Goal: Task Accomplishment & Management: Use online tool/utility

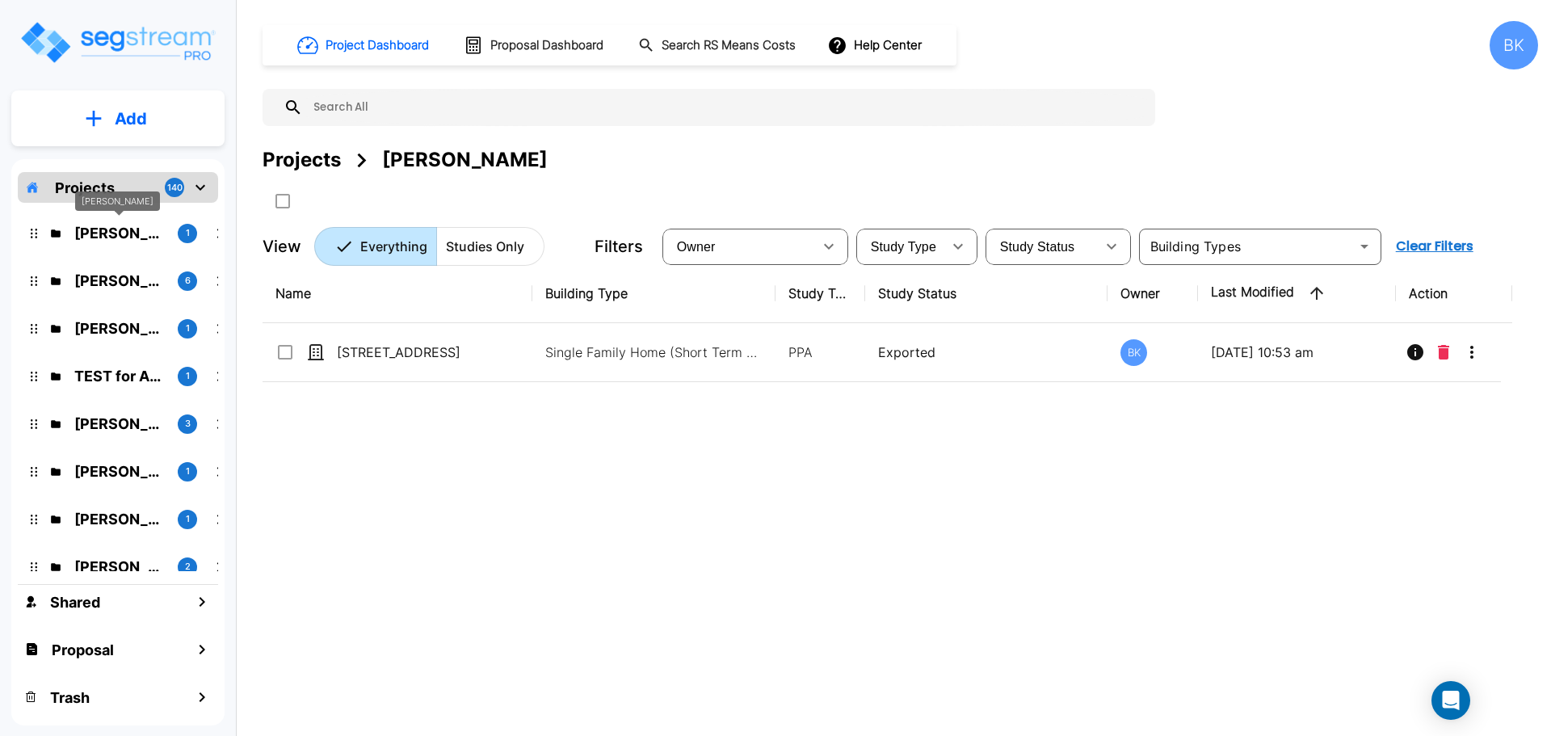
click at [94, 237] on p "Damien Cannaday" at bounding box center [119, 233] width 90 height 22
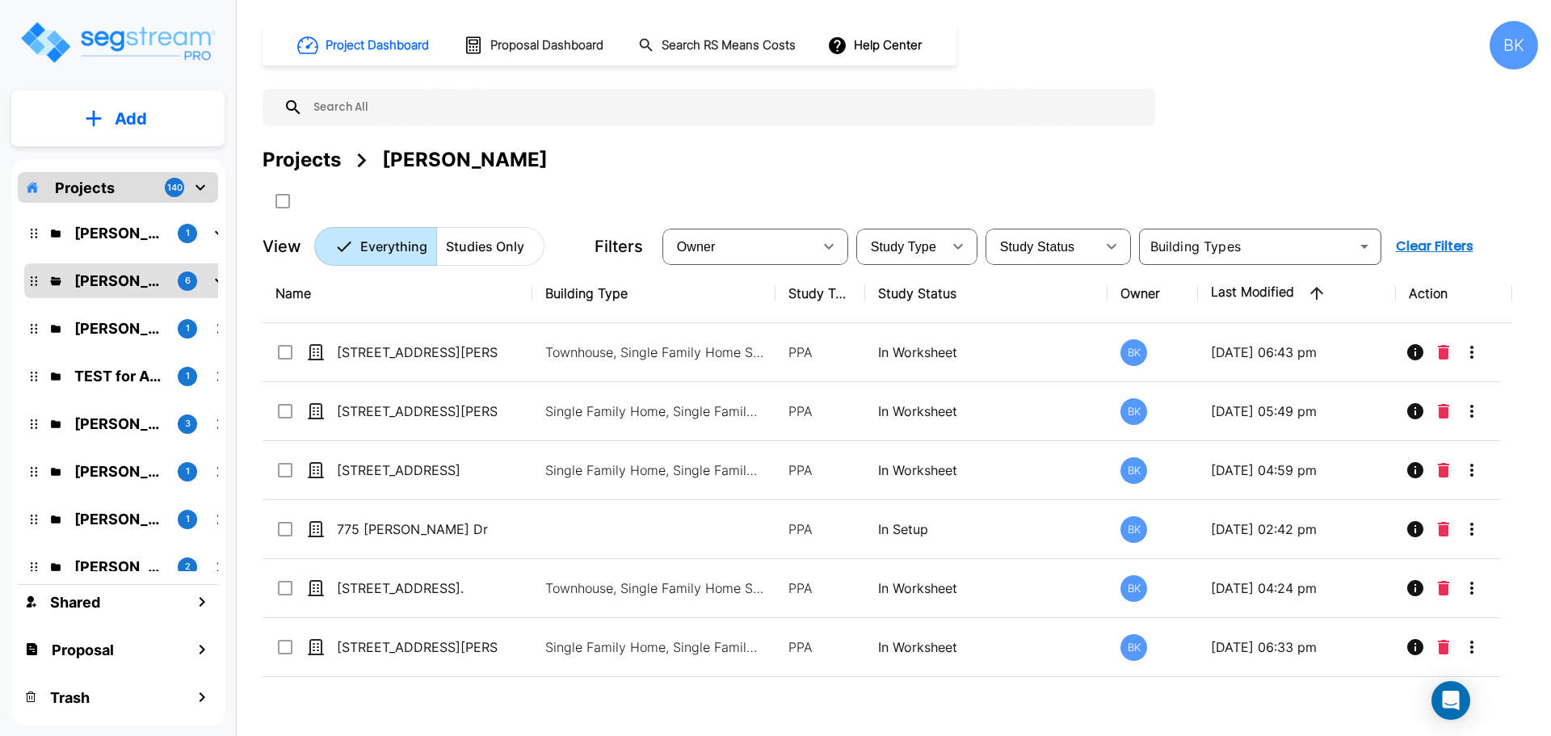
click at [140, 114] on p "Add" at bounding box center [131, 119] width 32 height 24
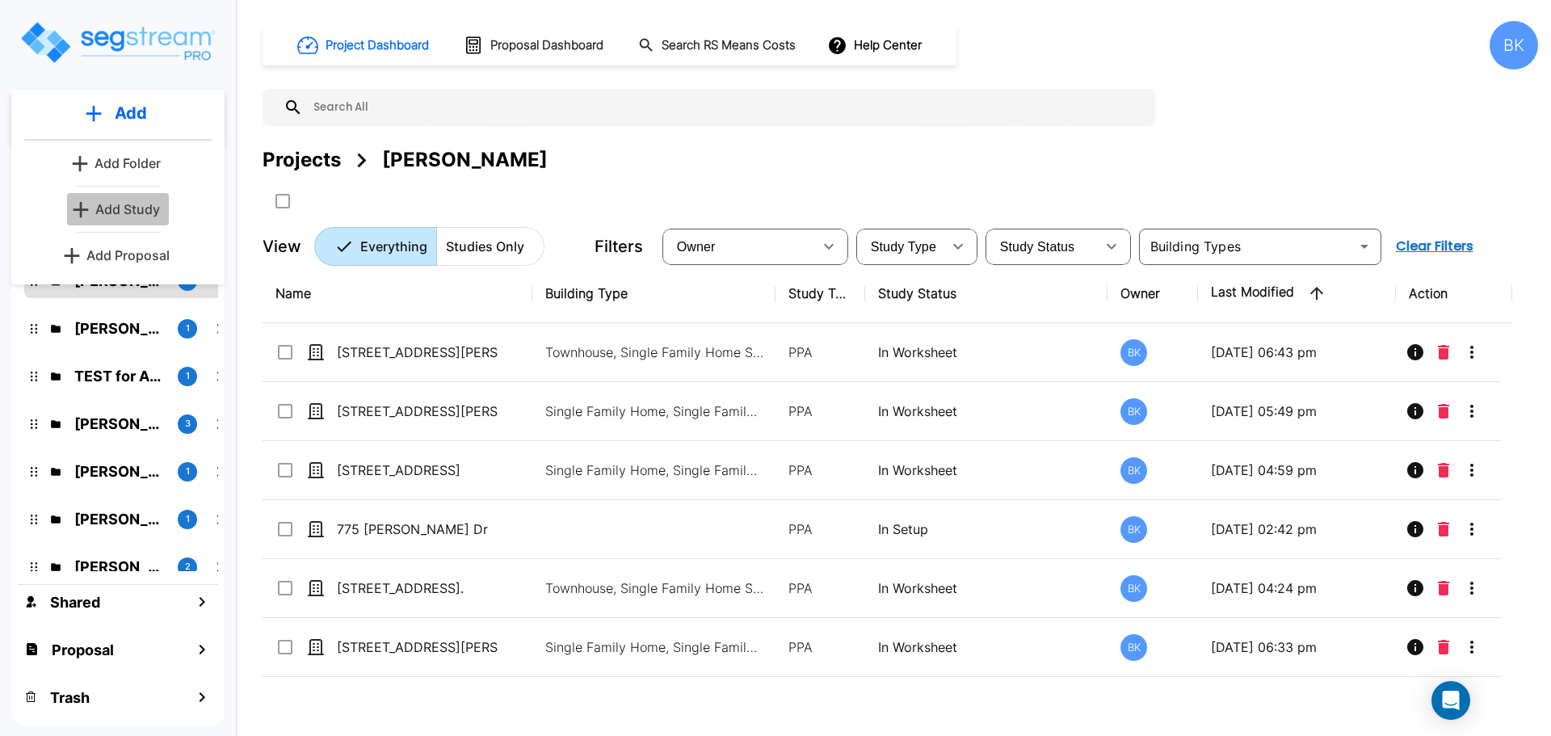
click at [133, 208] on p "Add Study" at bounding box center [127, 209] width 65 height 19
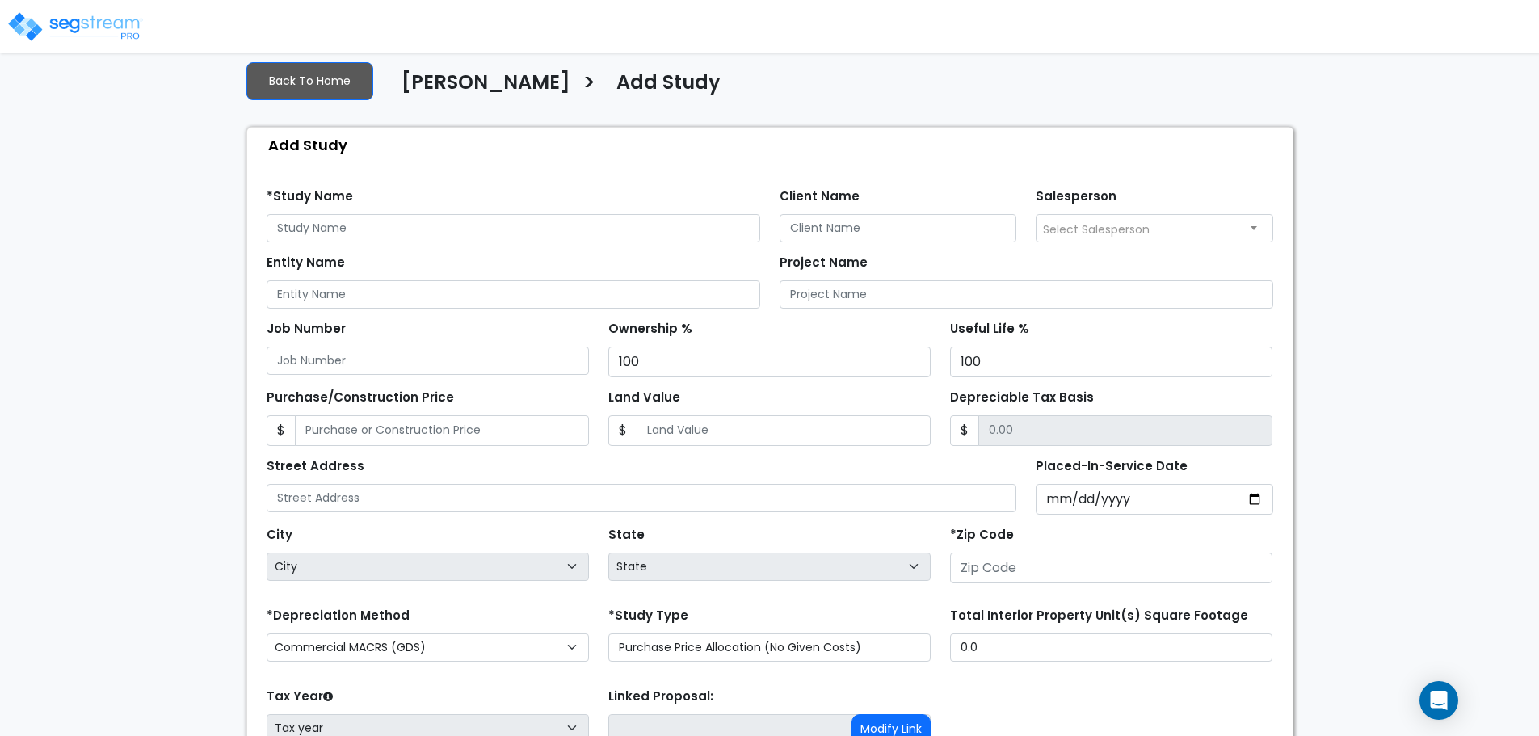
scroll to position [235, 0]
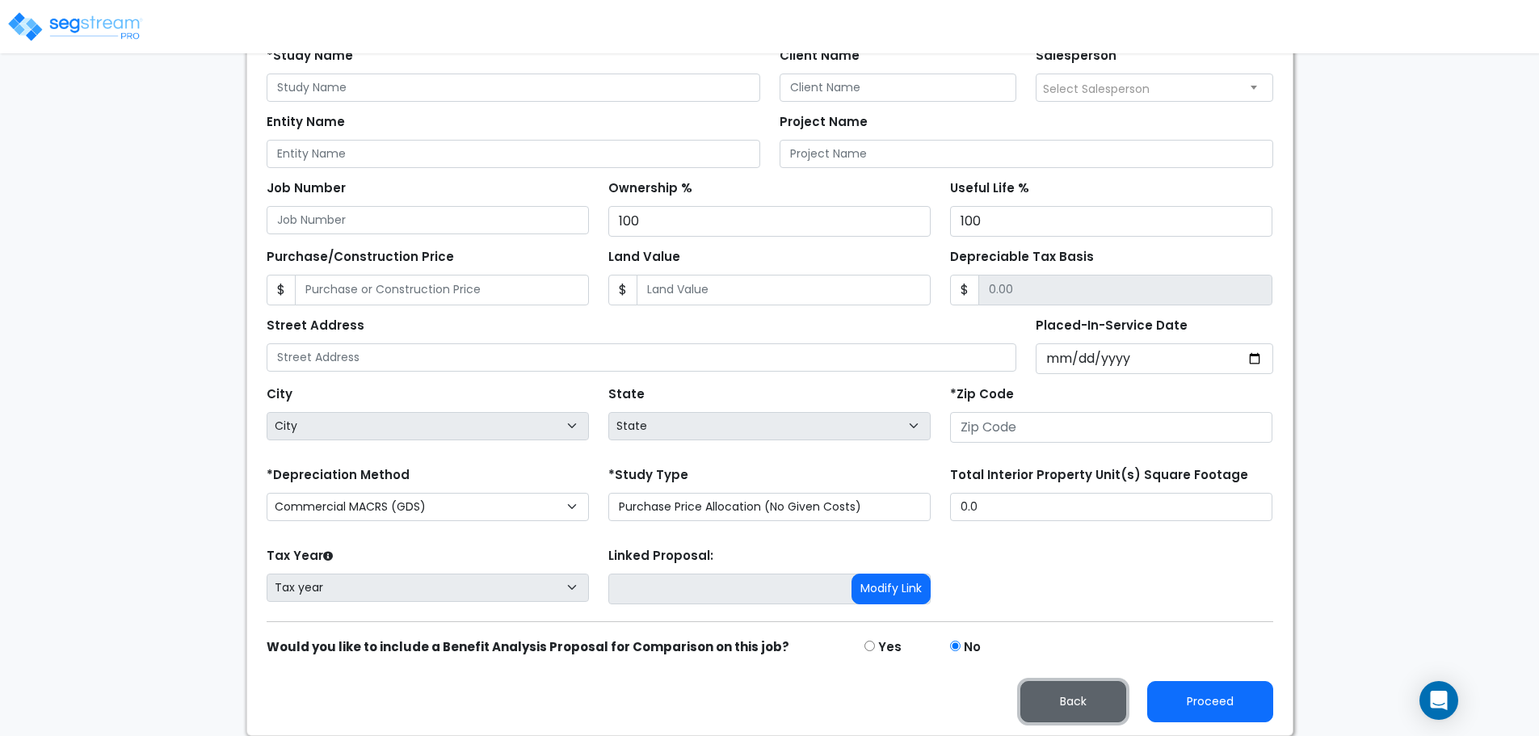
click at [1074, 709] on button "Back" at bounding box center [1073, 701] width 106 height 41
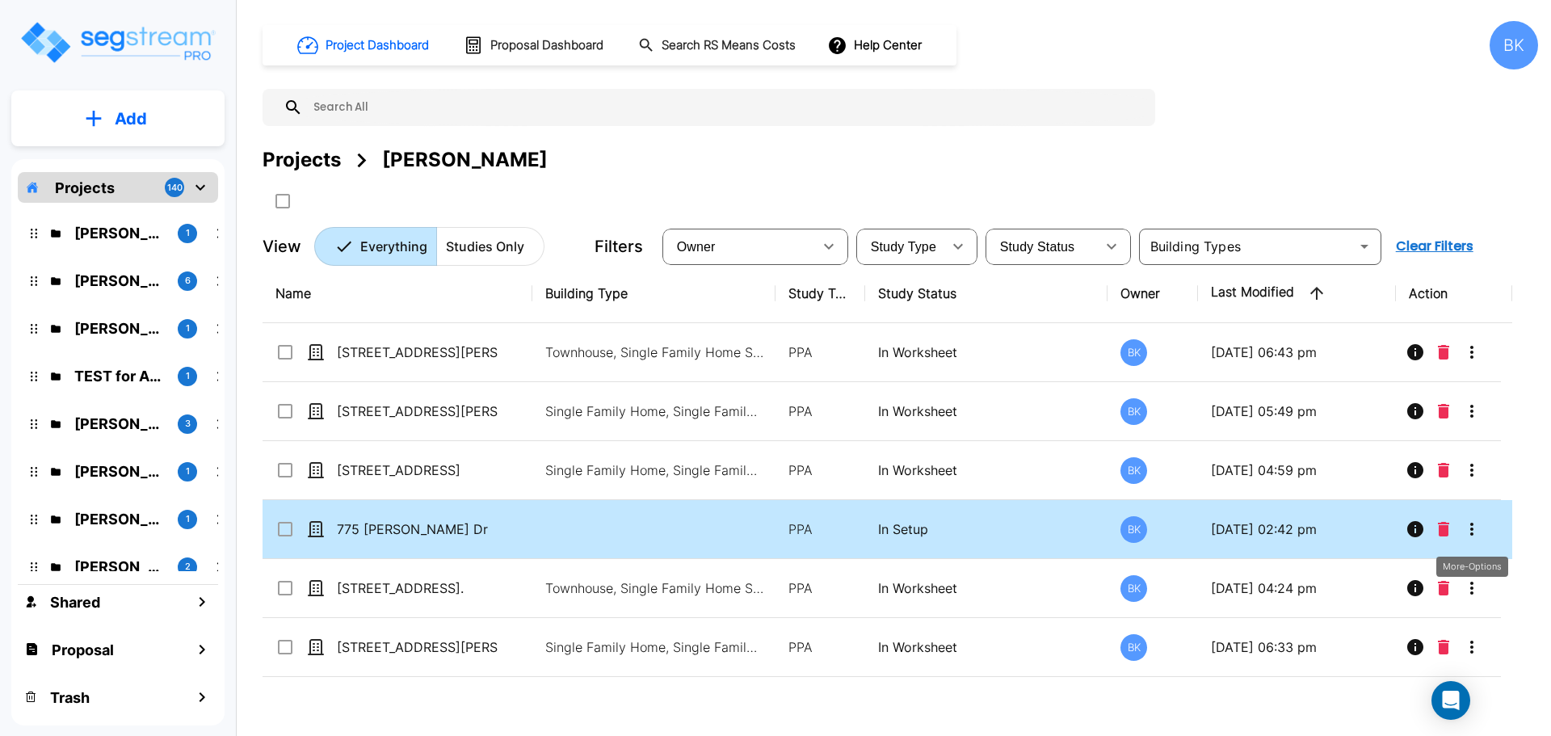
click at [1473, 525] on icon "More-Options" at bounding box center [1471, 528] width 19 height 19
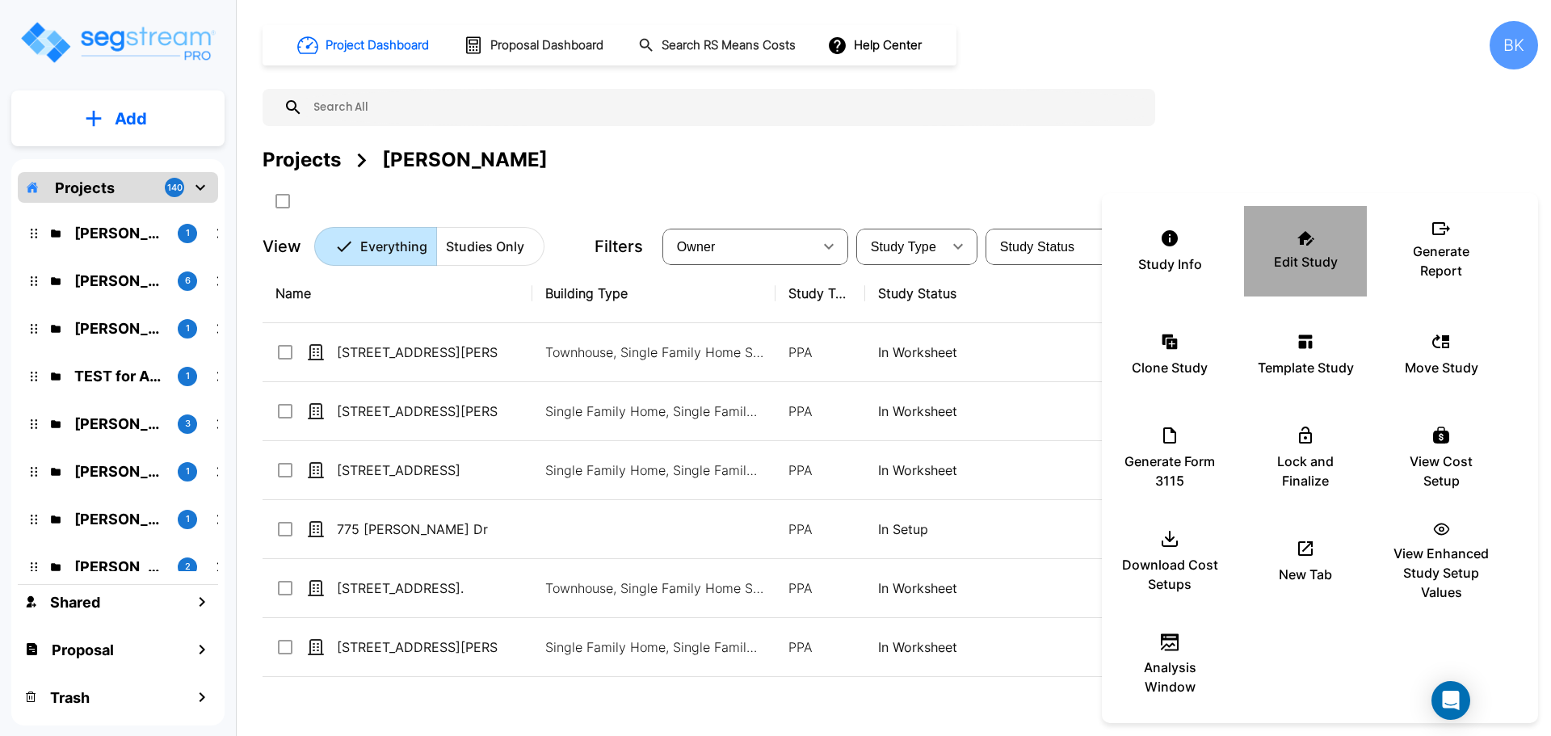
click at [1294, 262] on p "Edit Study" at bounding box center [1306, 261] width 64 height 19
click at [1085, 107] on div at bounding box center [775, 368] width 1551 height 736
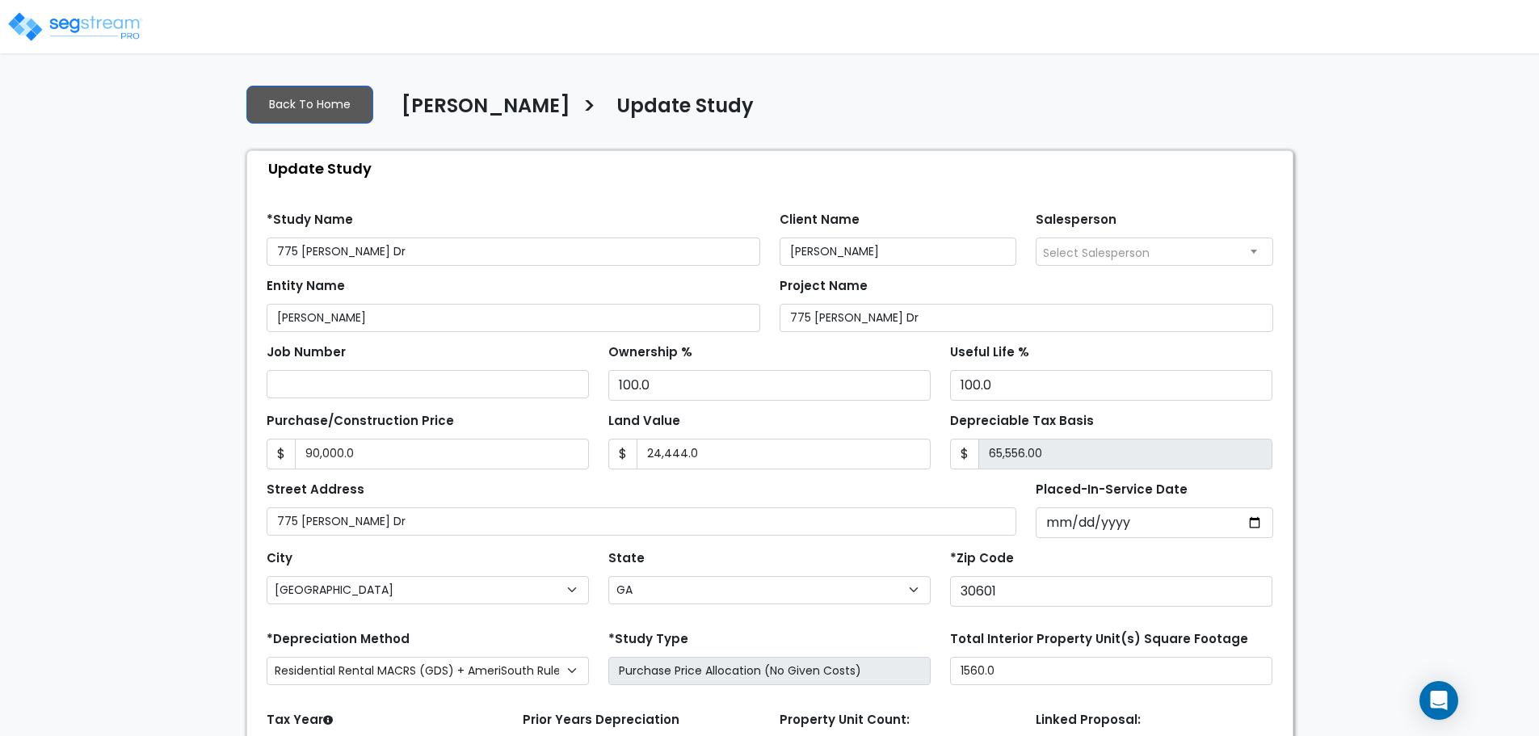
select select "GA"
select select "2024"
click at [709, 452] on input "24,444.0" at bounding box center [784, 454] width 294 height 31
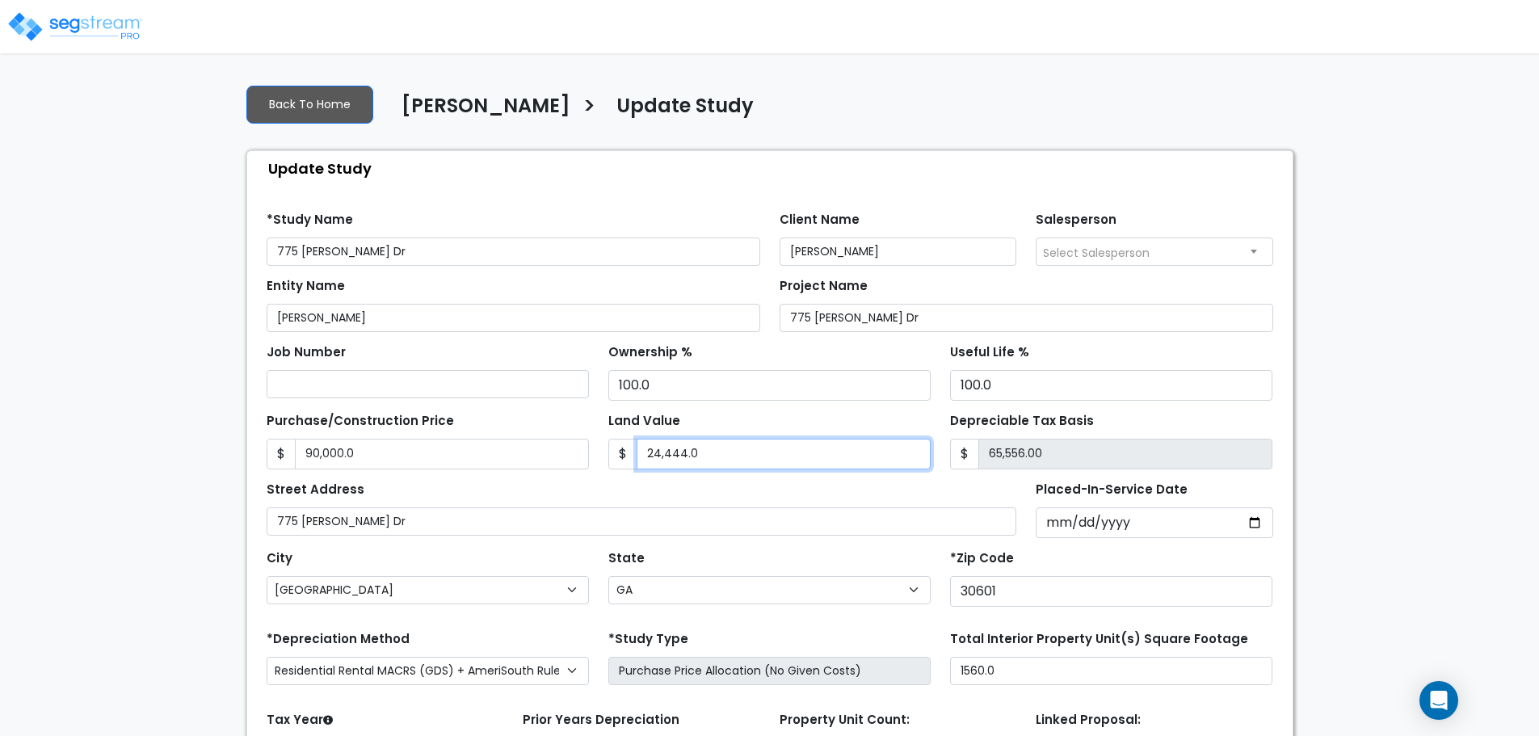
type input "1"
type input "89,999.00"
type input "16"
type input "89,984.00"
type input "160"
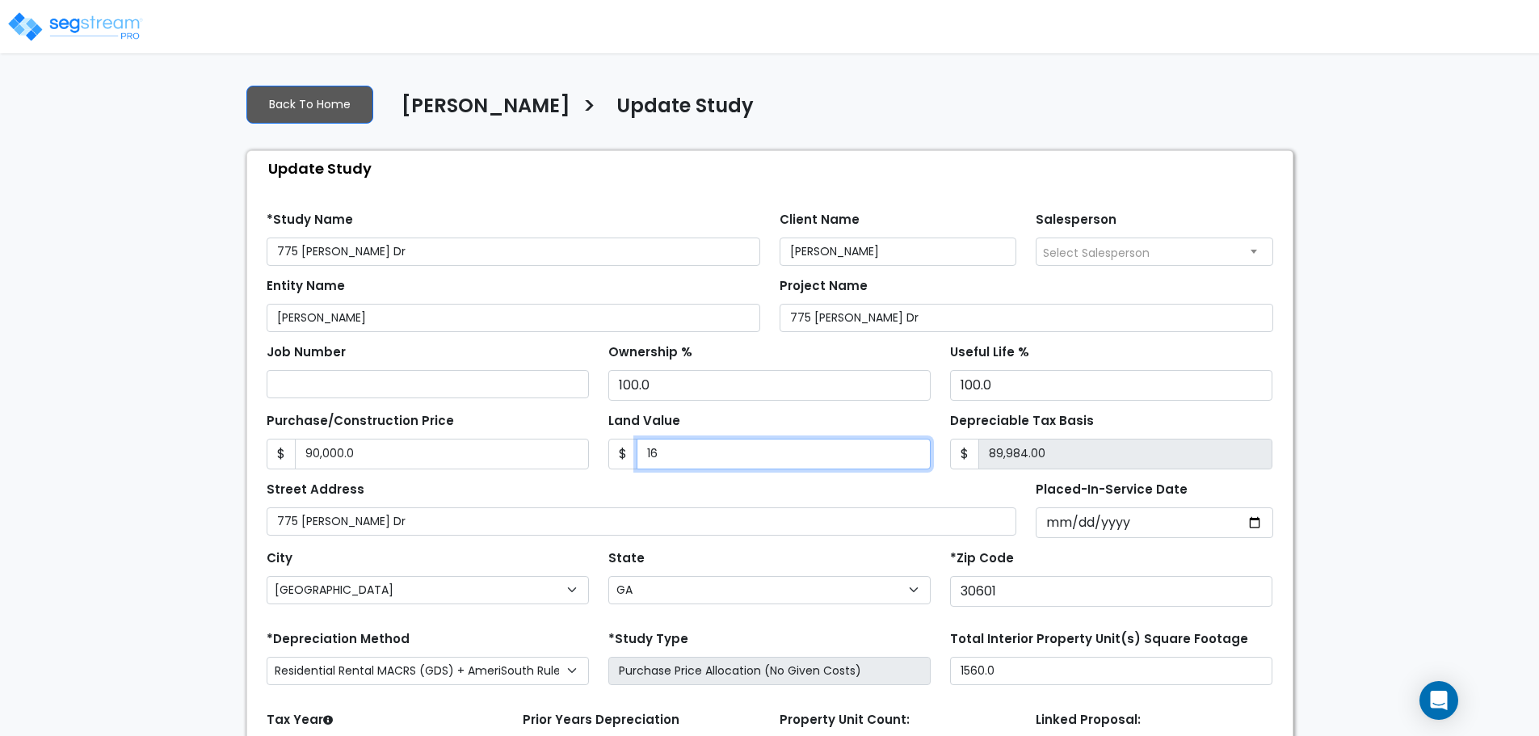
type input "89,840.00"
type input "1600"
type input "88,400.00"
type input "1,6000"
type input "74,000.00"
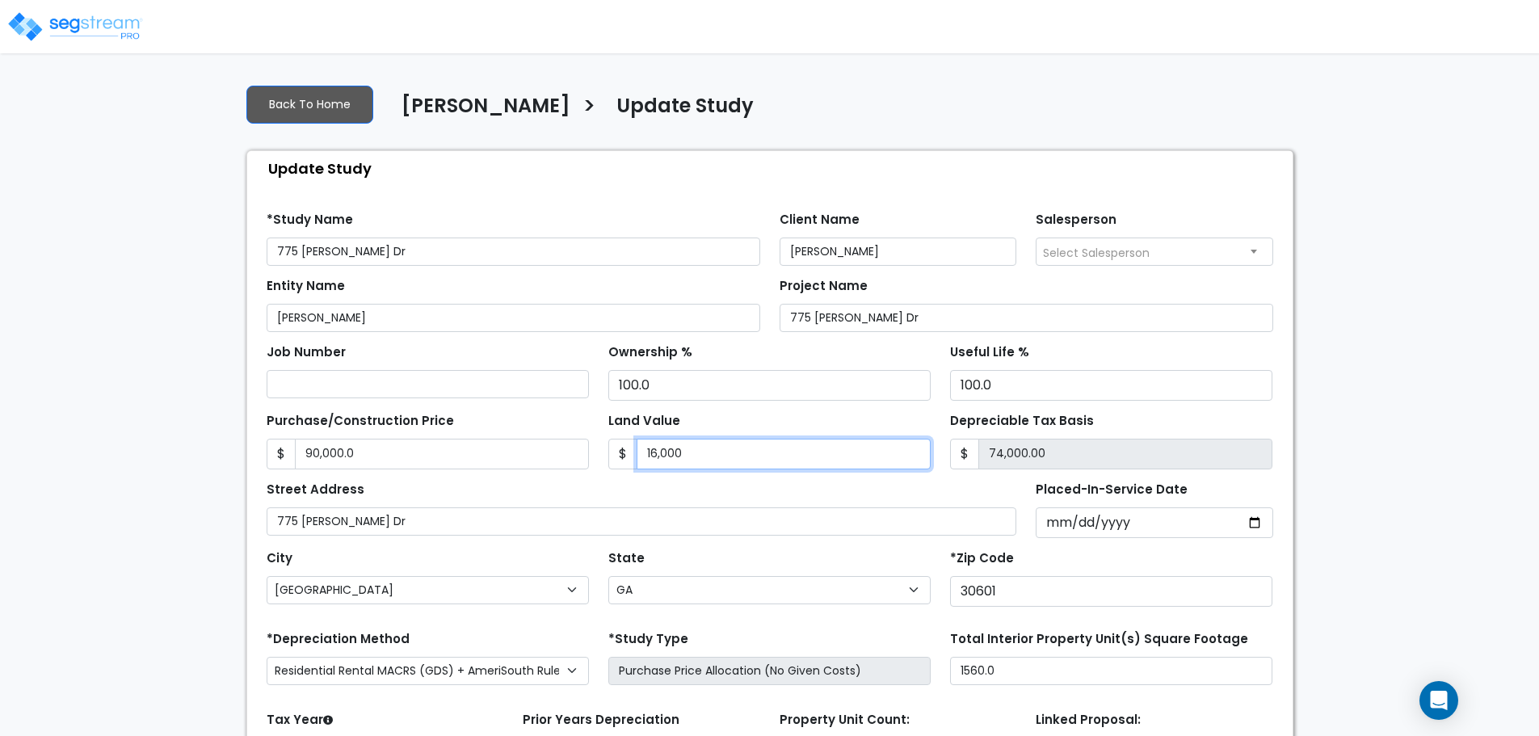
type input "16,000"
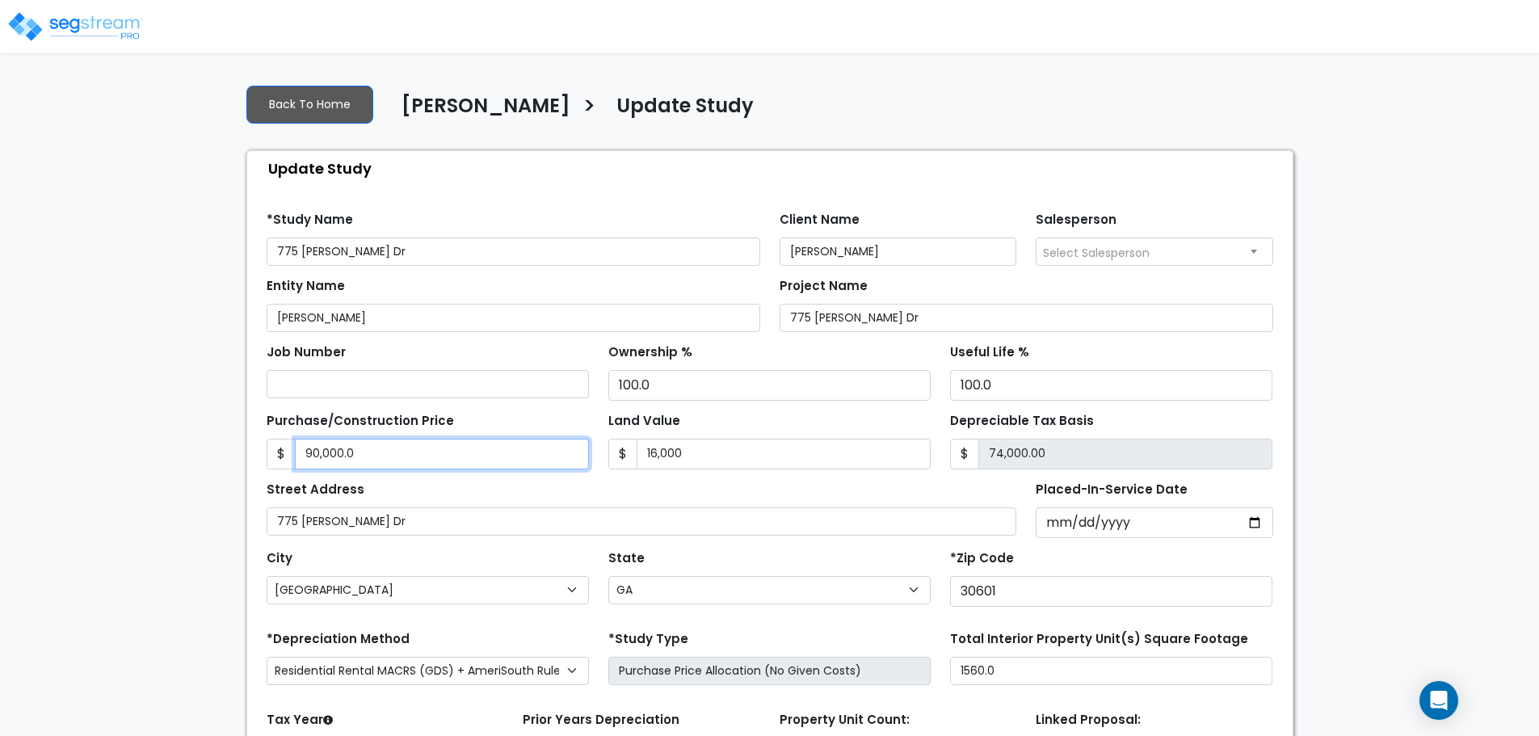
click at [501, 464] on input "90,000.0" at bounding box center [442, 454] width 294 height 31
type input "9"
type input "-15,991.00"
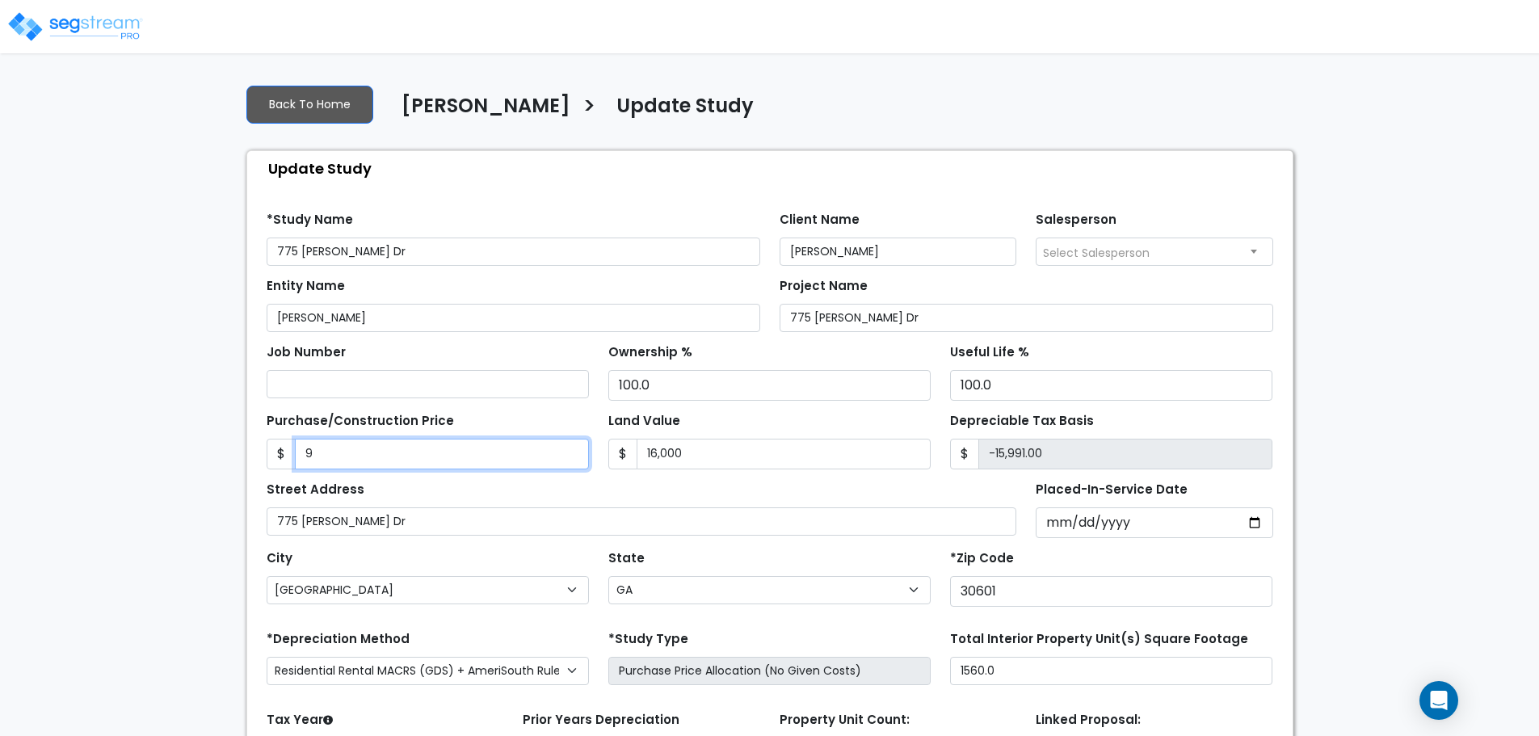
type input "90"
type input "-15,910.00"
type input "909"
type input "-15,091.00"
type input "9090"
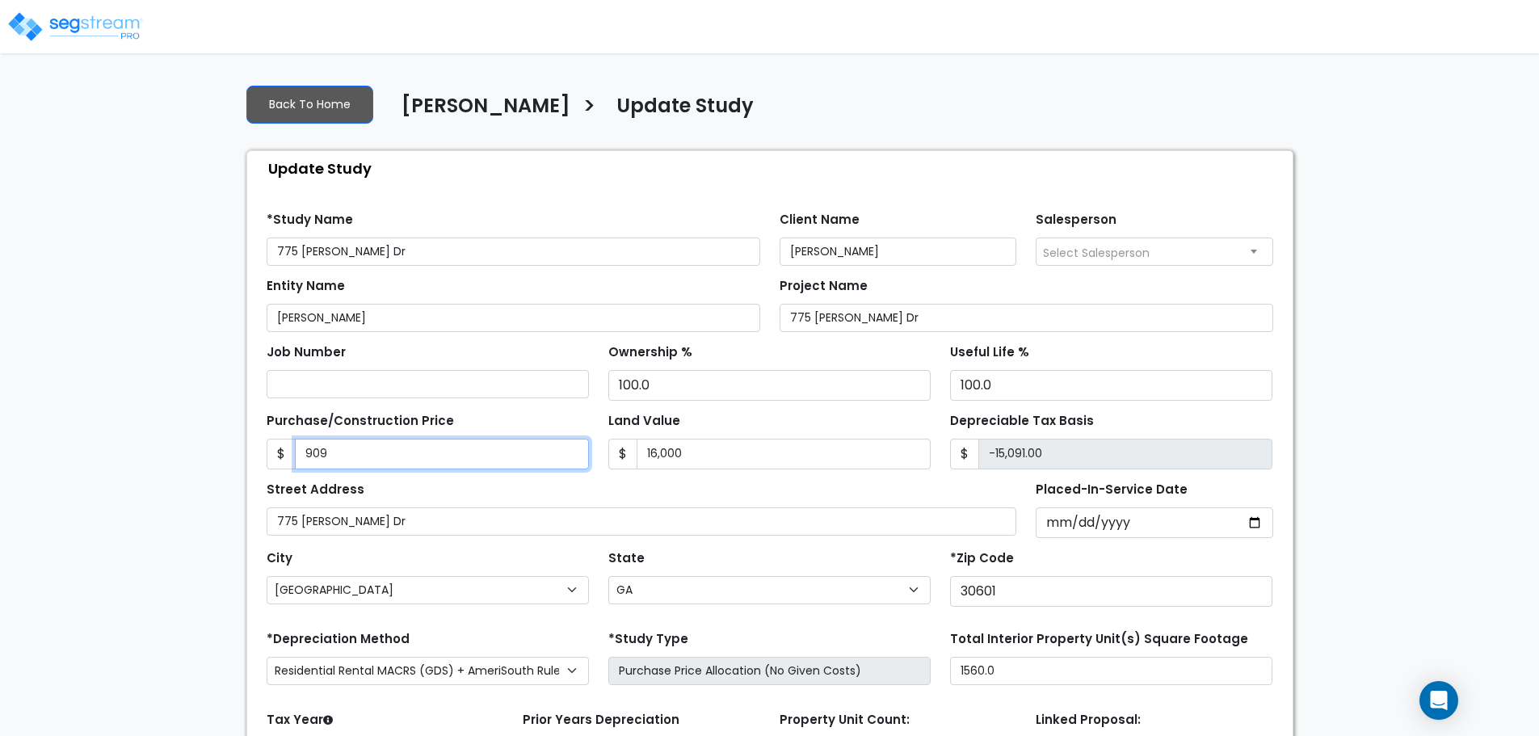
type input "-6,910.00"
type input "9,0900"
type input "74,900.00"
type input "90,900"
click at [693, 494] on div "Street Address 775 Burkland Dr" at bounding box center [642, 506] width 750 height 58
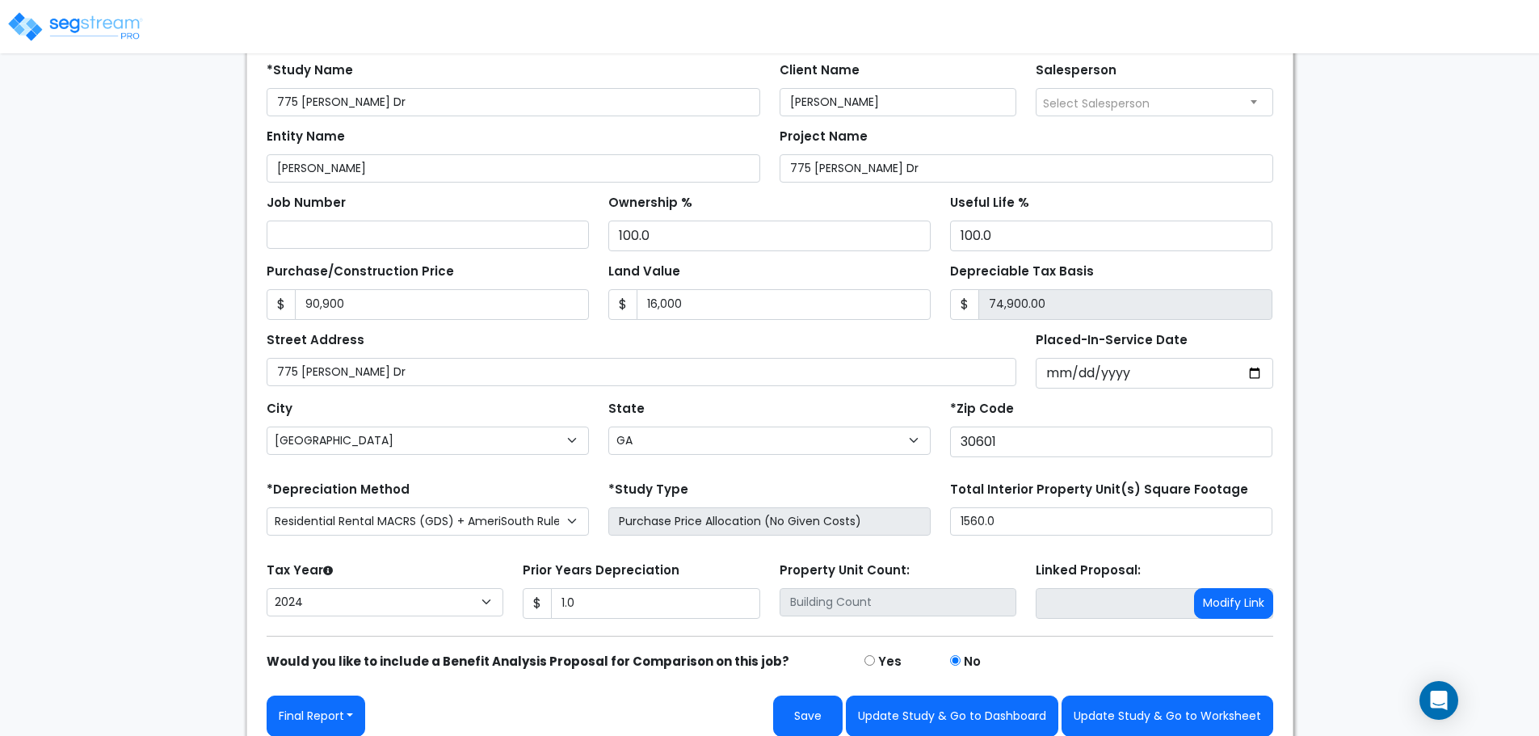
scroll to position [162, 0]
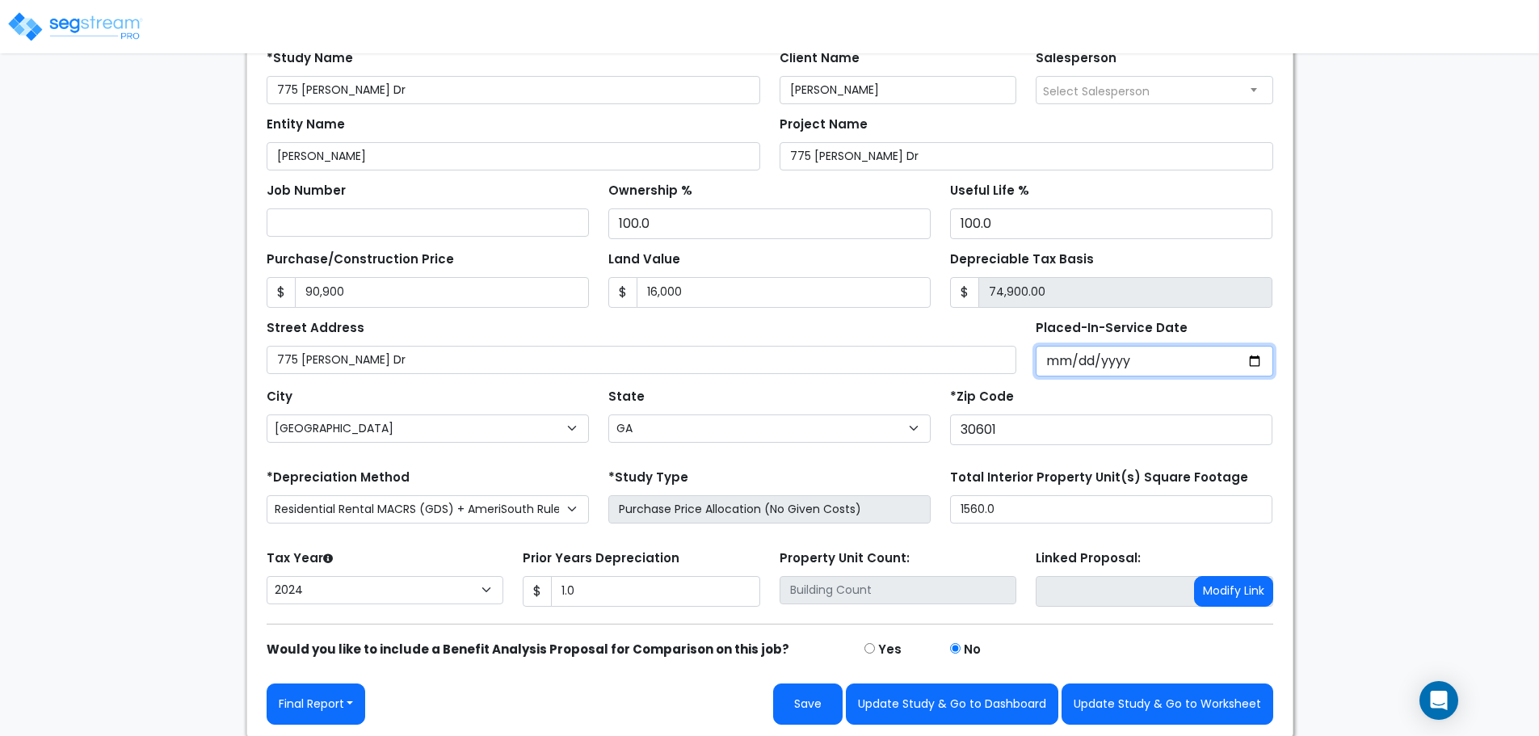
click at [1070, 359] on input "2021-10-12" at bounding box center [1154, 361] width 237 height 31
type input "2021-10-06"
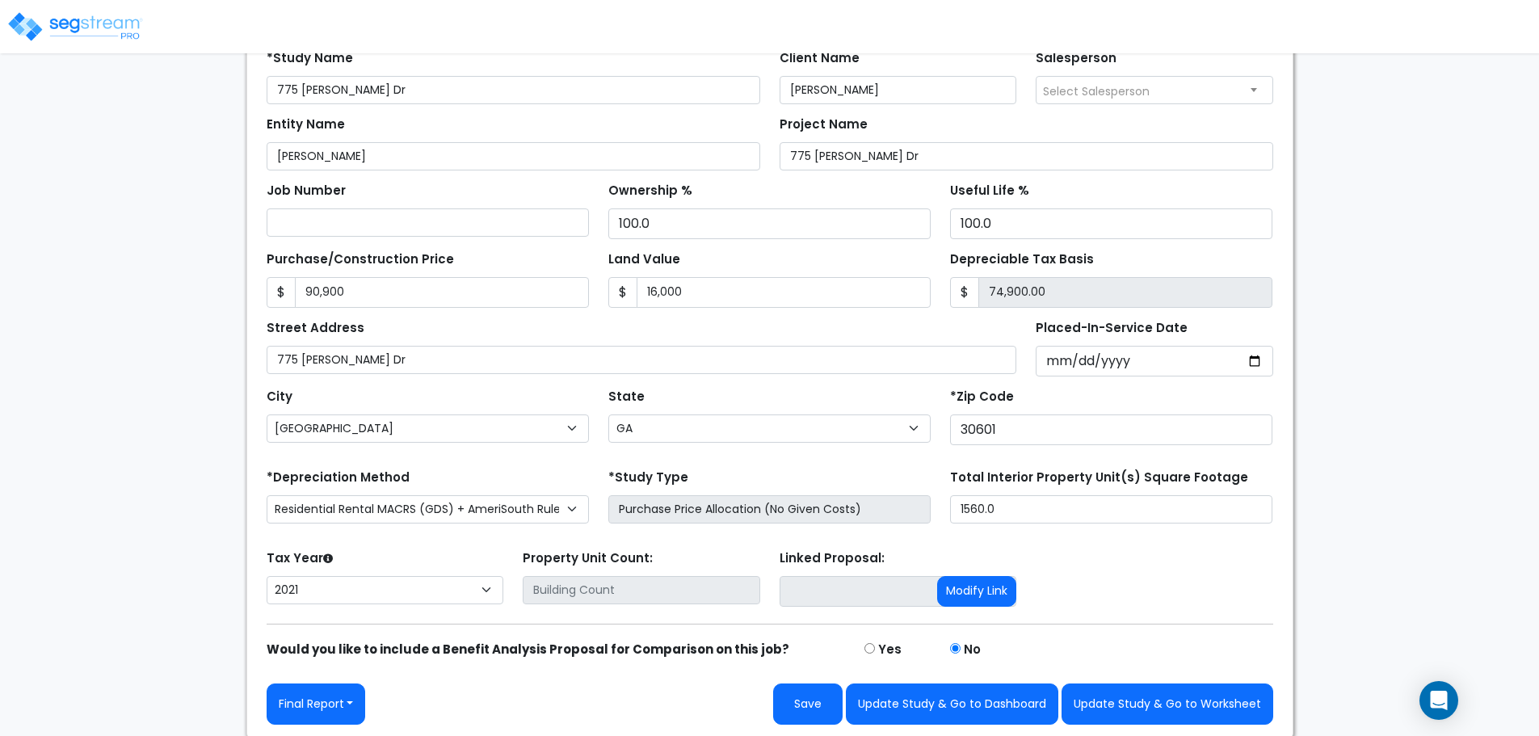
click at [597, 570] on div "Property Unit Count:" at bounding box center [641, 578] width 257 height 65
click at [455, 586] on select "2026 2025 2024 2023 2022 2021" at bounding box center [385, 590] width 237 height 28
select select "2024"
click at [267, 576] on select "2026 2025 2024 2023 2022 2021" at bounding box center [385, 590] width 237 height 28
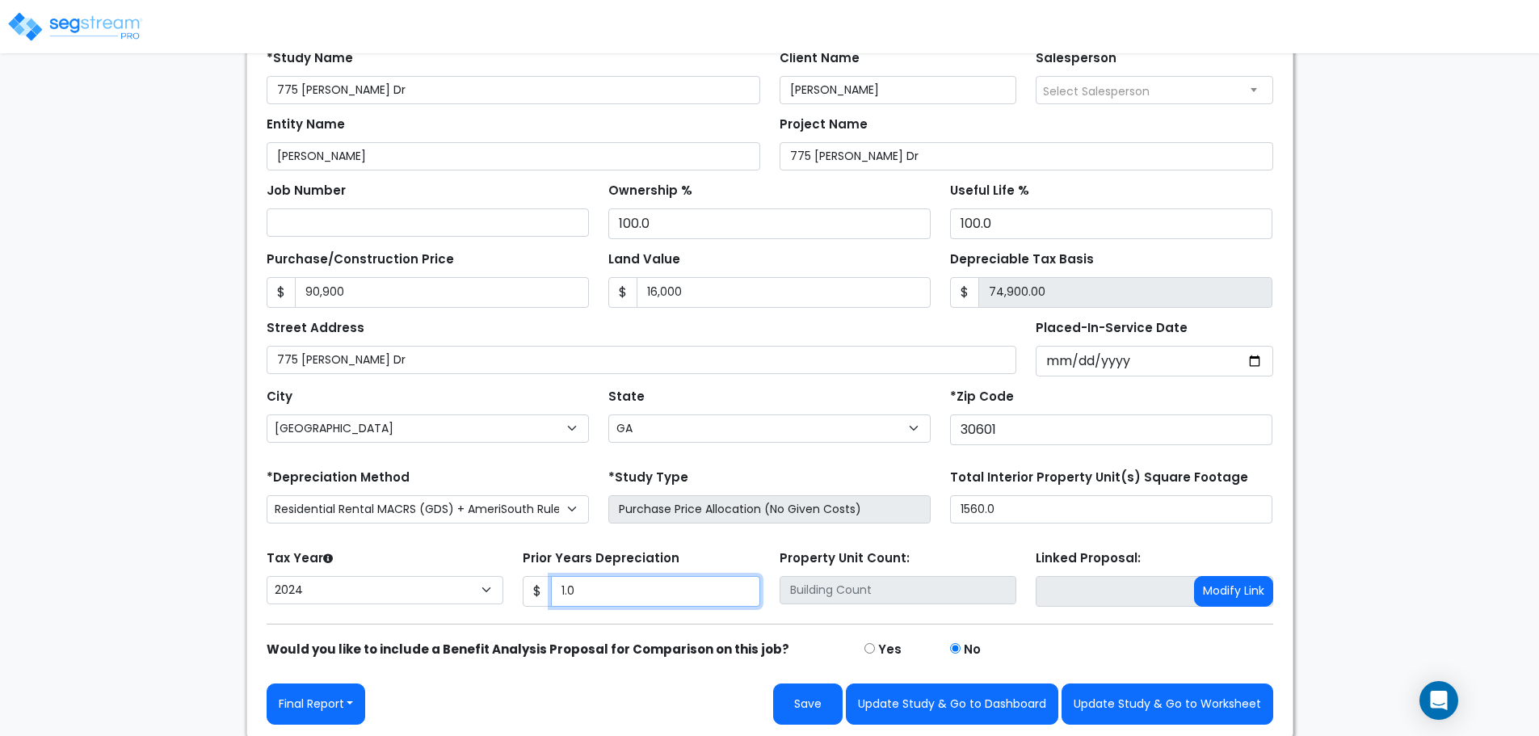
click at [666, 595] on input "1.0" at bounding box center [655, 591] width 209 height 31
type input "3,291"
click at [422, 556] on div "Tax Year Please Enter The Placed In Service Date First. 2026 2025 2024 2023 202…" at bounding box center [385, 578] width 257 height 65
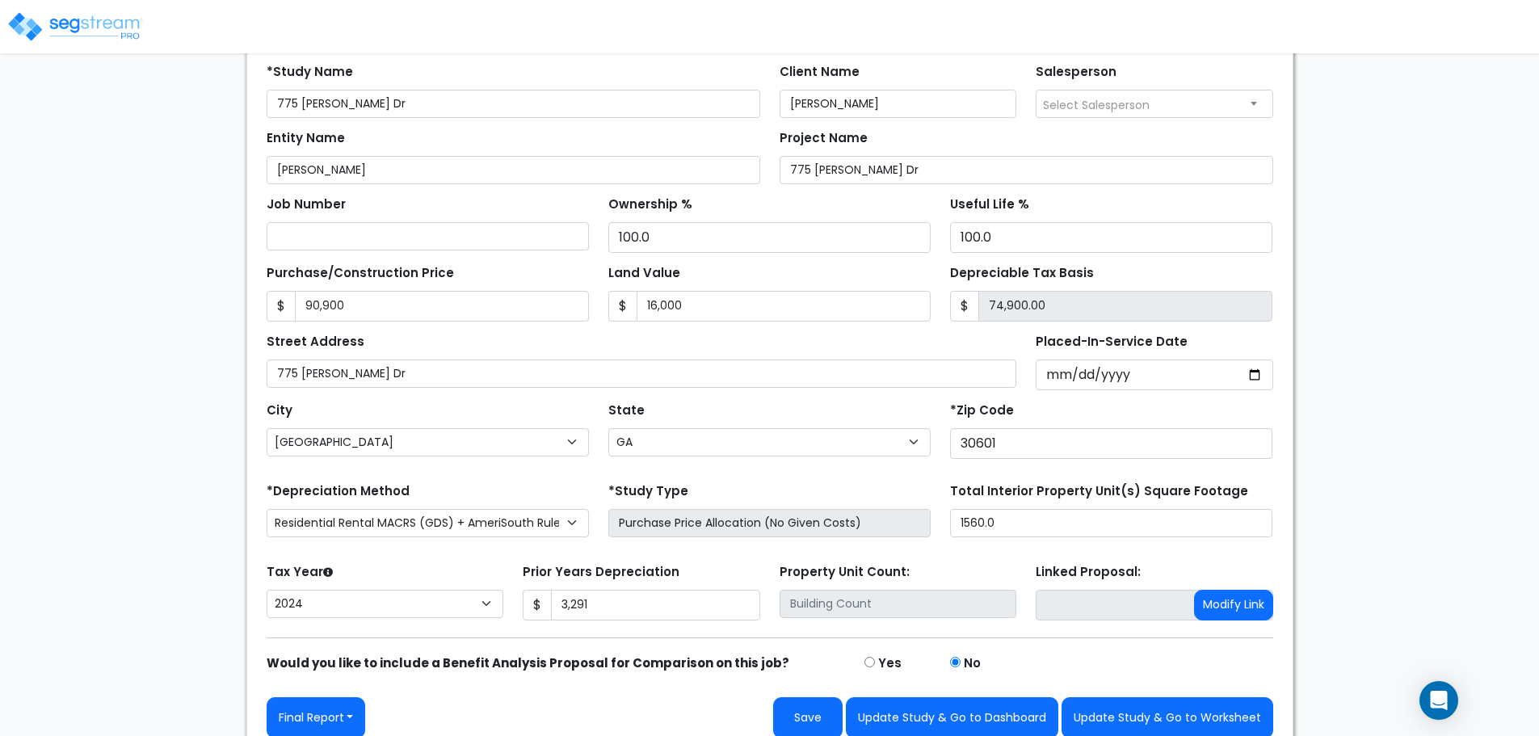
scroll to position [164, 0]
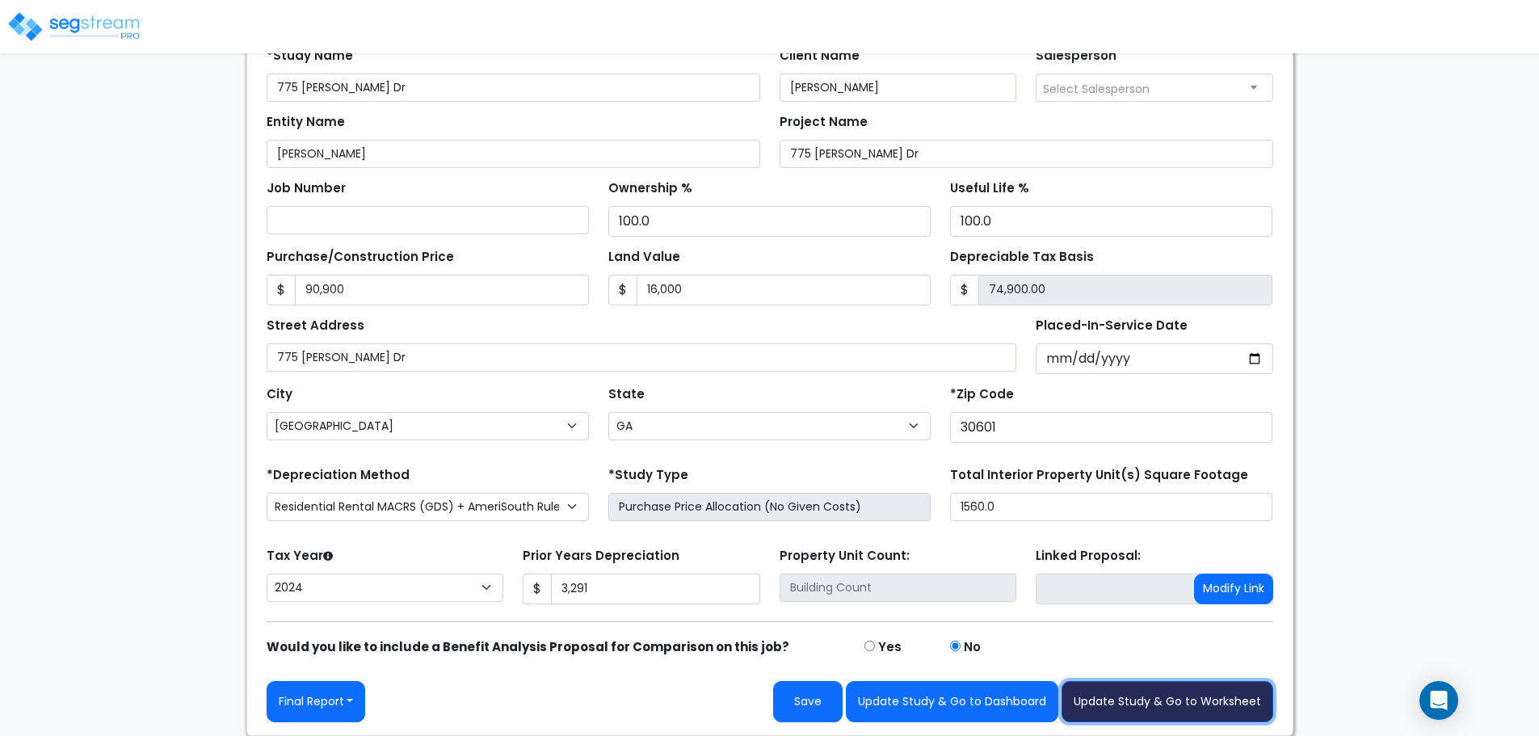
click at [1137, 708] on button "Update Study & Go to Worksheet" at bounding box center [1167, 701] width 212 height 41
type input "90900"
type input "16000"
type input "3291"
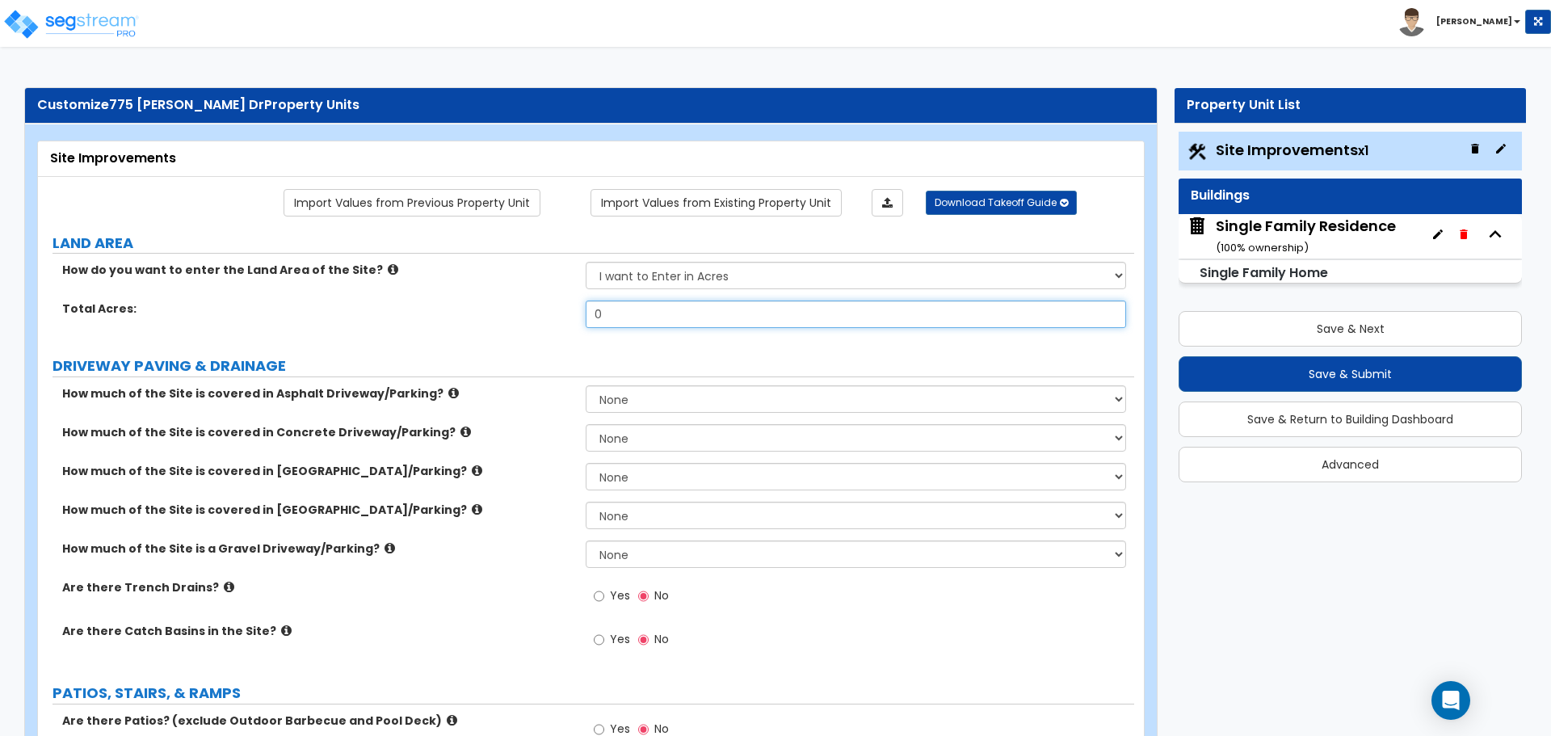
click at [620, 313] on input "0" at bounding box center [856, 314] width 540 height 27
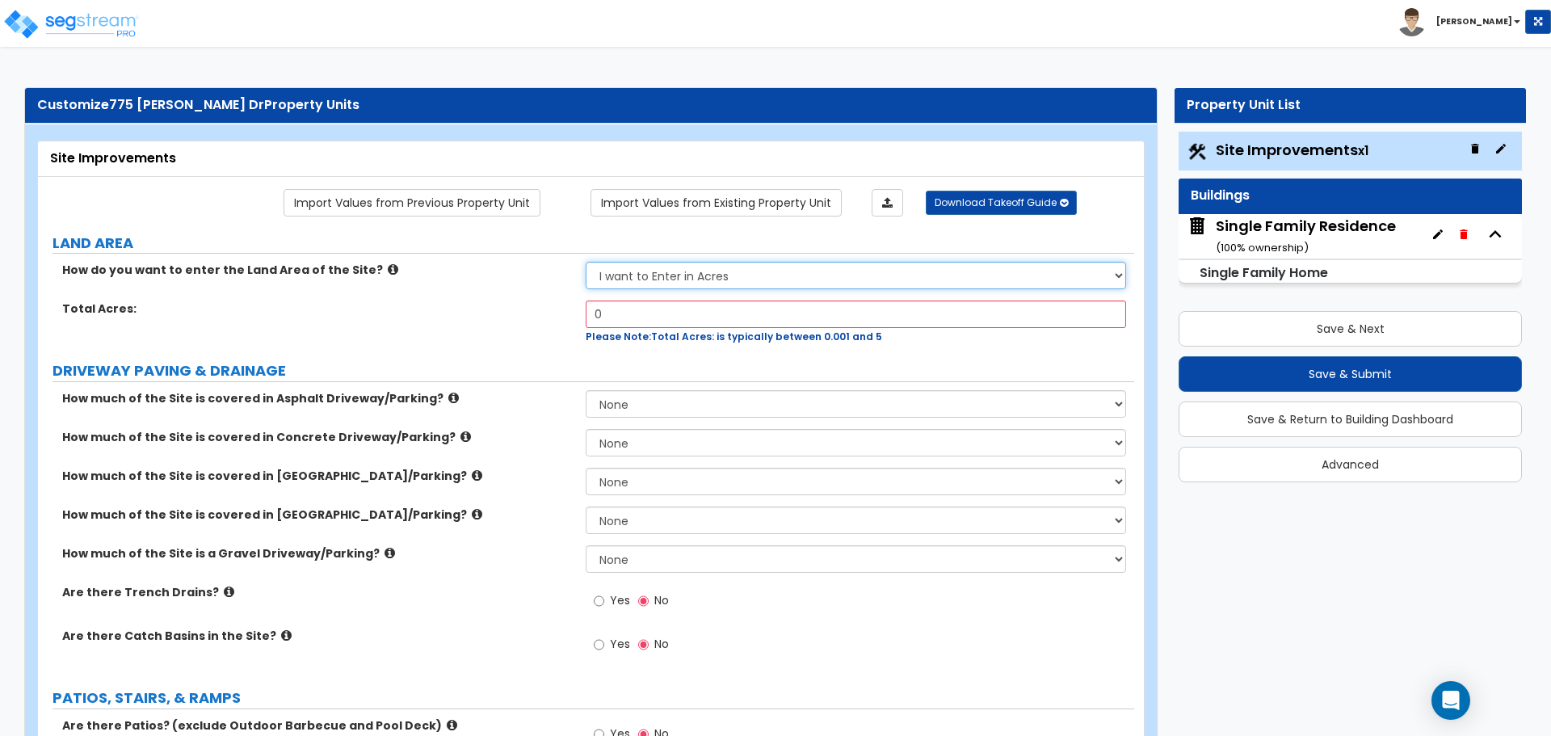
click at [679, 275] on select "I want to Enter in Acres I want to Enter in Square Feet" at bounding box center [856, 275] width 540 height 27
click at [586, 262] on select "I want to Enter in Acres I want to Enter in Square Feet" at bounding box center [856, 275] width 540 height 27
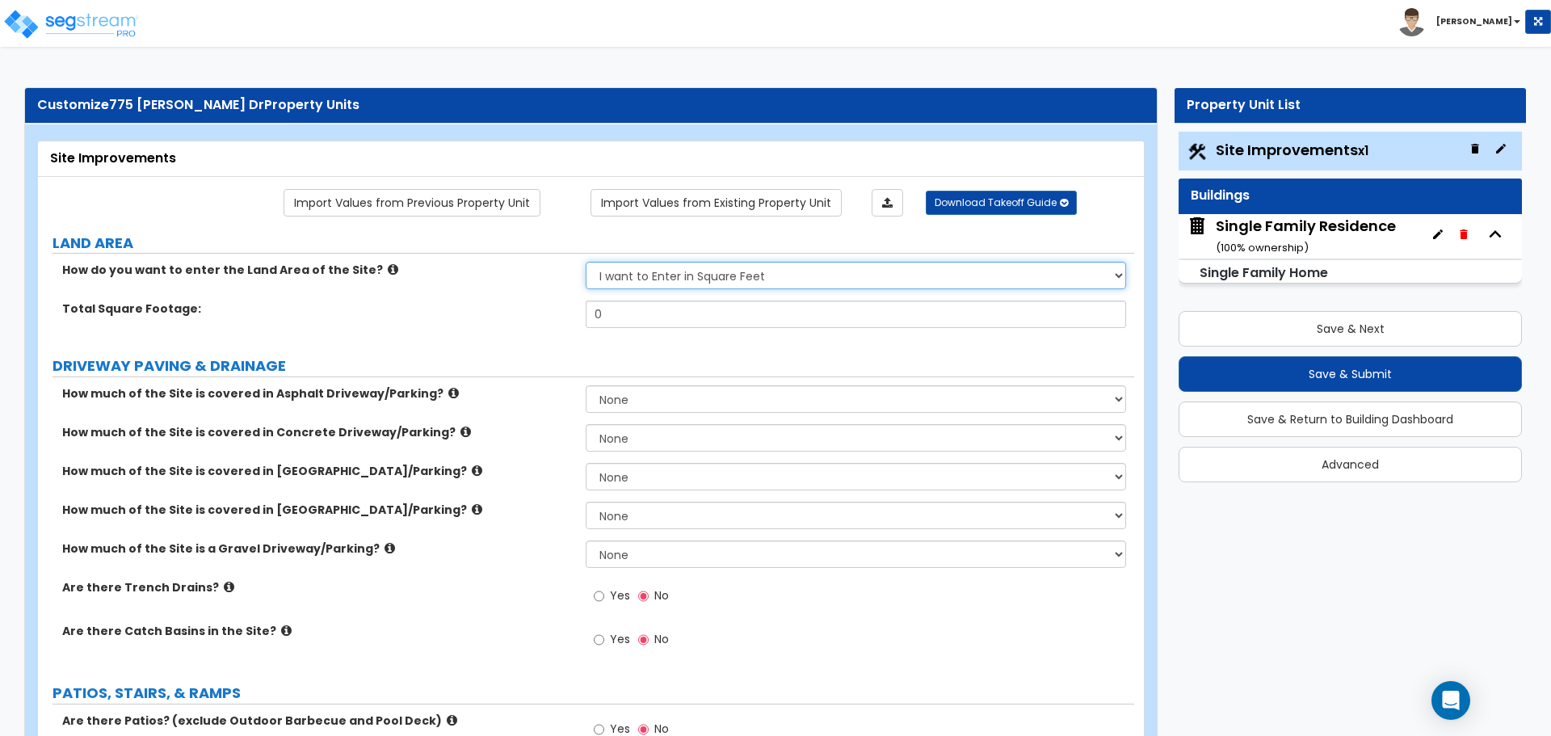
click at [645, 284] on select "I want to Enter in Acres I want to Enter in Square Feet" at bounding box center [856, 275] width 540 height 27
select select "1"
click at [586, 262] on select "I want to Enter in Acres I want to Enter in Square Feet" at bounding box center [856, 275] width 540 height 27
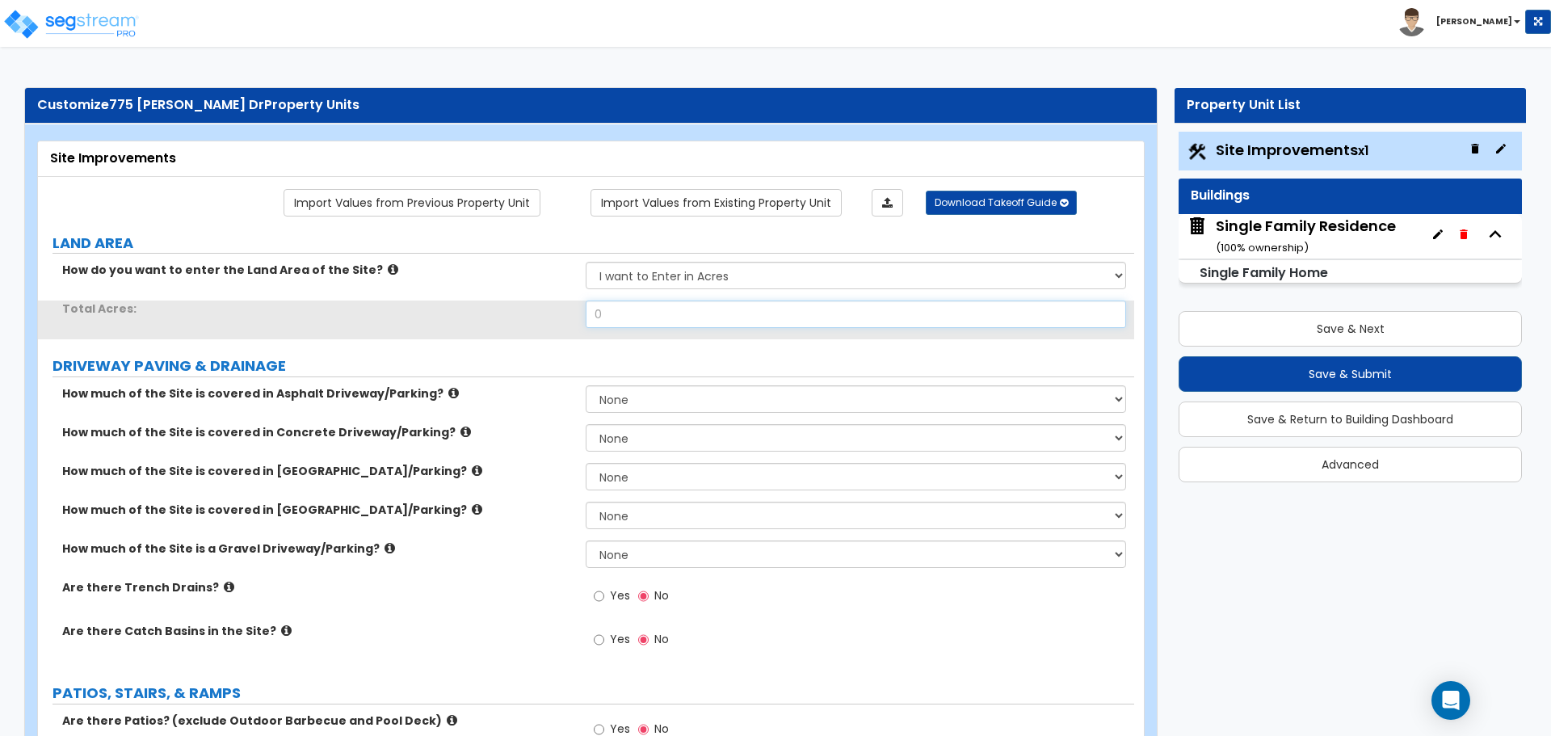
click at [620, 315] on input "0" at bounding box center [856, 314] width 540 height 27
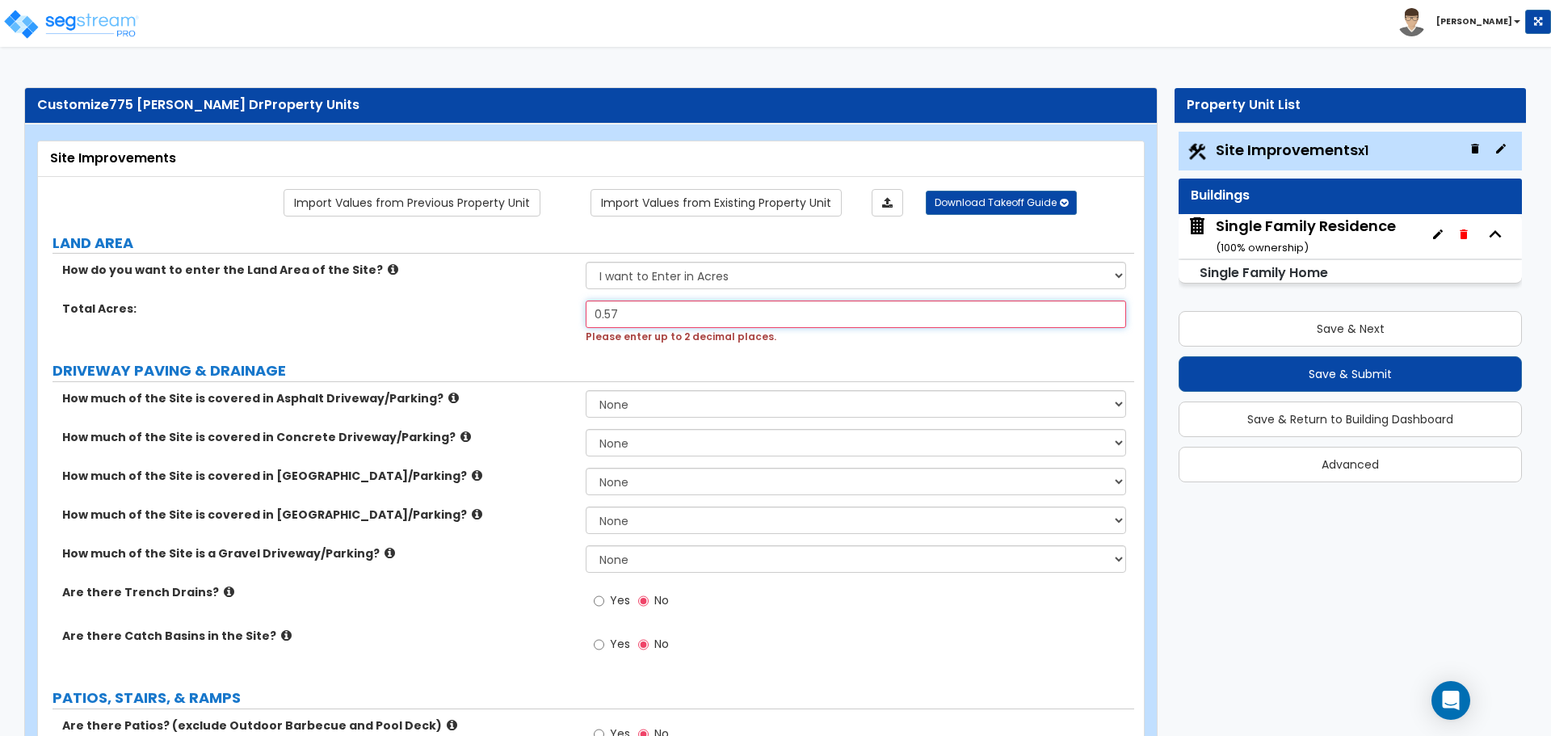
type input "0.57"
click at [536, 313] on label "Total Acres:" at bounding box center [317, 309] width 511 height 16
click at [686, 280] on select "I want to Enter in Acres I want to Enter in Square Feet" at bounding box center [856, 275] width 540 height 27
select select "2"
click at [586, 262] on select "I want to Enter in Acres I want to Enter in Square Feet" at bounding box center [856, 275] width 540 height 27
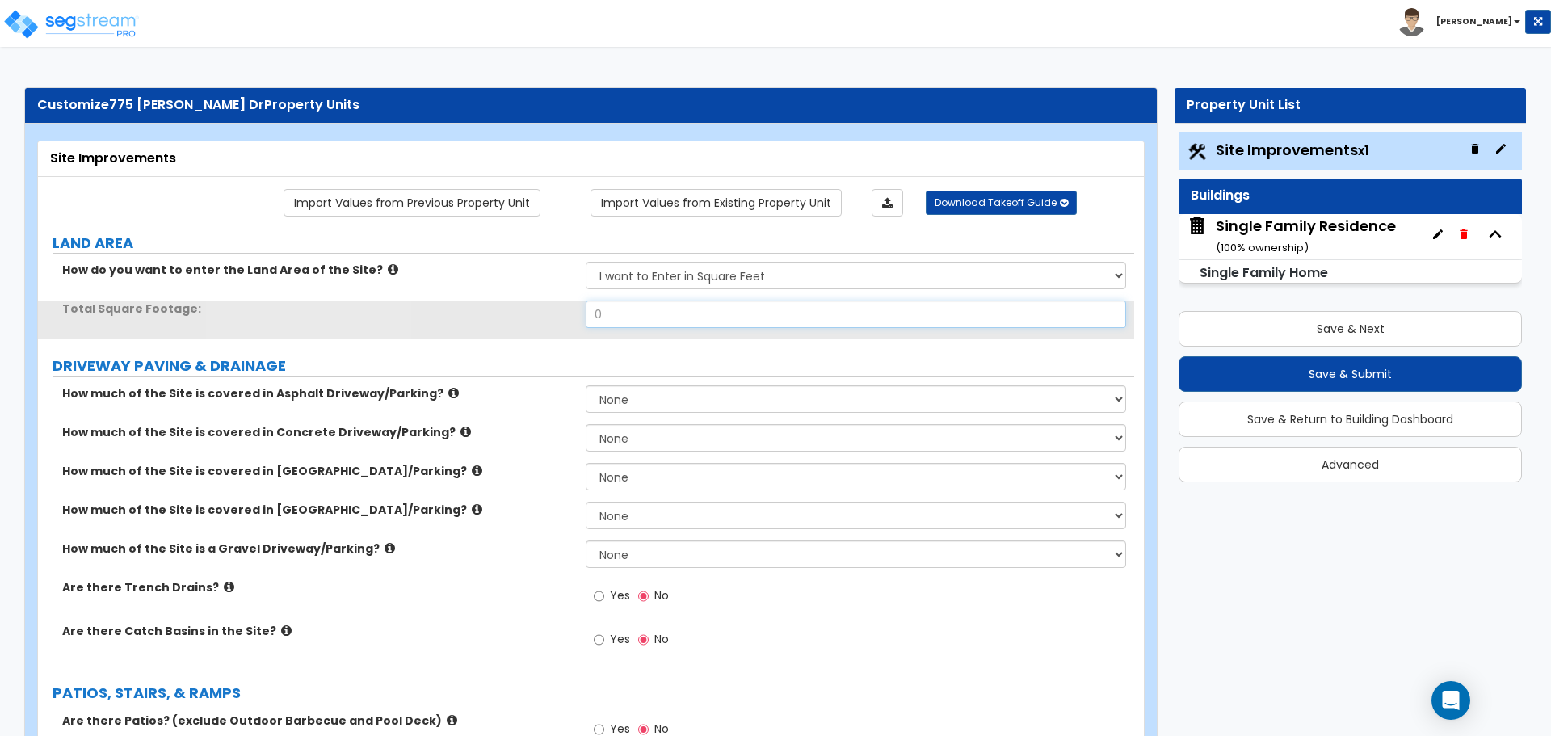
click at [645, 315] on input "0" at bounding box center [856, 314] width 540 height 27
type input "25,001"
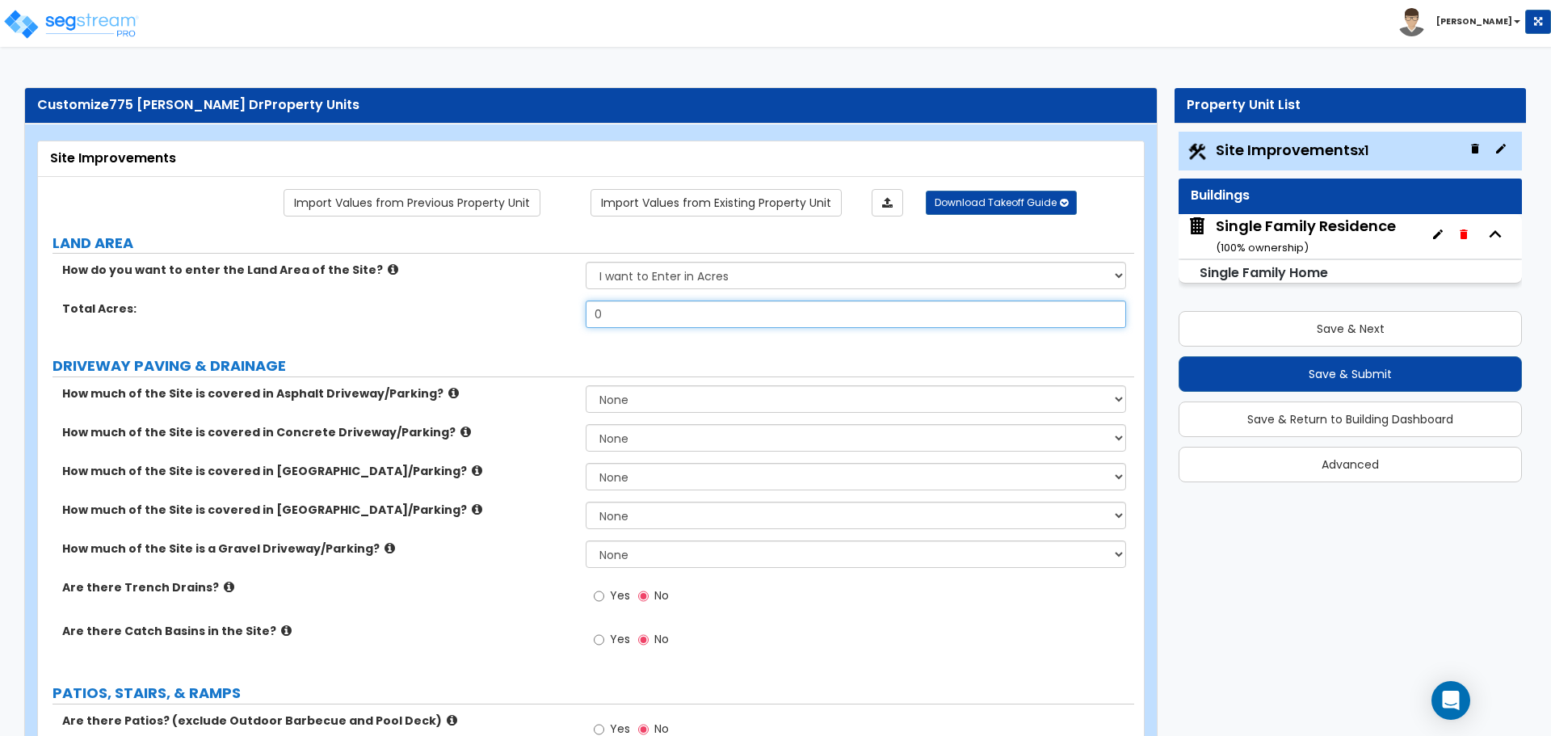
click at [622, 314] on input "0" at bounding box center [856, 314] width 540 height 27
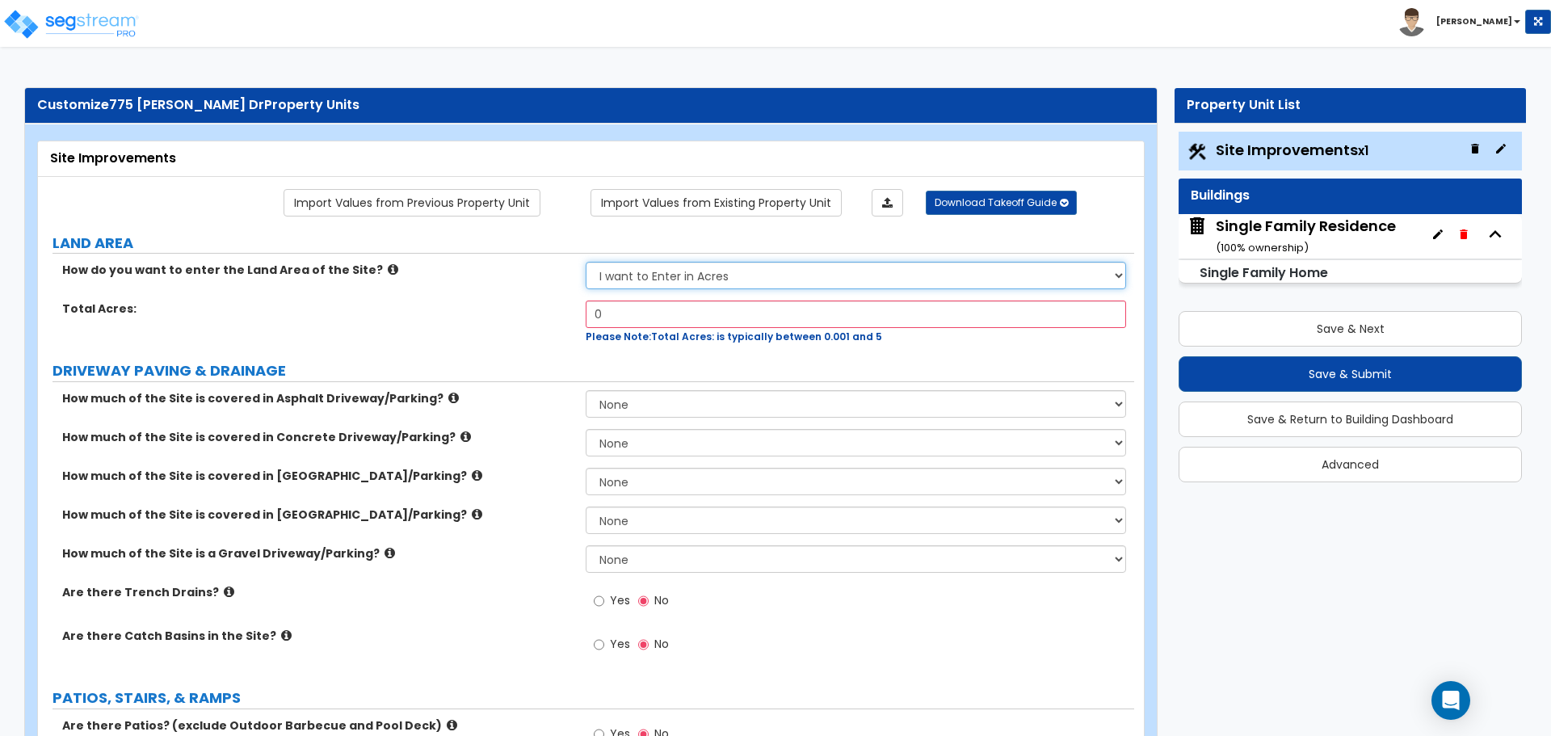
click at [671, 277] on select "I want to Enter in [GEOGRAPHIC_DATA] I want to Enter in Square Feet" at bounding box center [856, 275] width 540 height 27
select select "2"
click at [586, 262] on select "I want to Enter in [GEOGRAPHIC_DATA] I want to Enter in Square Feet" at bounding box center [856, 275] width 540 height 27
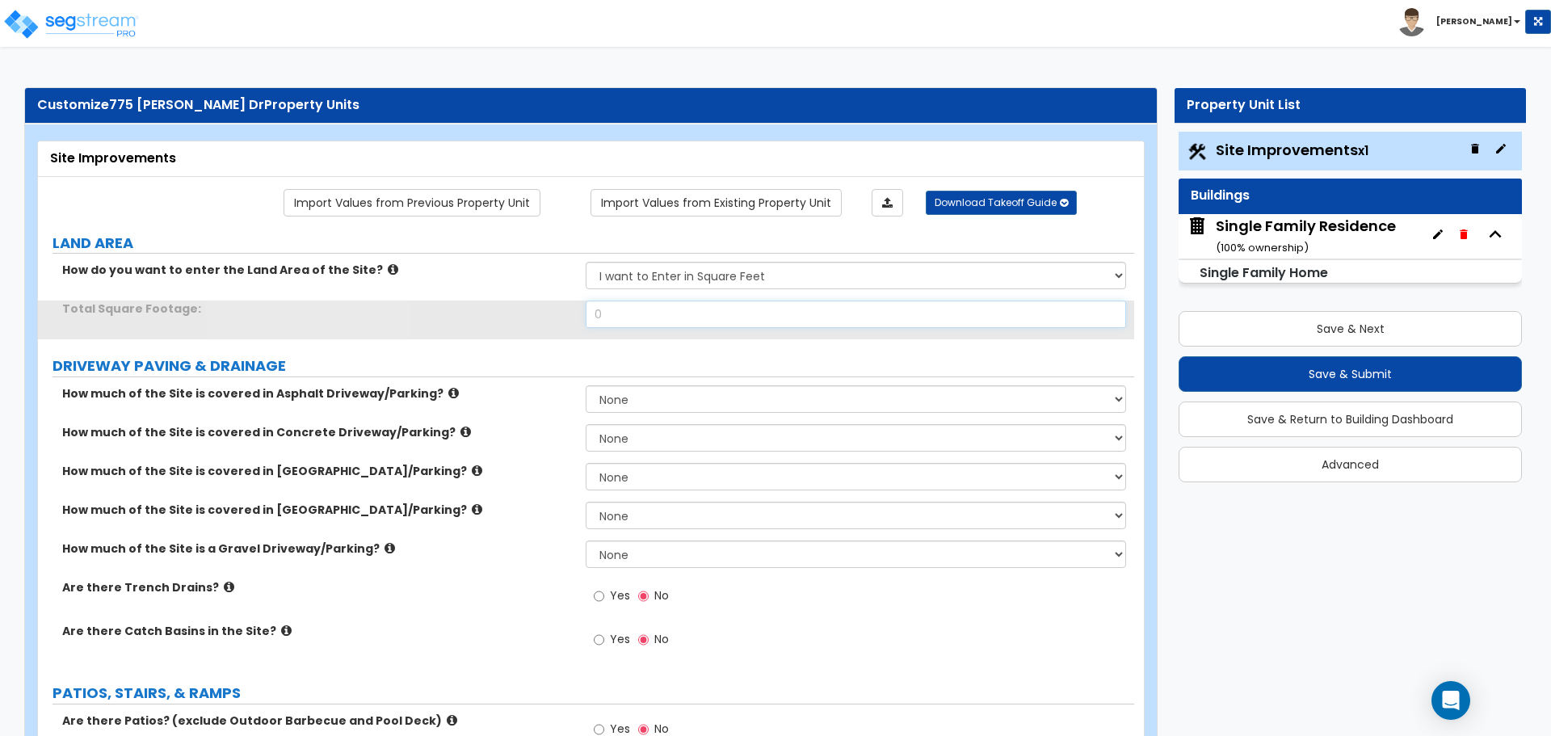
click at [646, 304] on input "0" at bounding box center [856, 314] width 540 height 27
type input "25,001"
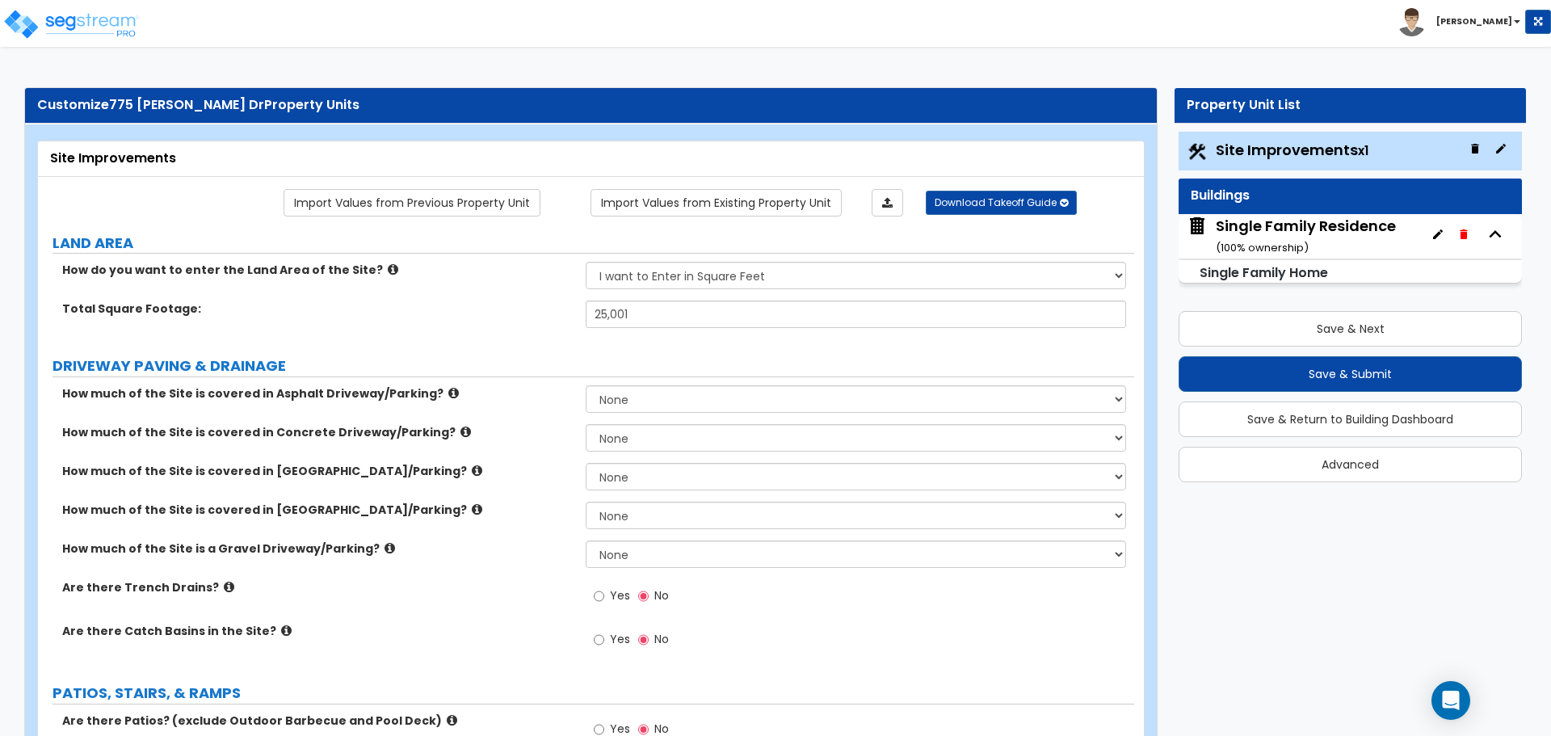
click at [531, 320] on div "Total Square Footage: 25,001" at bounding box center [586, 320] width 1096 height 39
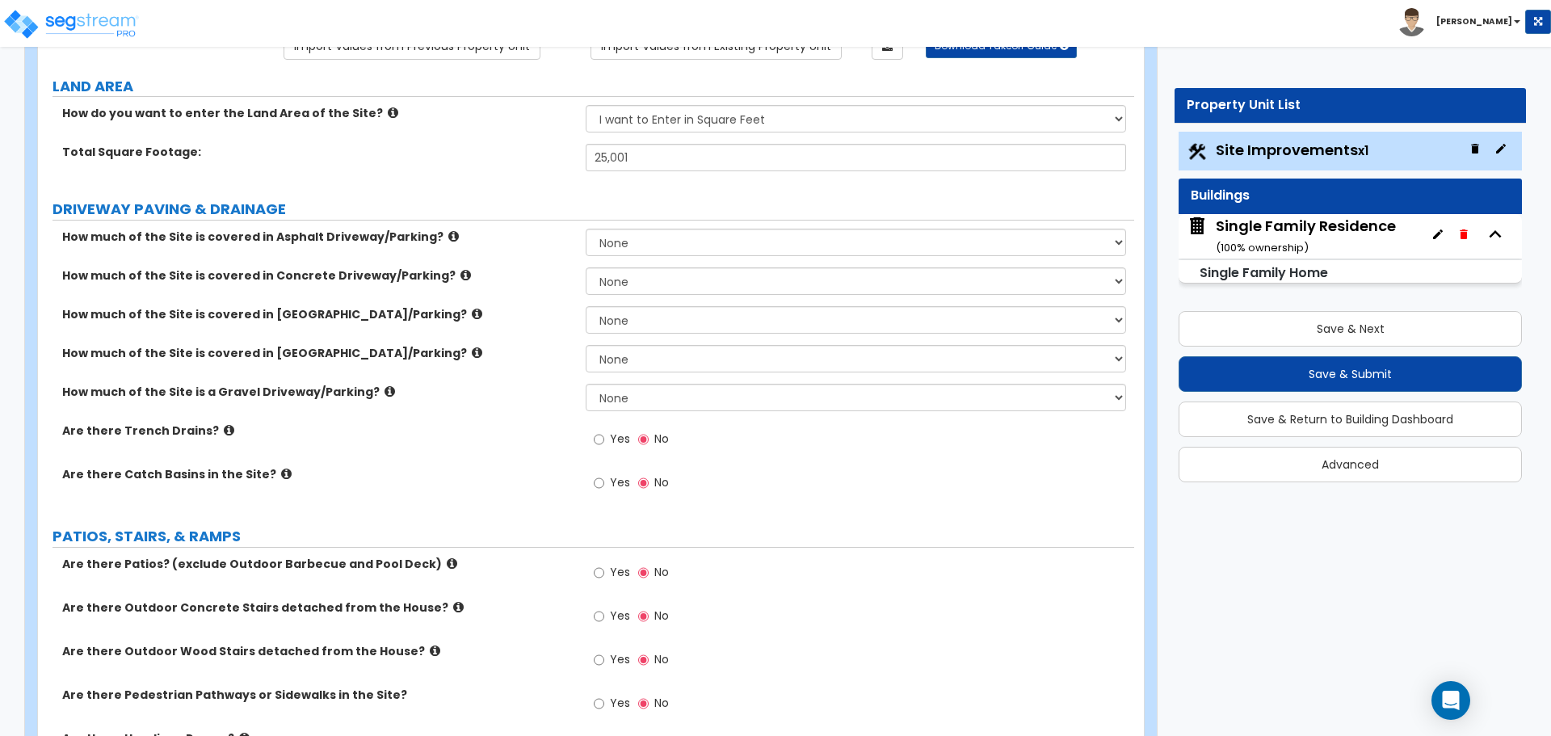
scroll to position [242, 0]
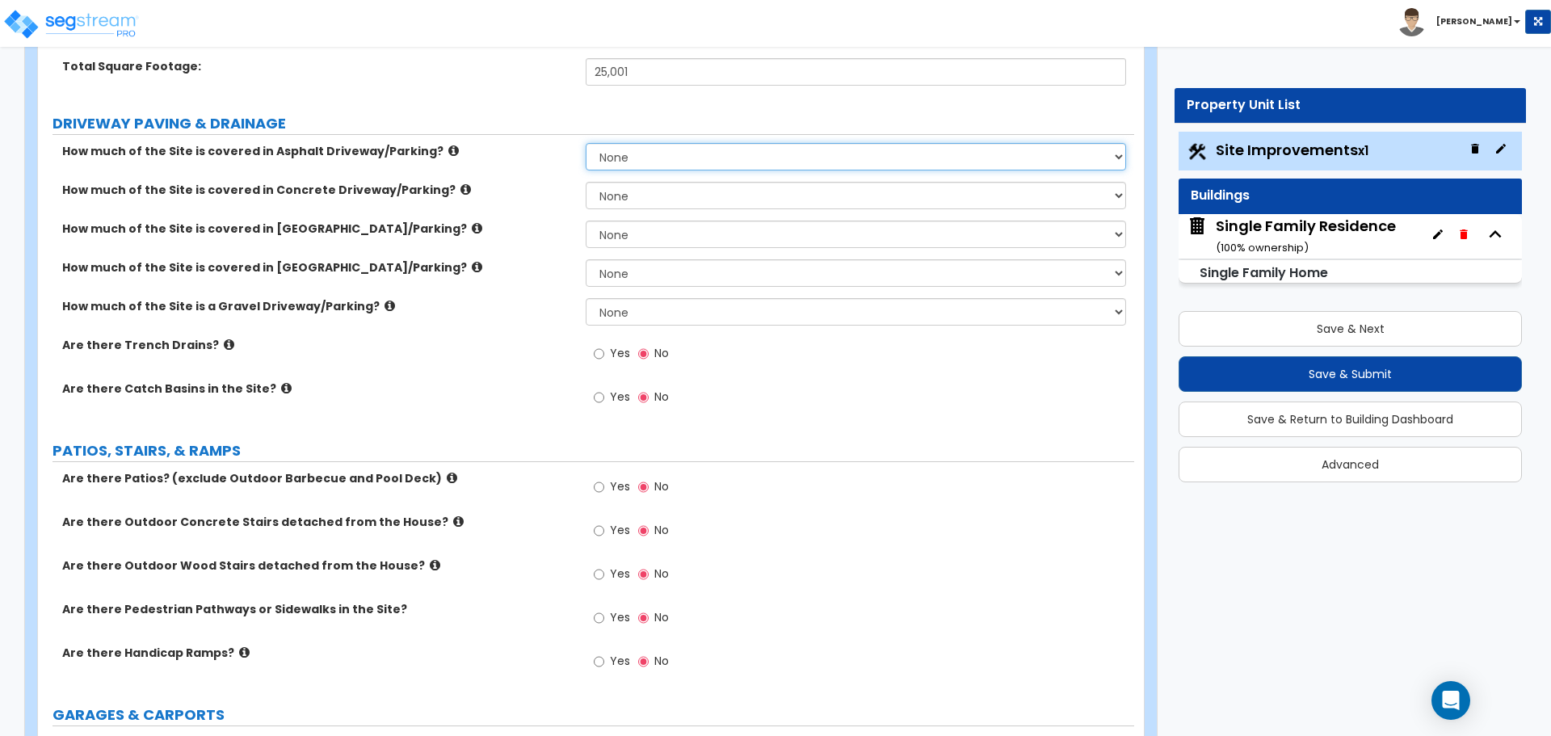
click at [674, 166] on select "None I want to Enter an Approximate Percentage I want to Enter the Square Foota…" at bounding box center [856, 156] width 540 height 27
click at [494, 183] on label "How much of the Site is covered in Concrete Driveway/Parking?" at bounding box center [317, 190] width 511 height 16
click at [618, 198] on select "None I want to Enter an Approximate Percentage I want to Enter the Square Foota…" at bounding box center [856, 195] width 540 height 27
select select "2"
click at [586, 182] on select "None I want to Enter an Approximate Percentage I want to Enter the Square Foota…" at bounding box center [856, 195] width 540 height 27
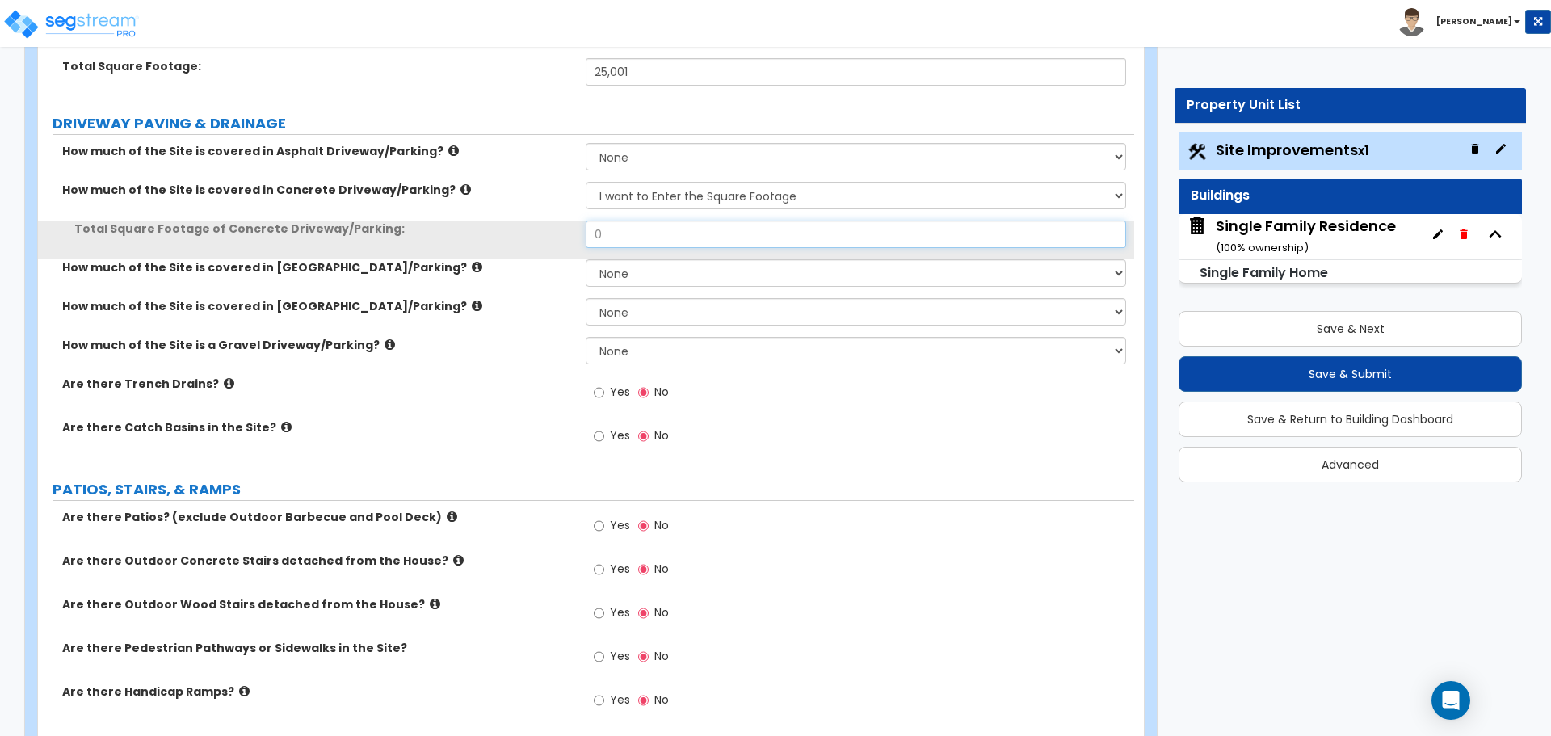
click at [645, 233] on input "0" at bounding box center [856, 234] width 540 height 27
type input "925"
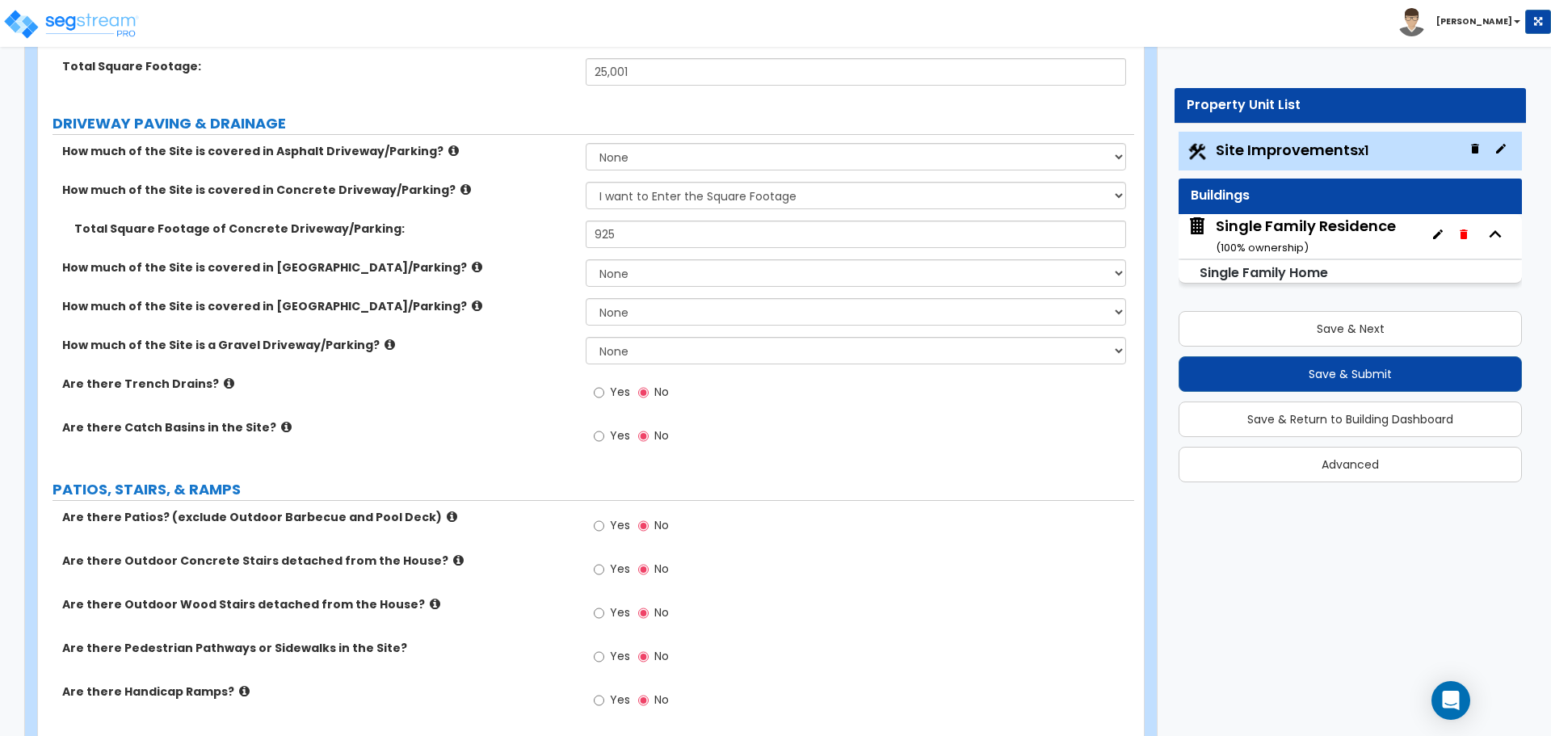
click at [533, 222] on label "Total Square Footage of Concrete Driveway/Parking:" at bounding box center [323, 229] width 499 height 16
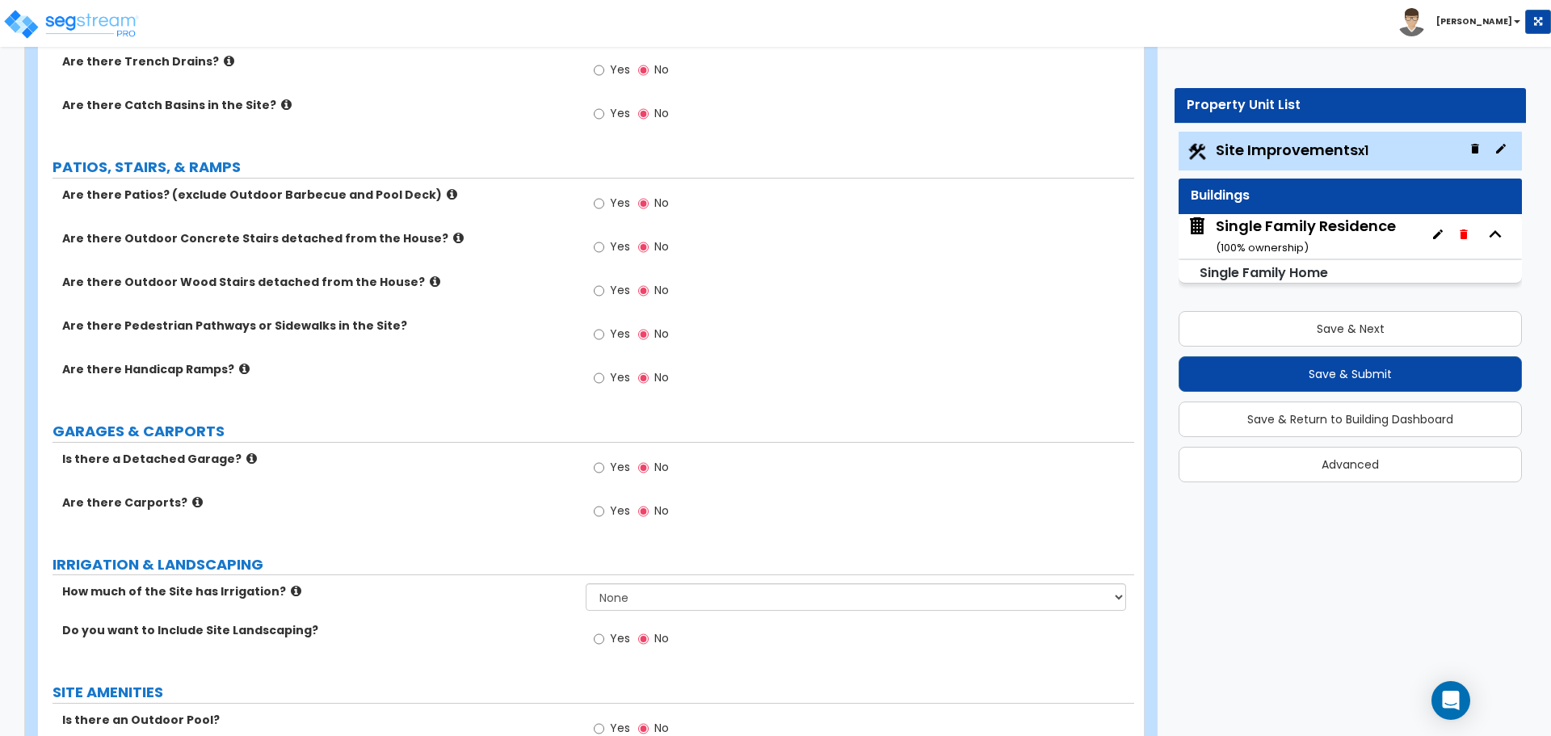
scroll to position [565, 0]
click at [599, 333] on input "Yes" at bounding box center [599, 334] width 11 height 18
radio input "true"
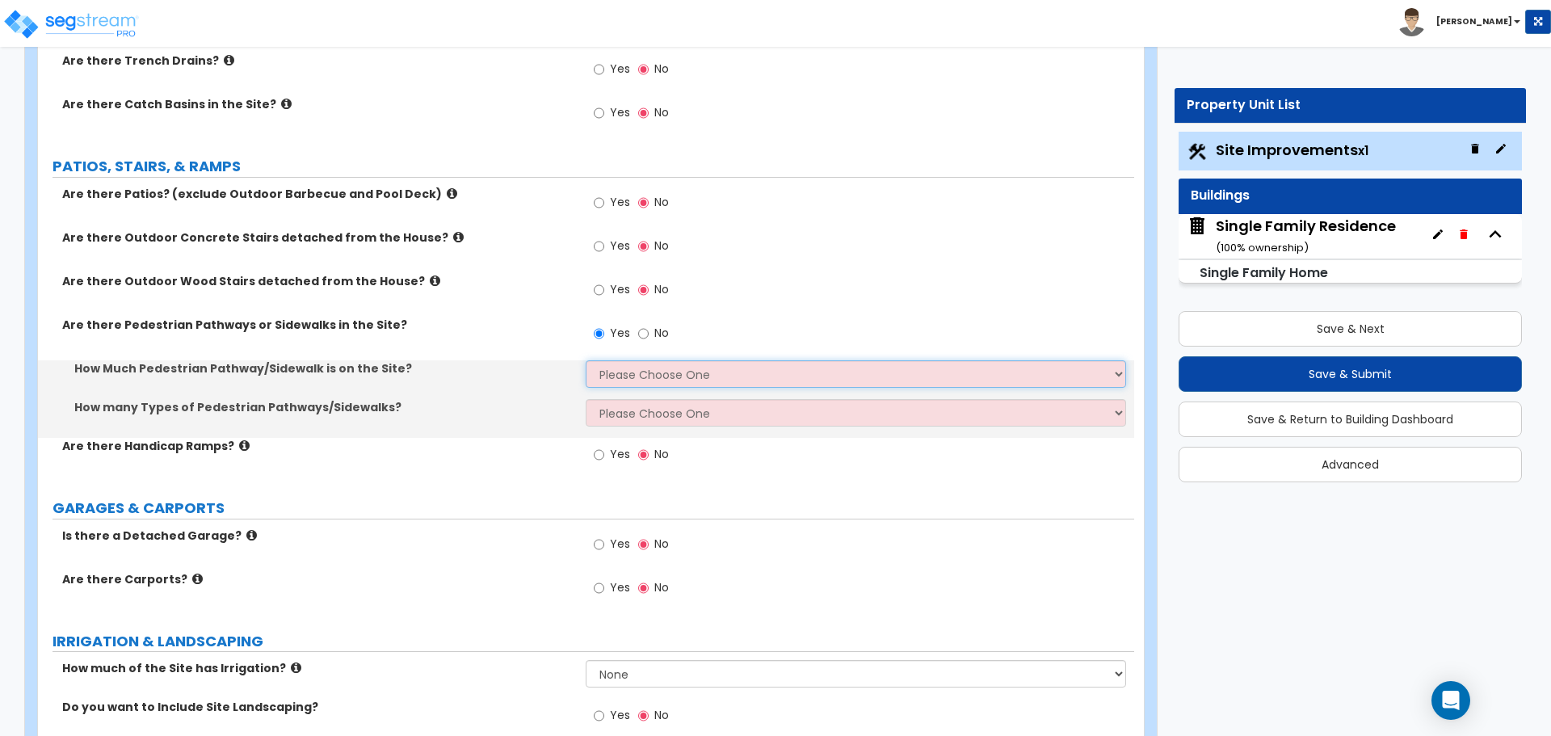
click at [620, 376] on select "Please Choose One I Don't Know, Please Estimate For Me Enter Linear Footage" at bounding box center [856, 373] width 540 height 27
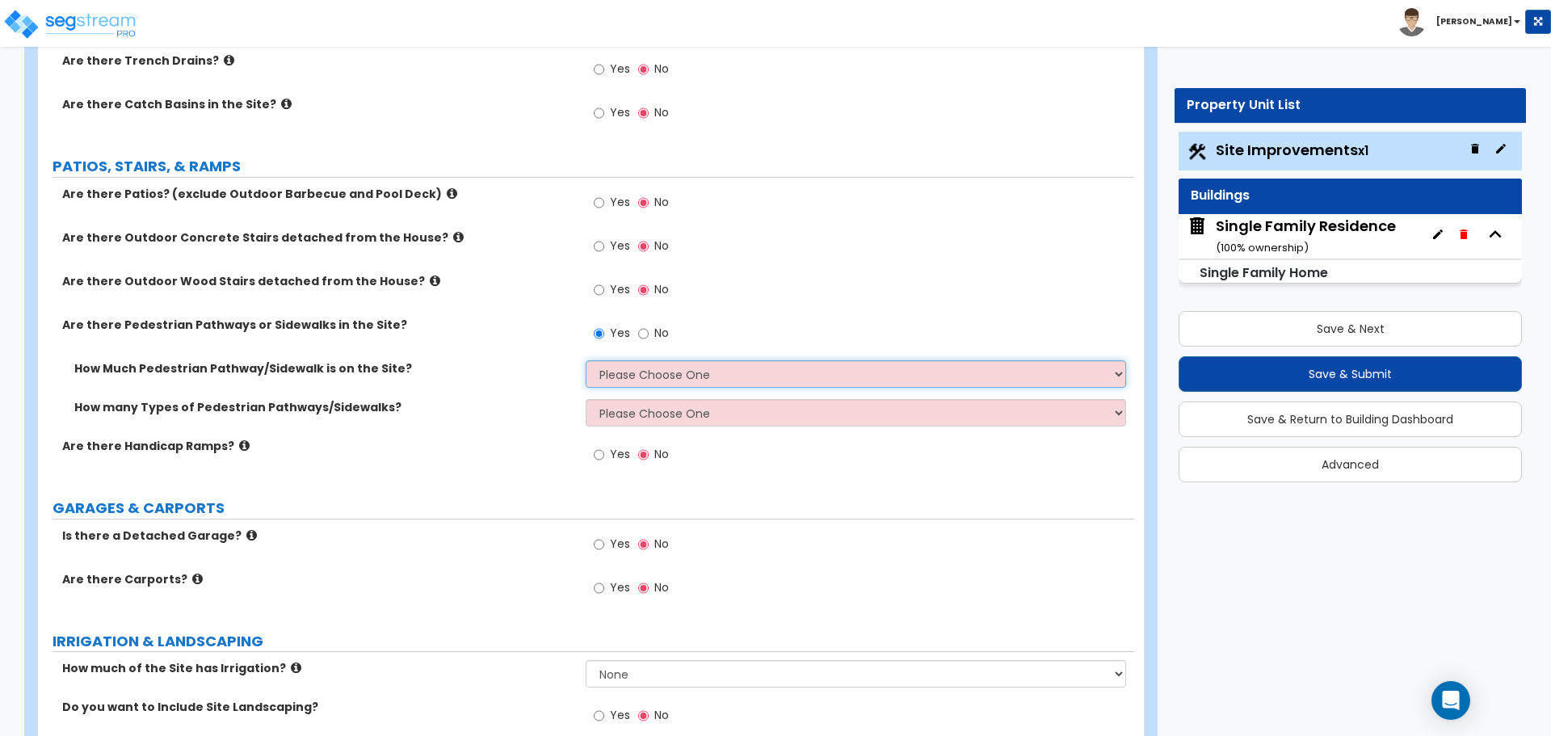
select select "2"
click at [586, 360] on select "Please Choose One I Don't Know, Please Estimate For Me Enter Linear Footage" at bounding box center [856, 373] width 540 height 27
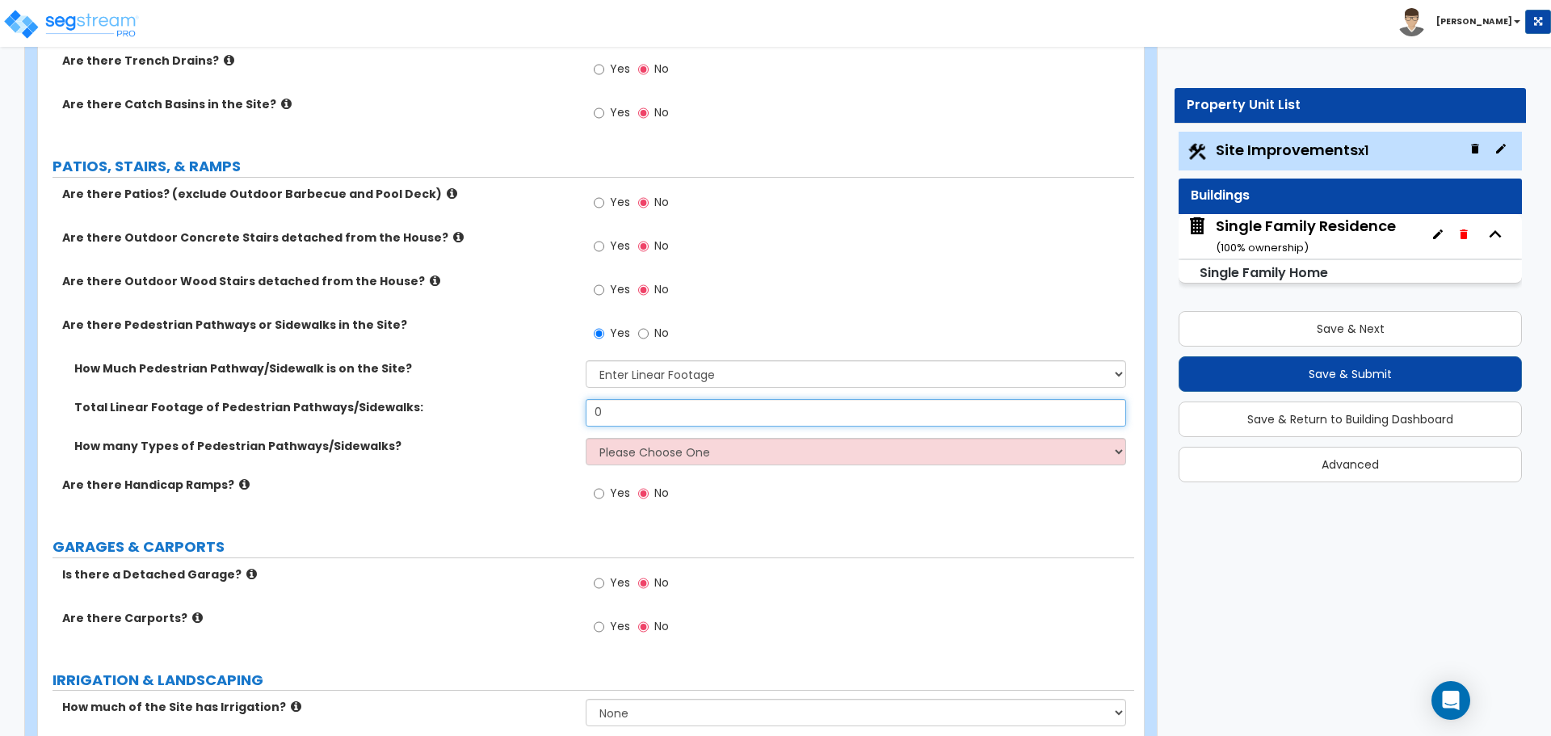
click at [617, 405] on input "0" at bounding box center [856, 412] width 540 height 27
type input "24"
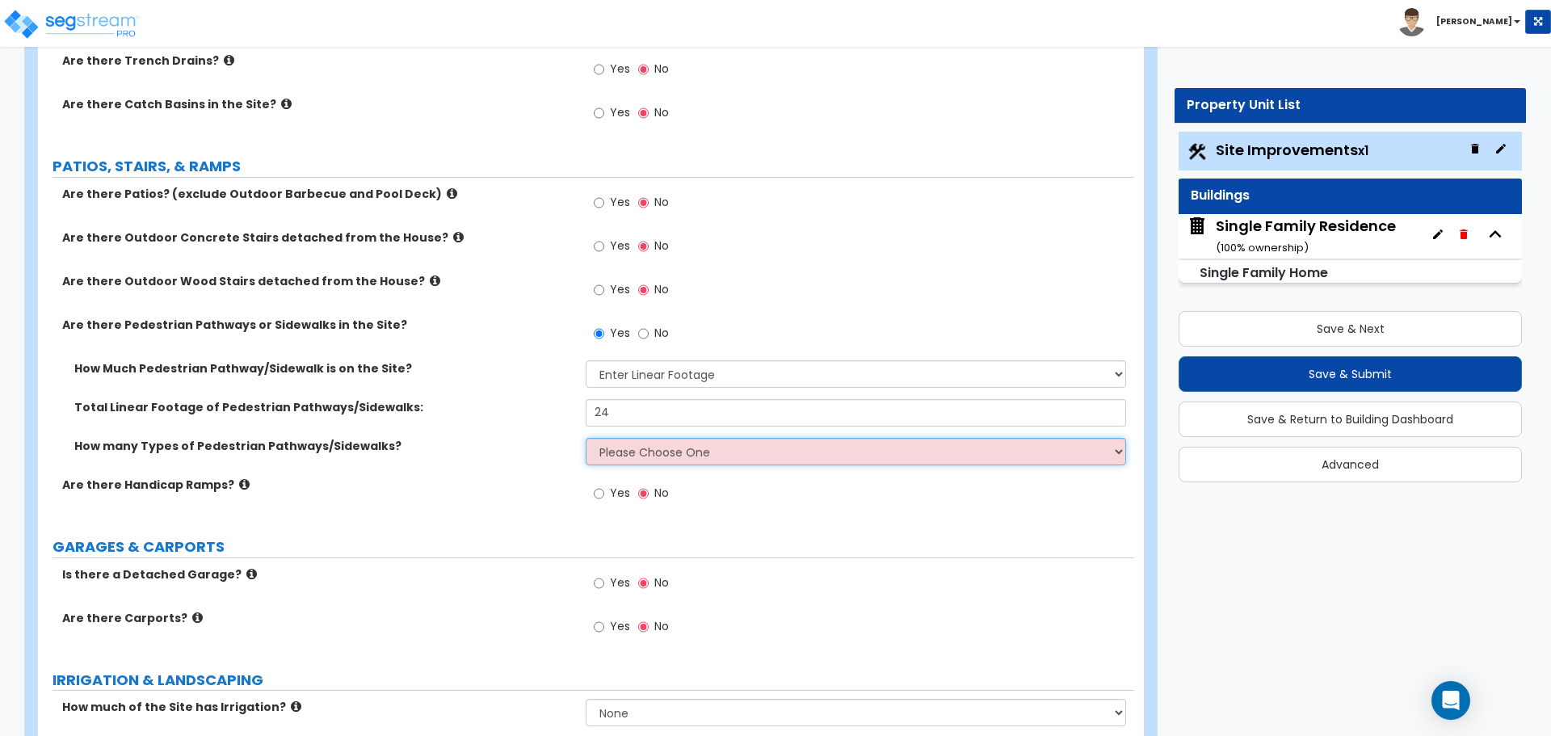
click at [604, 450] on select "Please Choose One 1 2 3" at bounding box center [856, 451] width 540 height 27
select select "1"
click at [586, 438] on select "Please Choose One 1 2 3" at bounding box center [856, 451] width 540 height 27
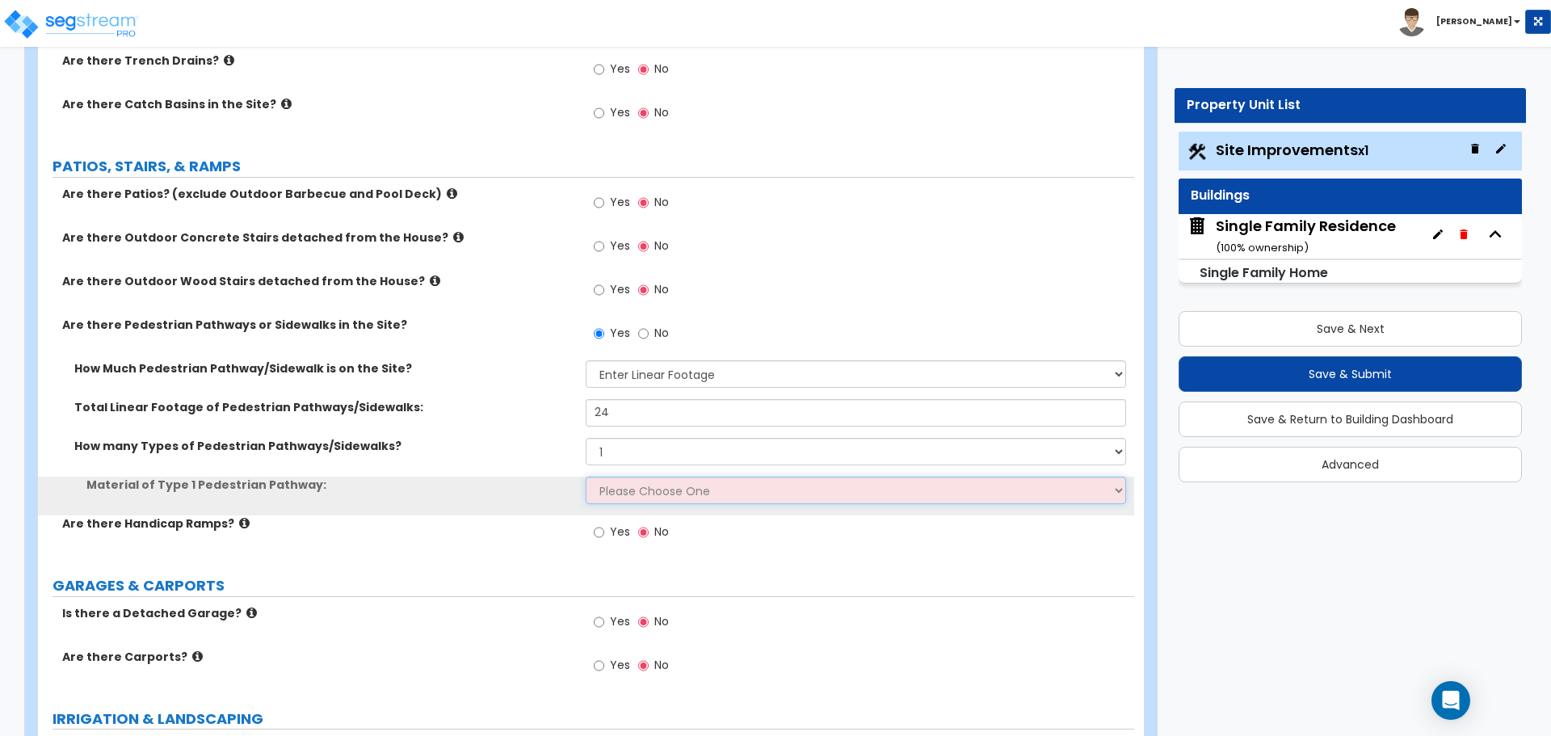
click at [628, 493] on select "Please Choose One Bare Concrete Stamped Concrete Brick Pavers Stone Pavers Wood…" at bounding box center [856, 490] width 540 height 27
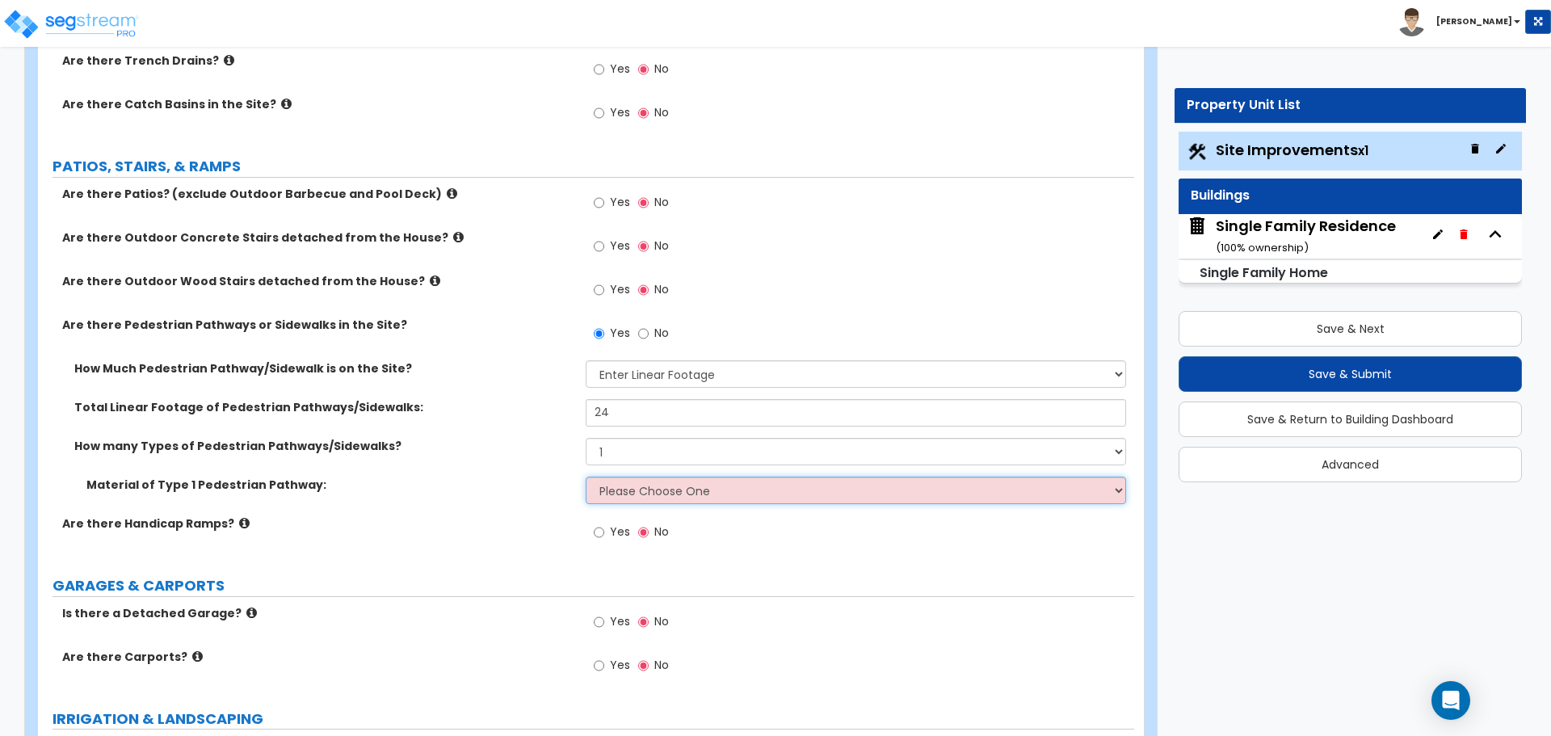
select select "1"
click at [586, 477] on select "Please Choose One Bare Concrete Stamped Concrete Brick Pavers Stone Pavers Wood…" at bounding box center [856, 490] width 540 height 27
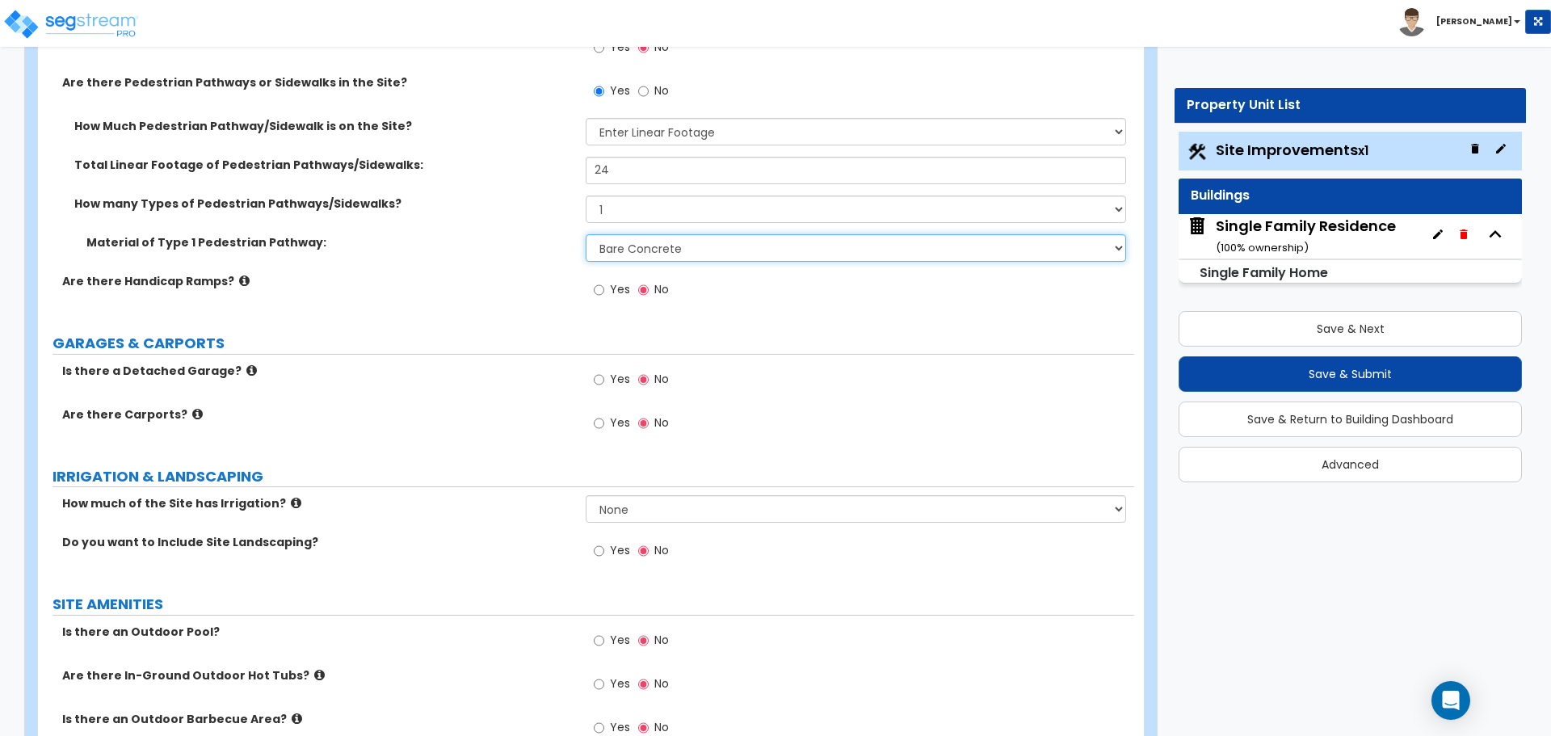
scroll to position [889, 0]
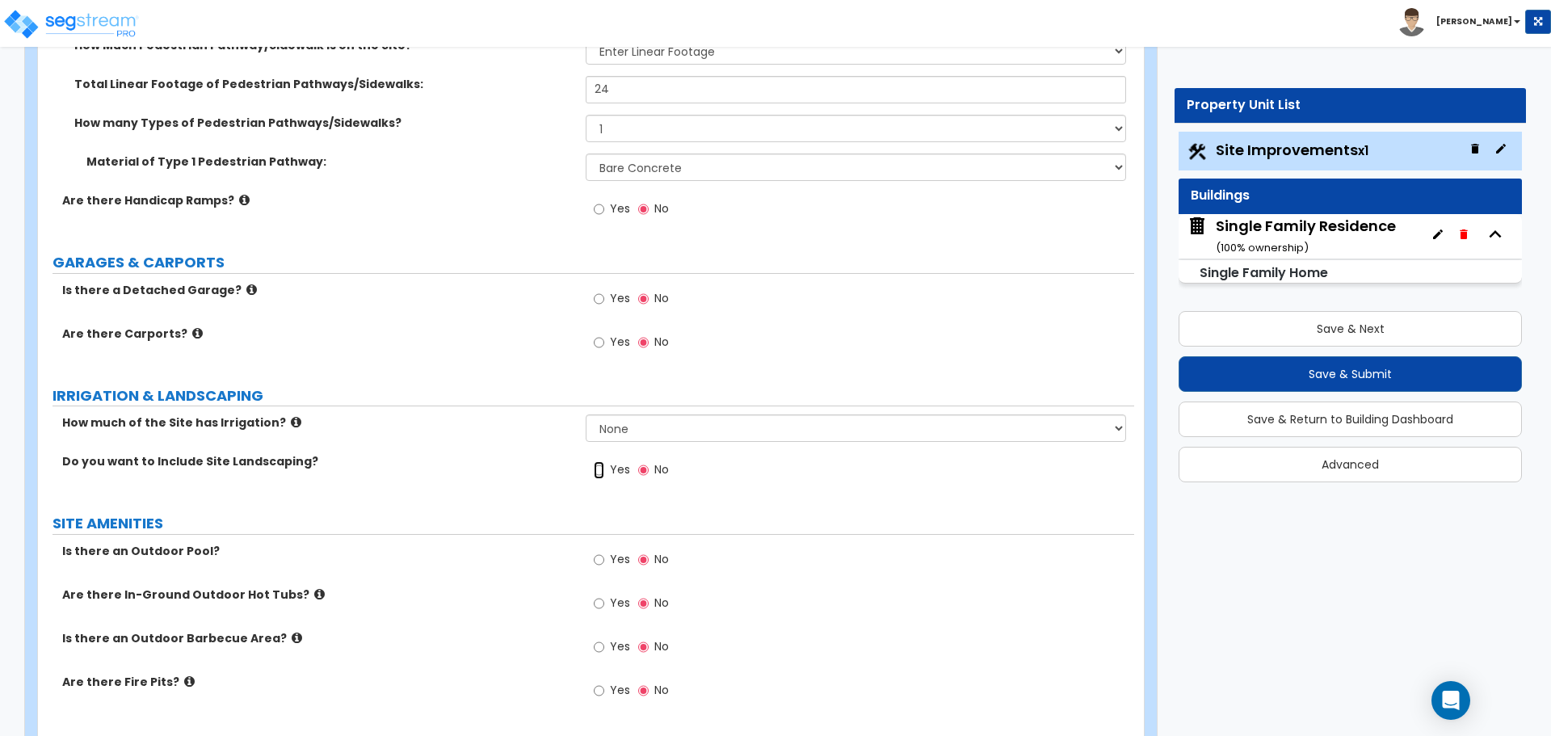
click at [599, 467] on input "Yes" at bounding box center [599, 470] width 11 height 18
radio input "true"
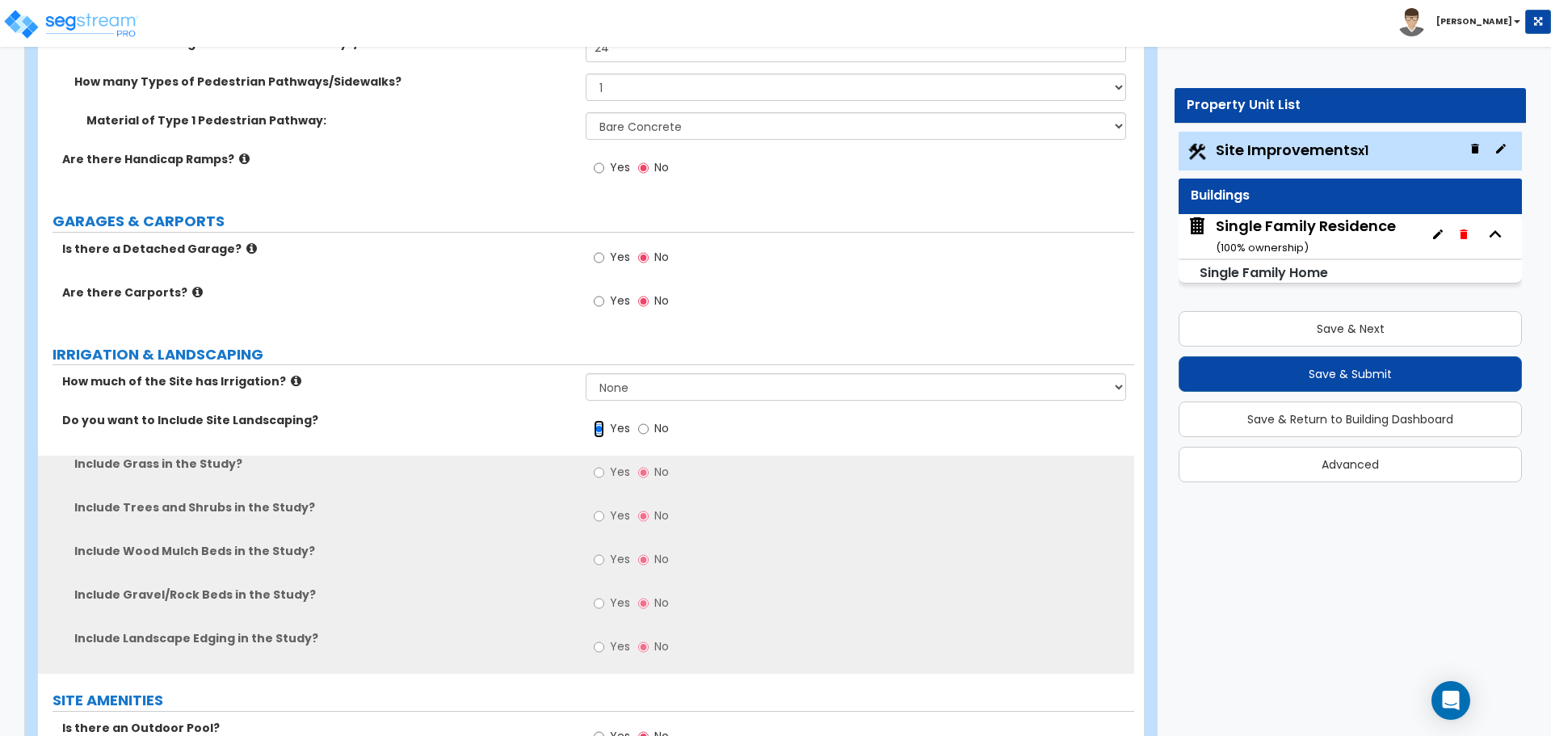
scroll to position [969, 0]
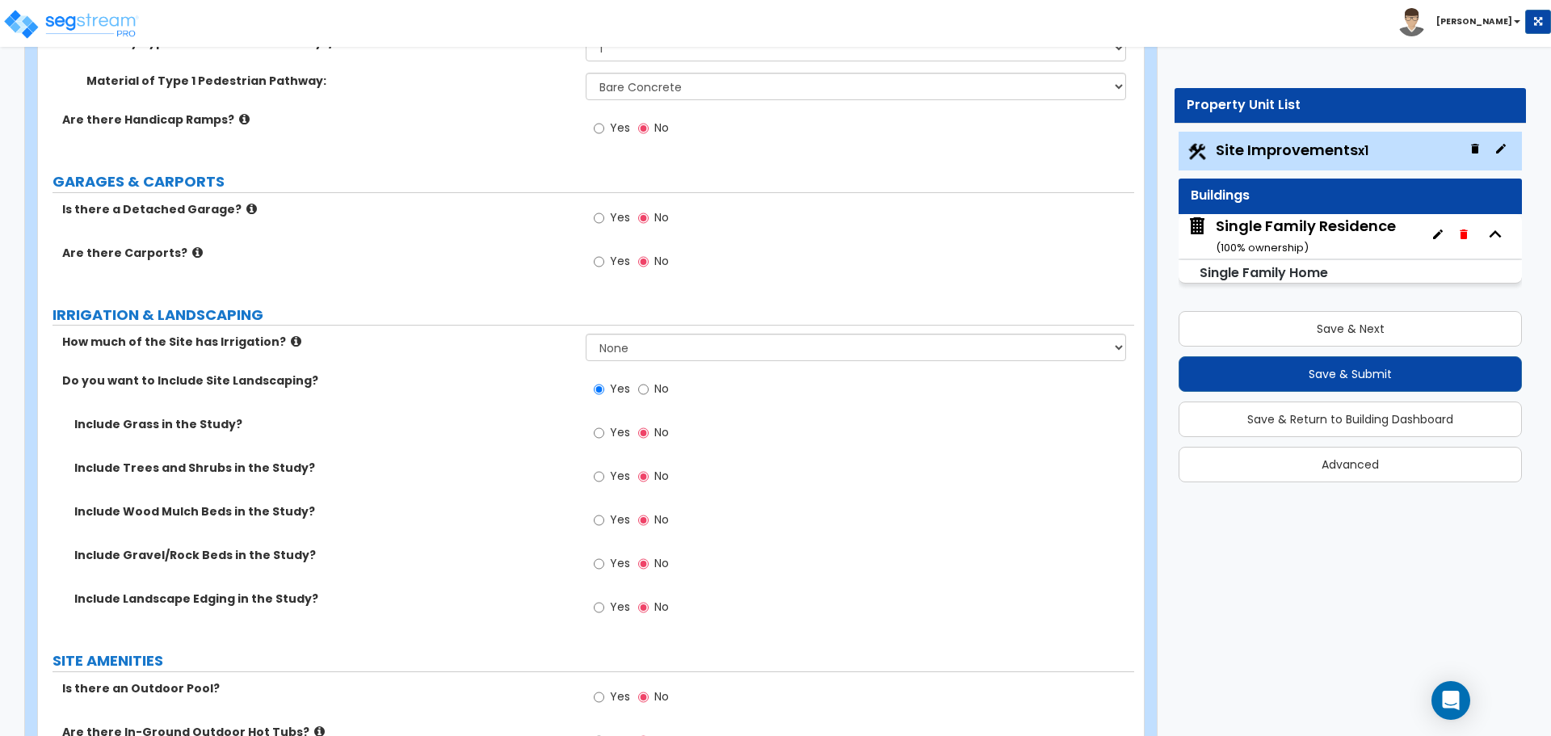
click at [595, 428] on div "Yes No" at bounding box center [631, 434] width 91 height 37
click at [599, 435] on input "Yes" at bounding box center [599, 433] width 11 height 18
radio input "true"
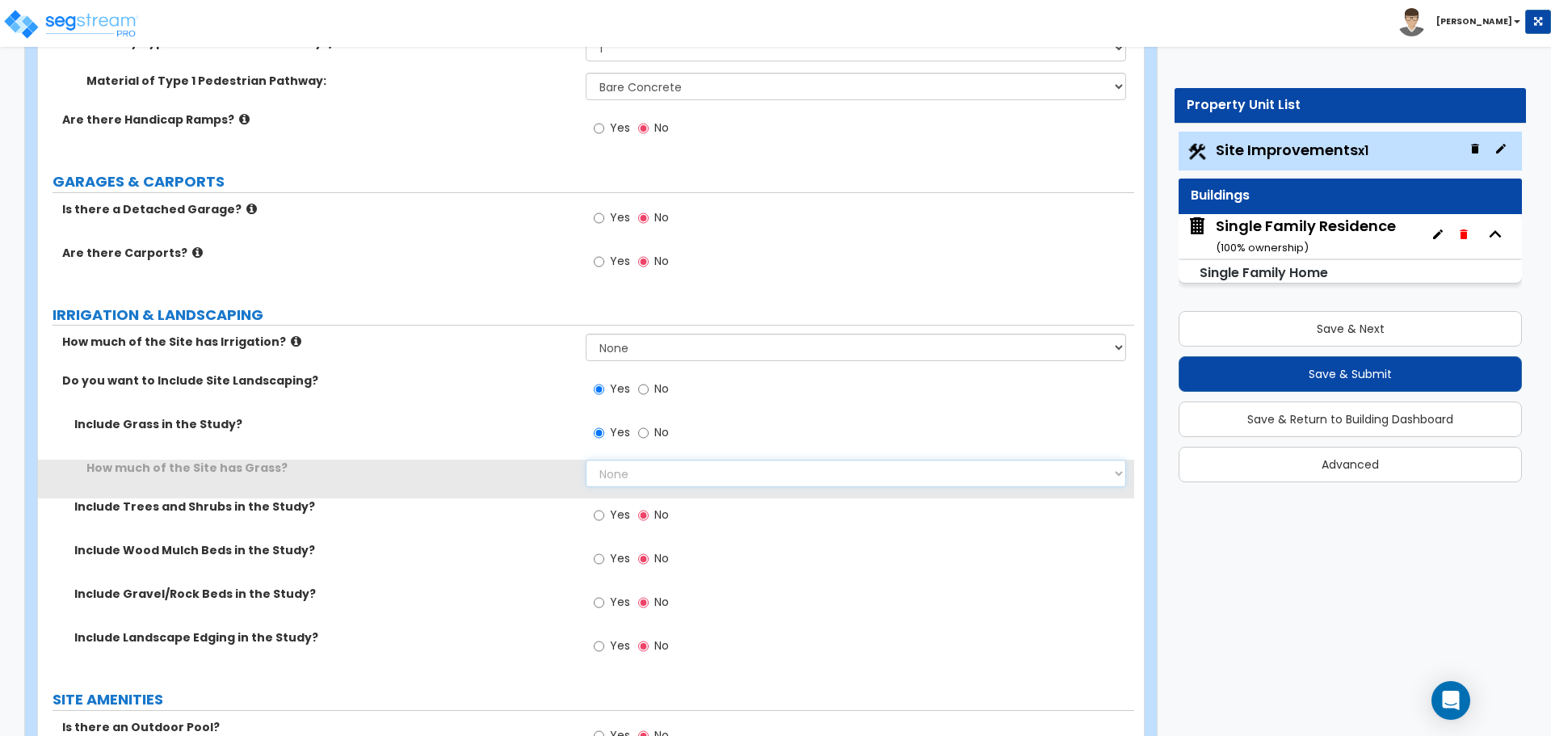
click at [621, 473] on select "None I want to Enter an Approximate Percentage I want to Enter the Square Foota…" at bounding box center [856, 473] width 540 height 27
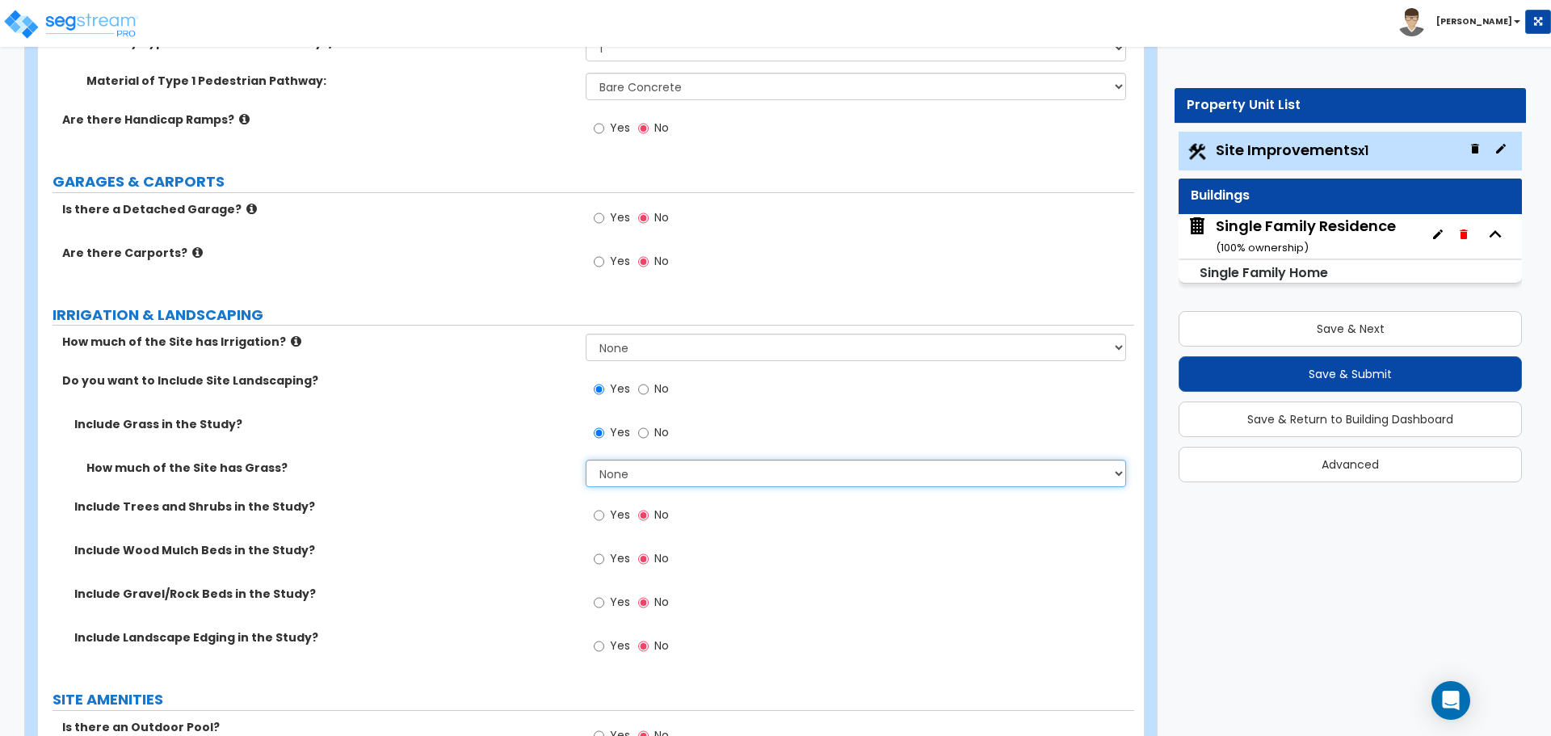
click at [621, 473] on select "None I want to Enter an Approximate Percentage I want to Enter the Square Foota…" at bounding box center [856, 473] width 540 height 27
select select "2"
click at [586, 460] on select "None I want to Enter an Approximate Percentage I want to Enter the Square Foota…" at bounding box center [856, 473] width 540 height 27
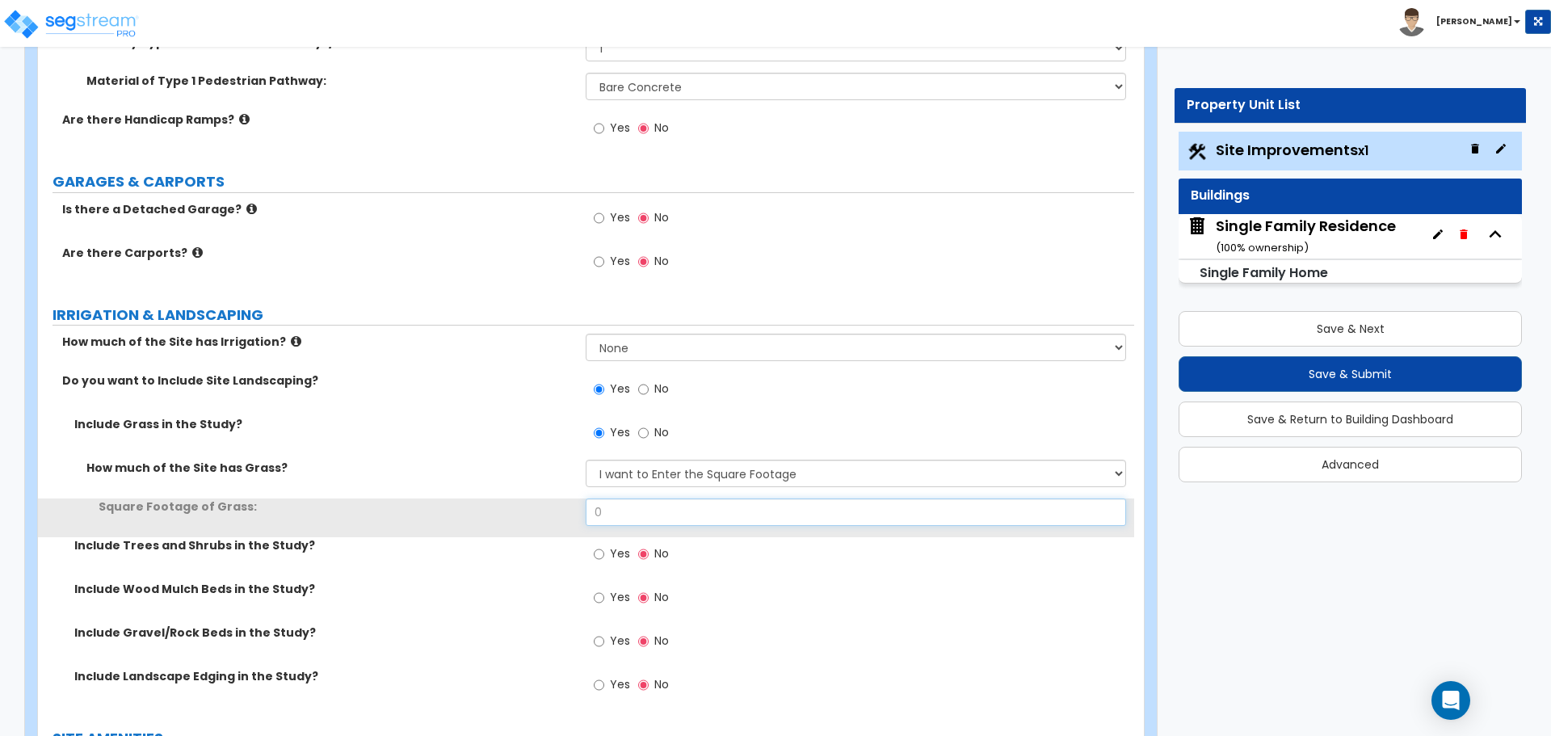
click at [622, 507] on input "0" at bounding box center [856, 511] width 540 height 27
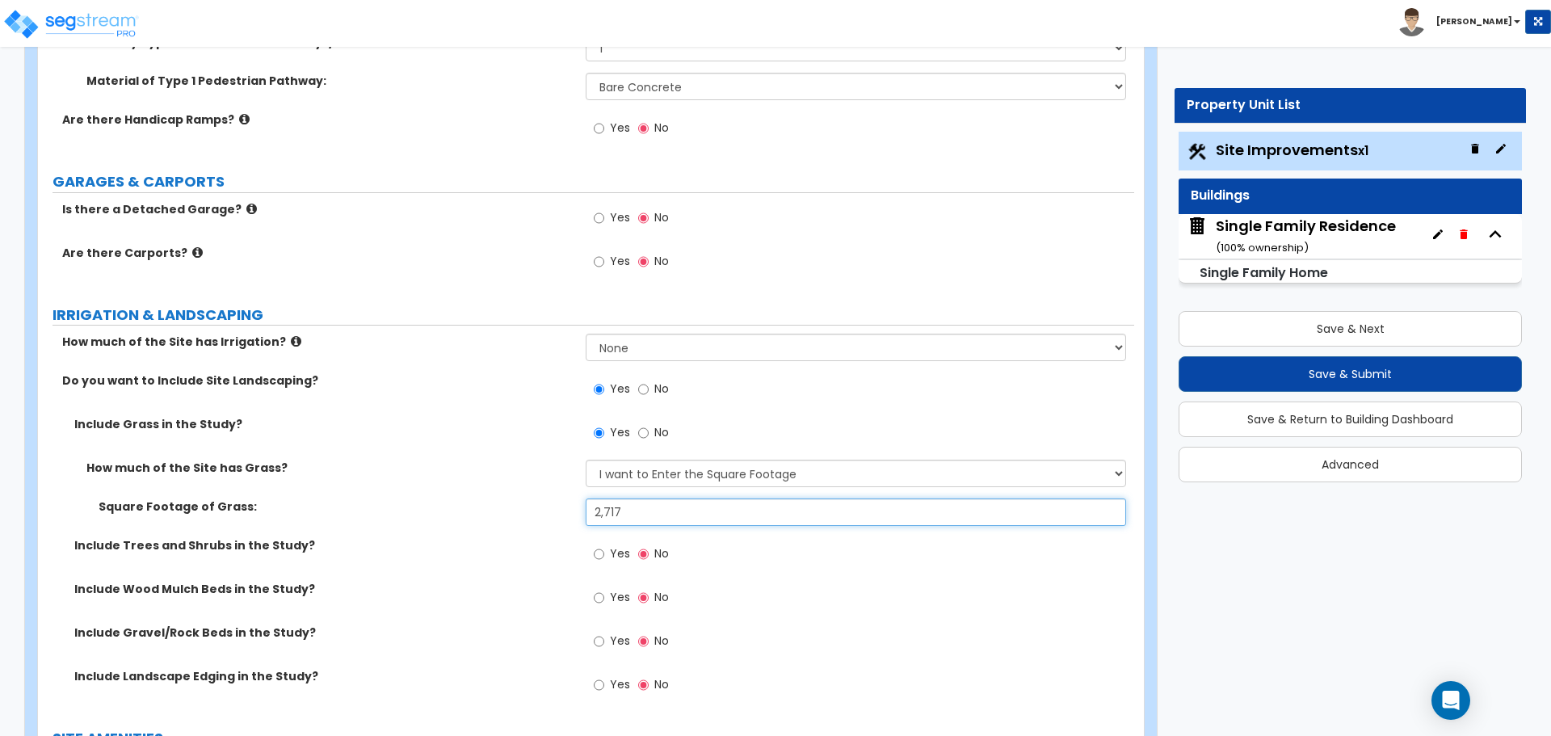
type input "2,717"
click at [550, 473] on label "How much of the Site has Grass?" at bounding box center [329, 468] width 487 height 16
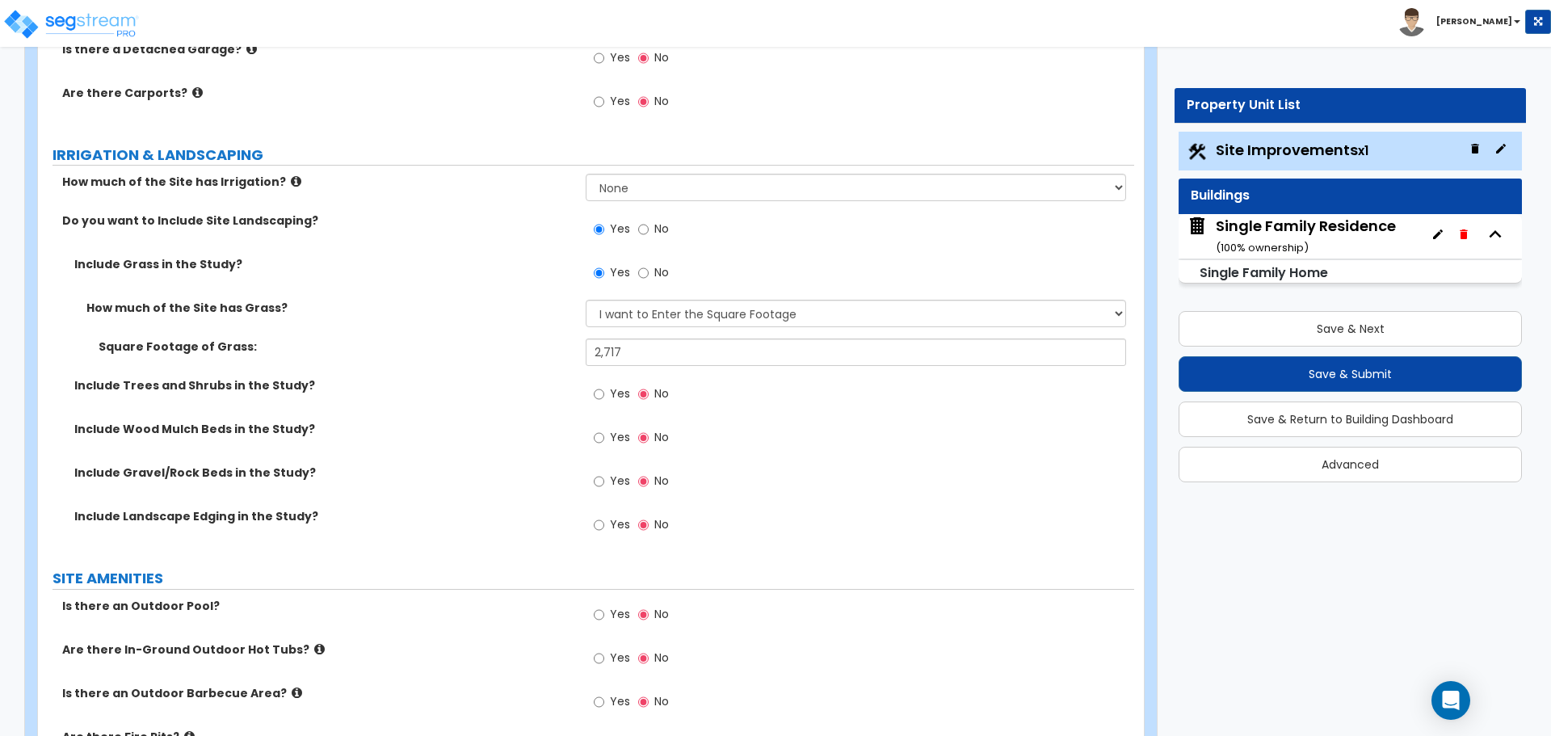
scroll to position [1212, 0]
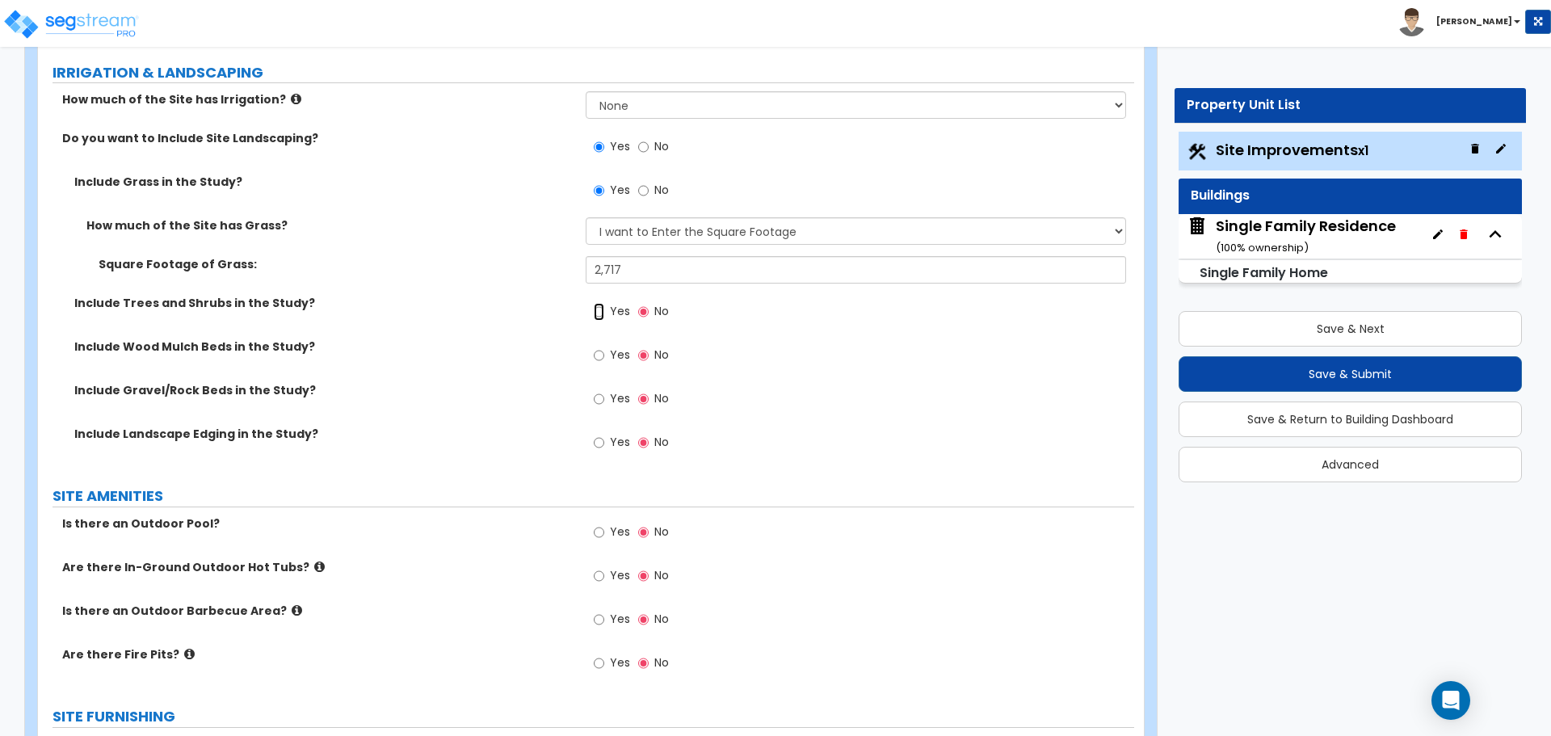
click at [597, 309] on input "Yes" at bounding box center [599, 312] width 11 height 18
radio input "true"
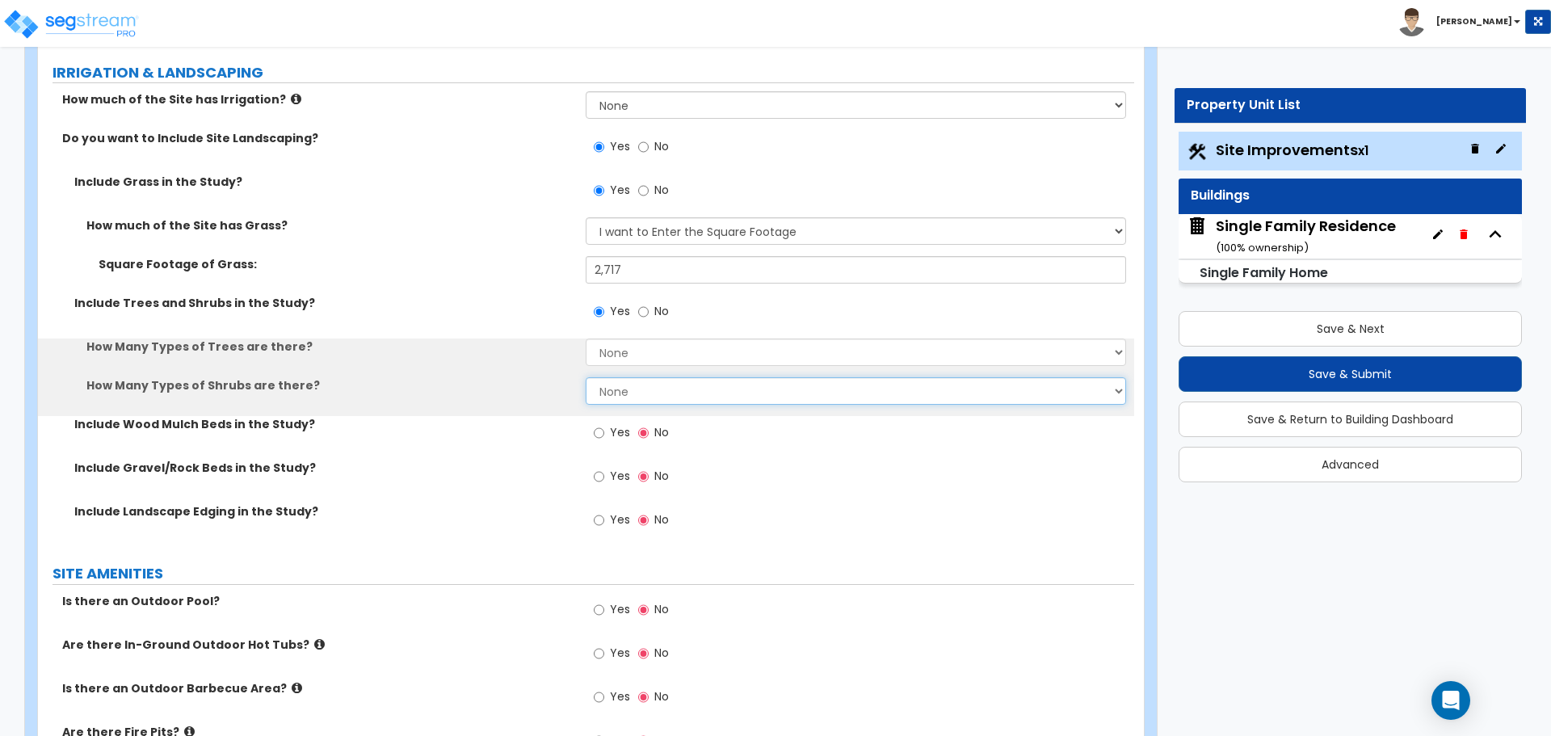
click at [610, 389] on select "None 1 2 3" at bounding box center [856, 390] width 540 height 27
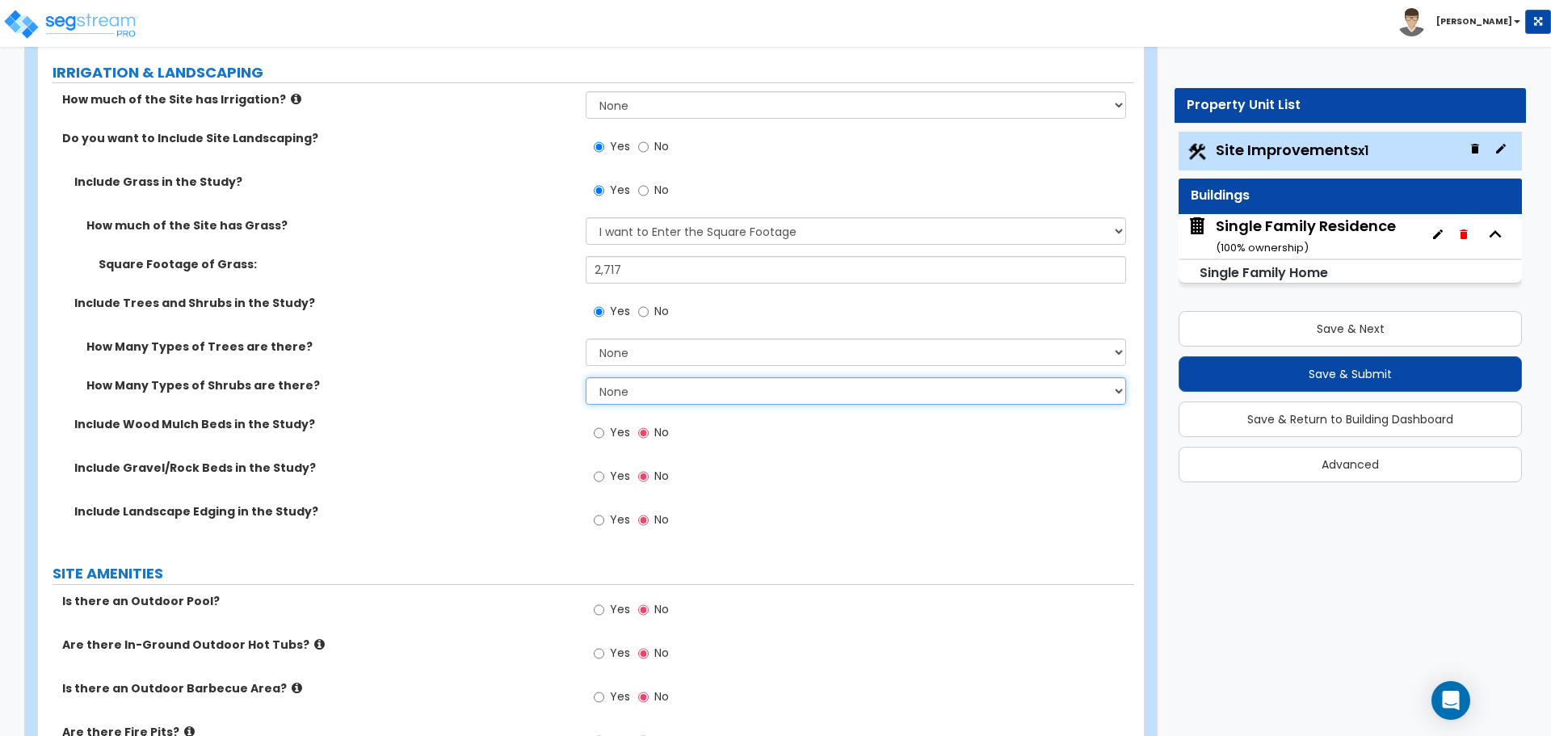
select select "1"
click at [586, 377] on select "None 1 2 3" at bounding box center [856, 390] width 540 height 27
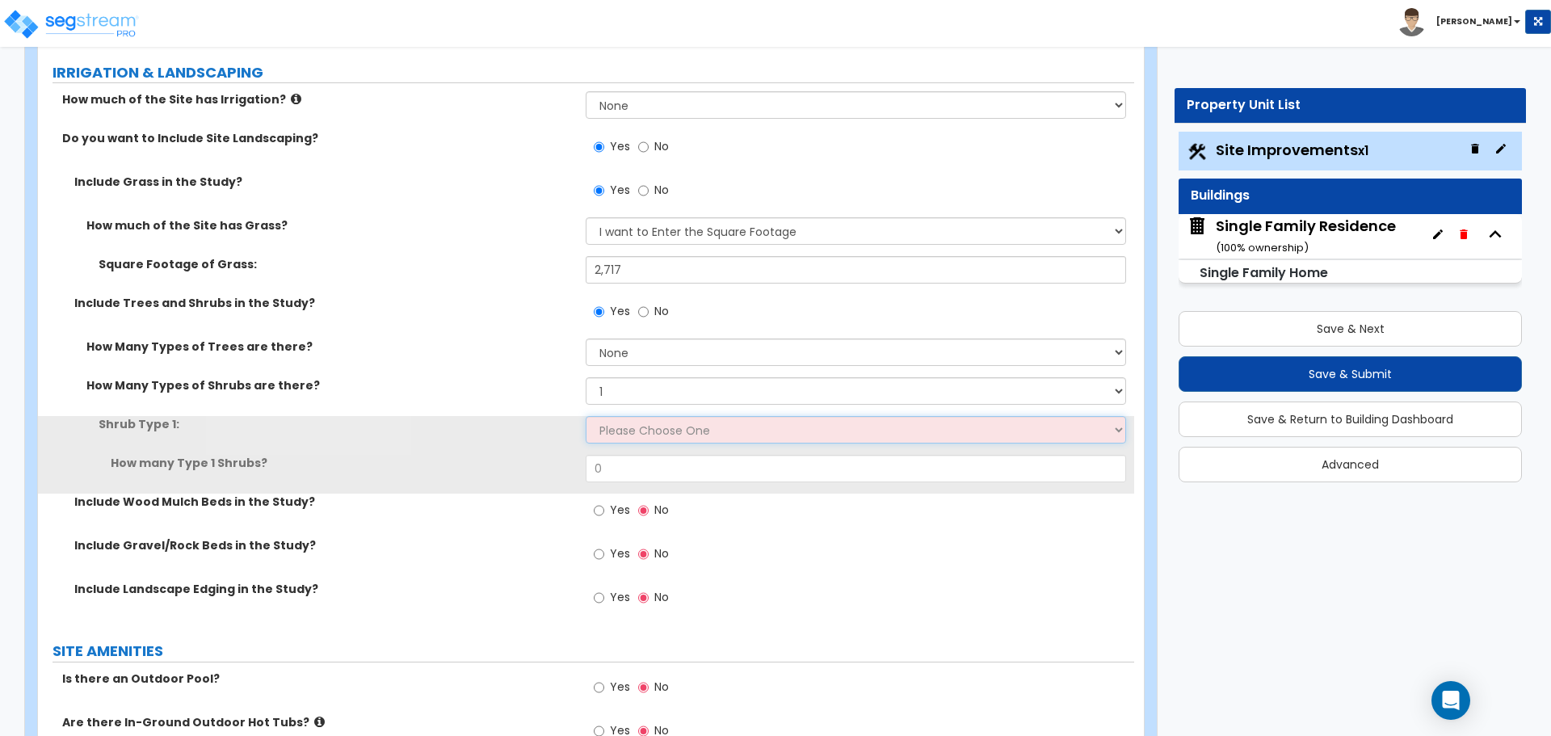
click at [611, 431] on select "Please Choose One Arborvitae Azalea Yew Boxwood Juniper Holly Cotoneaster Euony…" at bounding box center [856, 429] width 540 height 27
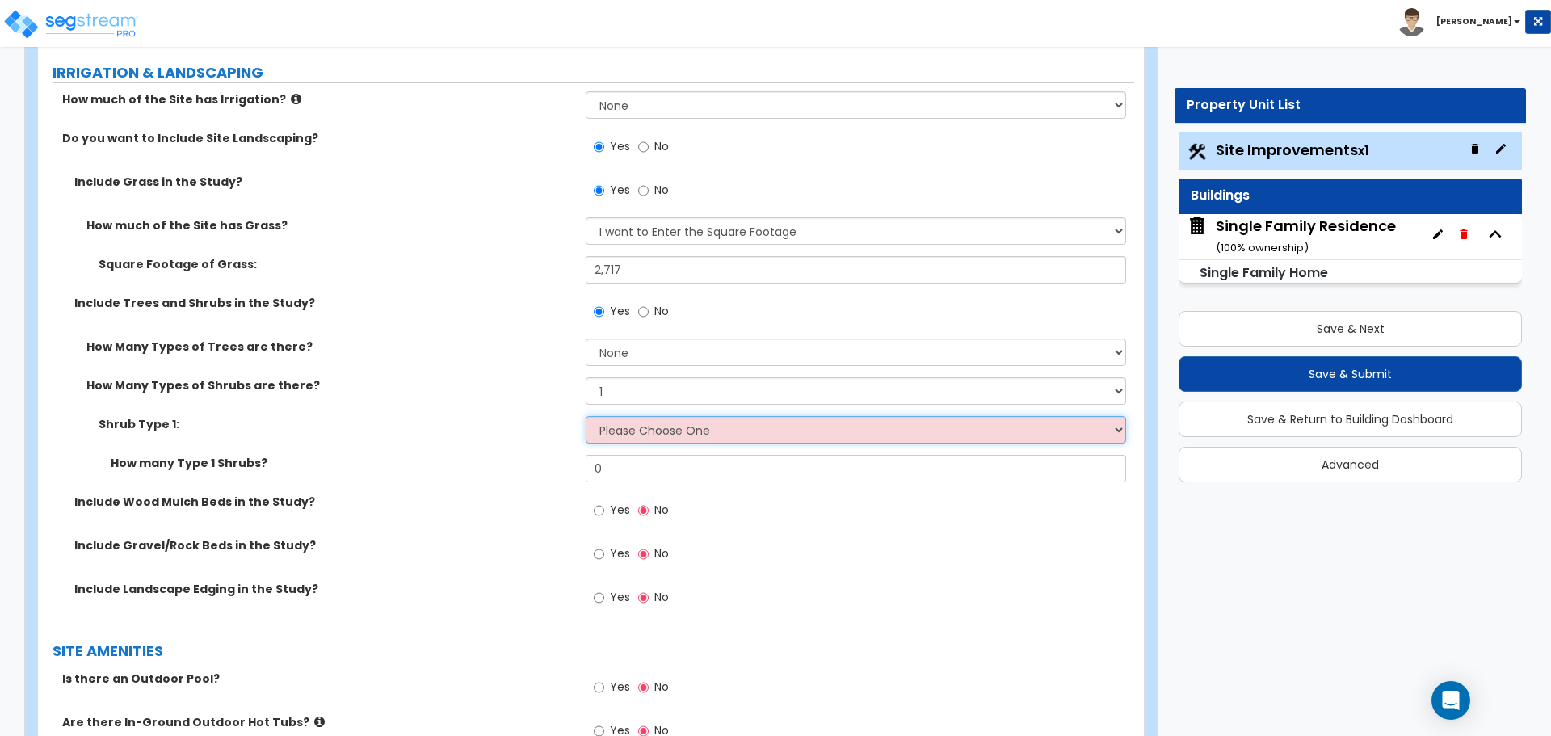
select select "3"
click at [586, 416] on select "Please Choose One Arborvitae Azalea Yew Boxwood Juniper Holly Cotoneaster Euony…" at bounding box center [856, 429] width 540 height 27
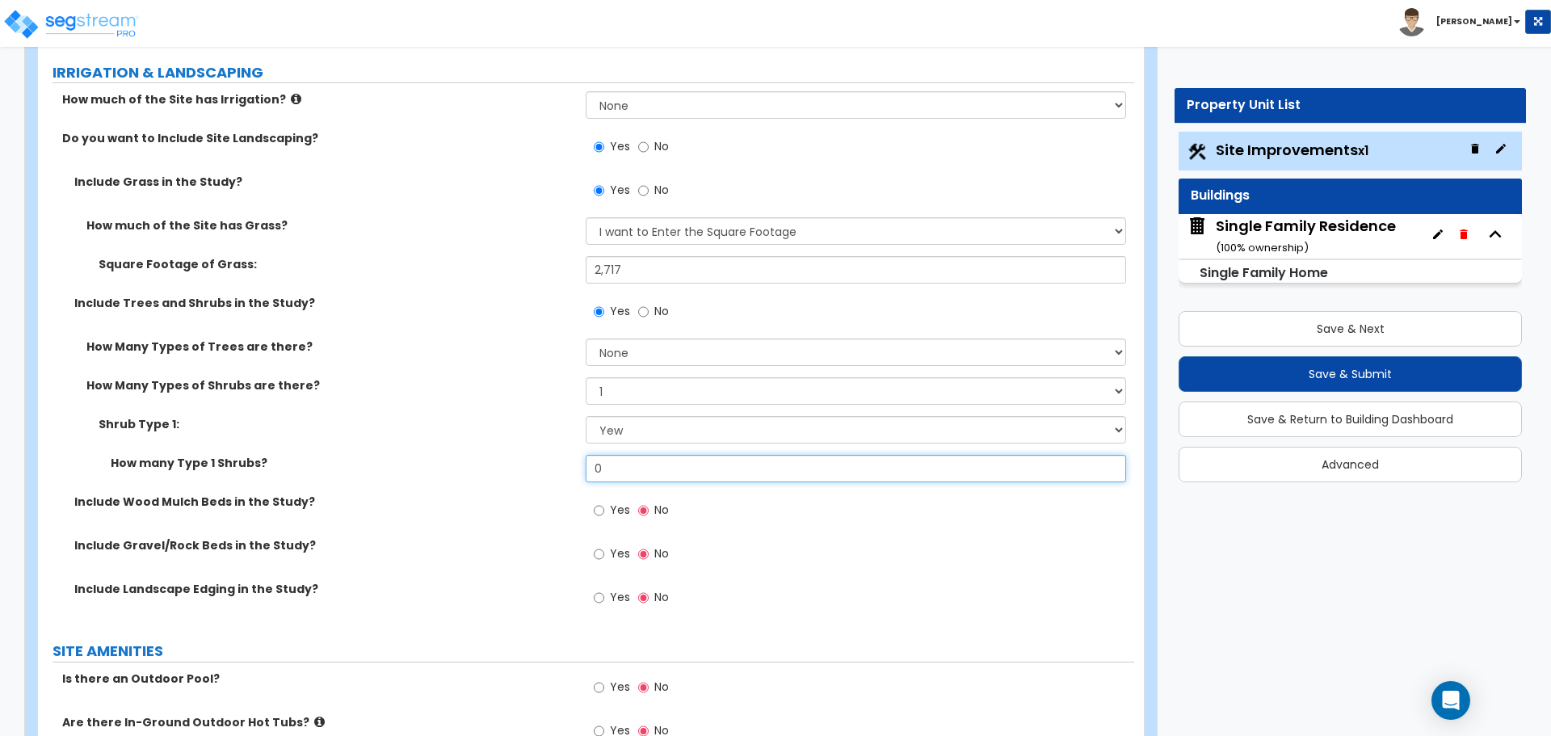
click at [623, 468] on input "0" at bounding box center [856, 468] width 540 height 27
click at [664, 473] on input "0" at bounding box center [856, 468] width 540 height 27
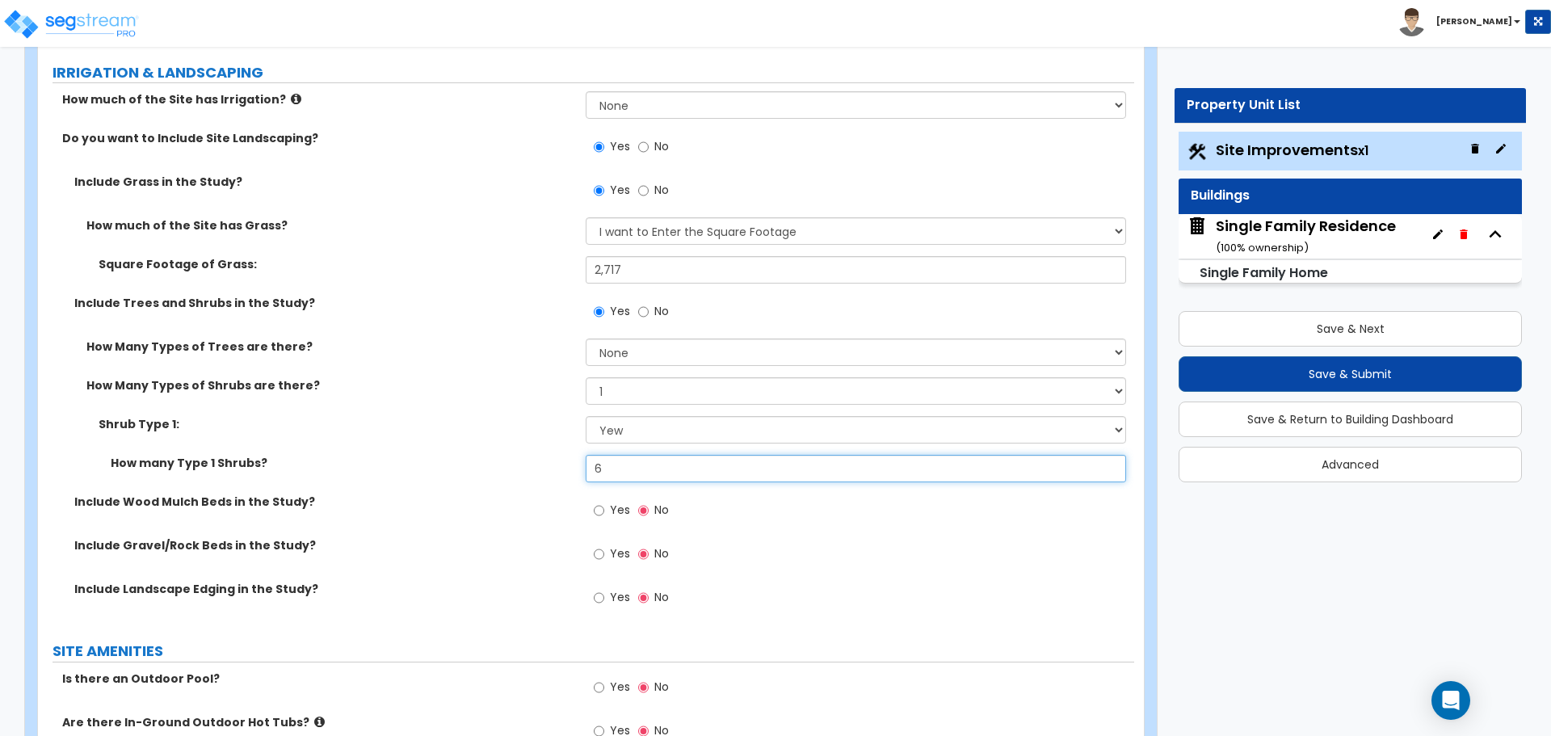
type input "6"
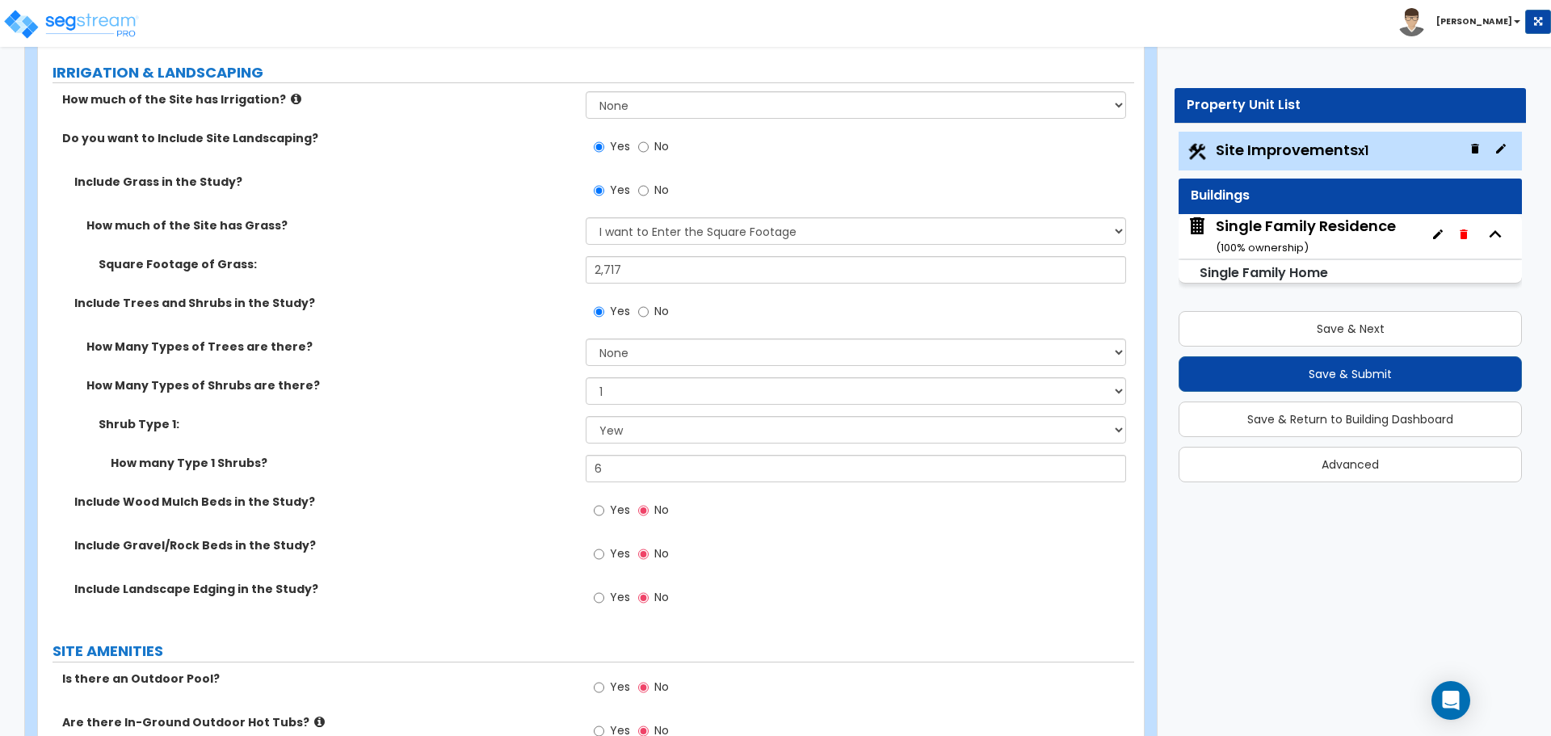
click at [523, 462] on label "How many Type 1 Shrubs?" at bounding box center [342, 463] width 463 height 16
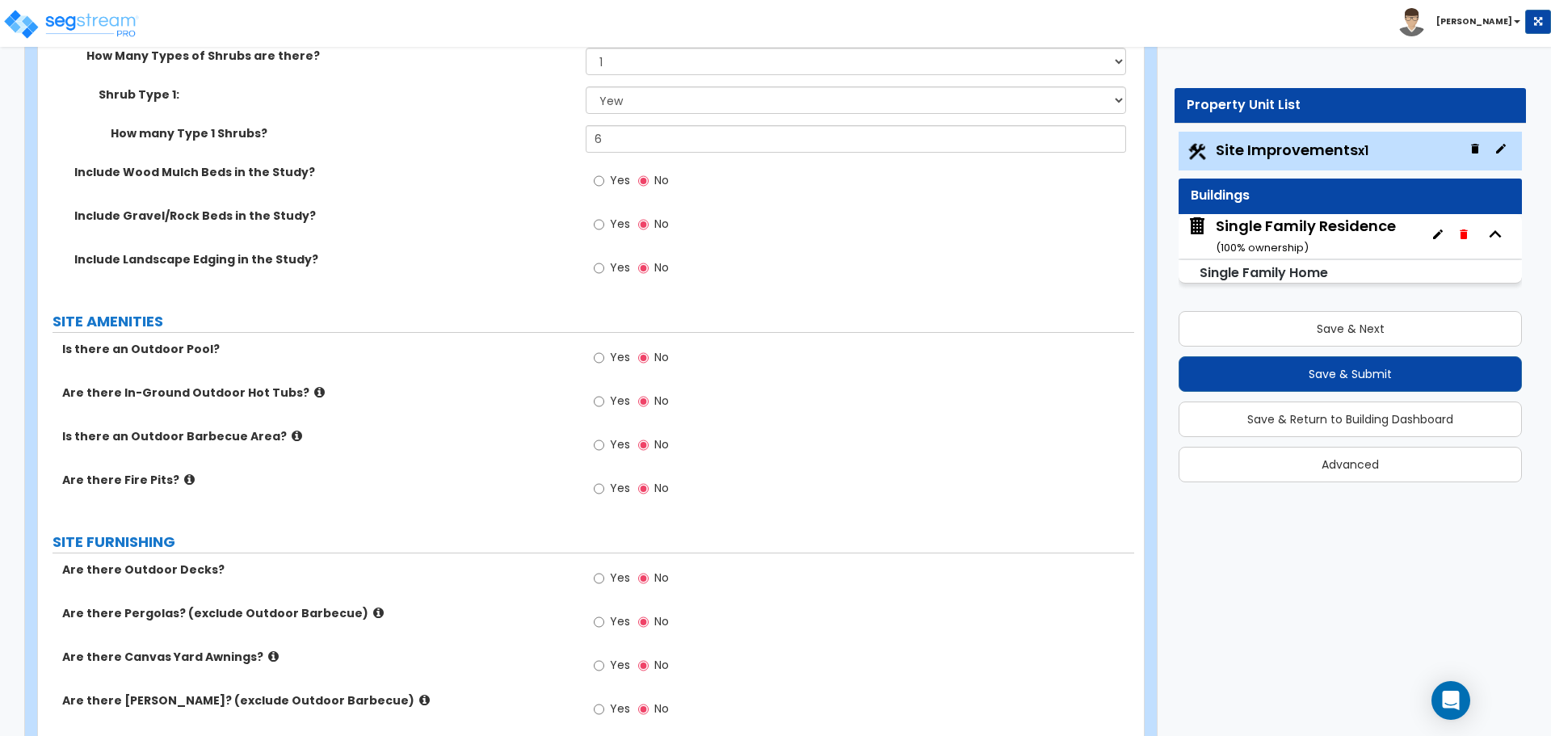
scroll to position [1616, 0]
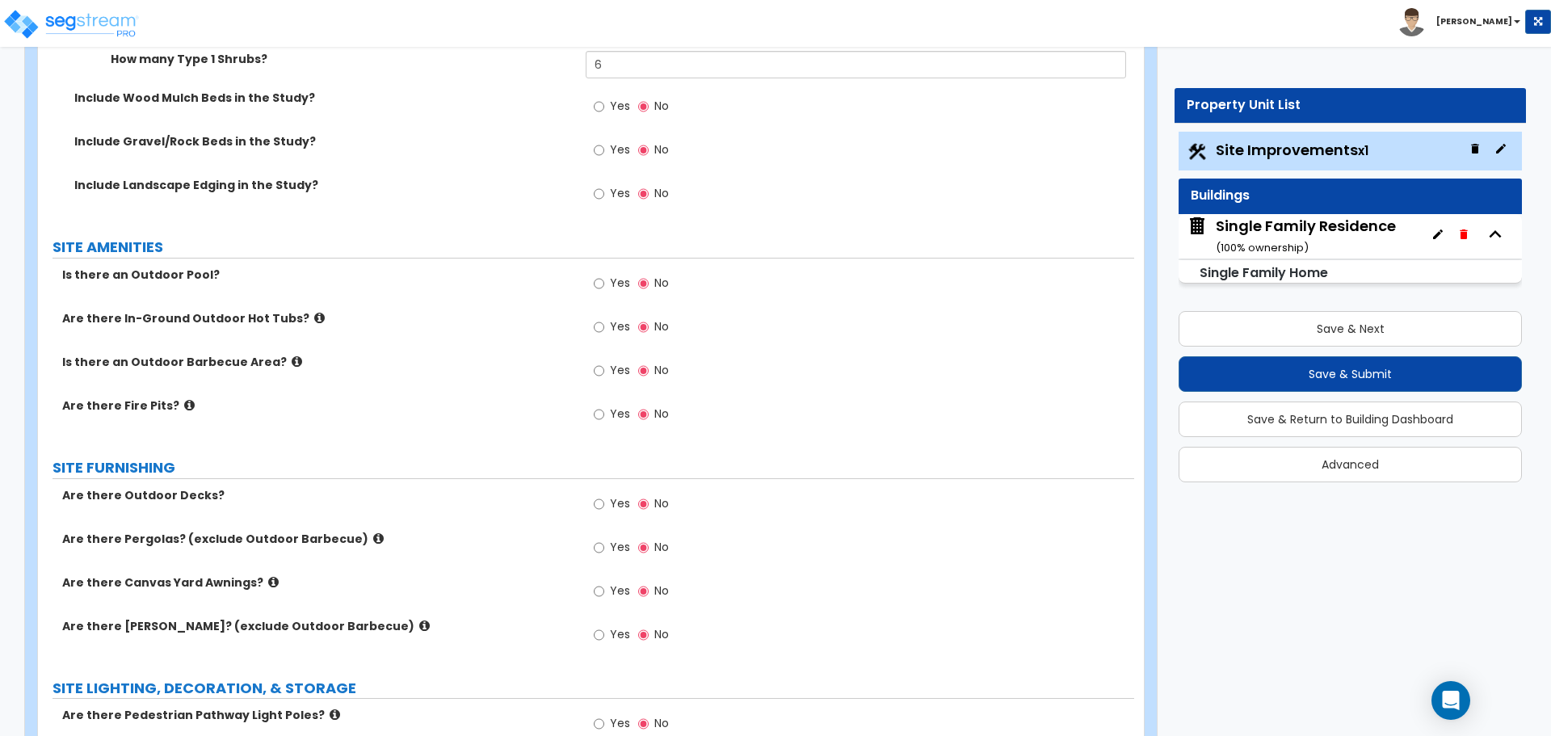
click at [604, 502] on label "Yes" at bounding box center [612, 505] width 36 height 27
click at [601, 507] on input "Yes" at bounding box center [599, 504] width 11 height 18
radio input "true"
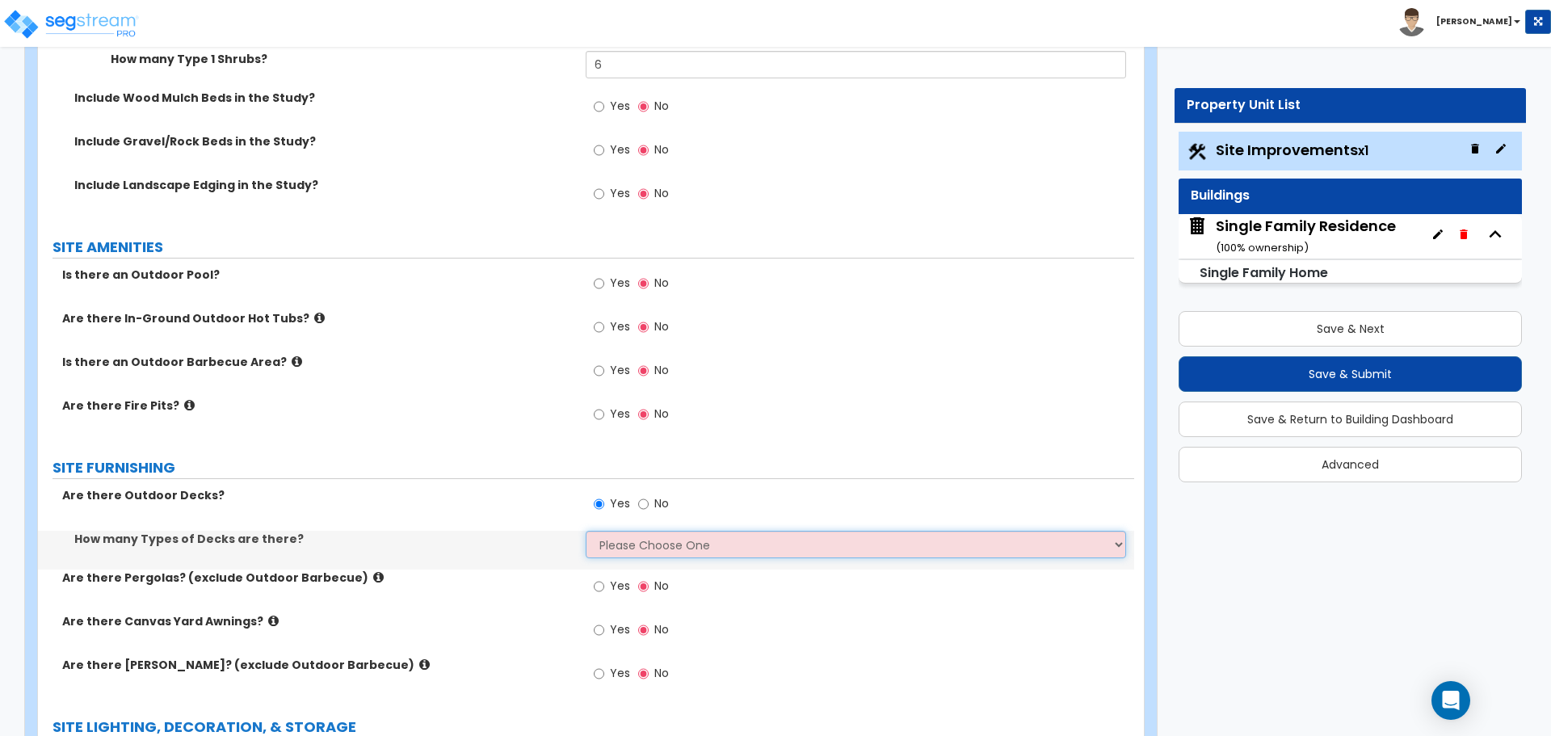
click at [644, 540] on select "Please Choose One 1 2 3 4" at bounding box center [856, 544] width 540 height 27
select select "1"
click at [586, 531] on select "Please Choose One 1 2 3 4" at bounding box center [856, 544] width 540 height 27
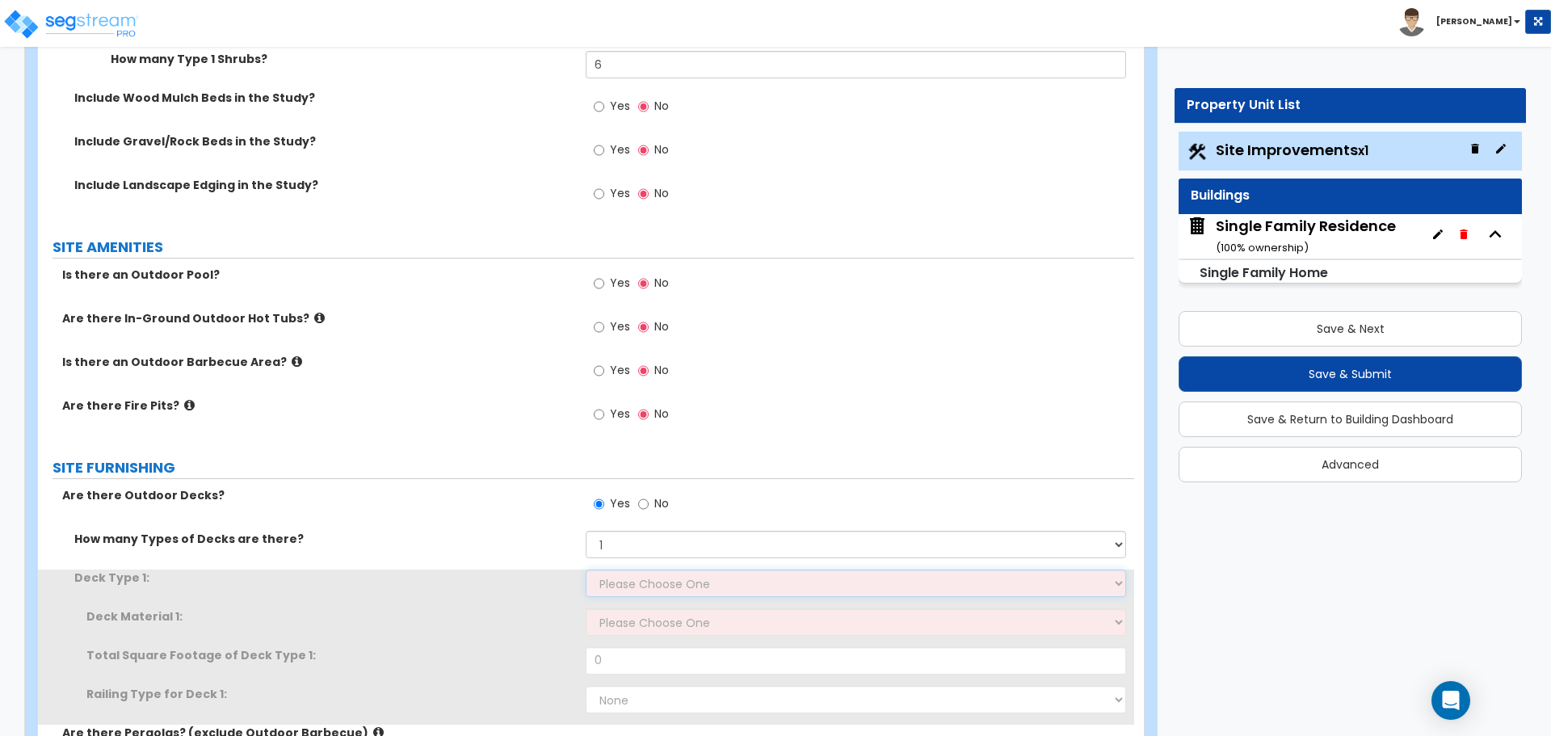
click at [630, 581] on select "Please Choose One Attached to Structure Detached from Structure" at bounding box center [856, 583] width 540 height 27
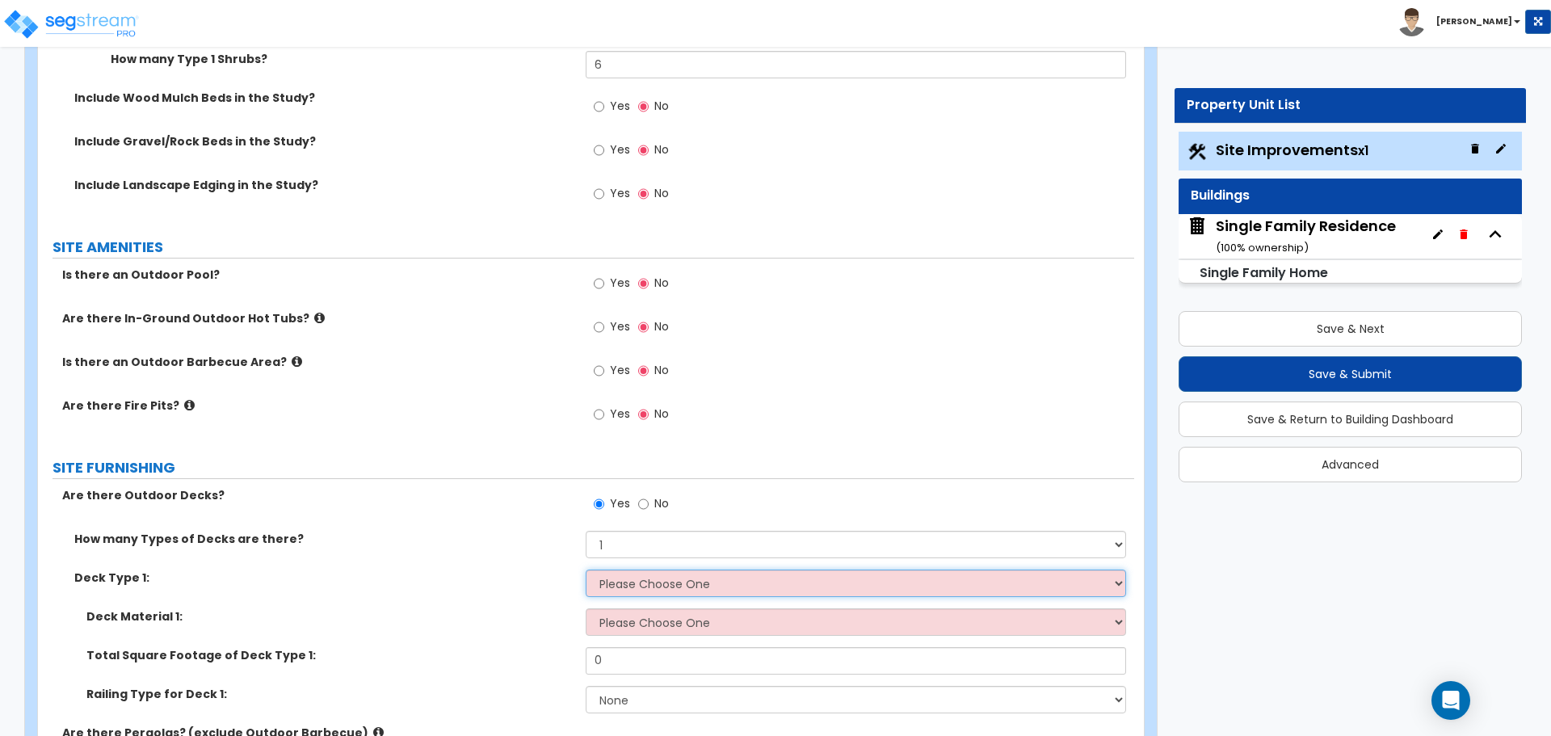
select select "1"
click at [586, 570] on select "Please Choose One Attached to Structure Detached from Structure" at bounding box center [856, 583] width 540 height 27
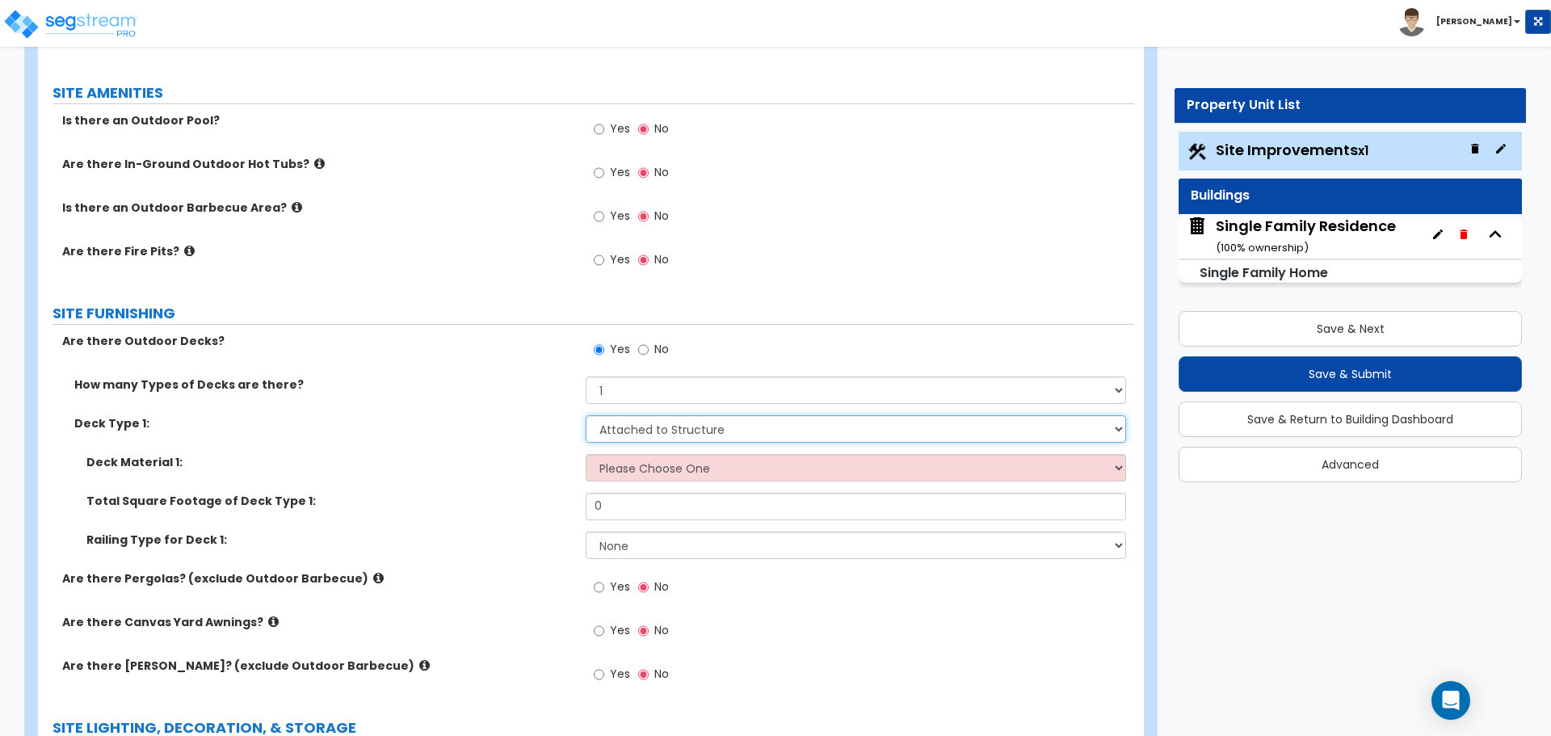
scroll to position [1777, 0]
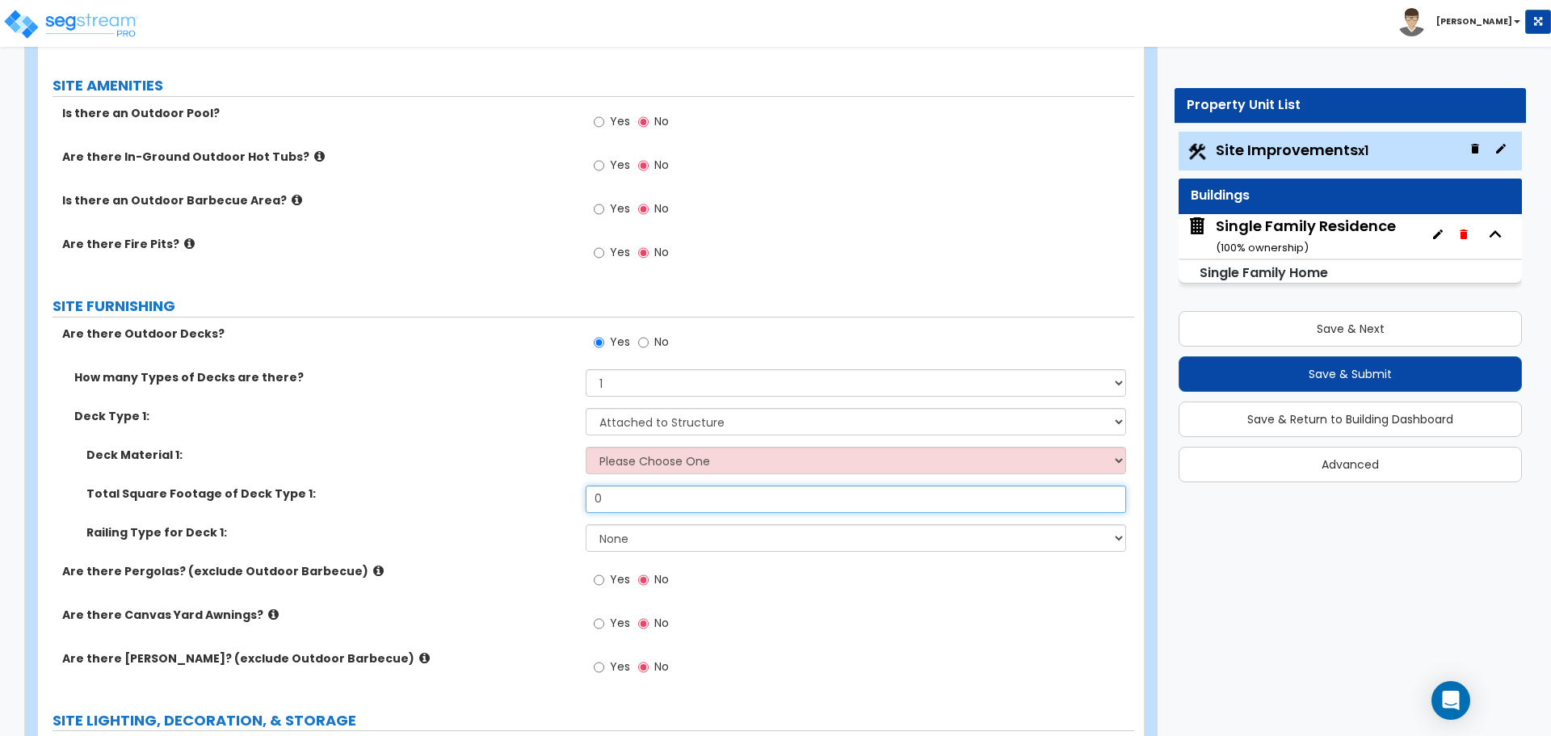
click at [637, 494] on input "0" at bounding box center [856, 498] width 540 height 27
type input "56"
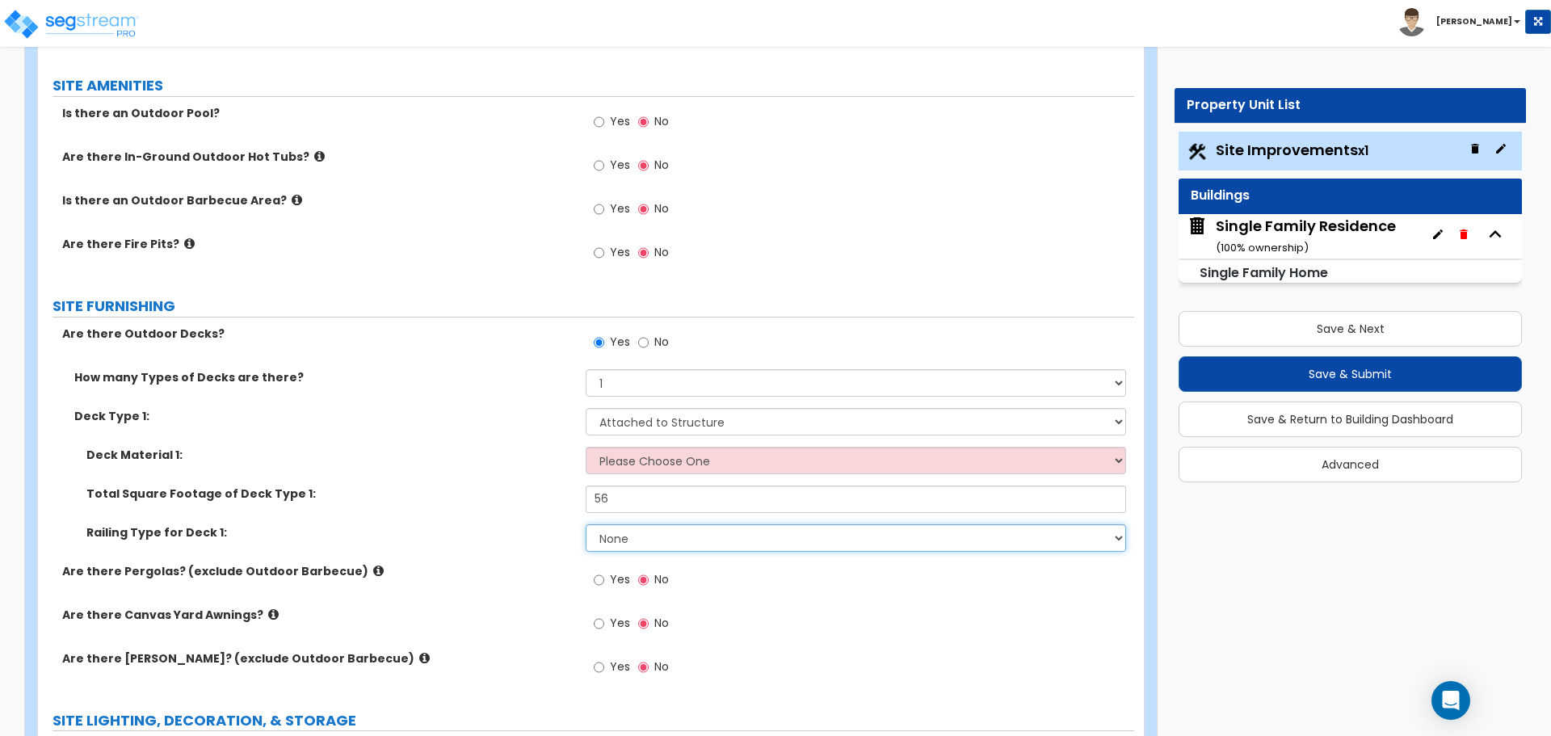
click at [641, 540] on select "None Wood Plastic" at bounding box center [856, 537] width 540 height 27
select select "1"
click at [586, 524] on select "None Wood Plastic" at bounding box center [856, 537] width 540 height 27
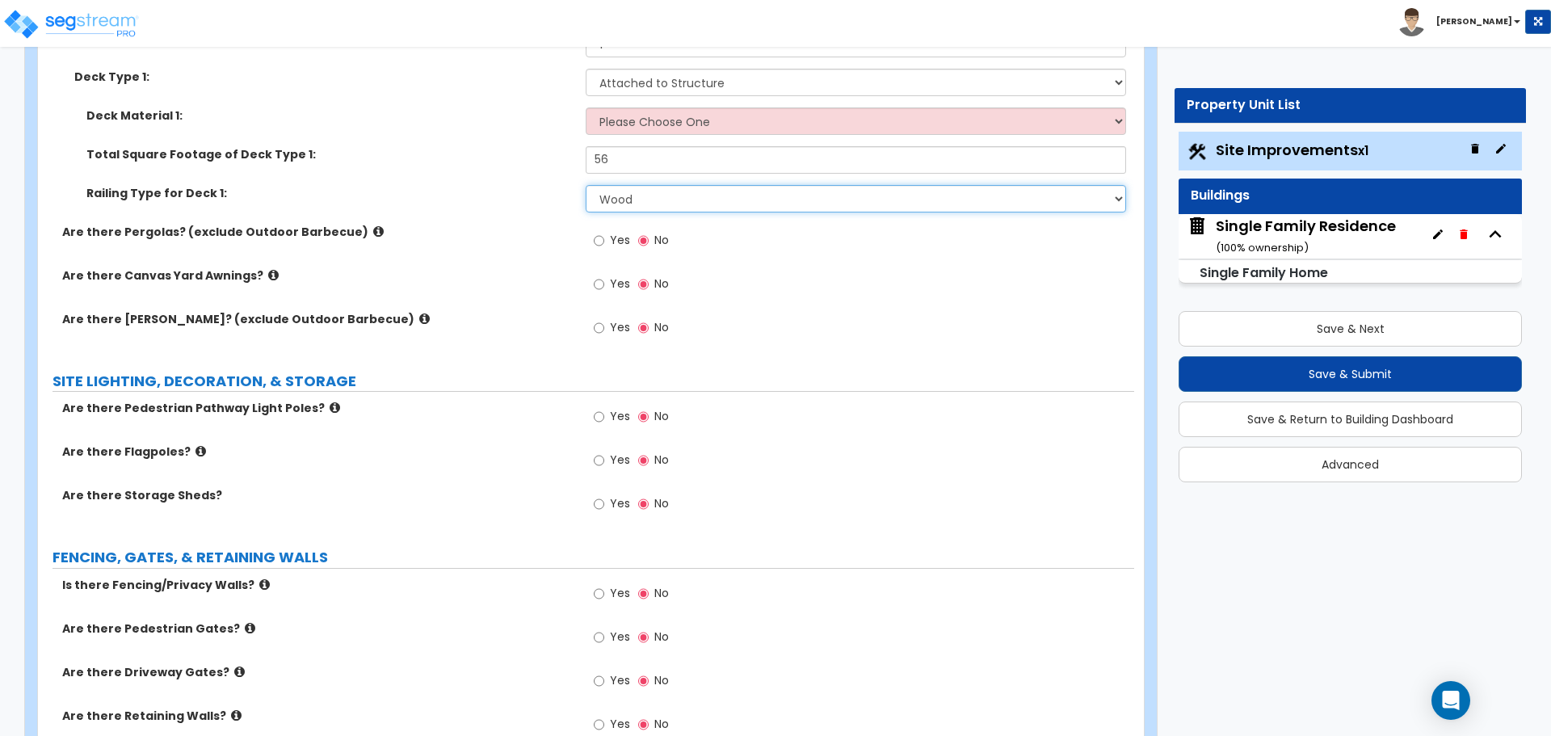
scroll to position [2125, 0]
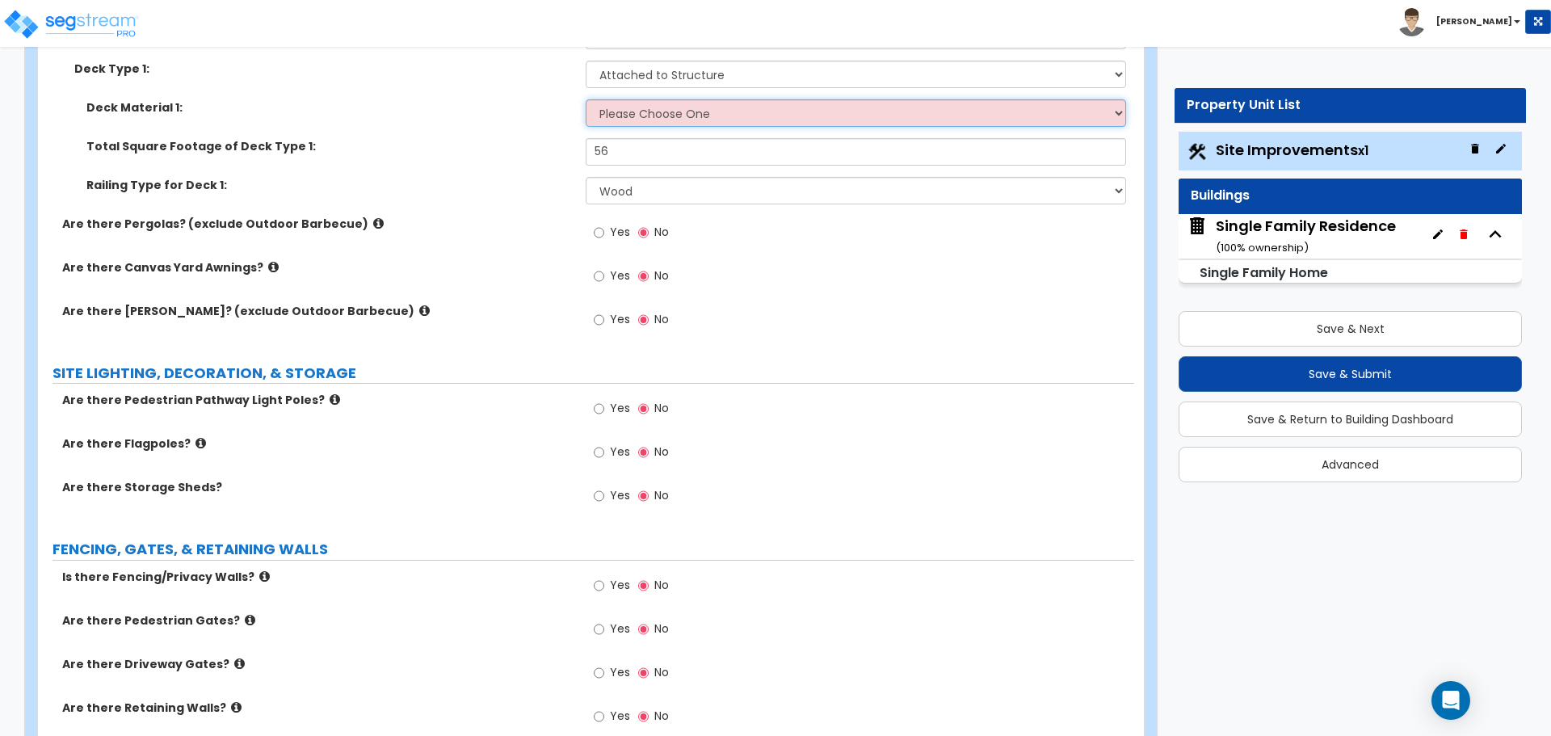
click at [697, 119] on select "Please Choose One Wood Plastic/PVC" at bounding box center [856, 112] width 540 height 27
select select "1"
click at [586, 99] on select "Please Choose One Wood Plastic/PVC" at bounding box center [856, 112] width 540 height 27
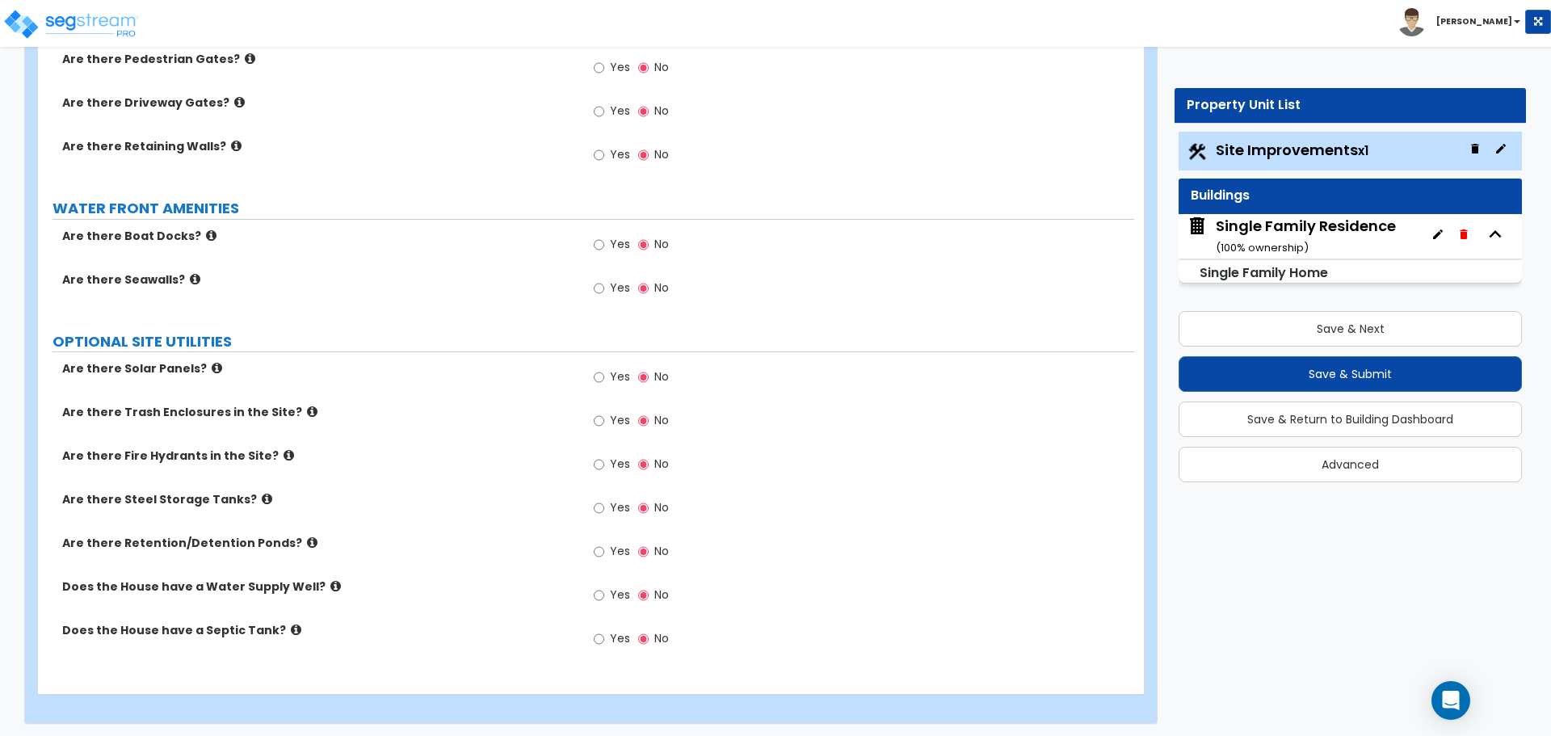
scroll to position [2690, 0]
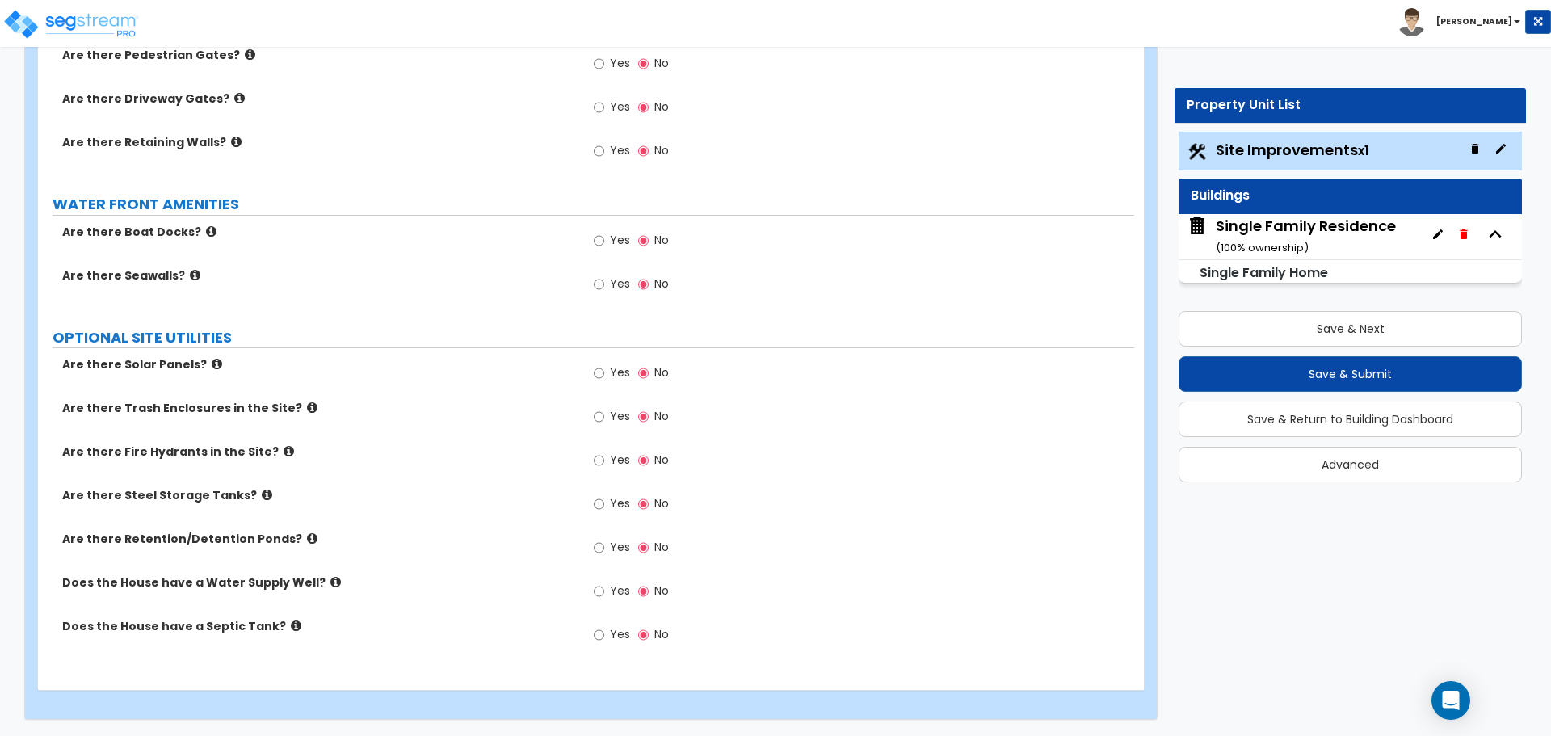
click at [1340, 244] on div "Single Family Residence ( 100 % ownership)" at bounding box center [1306, 236] width 180 height 41
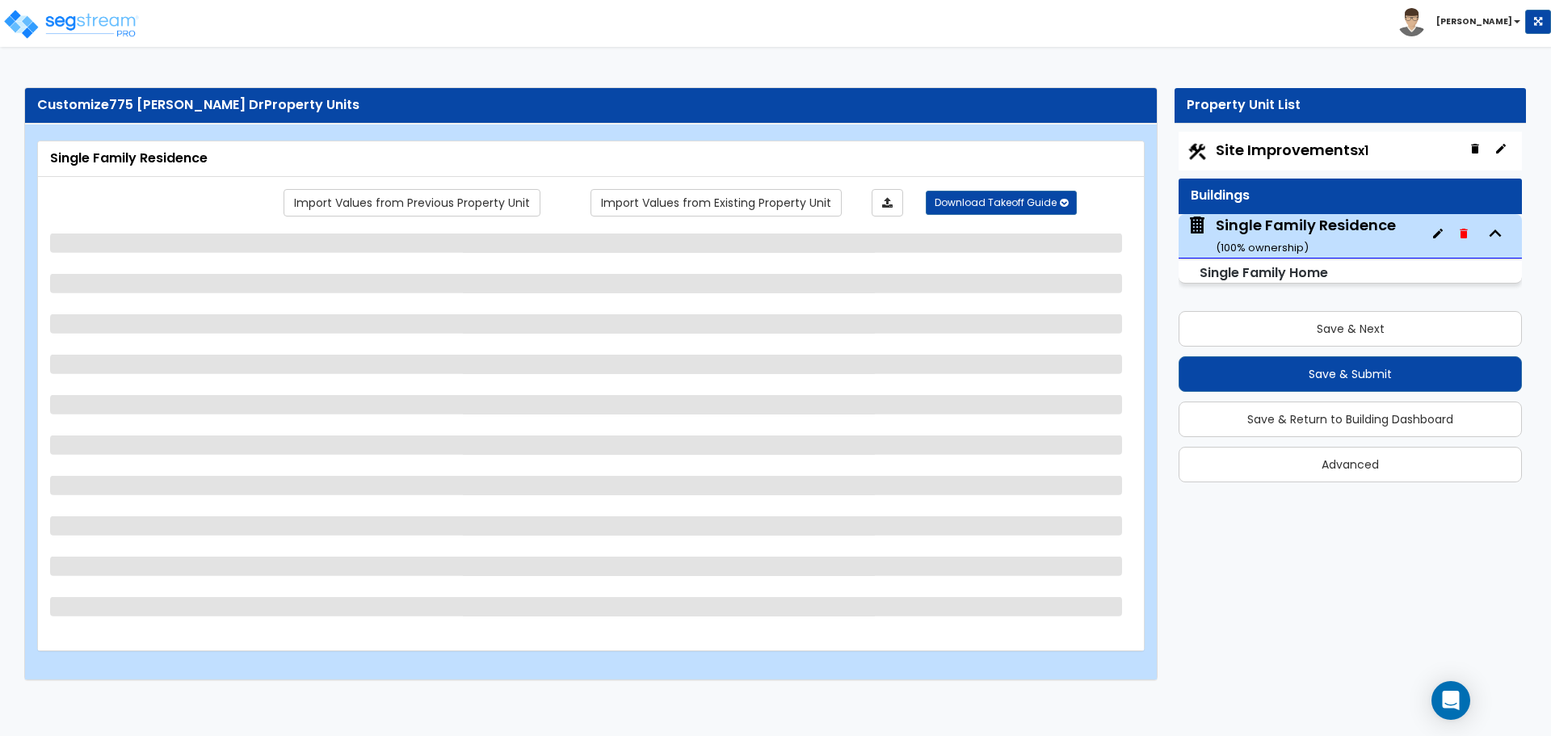
scroll to position [0, 0]
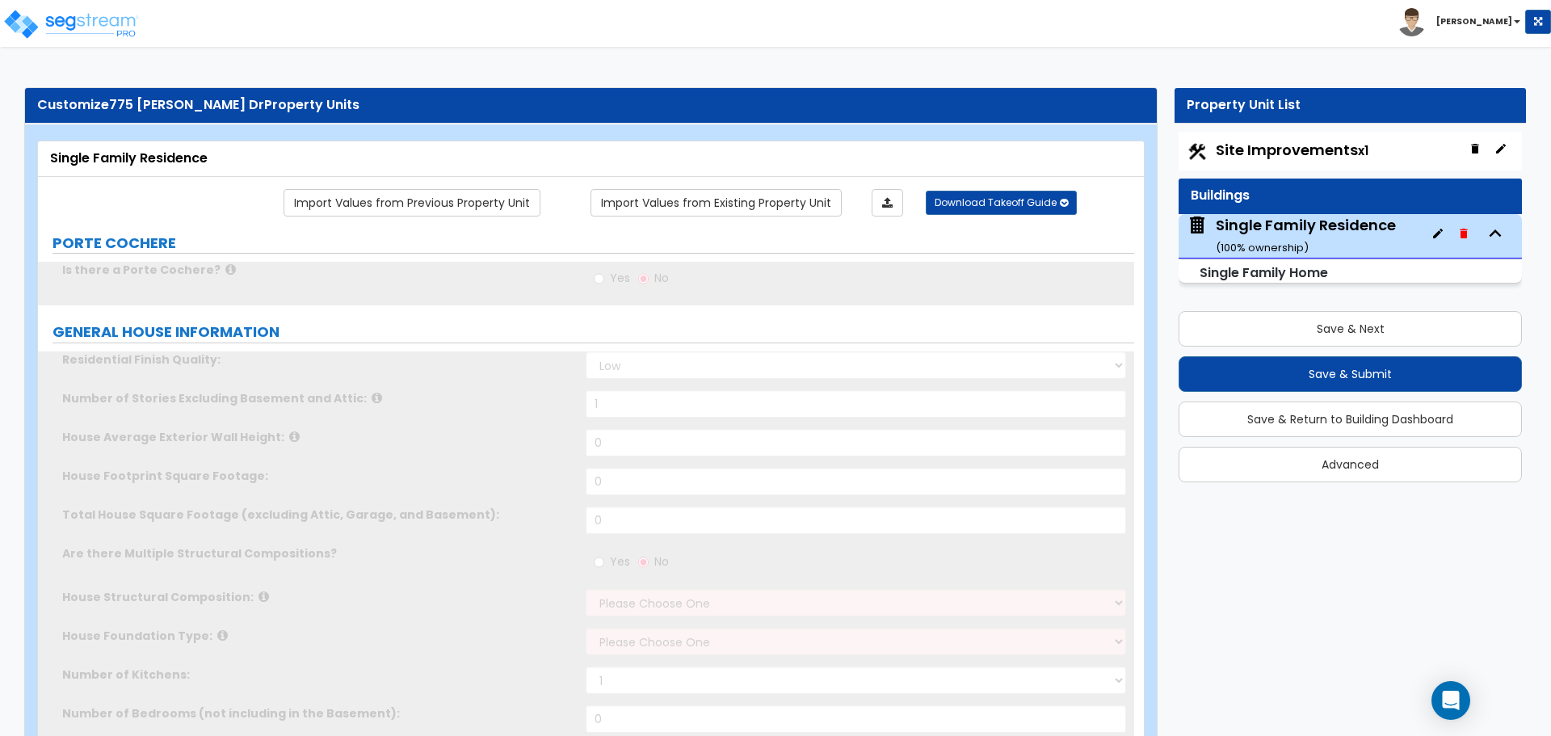
type input "1"
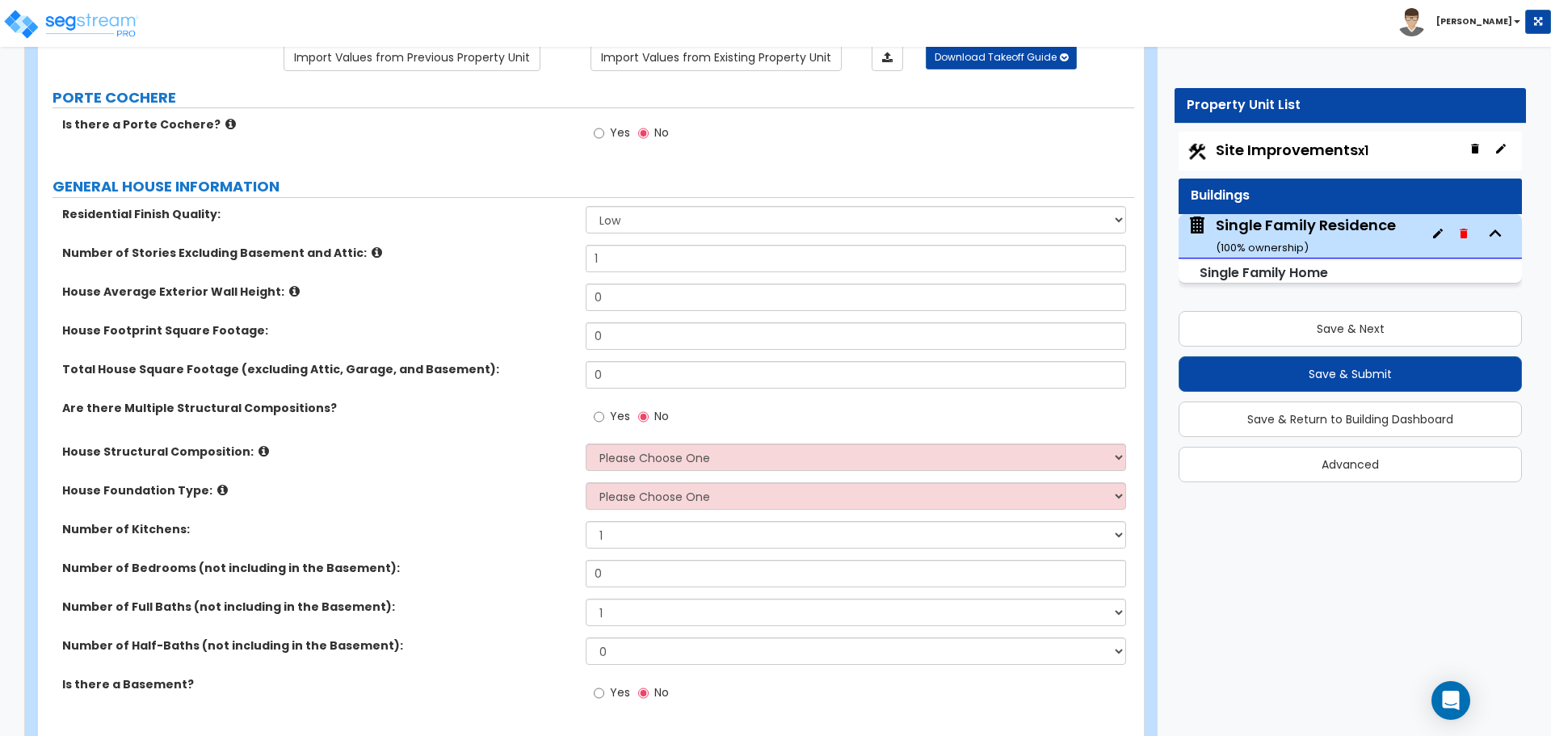
scroll to position [162, 0]
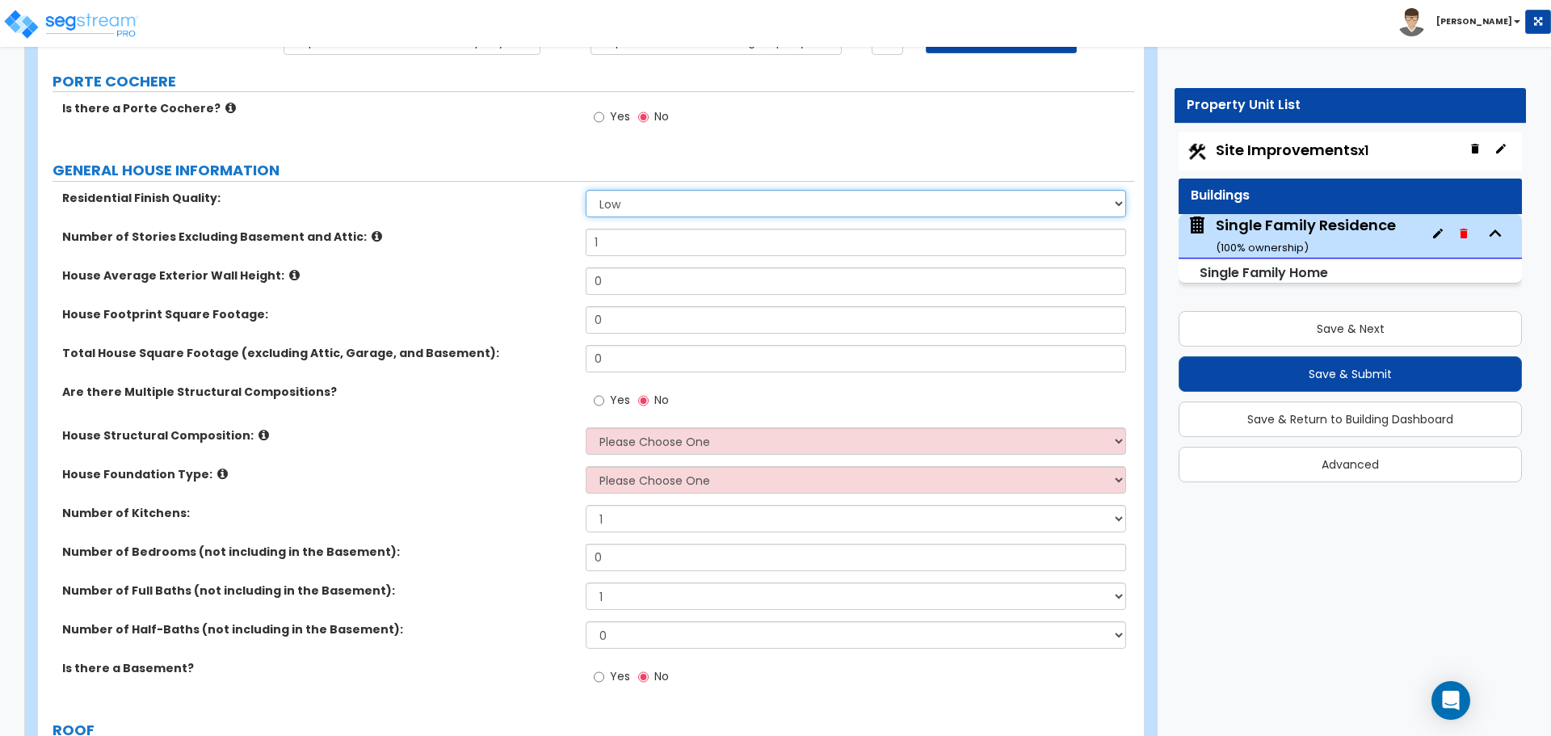
click at [650, 204] on select "Low Average High" at bounding box center [856, 203] width 540 height 27
click at [628, 239] on input "1" at bounding box center [856, 242] width 540 height 27
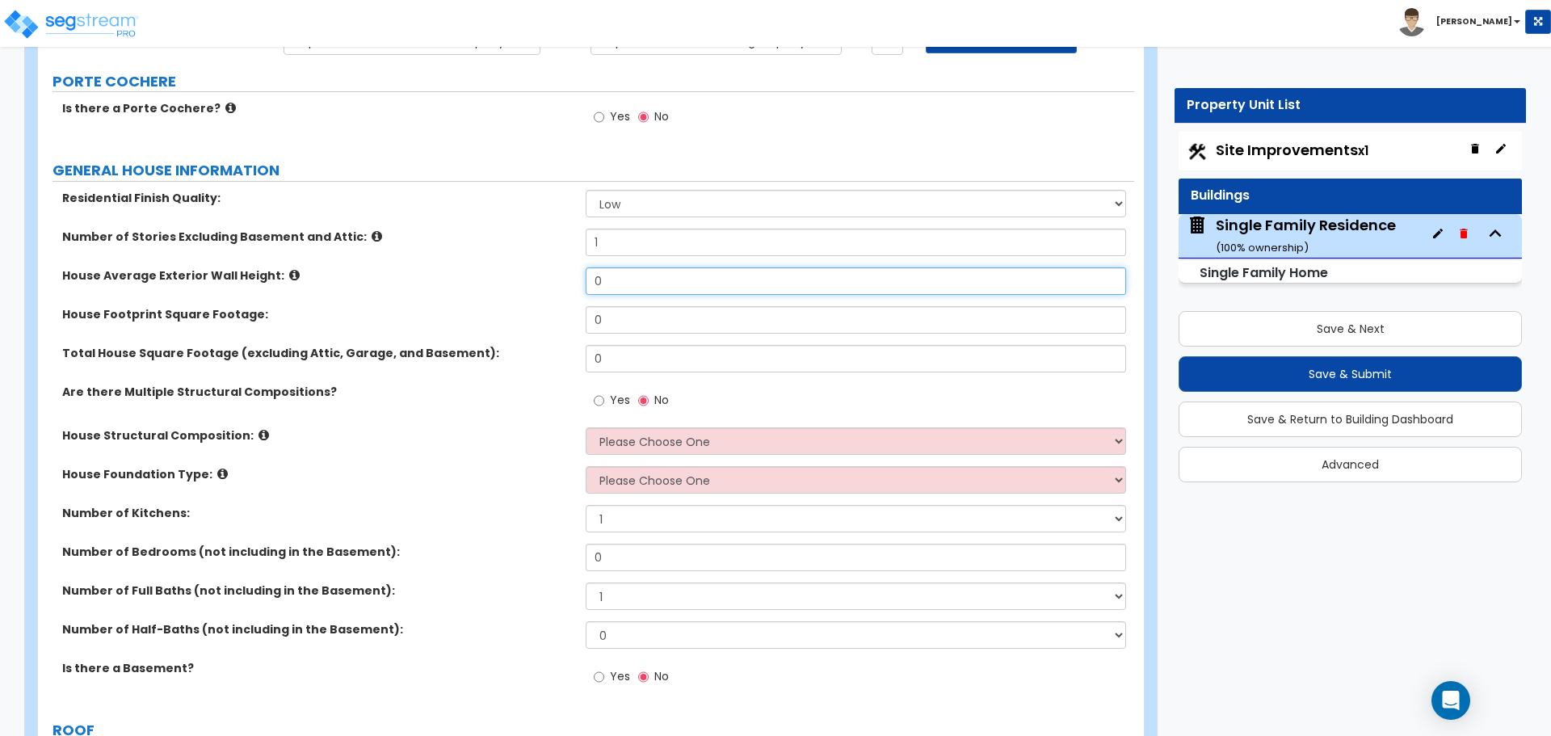
click at [630, 277] on input "0" at bounding box center [856, 280] width 540 height 27
type input "10"
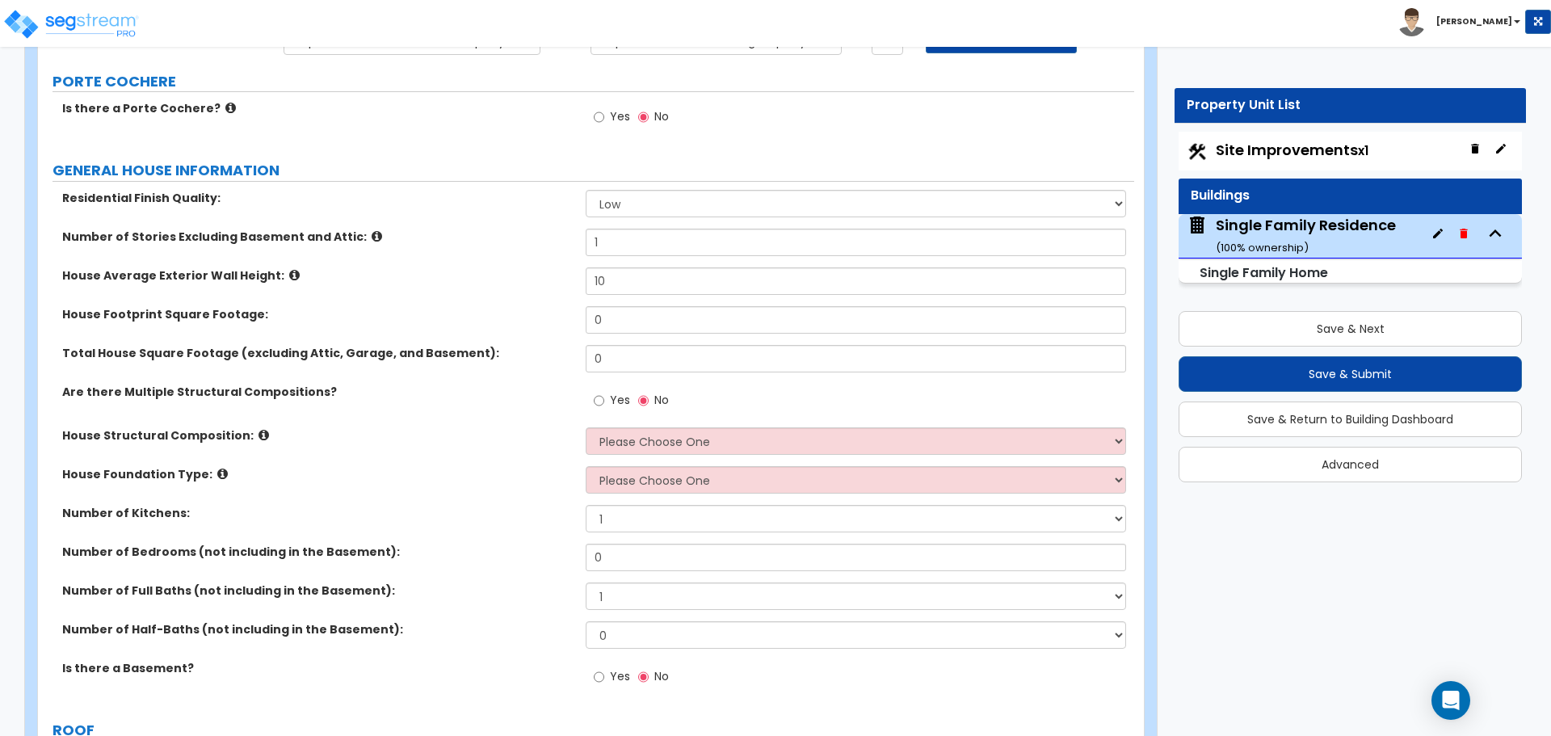
click at [619, 337] on div "House Footprint Square Footage: 0" at bounding box center [586, 325] width 1096 height 39
click at [627, 319] on input "0" at bounding box center [856, 319] width 540 height 27
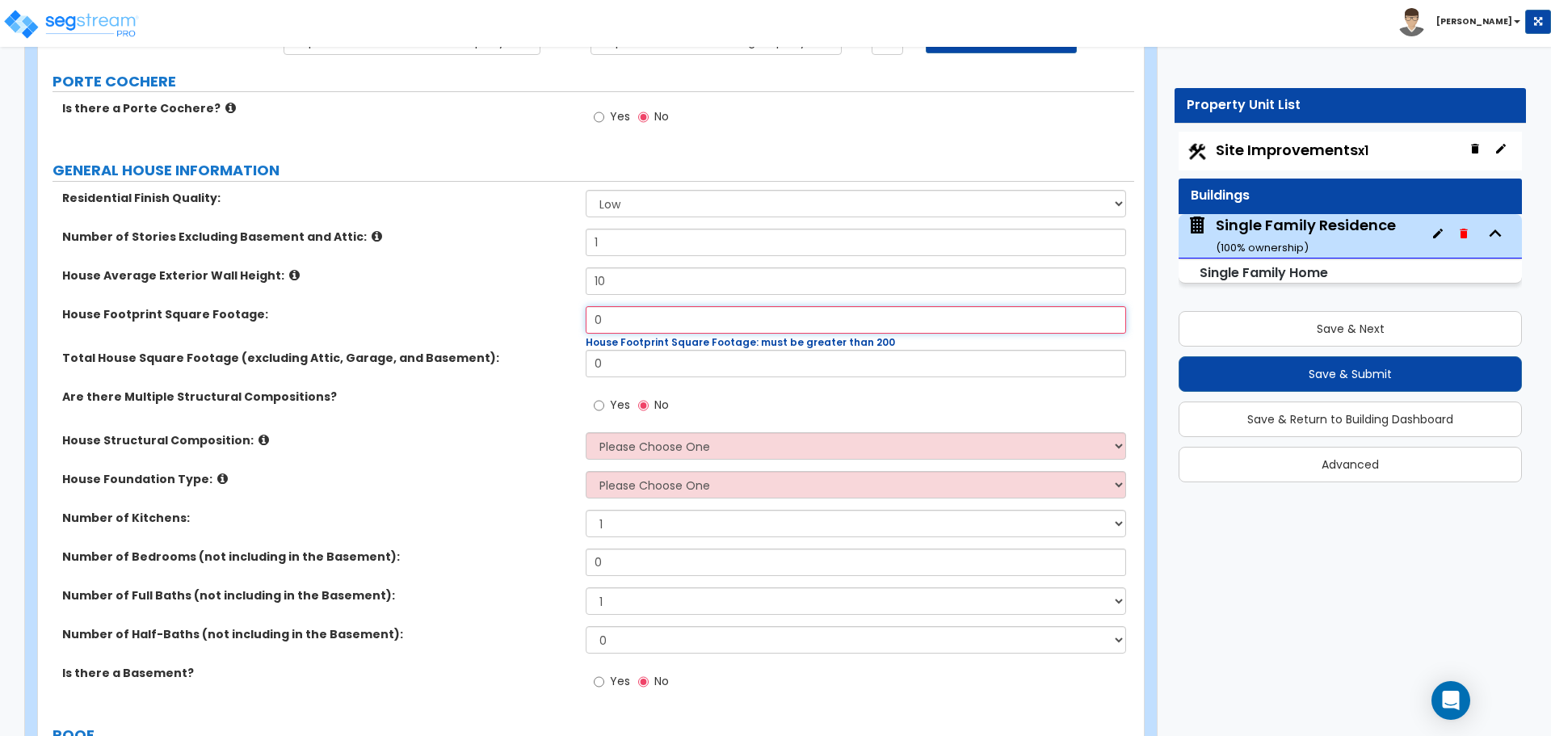
click at [627, 323] on input "0" at bounding box center [856, 319] width 540 height 27
type input "1,728"
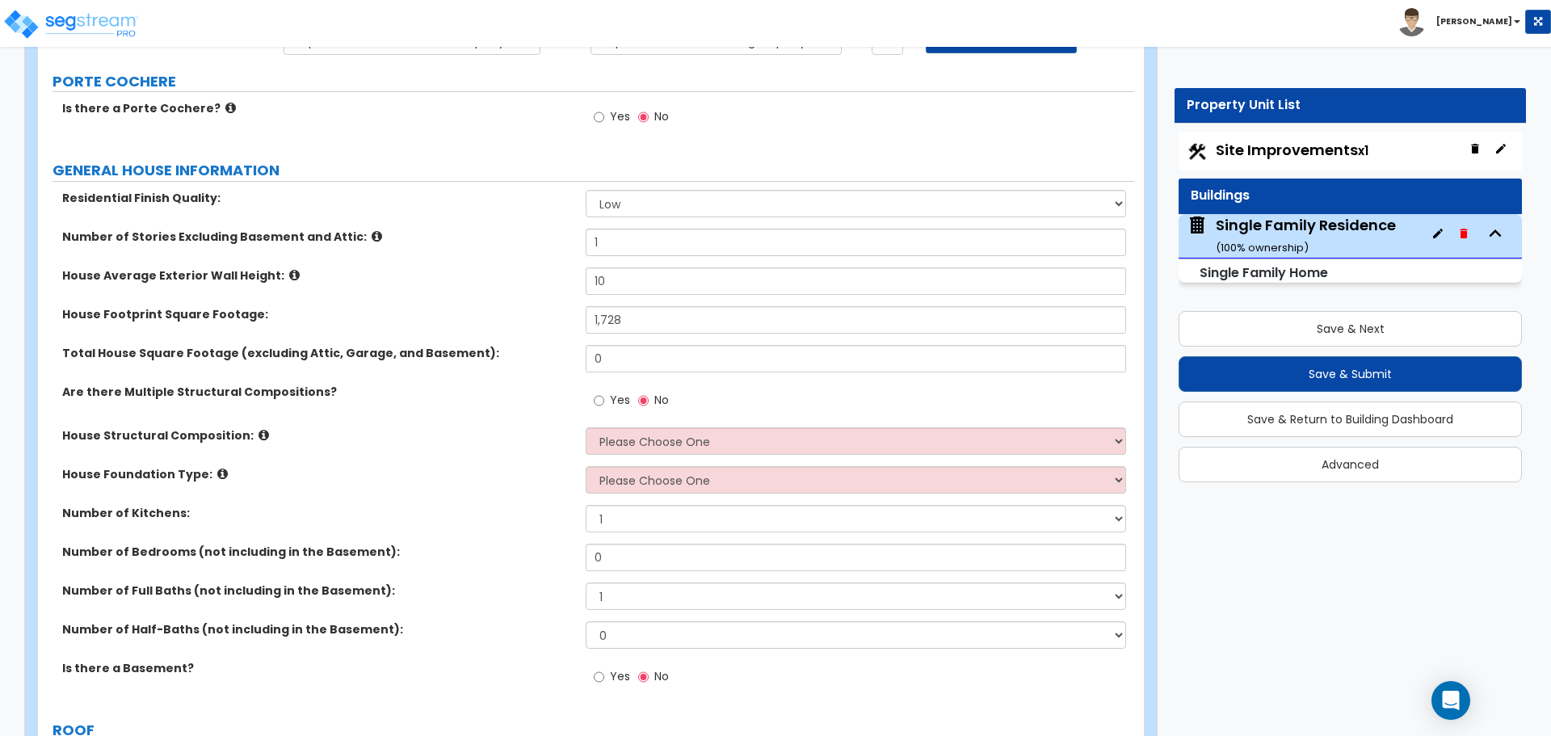
click at [559, 365] on div "Total House Square Footage (excluding Attic, Garage, and Basement): 0" at bounding box center [586, 364] width 1096 height 39
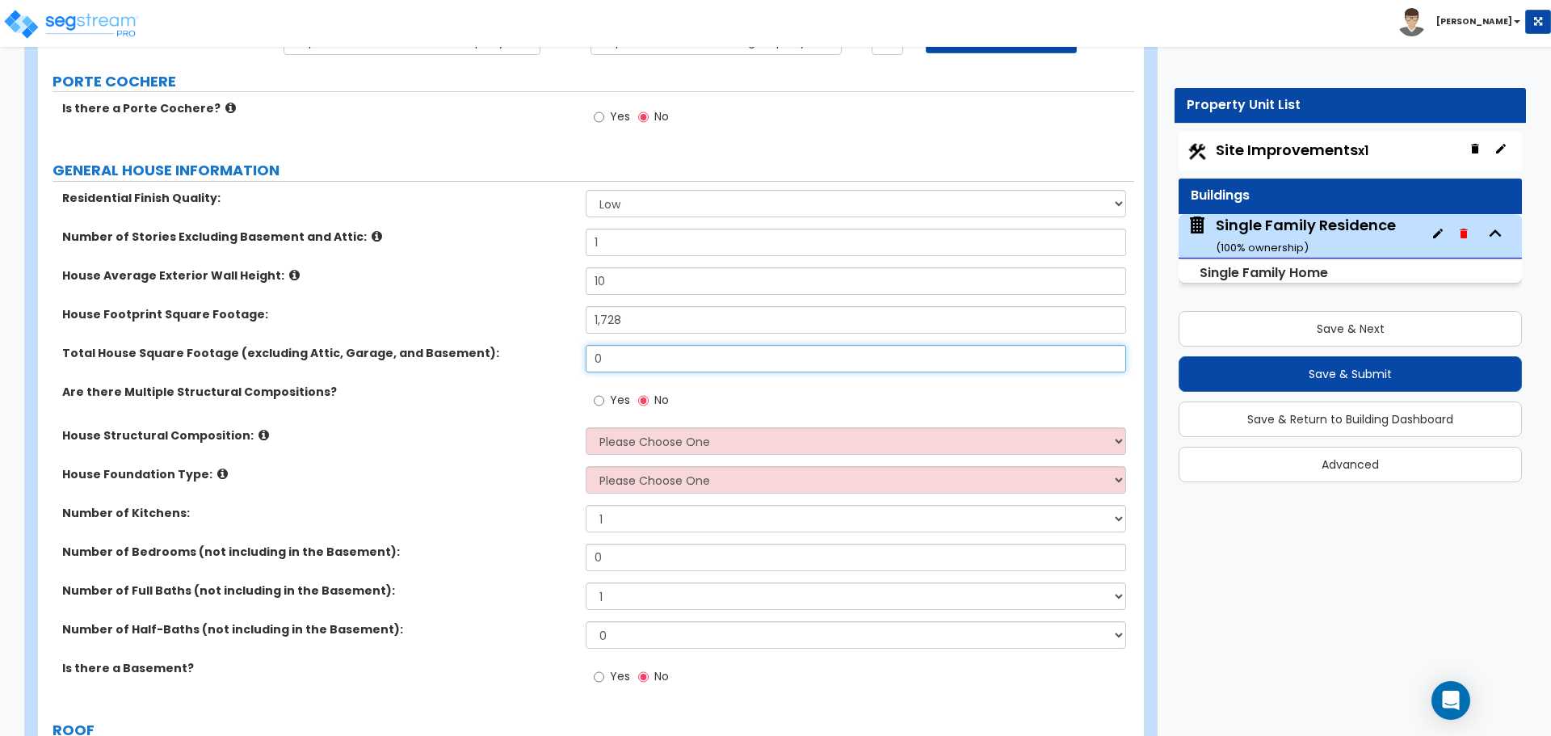
click at [626, 347] on input "0" at bounding box center [856, 358] width 540 height 27
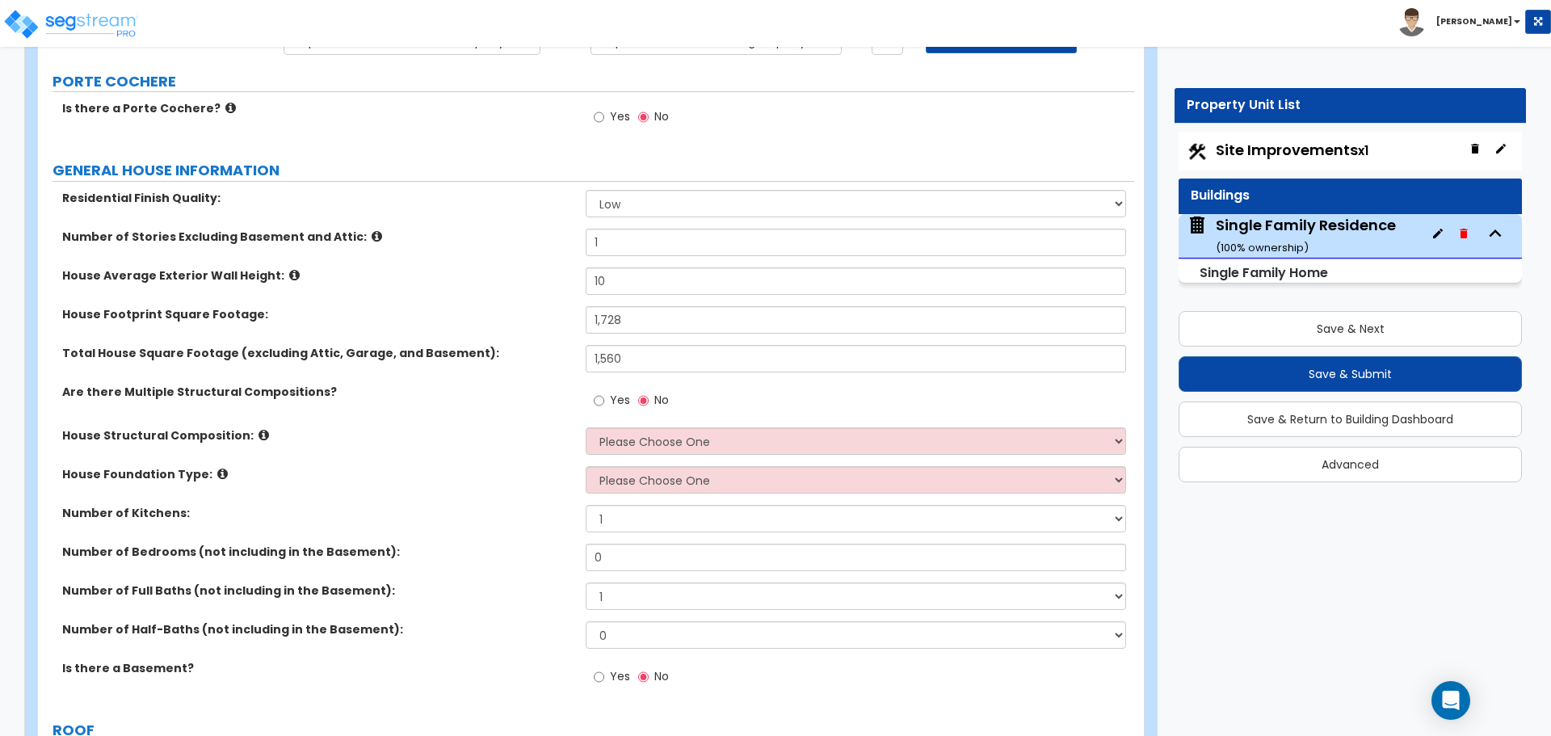
click at [560, 347] on label "Total House Square Footage (excluding Attic, Garage, and Basement):" at bounding box center [317, 353] width 511 height 16
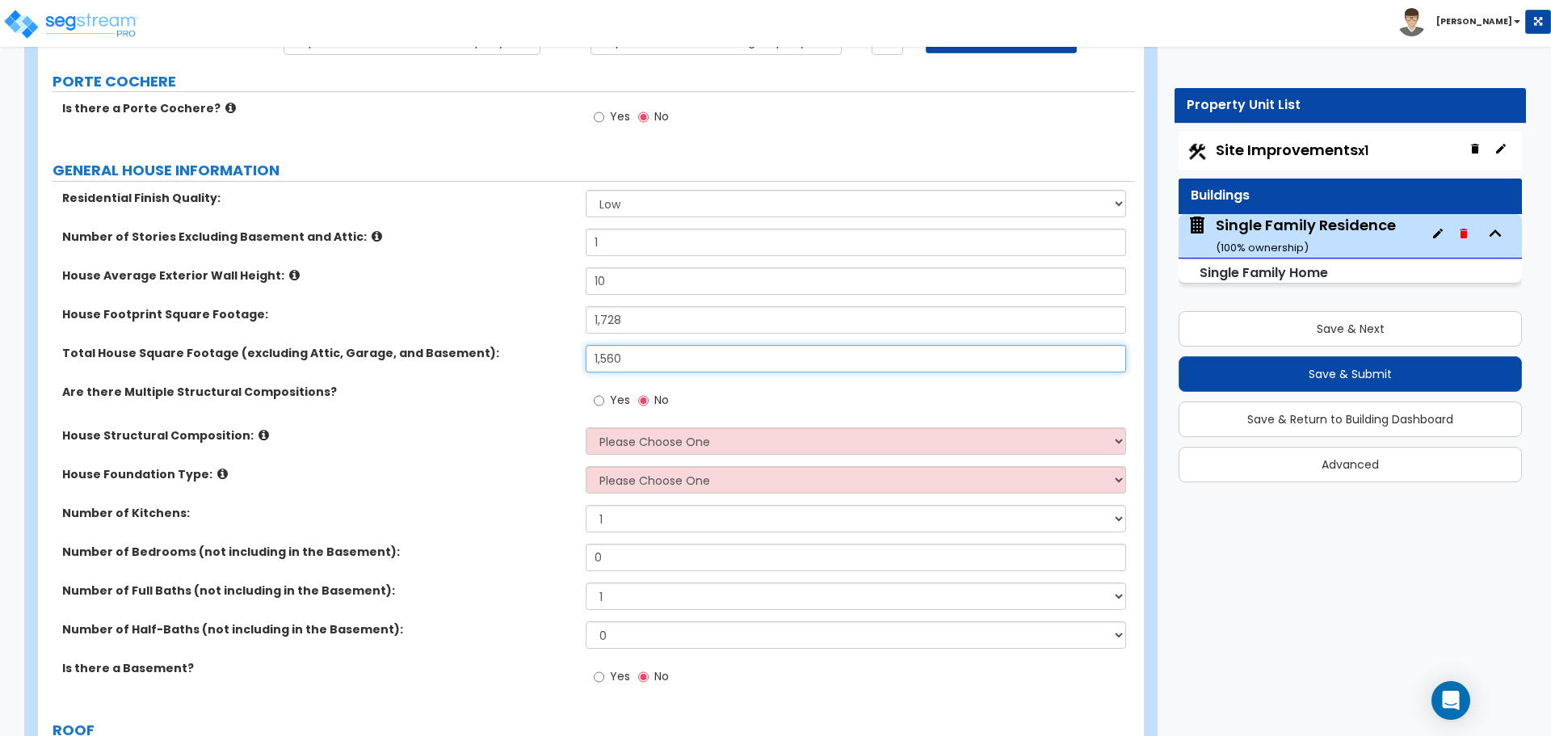
click at [630, 352] on input "1,560" at bounding box center [856, 358] width 540 height 27
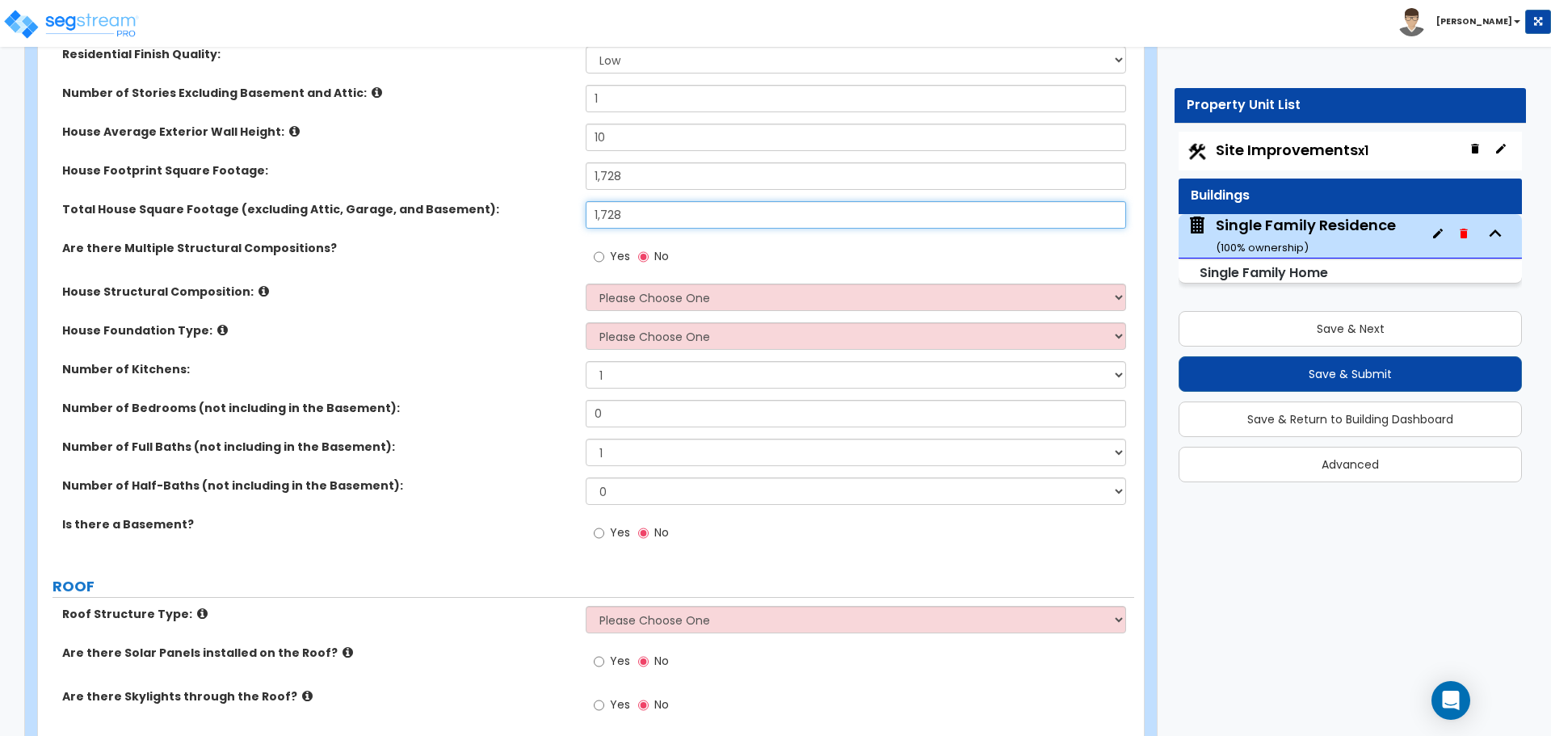
scroll to position [323, 0]
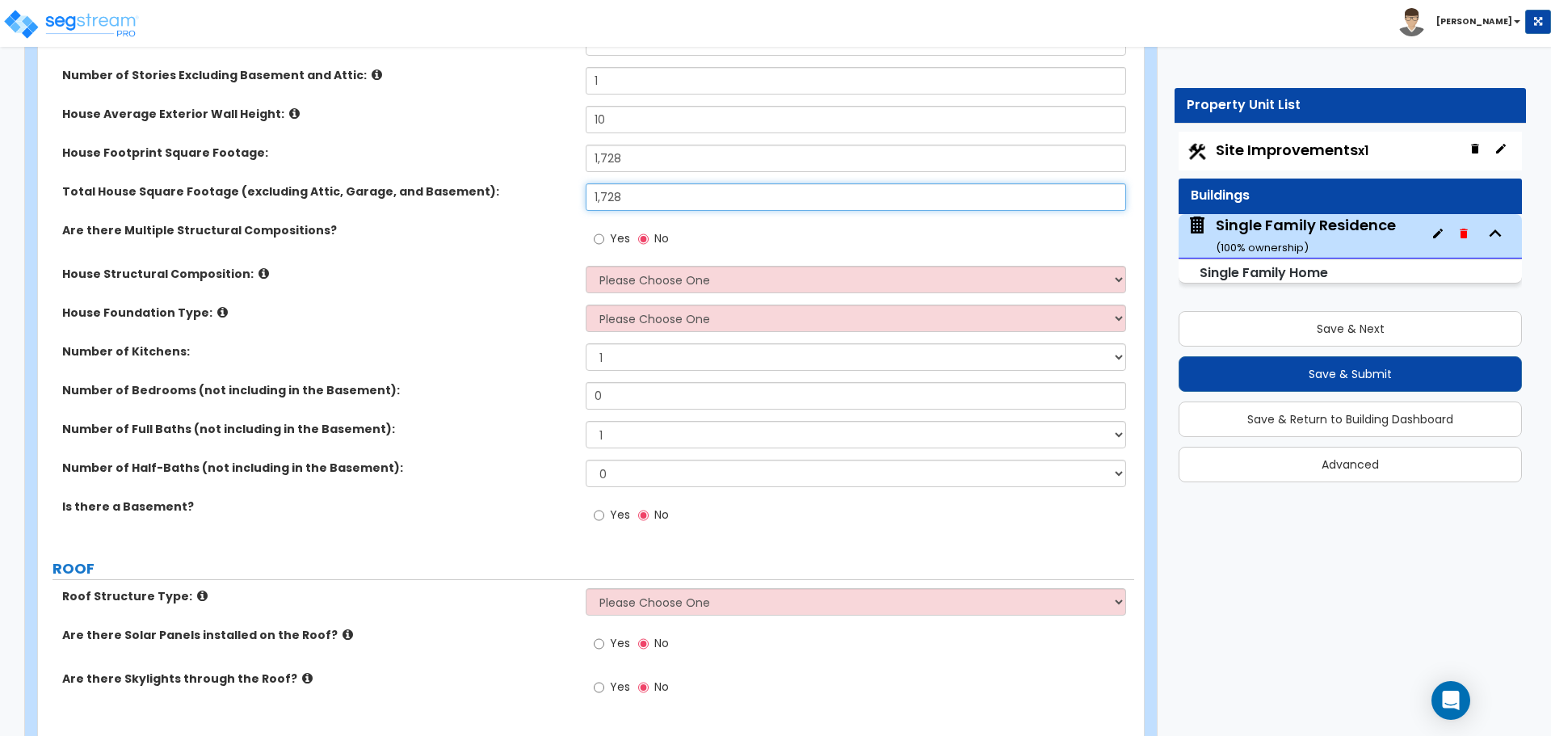
type input "1,728"
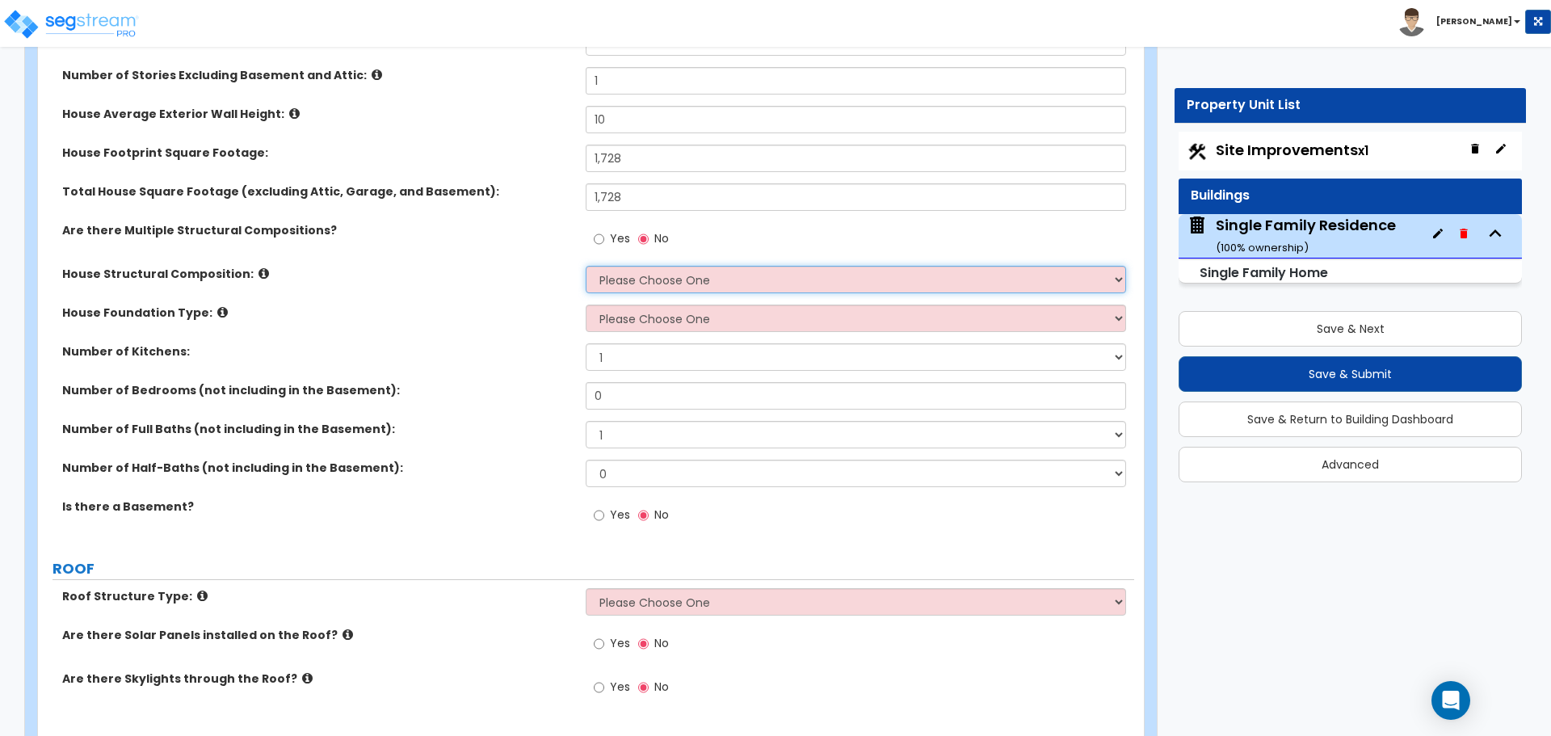
click at [662, 284] on select "Please Choose One Reinforced Concrete Structural Steel Brick Masonry CMU Masonr…" at bounding box center [856, 279] width 540 height 27
select select "8"
click at [586, 266] on select "Please Choose One Reinforced Concrete Structural Steel Brick Masonry CMU Masonr…" at bounding box center [856, 279] width 540 height 27
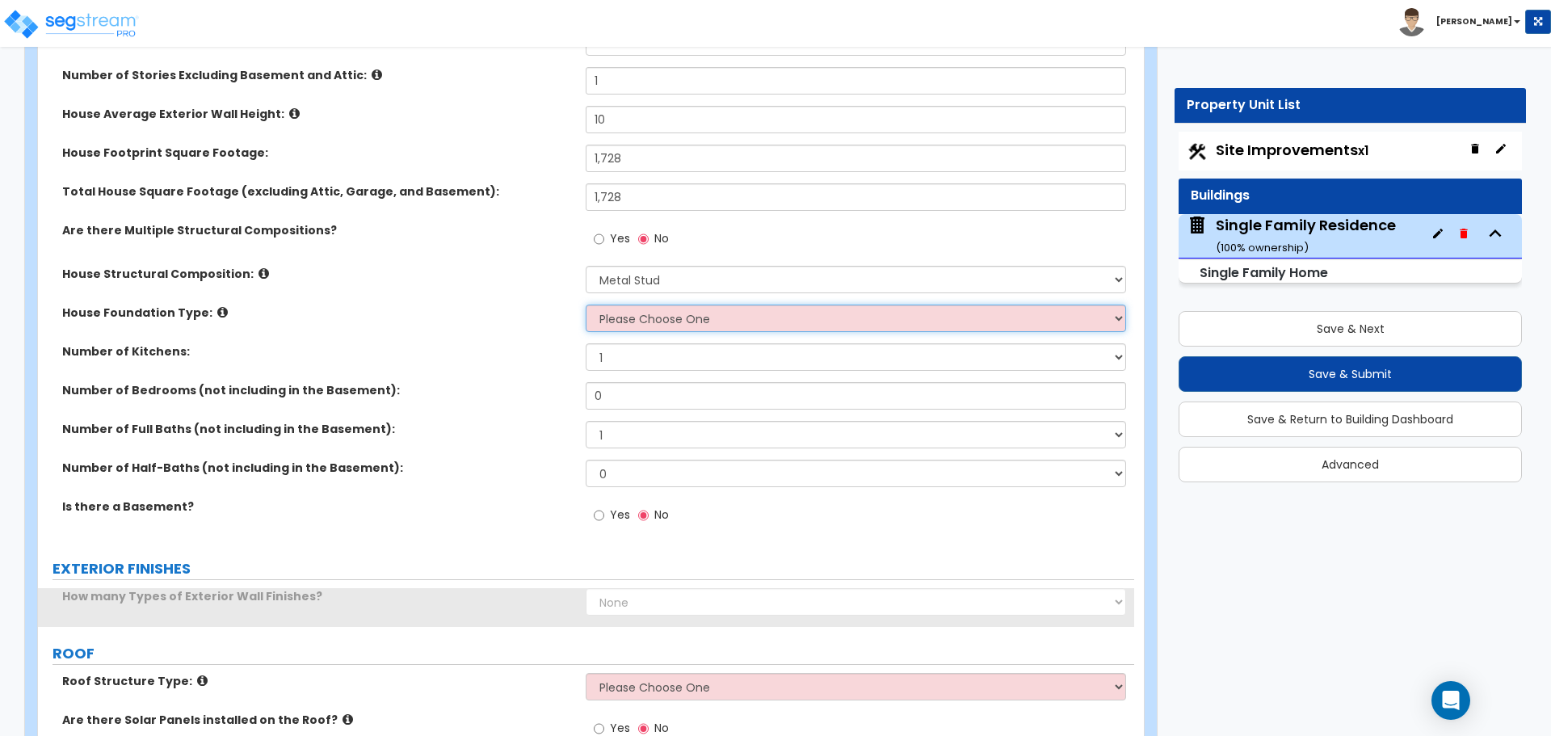
click at [657, 315] on select "Please Choose One Crawl Space Pier-Elevated First floor Slab on Grade" at bounding box center [856, 318] width 540 height 27
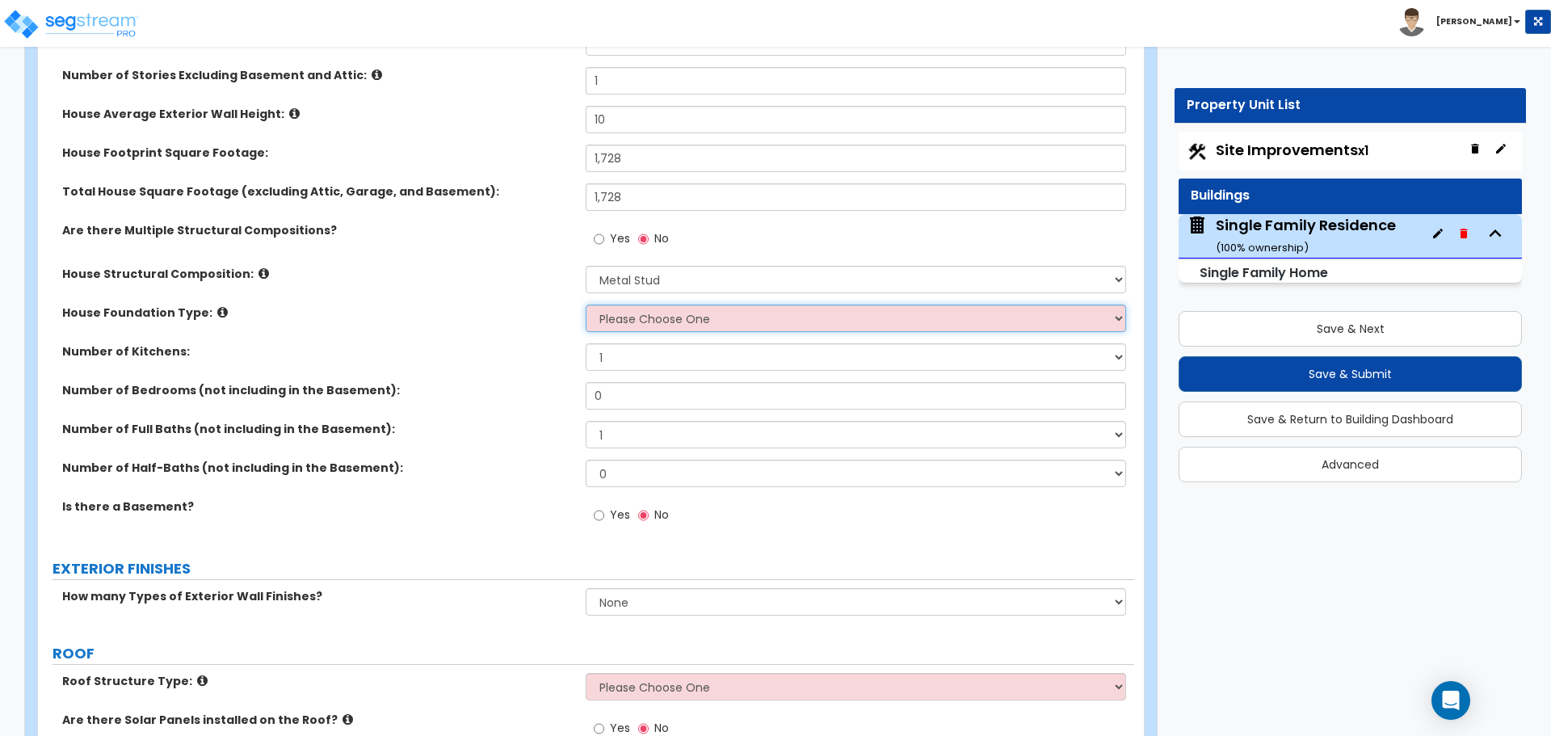
select select "1"
click at [586, 305] on select "Please Choose One Crawl Space Pier-Elevated First floor Slab on Grade" at bounding box center [856, 318] width 540 height 27
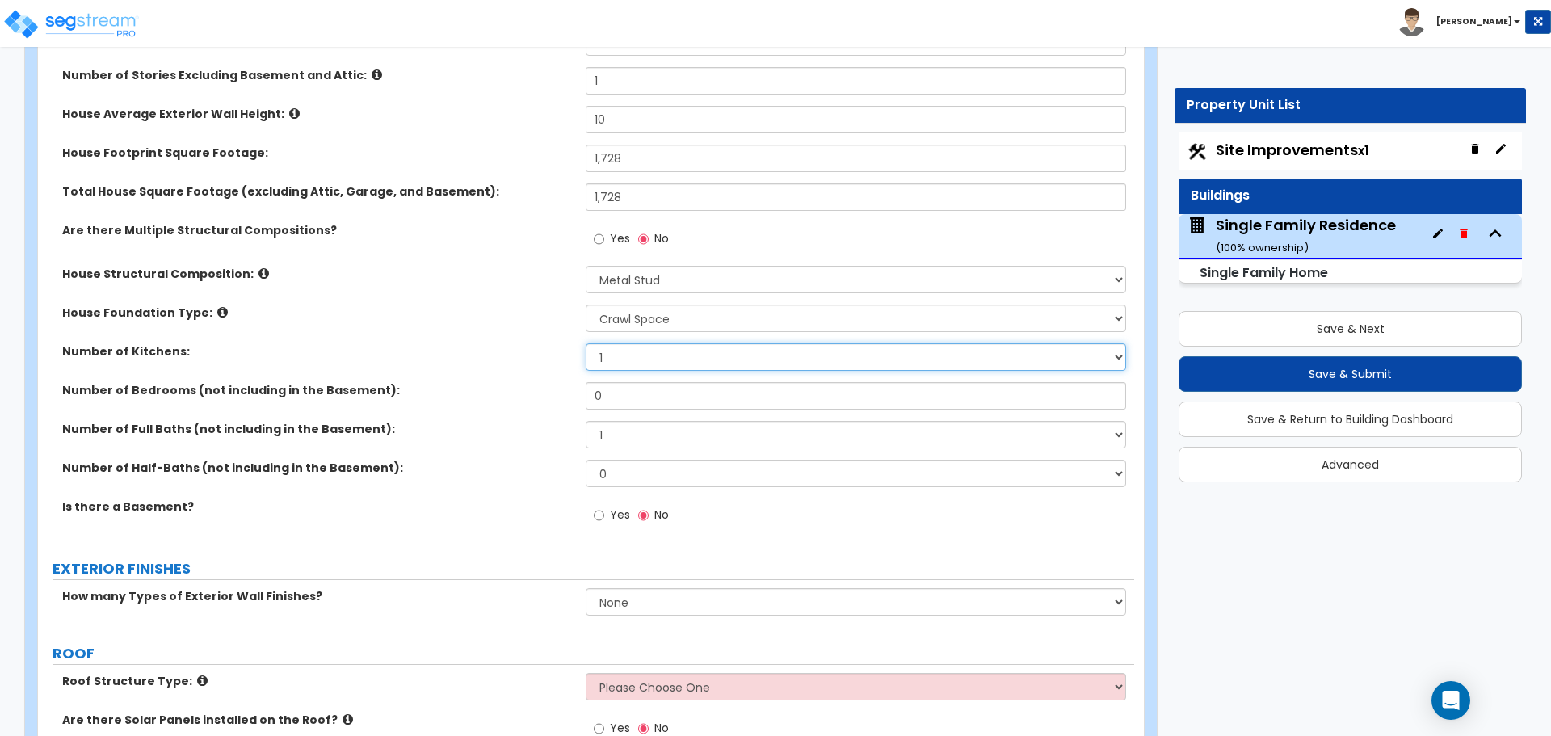
click at [624, 356] on select "1 2 3" at bounding box center [856, 356] width 540 height 27
click at [625, 356] on select "1 2 3" at bounding box center [856, 356] width 540 height 27
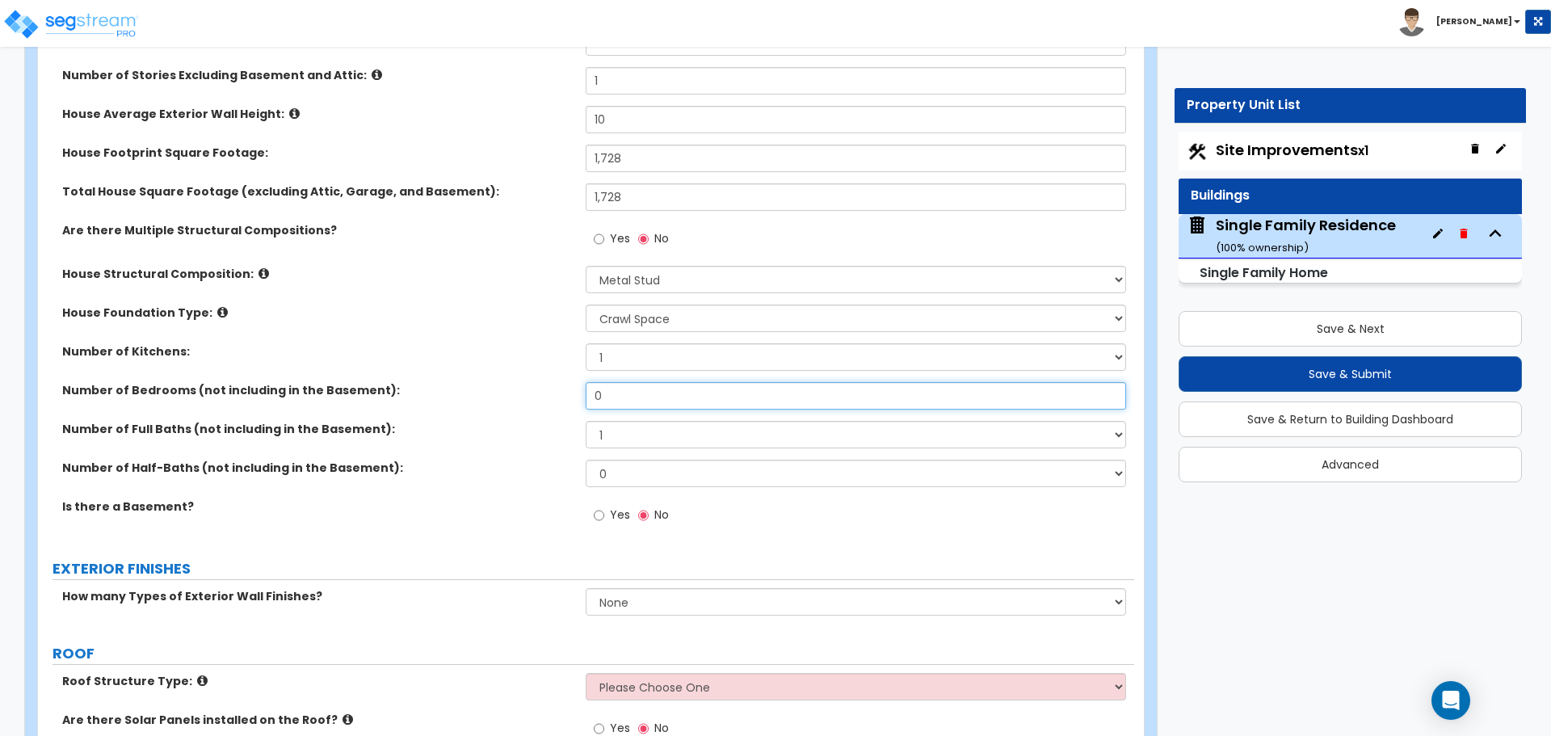
click at [623, 393] on input "0" at bounding box center [856, 395] width 540 height 27
type input "3"
click at [624, 431] on select "1 2 3 4 5 6 7 8 9 10" at bounding box center [856, 434] width 540 height 27
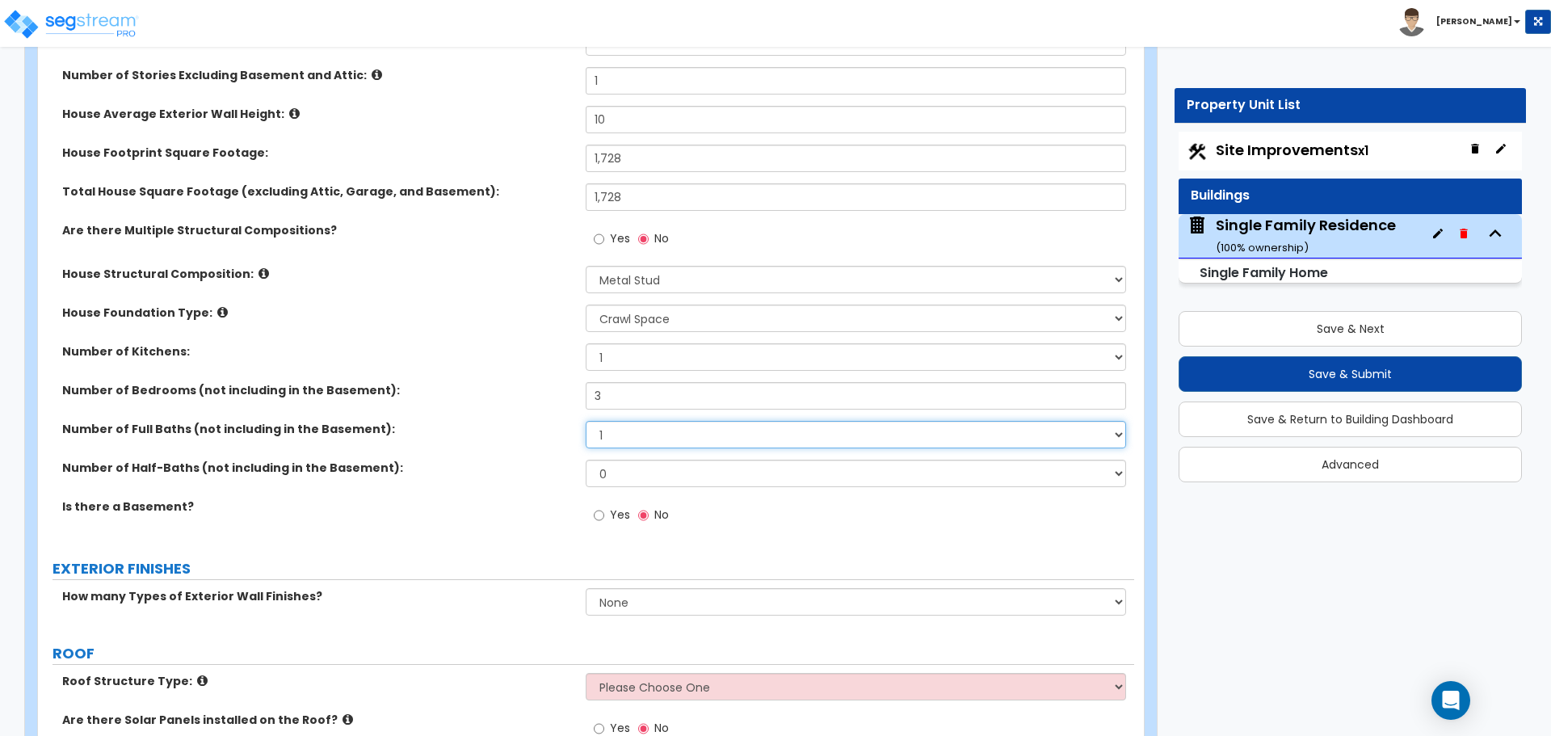
click at [624, 431] on select "1 2 3 4 5 6 7 8 9 10" at bounding box center [856, 434] width 540 height 27
select select "2"
click at [586, 421] on select "1 2 3 4 5 6 7 8 9 10" at bounding box center [856, 434] width 540 height 27
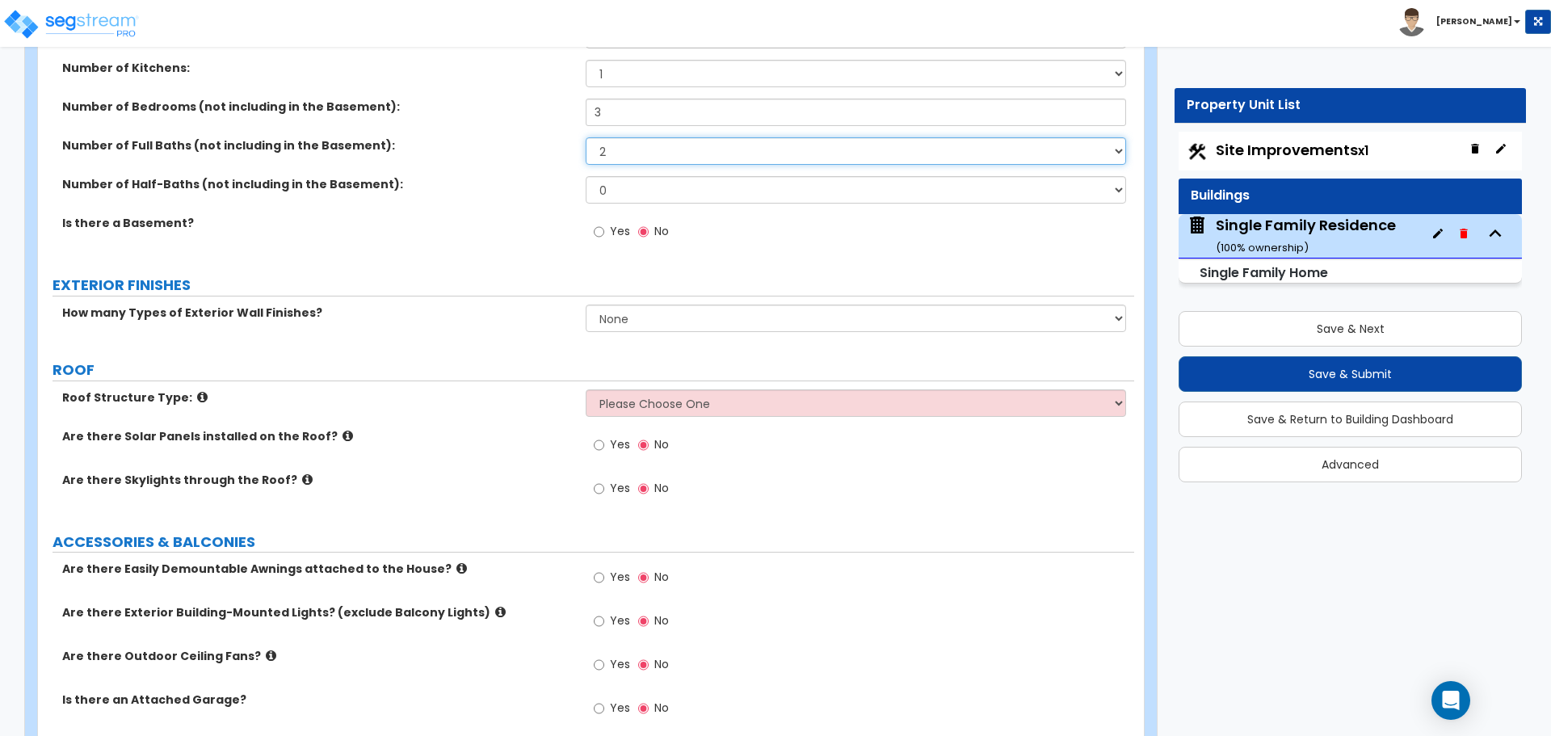
scroll to position [646, 0]
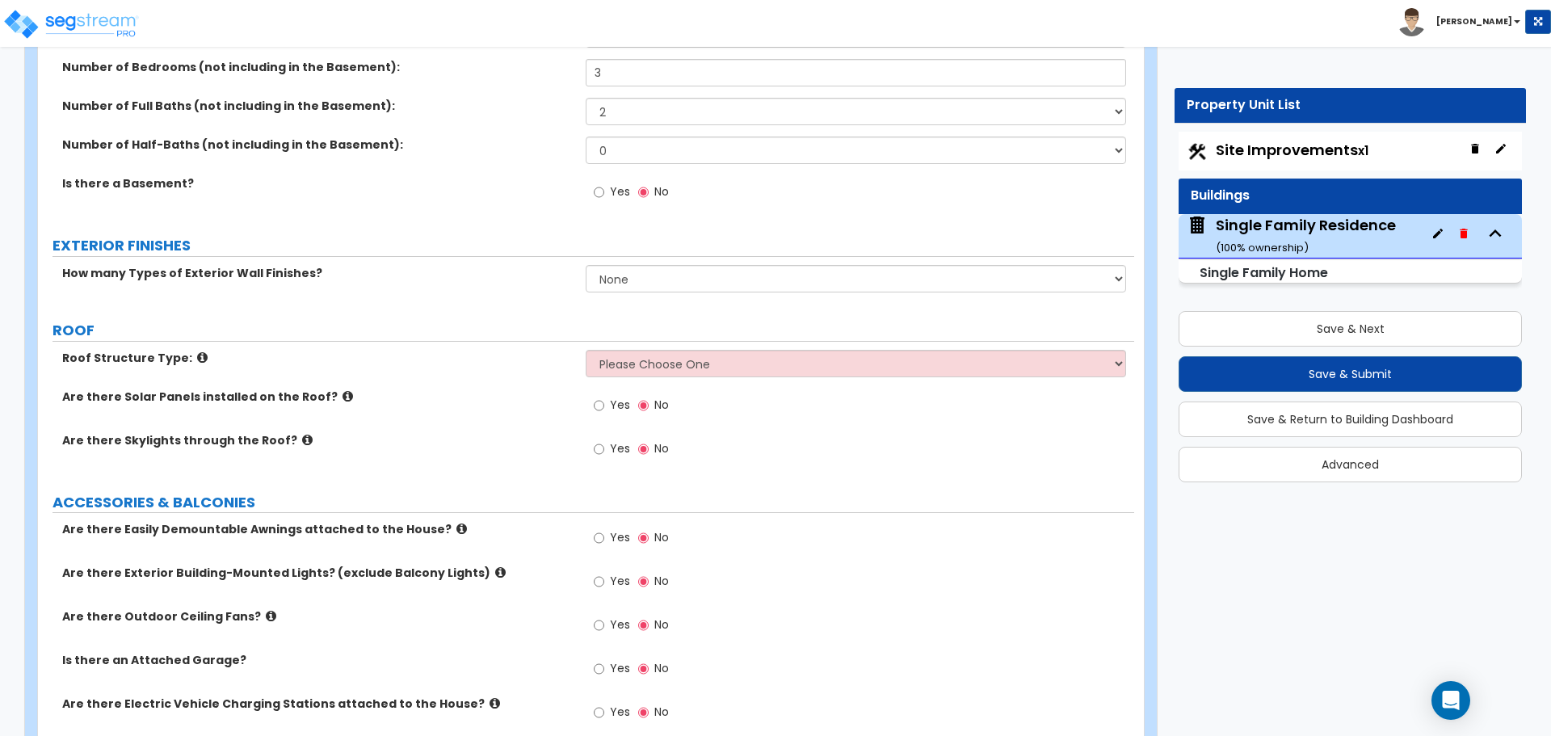
click at [620, 294] on div "How many Types of Exterior Wall Finishes? None 1 2 3" at bounding box center [586, 284] width 1096 height 39
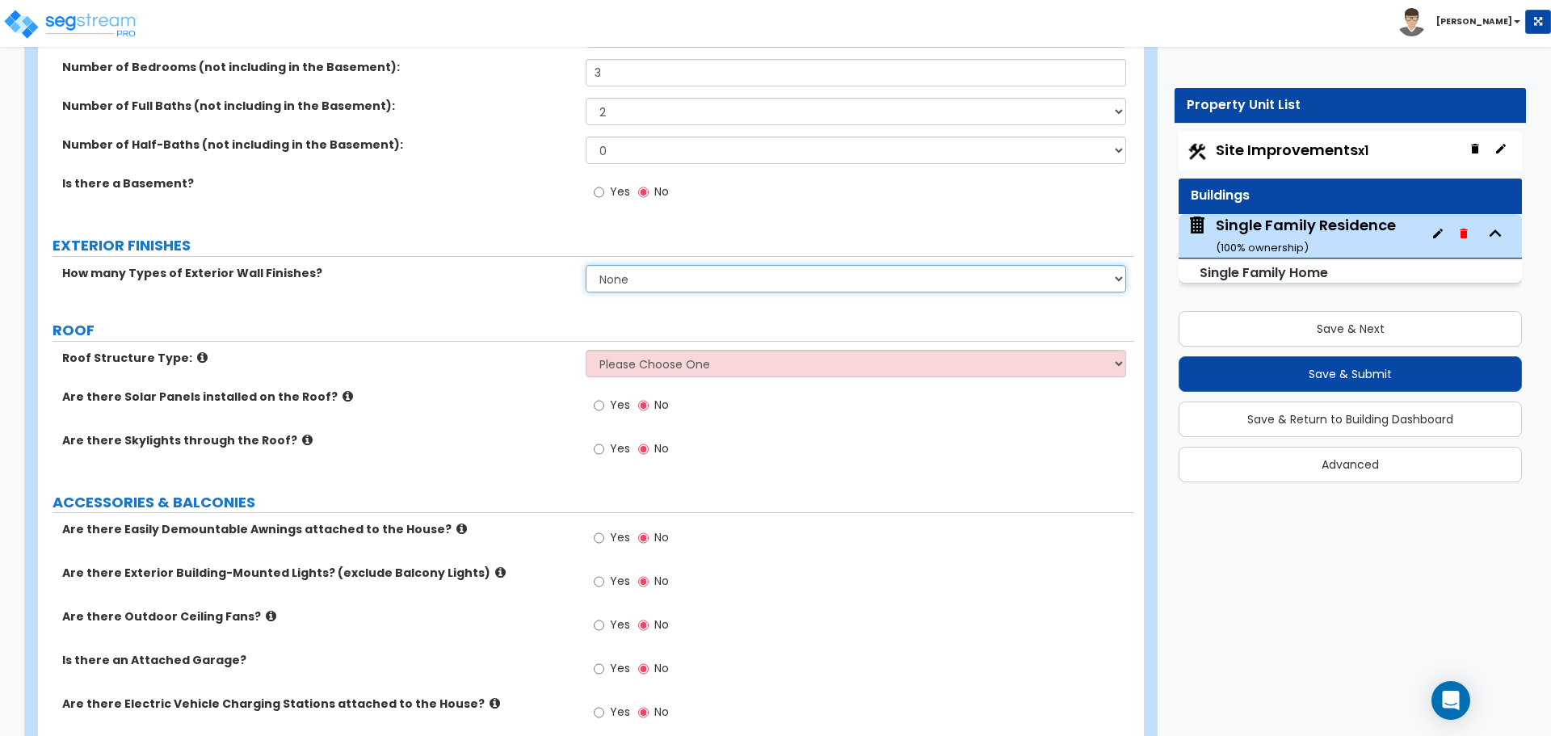
click at [626, 275] on select "None 1 2 3" at bounding box center [856, 278] width 540 height 27
select select "1"
click at [586, 265] on select "None 1 2 3" at bounding box center [856, 278] width 540 height 27
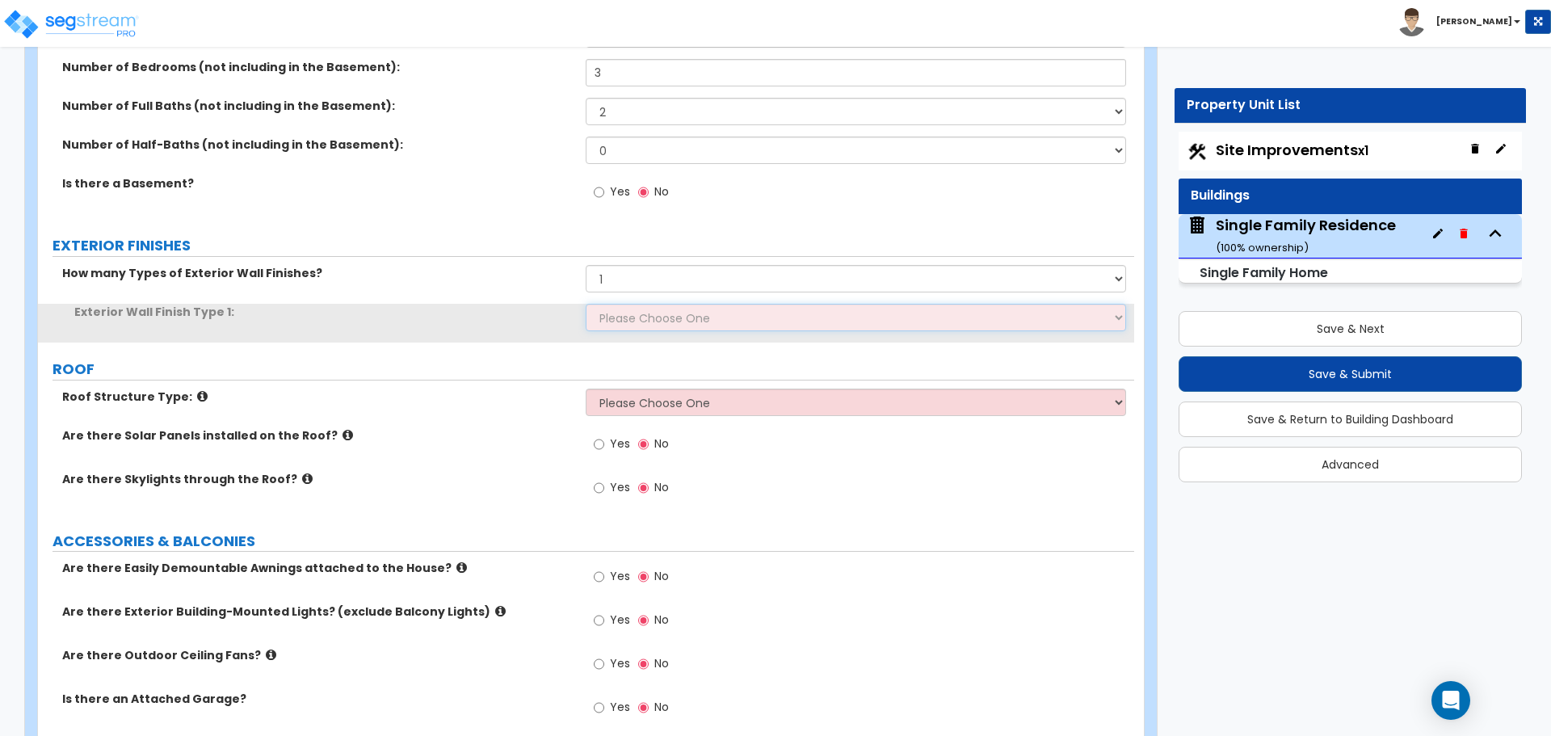
click at [620, 316] on select "Please Choose One No Finish/Shared Wall No Wall Brick Finish Stone Finish Wood …" at bounding box center [856, 317] width 540 height 27
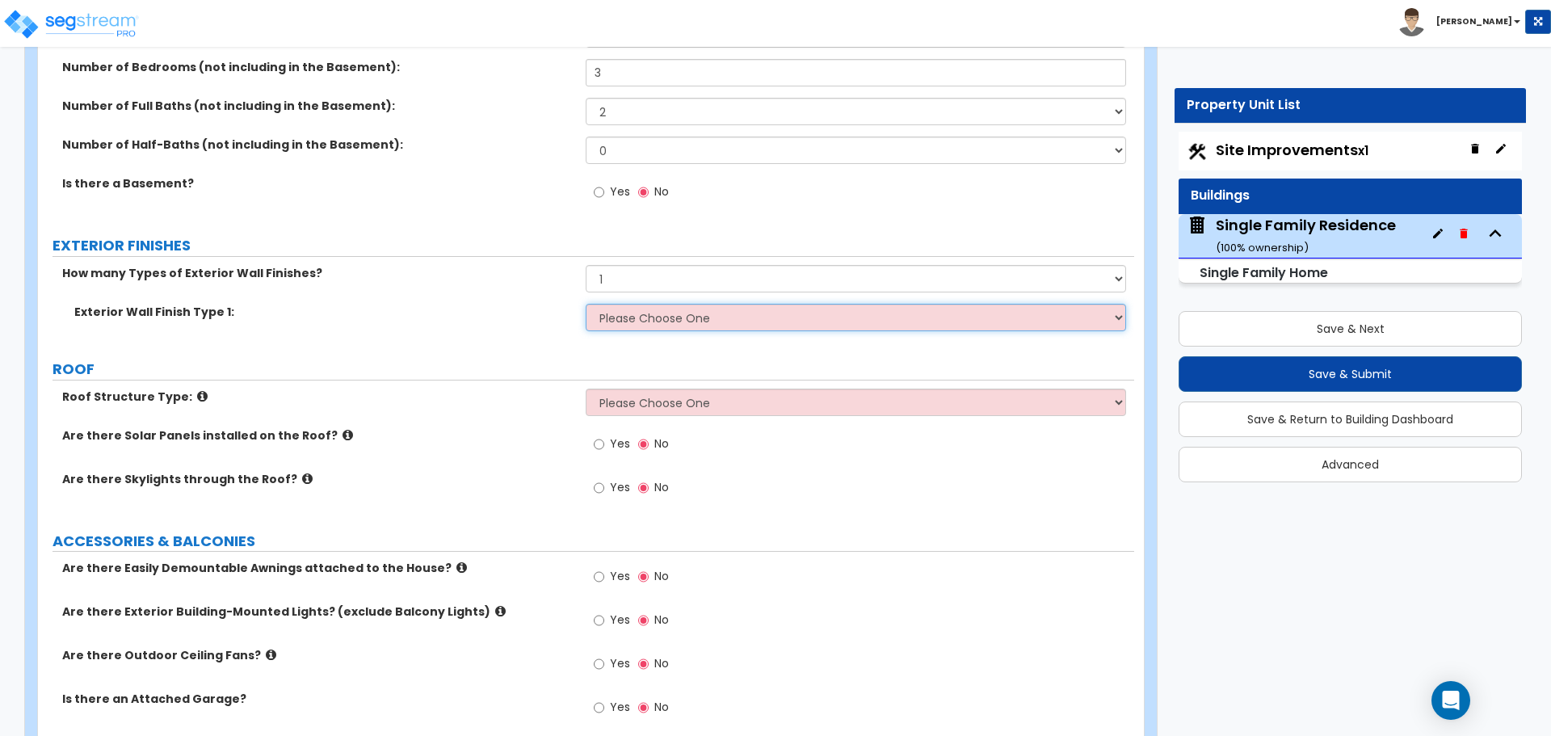
select select "5"
click at [586, 304] on select "Please Choose One No Finish/Shared Wall No Wall Brick Finish Stone Finish Wood …" at bounding box center [856, 317] width 540 height 27
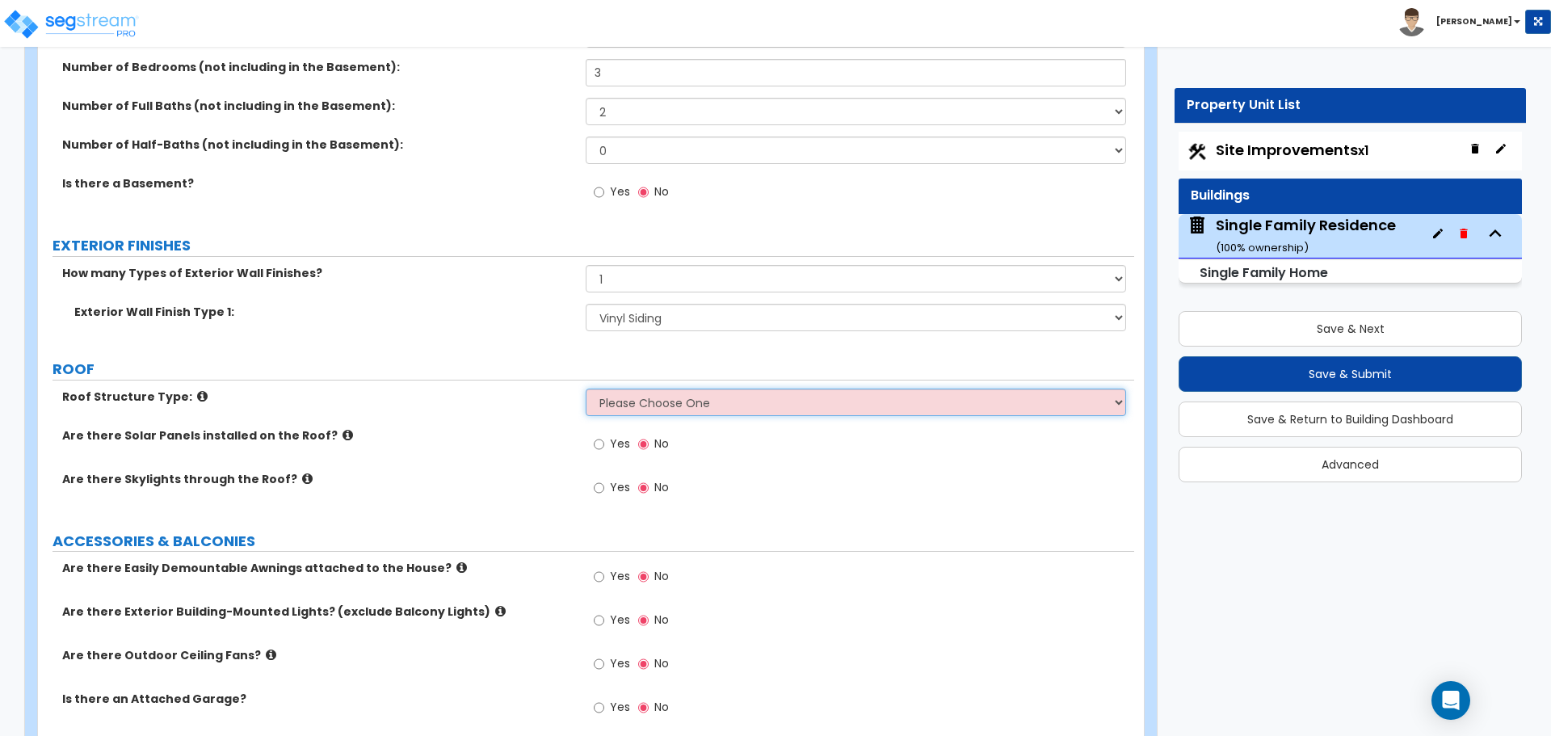
click at [633, 398] on select "Please Choose One Gable Roof Flat Roof Hybrid Gable & Flat Roof" at bounding box center [856, 402] width 540 height 27
select select "1"
click at [586, 389] on select "Please Choose One Gable Roof Flat Roof Hybrid Gable & Flat Roof" at bounding box center [856, 402] width 540 height 27
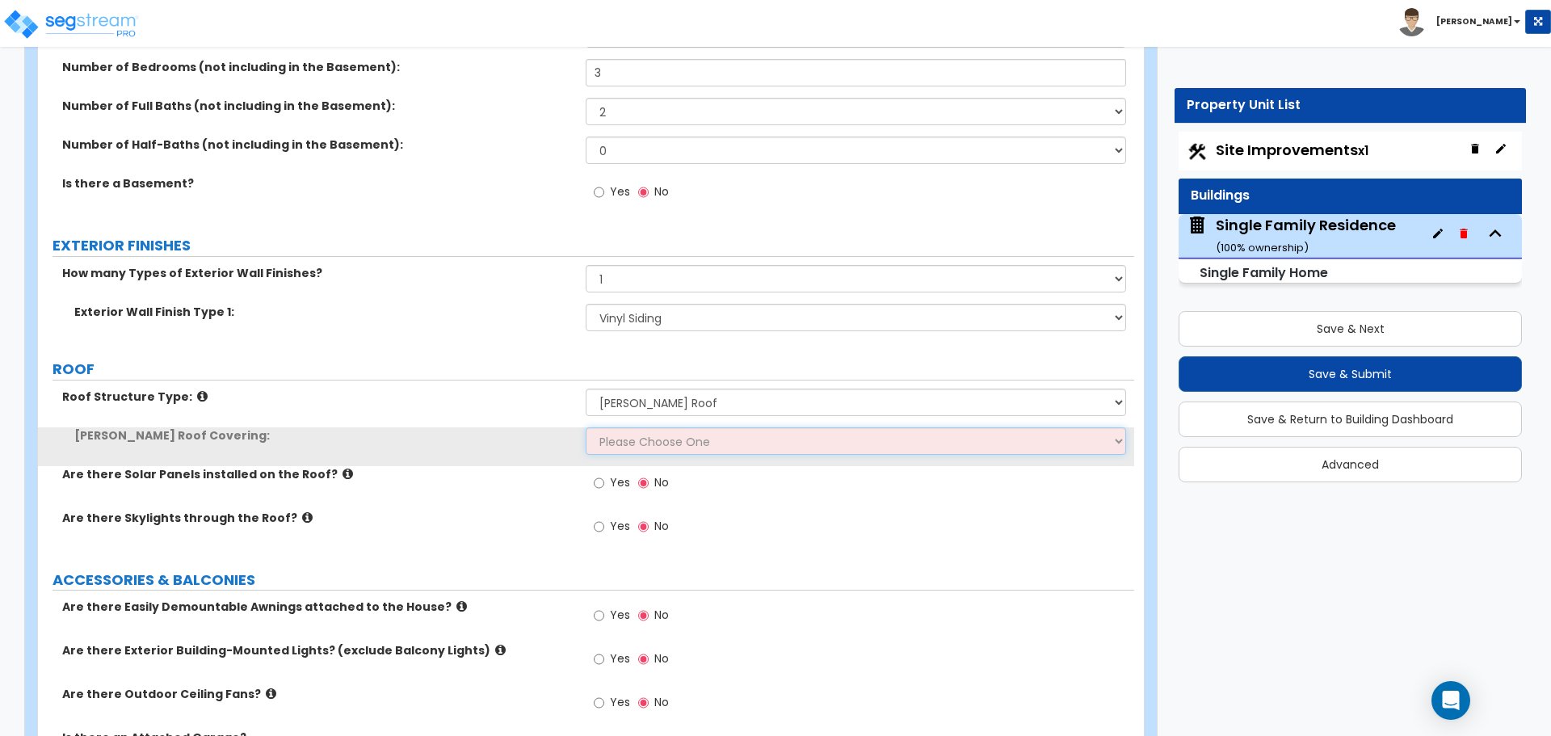
click at [613, 446] on select "Please Choose One Asphalt Shingle Clay Tile Wood Shingle Metal Shingle Standing…" at bounding box center [856, 440] width 540 height 27
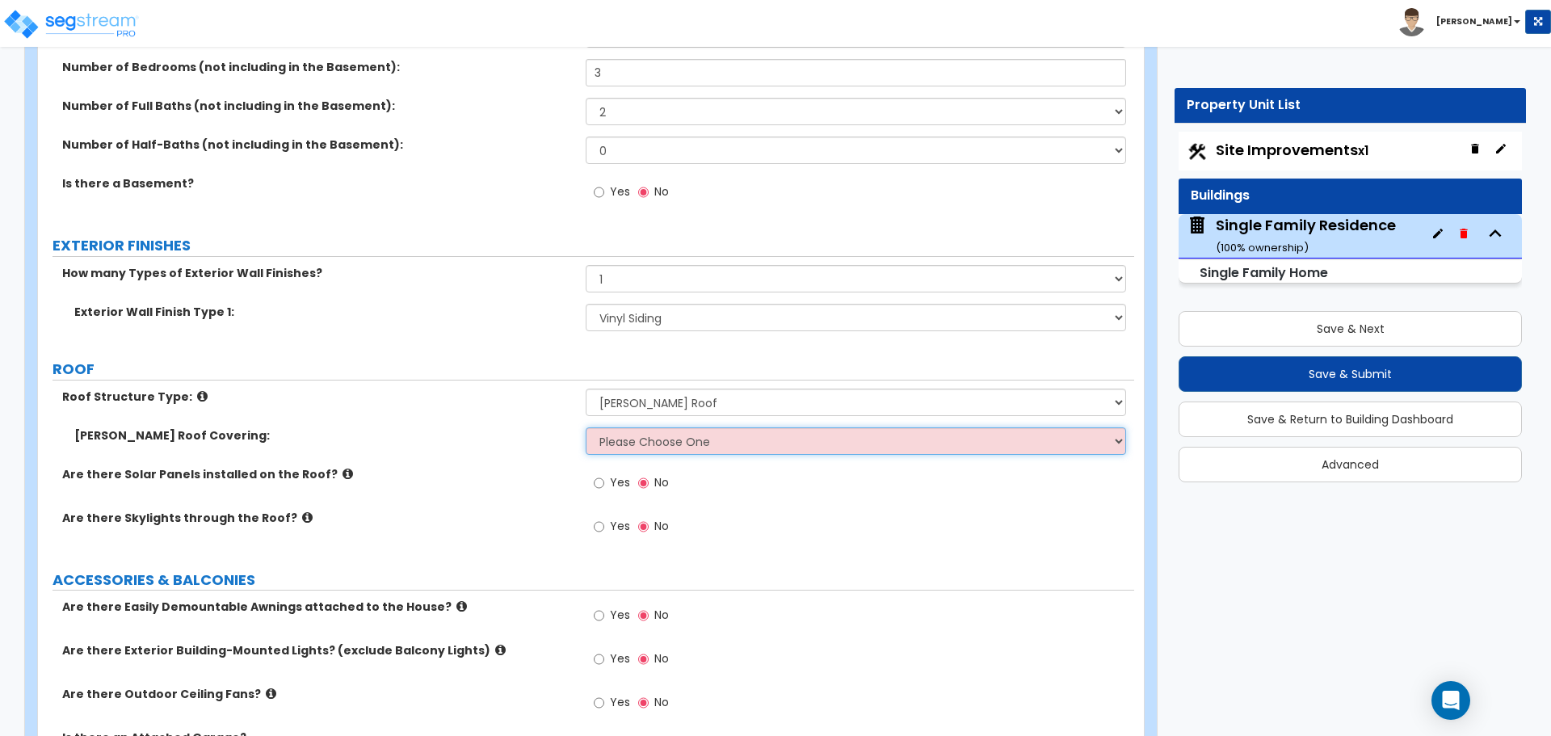
select select "5"
click at [586, 427] on select "Please Choose One Asphalt Shingle Clay Tile Wood Shingle Metal Shingle Standing…" at bounding box center [856, 440] width 540 height 27
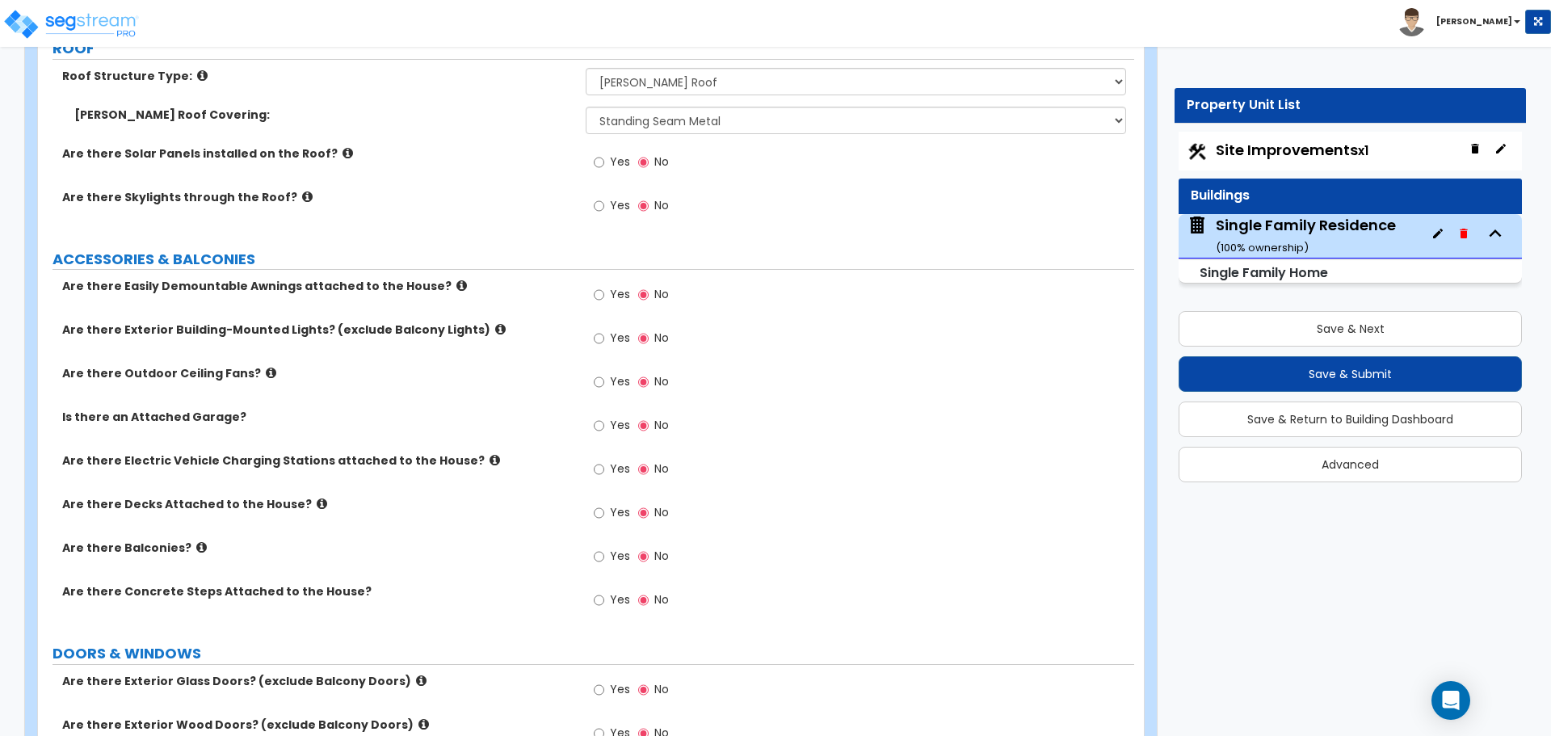
scroll to position [969, 0]
click at [603, 327] on input "Yes" at bounding box center [599, 336] width 11 height 18
radio input "true"
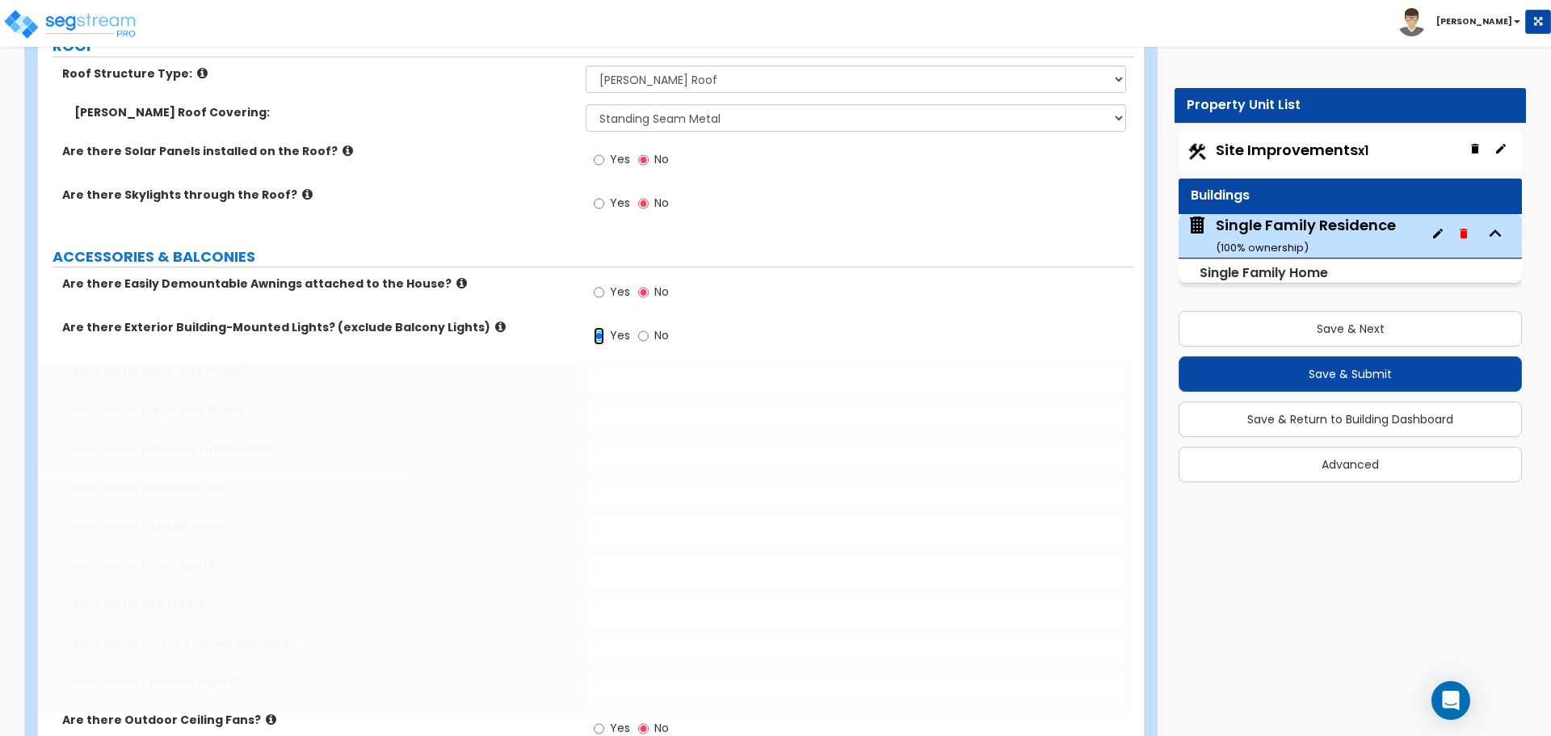
click at [599, 334] on input "Yes" at bounding box center [599, 336] width 11 height 18
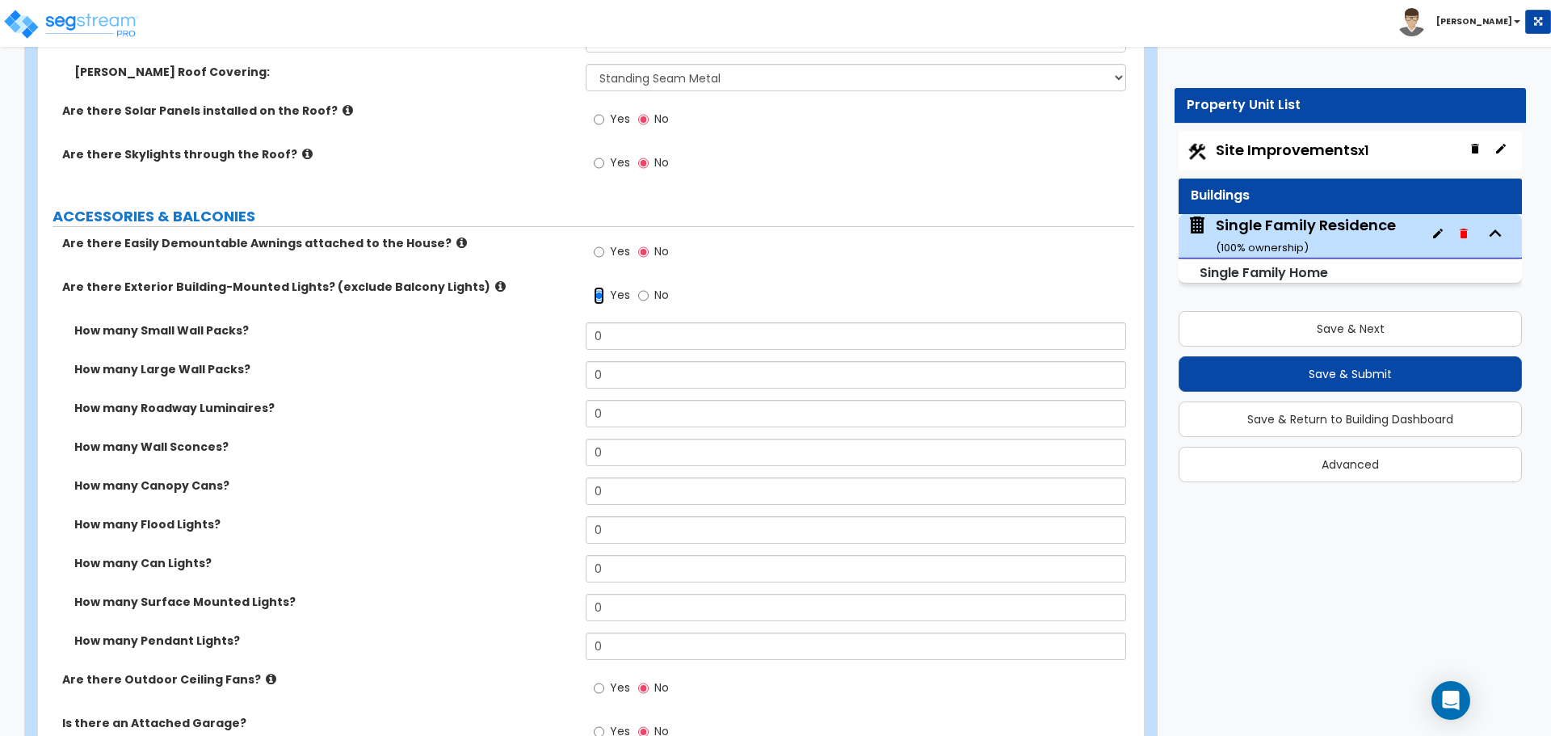
scroll to position [1050, 0]
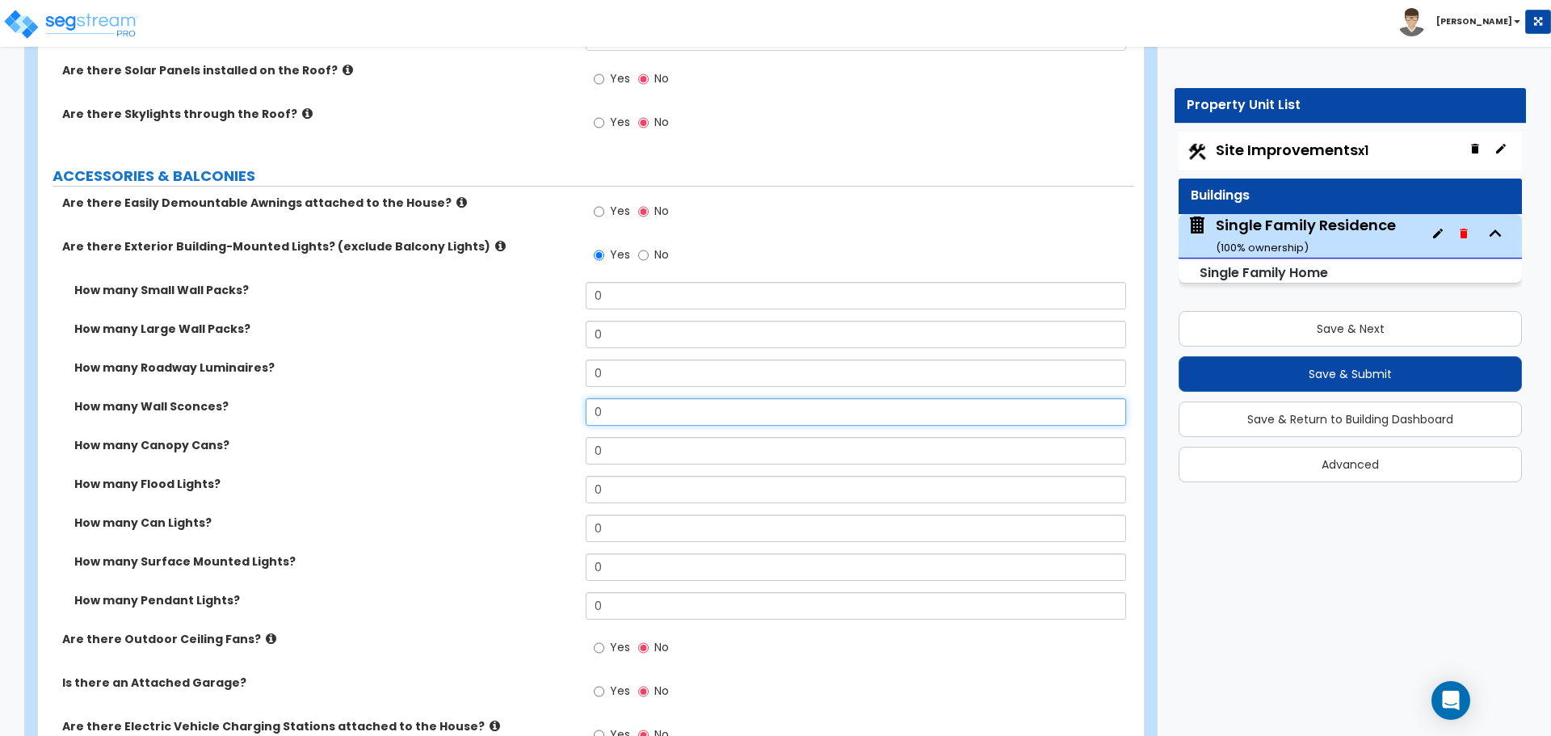
click at [604, 415] on input "0" at bounding box center [856, 411] width 540 height 27
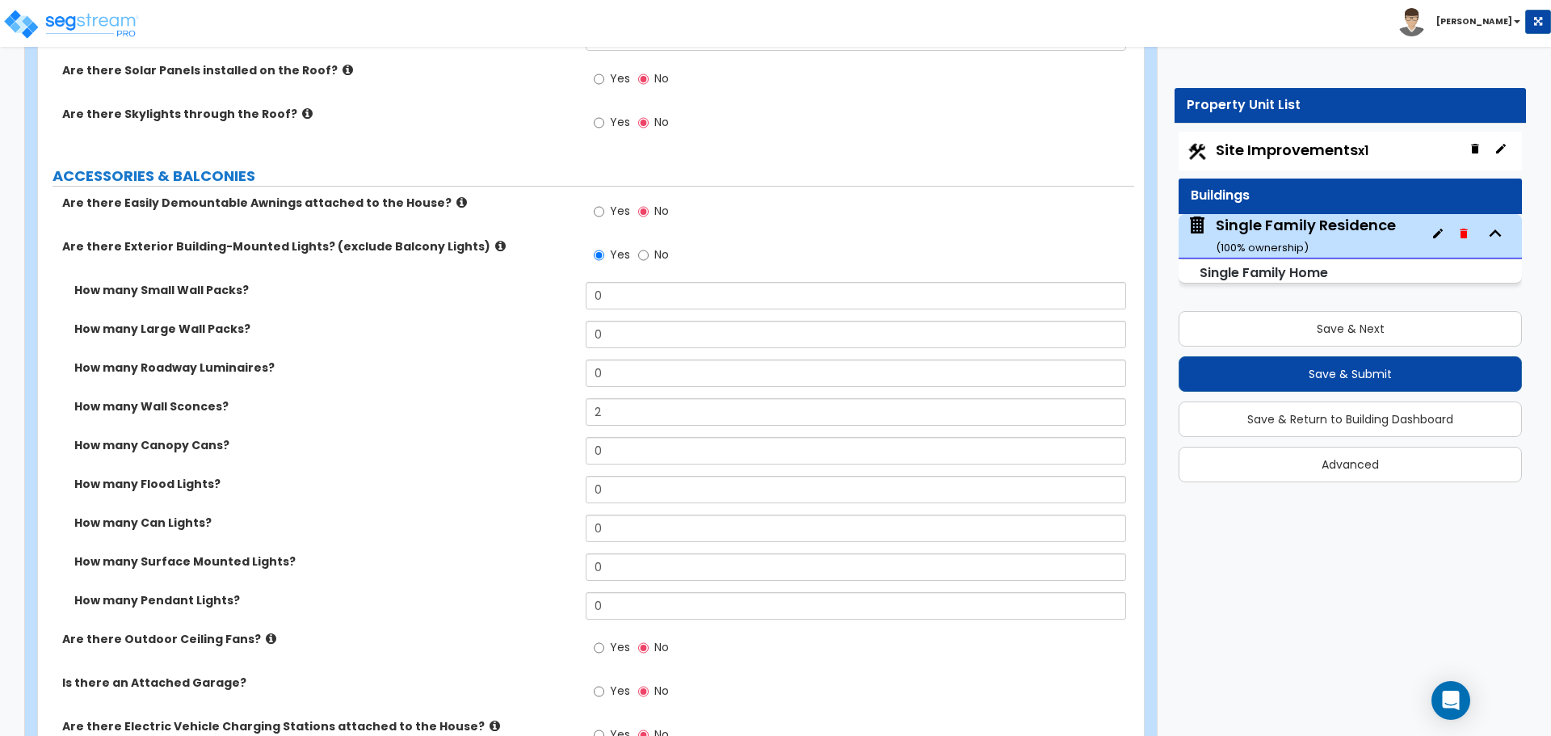
click at [523, 410] on label "How many Wall Sconces?" at bounding box center [323, 406] width 499 height 16
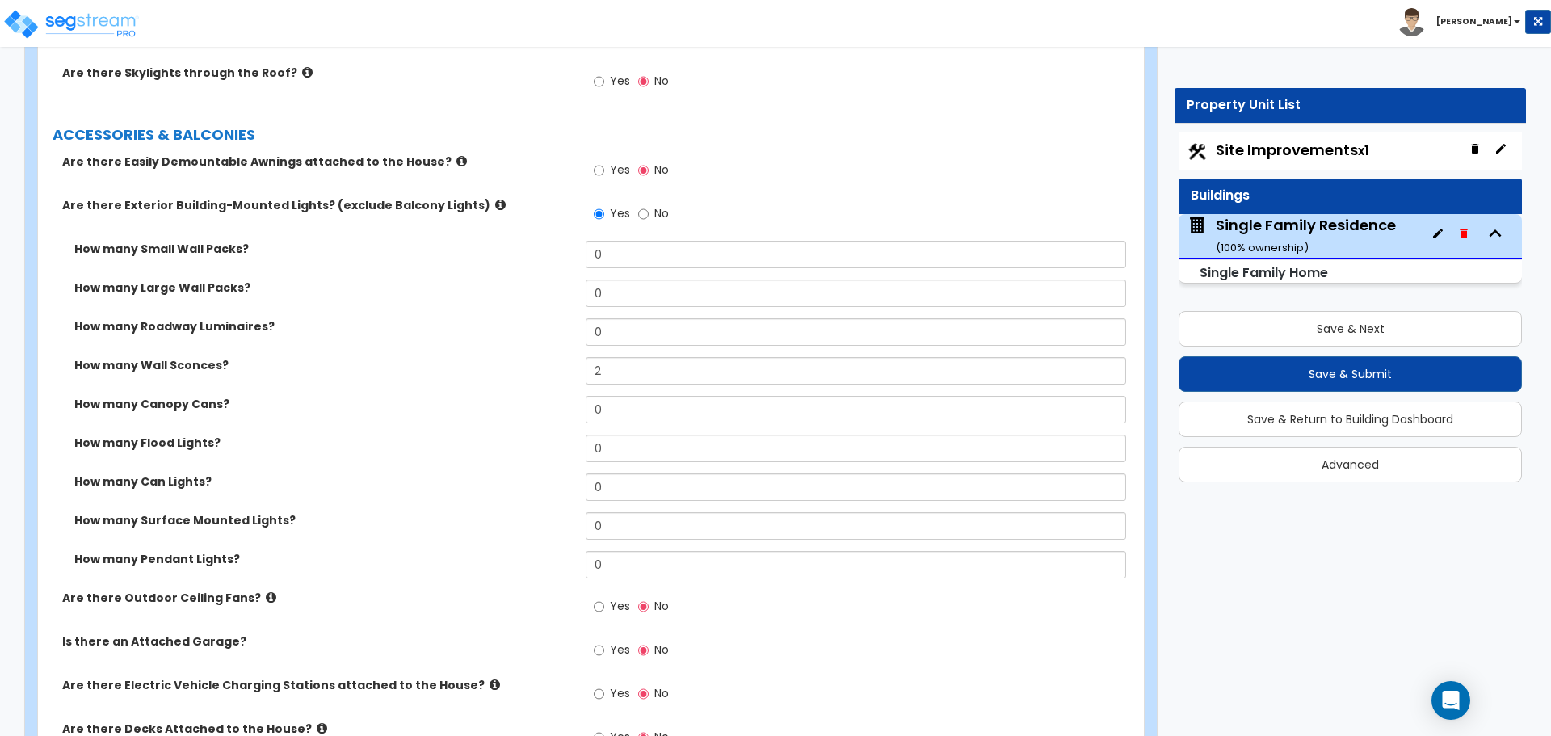
scroll to position [1212, 0]
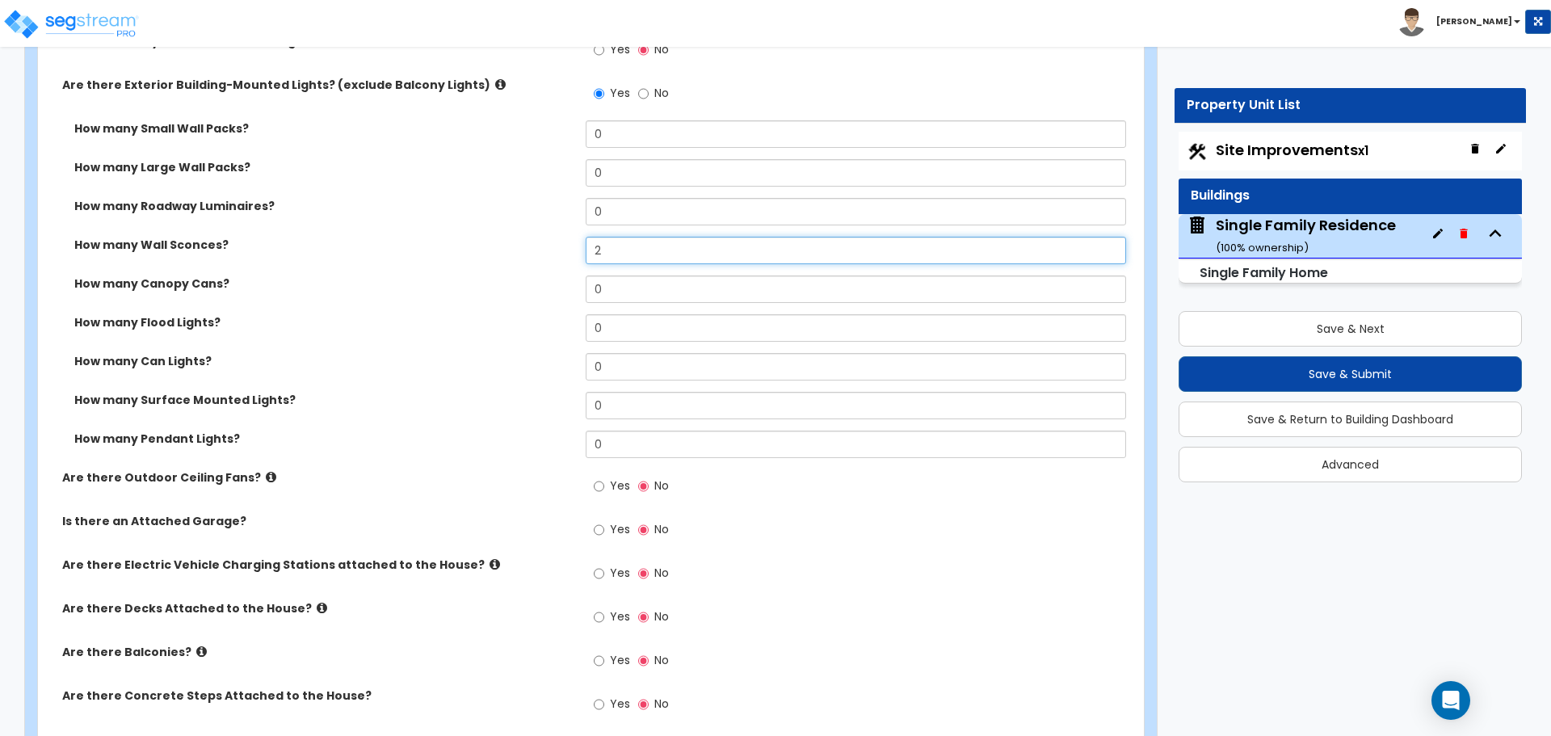
click at [621, 262] on input "2" at bounding box center [856, 250] width 540 height 27
type input "1"
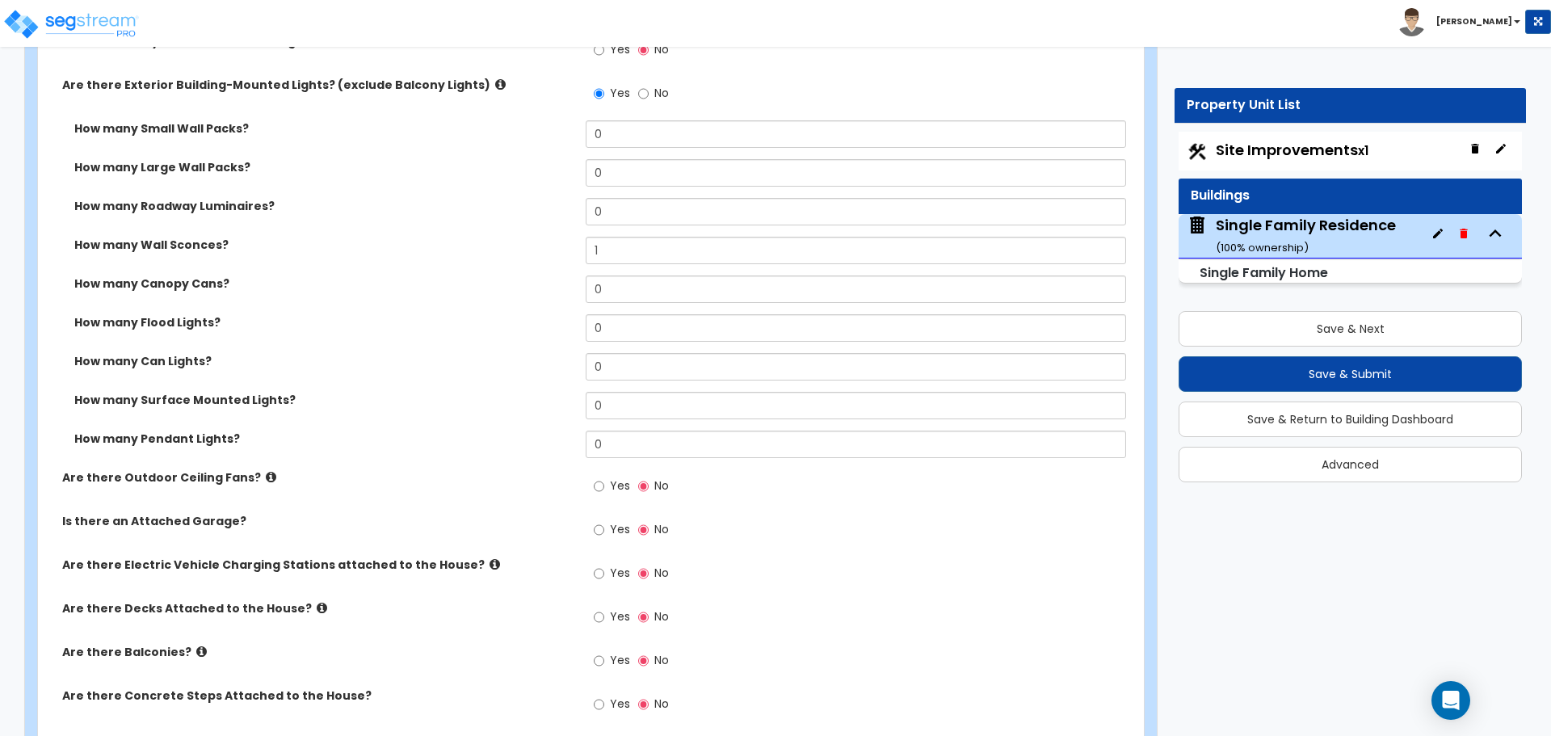
click at [524, 271] on div "How many Wall Sconces? 1" at bounding box center [586, 256] width 1096 height 39
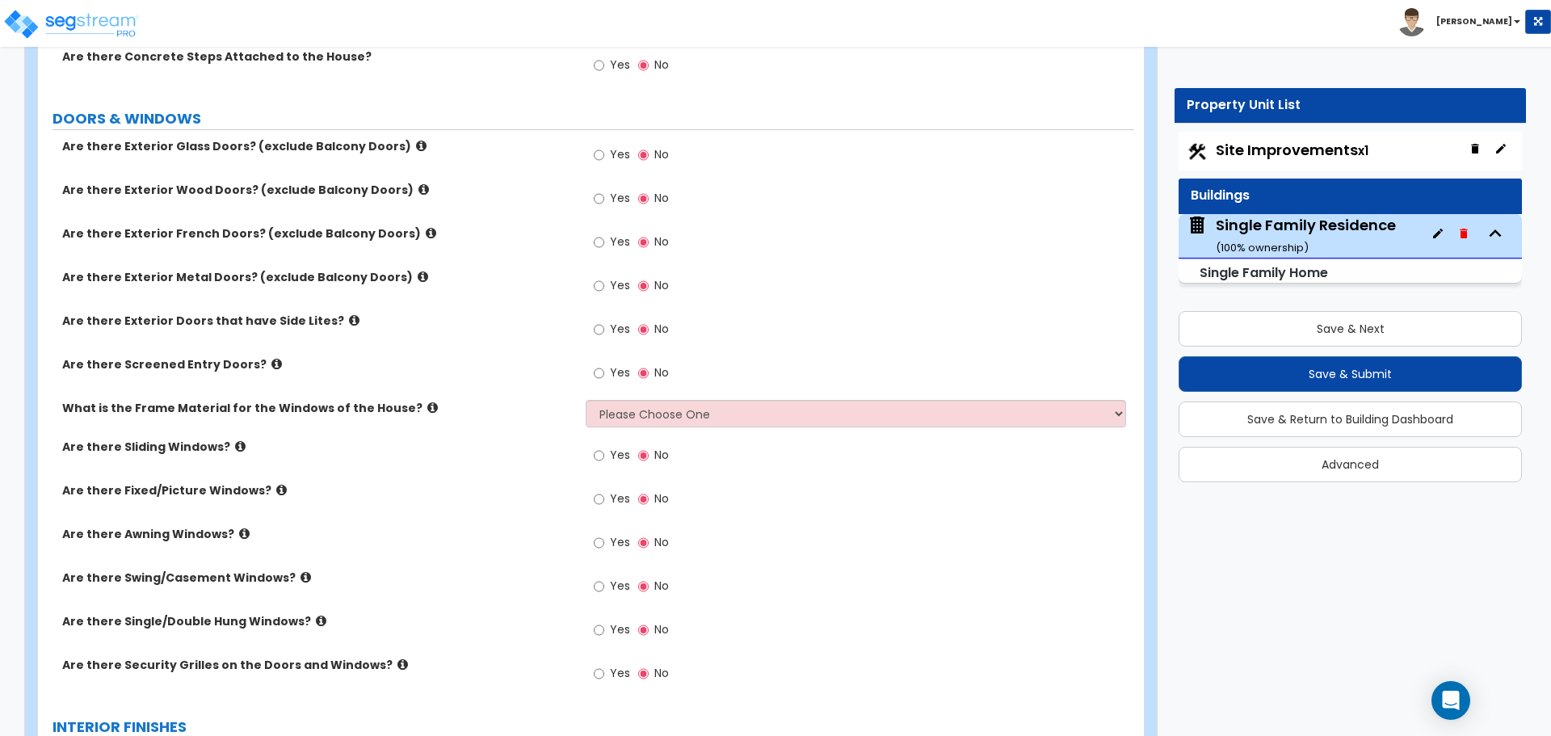
scroll to position [1858, 0]
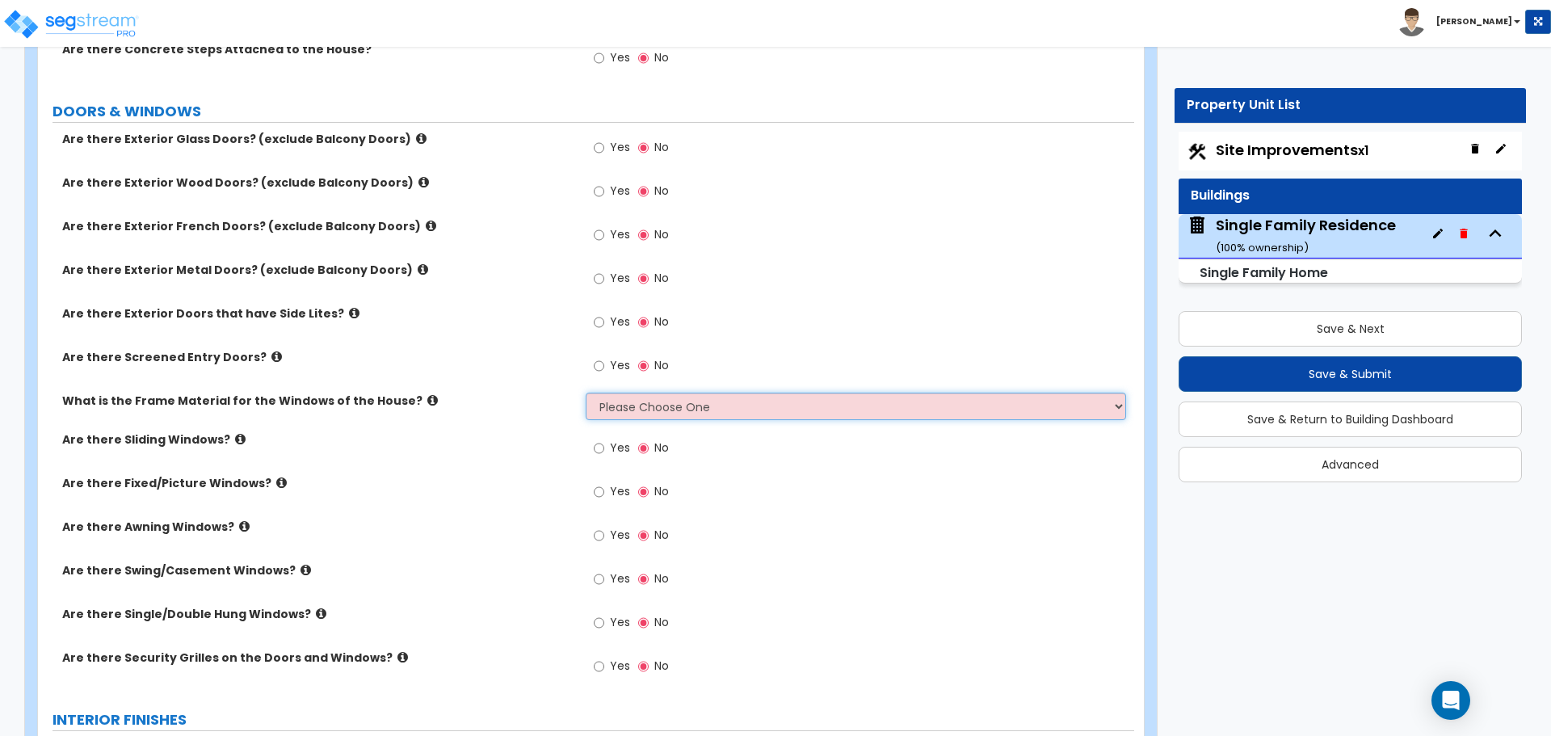
drag, startPoint x: 632, startPoint y: 410, endPoint x: 631, endPoint y: 418, distance: 8.1
click at [632, 410] on select "Please Choose One Vinyl Aluminum Wood" at bounding box center [856, 406] width 540 height 27
click at [586, 393] on select "Please Choose One Vinyl Aluminum Wood" at bounding box center [856, 406] width 540 height 27
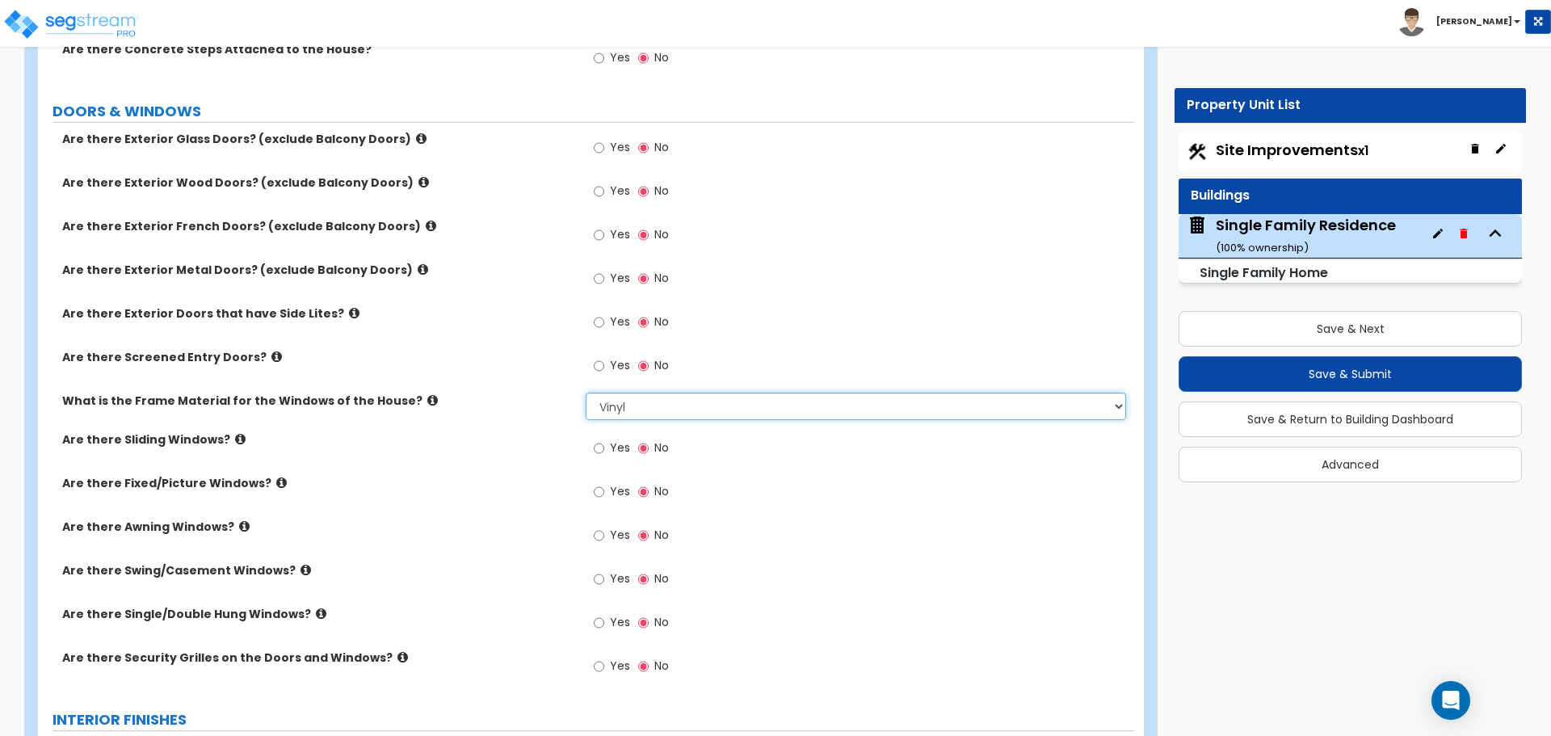
click at [635, 412] on select "Please Choose One Vinyl Aluminum Wood" at bounding box center [856, 406] width 540 height 27
select select "2"
click at [586, 393] on select "Please Choose One Vinyl Aluminum Wood" at bounding box center [856, 406] width 540 height 27
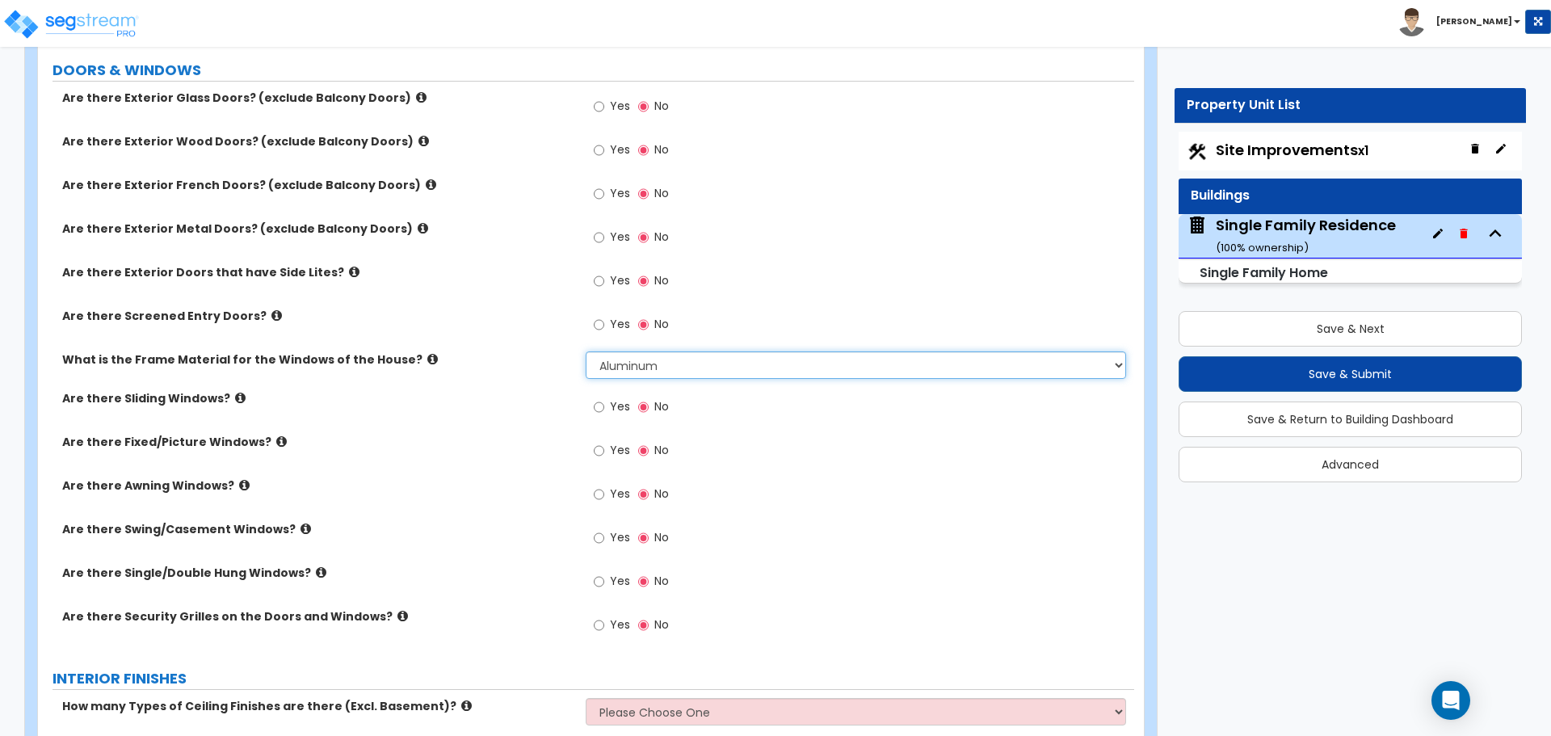
scroll to position [2020, 0]
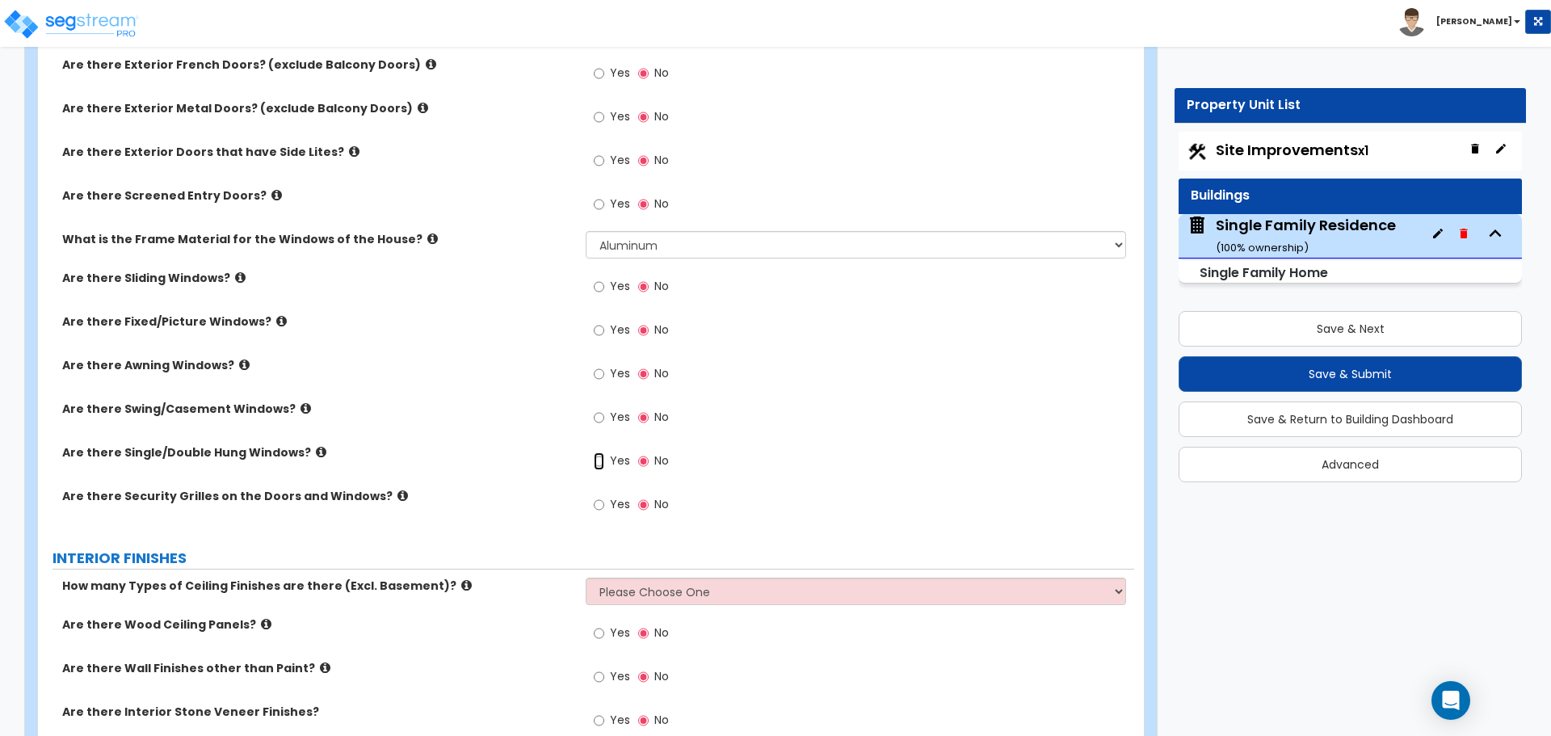
click at [599, 463] on input "Yes" at bounding box center [599, 461] width 11 height 18
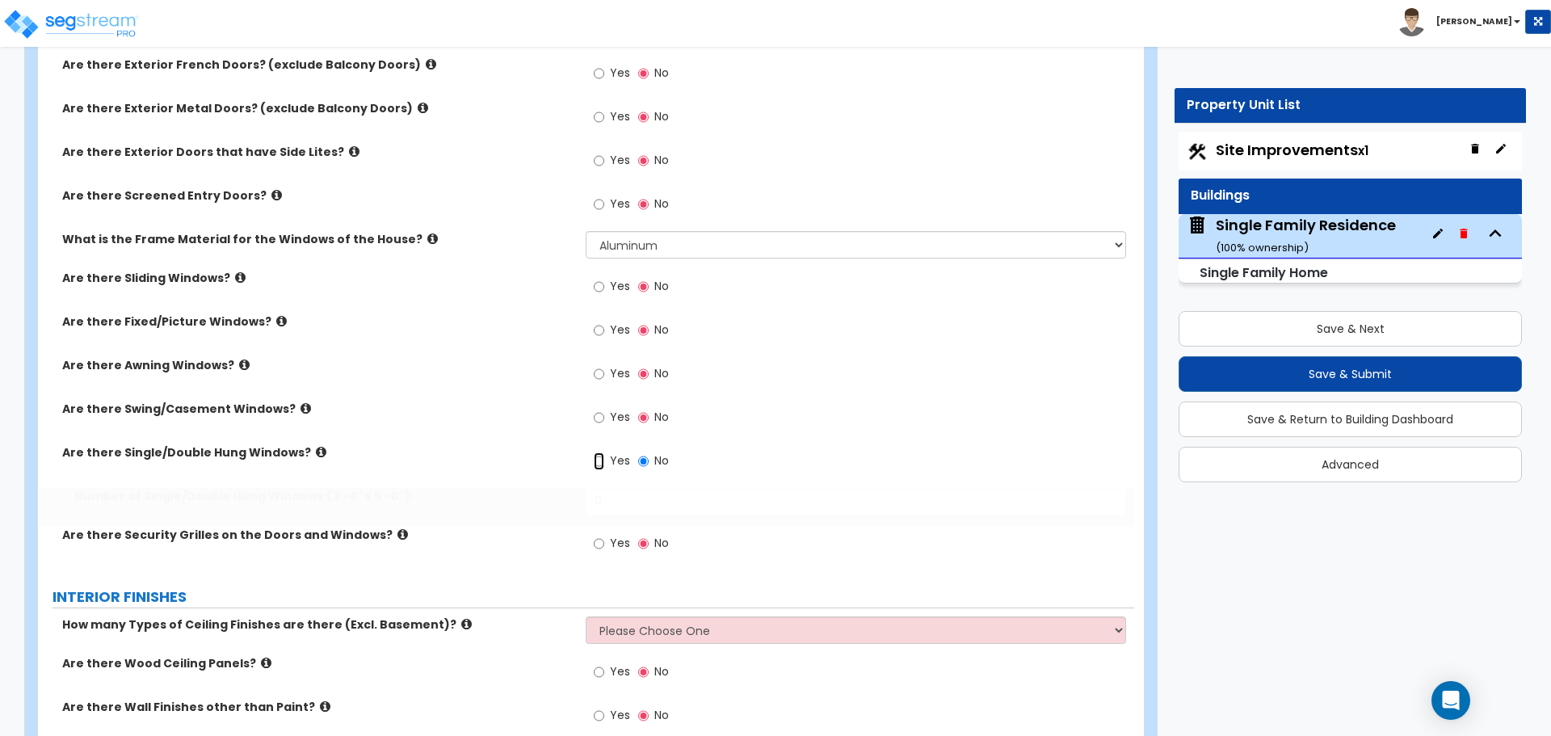
radio input "true"
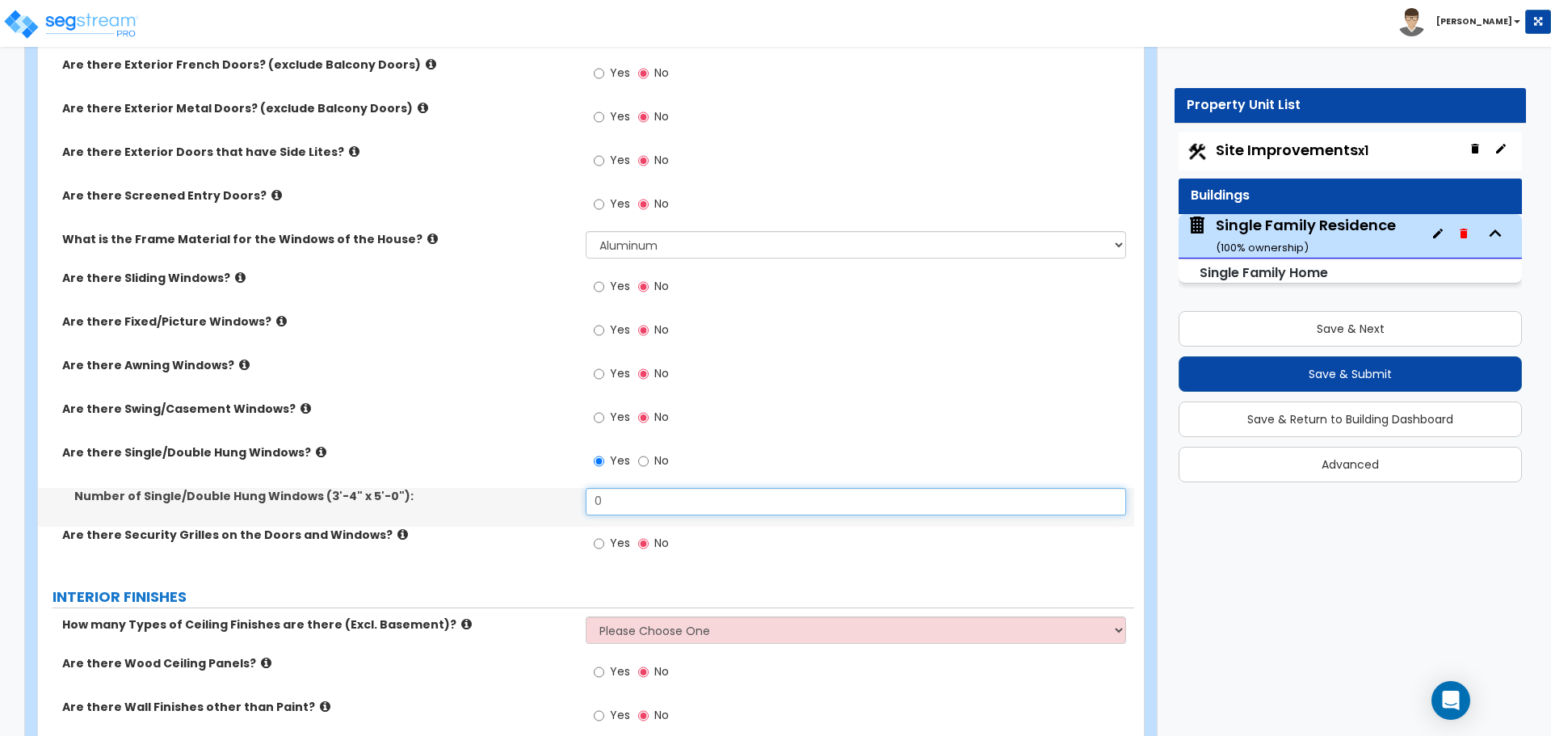
click at [616, 499] on input "0" at bounding box center [856, 501] width 540 height 27
click at [617, 499] on input "0" at bounding box center [856, 501] width 540 height 27
type input "12"
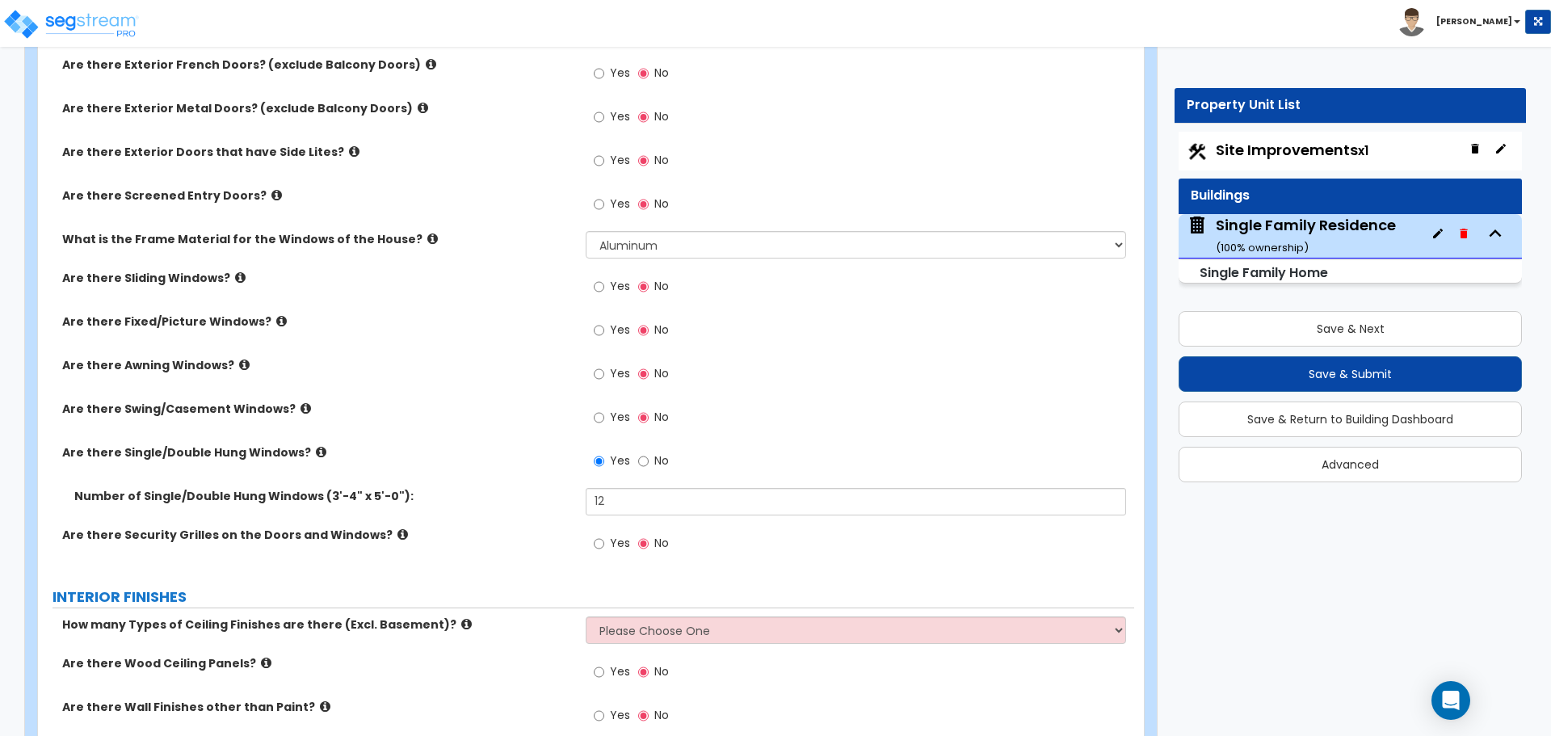
click at [510, 461] on div "Are there Single/Double Hung Windows? Yes No" at bounding box center [586, 466] width 1096 height 44
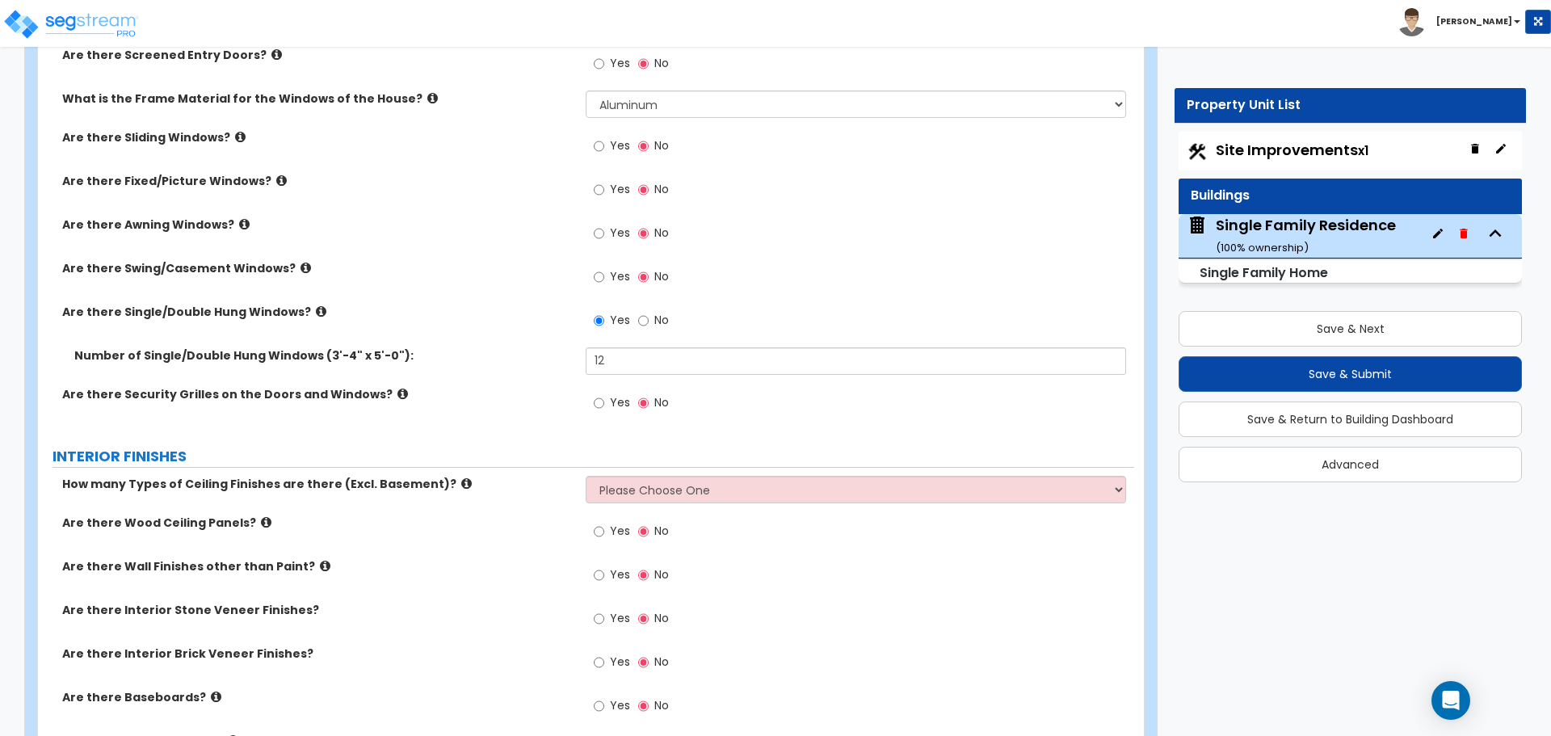
scroll to position [2181, 0]
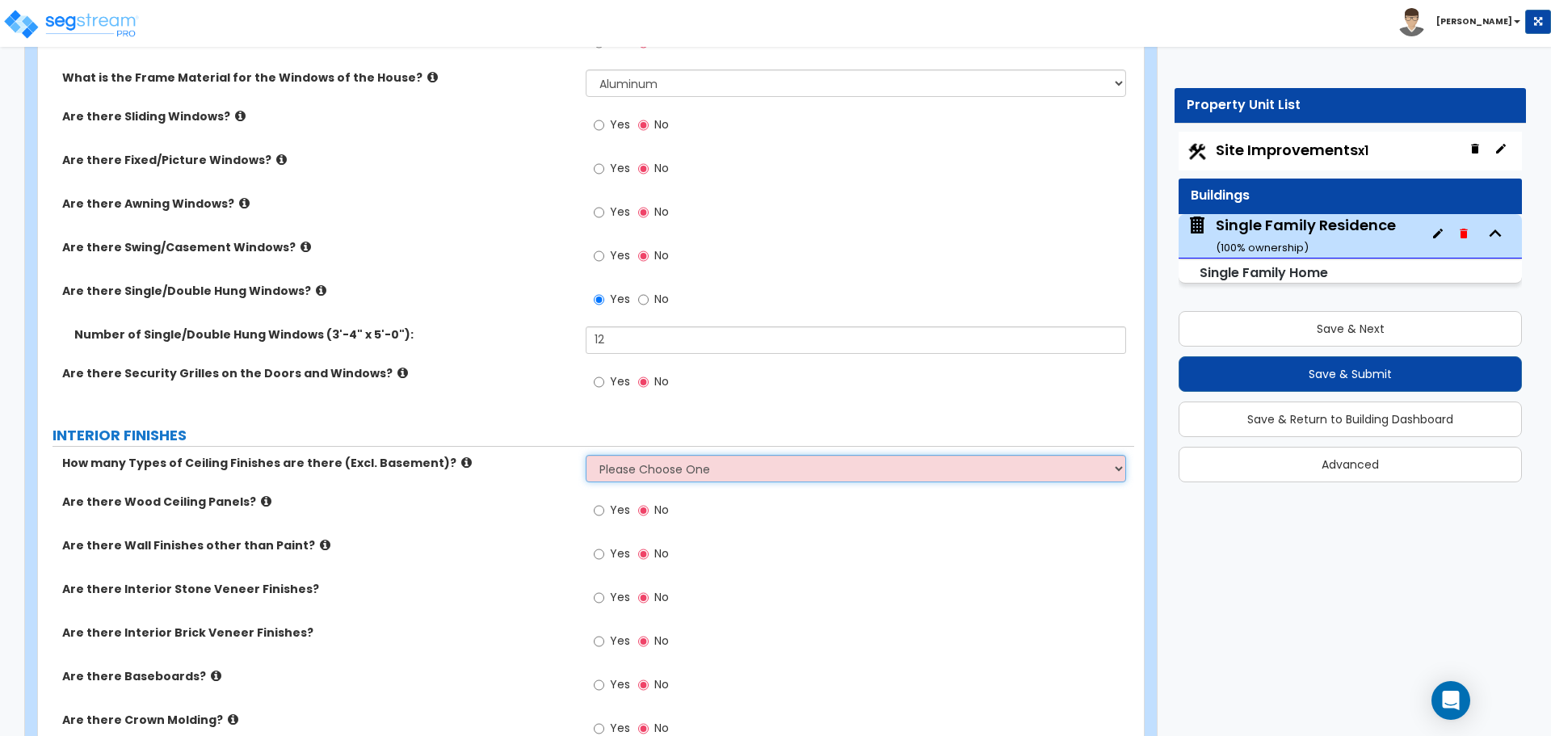
click at [685, 462] on select "Please Choose One 1 2 3" at bounding box center [856, 468] width 540 height 27
select select "1"
click at [586, 455] on select "Please Choose One 1 2 3" at bounding box center [856, 468] width 540 height 27
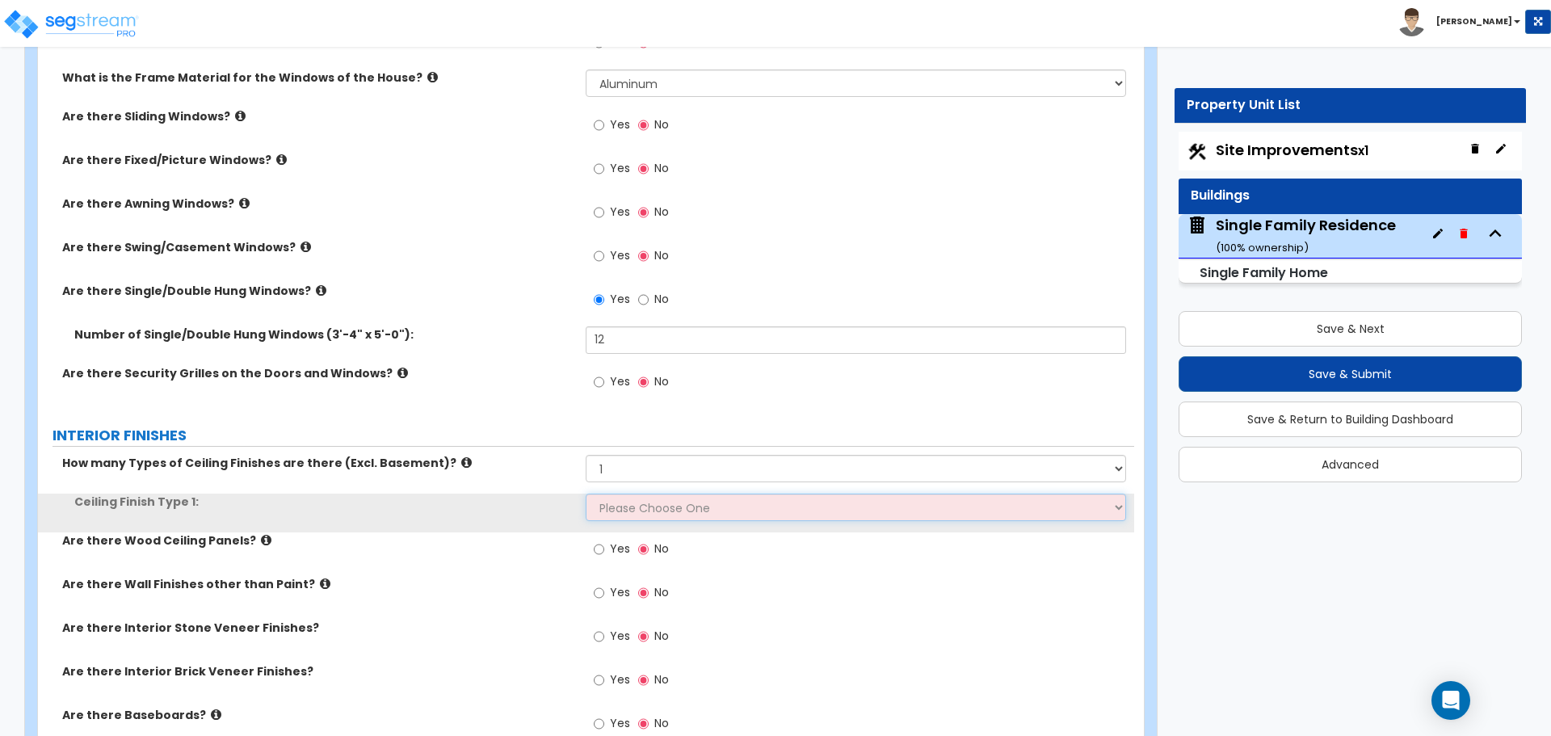
click at [633, 506] on select "Please Choose One Drop Ceiling Drywall Ceiling Open Ceiling" at bounding box center [856, 507] width 540 height 27
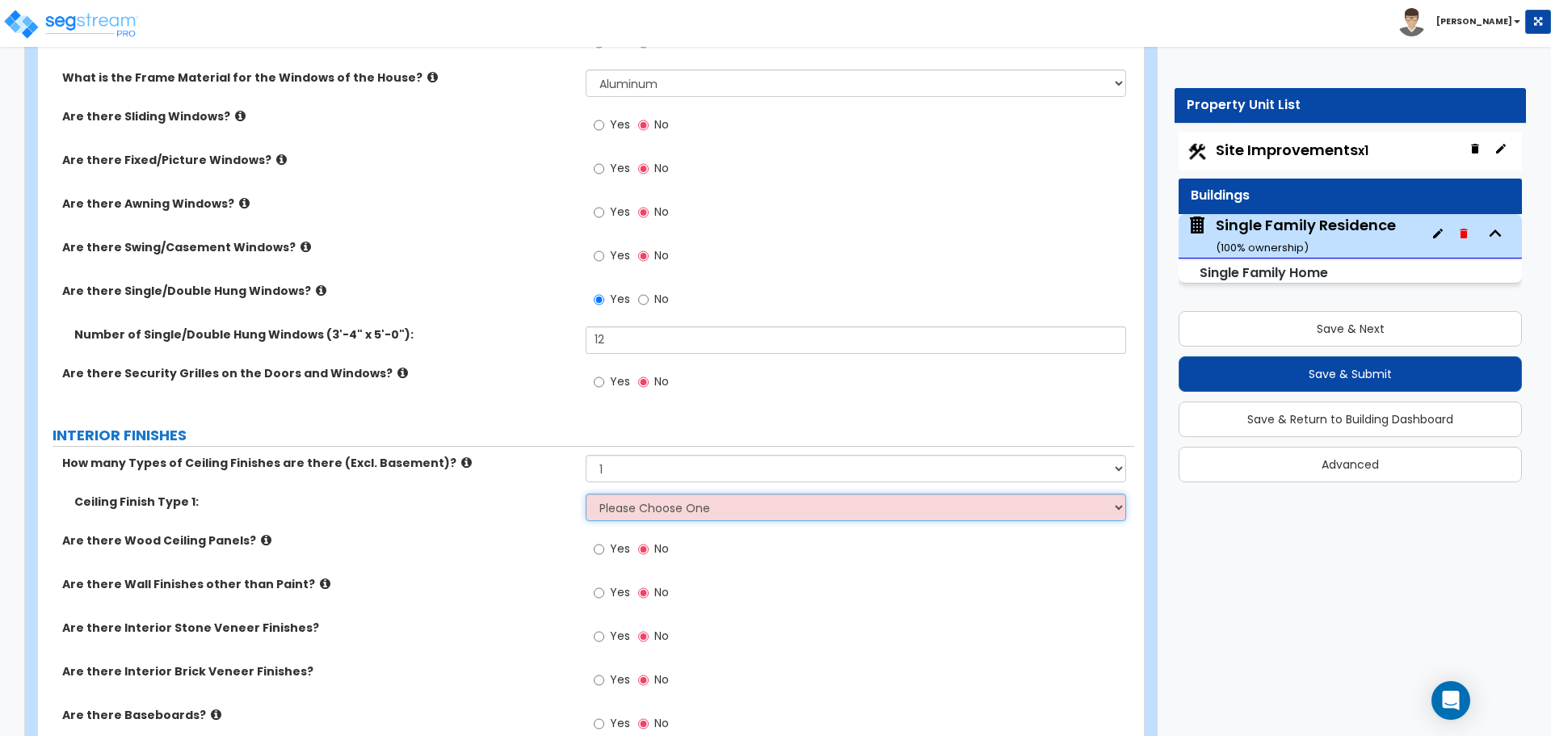
select select "2"
click at [586, 494] on select "Please Choose One Drop Ceiling Drywall Ceiling Open Ceiling" at bounding box center [856, 507] width 540 height 27
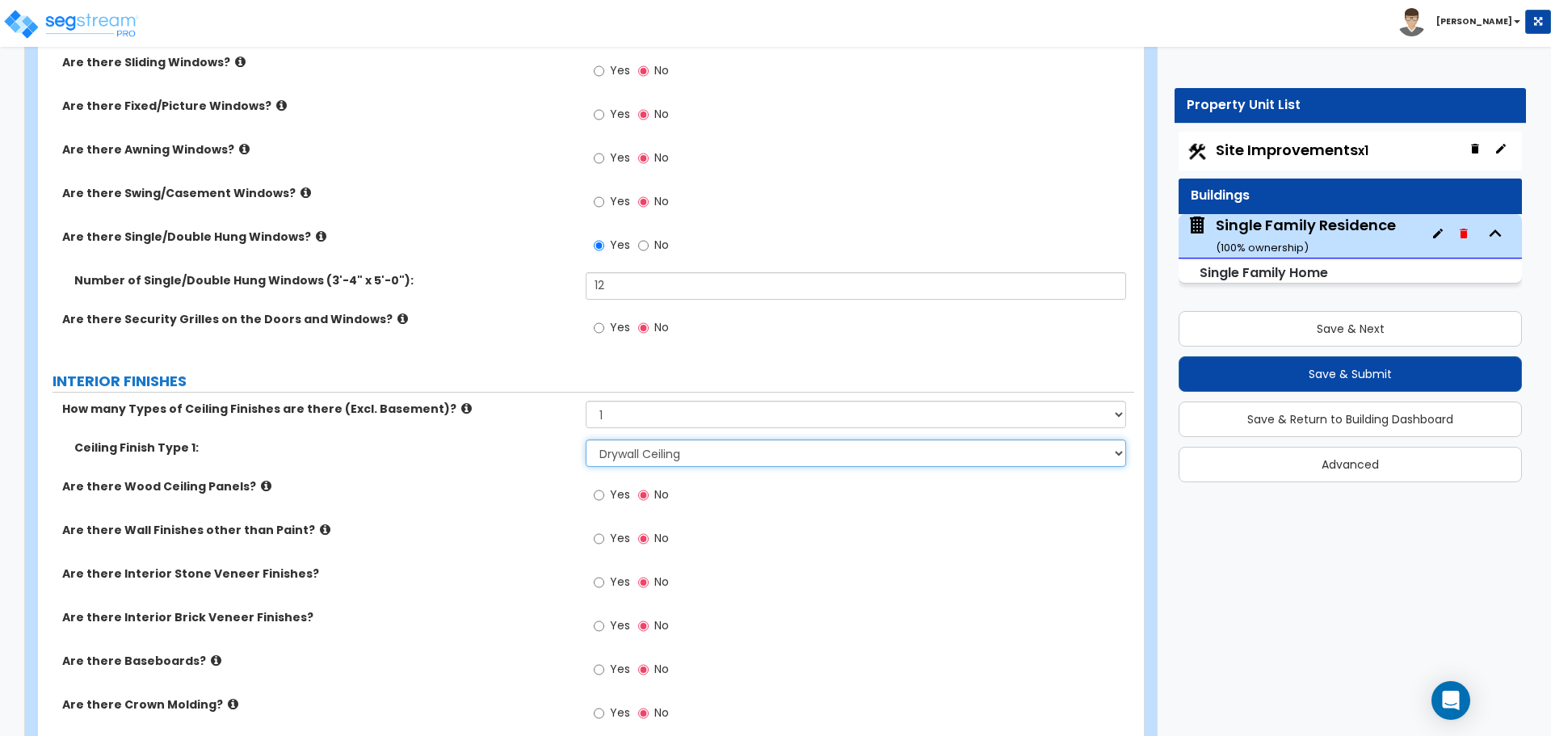
scroll to position [2423, 0]
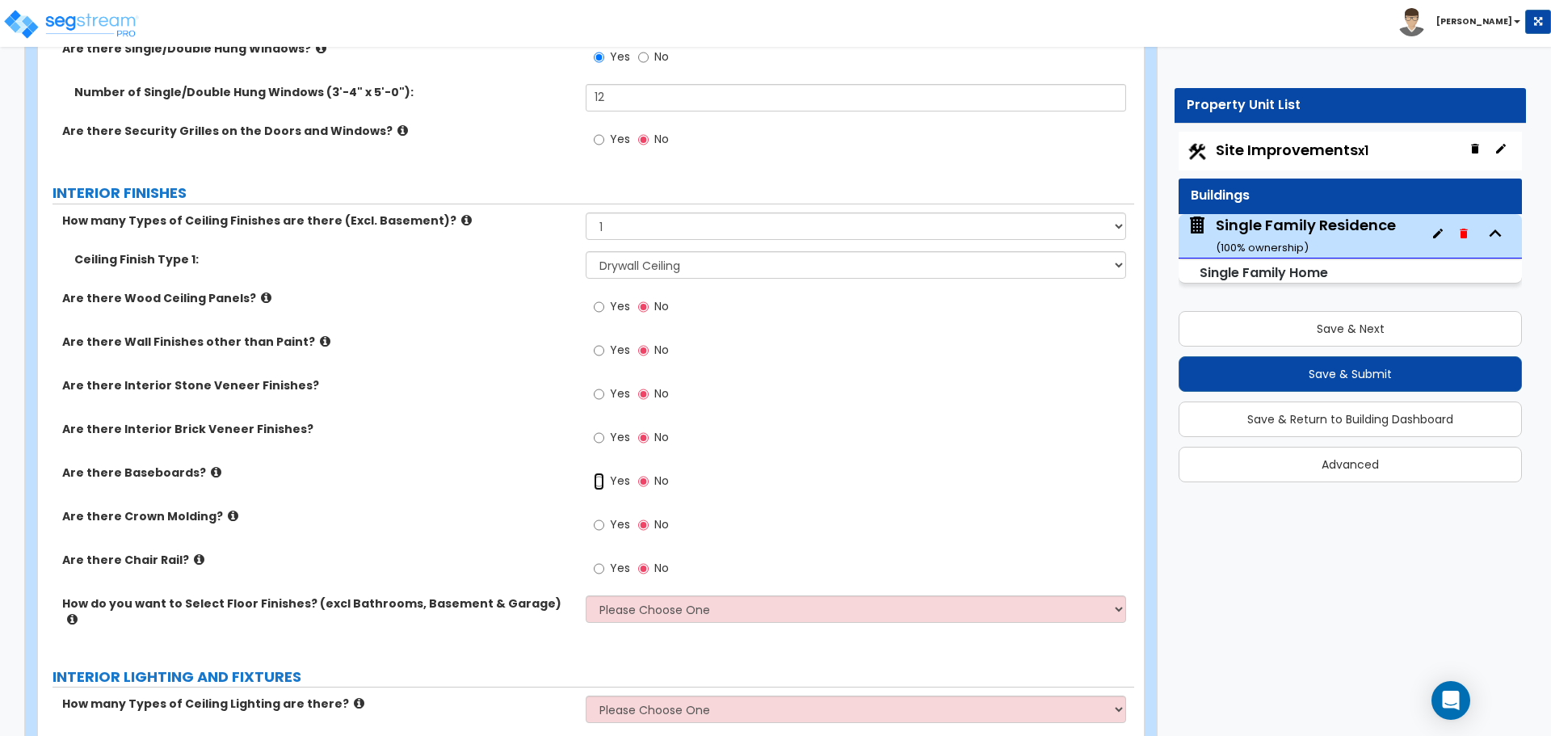
click at [603, 480] on input "Yes" at bounding box center [599, 482] width 11 height 18
radio input "true"
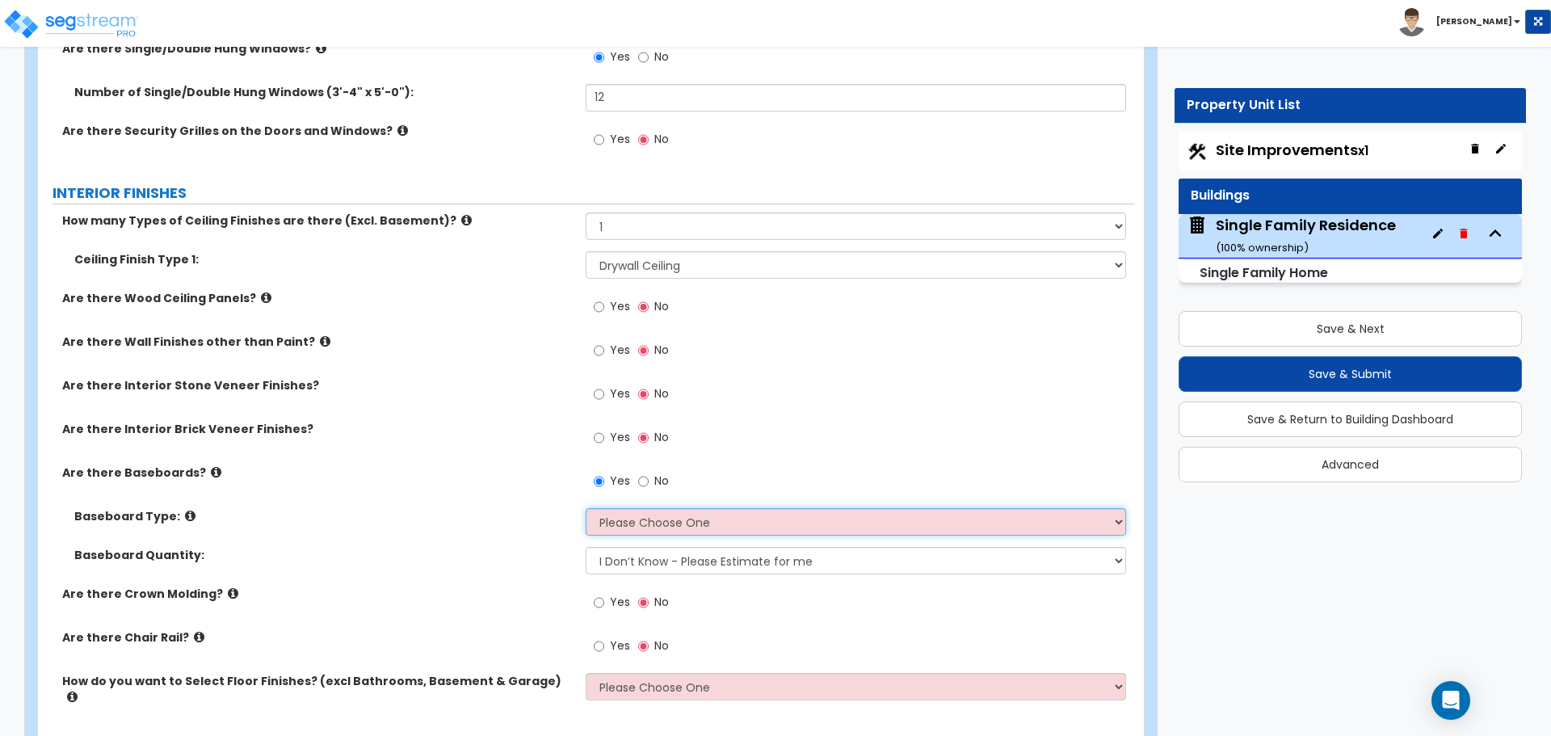
click at [662, 525] on select "Please Choose One Wood Vinyl Carpet Tile" at bounding box center [856, 521] width 540 height 27
click at [626, 519] on select "Please Choose One Wood Vinyl Carpet Tile" at bounding box center [856, 521] width 540 height 27
select select "1"
click at [586, 508] on select "Please Choose One Wood Vinyl Carpet Tile" at bounding box center [856, 521] width 540 height 27
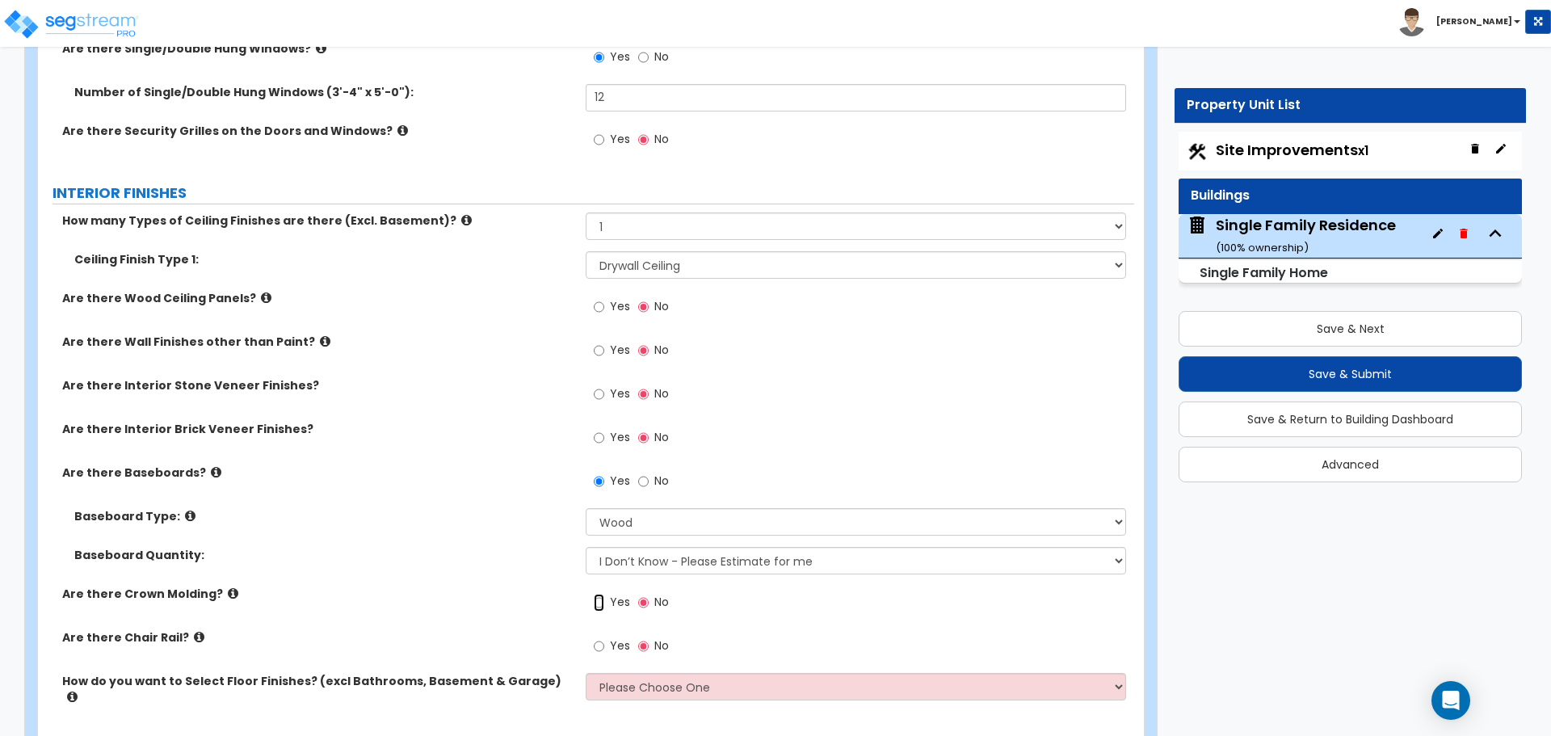
click at [599, 607] on input "Yes" at bounding box center [599, 603] width 11 height 18
radio input "true"
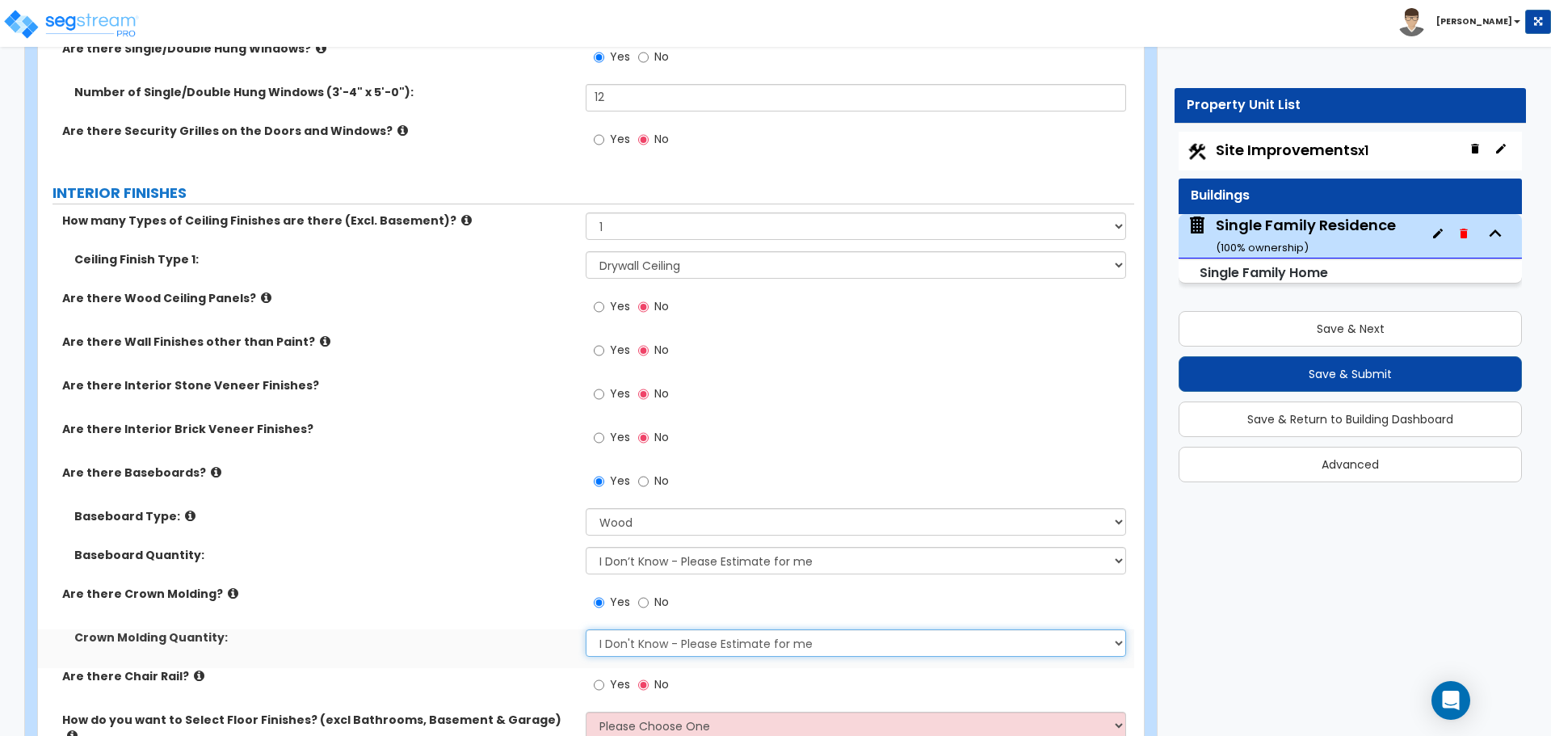
click at [658, 650] on select "I Don't Know - Please Estimate for me I want to Enter the Linear Footage" at bounding box center [856, 642] width 540 height 27
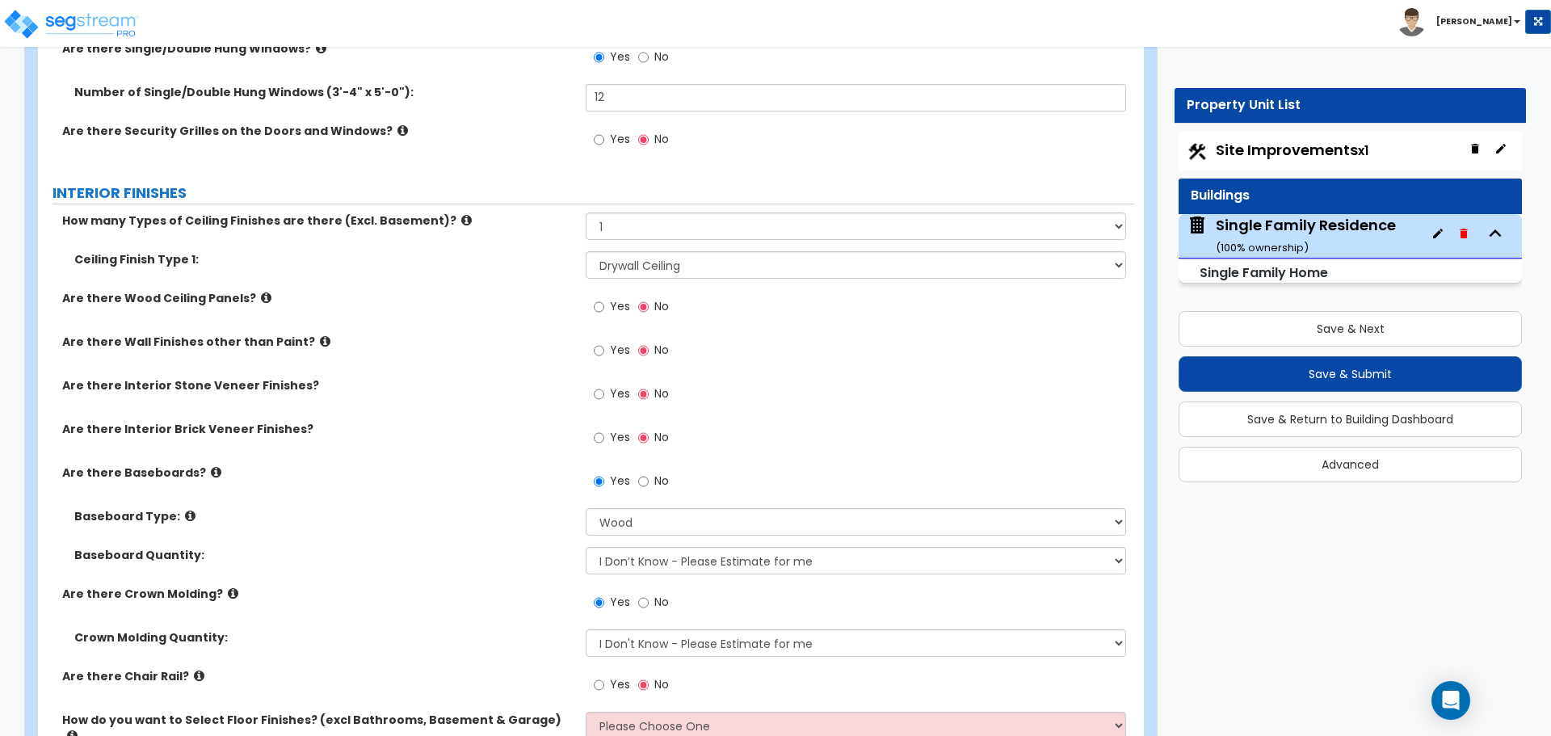
click at [535, 498] on div "Are there Baseboards? Yes No" at bounding box center [586, 486] width 1096 height 44
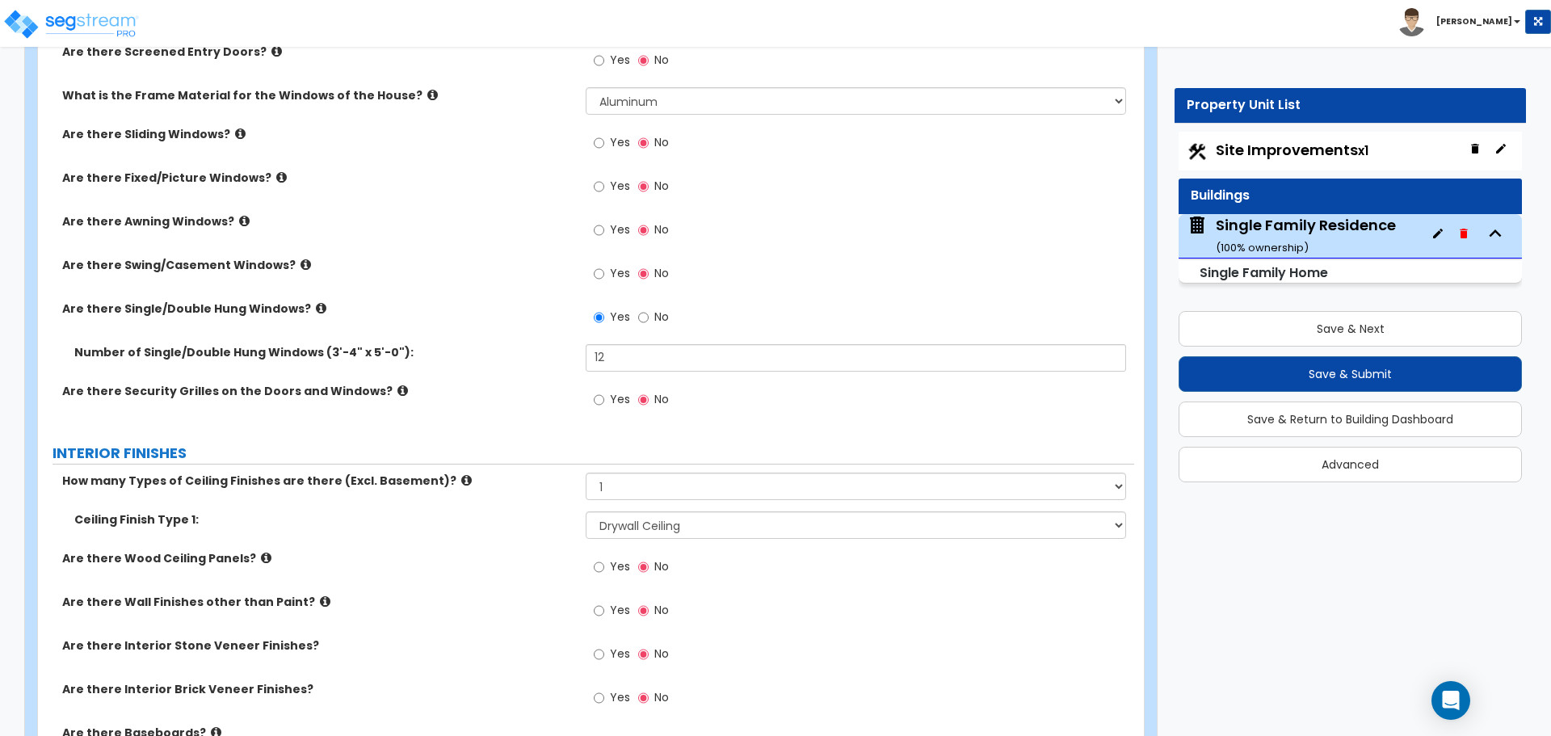
scroll to position [2100, 0]
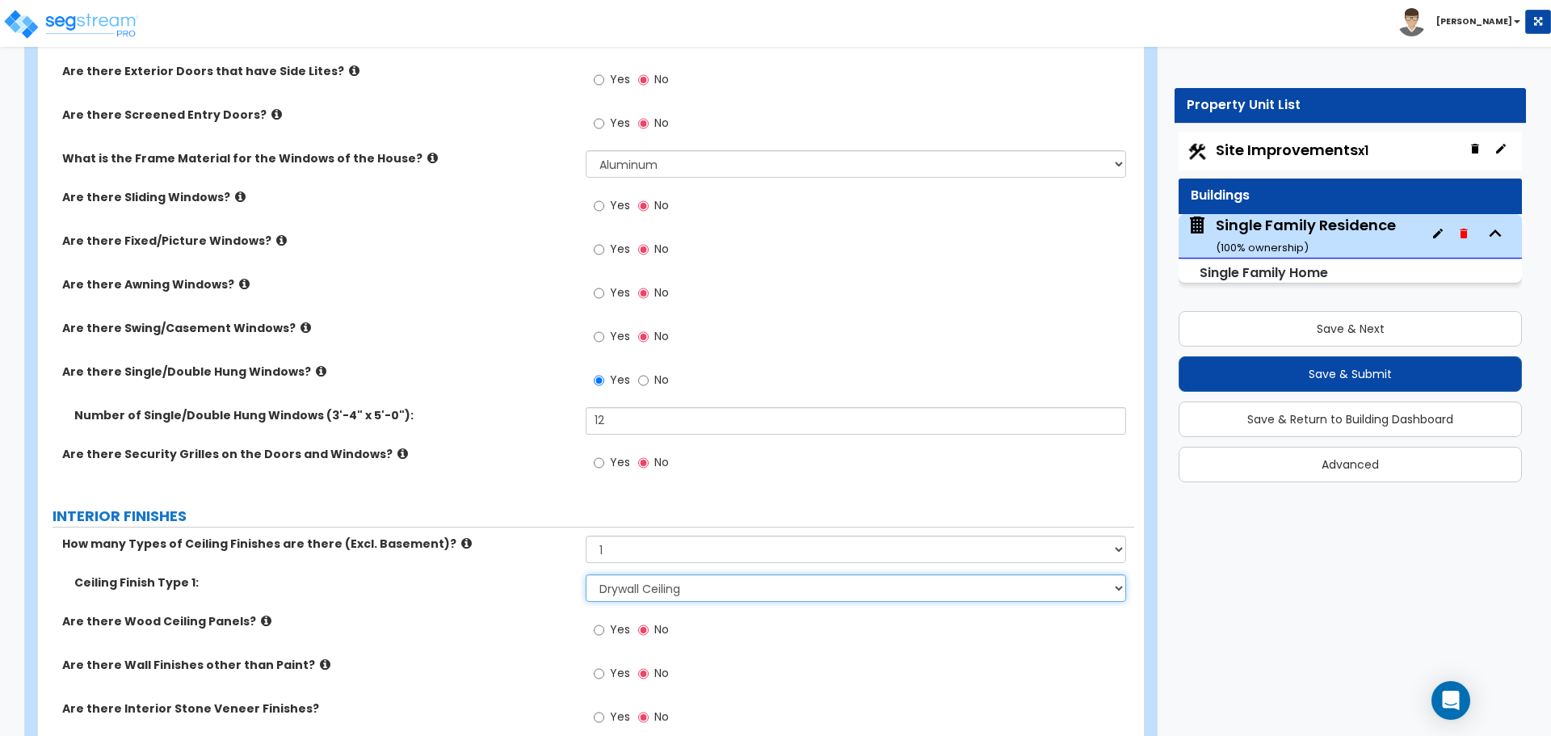
click at [611, 582] on select "Please Choose One Drop Ceiling Drywall Ceiling Open Ceiling" at bounding box center [856, 587] width 540 height 27
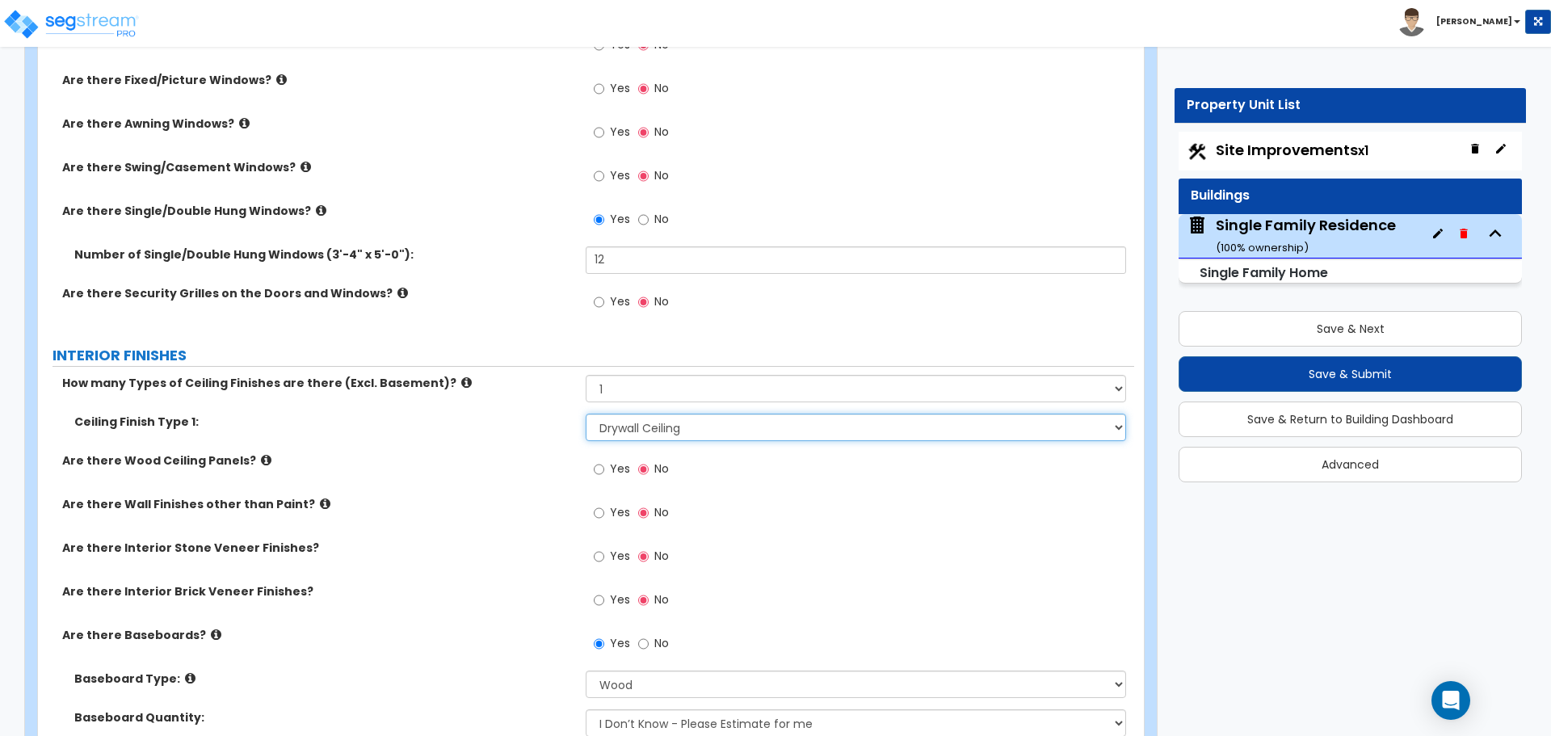
scroll to position [2262, 0]
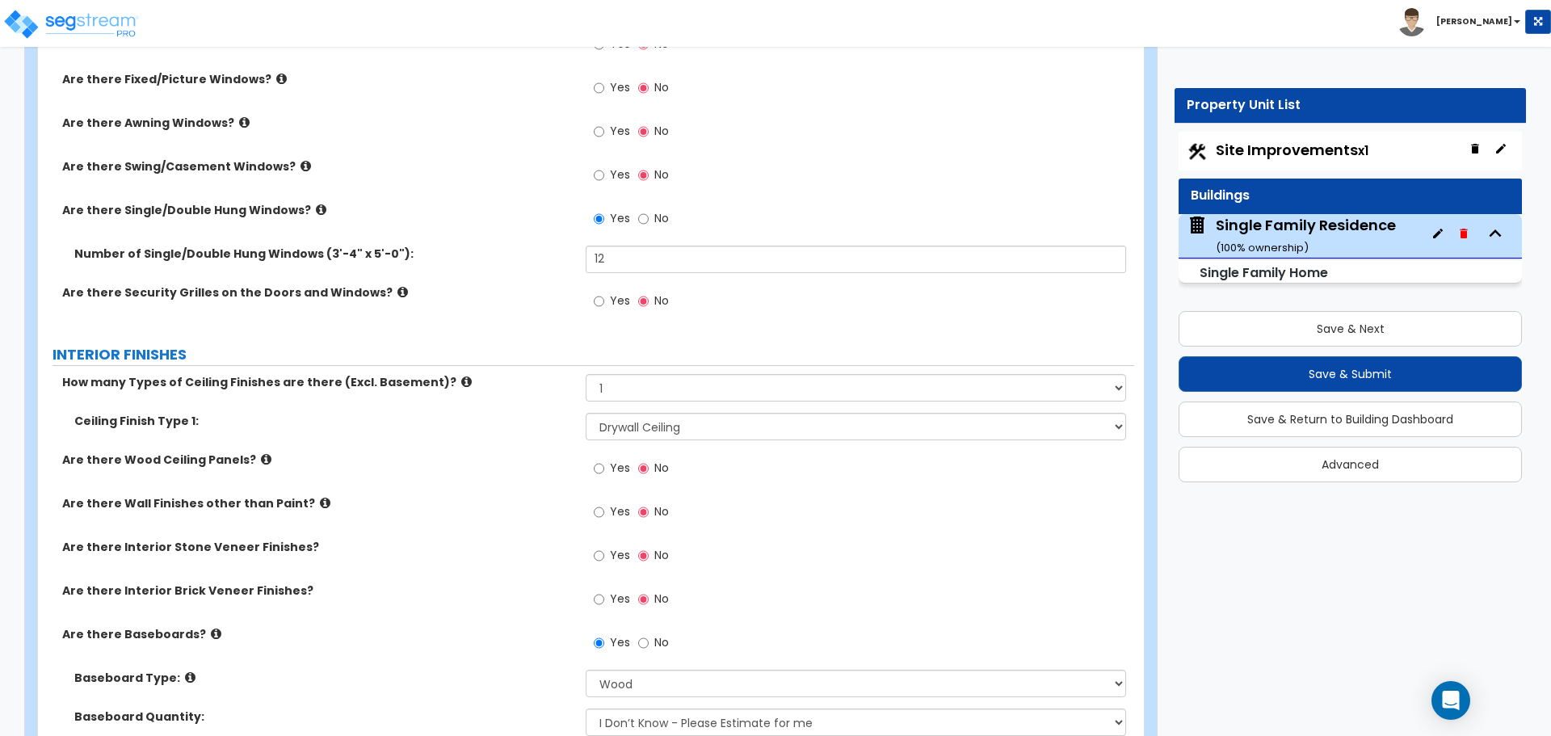
click at [592, 298] on div "Yes No" at bounding box center [631, 302] width 91 height 37
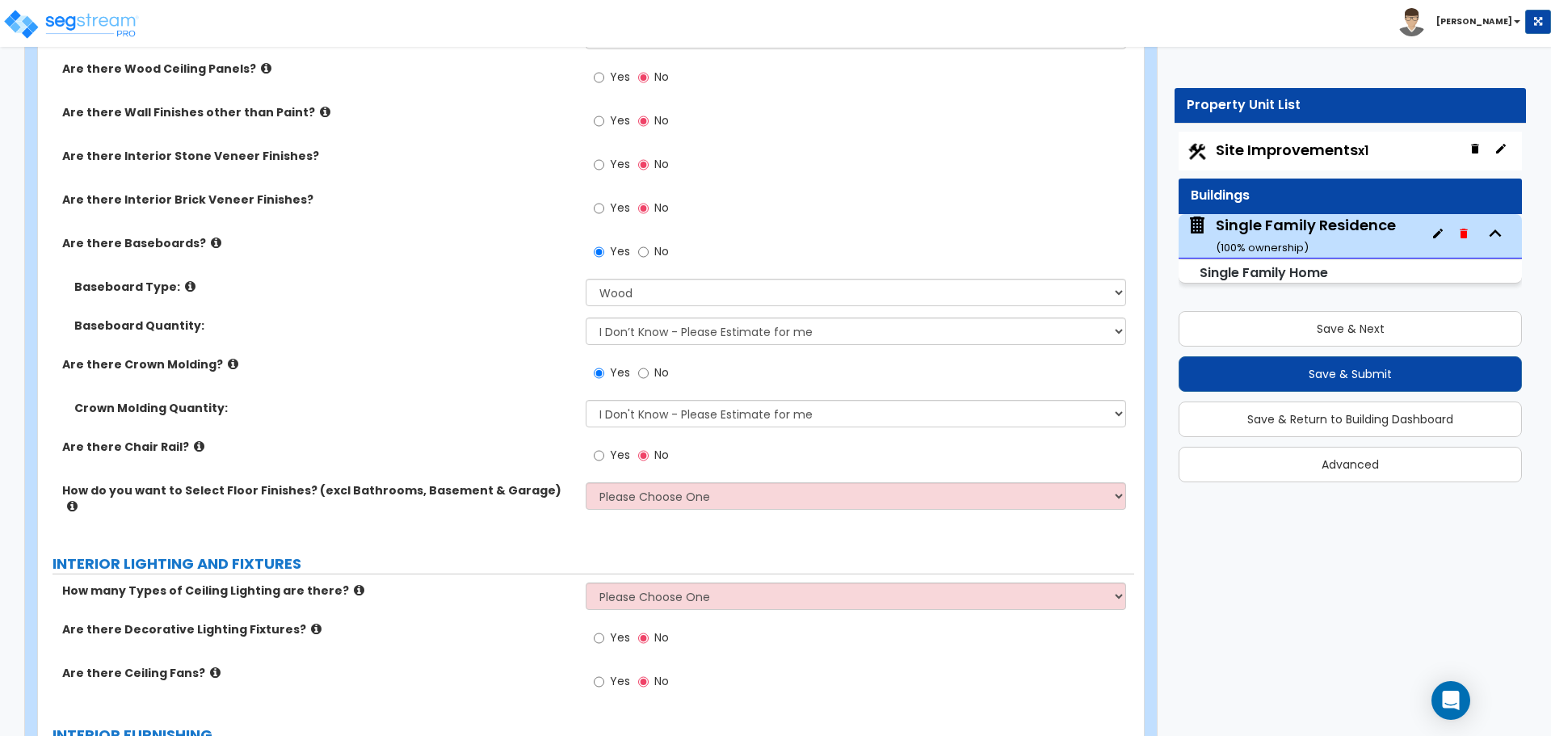
scroll to position [2666, 0]
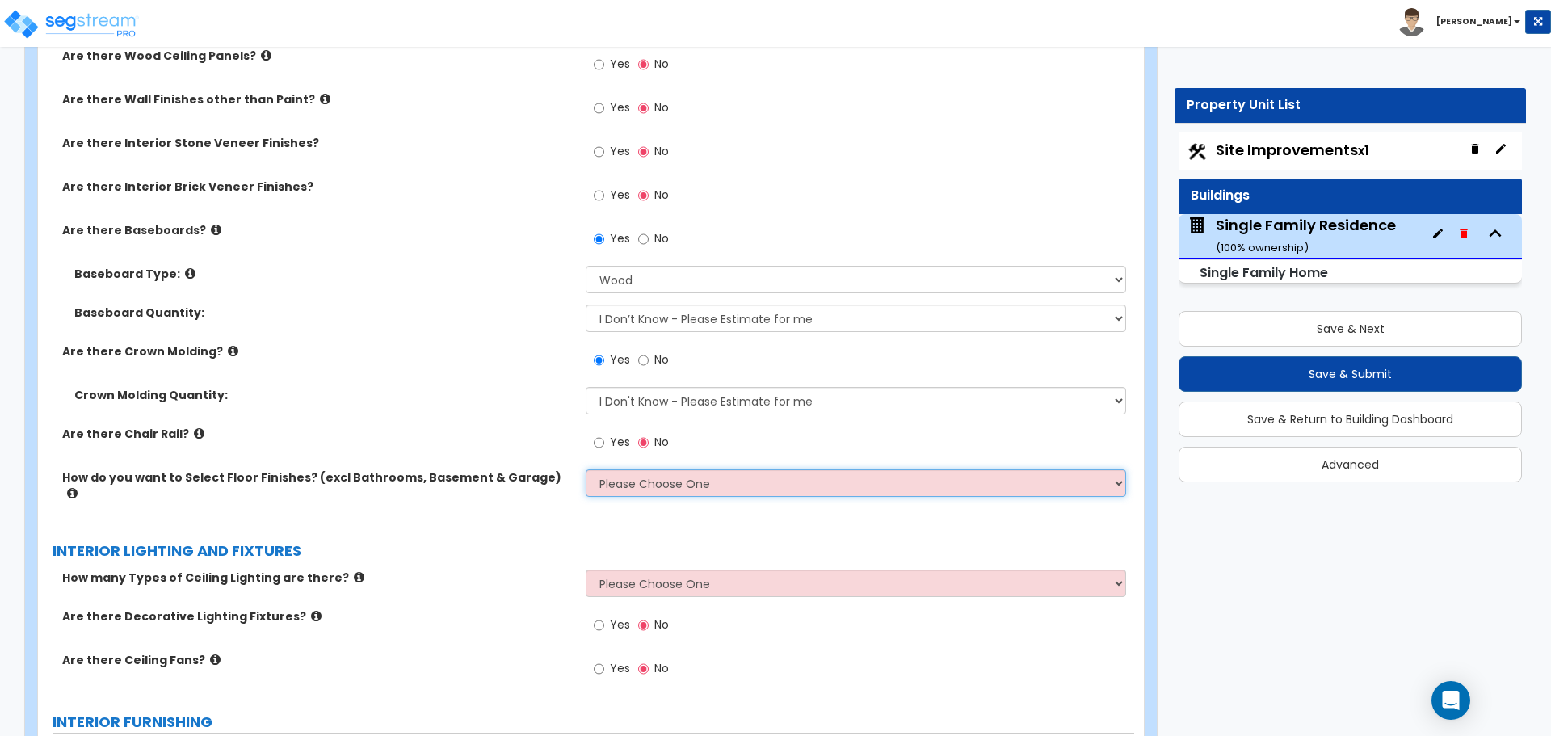
click at [645, 485] on select "Please Choose One I want to Select Floor Finishes for the Areas of the House I …" at bounding box center [856, 482] width 540 height 27
click at [586, 469] on select "Please Choose One I want to Select Floor Finishes for the Areas of the House I …" at bounding box center [856, 482] width 540 height 27
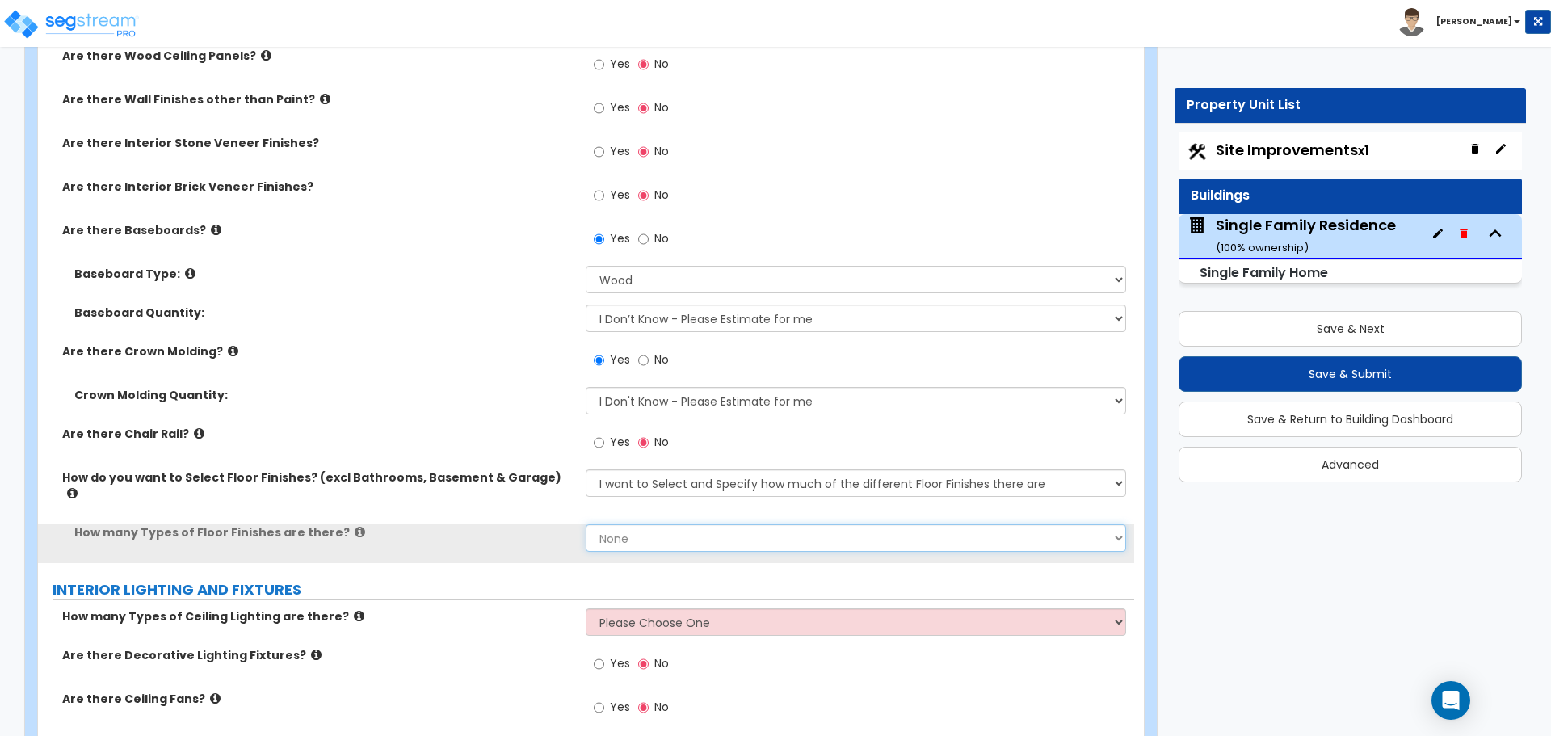
click at [633, 524] on select "None 1 2 3 4" at bounding box center [856, 537] width 540 height 27
drag, startPoint x: 633, startPoint y: 520, endPoint x: 639, endPoint y: 511, distance: 11.2
click at [633, 524] on select "None 1 2 3 4" at bounding box center [856, 537] width 540 height 27
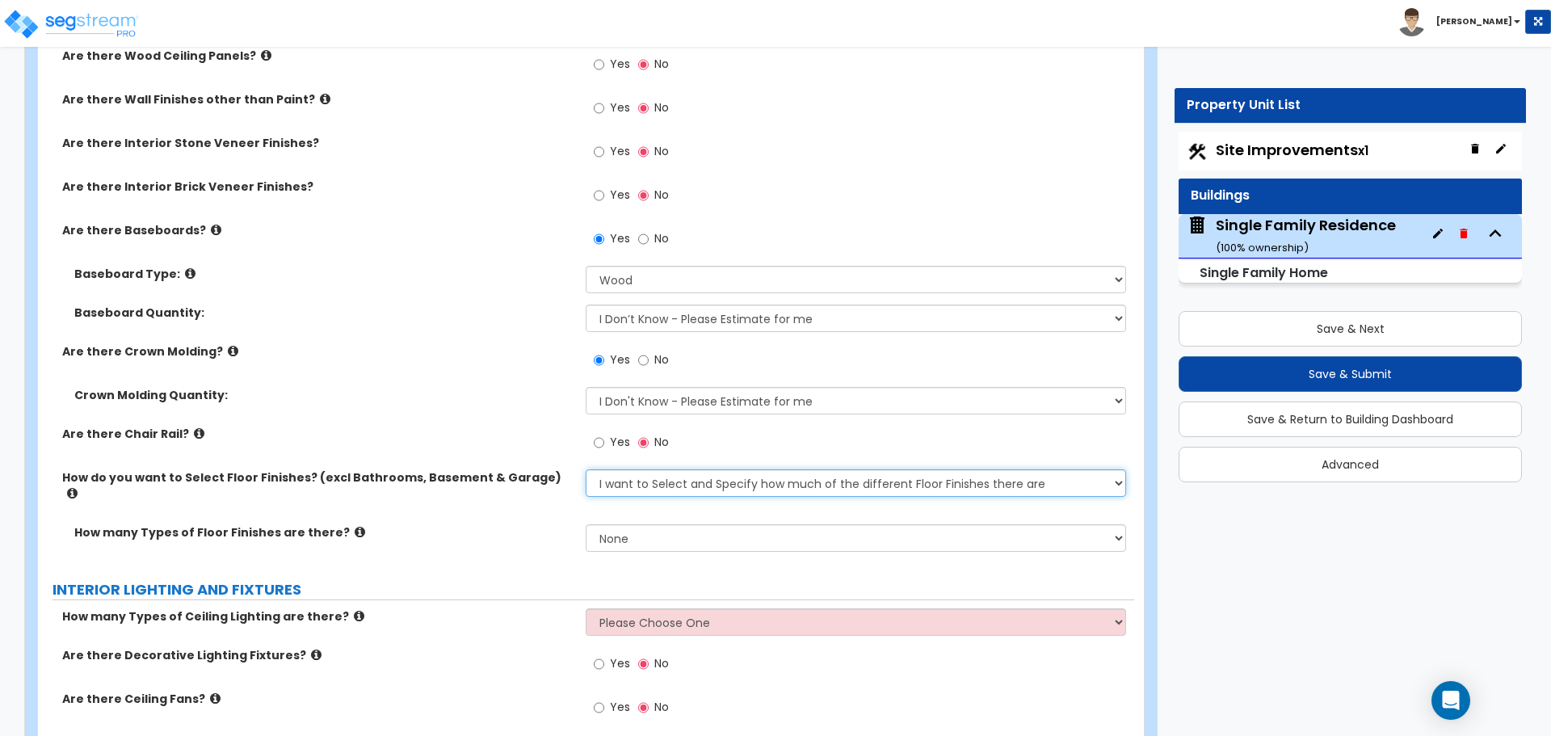
click at [666, 480] on select "Please Choose One I want to Select Floor Finishes for the Areas of the House I …" at bounding box center [856, 482] width 540 height 27
select select "1"
click at [586, 469] on select "Please Choose One I want to Select Floor Finishes for the Areas of the House I …" at bounding box center [856, 482] width 540 height 27
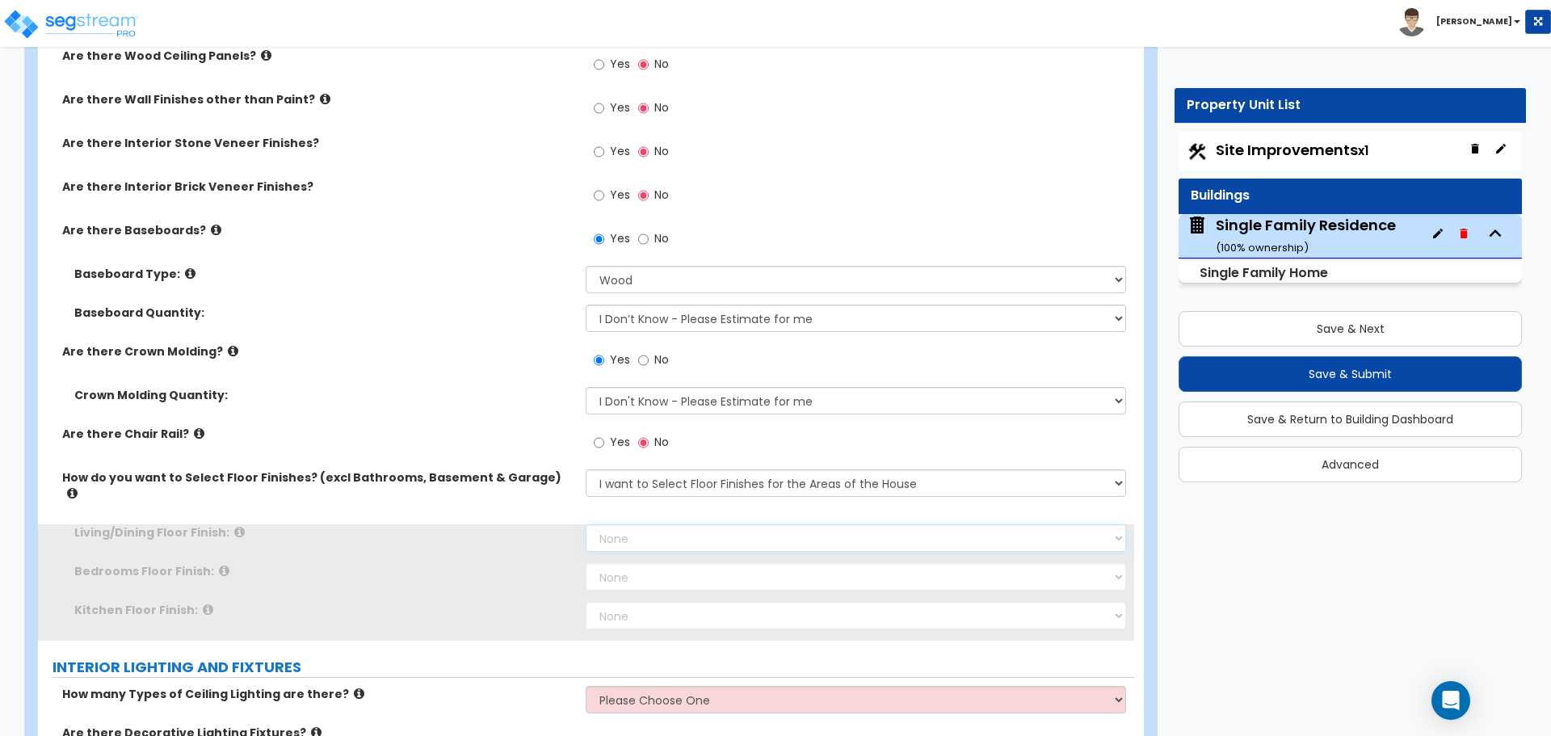
click at [620, 524] on select "None Tile Flooring Hardwood Flooring Resilient Laminate Flooring VCT Flooring S…" at bounding box center [856, 537] width 540 height 27
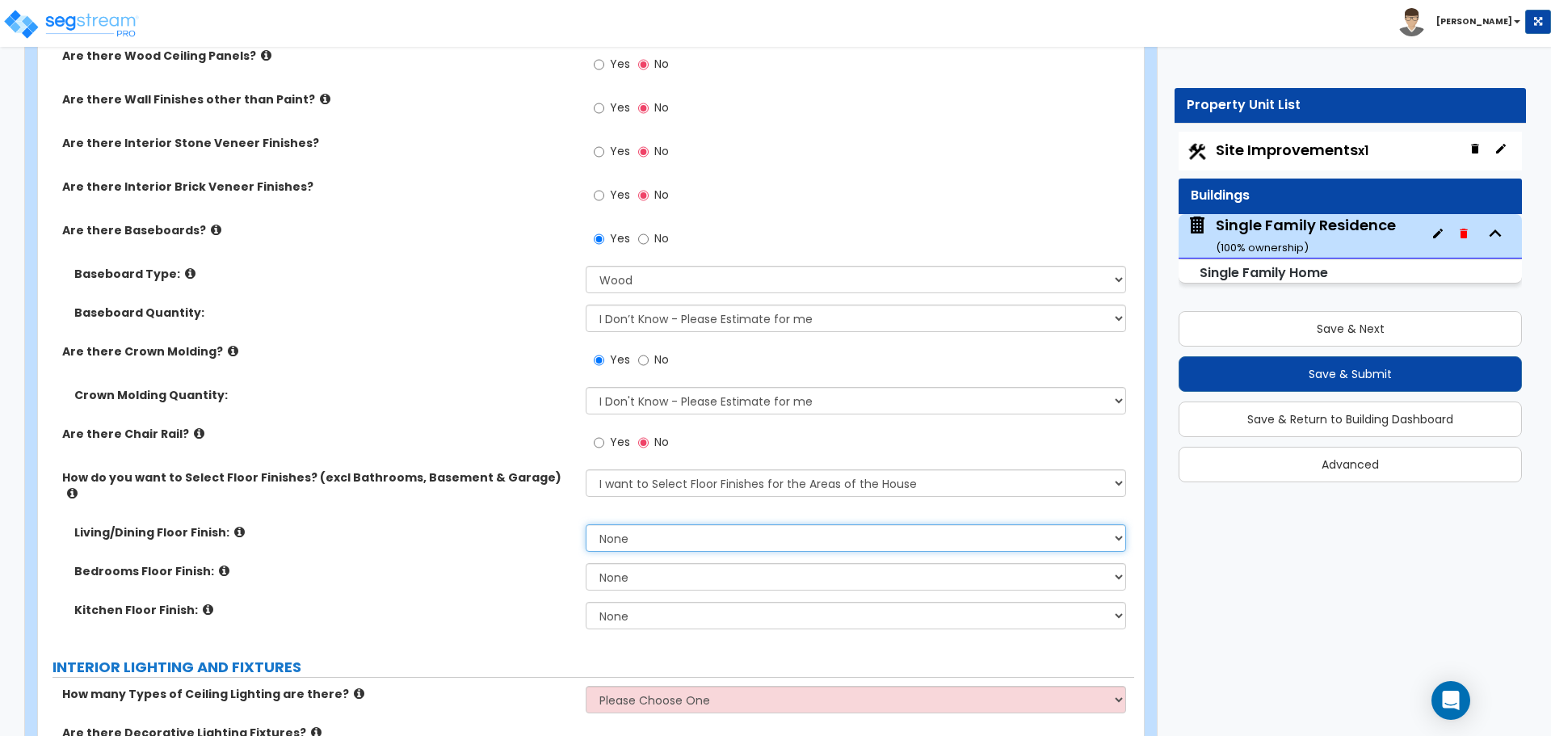
select select "5"
click at [586, 524] on select "None Tile Flooring Hardwood Flooring Resilient Laminate Flooring VCT Flooring S…" at bounding box center [856, 537] width 540 height 27
click at [622, 563] on select "None Tile Flooring Hardwood Flooring Resilient Laminate Flooring VCT Flooring S…" at bounding box center [856, 576] width 540 height 27
select select "5"
click at [586, 563] on select "None Tile Flooring Hardwood Flooring Resilient Laminate Flooring VCT Flooring S…" at bounding box center [856, 576] width 540 height 27
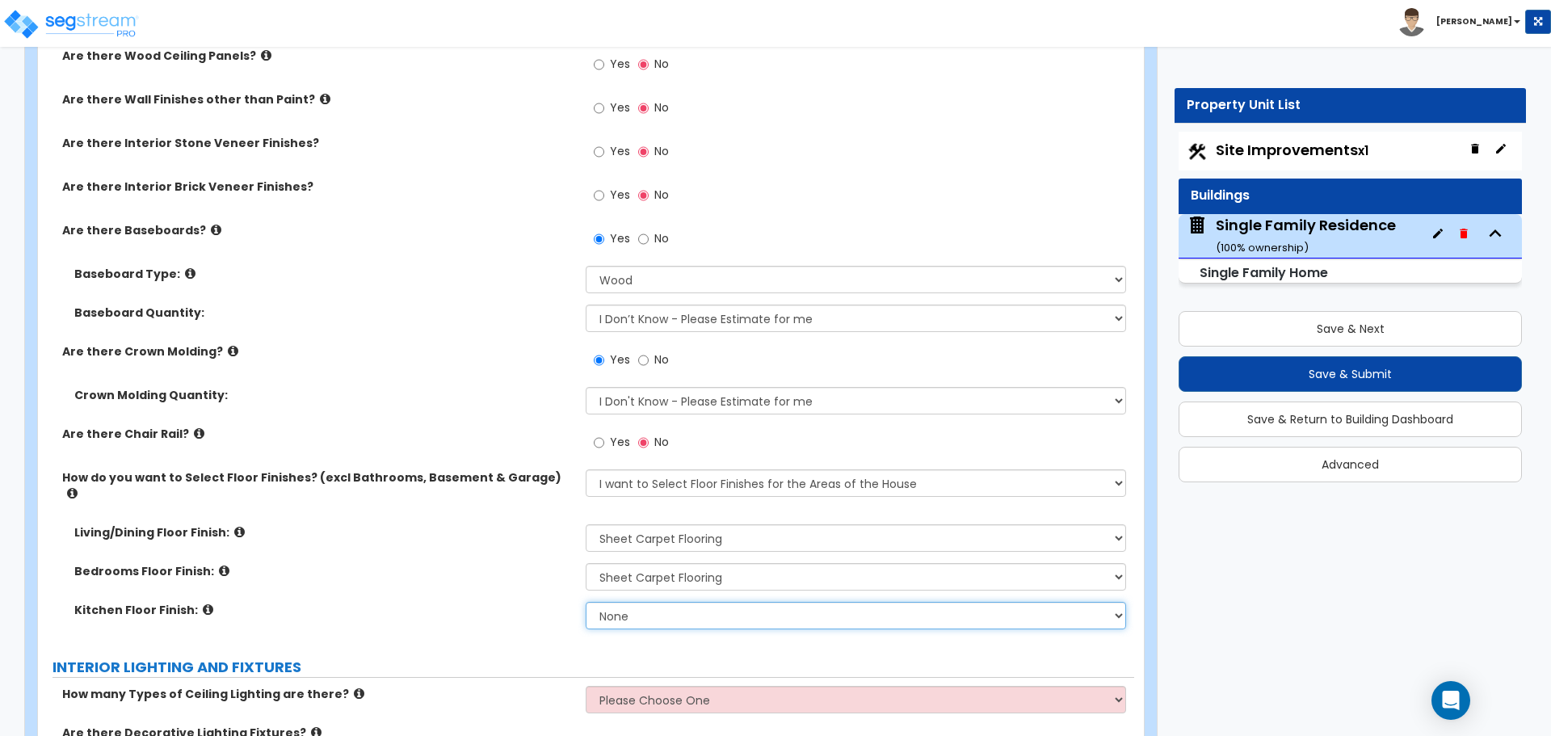
click at [623, 602] on select "None Tile Flooring Hardwood Flooring Resilient Laminate Flooring VCT Flooring S…" at bounding box center [856, 615] width 540 height 27
select select "1"
click at [586, 602] on select "None Tile Flooring Hardwood Flooring Resilient Laminate Flooring VCT Flooring S…" at bounding box center [856, 615] width 540 height 27
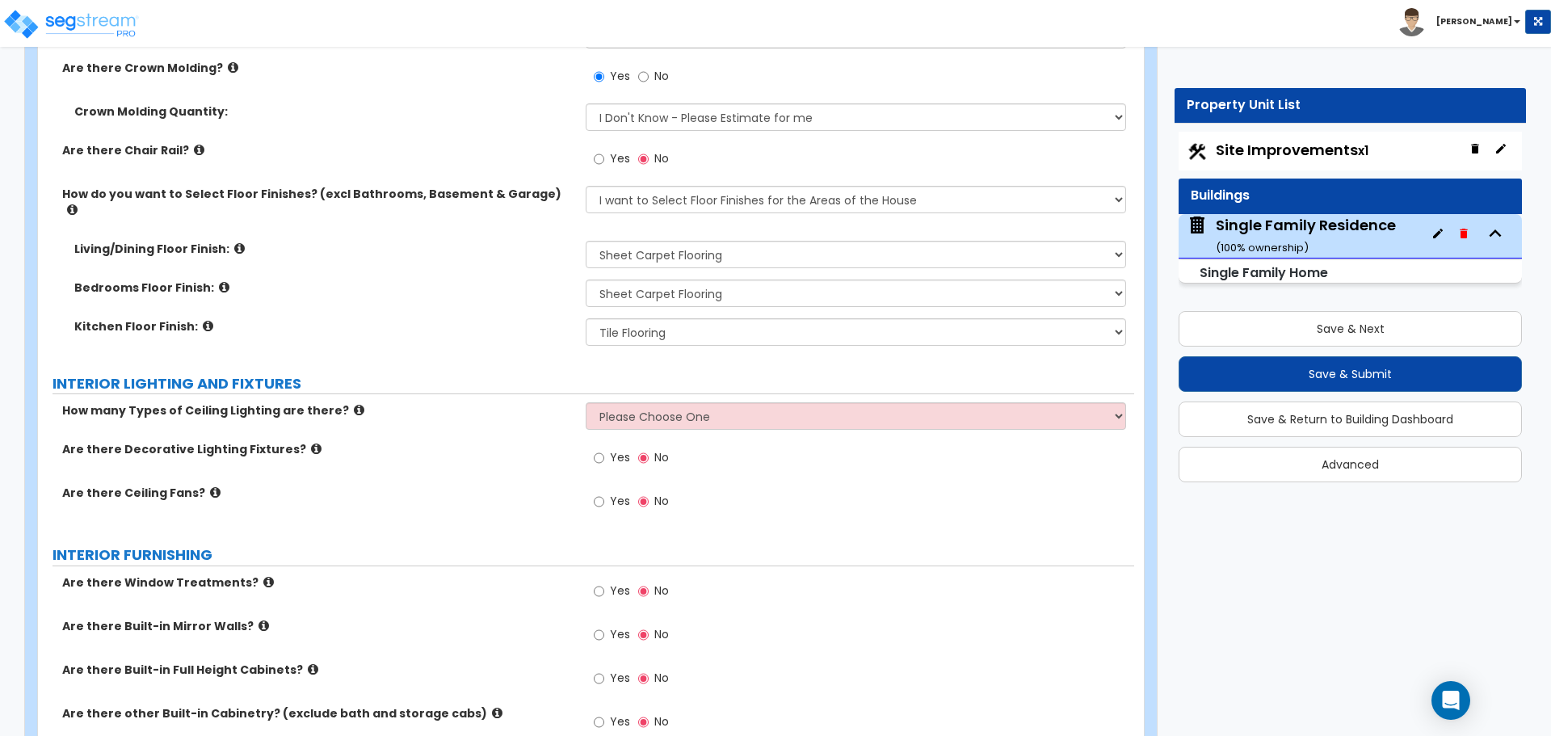
scroll to position [2989, 0]
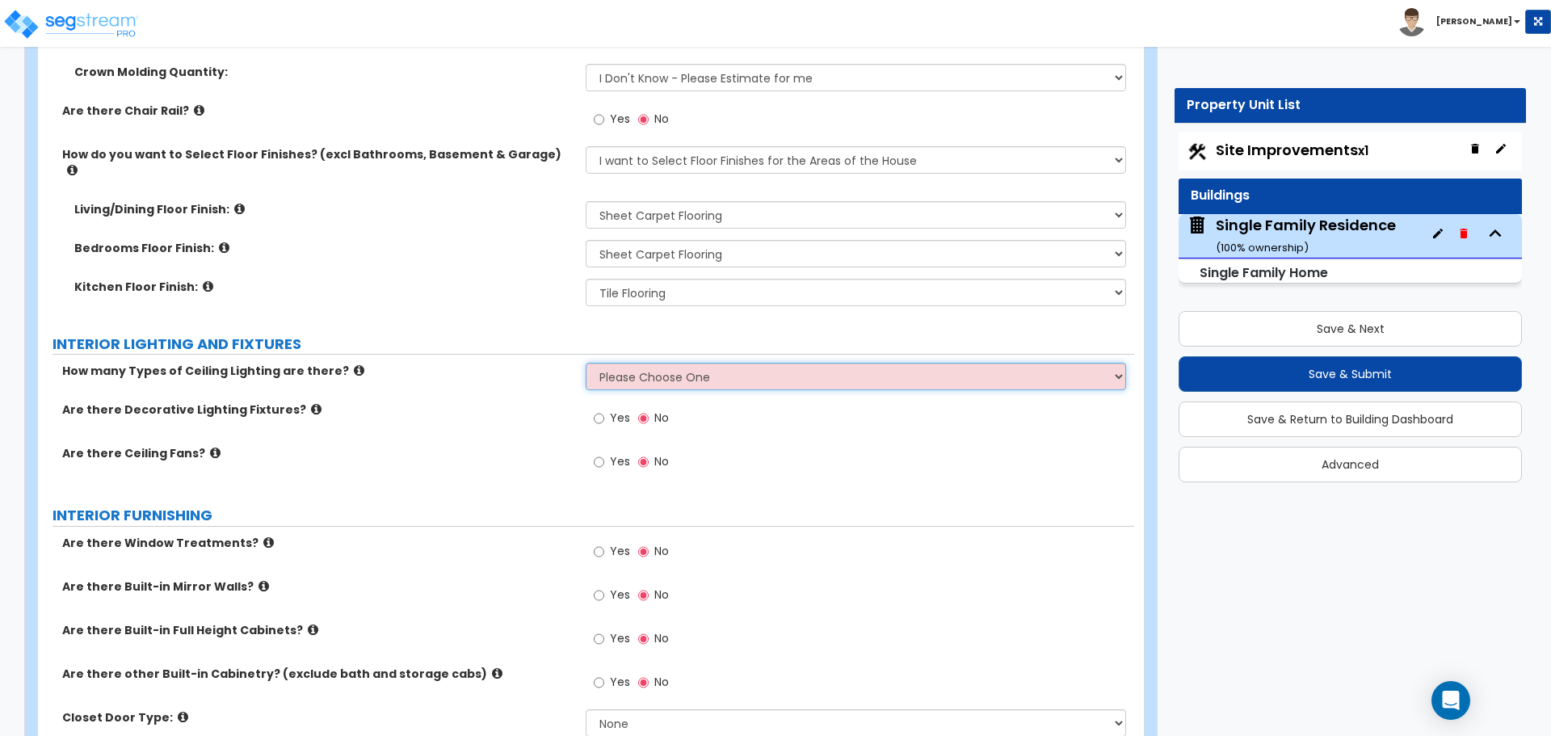
click at [698, 363] on select "Please Choose One 1 2 3" at bounding box center [856, 376] width 540 height 27
select select "1"
click at [586, 363] on select "Please Choose One 1 2 3" at bounding box center [856, 376] width 540 height 27
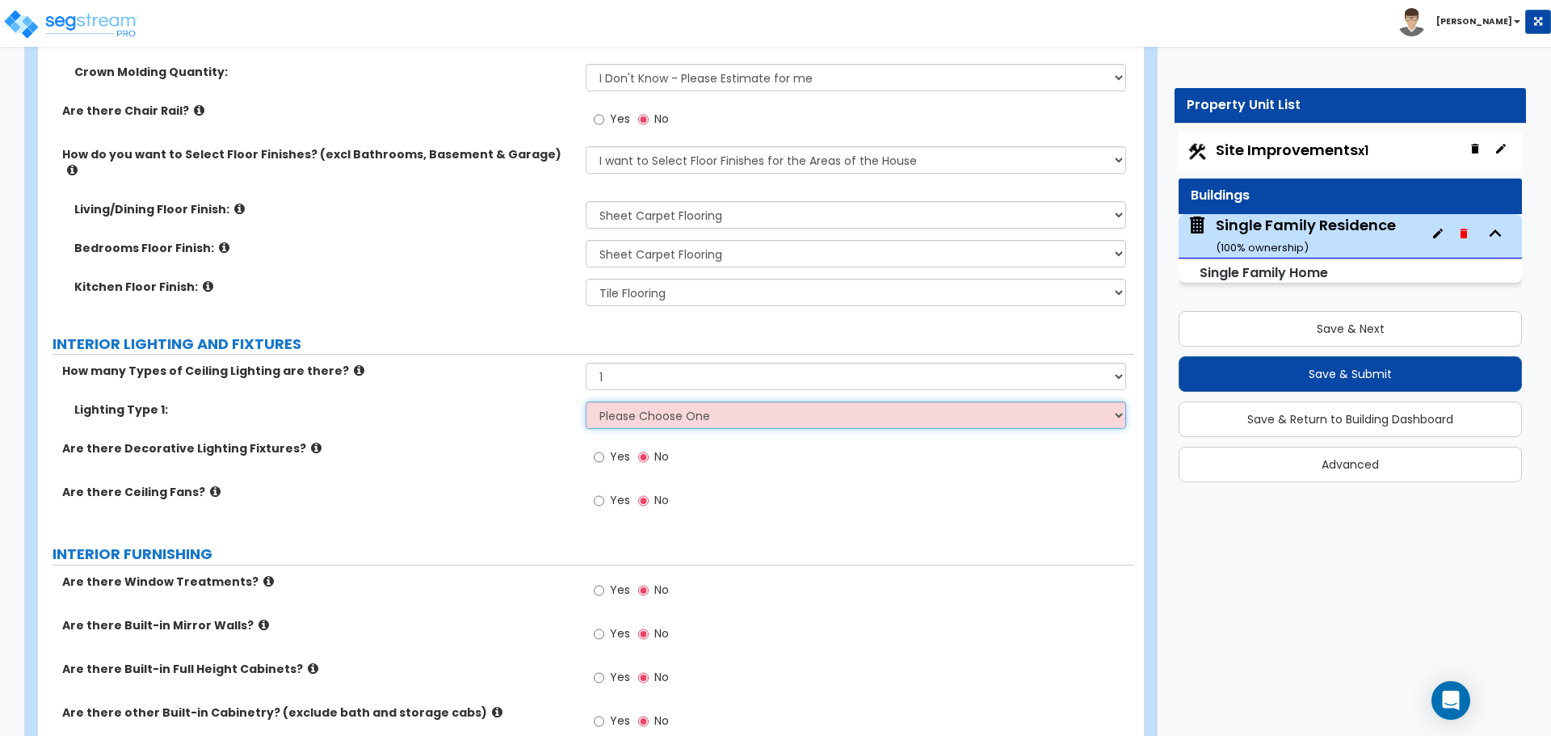
click at [713, 406] on select "Please Choose One LED Surface-Mounted LED Recessed Fluorescent Surface-Mounted …" at bounding box center [856, 414] width 540 height 27
click at [586, 401] on select "Please Choose One LED Surface-Mounted LED Recessed Fluorescent Surface-Mounted …" at bounding box center [856, 414] width 540 height 27
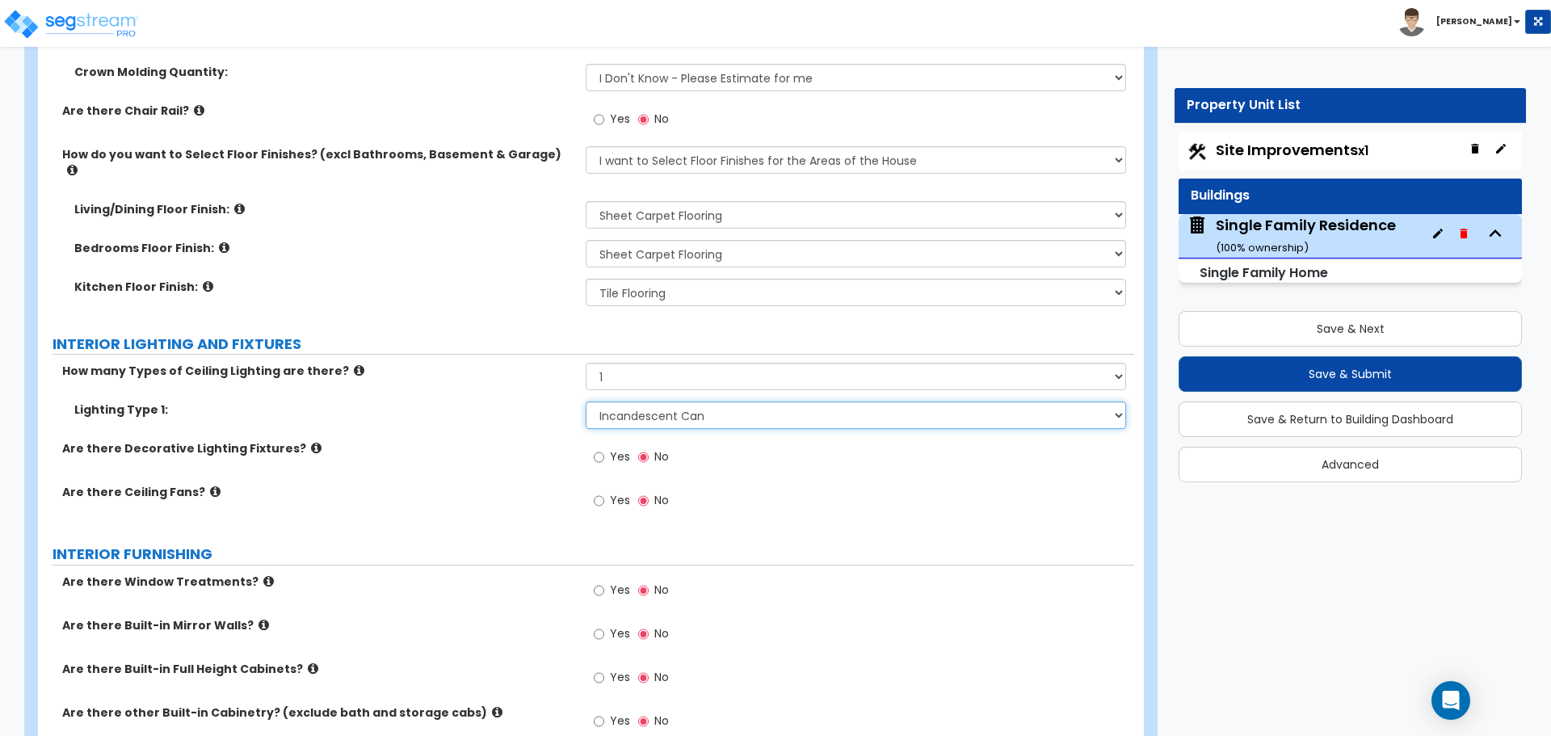
click at [605, 401] on select "Please Choose One LED Surface-Mounted LED Recessed Fluorescent Surface-Mounted …" at bounding box center [856, 414] width 540 height 27
select select "6"
click at [586, 401] on select "Please Choose One LED Surface-Mounted LED Recessed Fluorescent Surface-Mounted …" at bounding box center [856, 414] width 540 height 27
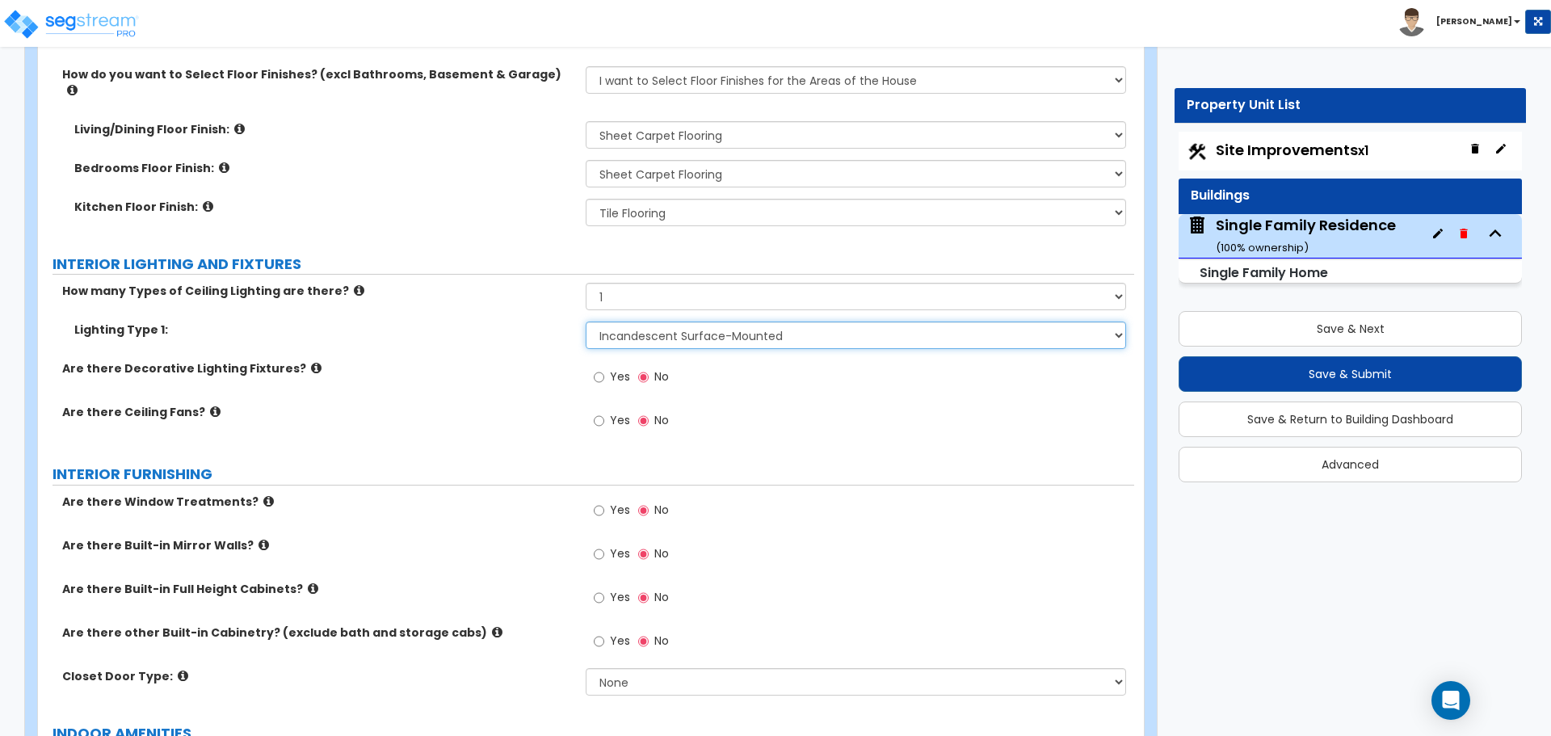
scroll to position [3070, 0]
click at [670, 330] on select "Please Choose One LED Surface-Mounted LED Recessed Fluorescent Surface-Mounted …" at bounding box center [856, 334] width 540 height 27
click at [671, 322] on select "Please Choose One LED Surface-Mounted LED Recessed Fluorescent Surface-Mounted …" at bounding box center [856, 334] width 540 height 27
click at [603, 368] on input "Yes" at bounding box center [599, 377] width 11 height 18
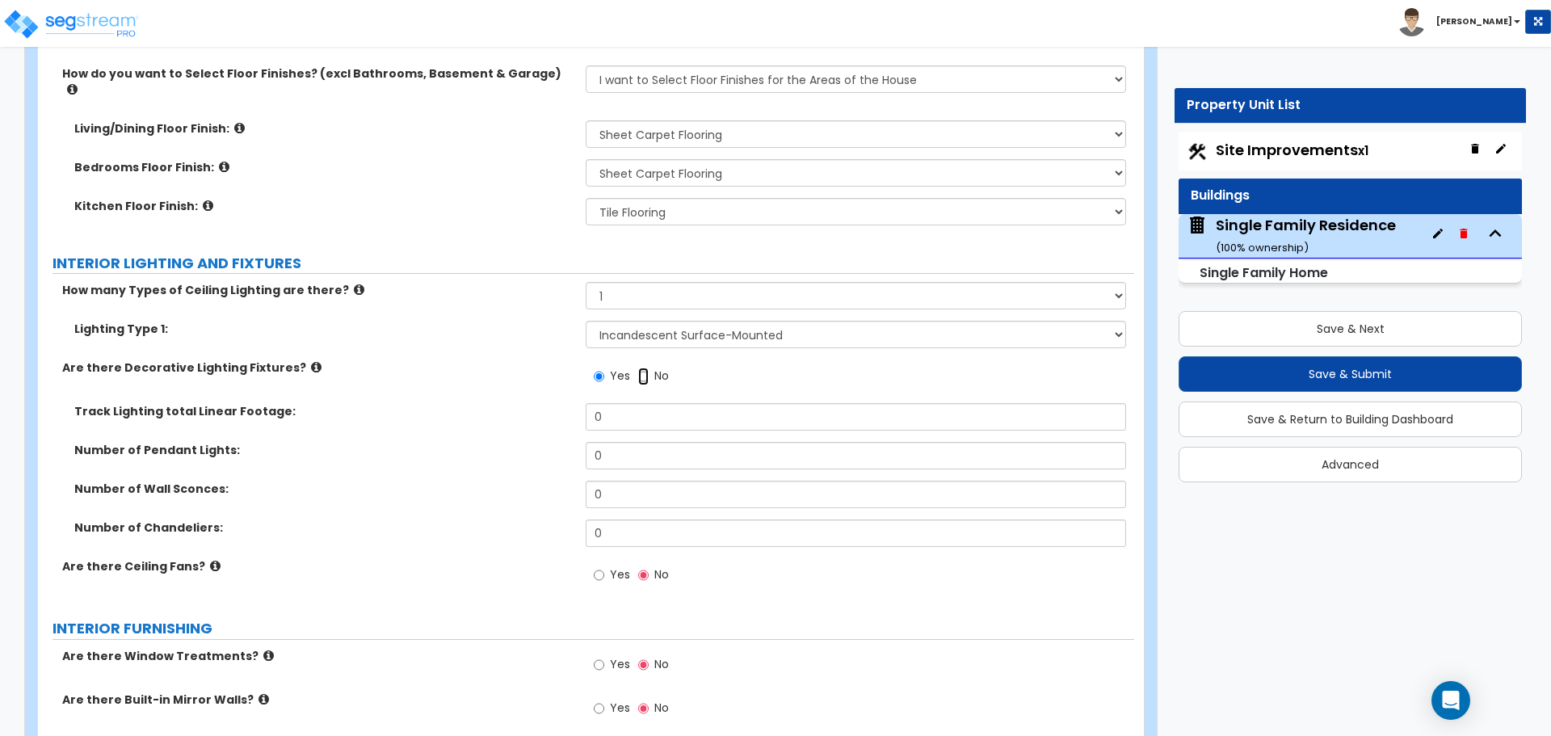
click at [642, 368] on input "No" at bounding box center [643, 377] width 11 height 18
radio input "false"
radio input "true"
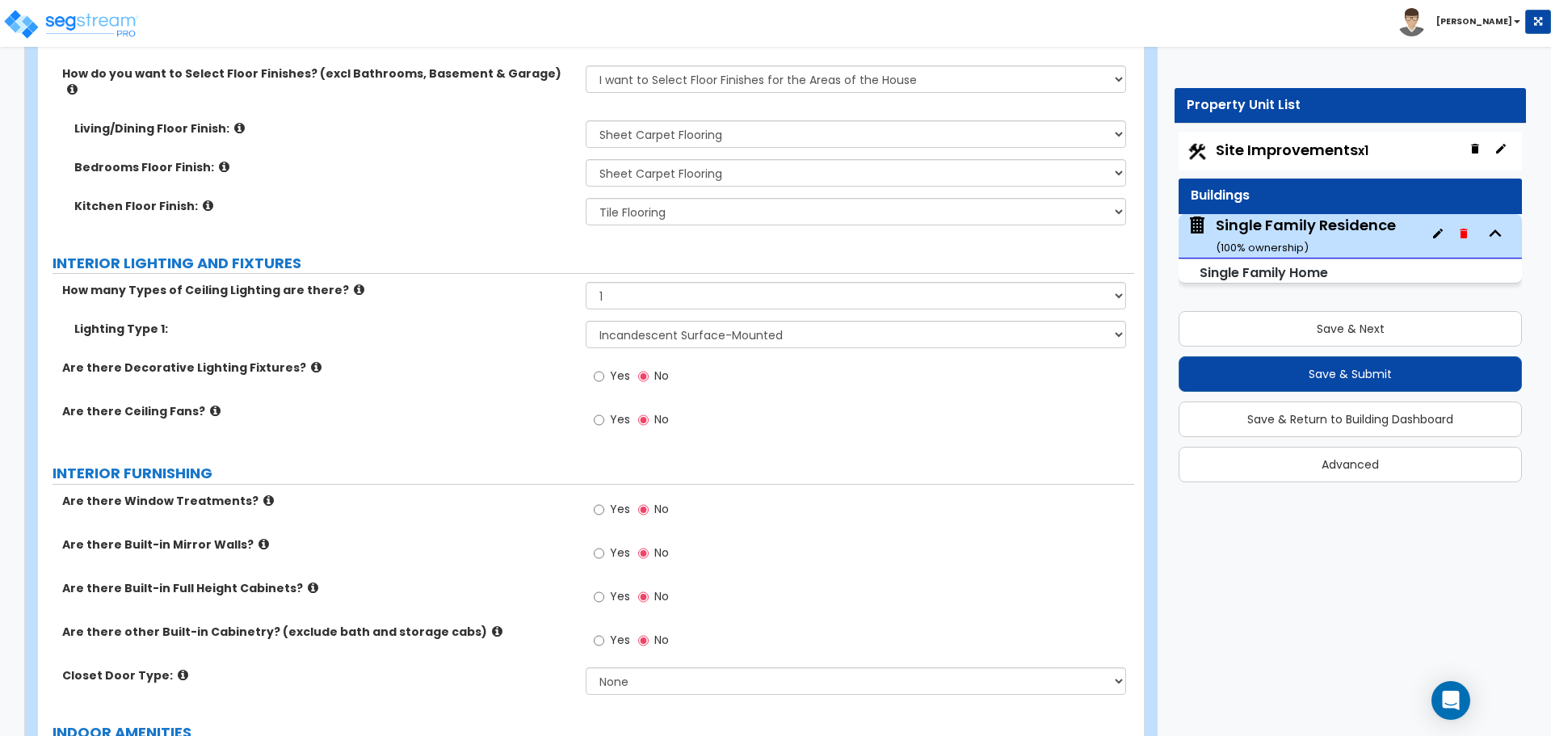
click at [608, 408] on label "Yes" at bounding box center [612, 421] width 36 height 27
click at [604, 411] on input "Yes" at bounding box center [599, 420] width 11 height 18
radio input "true"
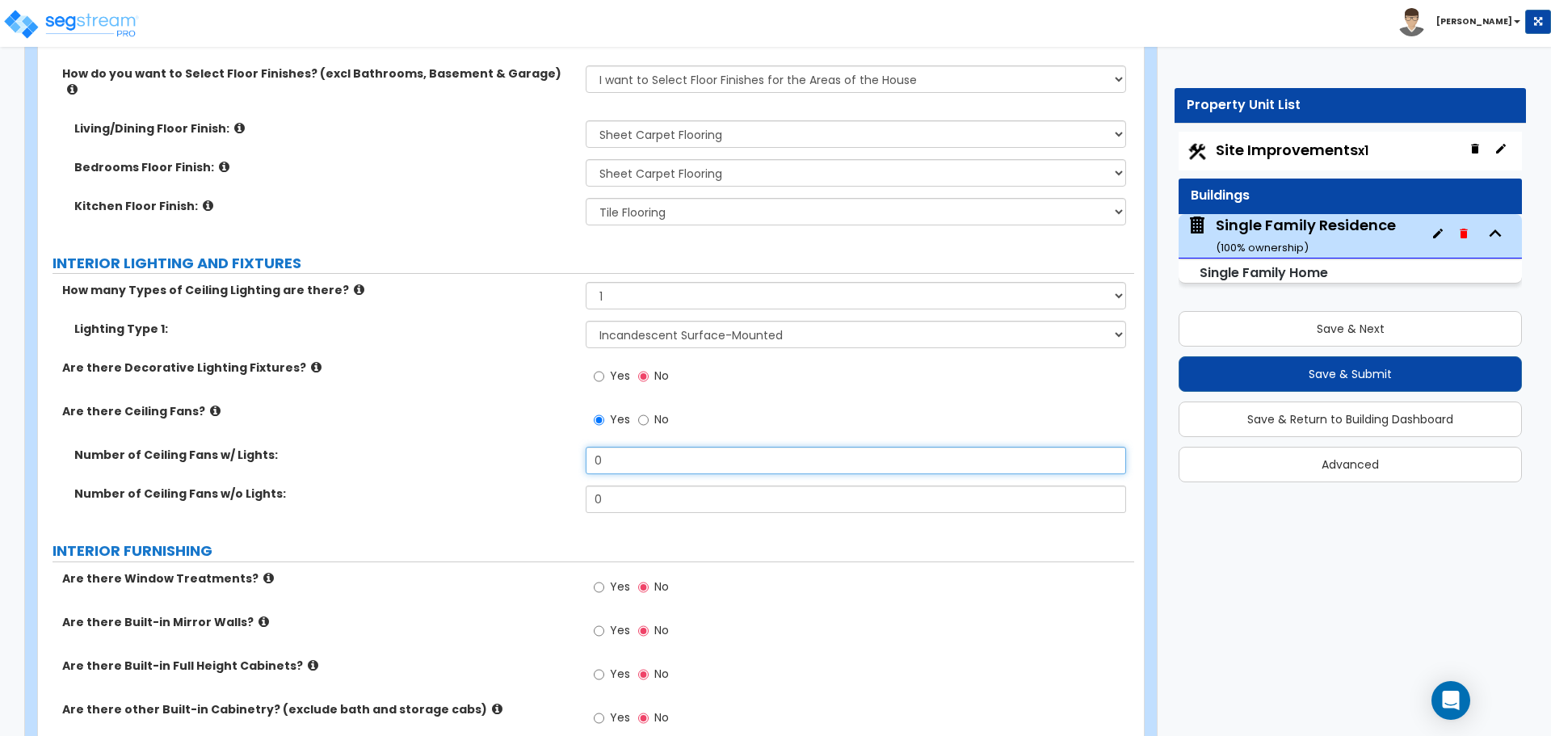
click at [621, 447] on input "0" at bounding box center [856, 460] width 540 height 27
type input "1"
click at [544, 469] on div "Number of Ceiling Fans w/ Lights: 1 Number of Ceiling Fans w/o Lights: 0" at bounding box center [586, 486] width 1072 height 78
click at [562, 450] on div "Number of Ceiling Fans w/ Lights: 1" at bounding box center [586, 466] width 1096 height 39
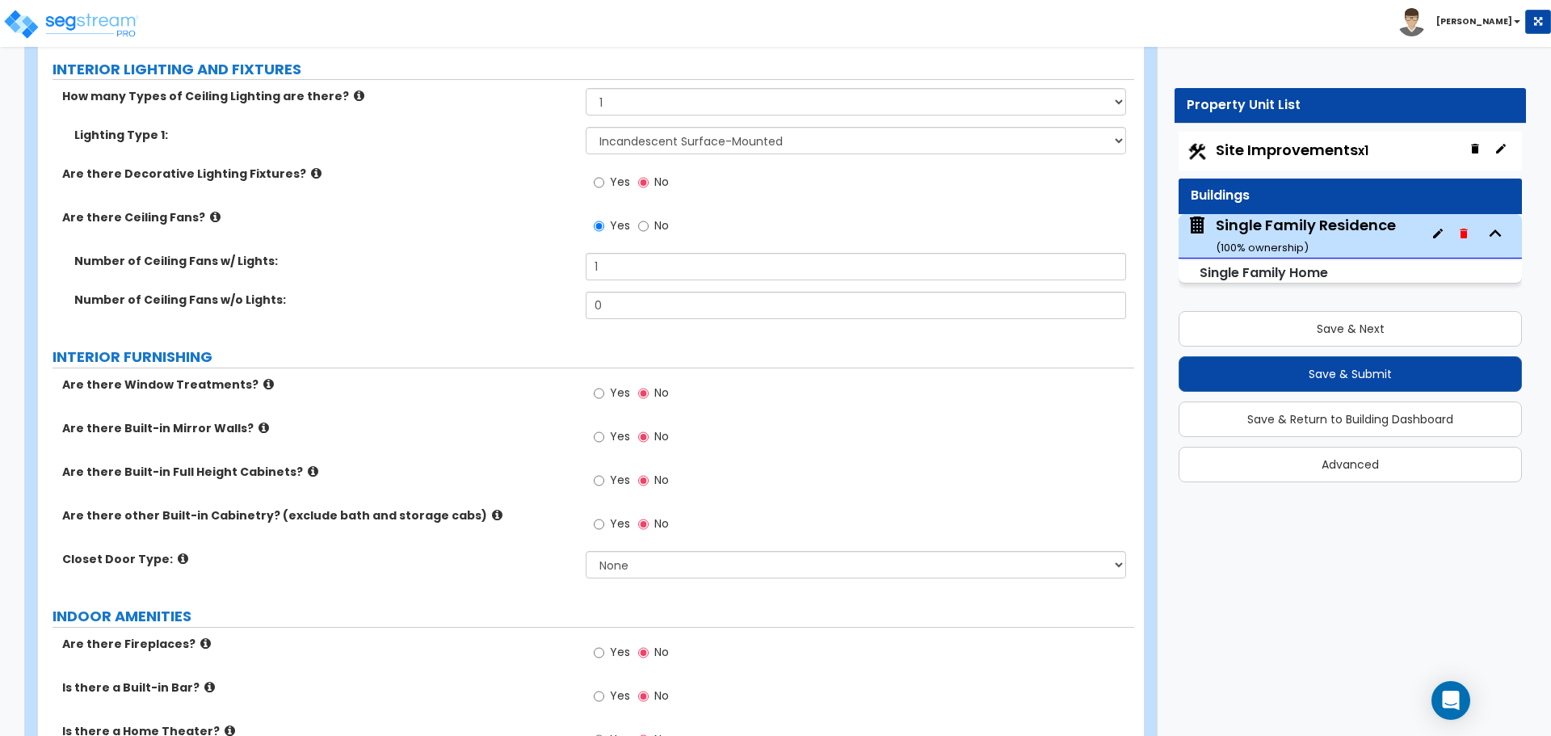
scroll to position [3312, 0]
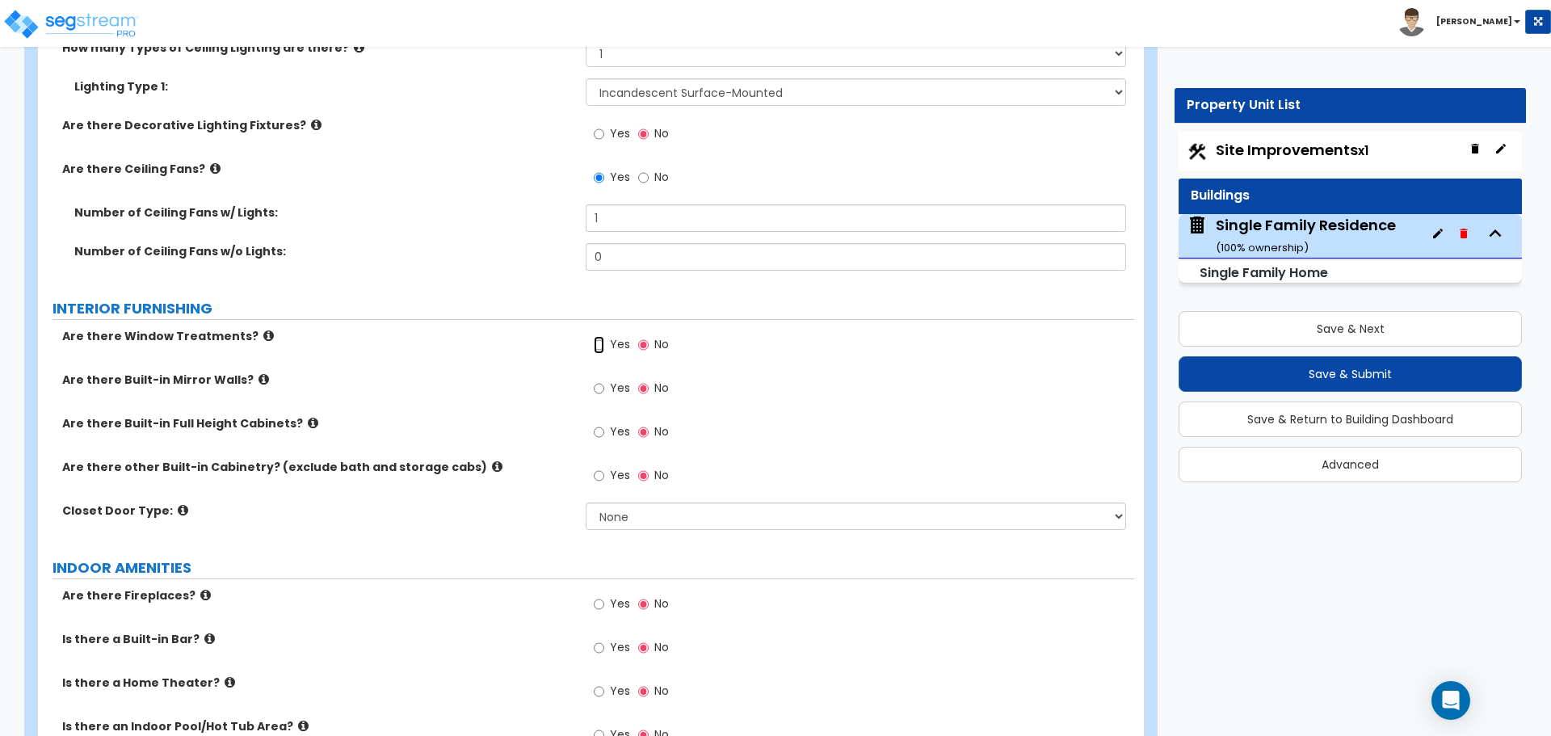
click at [604, 336] on input "Yes" at bounding box center [599, 345] width 11 height 18
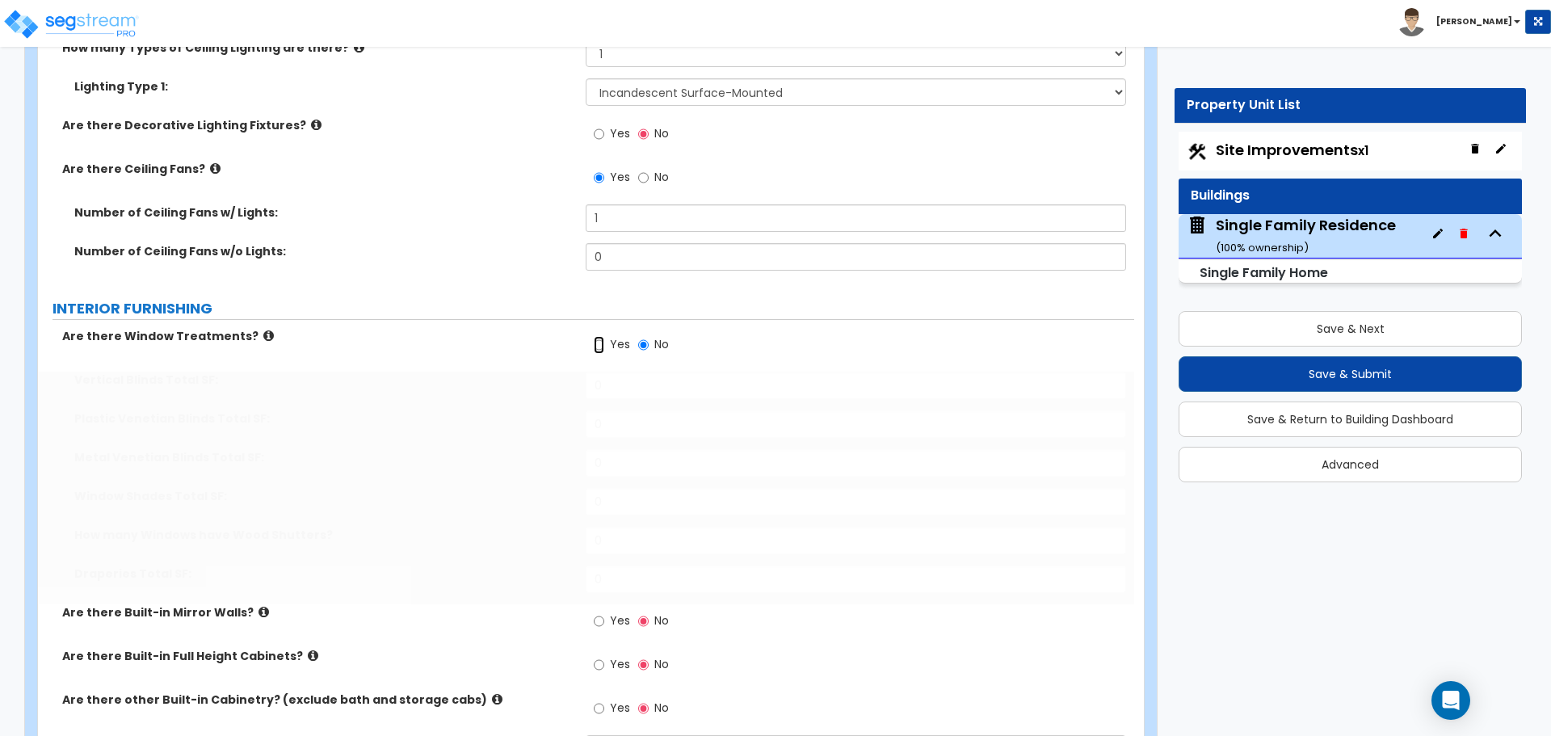
radio input "true"
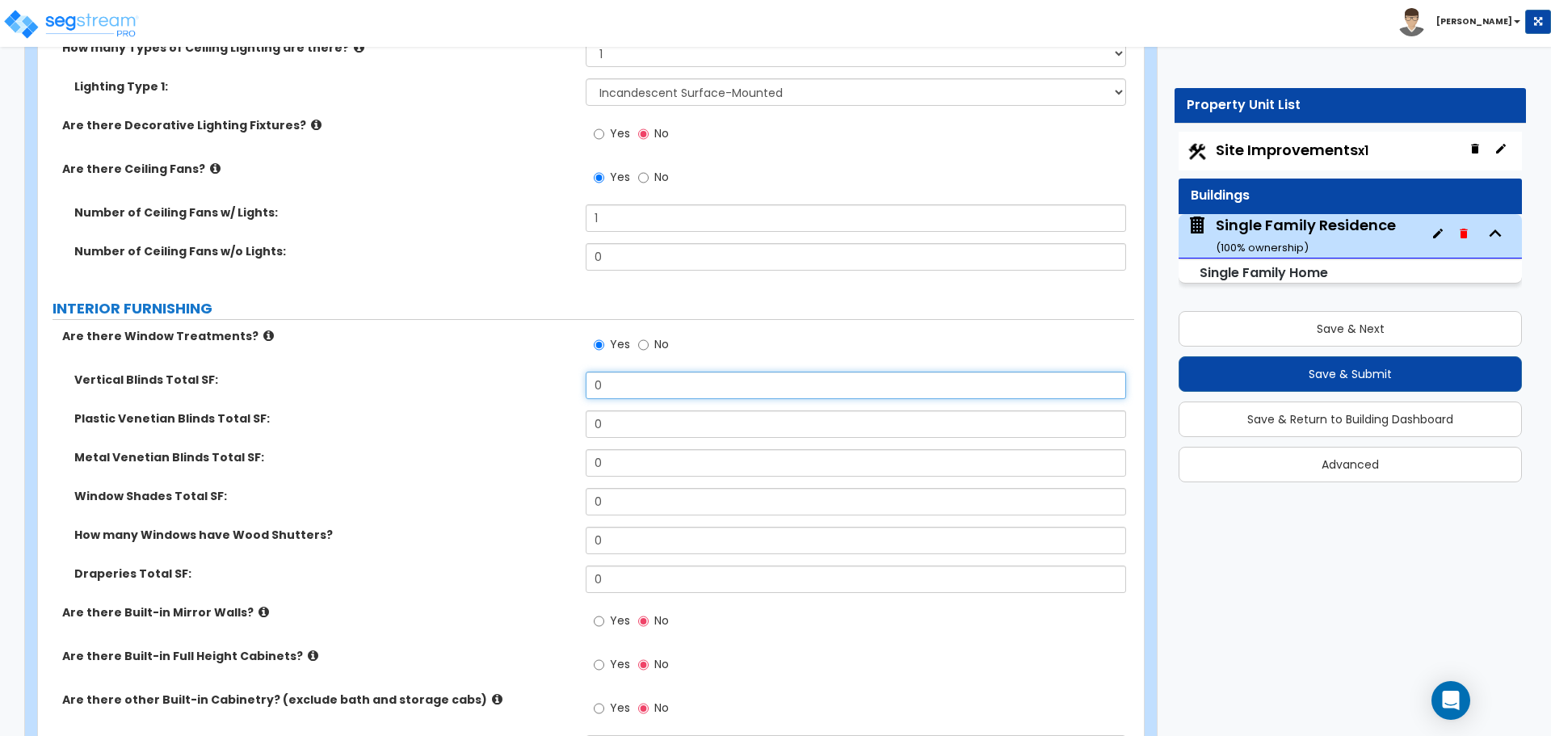
click at [616, 372] on input "0" at bounding box center [856, 385] width 540 height 27
click at [617, 380] on input "0" at bounding box center [856, 385] width 540 height 27
type input "144"
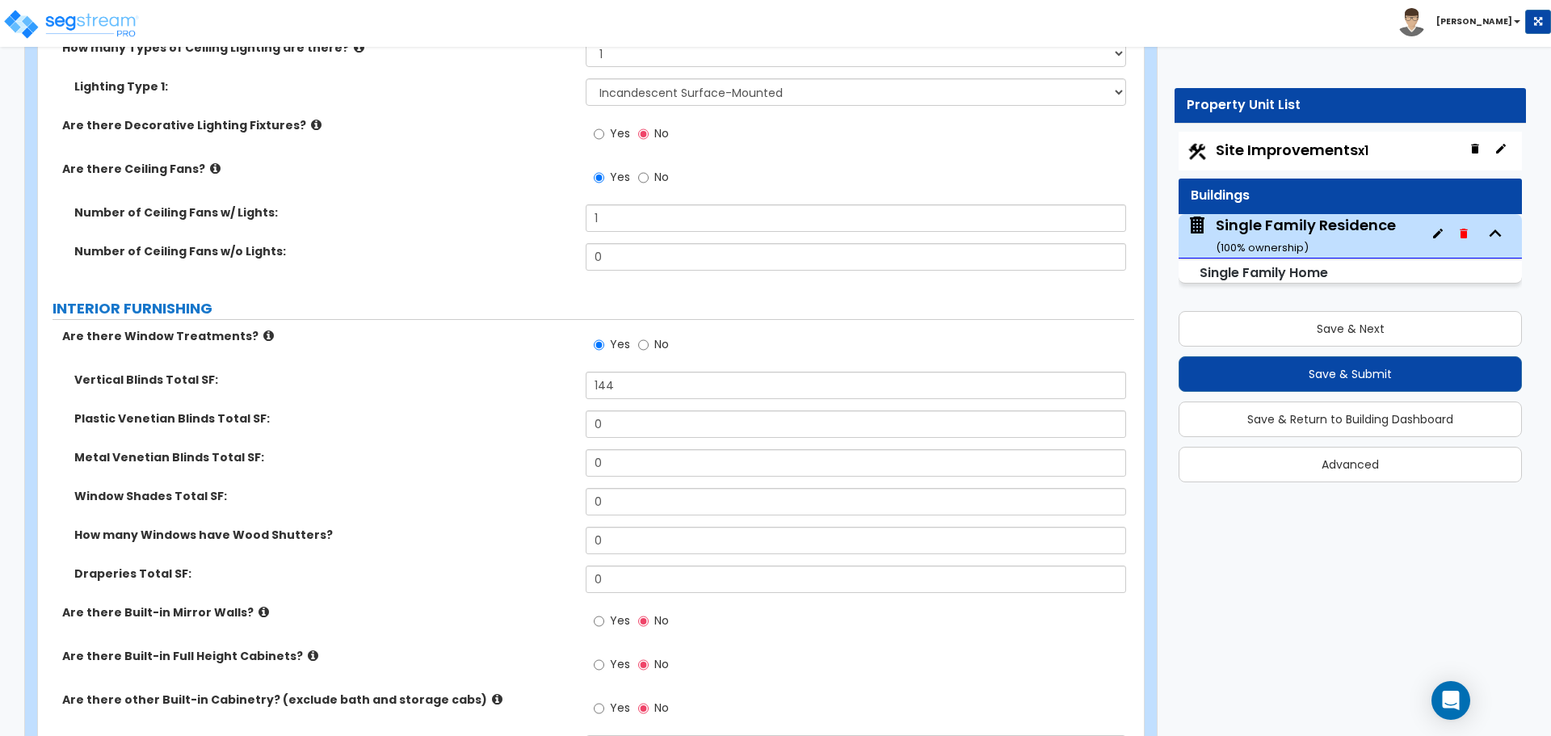
click at [523, 375] on div "Vertical Blinds Total SF: 144" at bounding box center [586, 391] width 1096 height 39
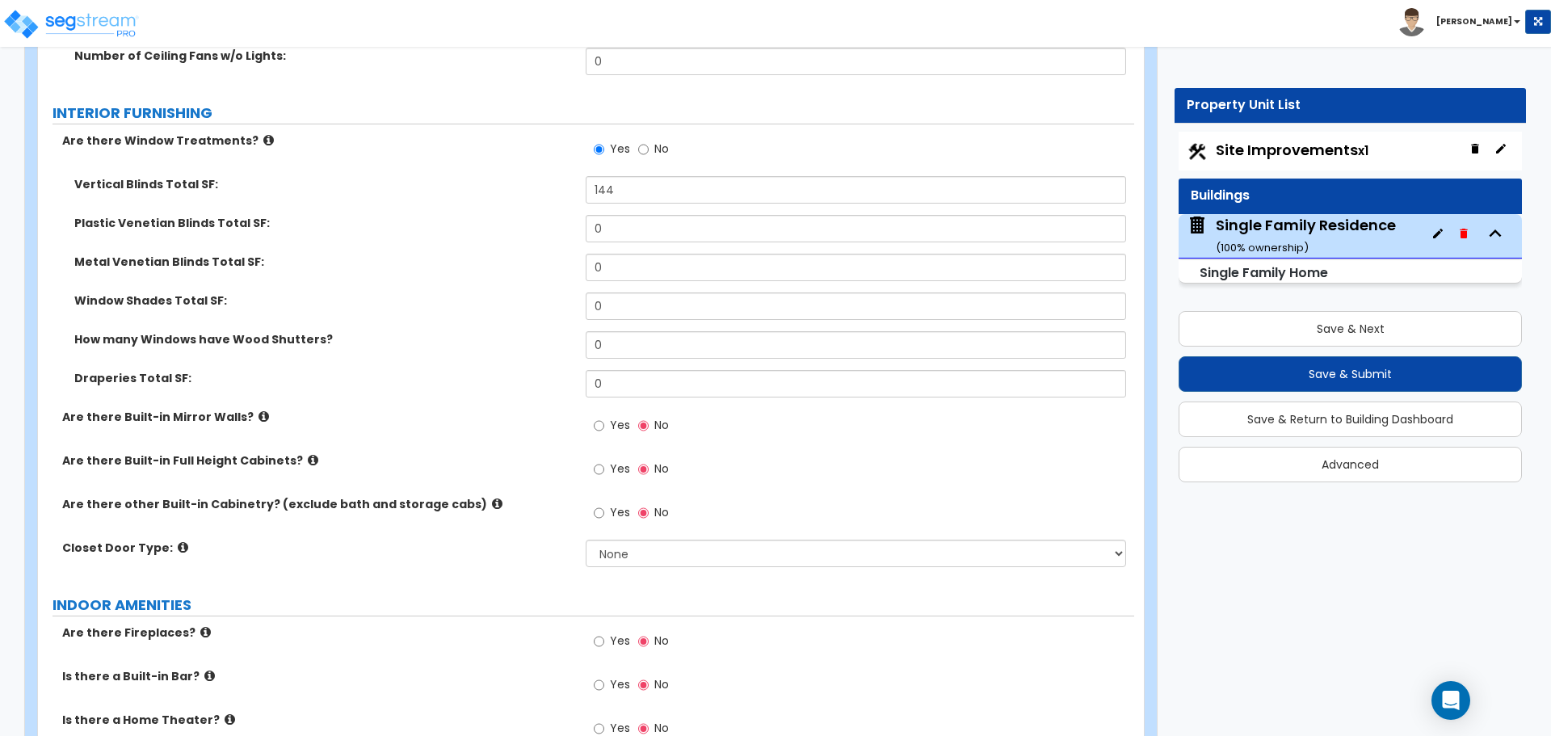
scroll to position [3554, 0]
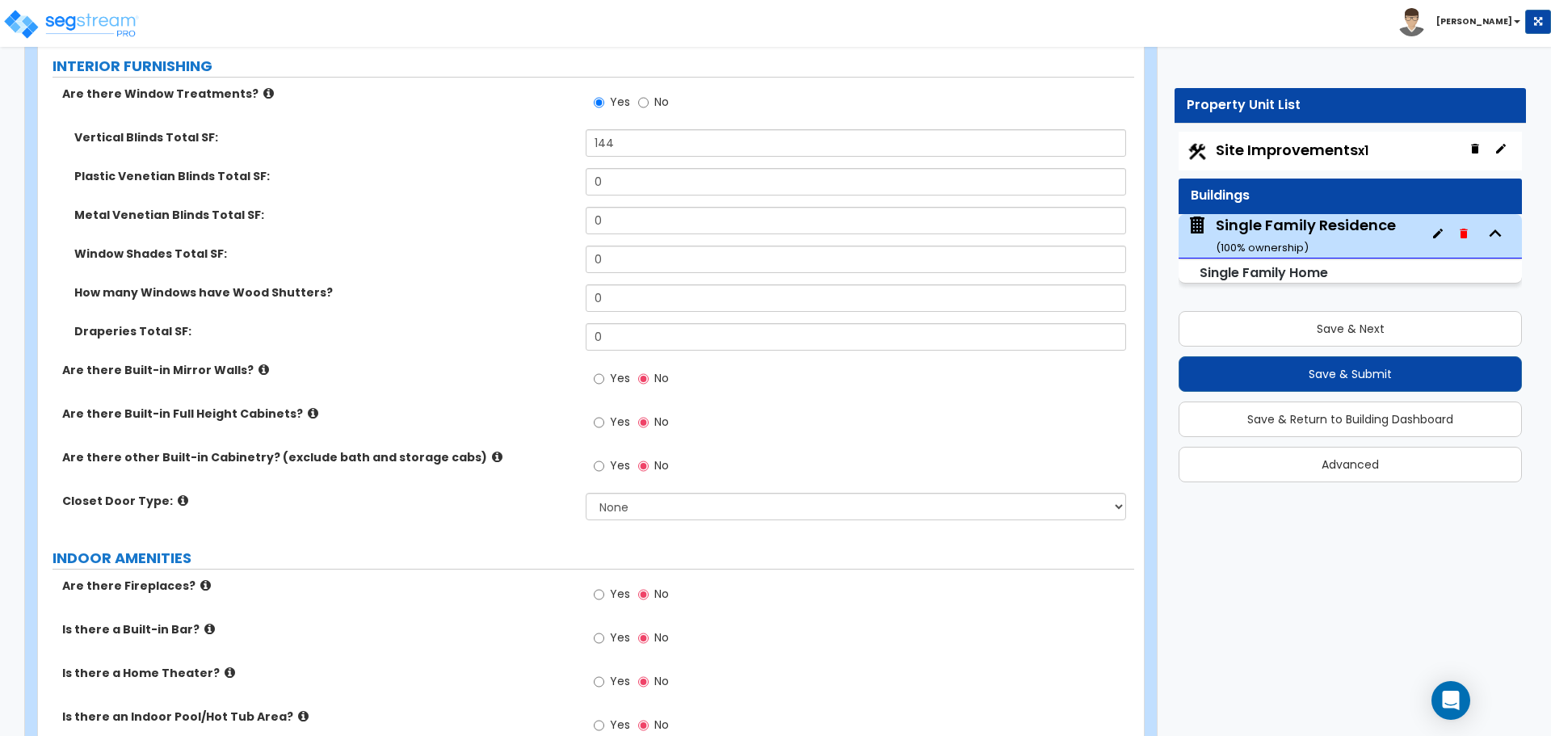
click at [1179, 402] on div "Save & Next Save & Submit Save & Return to Building Dashboard Advanced" at bounding box center [1350, 391] width 343 height 183
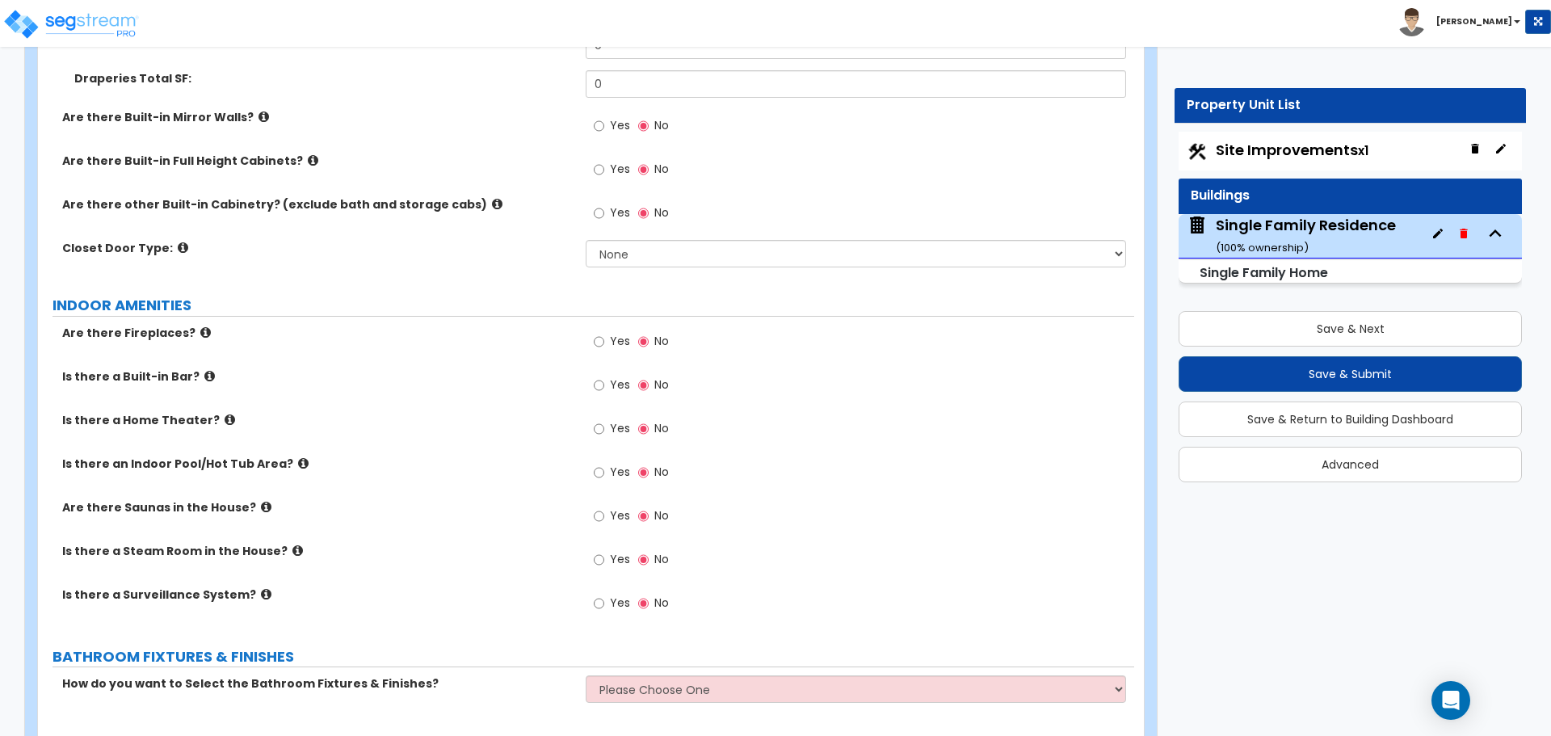
scroll to position [3878, 0]
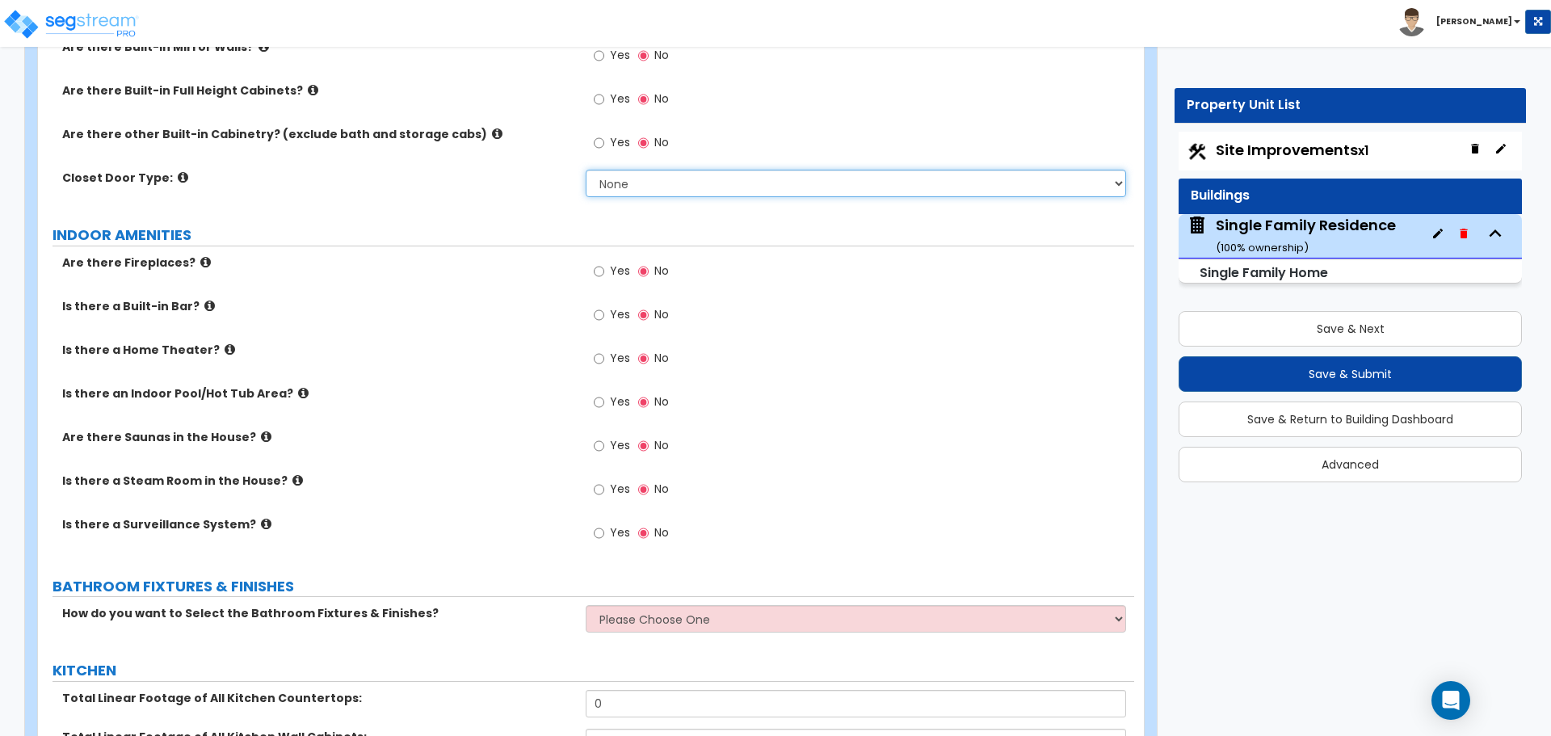
click at [683, 170] on select "None Bi-fold Louvered Doors Bi-fold Panel Doors Sliding Doors Hinged Wood Door" at bounding box center [856, 183] width 540 height 27
select select "3"
click at [586, 170] on select "None Bi-fold Louvered Doors Bi-fold Panel Doors Sliding Doors Hinged Wood Door" at bounding box center [856, 183] width 540 height 27
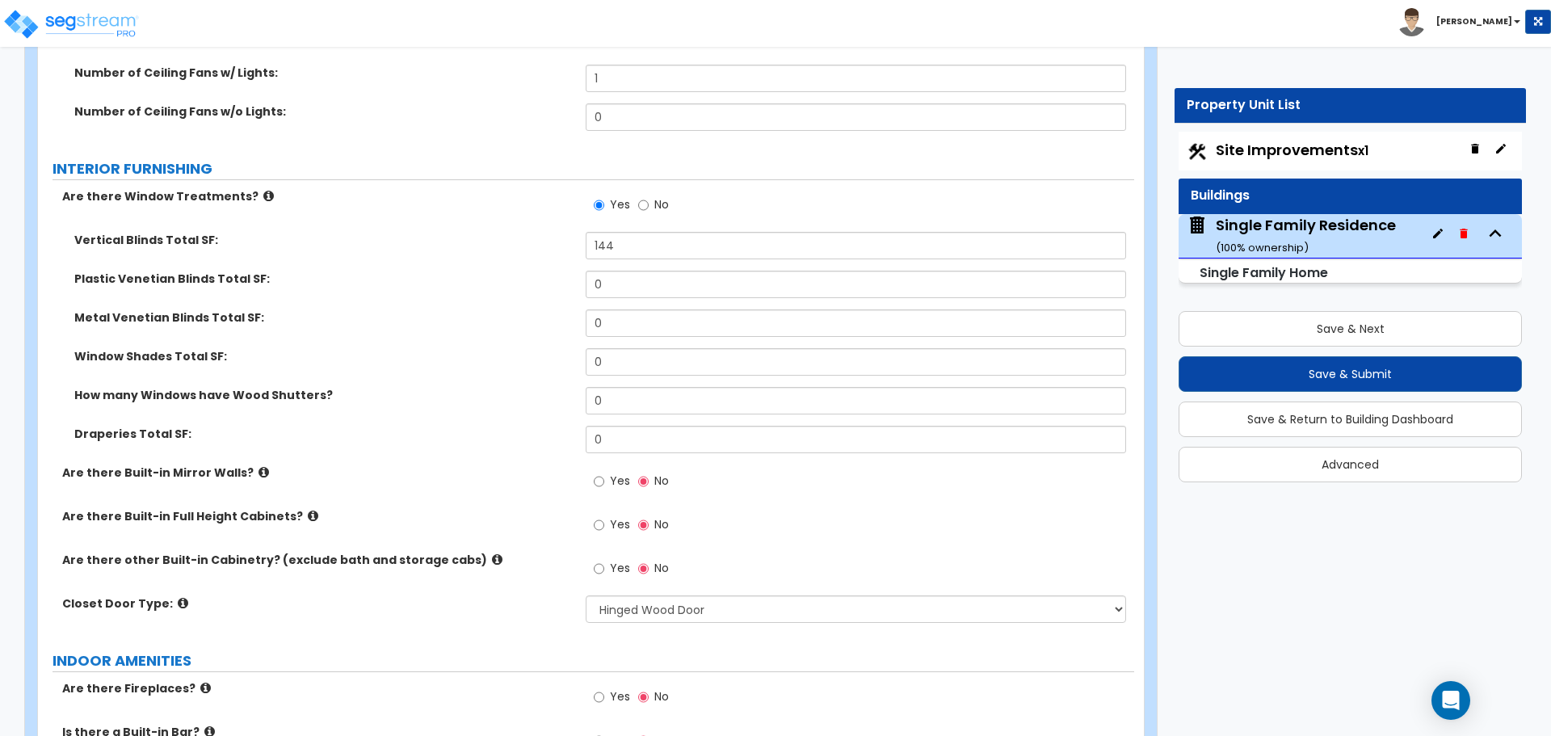
scroll to position [3393, 0]
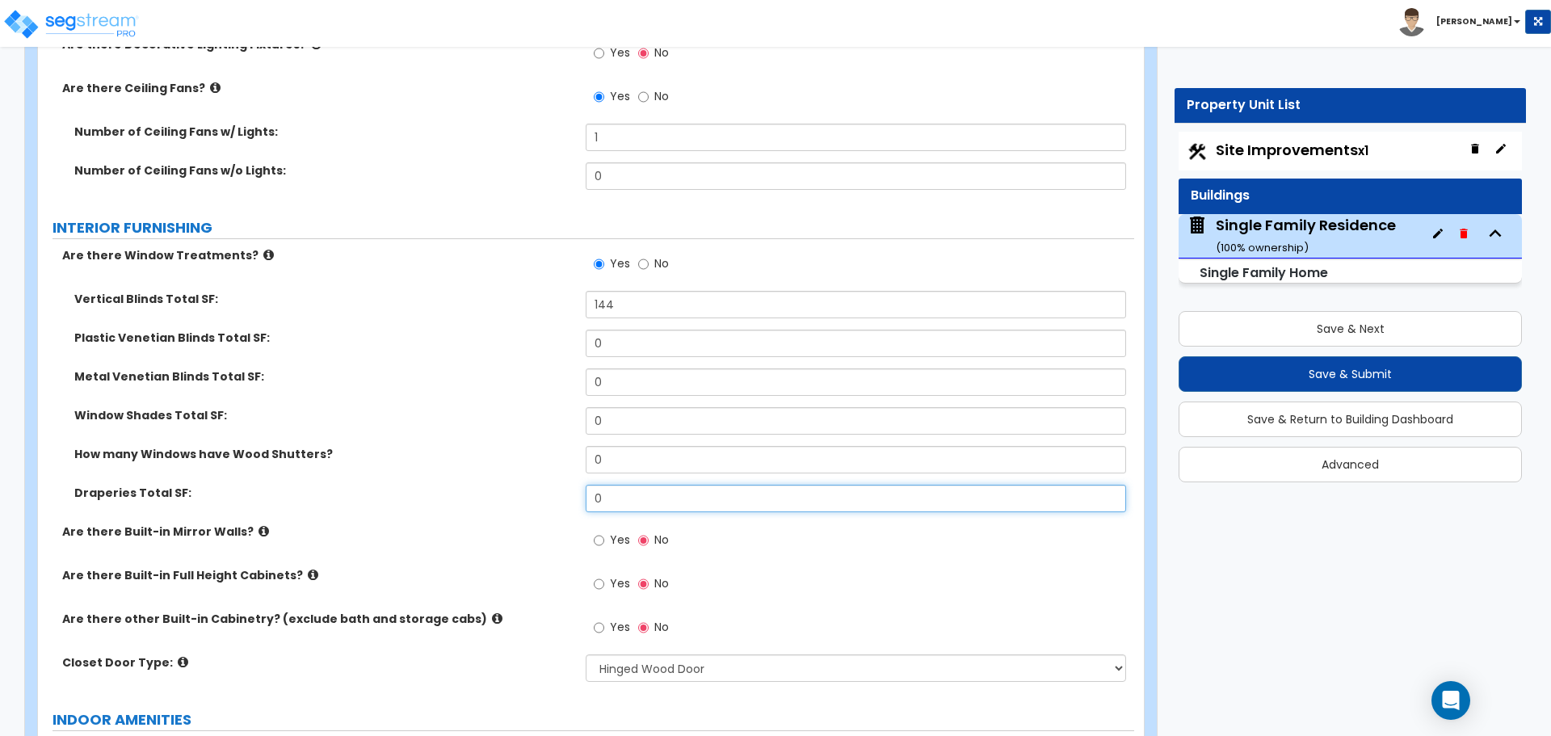
click at [616, 485] on input "0" at bounding box center [856, 498] width 540 height 27
type input "64"
click at [542, 446] on label "How many Windows have Wood Shutters?" at bounding box center [323, 454] width 499 height 16
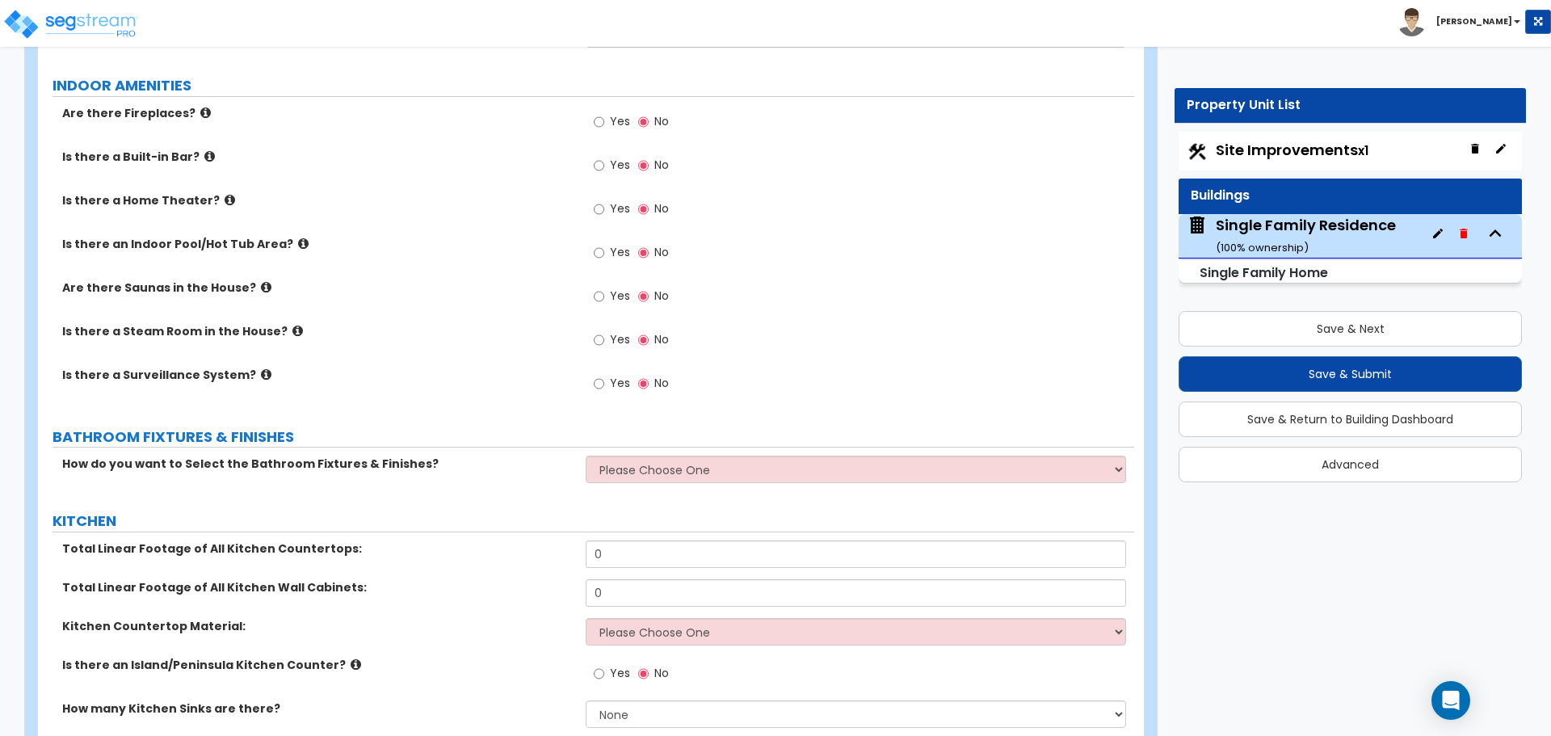
scroll to position [4039, 0]
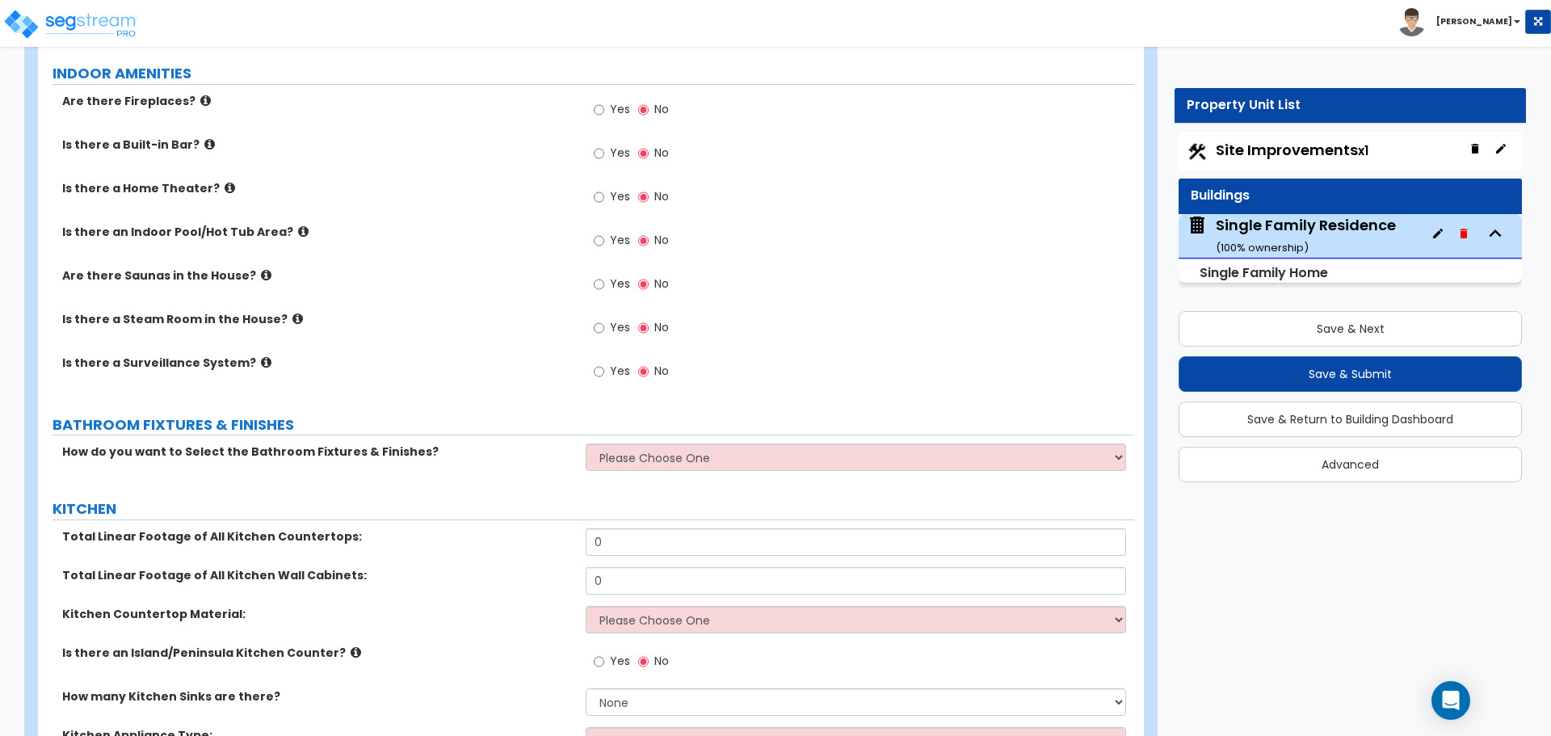
drag, startPoint x: 654, startPoint y: 485, endPoint x: 628, endPoint y: 461, distance: 34.3
click at [654, 498] on label "KITCHEN" at bounding box center [594, 508] width 1082 height 21
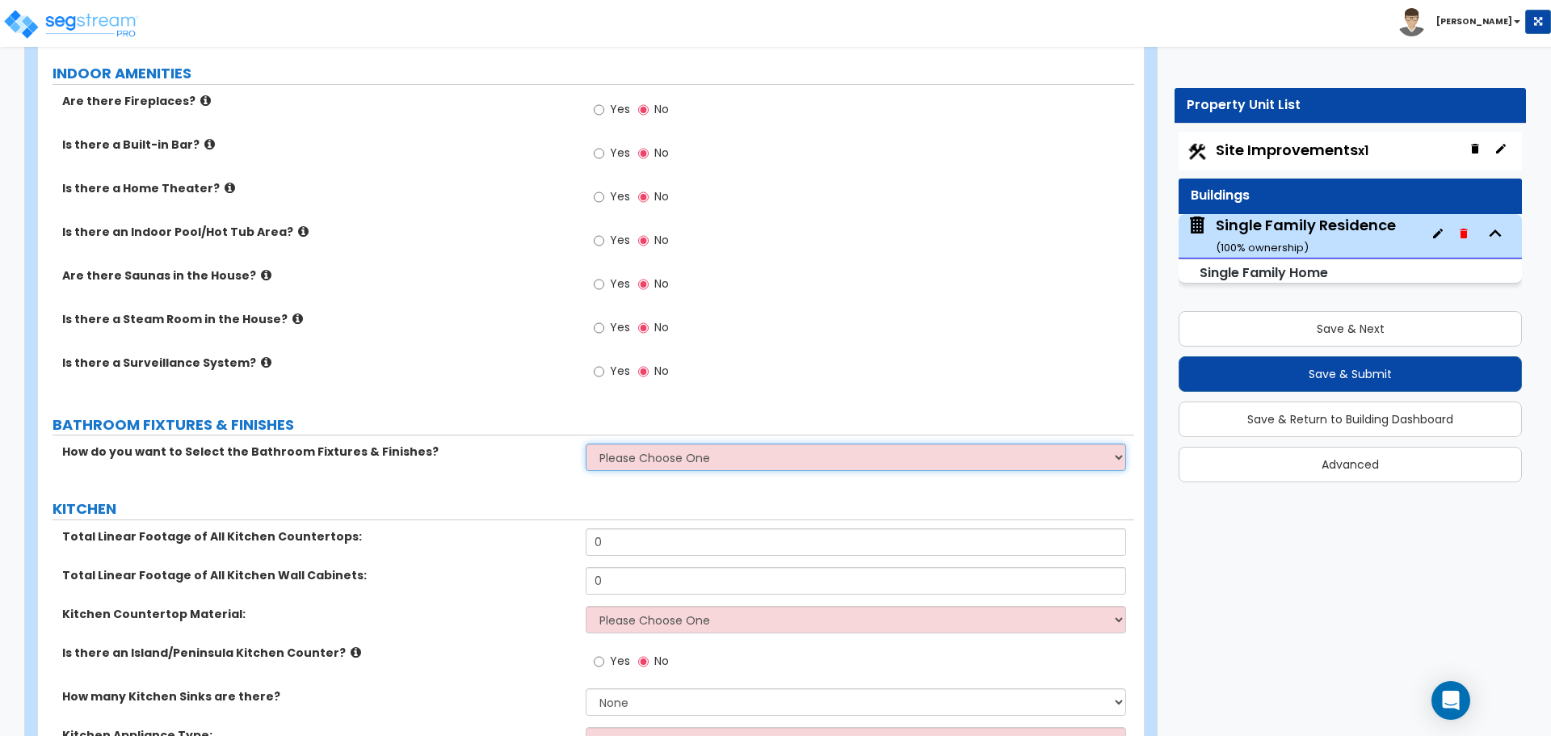
click at [623, 455] on select "Please Choose One I want to Select Fixtures and Finishes only for one Bath and …" at bounding box center [856, 456] width 540 height 27
select select "1"
click at [586, 443] on select "Please Choose One I want to Select Fixtures and Finishes only for one Bath and …" at bounding box center [856, 456] width 540 height 27
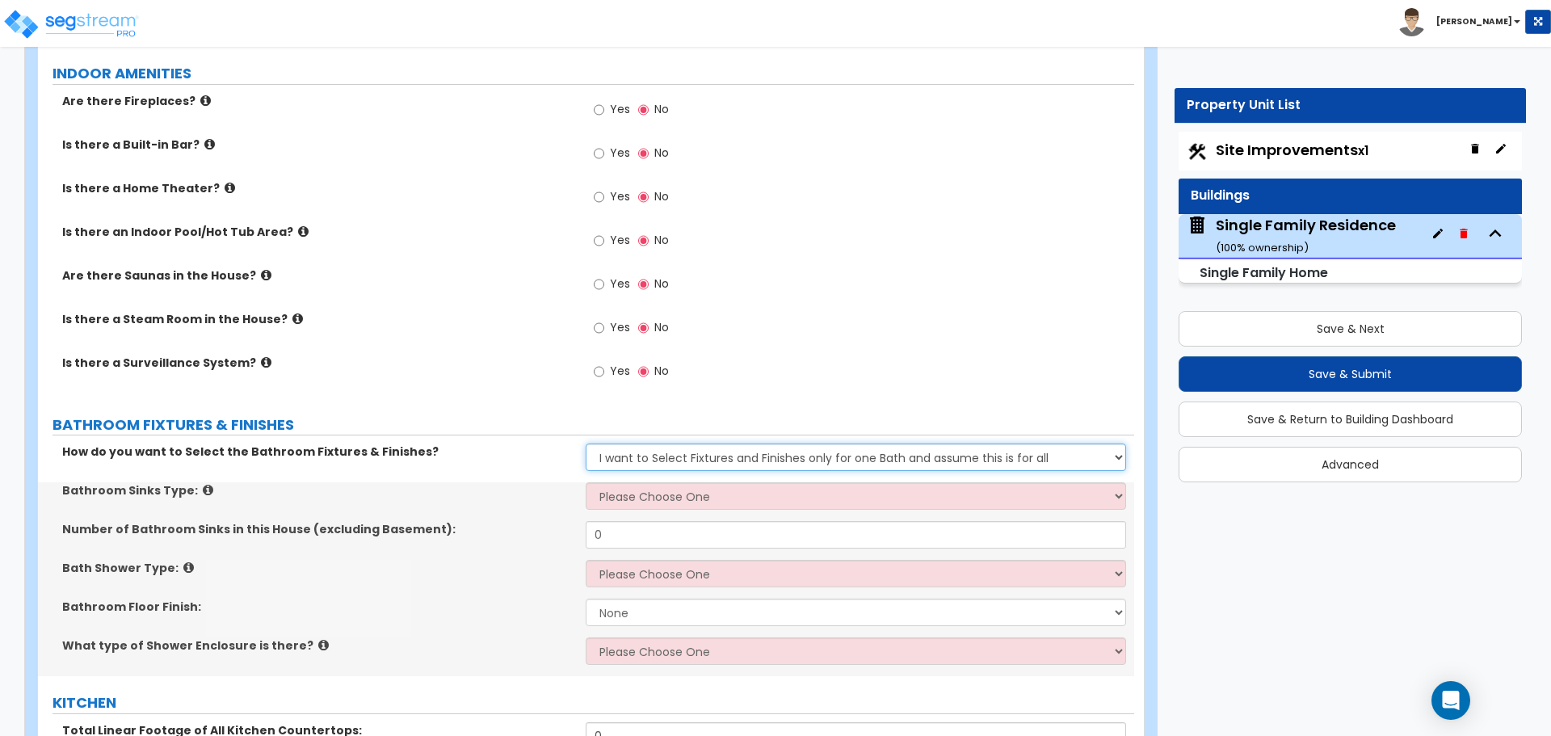
click at [684, 447] on select "Please Choose One I want to Select Fixtures and Finishes only for one Bath and …" at bounding box center [856, 456] width 540 height 27
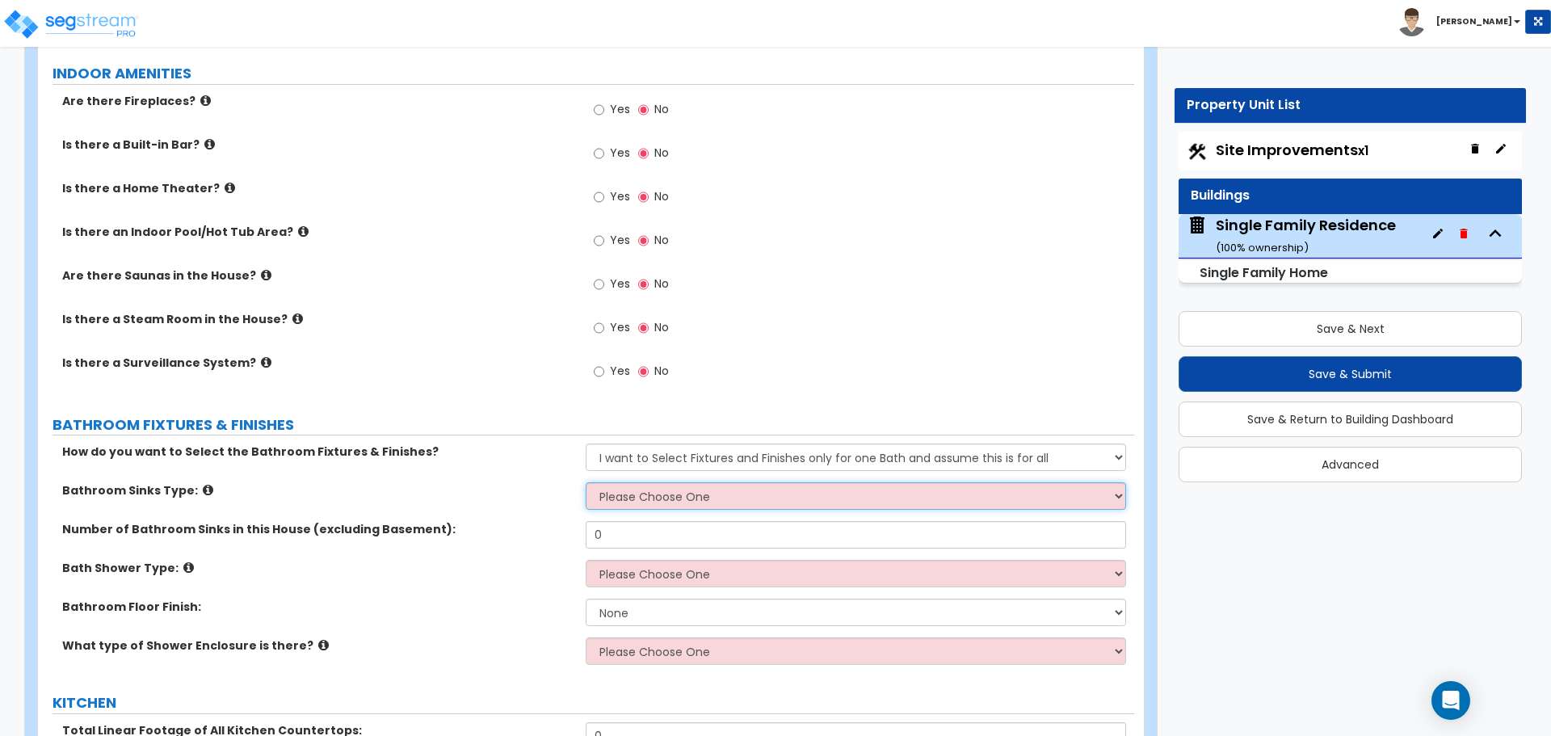
click at [643, 485] on select "Please Choose One Wall-mounted Pedestal-mounted Vanity-mounted" at bounding box center [856, 495] width 540 height 27
select select "3"
click at [586, 482] on select "Please Choose One Wall-mounted Pedestal-mounted Vanity-mounted" at bounding box center [856, 495] width 540 height 27
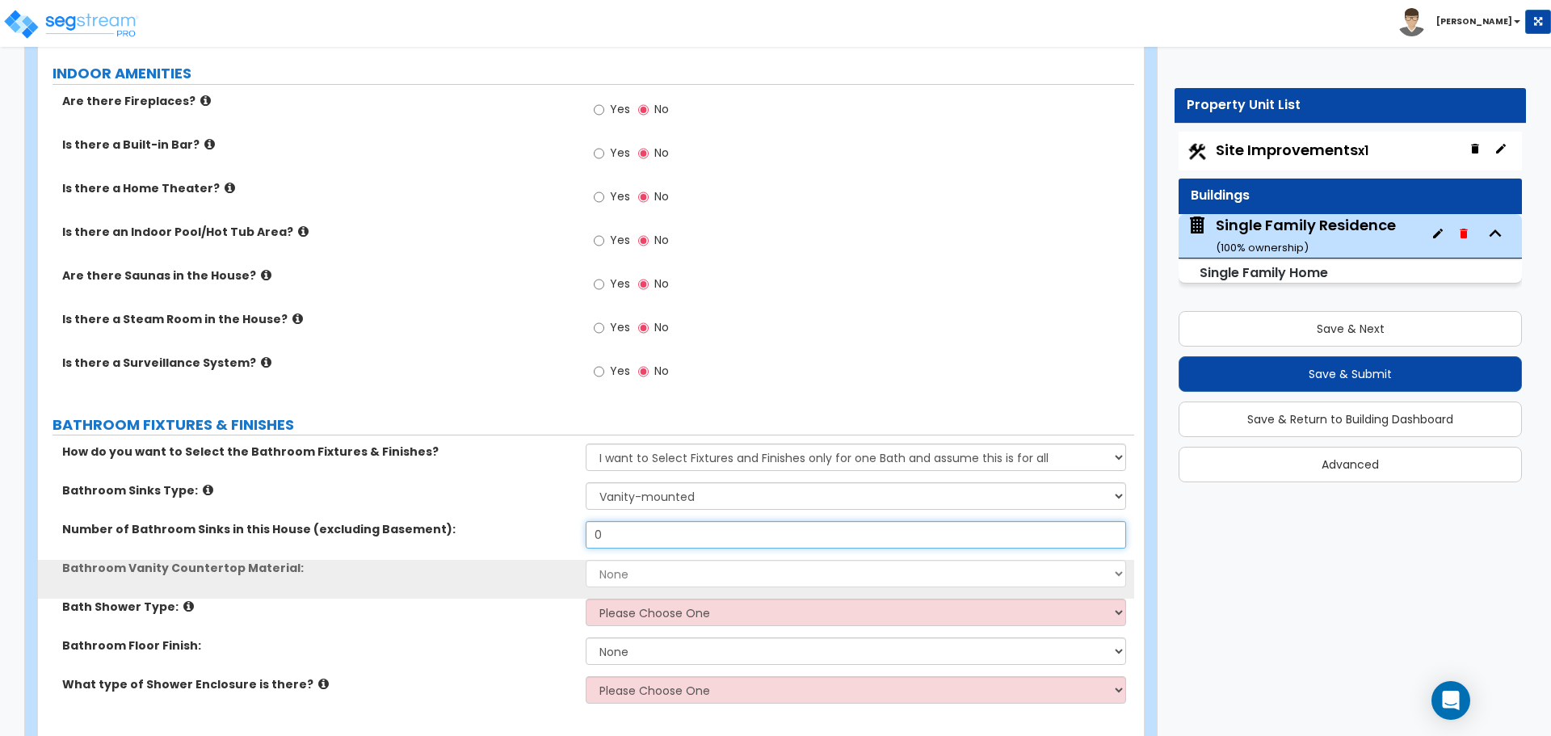
click at [651, 523] on input "0" at bounding box center [856, 534] width 540 height 27
type input "2"
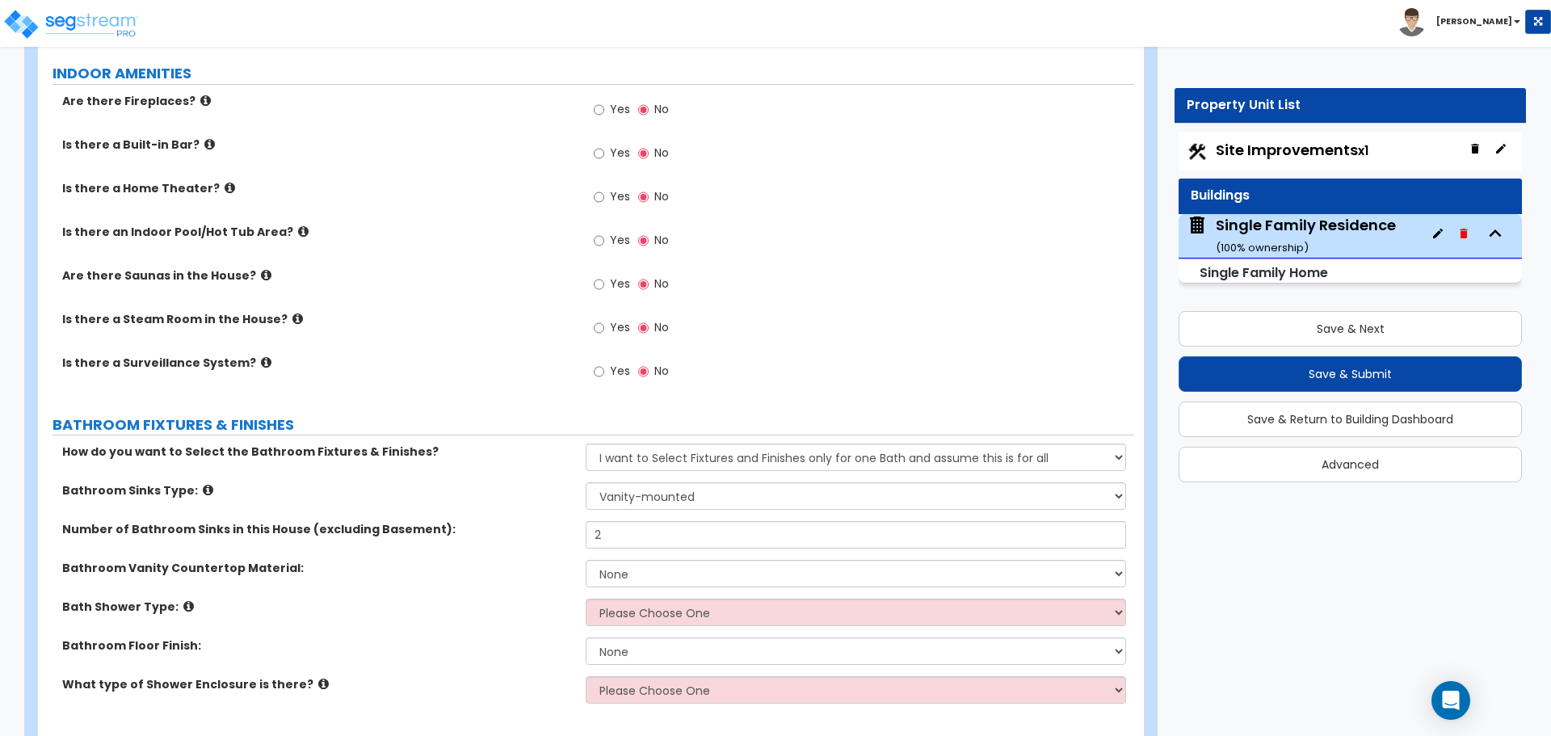
click at [549, 523] on div "Number of Bathroom Sinks in this House (excluding Basement): 2" at bounding box center [586, 540] width 1096 height 39
click at [627, 560] on select "None Plastic Laminate Solid Surface Stone Quartz Marble Tile Wood Stainless Ste…" at bounding box center [856, 573] width 540 height 27
select select "2"
click at [586, 560] on select "None Plastic Laminate Solid Surface Stone Quartz Marble Tile Wood Stainless Ste…" at bounding box center [856, 573] width 540 height 27
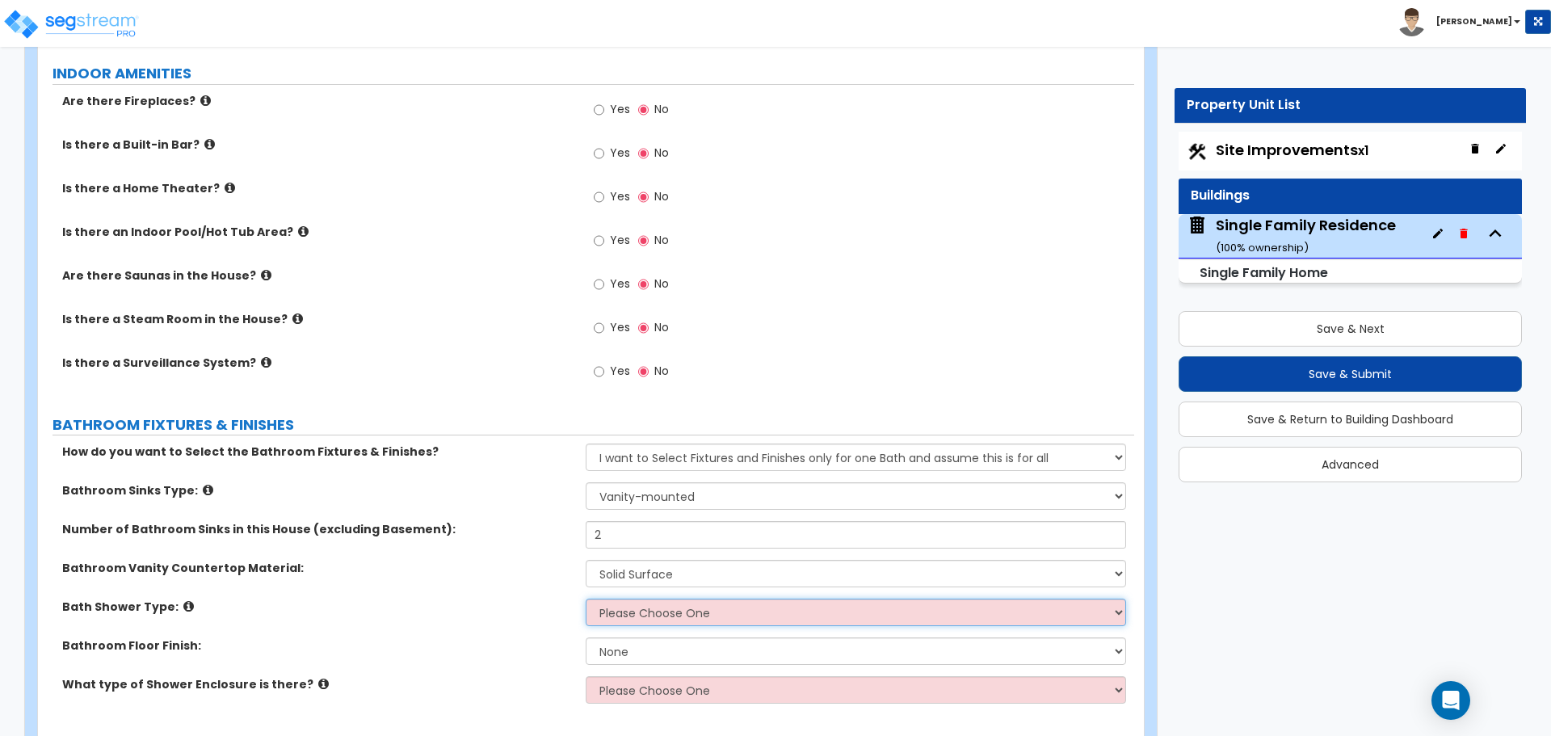
click at [631, 599] on select "Please Choose One Standalone Shower Bathtub - Shower Combination" at bounding box center [856, 612] width 540 height 27
select select "2"
click at [586, 599] on select "Please Choose One Standalone Shower Bathtub - Shower Combination" at bounding box center [856, 612] width 540 height 27
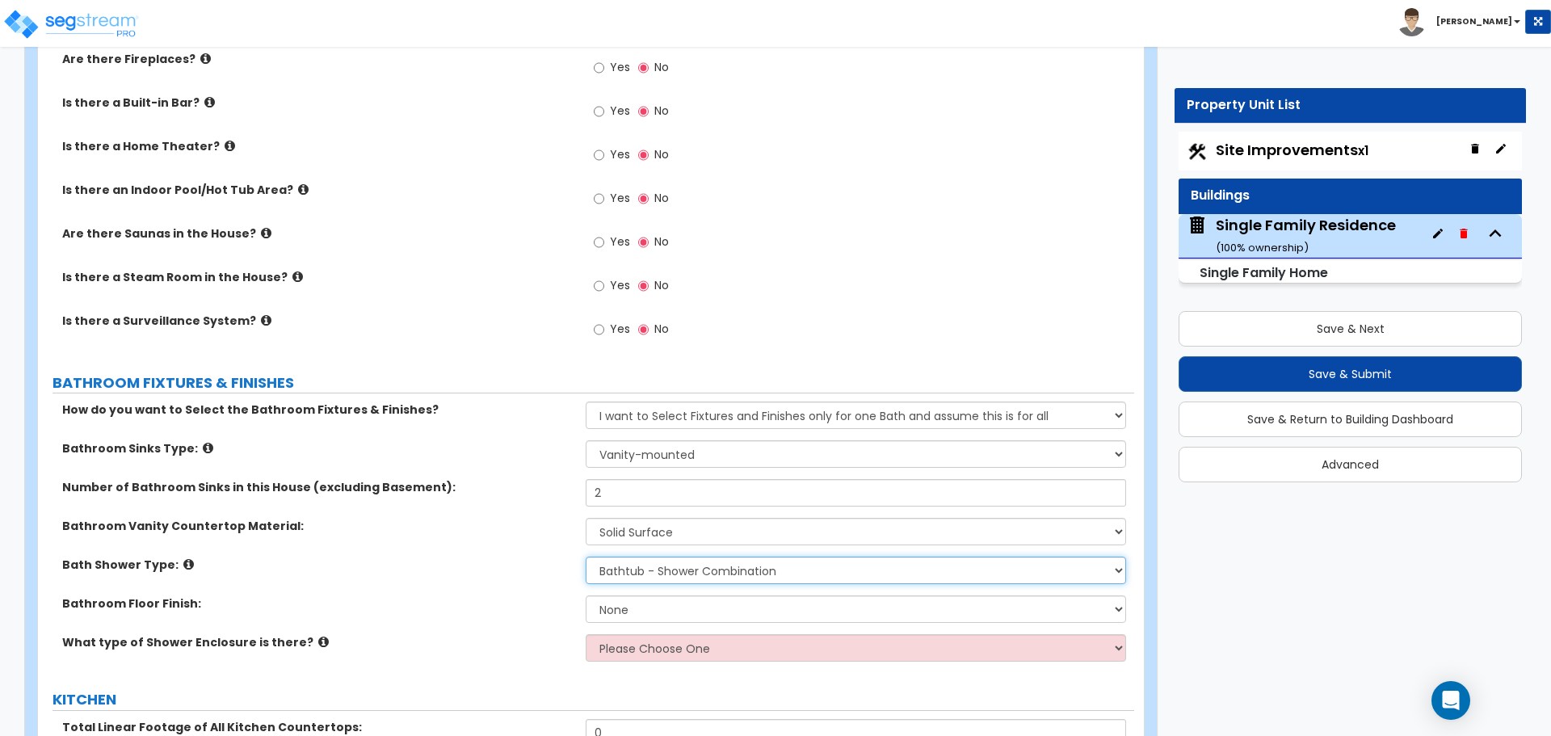
scroll to position [4201, 0]
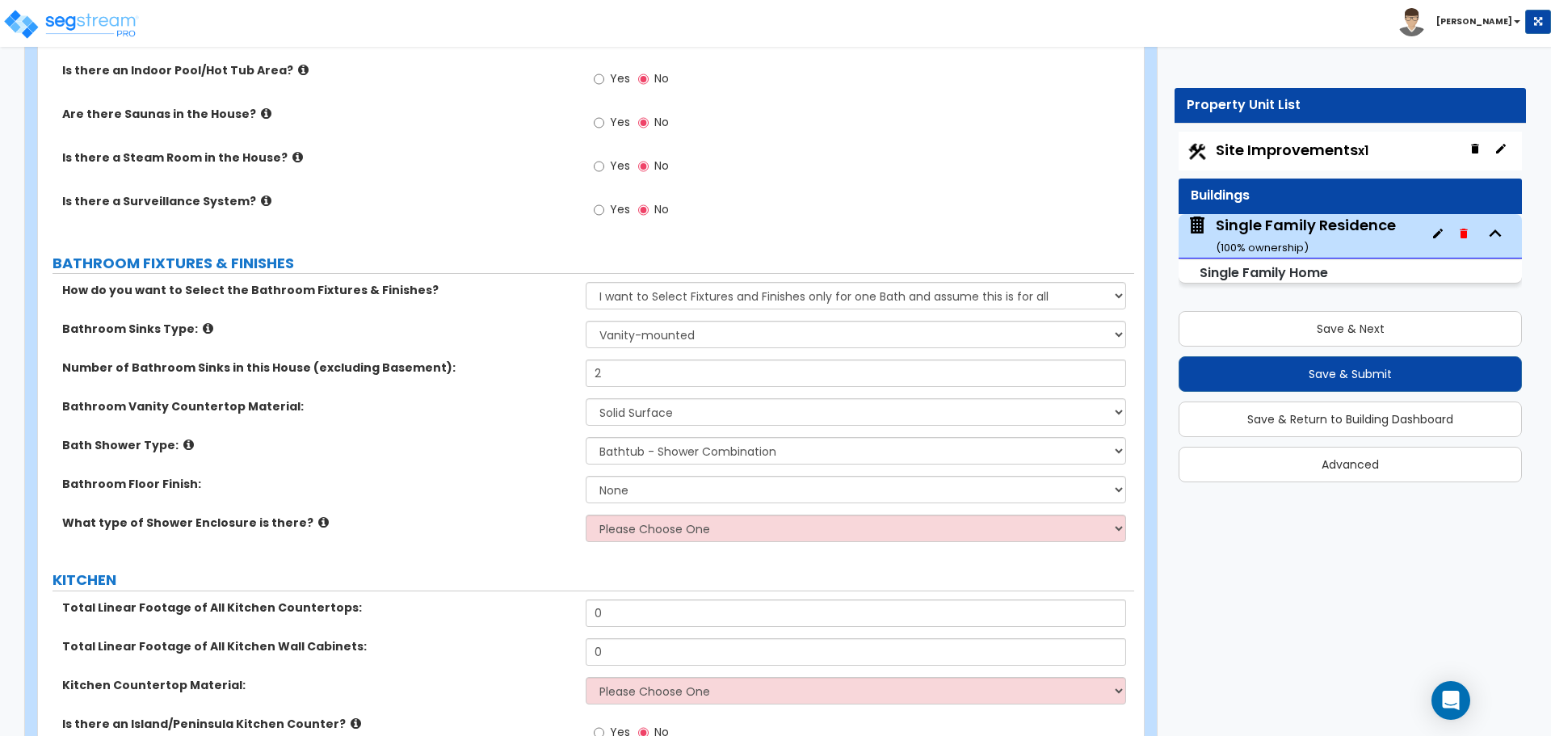
click at [658, 457] on div "Bath Shower Type: Please Choose One Standalone Shower Bathtub - Shower Combinat…" at bounding box center [586, 456] width 1096 height 39
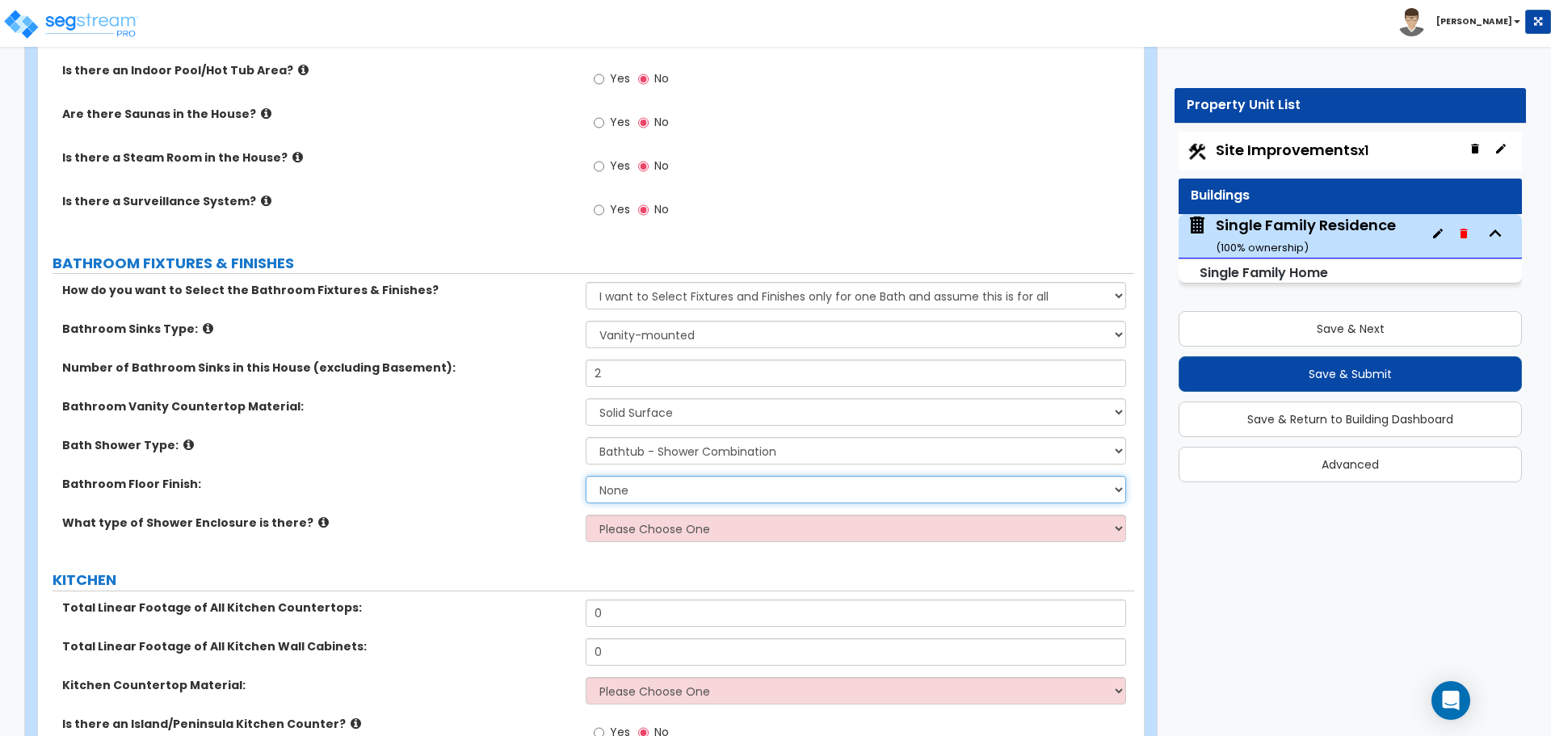
click at [649, 476] on select "None Tile Flooring Hardwood Flooring Resilient Laminate Flooring VCT Flooring S…" at bounding box center [856, 489] width 540 height 27
select select "1"
click at [586, 476] on select "None Tile Flooring Hardwood Flooring Resilient Laminate Flooring VCT Flooring S…" at bounding box center [856, 489] width 540 height 27
click at [644, 515] on select "Please Choose One Curtain & Rod Glass Sliding Doors Glass Hinged Doors" at bounding box center [856, 528] width 540 height 27
select select "1"
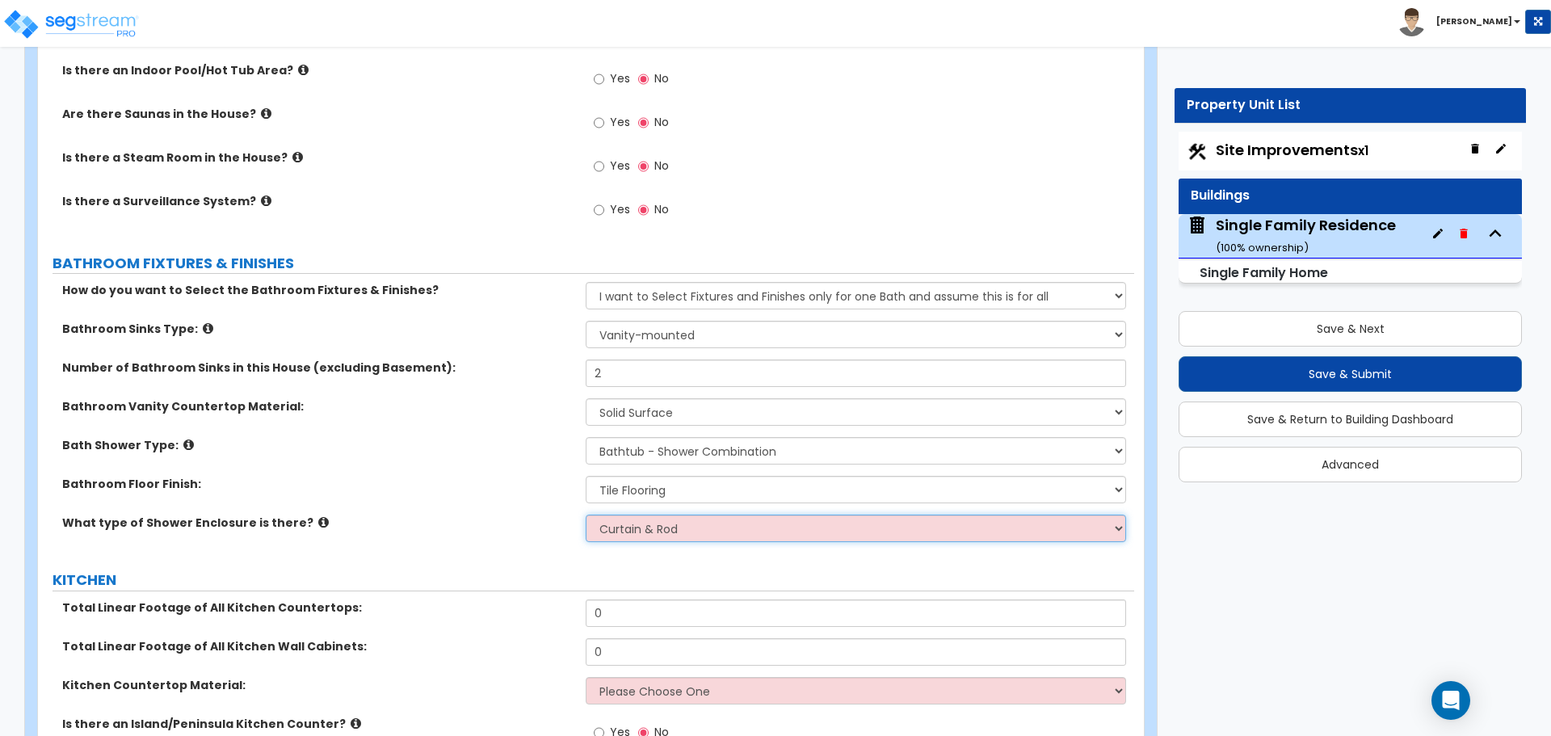
click at [586, 515] on select "Please Choose One Curtain & Rod Glass Sliding Doors Glass Hinged Doors" at bounding box center [856, 528] width 540 height 27
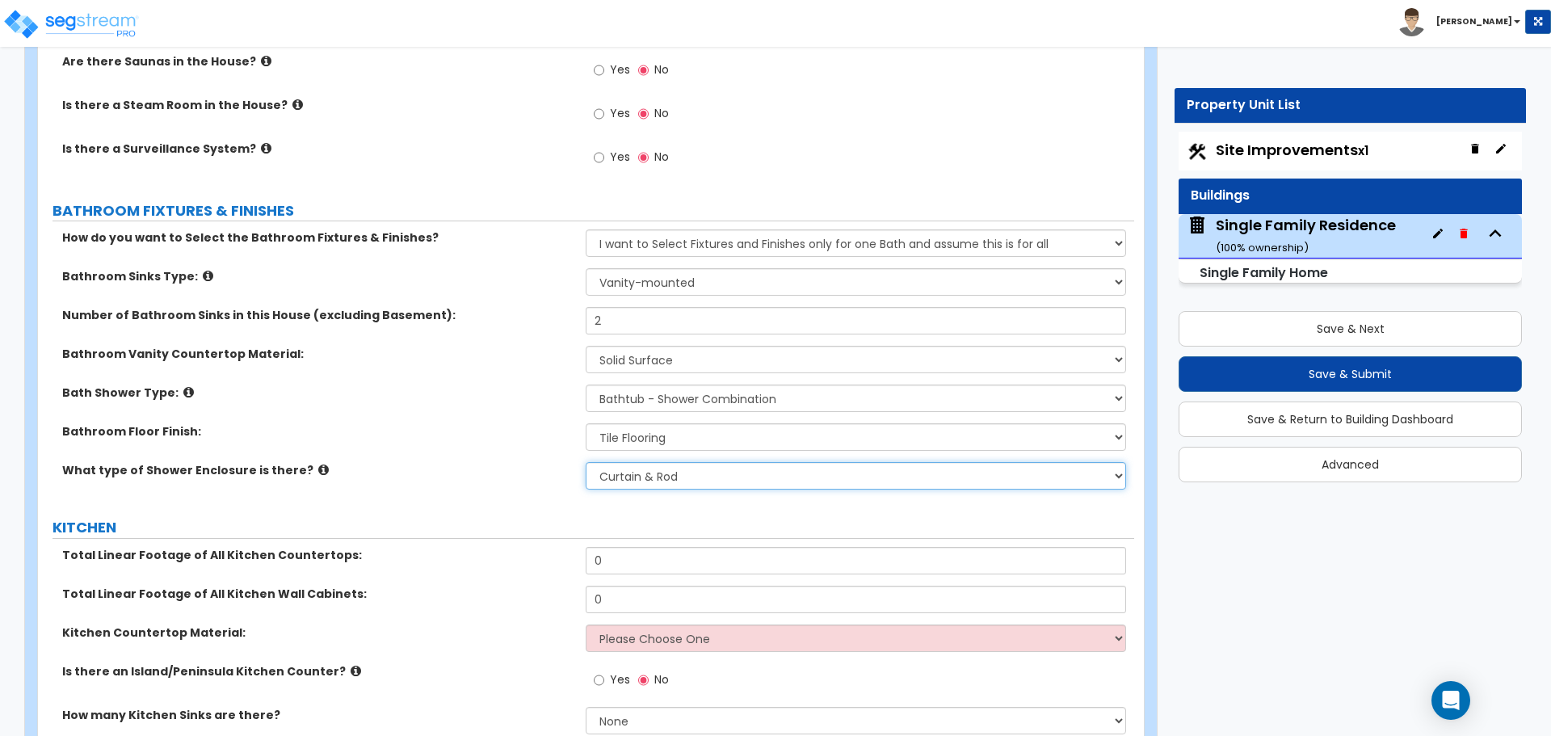
scroll to position [4362, 0]
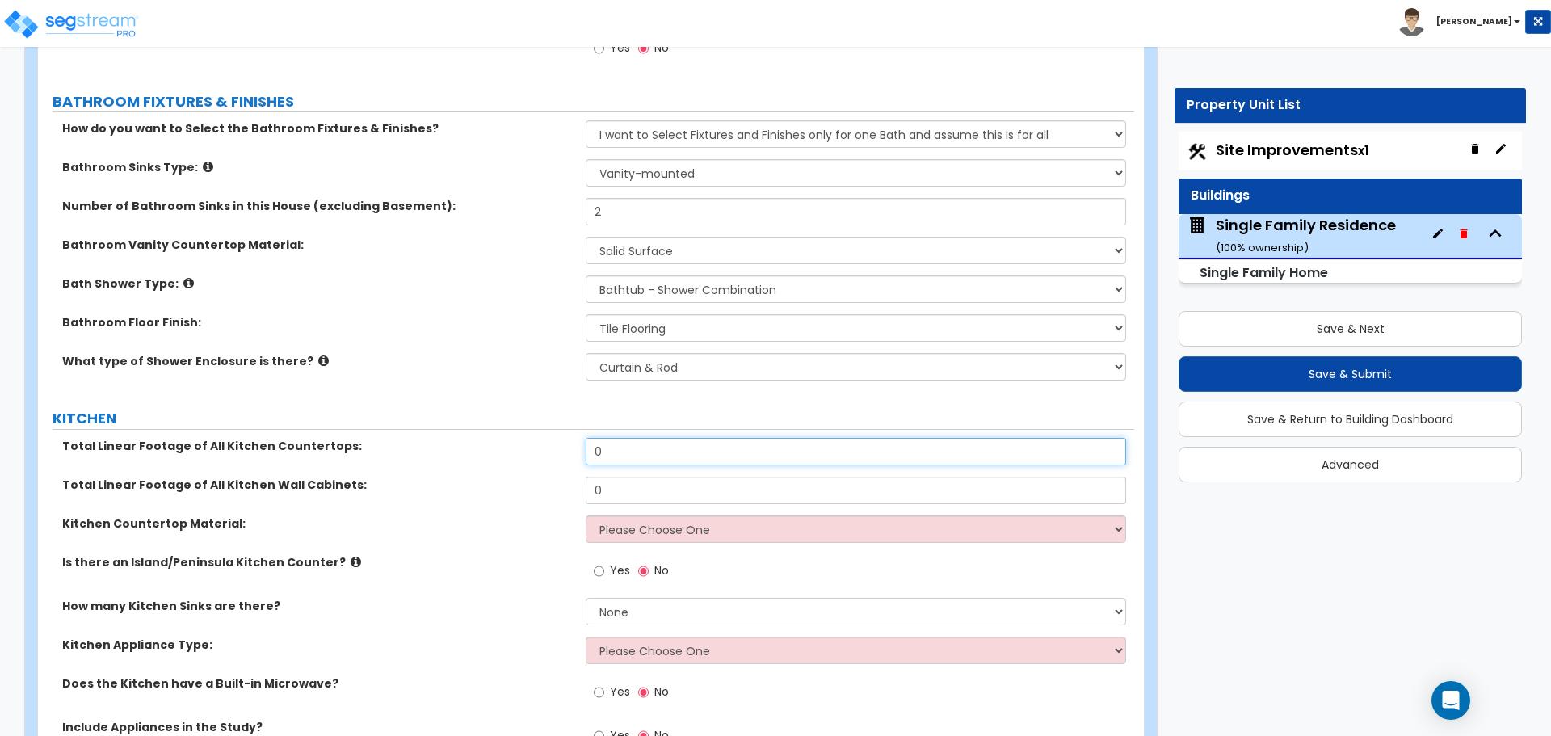
click at [654, 439] on input "0" at bounding box center [856, 451] width 540 height 27
type input "12"
click at [544, 448] on div "Total Linear Footage of All Kitchen Countertops: 12" at bounding box center [586, 457] width 1096 height 39
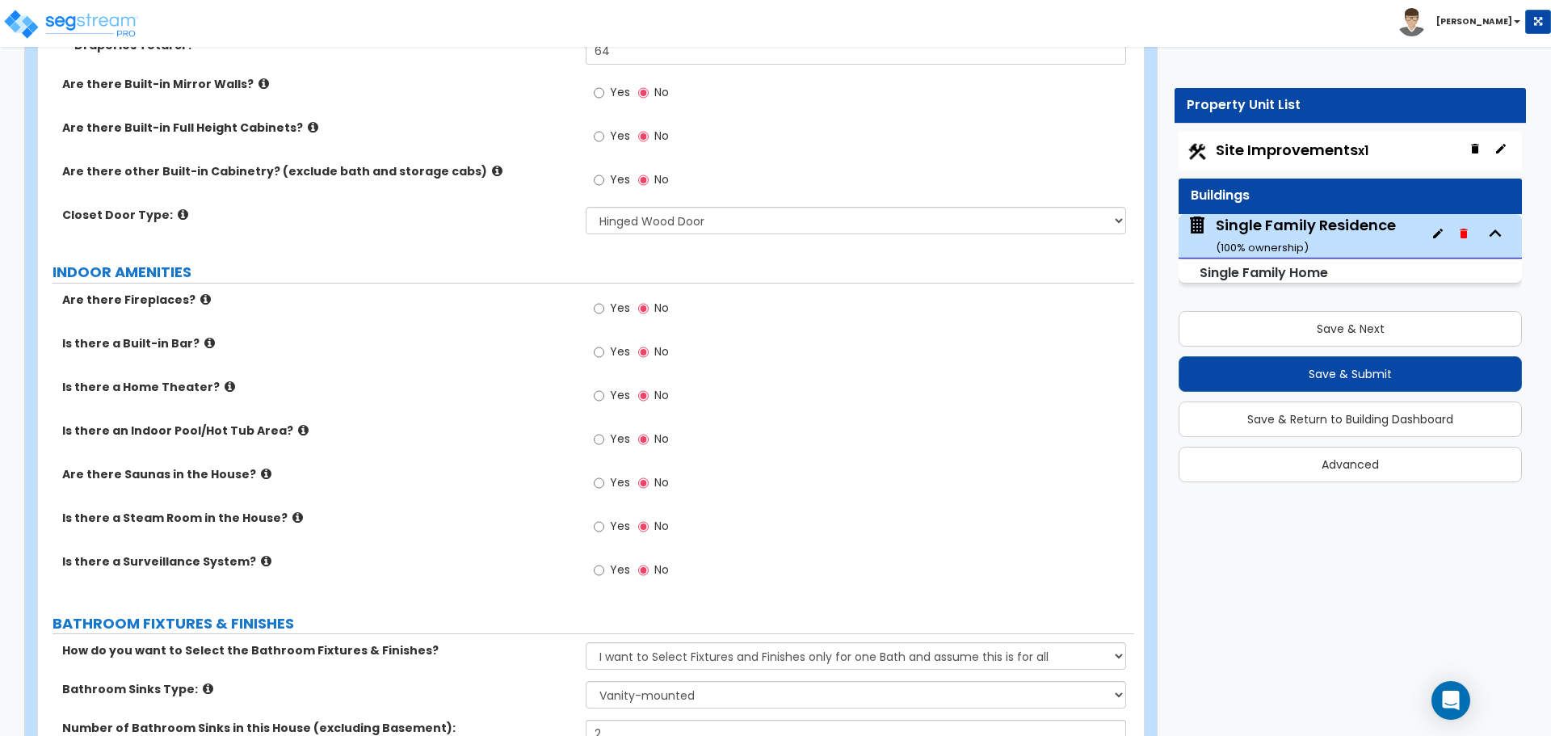
scroll to position [3716, 0]
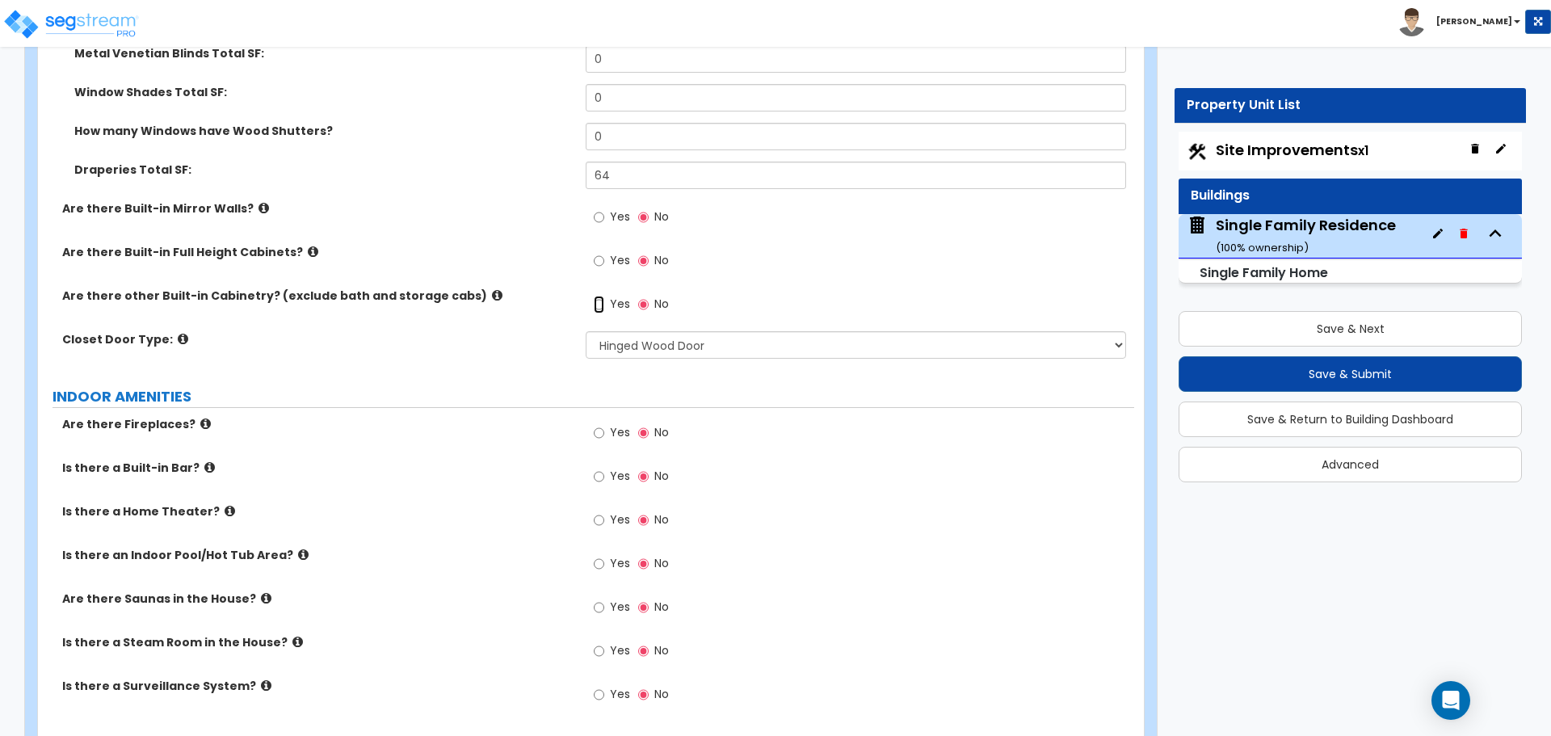
click at [603, 296] on input "Yes" at bounding box center [599, 305] width 11 height 18
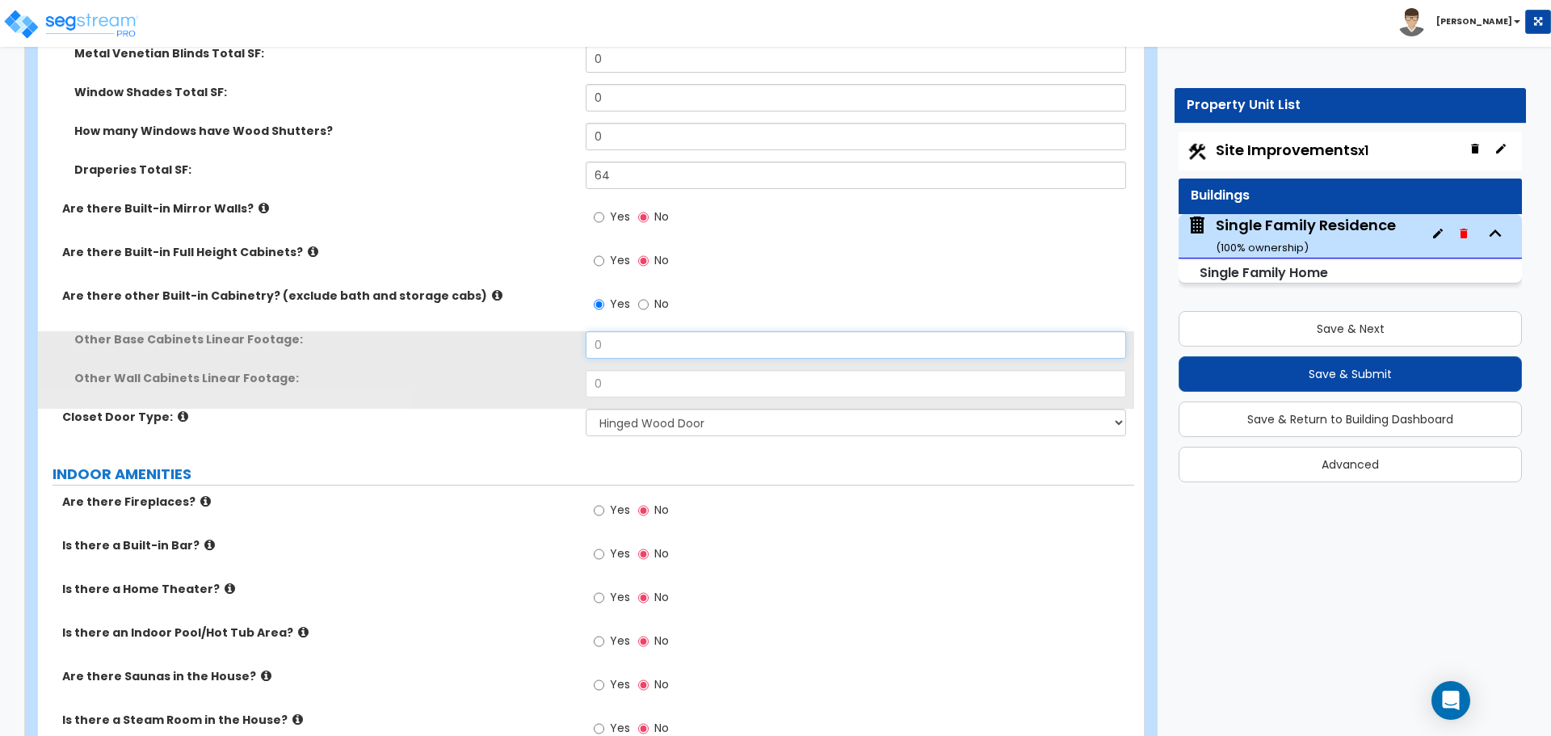
click at [612, 331] on input "0" at bounding box center [856, 344] width 540 height 27
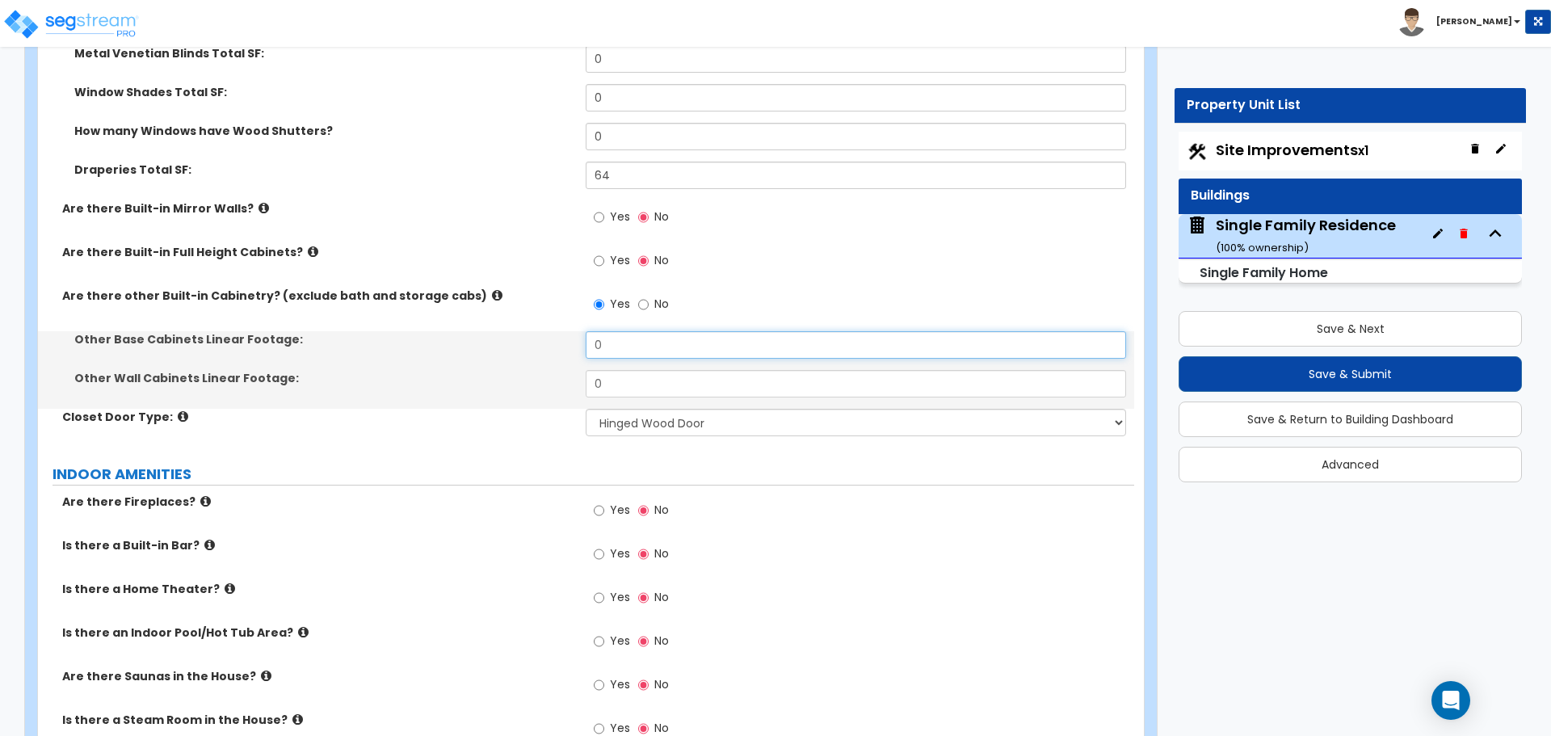
click at [612, 331] on input "0" at bounding box center [856, 344] width 540 height 27
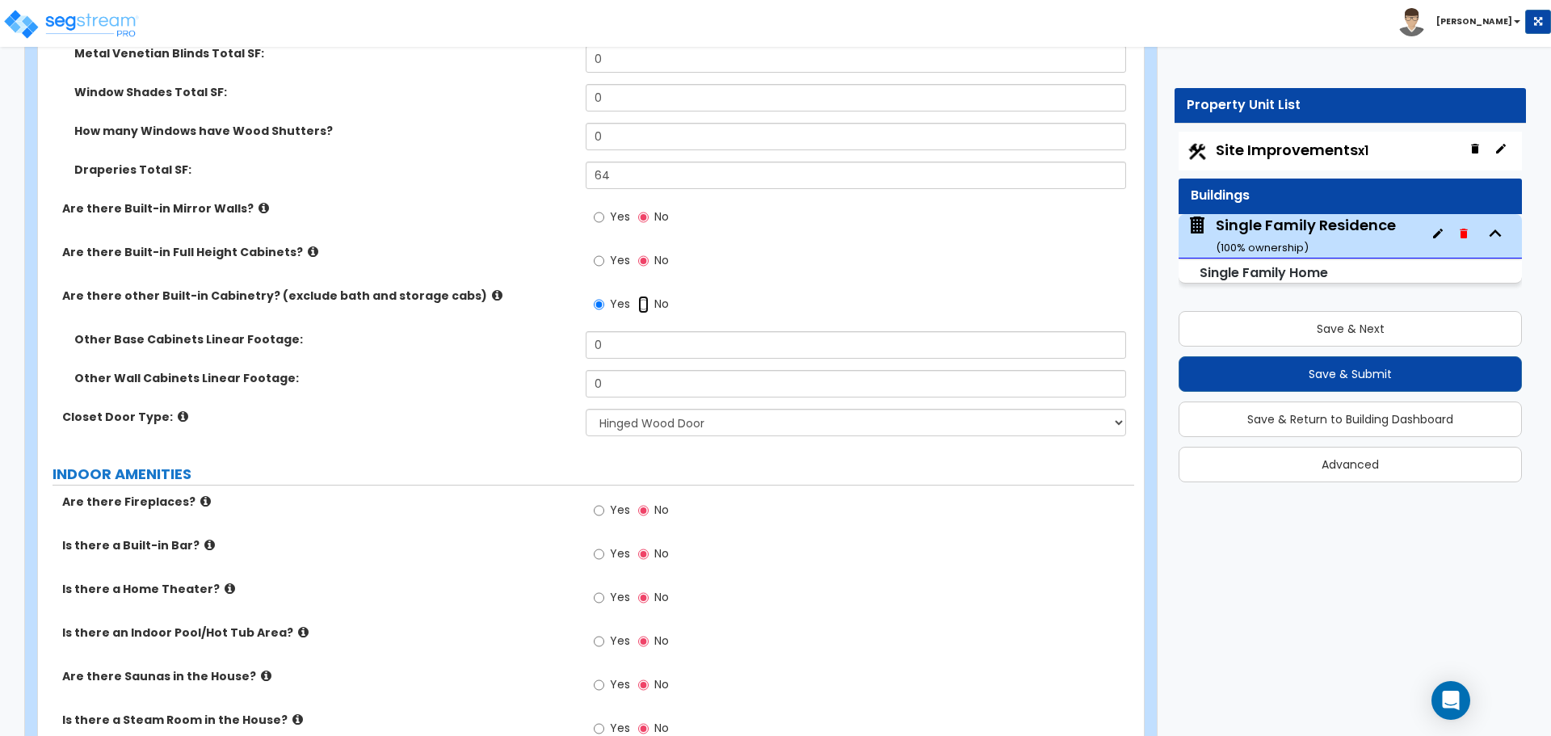
click at [648, 296] on input "No" at bounding box center [643, 305] width 11 height 18
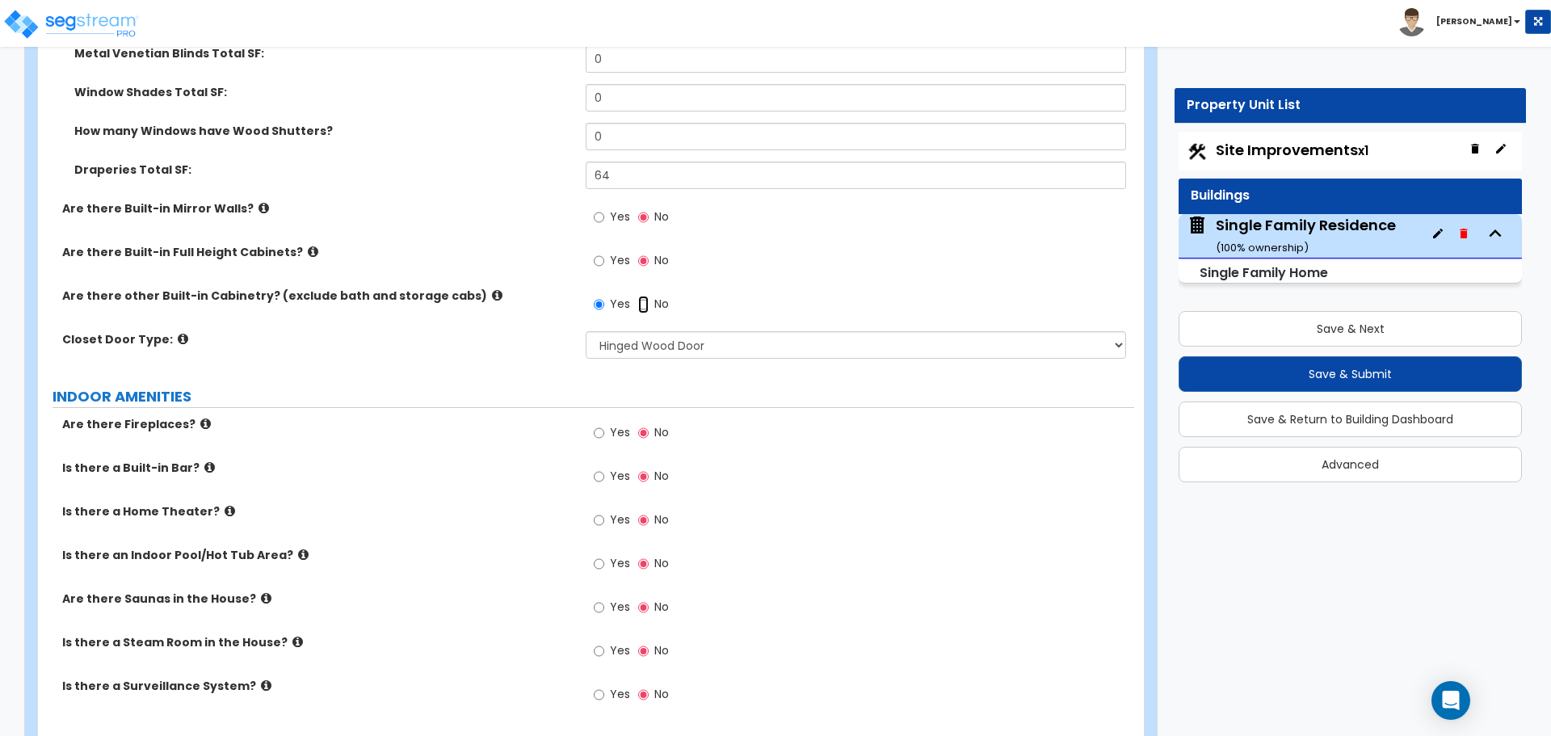
radio input "false"
radio input "true"
click at [596, 252] on input "Yes" at bounding box center [599, 261] width 11 height 18
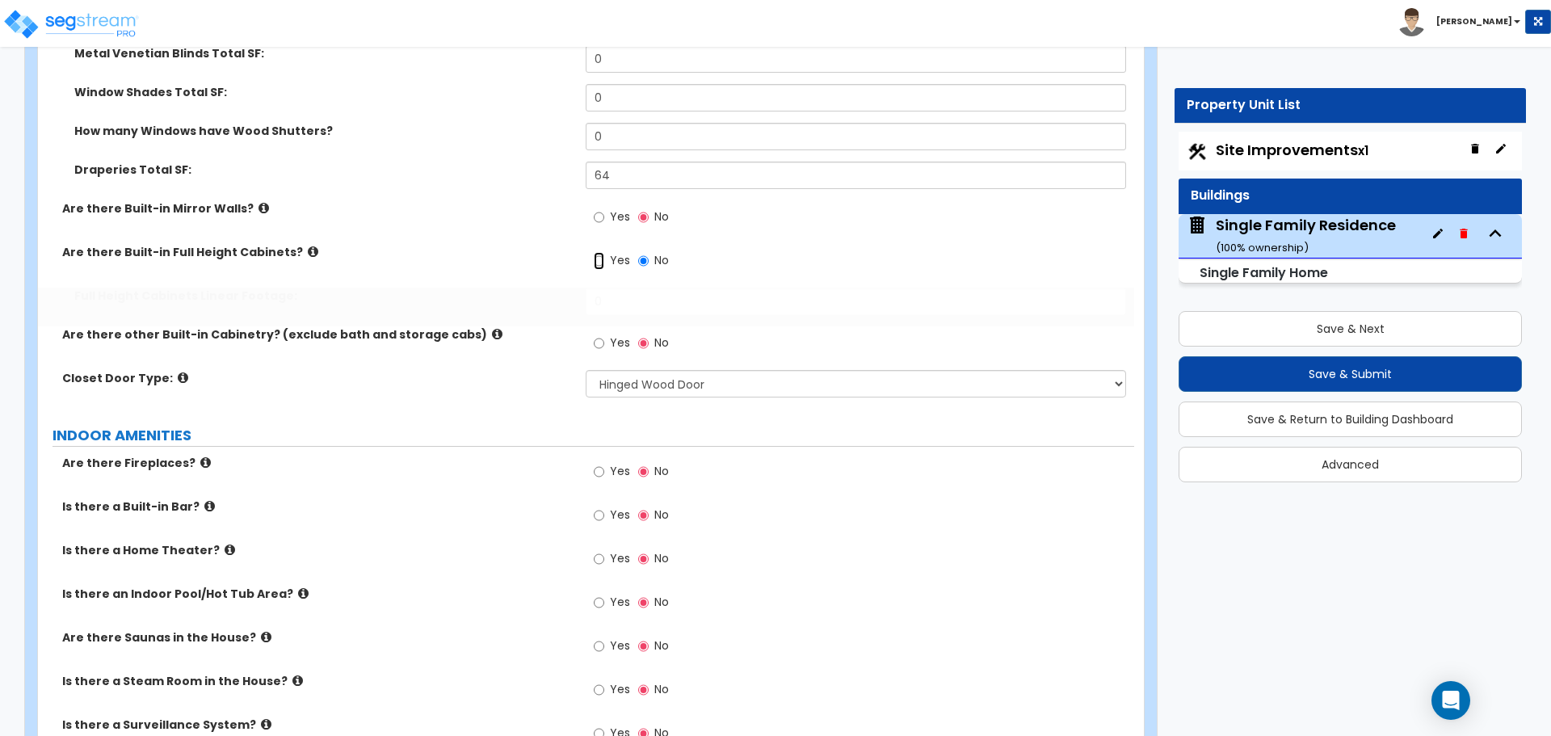
radio input "true"
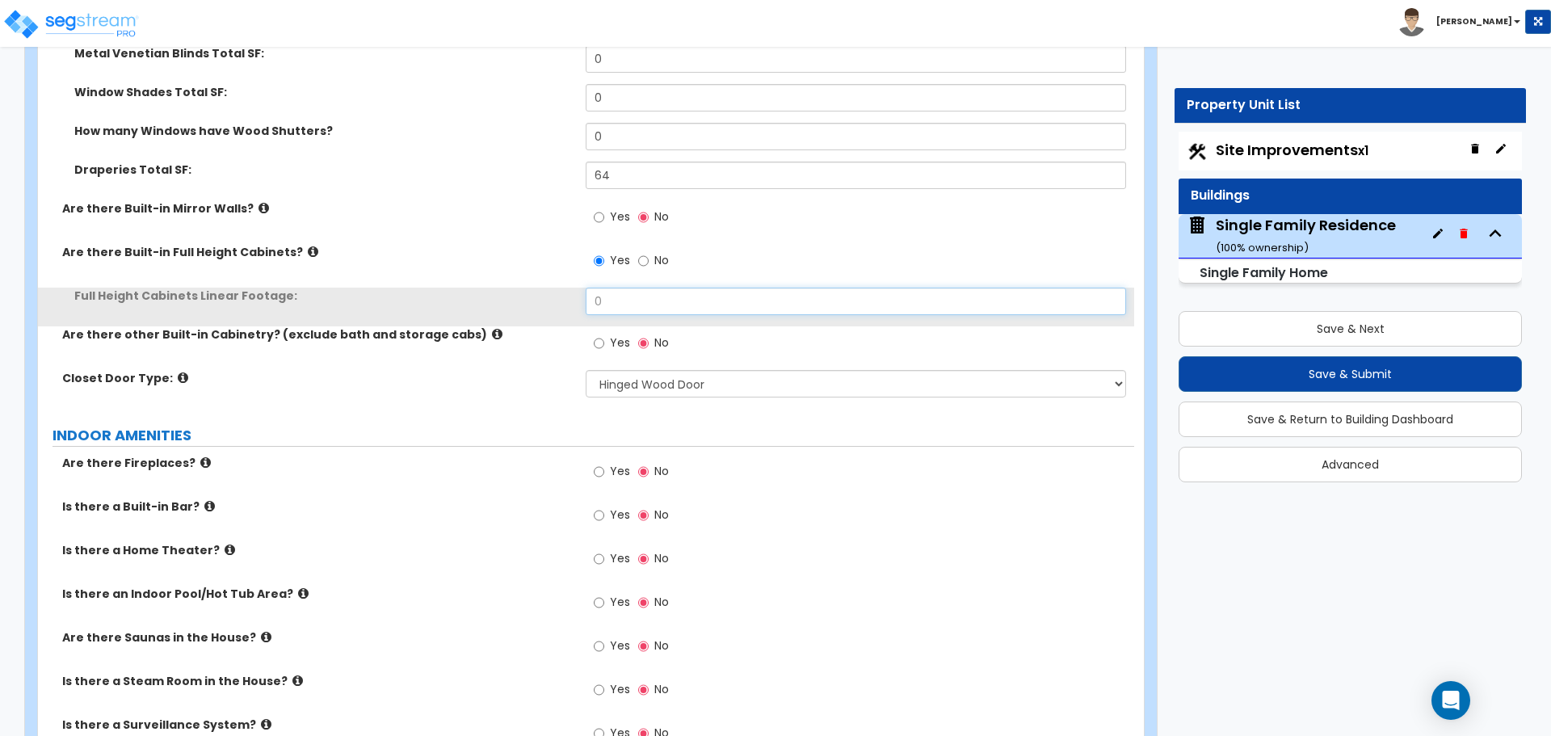
click at [605, 288] on input "0" at bounding box center [856, 301] width 540 height 27
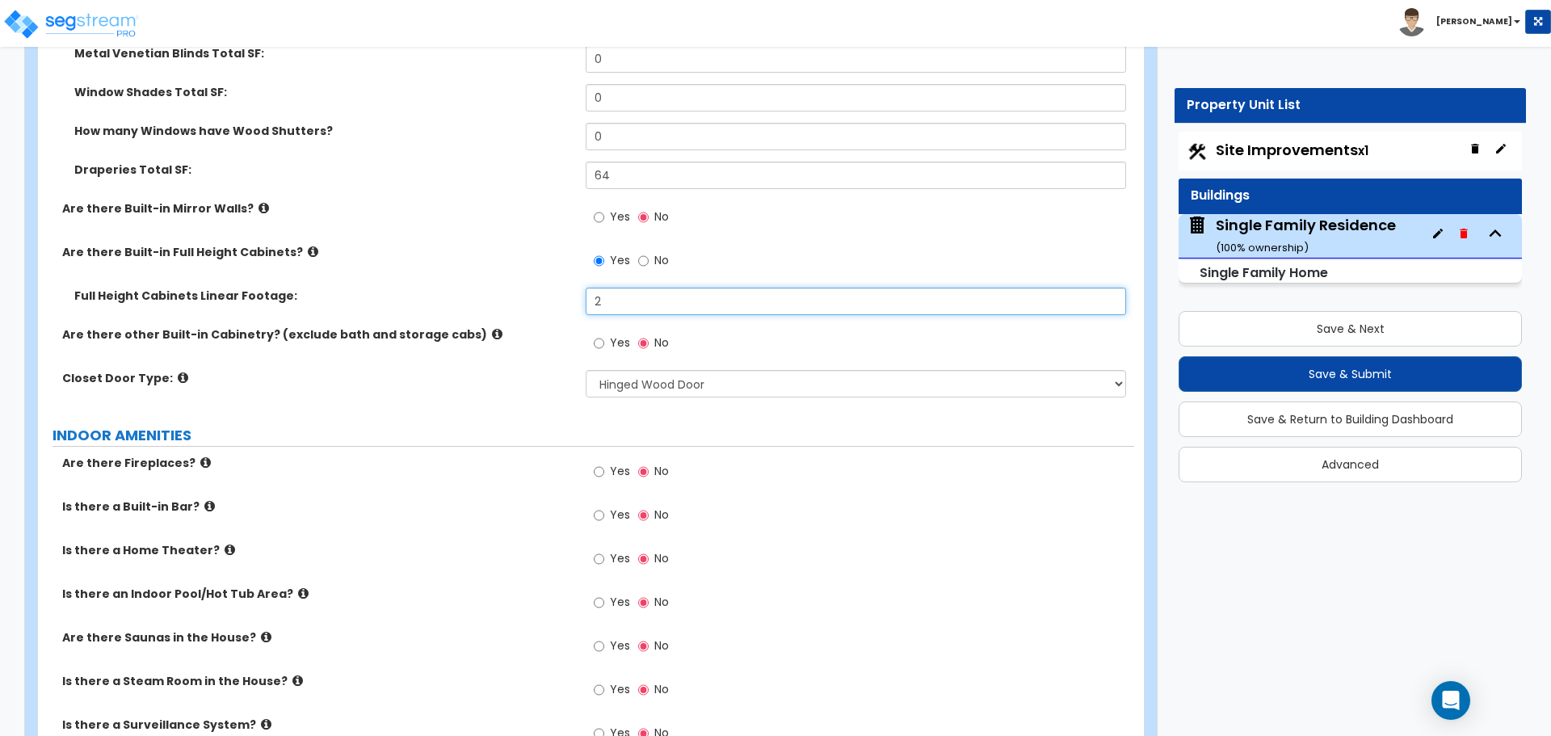
type input "2"
click at [560, 326] on label "Are there other Built-in Cabinetry? (exclude bath and storage cabs)" at bounding box center [317, 334] width 511 height 16
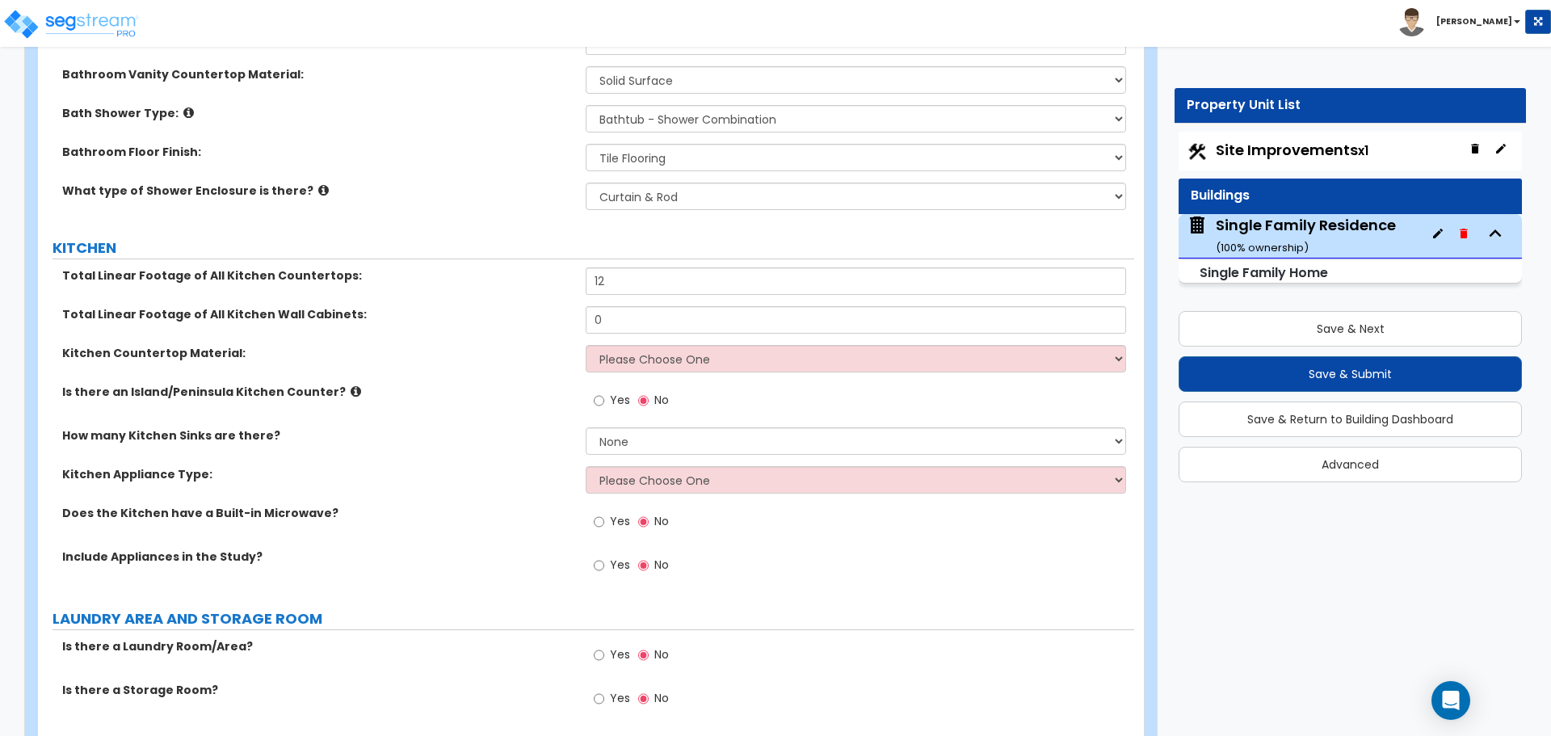
scroll to position [4605, 0]
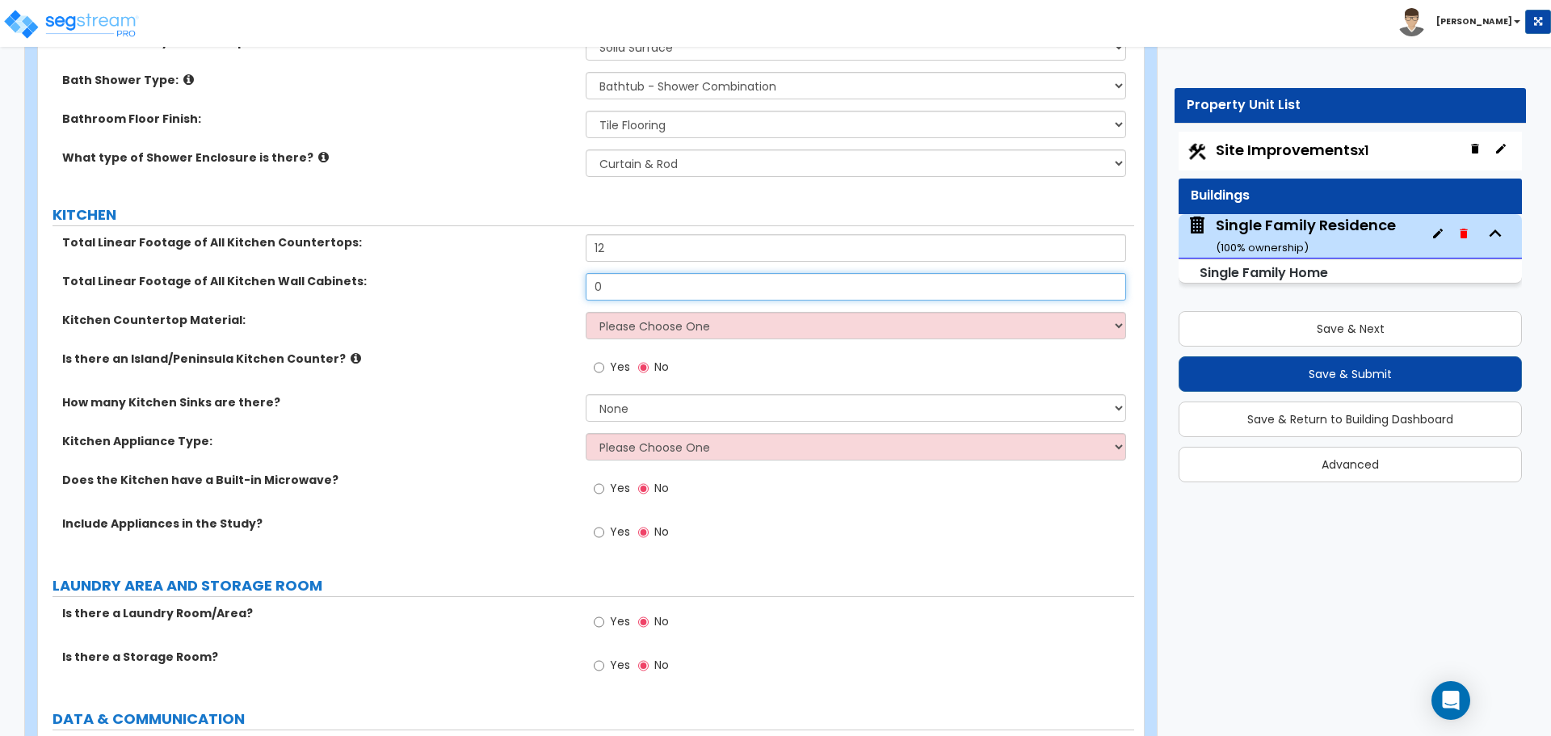
click at [611, 274] on input "0" at bounding box center [856, 286] width 540 height 27
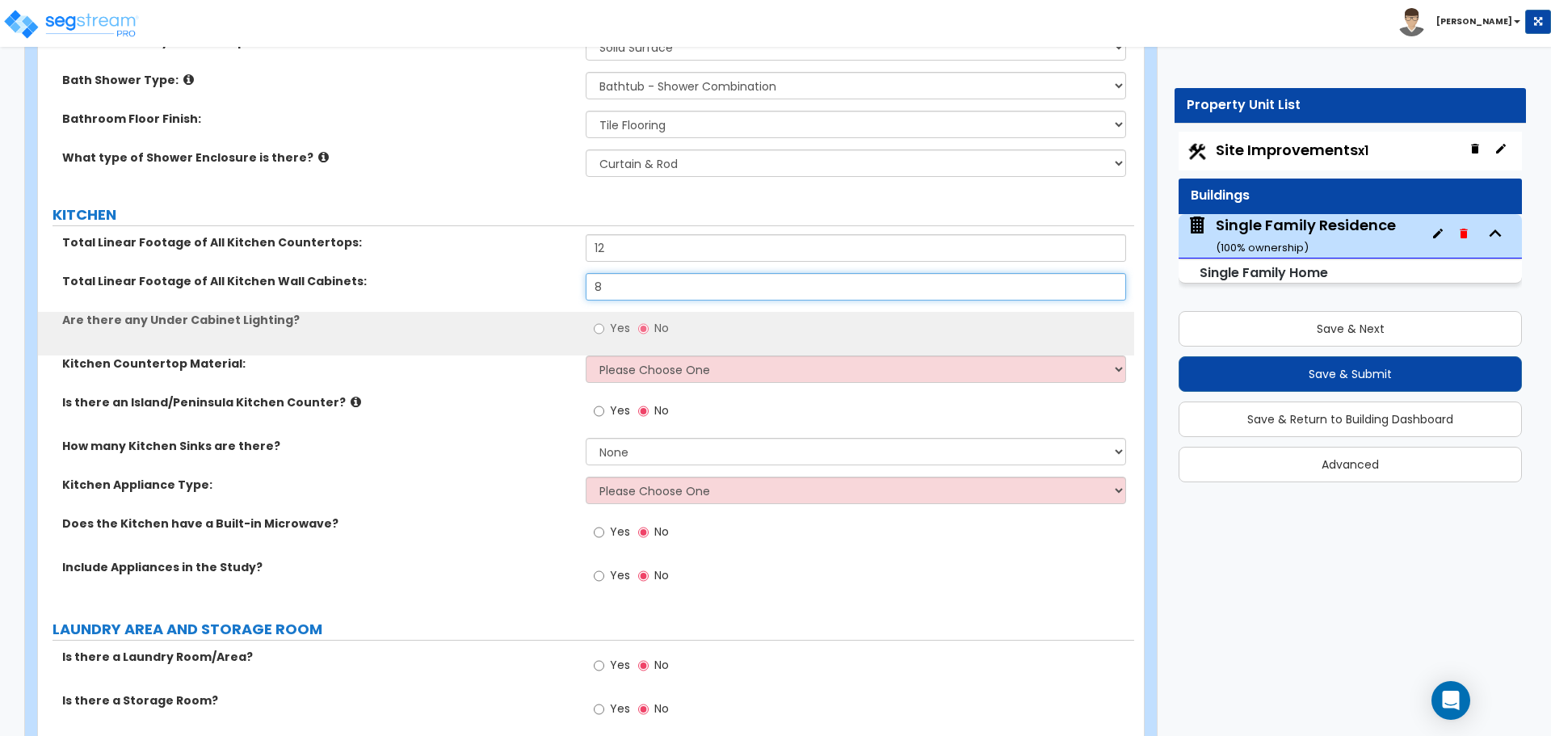
type input "8"
click at [612, 234] on input "12" at bounding box center [856, 247] width 540 height 27
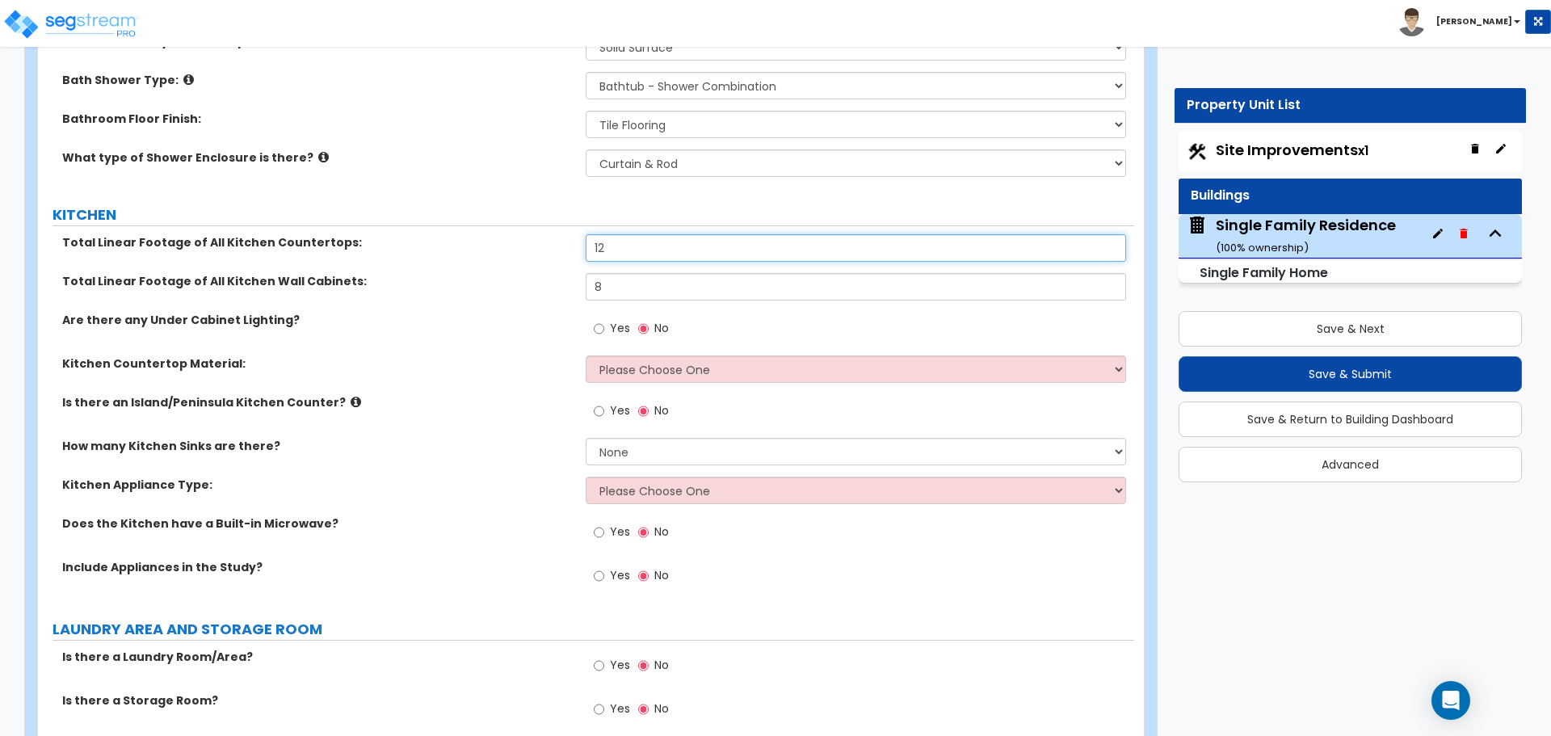
click at [612, 234] on input "12" at bounding box center [856, 247] width 540 height 27
click at [763, 273] on input "8" at bounding box center [856, 286] width 540 height 27
click at [737, 245] on input "10" at bounding box center [856, 247] width 540 height 27
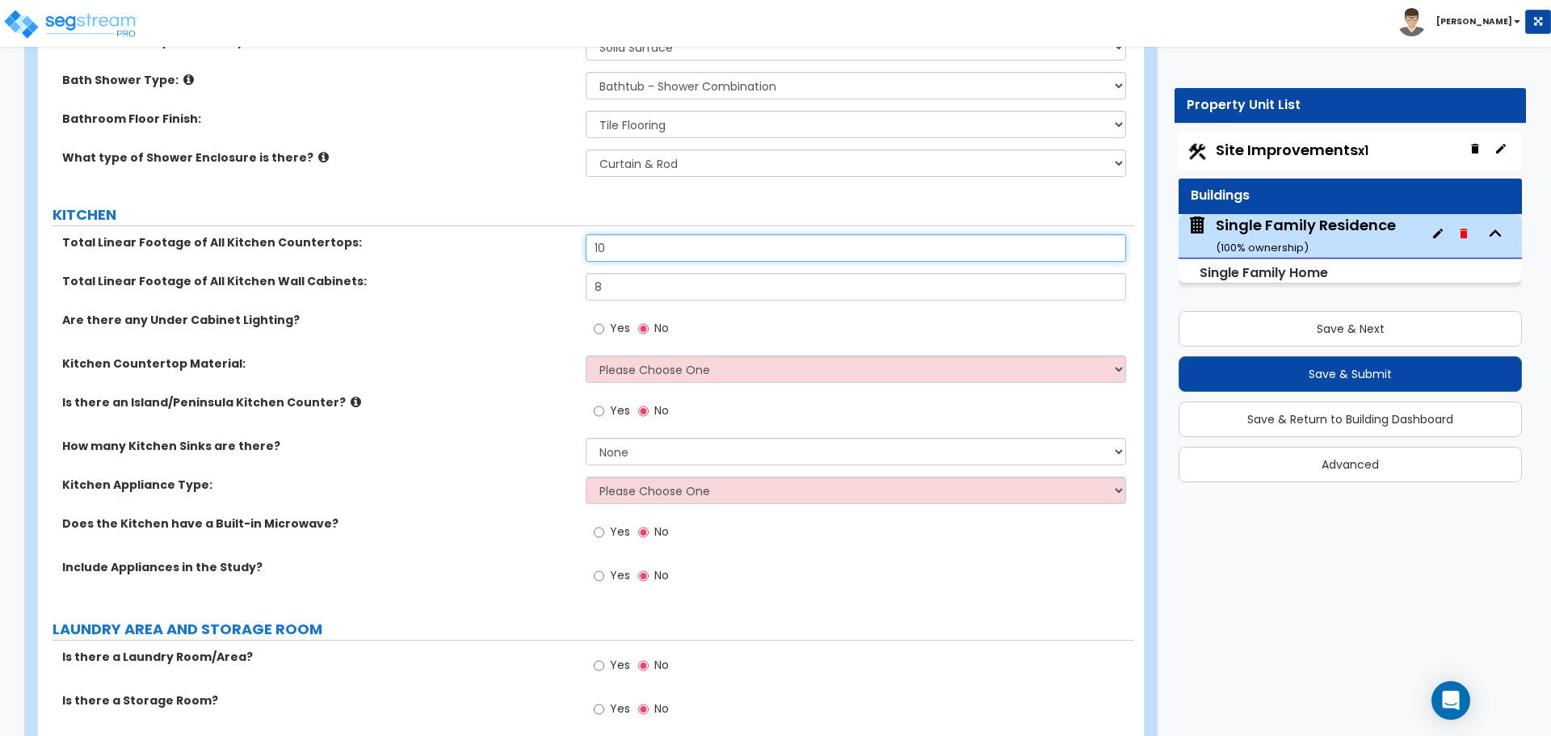
click at [737, 245] on input "10" at bounding box center [856, 247] width 540 height 27
type input "12"
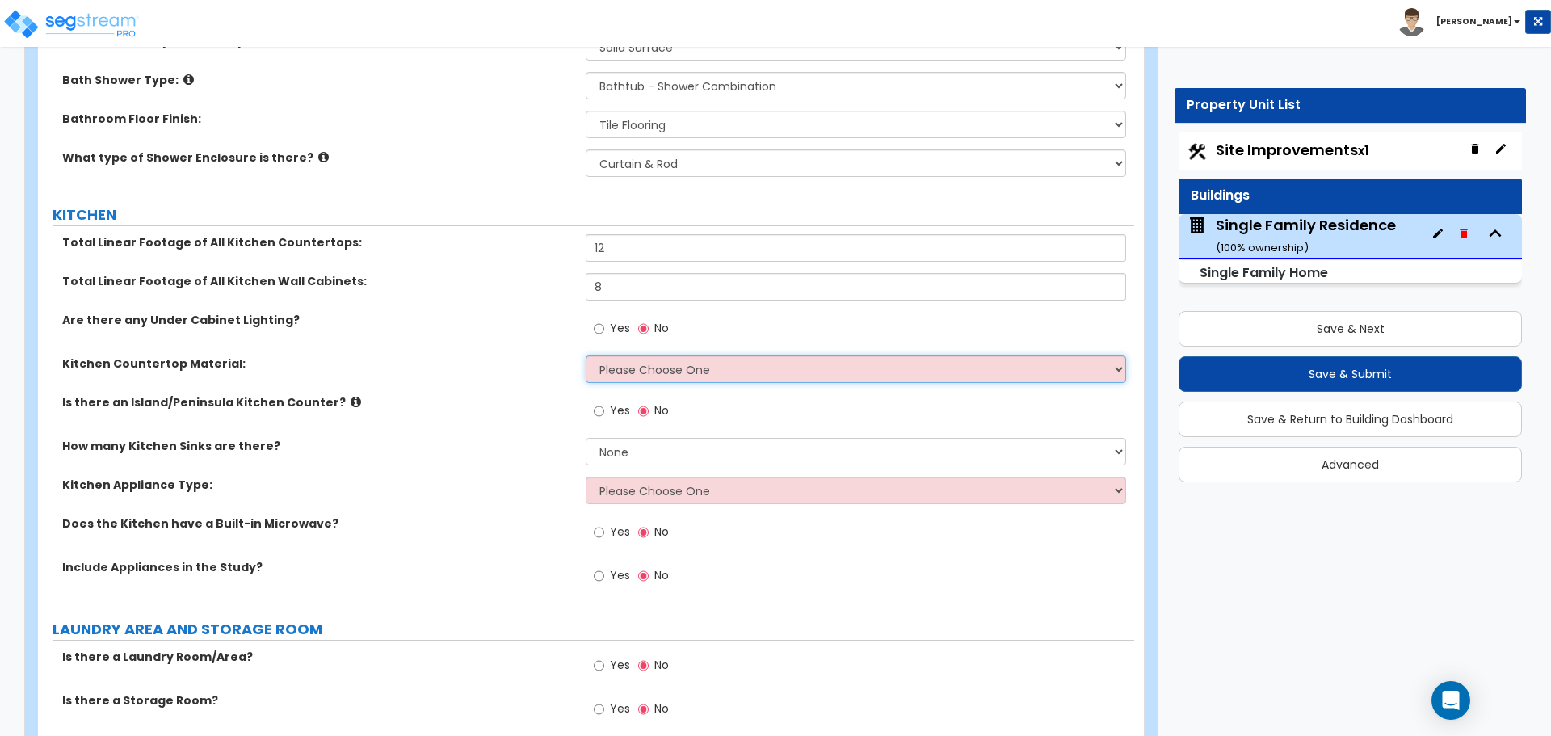
click at [632, 355] on select "Please Choose One Plastic Laminate Solid Surface Stone Quartz Marble Tile Wood …" at bounding box center [856, 368] width 540 height 27
select select "1"
click at [586, 355] on select "Please Choose One Plastic Laminate Solid Surface Stone Quartz Marble Tile Wood …" at bounding box center [856, 368] width 540 height 27
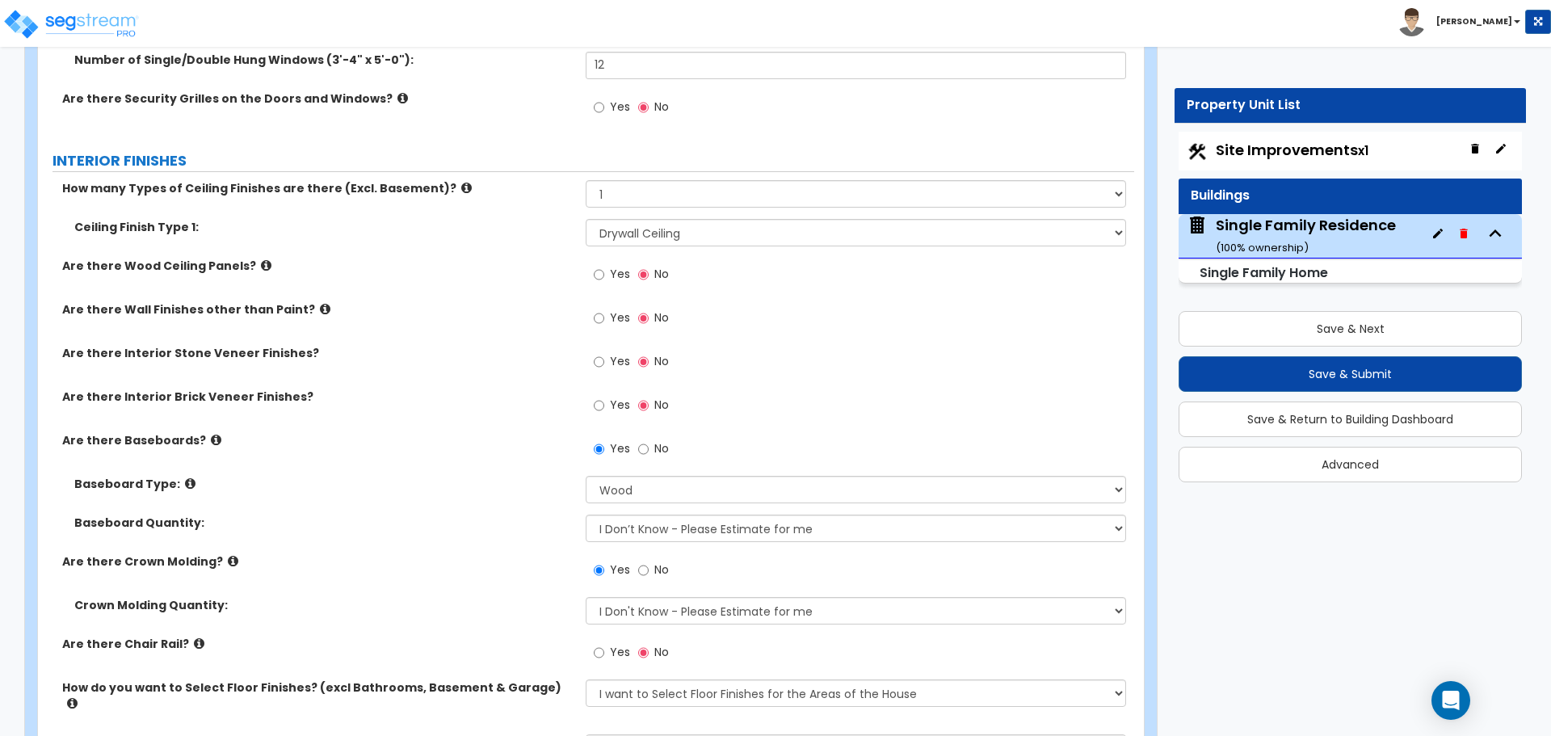
scroll to position [2423, 0]
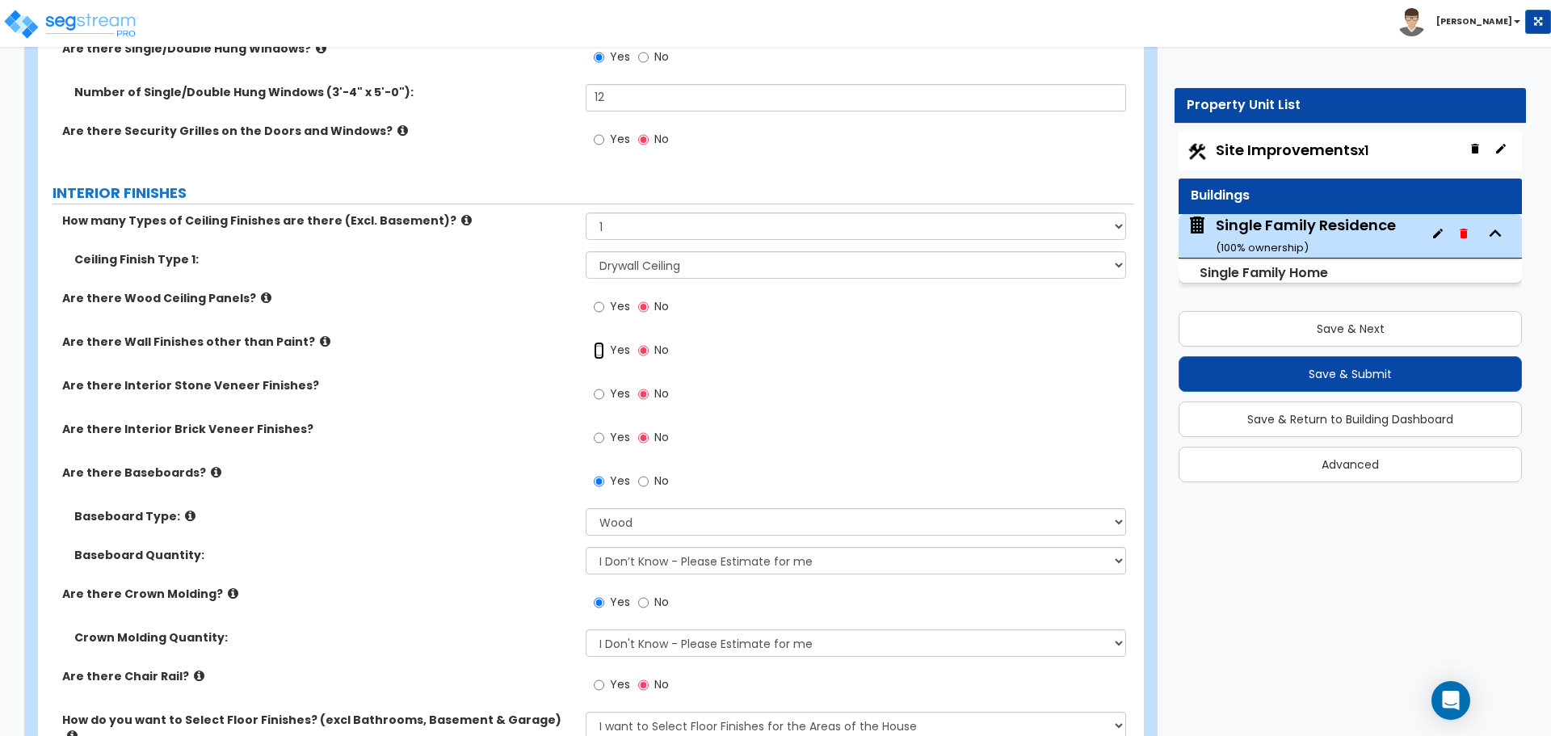
click at [595, 351] on input "Yes" at bounding box center [599, 351] width 11 height 18
radio input "true"
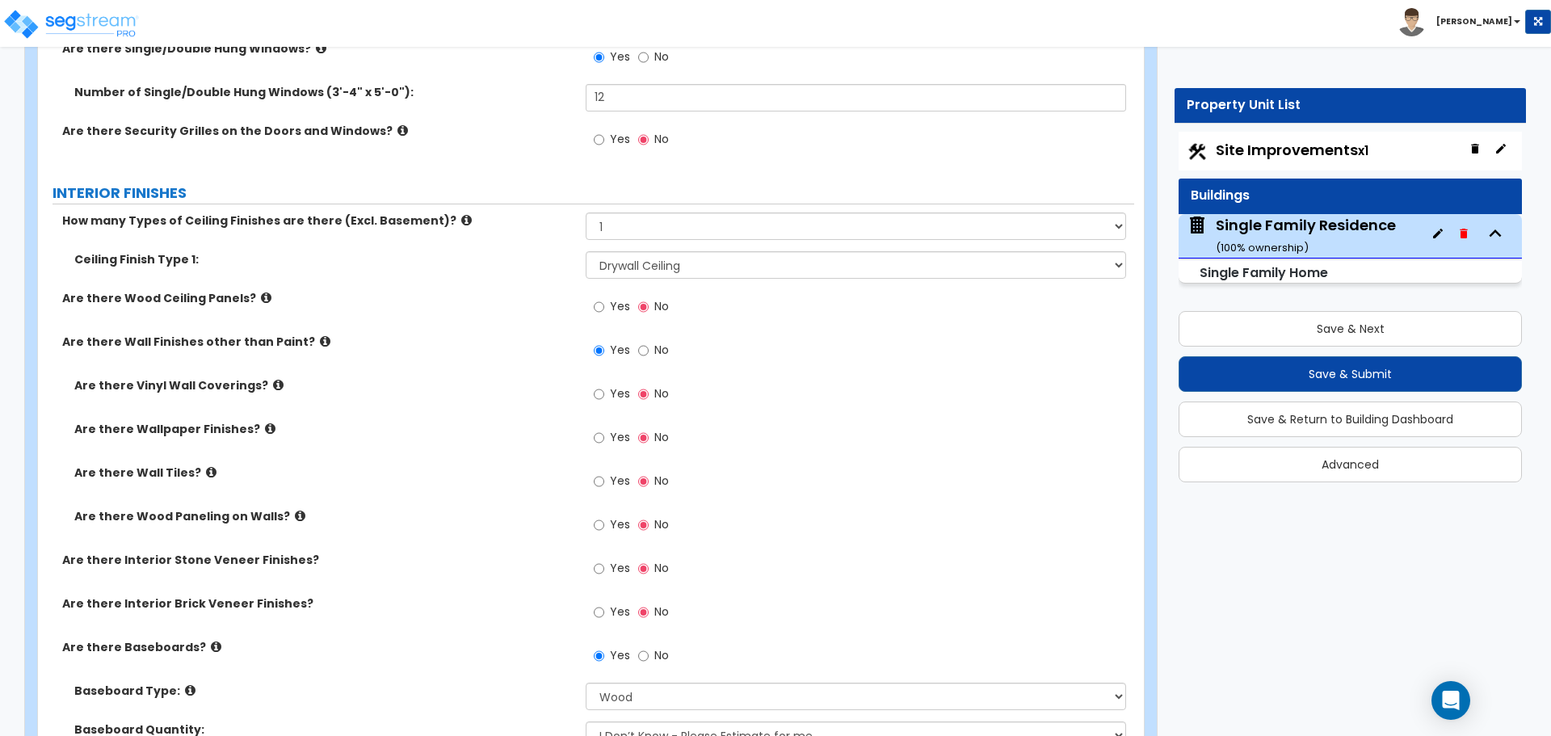
click at [608, 441] on label "Yes" at bounding box center [612, 439] width 36 height 27
click at [604, 441] on input "Yes" at bounding box center [599, 438] width 11 height 18
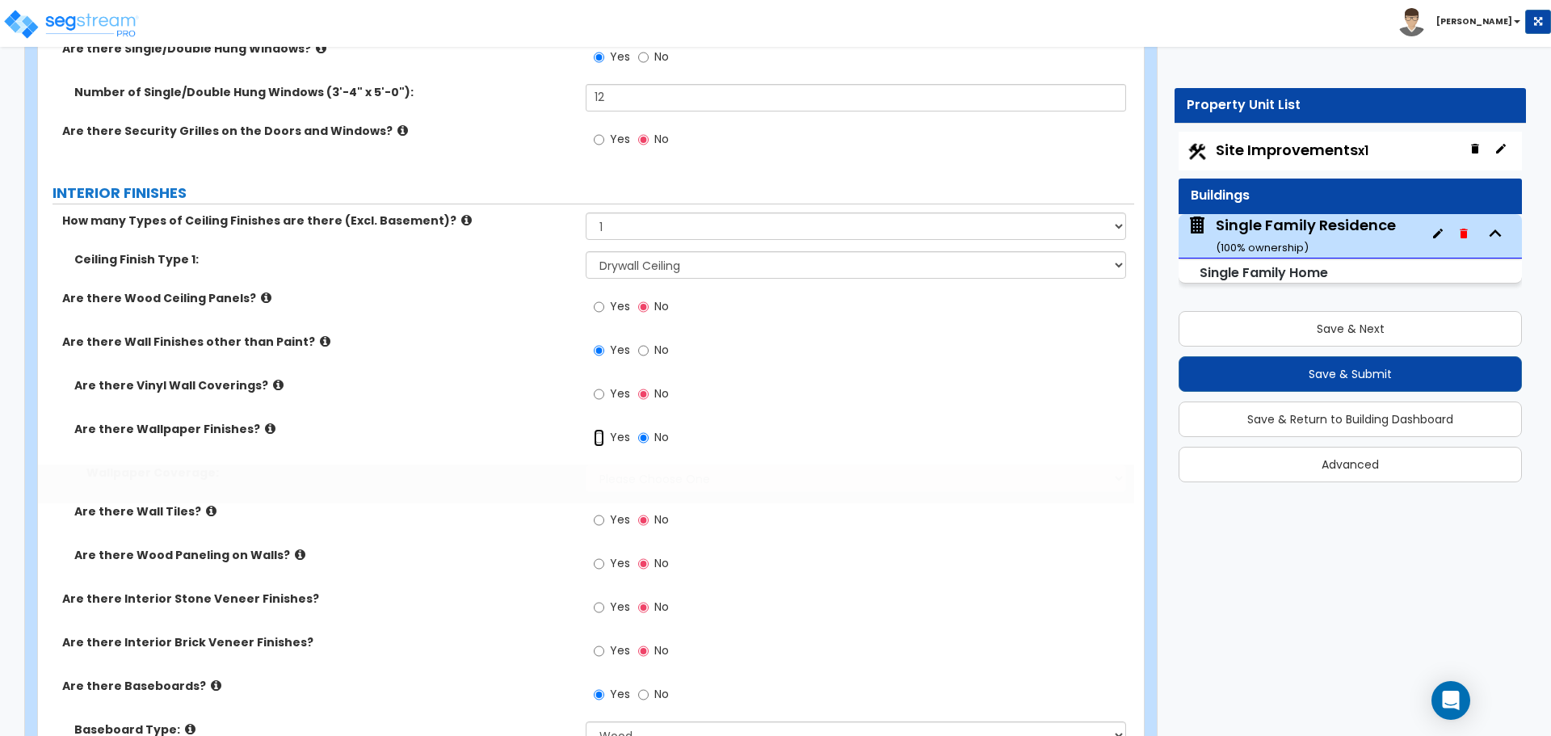
radio input "true"
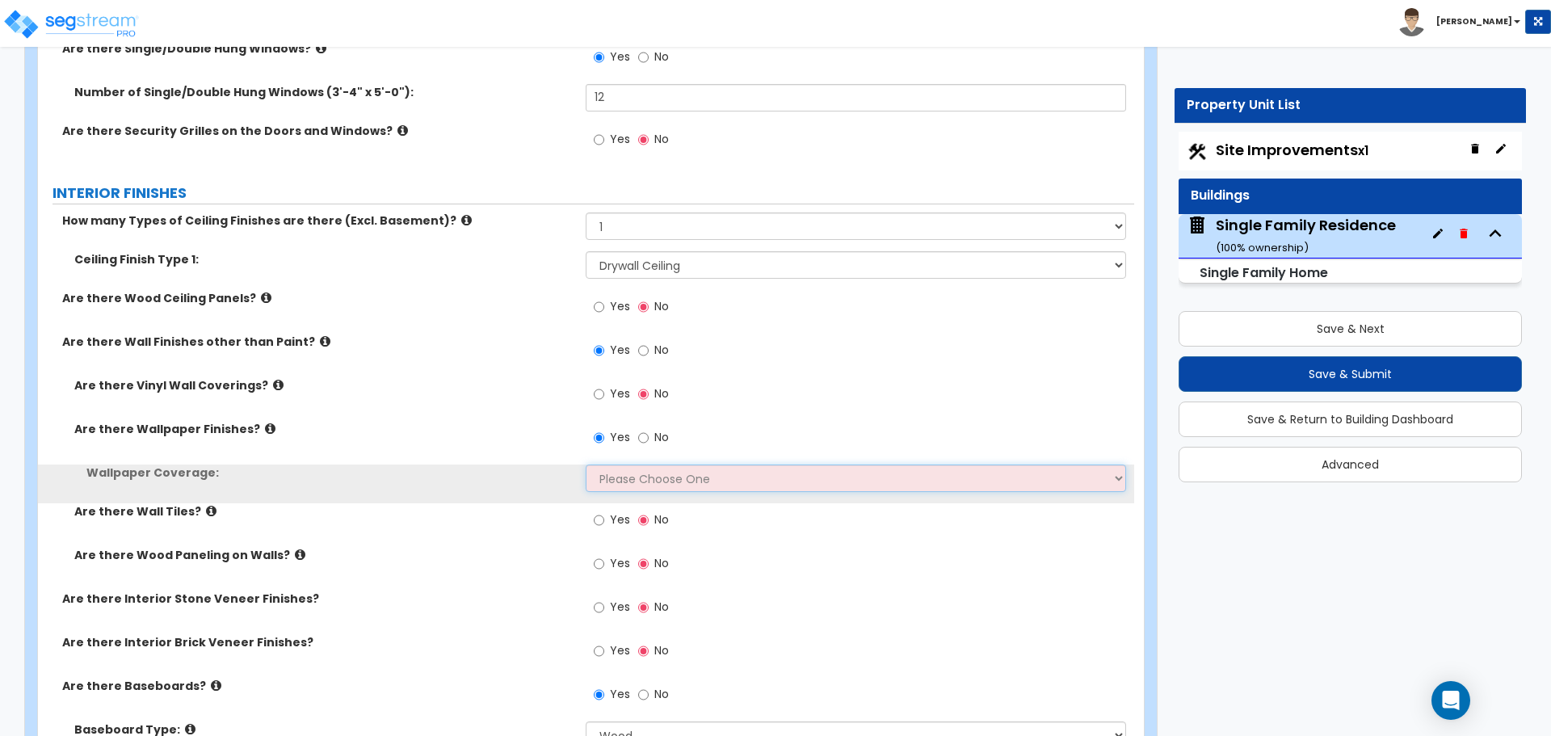
click at [616, 479] on select "Please Choose One Only a Small Portion of Walls are Covered Several Walls are C…" at bounding box center [856, 477] width 540 height 27
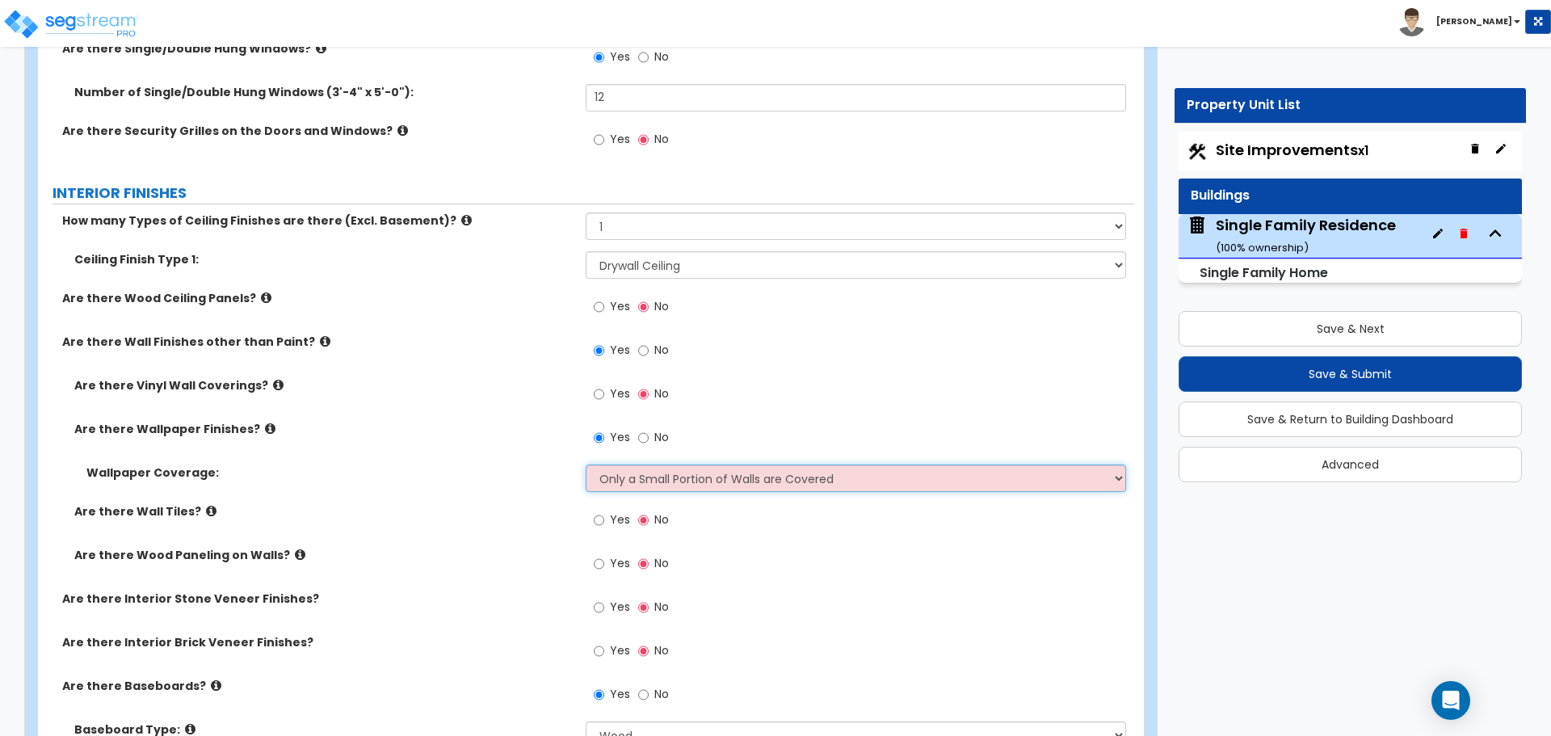
click at [586, 464] on select "Please Choose One Only a Small Portion of Walls are Covered Several Walls are C…" at bounding box center [856, 477] width 540 height 27
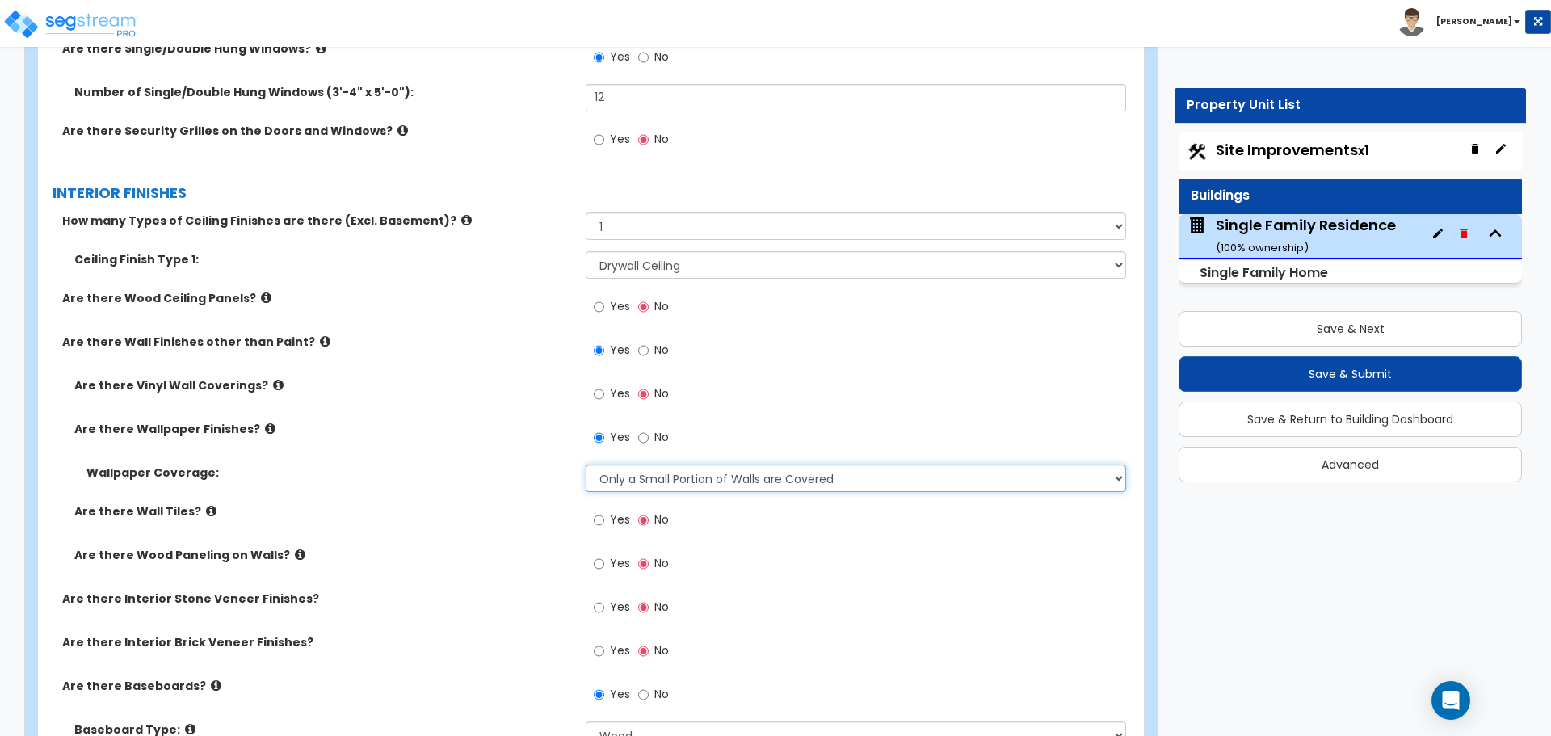
scroll to position [2504, 0]
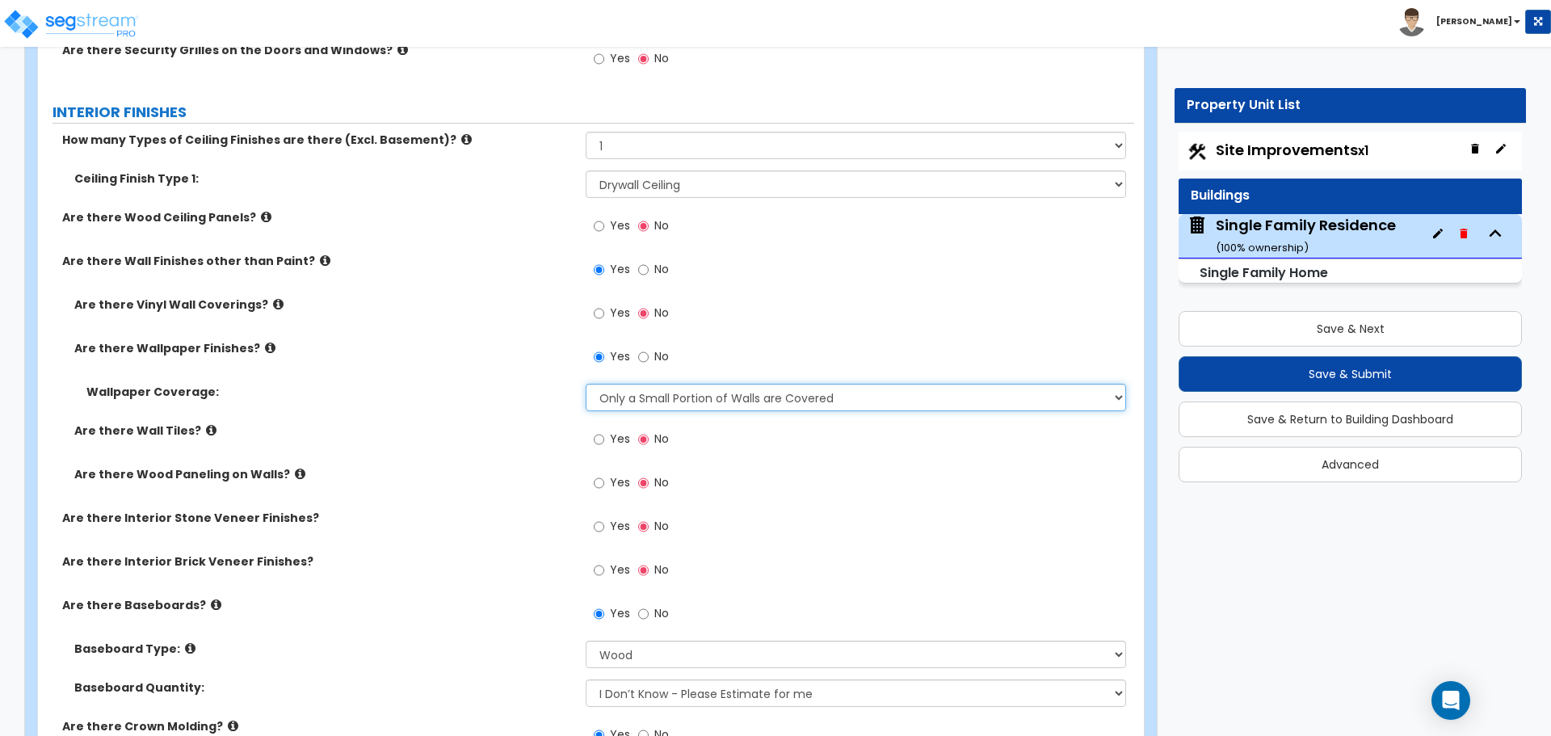
click at [633, 403] on select "Please Choose One Only a Small Portion of Walls are Covered Several Walls are C…" at bounding box center [856, 397] width 540 height 27
click at [586, 384] on select "Please Choose One Only a Small Portion of Walls are Covered Several Walls are C…" at bounding box center [856, 397] width 540 height 27
click at [651, 405] on select "Please Choose One Only a Small Portion of Walls are Covered Several Walls are C…" at bounding box center [856, 397] width 540 height 27
select select "1"
click at [586, 384] on select "Please Choose One Only a Small Portion of Walls are Covered Several Walls are C…" at bounding box center [856, 397] width 540 height 27
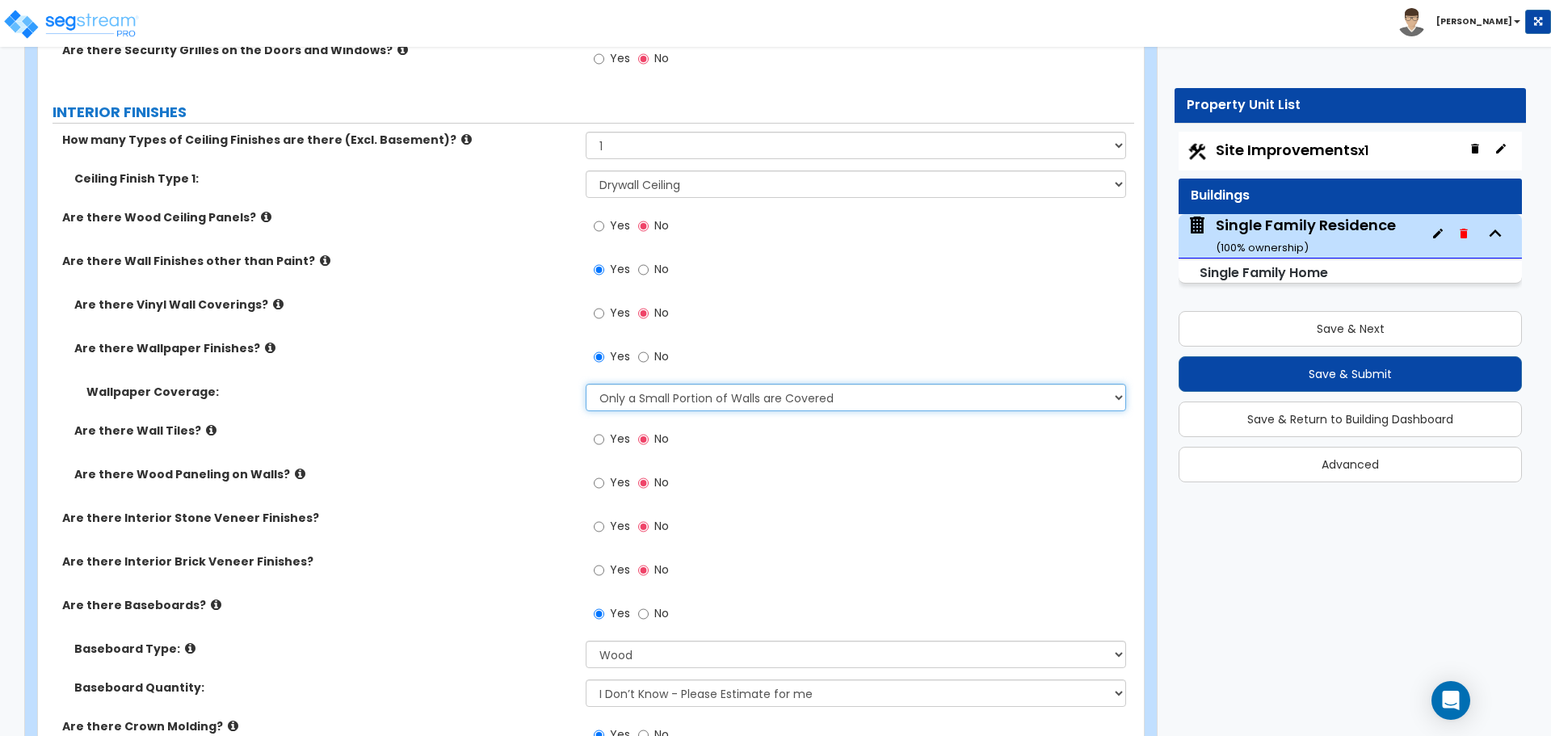
click at [681, 396] on select "Please Choose One Only a Small Portion of Walls are Covered Several Walls are C…" at bounding box center [856, 397] width 540 height 27
click at [586, 384] on select "Please Choose One Only a Small Portion of Walls are Covered Several Walls are C…" at bounding box center [856, 397] width 540 height 27
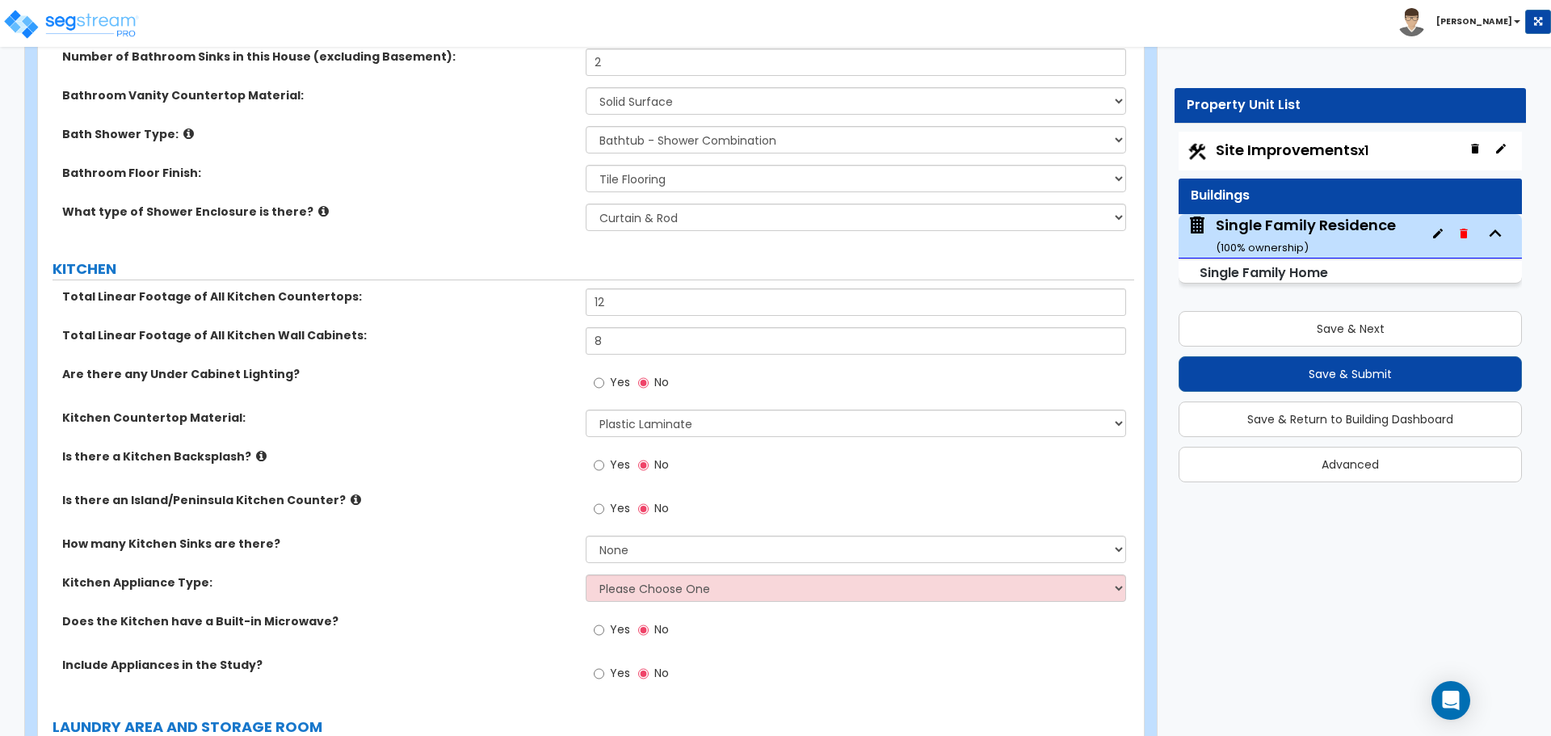
scroll to position [4766, 0]
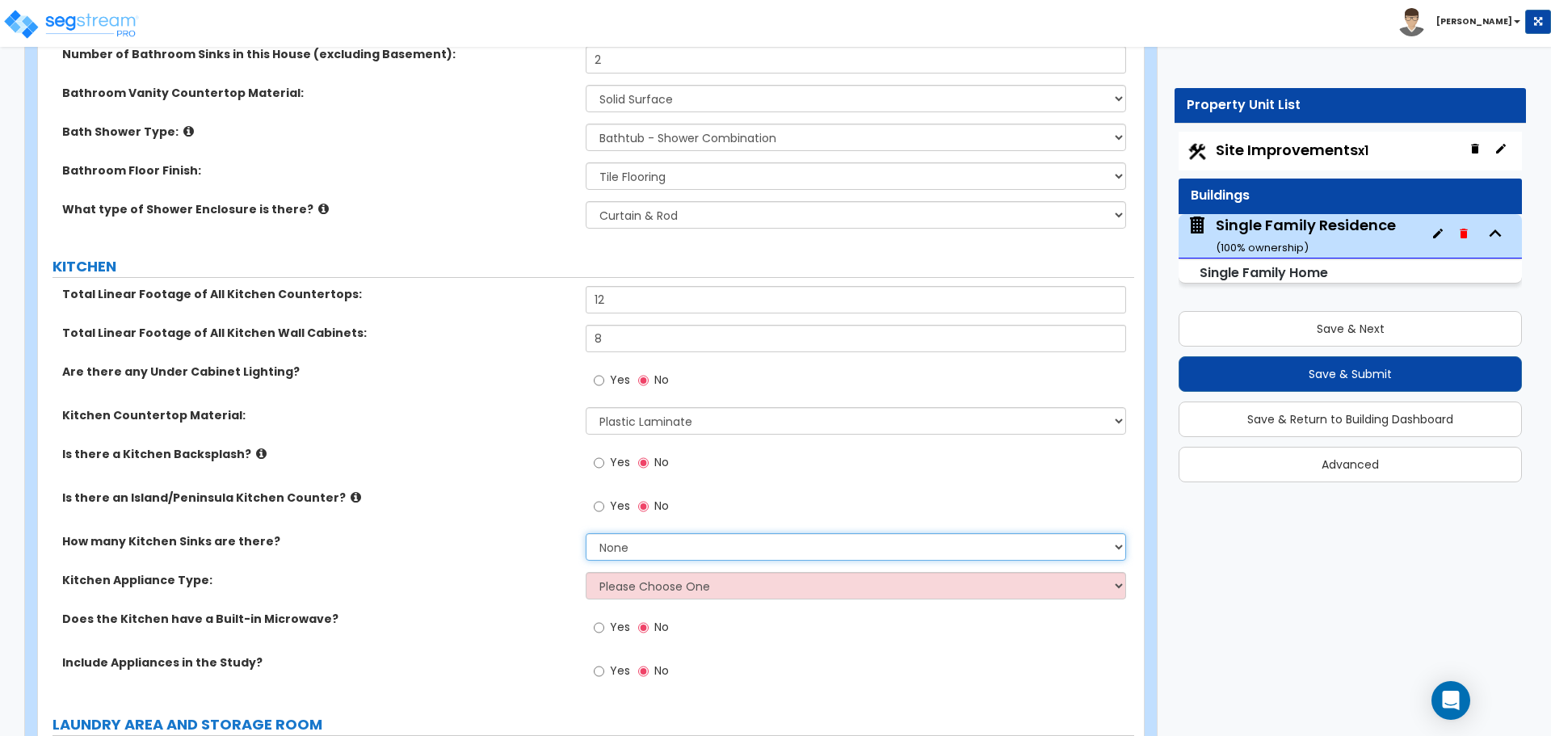
click at [666, 533] on select "None 1 2 3" at bounding box center [856, 546] width 540 height 27
select select "1"
click at [586, 533] on select "None 1 2 3" at bounding box center [856, 546] width 540 height 27
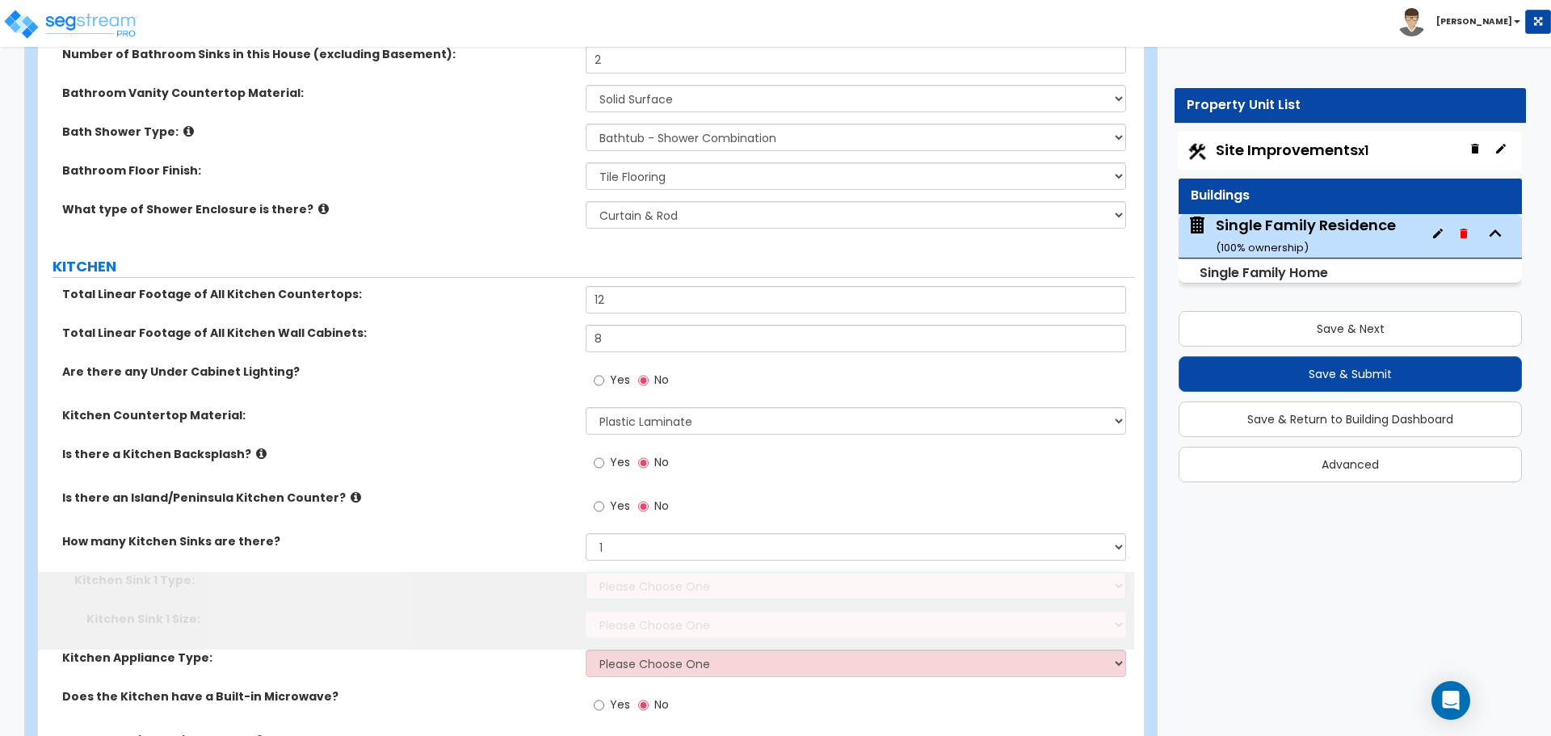
click at [640, 572] on select "Please Choose One Stainless Steel Porcelain Enamel Cast Iron Granite Composite" at bounding box center [856, 585] width 540 height 27
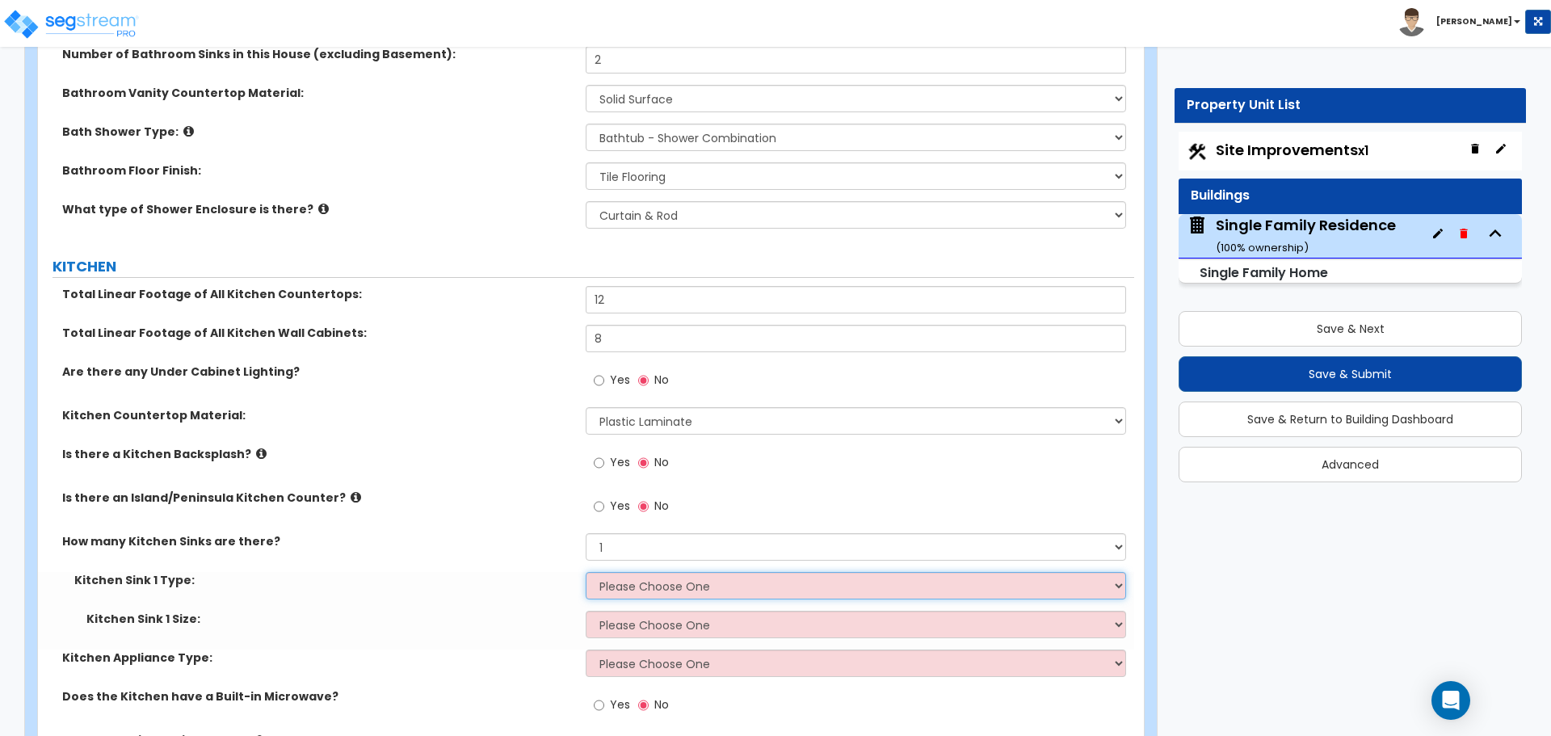
select select "1"
click at [586, 572] on select "Please Choose One Stainless Steel Porcelain Enamel Cast Iron Granite Composite" at bounding box center [856, 585] width 540 height 27
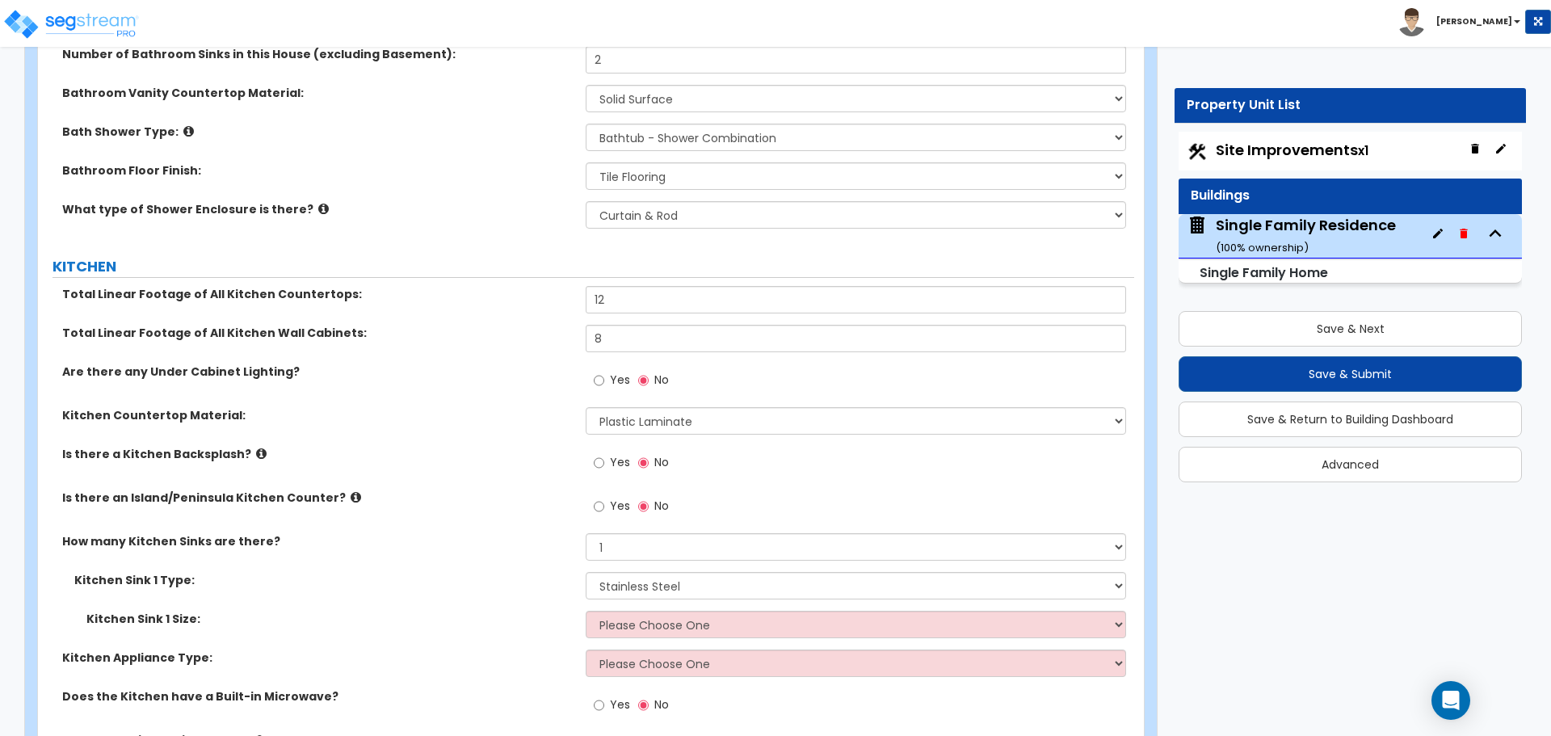
click at [641, 590] on div "Kitchen Sink 1 Type: Please Choose One Stainless Steel Porcelain Enamel Cast Ir…" at bounding box center [586, 591] width 1096 height 39
click at [633, 611] on select "Please Choose One Single Sink Double Sink" at bounding box center [856, 624] width 540 height 27
select select "2"
click at [586, 611] on select "Please Choose One Single Sink Double Sink" at bounding box center [856, 624] width 540 height 27
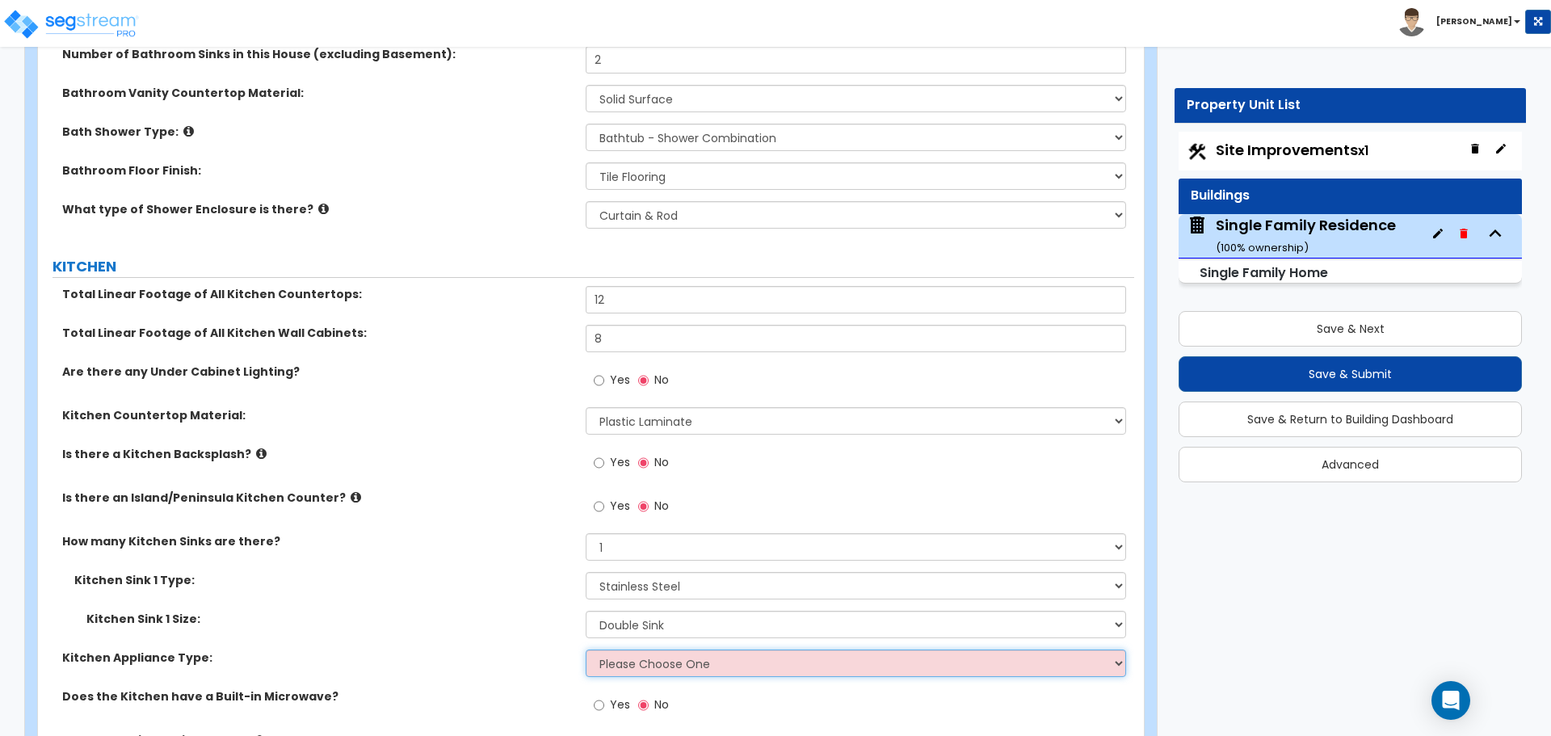
click at [640, 654] on select "Please Choose One Gas Electric" at bounding box center [856, 662] width 540 height 27
select select "1"
click at [586, 649] on select "Please Choose One Gas Electric" at bounding box center [856, 662] width 540 height 27
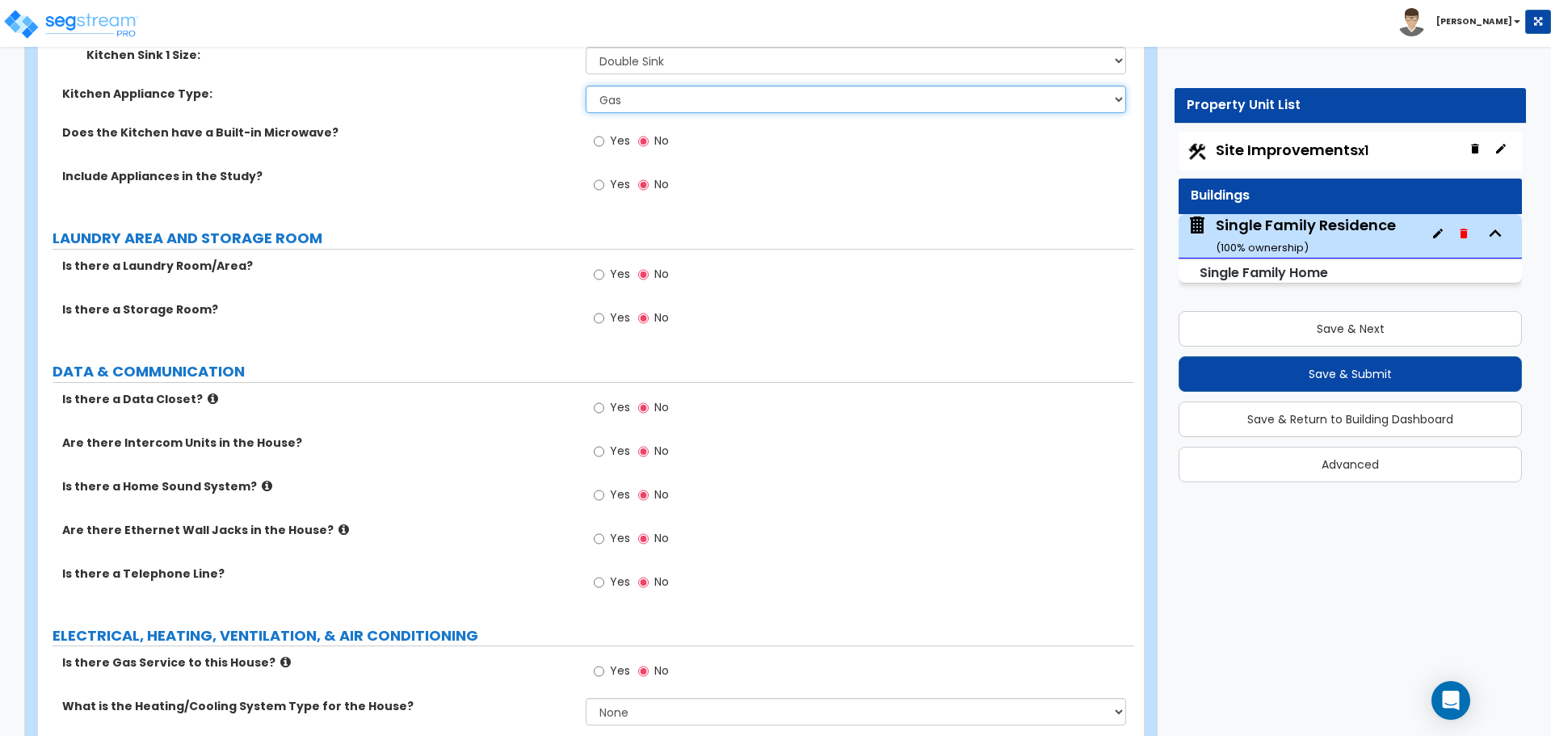
scroll to position [5332, 0]
click at [599, 264] on input "Yes" at bounding box center [599, 273] width 11 height 18
radio input "true"
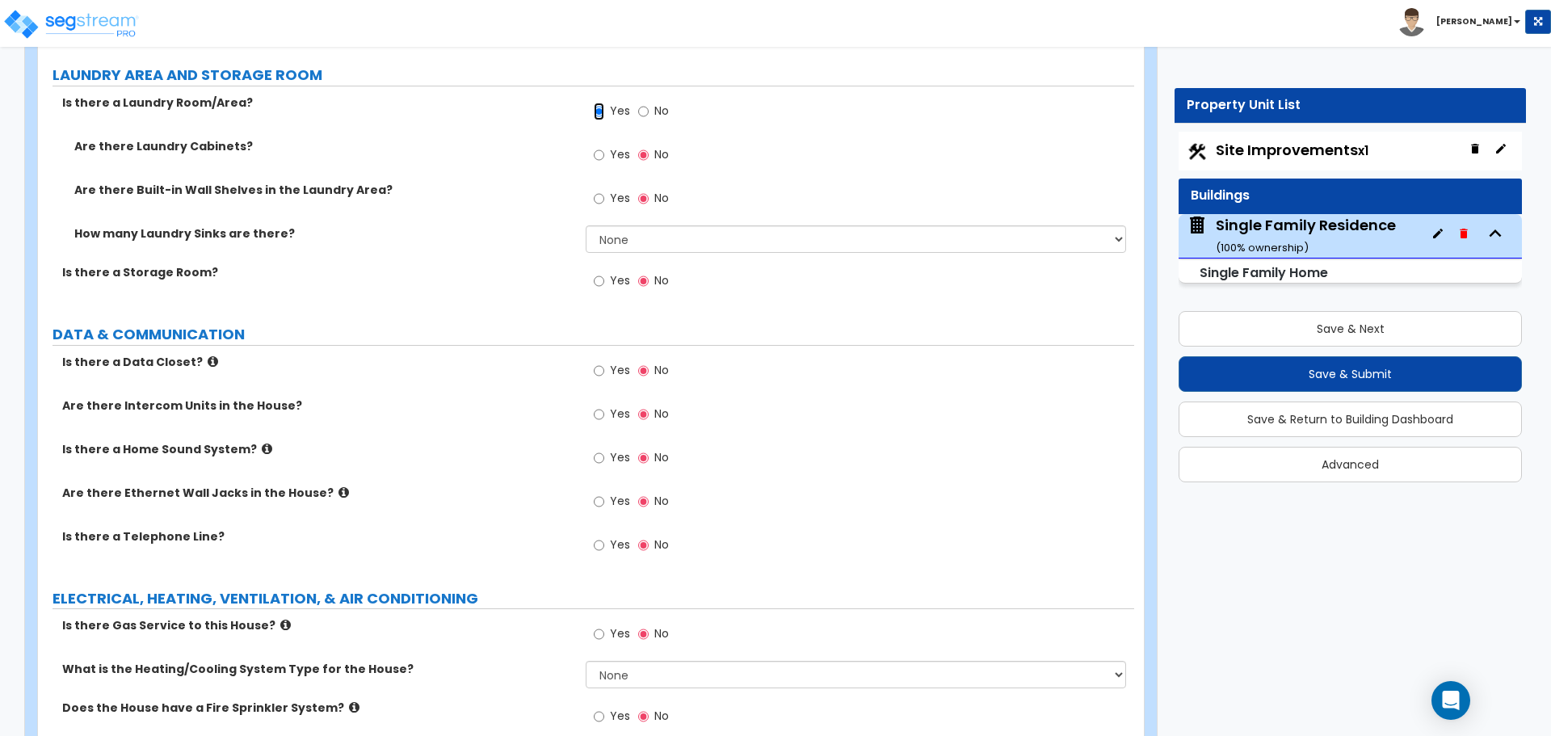
scroll to position [5574, 0]
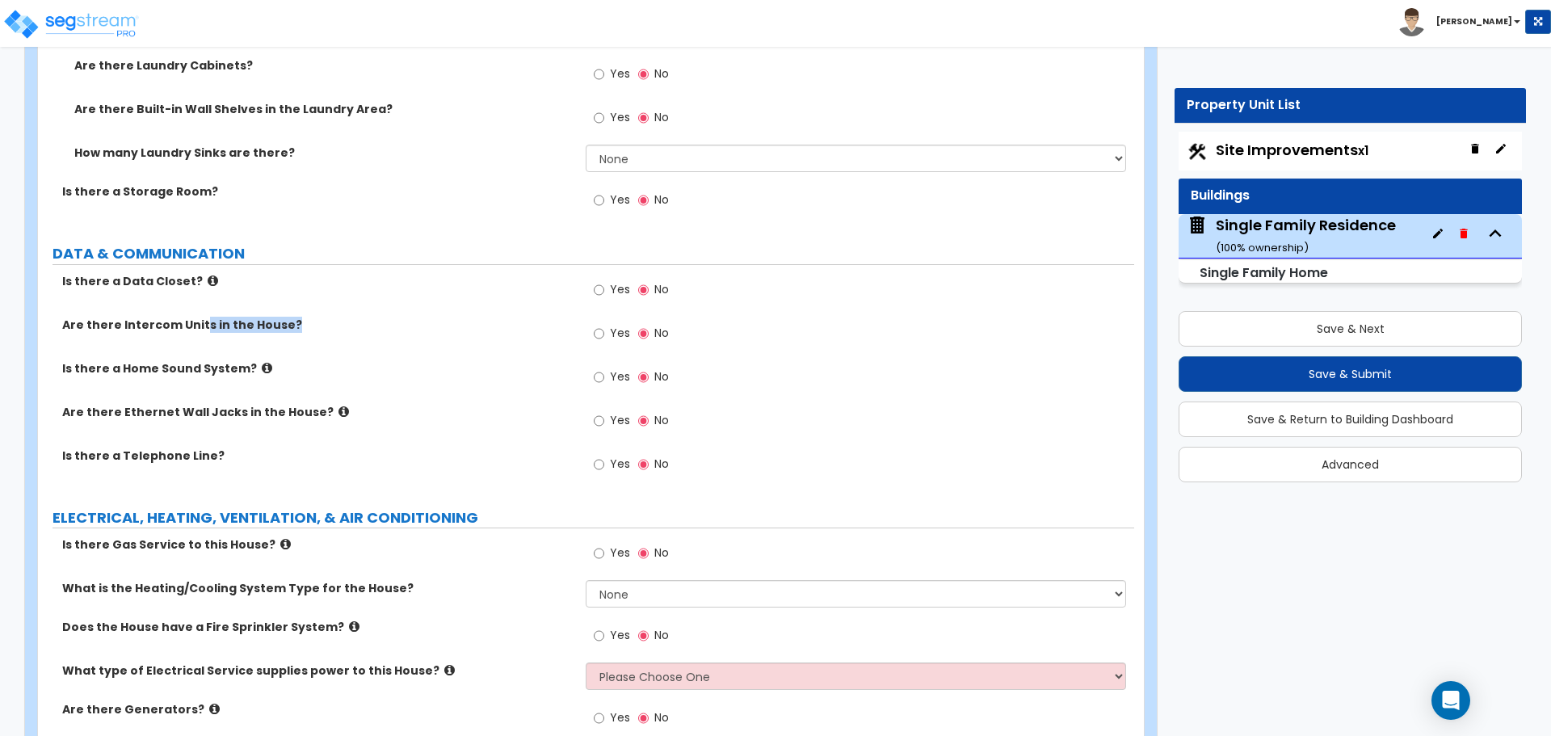
drag, startPoint x: 200, startPoint y: 312, endPoint x: 312, endPoint y: 312, distance: 111.5
click at [312, 317] on label "Are there Intercom Units in the House?" at bounding box center [317, 325] width 511 height 16
click at [232, 329] on div "Are there Intercom Units in the House? Yes No" at bounding box center [586, 339] width 1096 height 44
click at [597, 325] on input "Yes" at bounding box center [599, 334] width 11 height 18
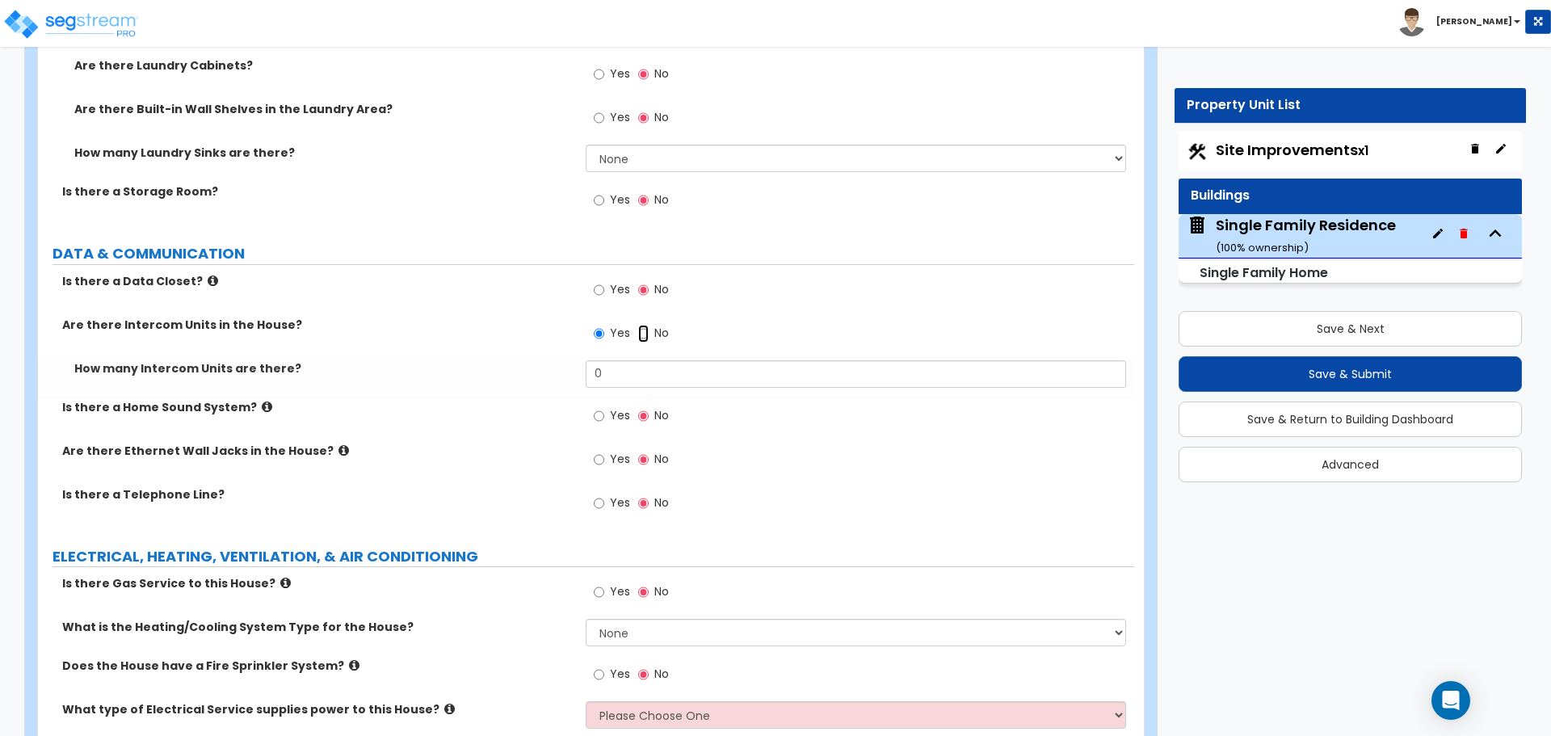
click at [647, 325] on input "No" at bounding box center [643, 334] width 11 height 18
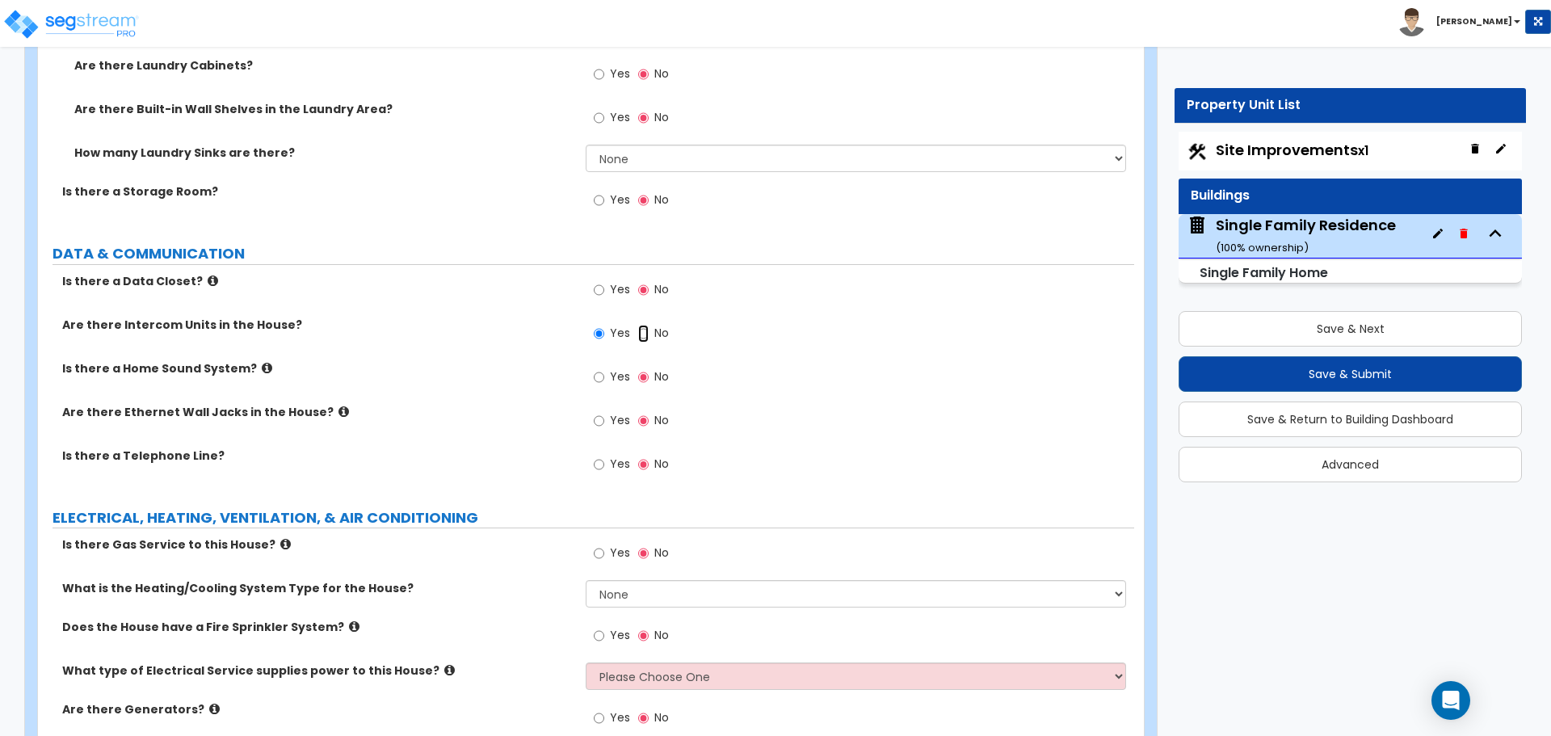
radio input "false"
radio input "true"
click at [607, 452] on label "Yes" at bounding box center [612, 465] width 36 height 27
click at [604, 456] on input "Yes" at bounding box center [599, 465] width 11 height 18
radio input "true"
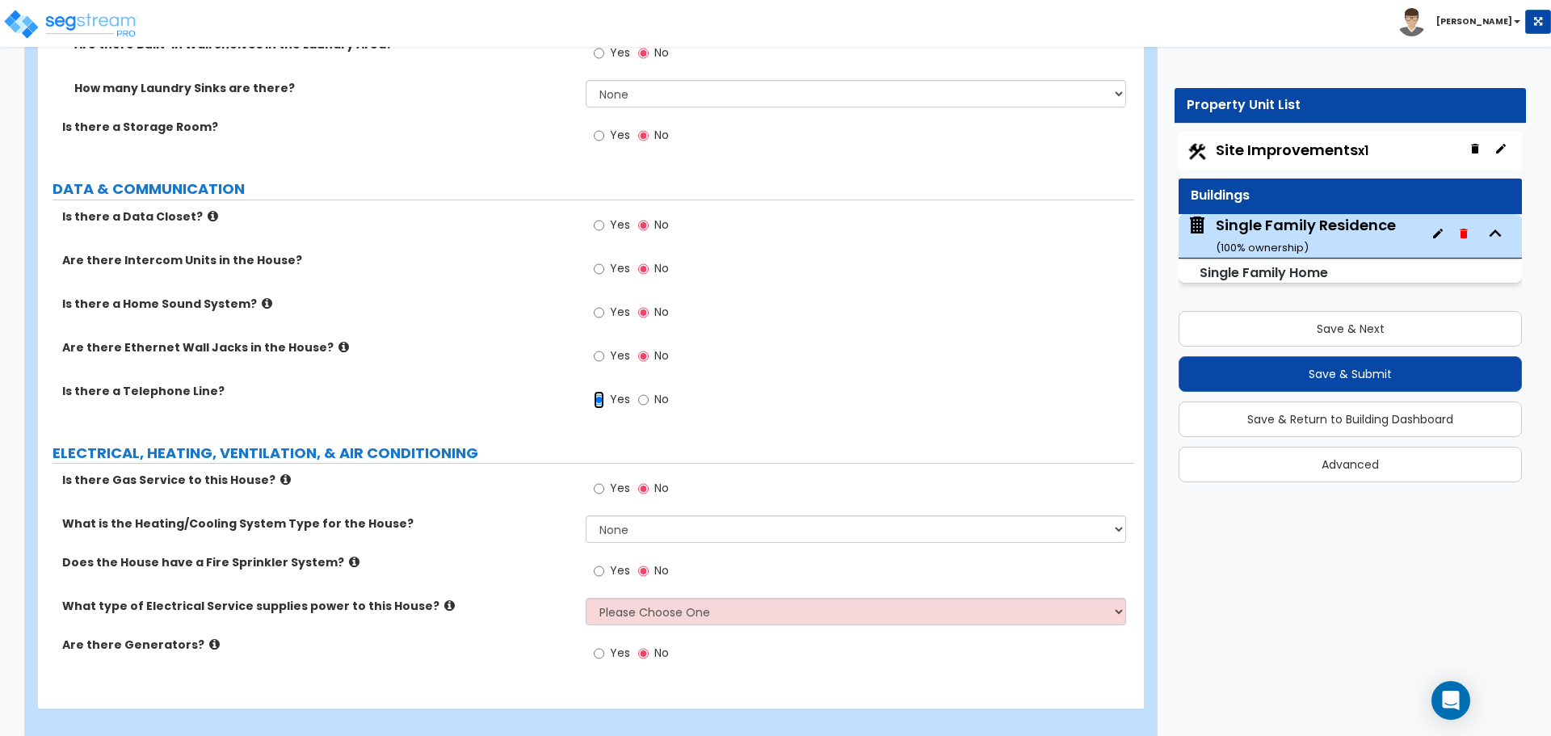
scroll to position [5641, 0]
click at [607, 477] on label "Yes" at bounding box center [612, 487] width 36 height 27
click at [604, 477] on input "Yes" at bounding box center [599, 486] width 11 height 18
radio input "true"
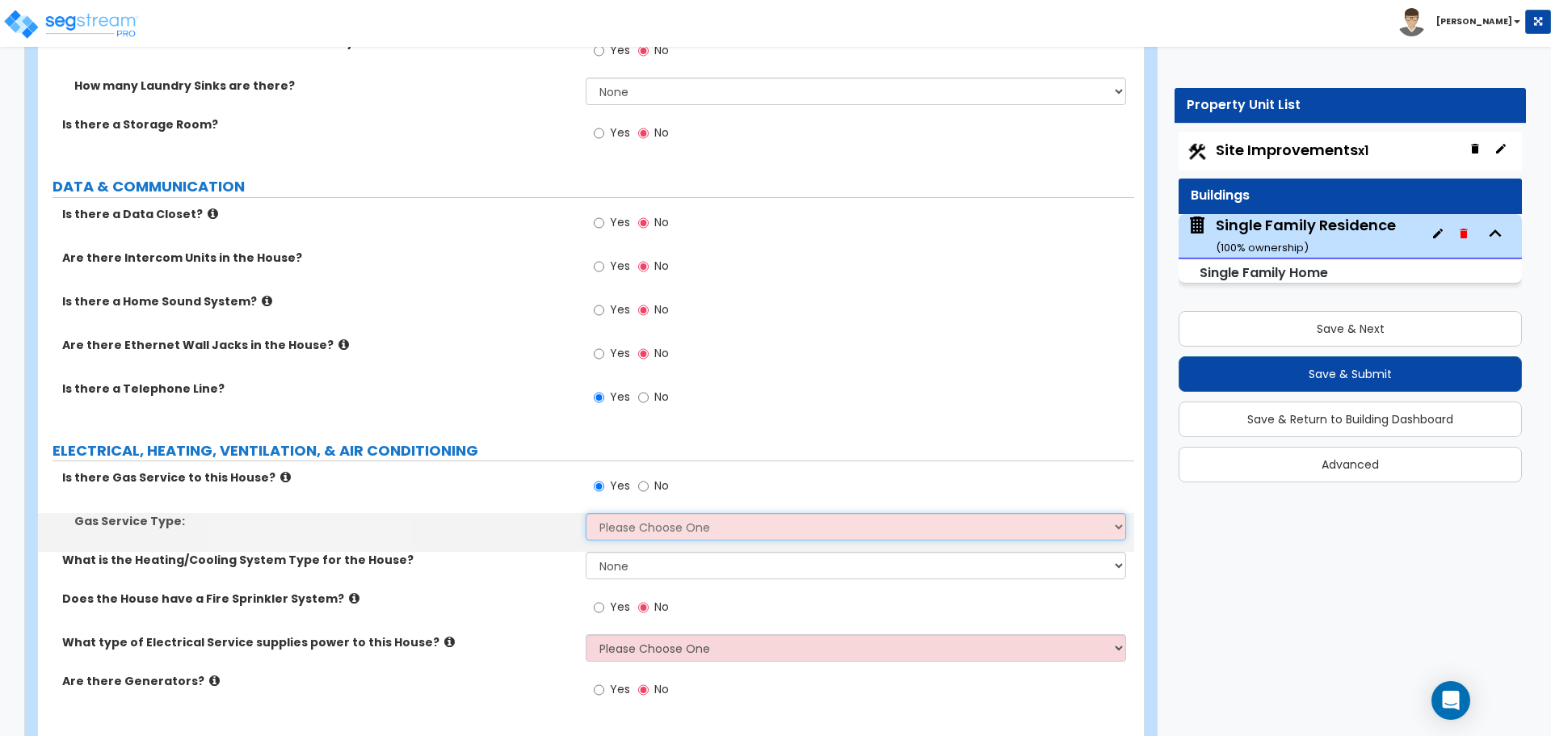
click at [625, 516] on select "Please Choose One Natural Gas Service Propane Tank On-site" at bounding box center [856, 526] width 540 height 27
select select "1"
click at [586, 513] on select "Please Choose One Natural Gas Service Propane Tank On-site" at bounding box center [856, 526] width 540 height 27
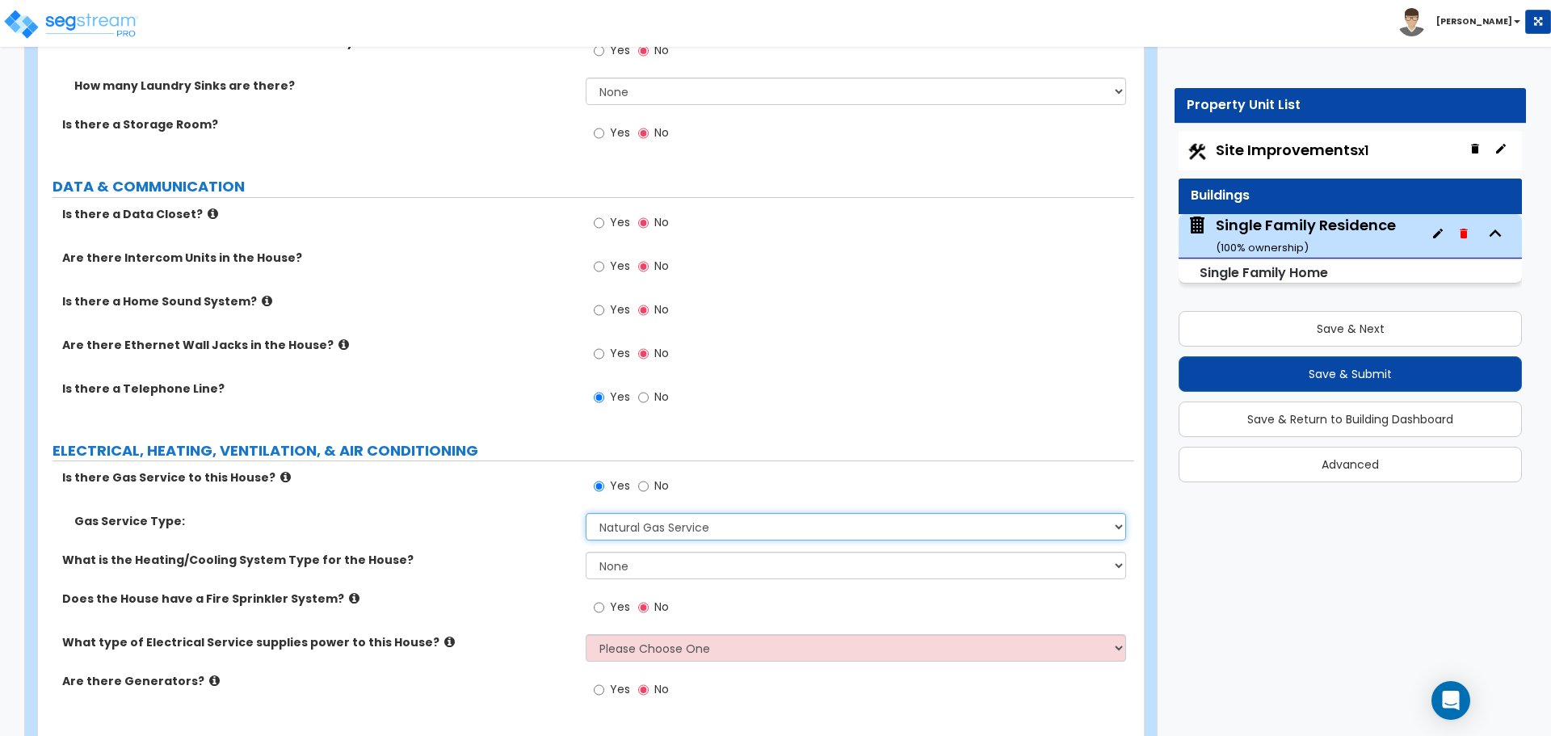
scroll to position [5680, 0]
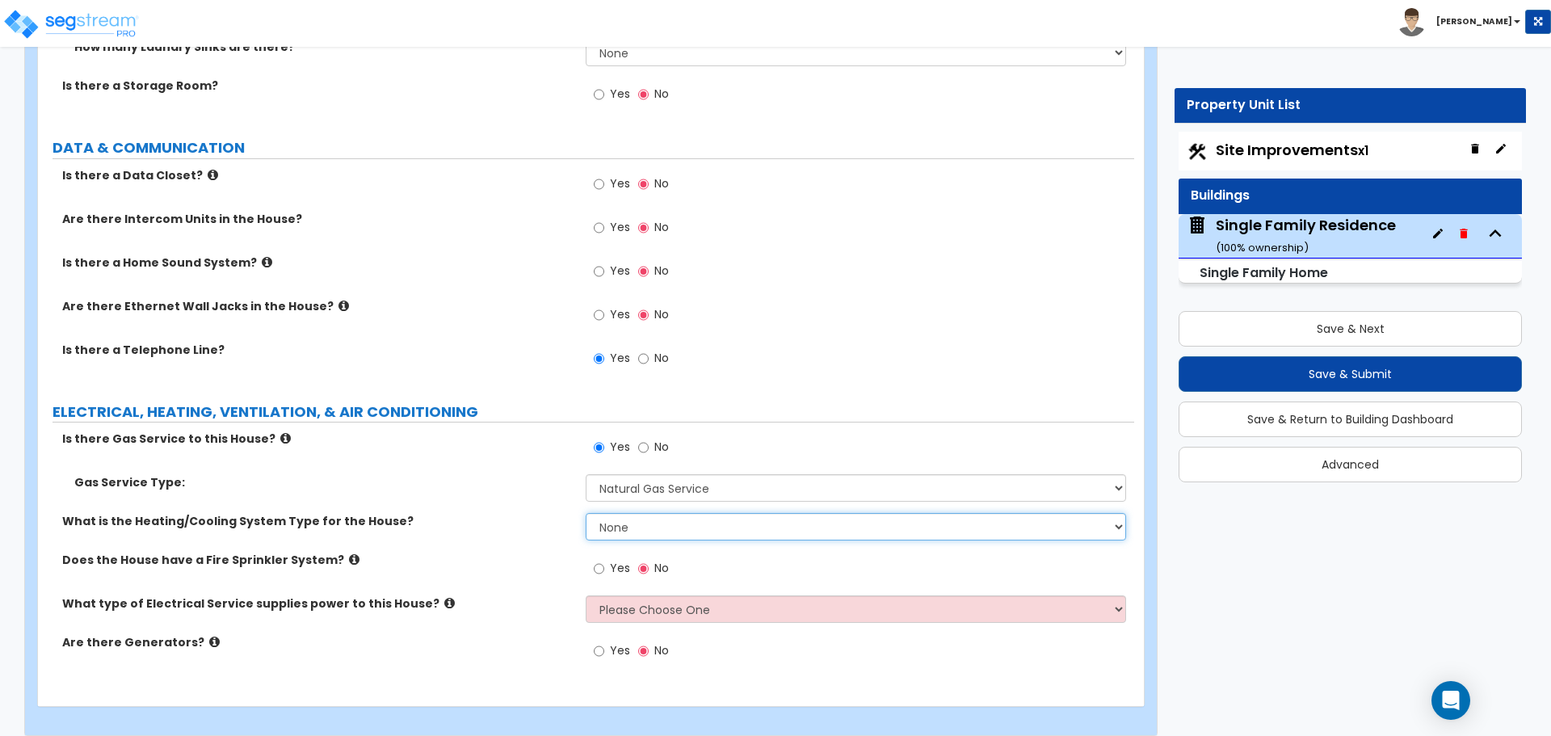
click at [613, 513] on select "None Heat Only Centralized Heating & Cooling Thru Wall Air Conditioners Mini Sp…" at bounding box center [856, 526] width 540 height 27
click at [639, 525] on div "What is the Heating/Cooling System Type for the House? None Heat Only Centraliz…" at bounding box center [586, 532] width 1096 height 39
click at [643, 522] on select "None Heat Only Centralized Heating & Cooling Thru Wall Air Conditioners Mini Sp…" at bounding box center [856, 526] width 540 height 27
select select "2"
click at [586, 513] on select "None Heat Only Centralized Heating & Cooling Thru Wall Air Conditioners Mini Sp…" at bounding box center [856, 526] width 540 height 27
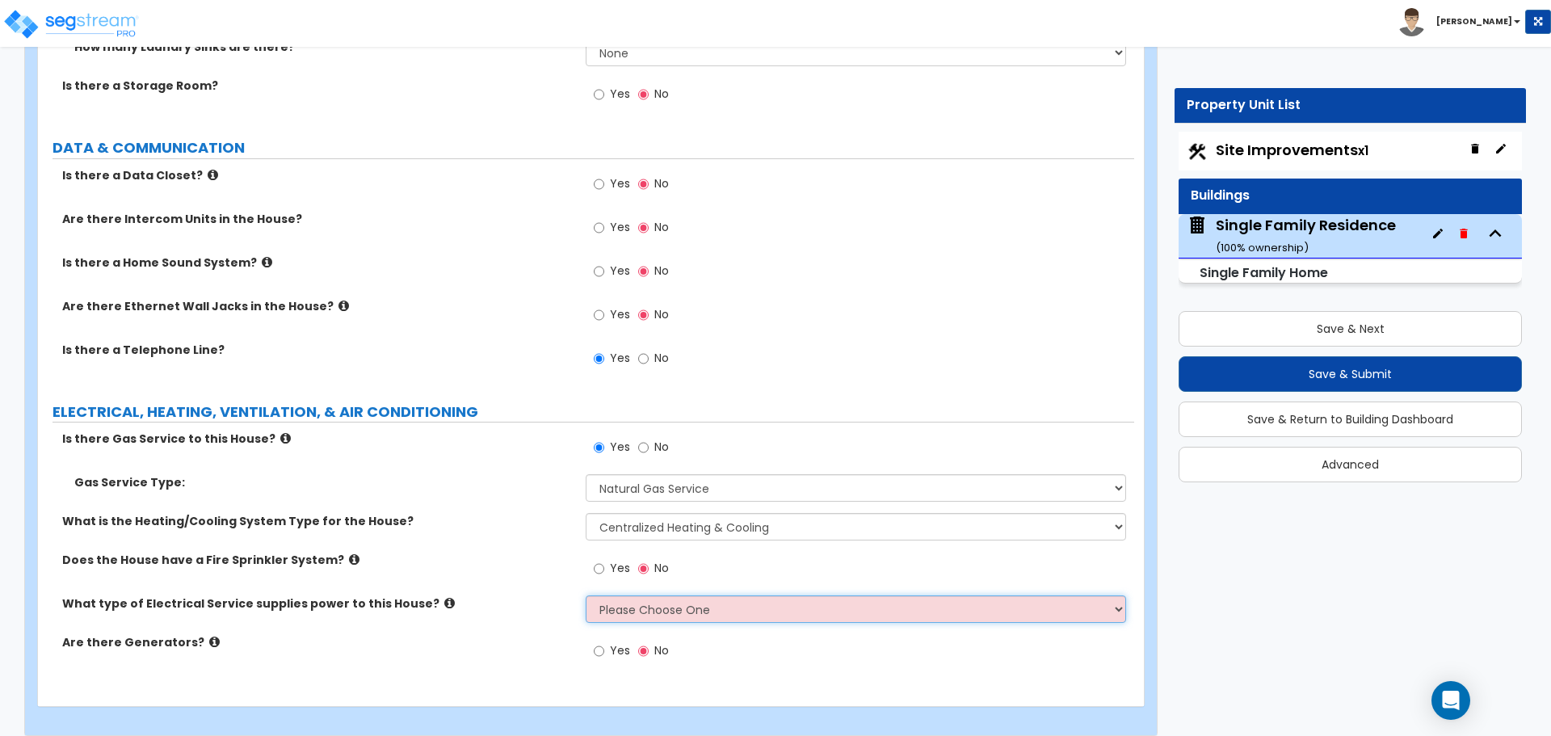
click at [631, 595] on select "Please Choose One Overhead Underground" at bounding box center [856, 608] width 540 height 27
select select "2"
click at [586, 595] on select "Please Choose One Overhead Underground" at bounding box center [856, 608] width 540 height 27
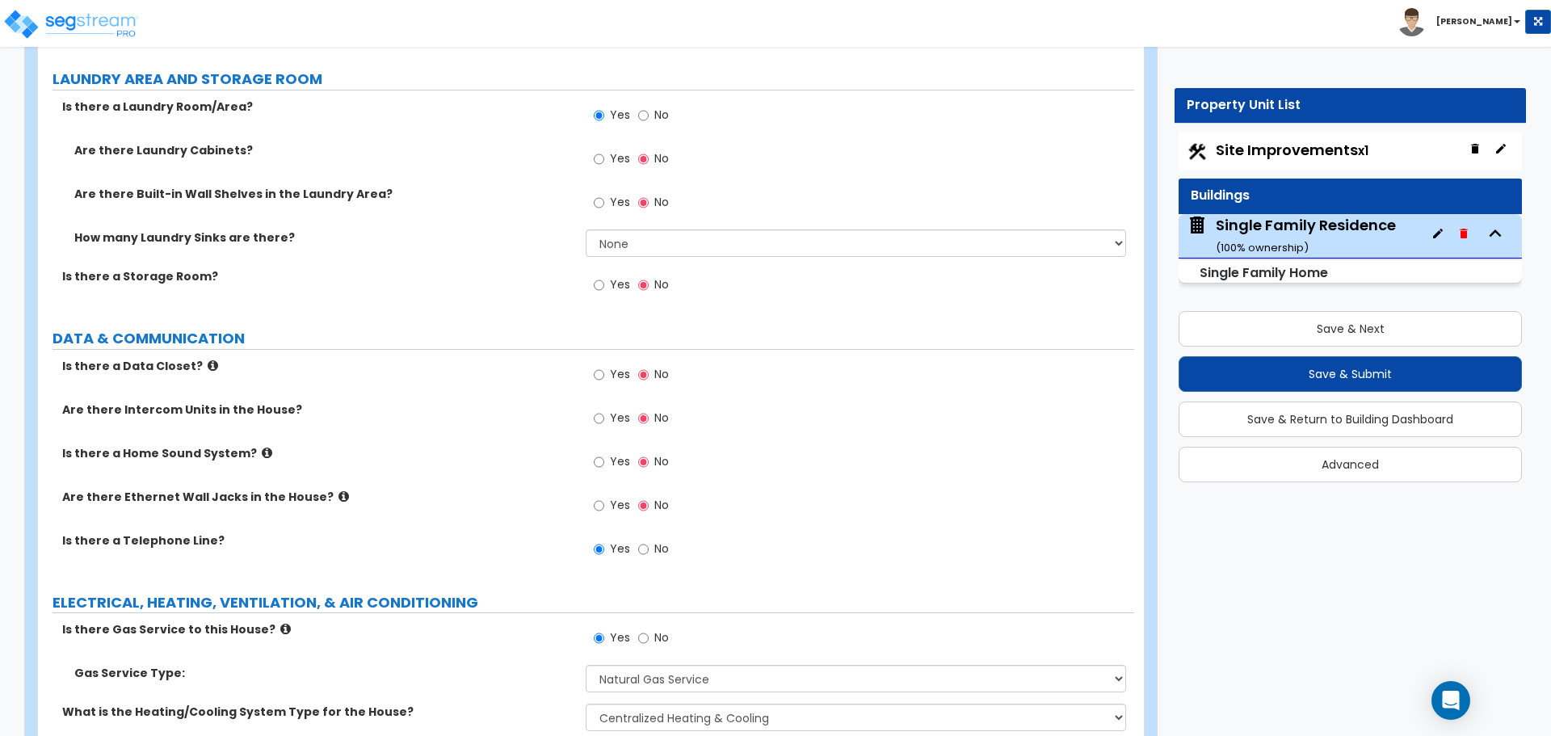
scroll to position [5437, 0]
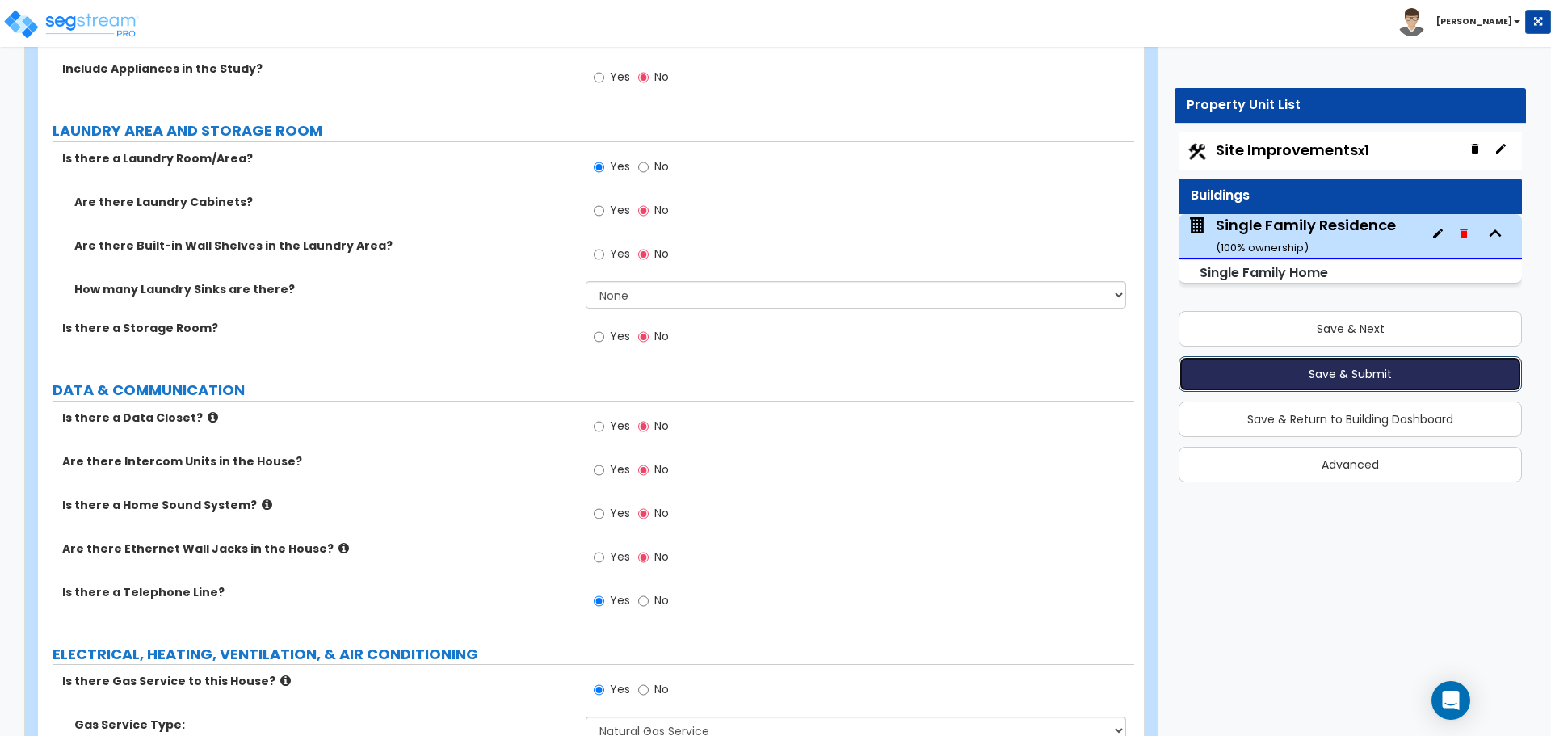
click at [1374, 376] on button "Save & Submit" at bounding box center [1350, 374] width 343 height 36
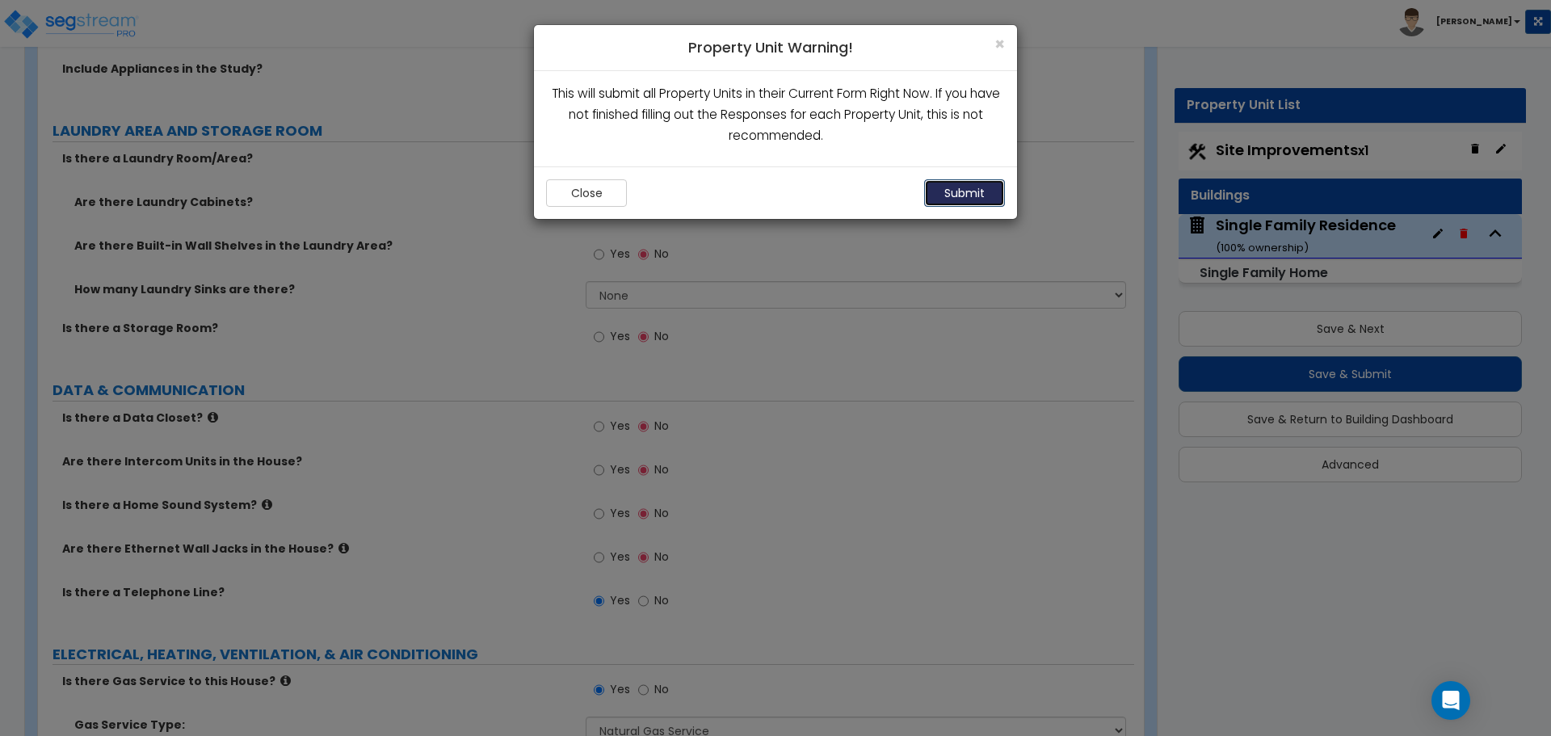
click at [956, 191] on button "Submit" at bounding box center [964, 192] width 81 height 27
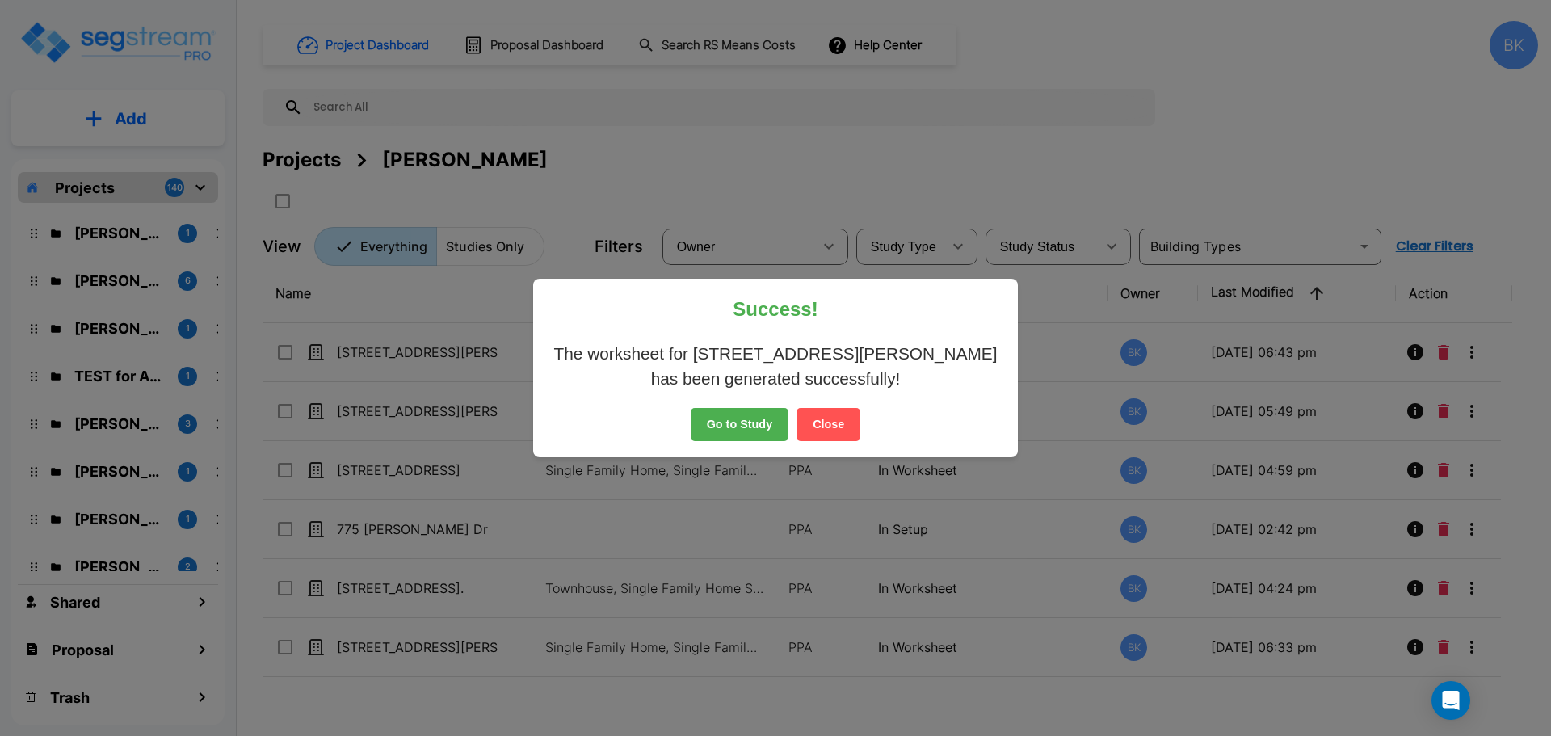
click at [815, 418] on button "Close" at bounding box center [829, 425] width 64 height 34
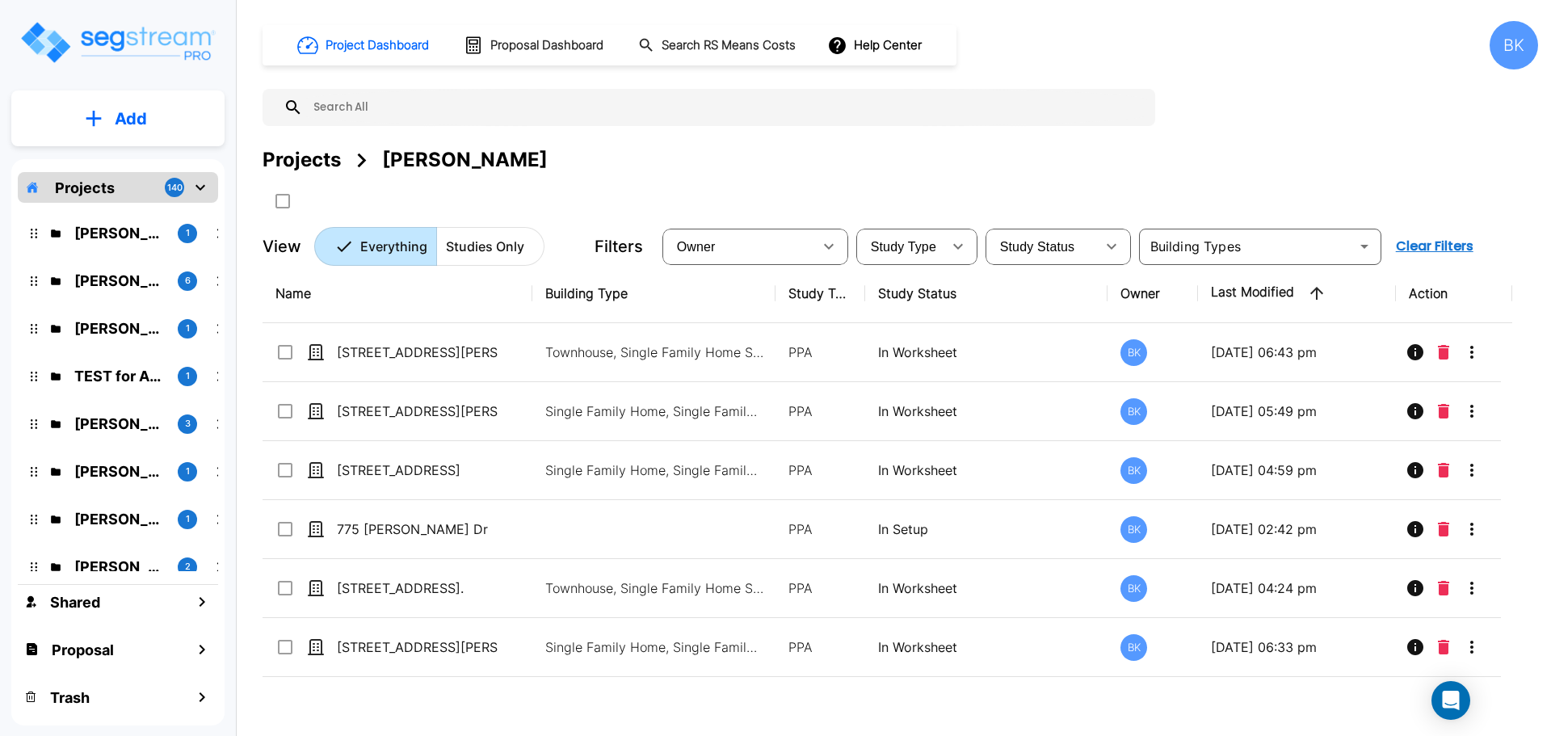
click at [793, 144] on div "Project Dashboard Proposal Dashboard Search RS Means Costs Help Center BK Proje…" at bounding box center [901, 143] width 1276 height 245
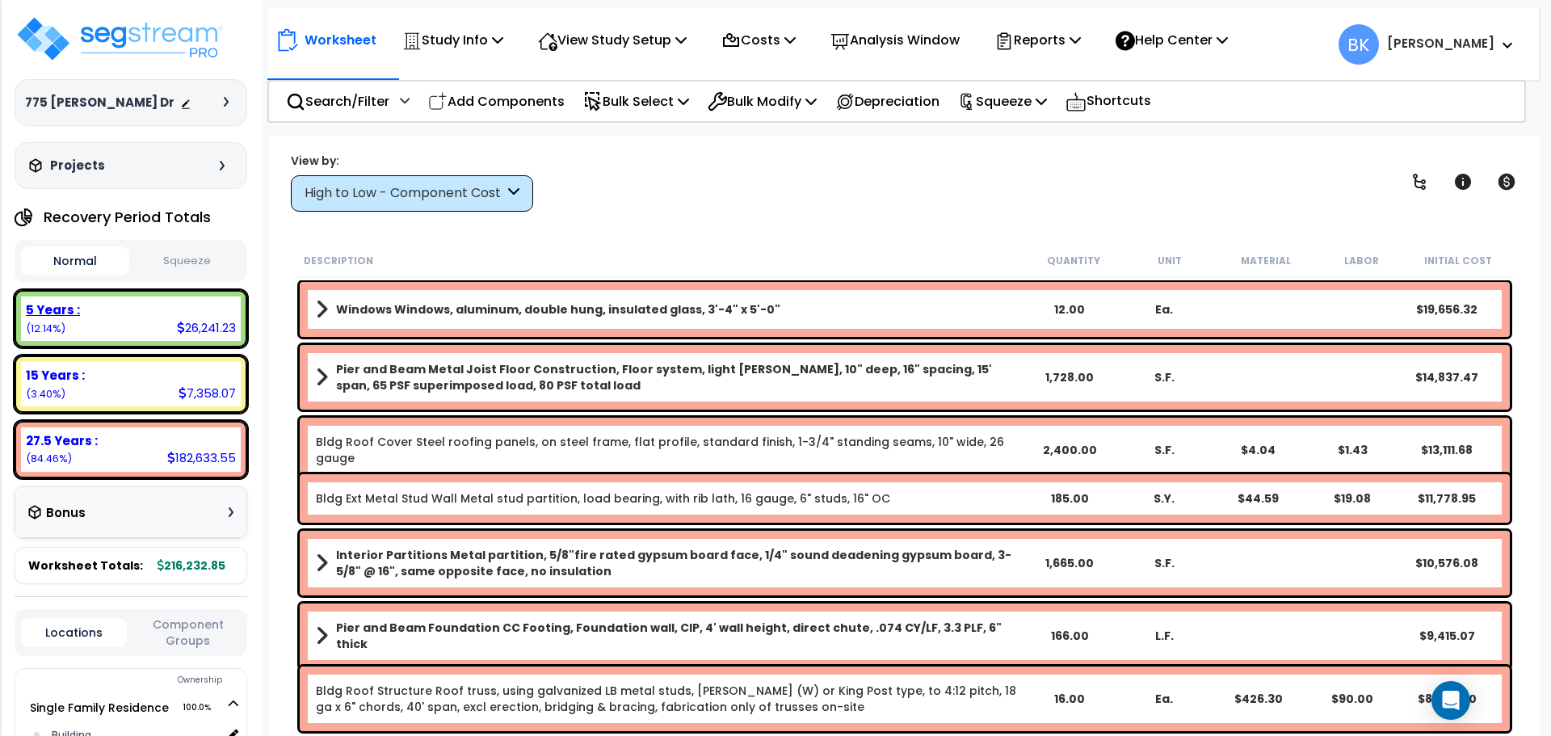
click at [153, 328] on div "5 Years : 26,241.23 (12.14%)" at bounding box center [131, 318] width 220 height 44
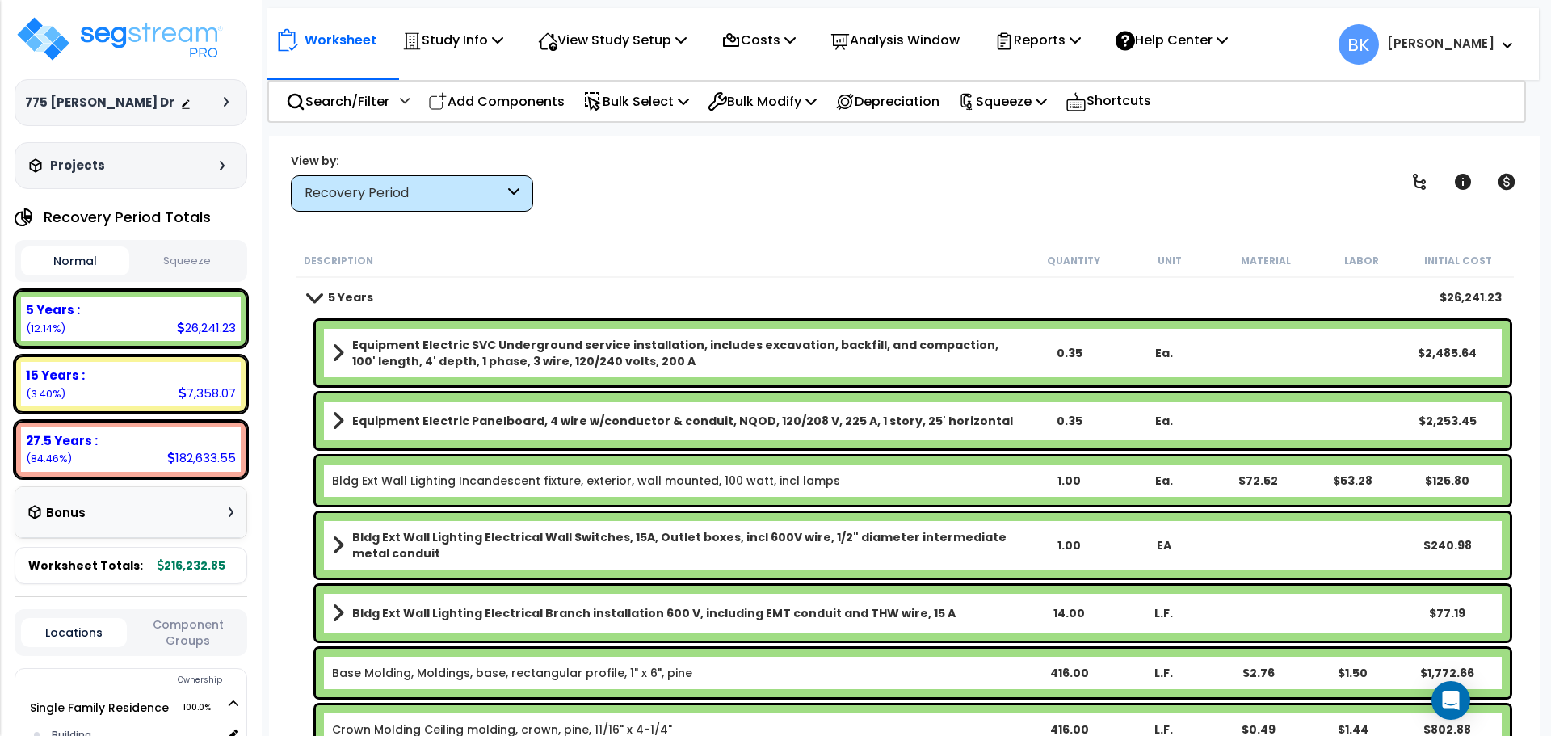
click at [124, 393] on div "15 Years : 7,358.07 (3.40%)" at bounding box center [131, 384] width 220 height 44
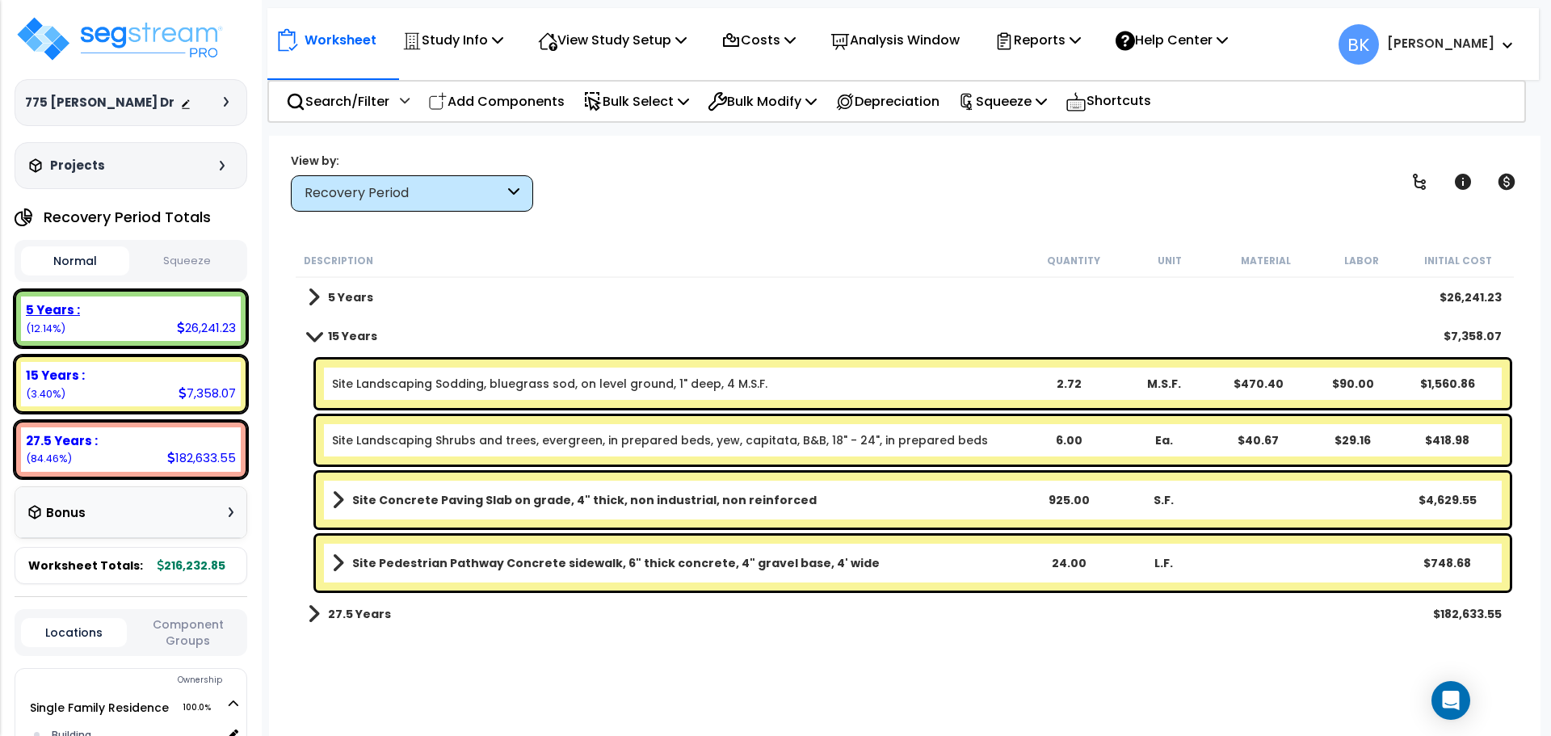
click at [141, 345] on div "5 Years : 26,241.23 (12.14%)" at bounding box center [131, 318] width 233 height 57
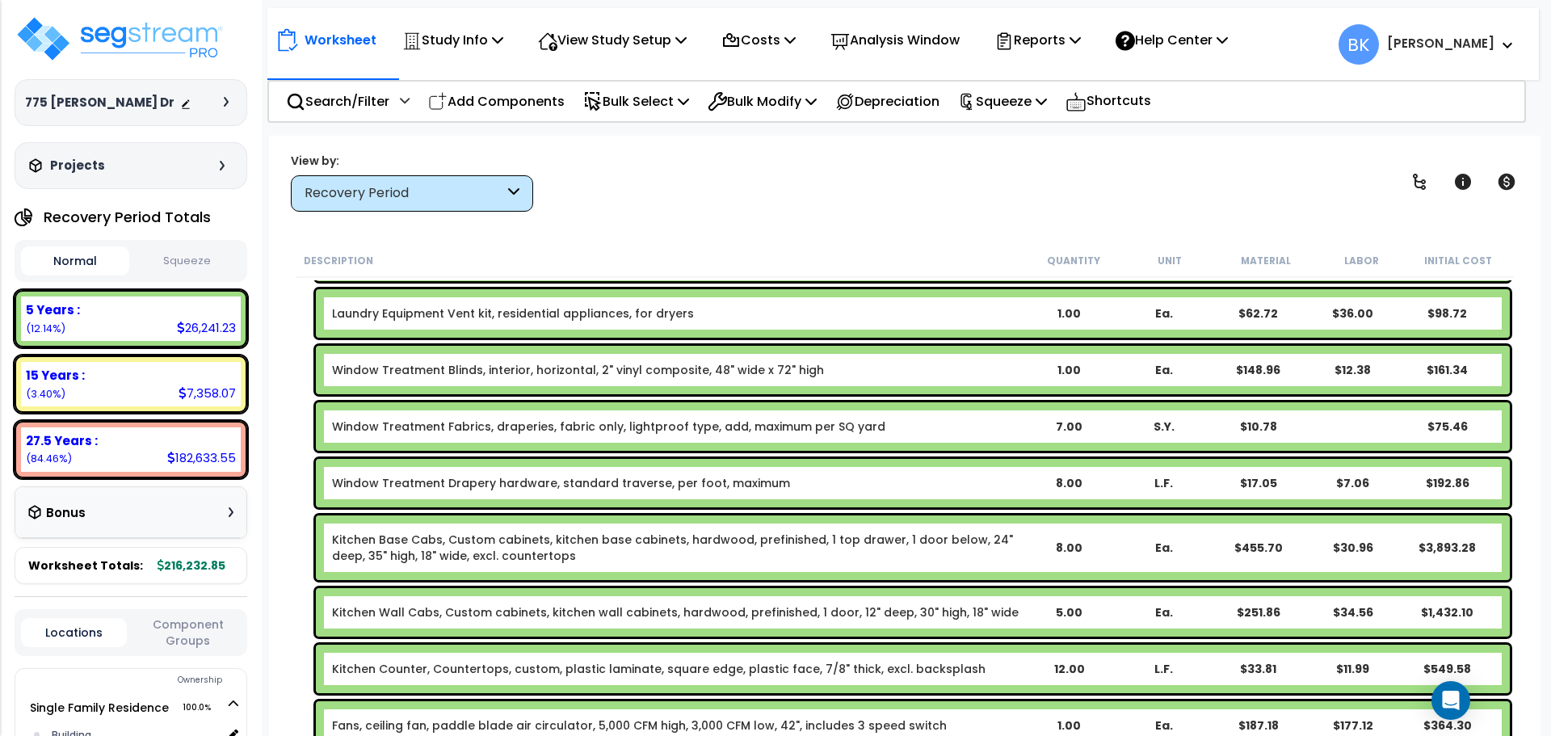
scroll to position [808, 0]
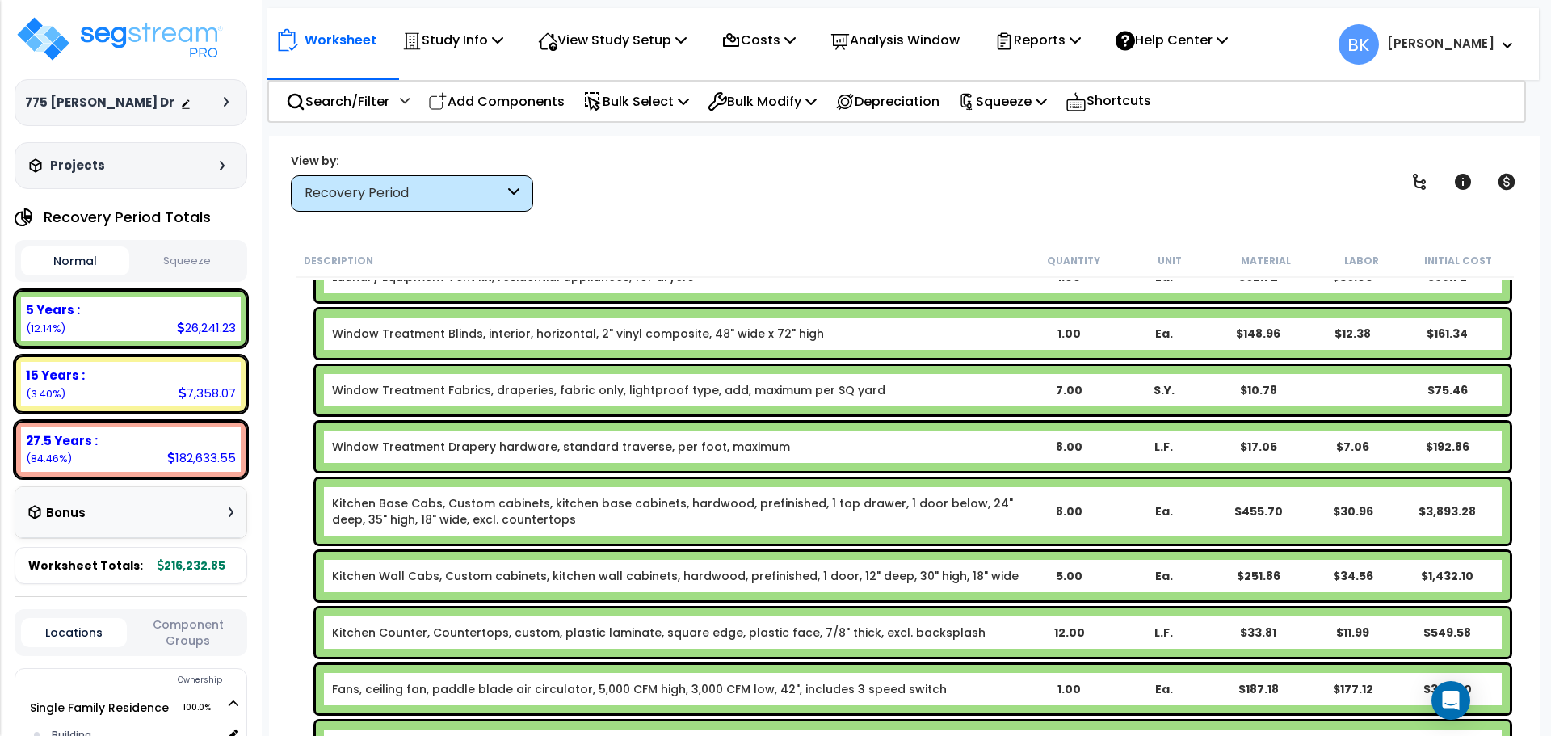
click at [450, 514] on link "Kitchen Base Cabs, Custom cabinets, kitchen base cabinets, hardwood, prefinishe…" at bounding box center [676, 511] width 689 height 32
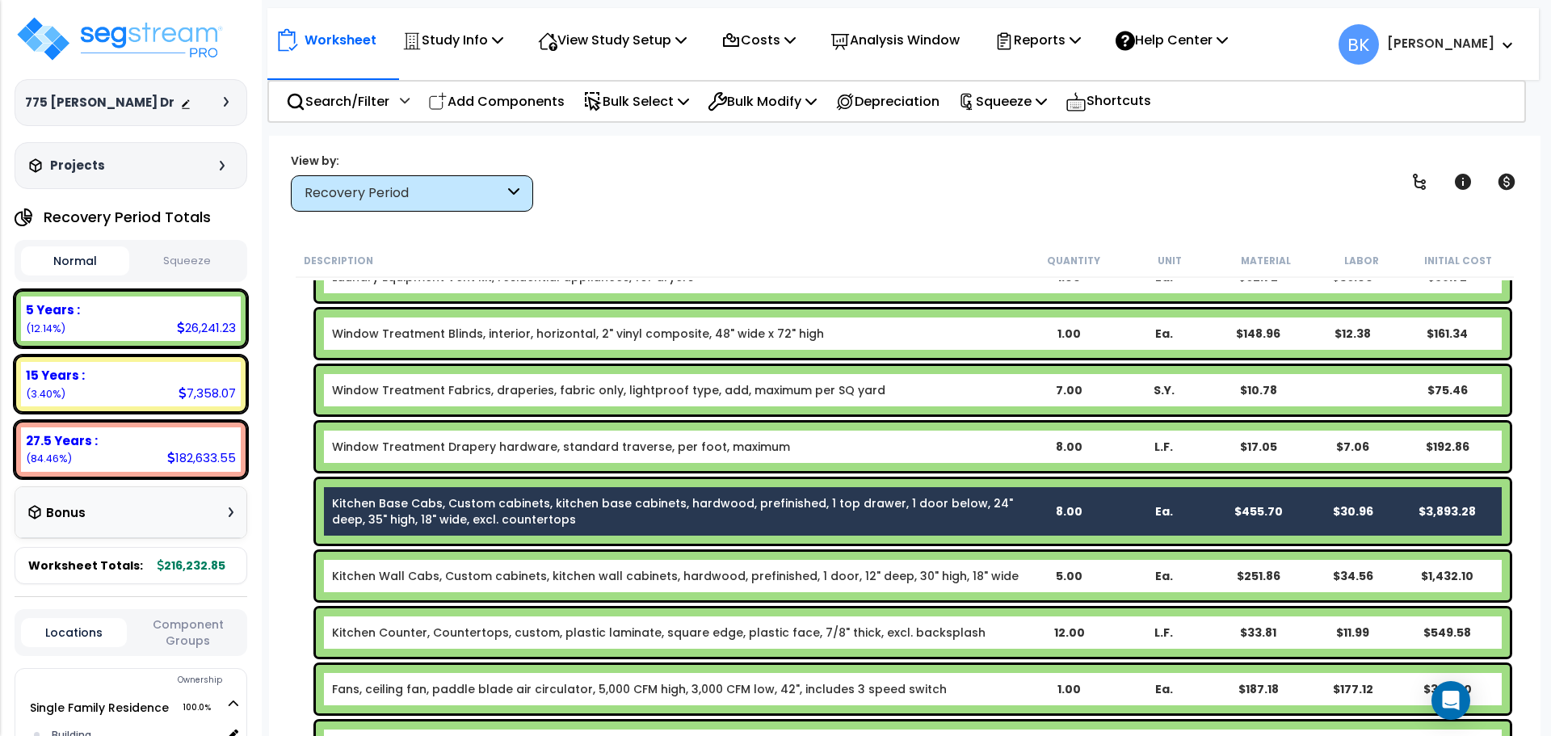
click at [435, 573] on link "Kitchen Wall Cabs, Custom cabinets, kitchen wall cabinets, hardwood, prefinishe…" at bounding box center [675, 576] width 687 height 16
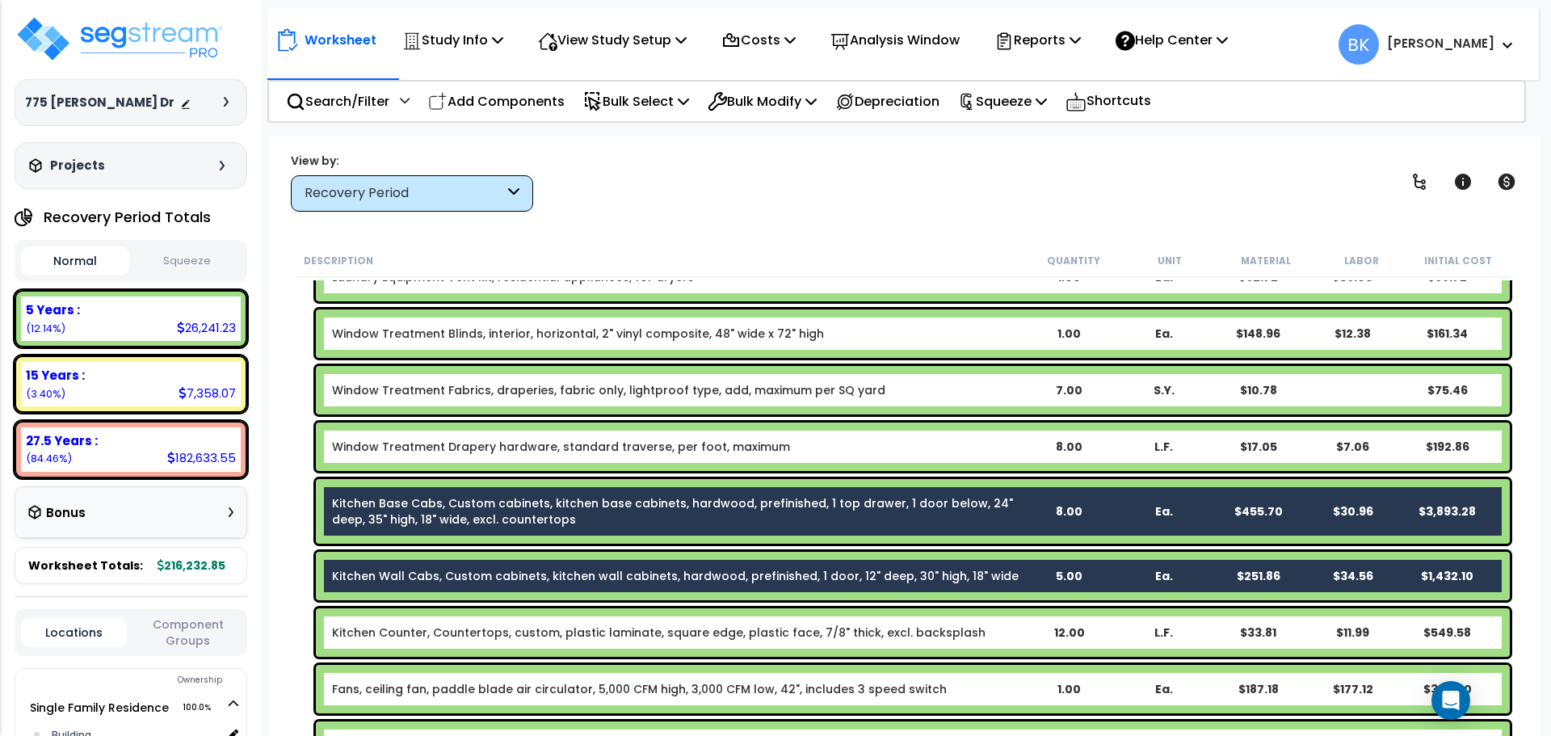
click at [426, 619] on div "Kitchen Counter, Countertops, custom, plastic laminate, square edge, plastic fa…" at bounding box center [913, 632] width 1194 height 48
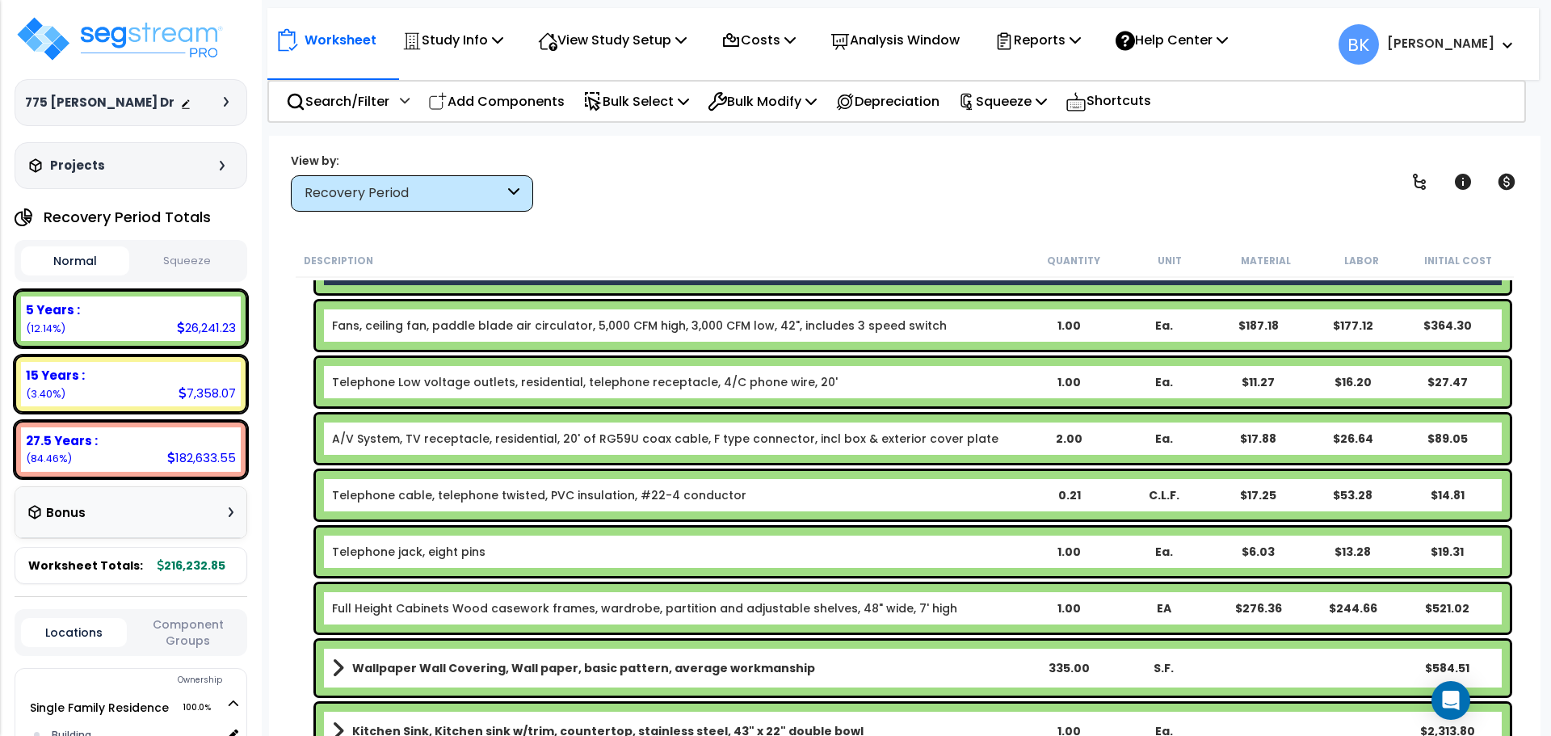
scroll to position [1212, 0]
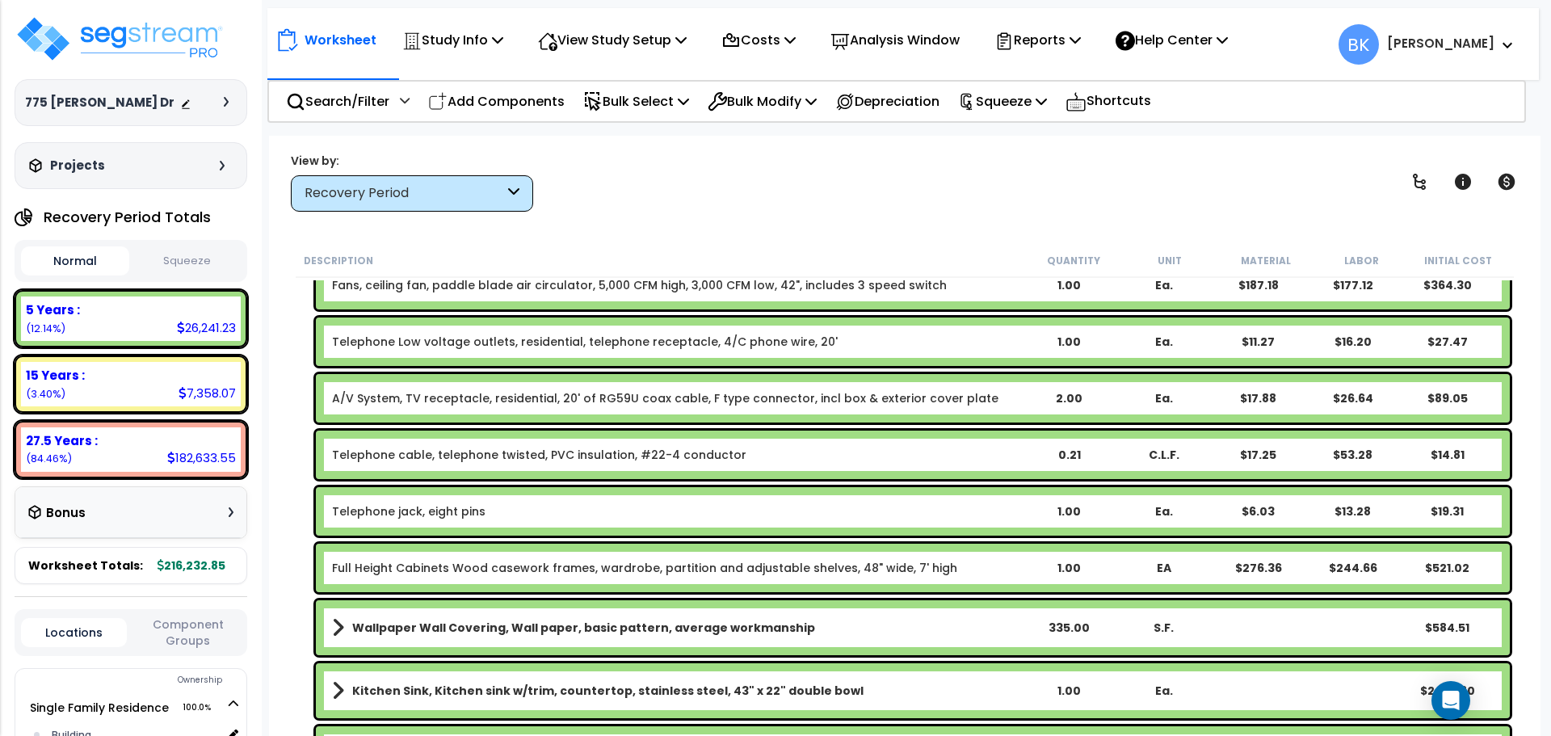
click at [489, 574] on link "Full Height Cabinets Wood casework frames, wardrobe, partition and adjustable s…" at bounding box center [644, 568] width 625 height 16
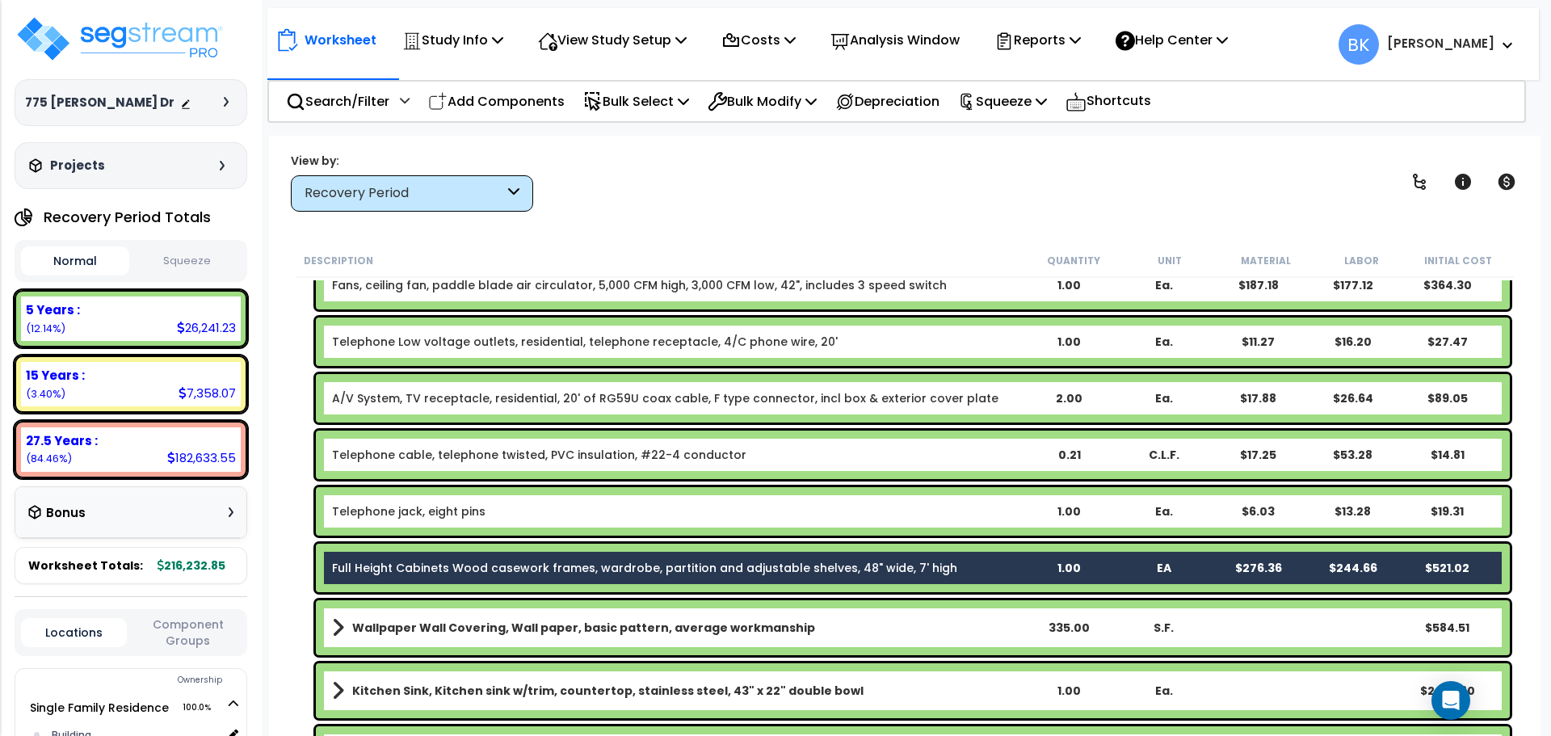
click at [450, 575] on link "Full Height Cabinets Wood casework frames, wardrobe, partition and adjustable s…" at bounding box center [644, 568] width 625 height 16
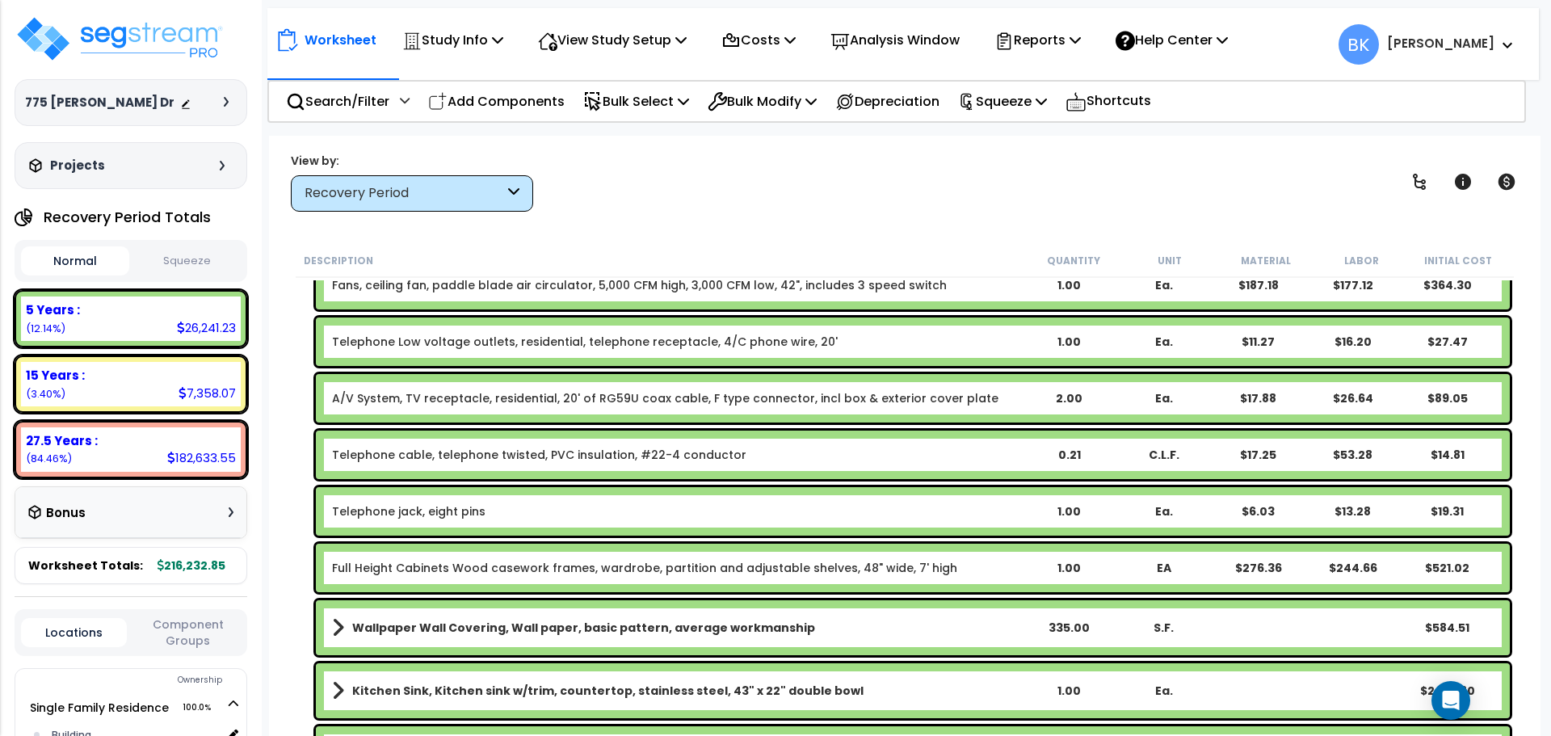
click at [443, 570] on link "Full Height Cabinets Wood casework frames, wardrobe, partition and adjustable s…" at bounding box center [644, 568] width 625 height 16
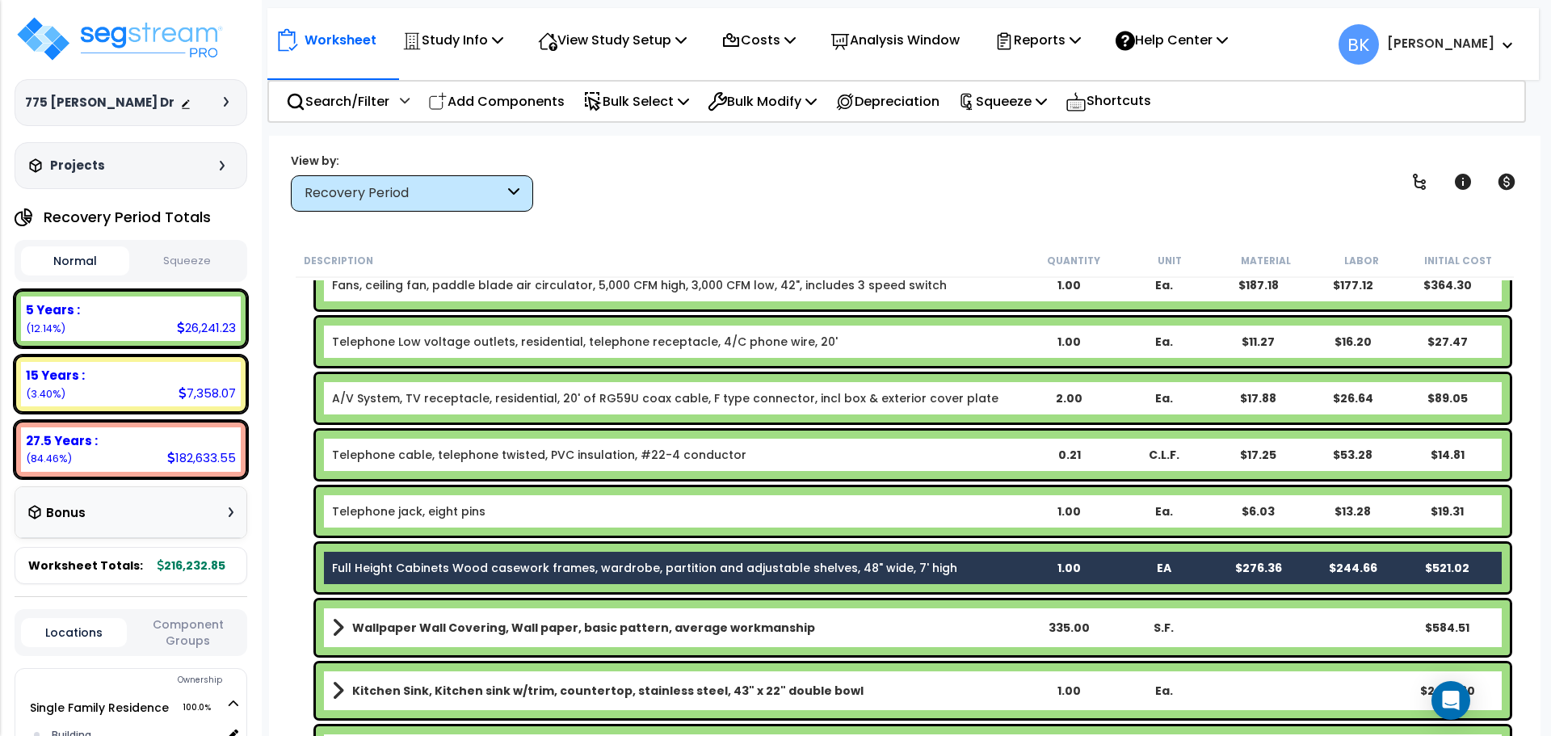
click at [443, 570] on link "Full Height Cabinets Wood casework frames, wardrobe, partition and adjustable s…" at bounding box center [644, 568] width 625 height 16
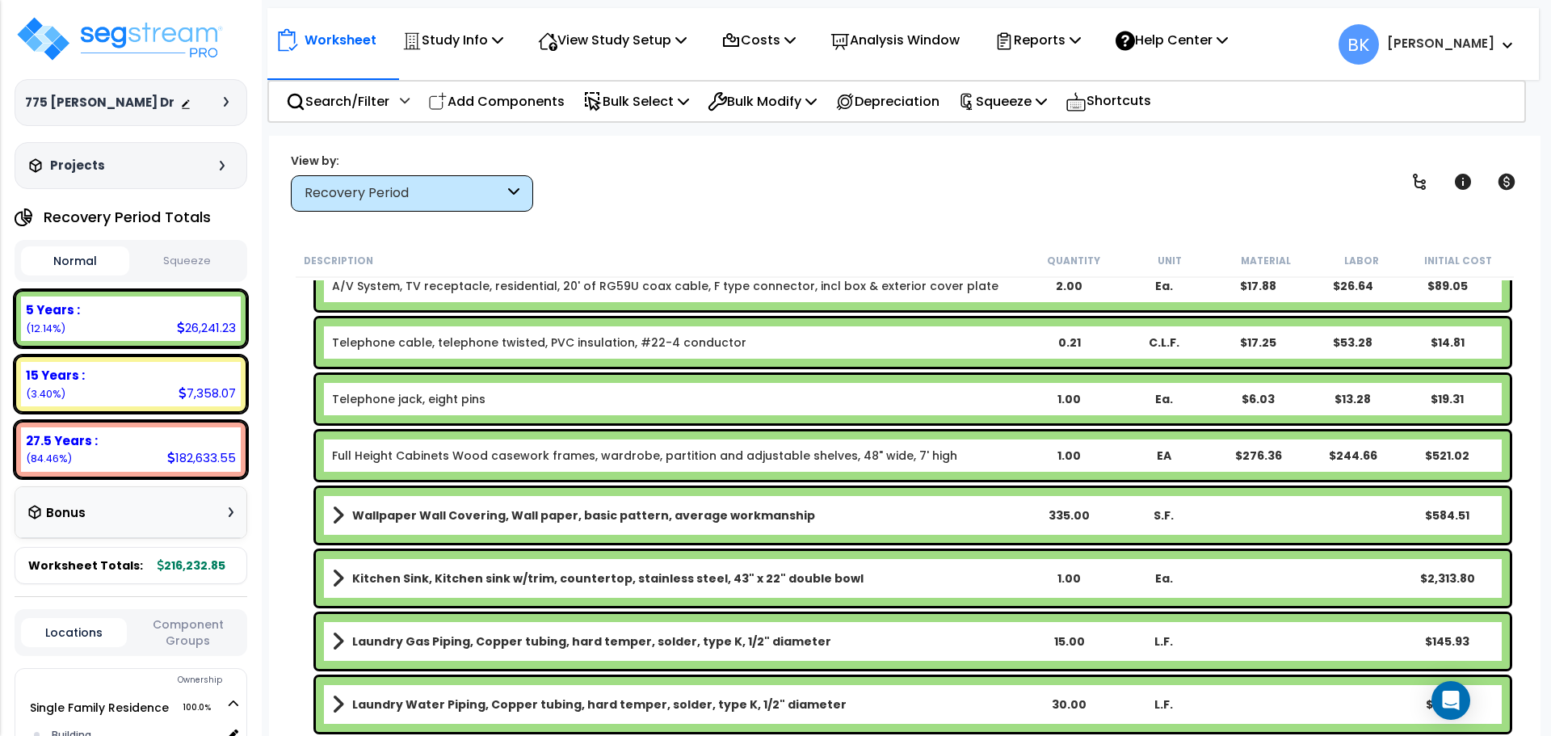
scroll to position [1373, 0]
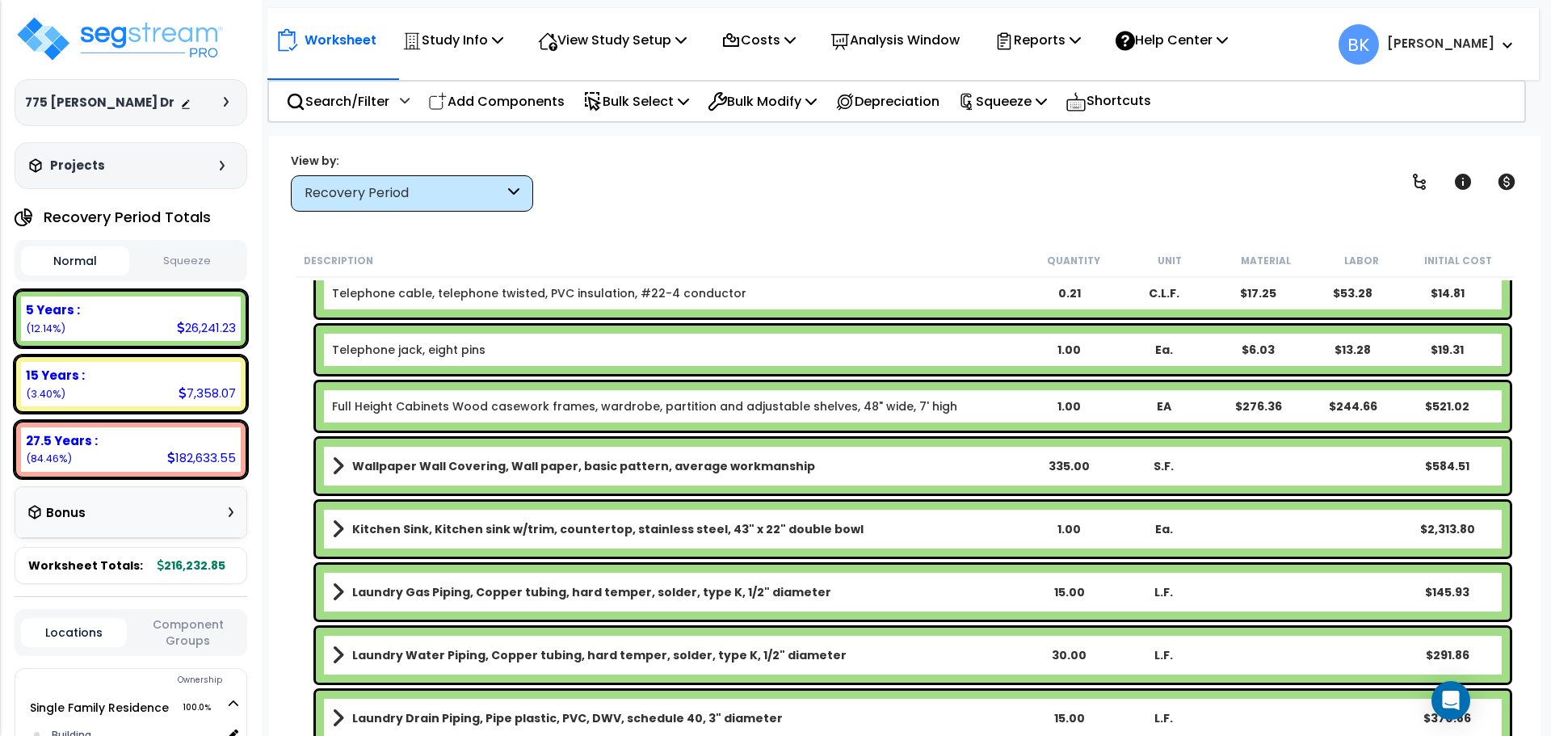
click at [439, 535] on b "Kitchen Sink, Kitchen sink w/trim, countertop, stainless steel, 43" x 22" doubl…" at bounding box center [607, 529] width 511 height 16
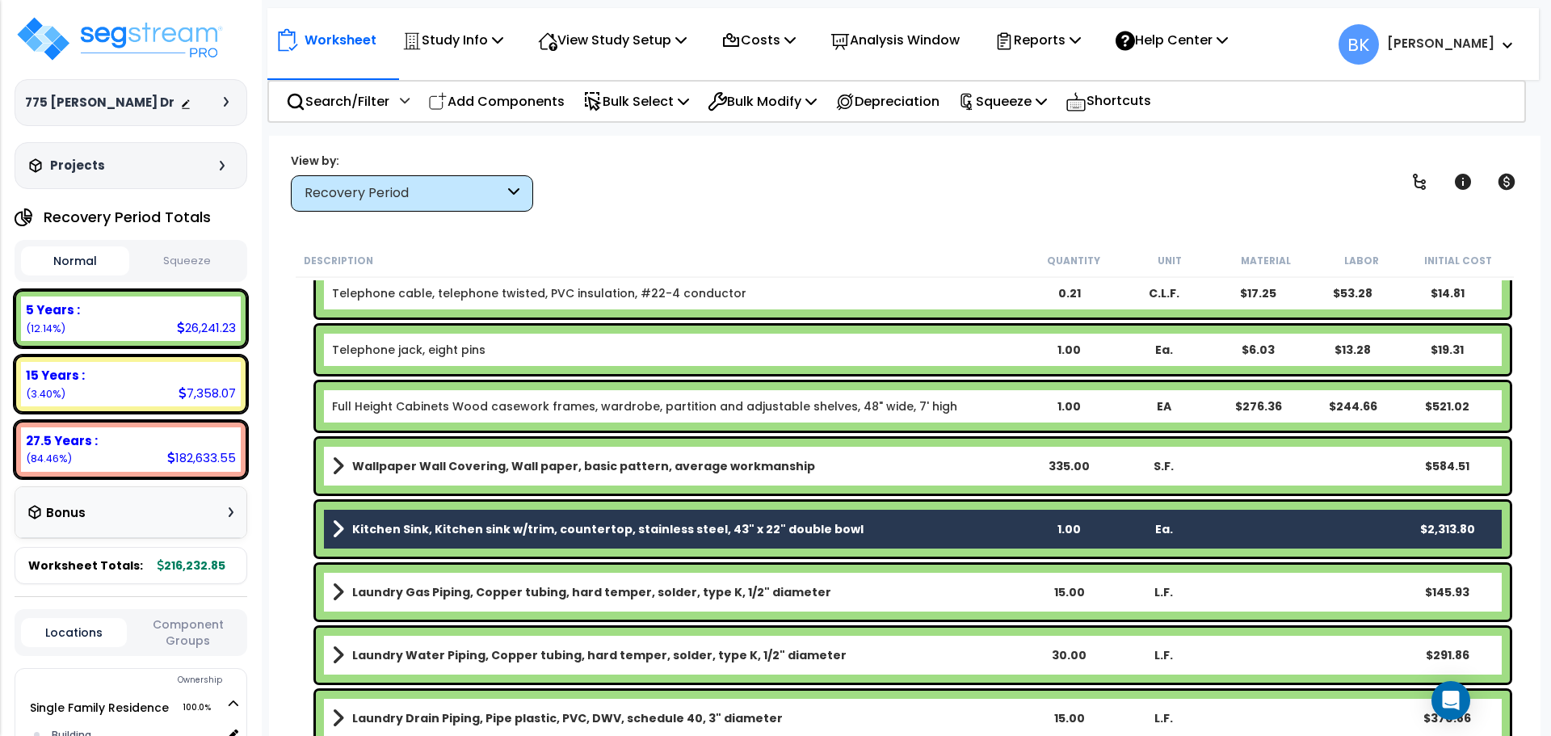
click at [439, 531] on b "Kitchen Sink, Kitchen sink w/trim, countertop, stainless steel, 43" x 22" doubl…" at bounding box center [607, 529] width 511 height 16
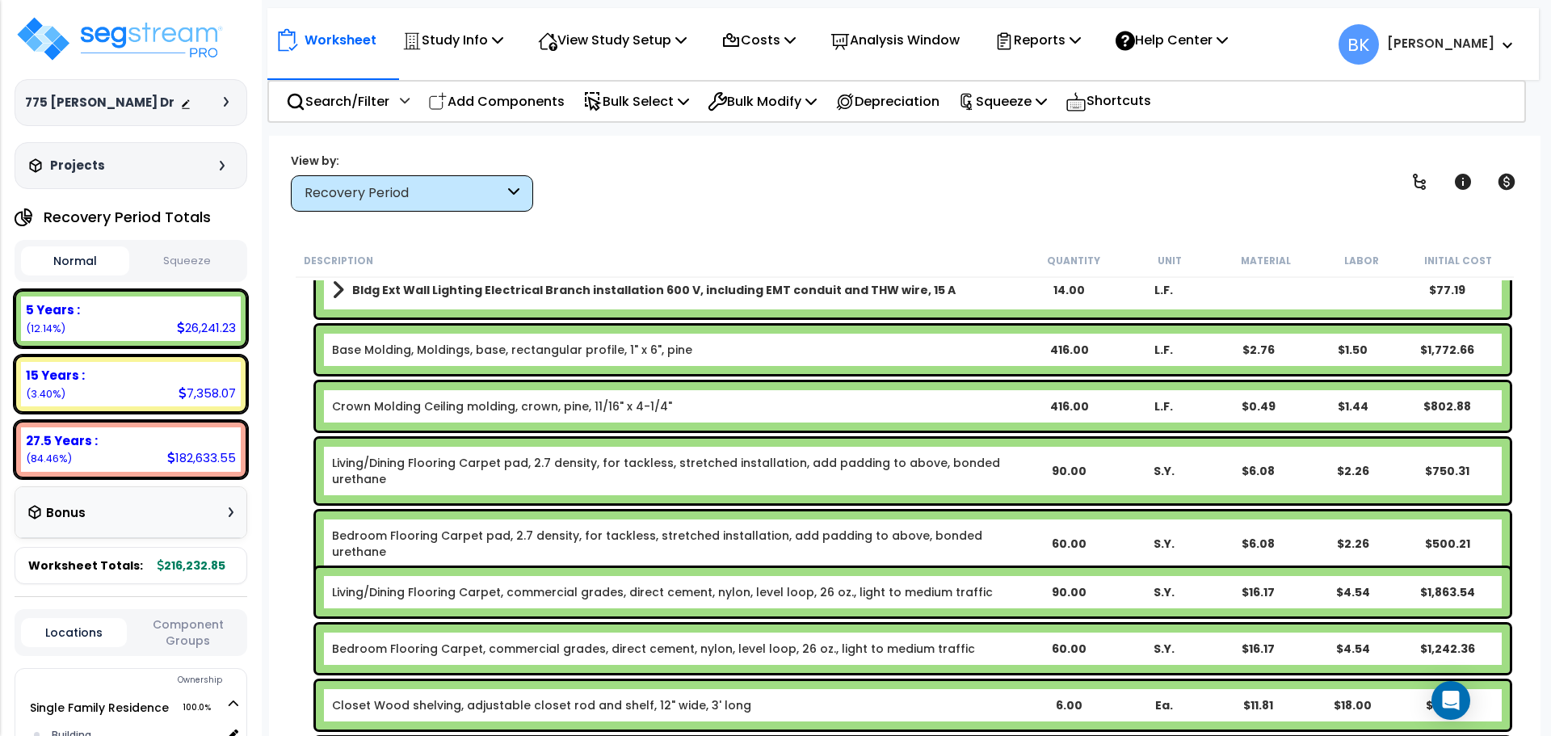
click at [288, 280] on div "Description Quantity Unit Material Labor Initial Cost 5 Years $26,241.23 Equipm…" at bounding box center [904, 490] width 1239 height 493
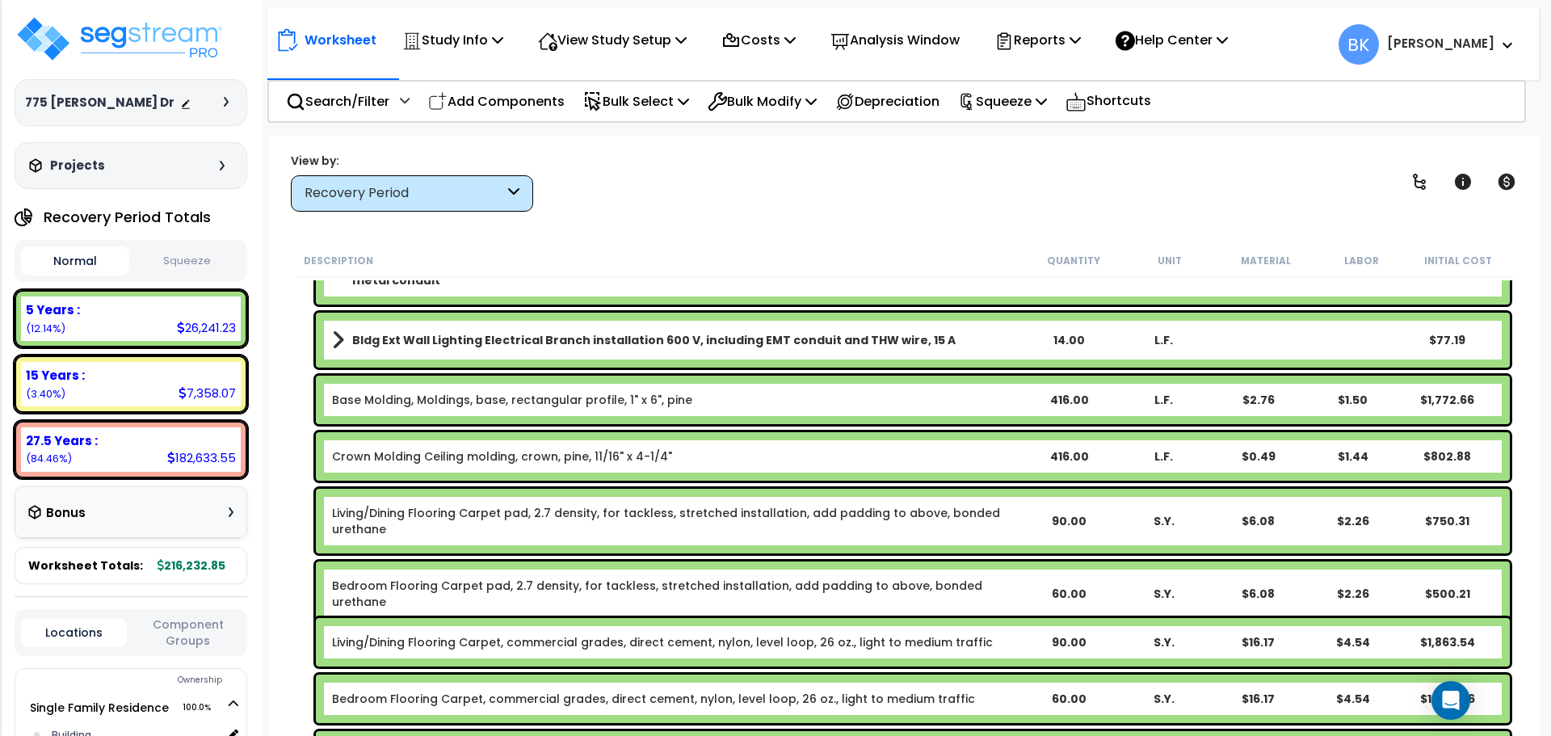
scroll to position [0, 0]
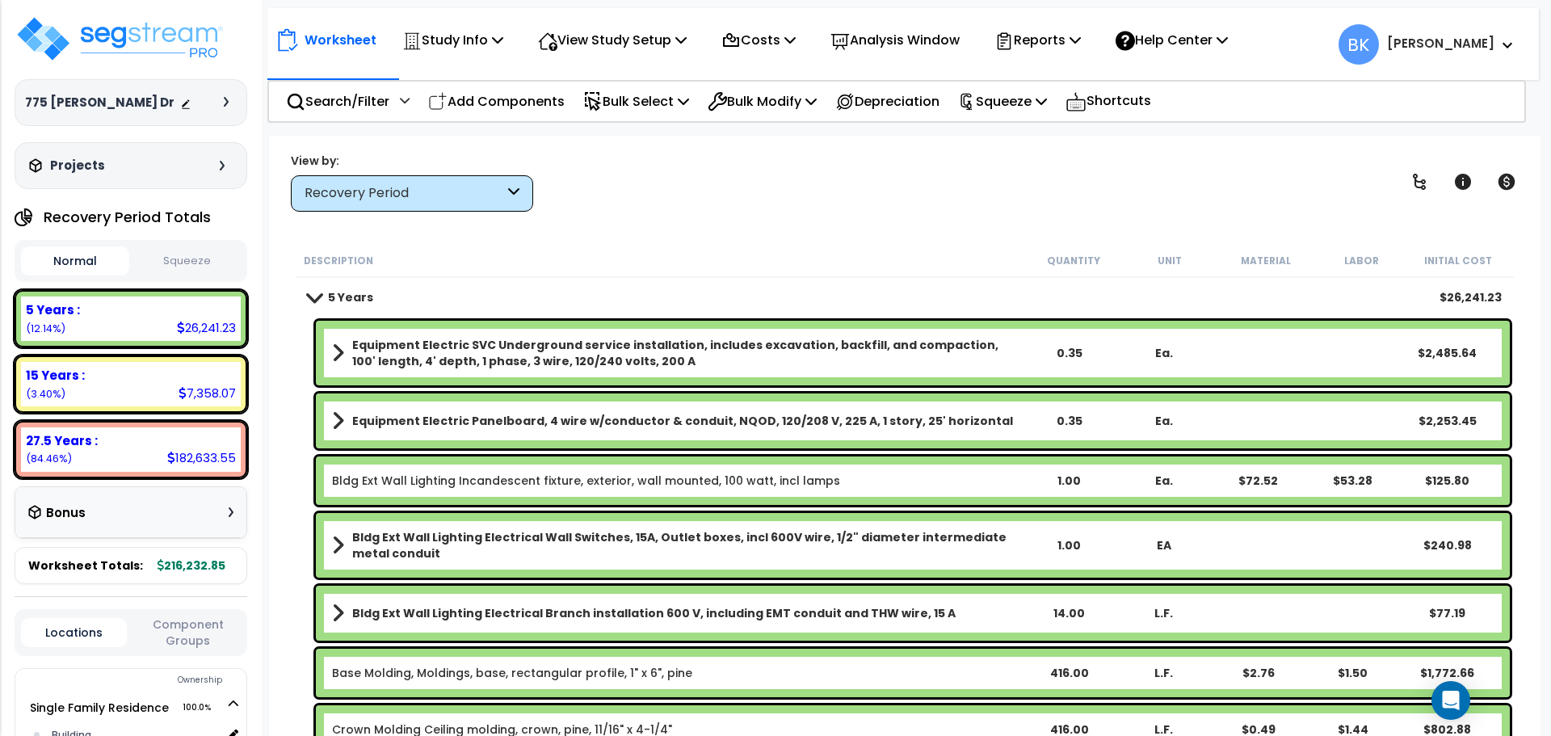
click at [301, 336] on div "Equipment Electric SVC Underground service installation, includes excavation, b…" at bounding box center [905, 353] width 1218 height 73
click at [670, 98] on p "Bulk Select" at bounding box center [636, 101] width 106 height 22
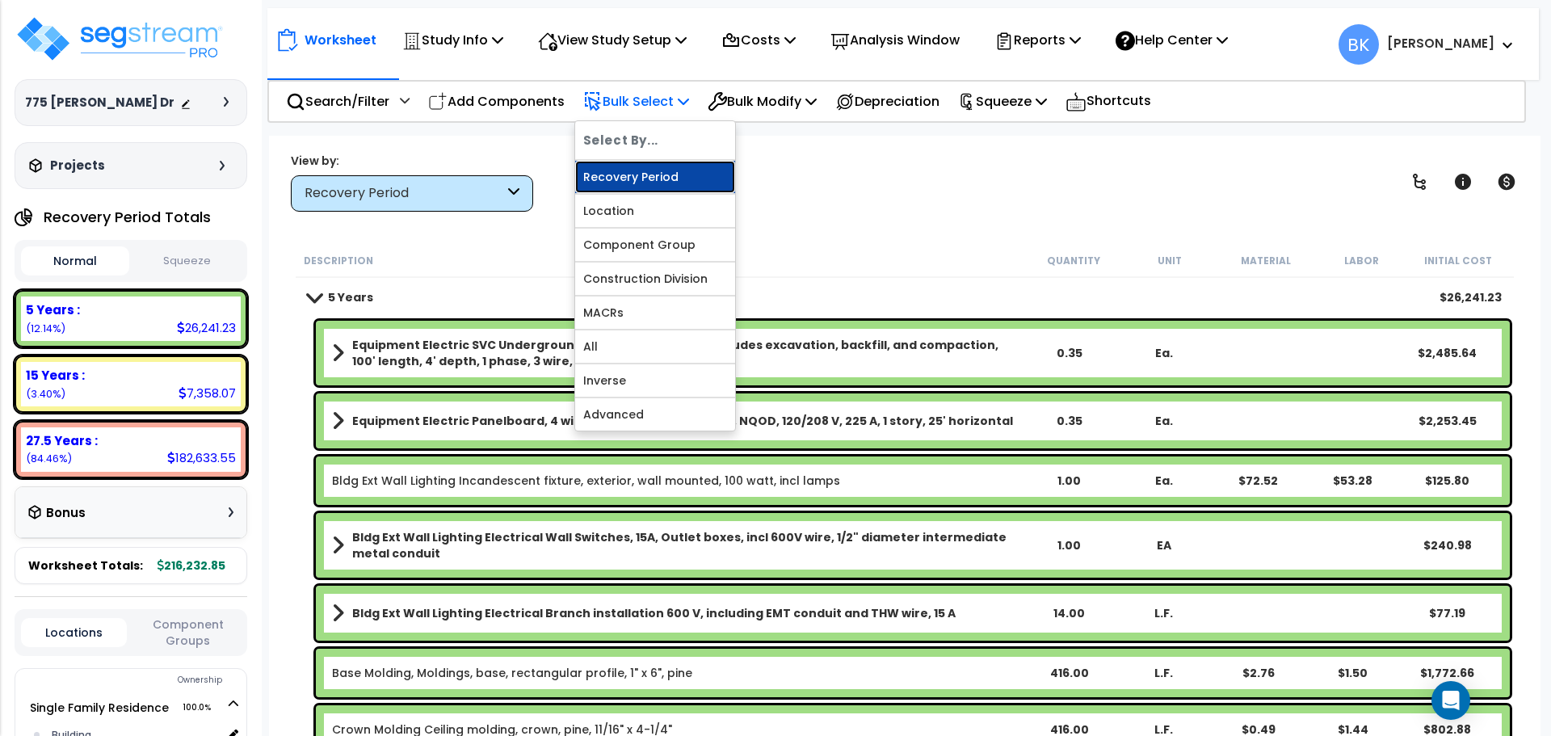
click at [642, 178] on link "Recovery Period" at bounding box center [655, 177] width 160 height 32
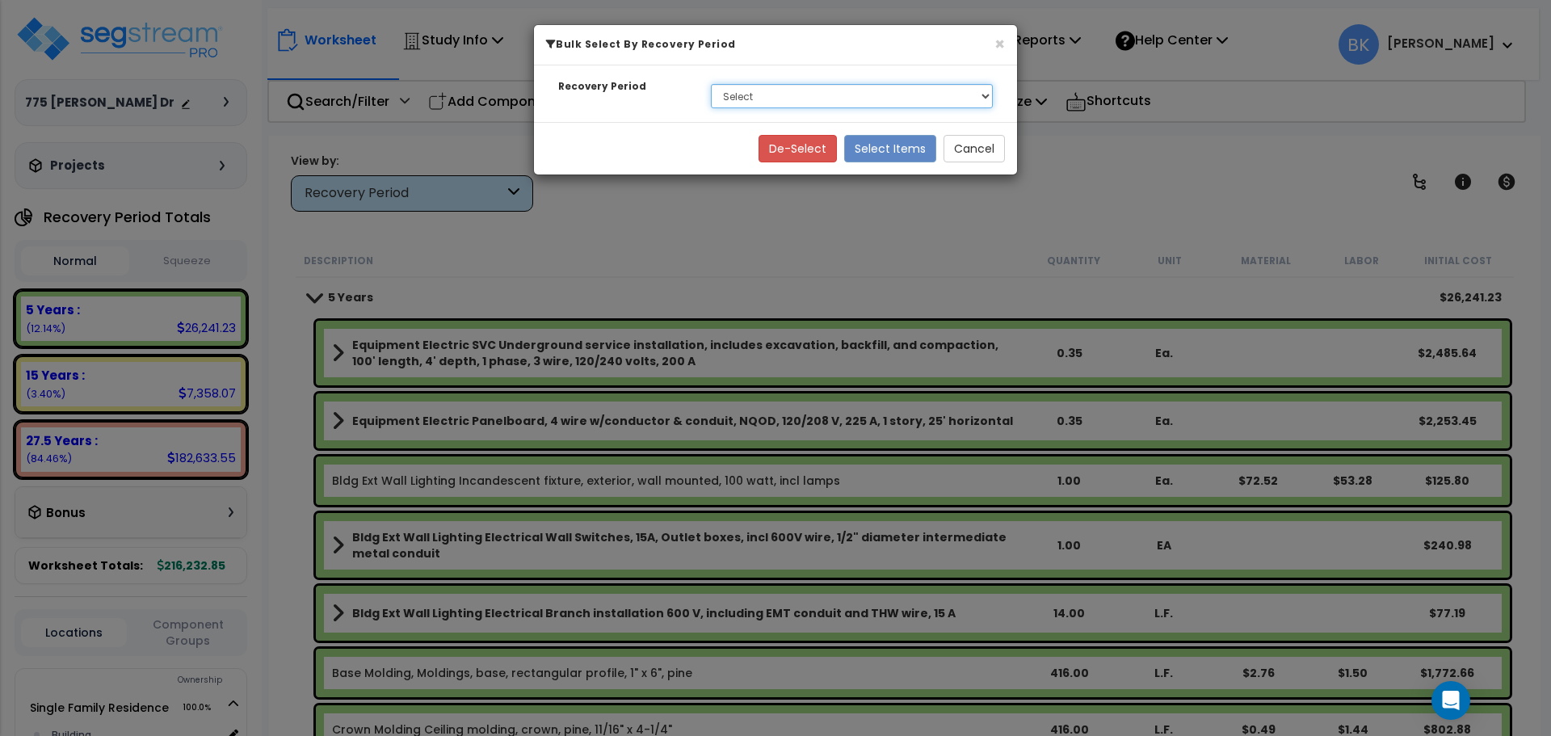
click at [769, 86] on select "Select 5 Years 15 Years 27.5 Years" at bounding box center [852, 96] width 282 height 24
select select "5Y"
click at [711, 84] on select "Select 5 Years 15 Years 27.5 Years" at bounding box center [852, 96] width 282 height 24
click at [891, 149] on button "Select Items" at bounding box center [890, 148] width 92 height 27
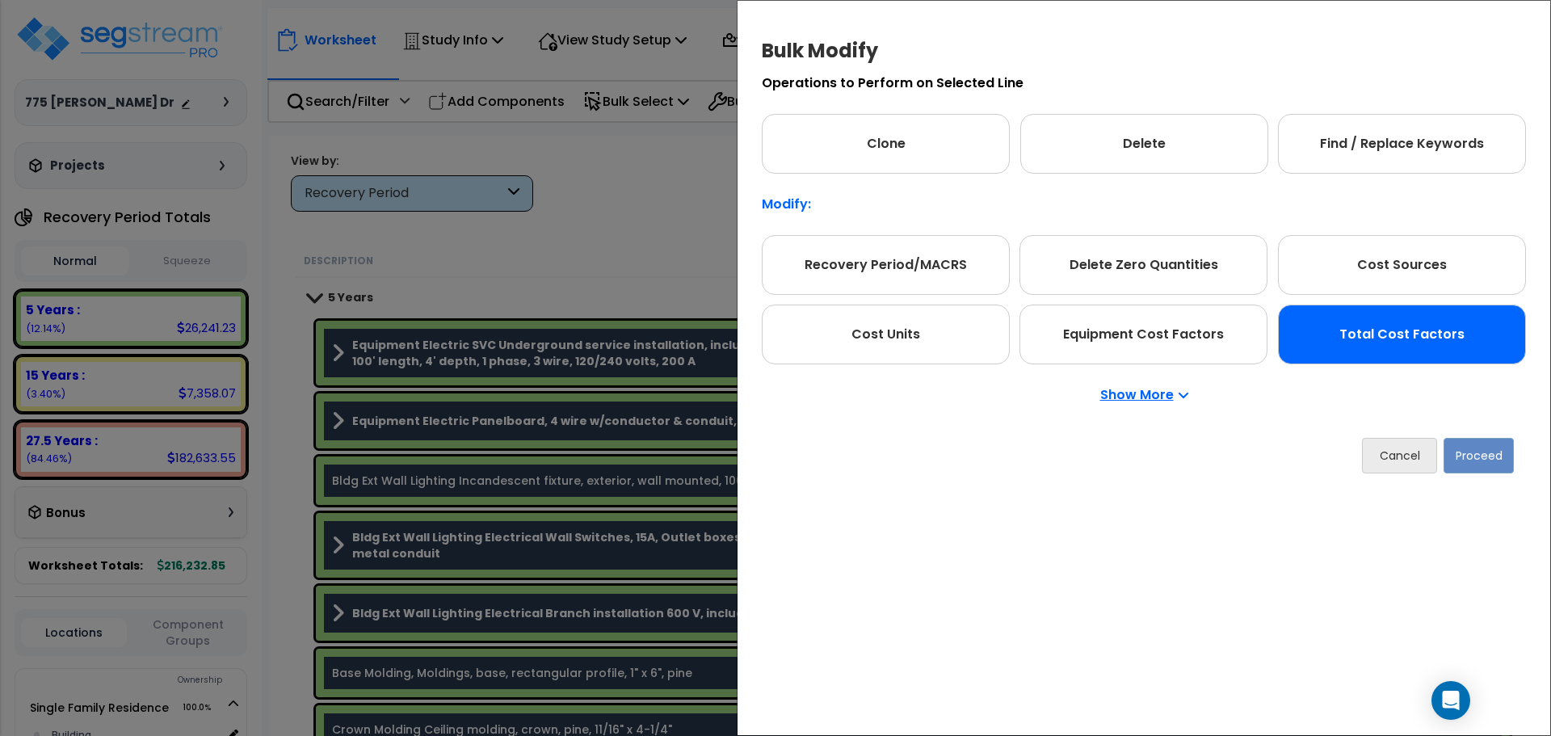
click at [1386, 357] on div "Total Cost Factors" at bounding box center [1402, 335] width 248 height 60
click at [1481, 463] on button "Proceed" at bounding box center [1479, 456] width 70 height 36
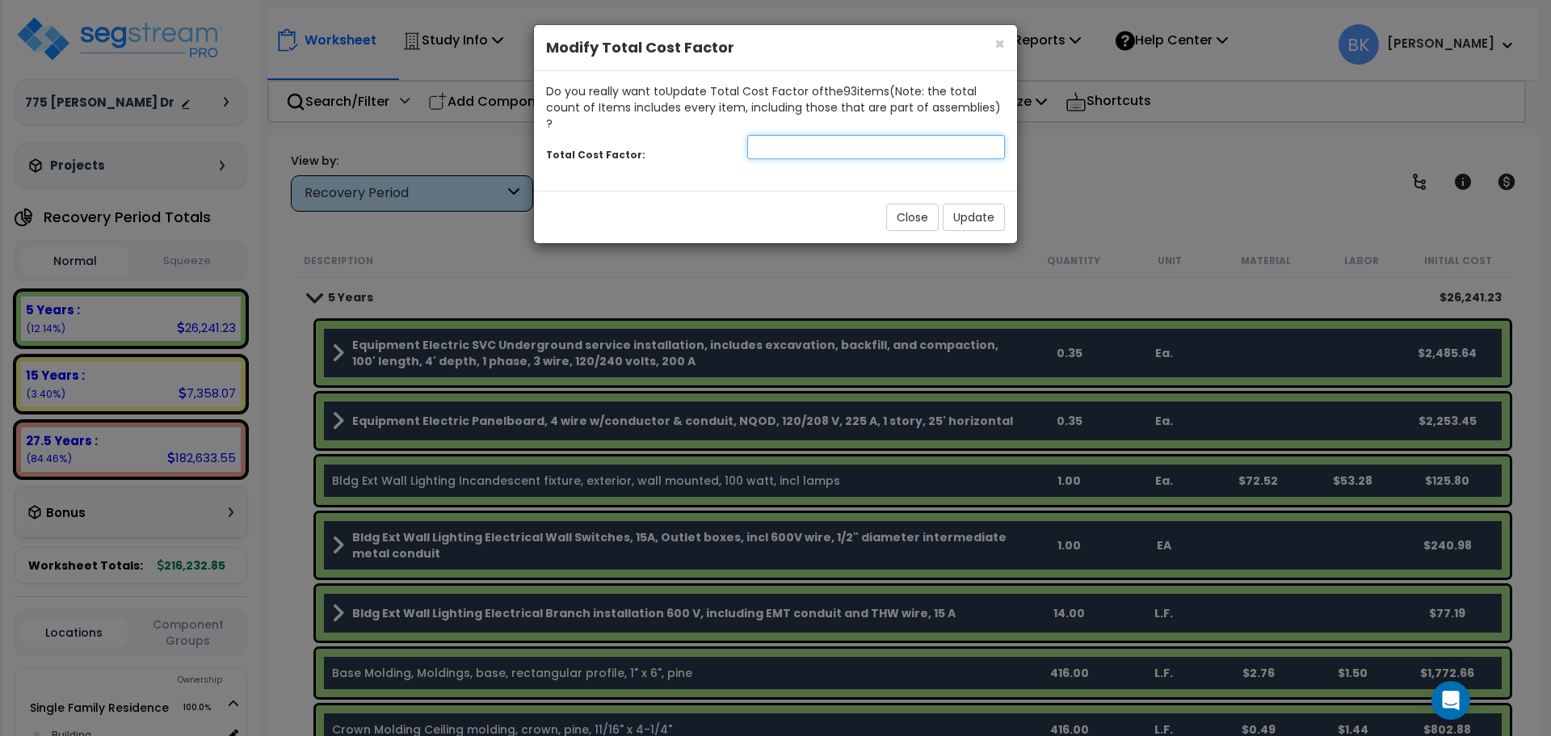
click at [767, 135] on input "number" at bounding box center [876, 147] width 258 height 24
type input "0.88"
click at [970, 204] on button "Update" at bounding box center [974, 217] width 62 height 27
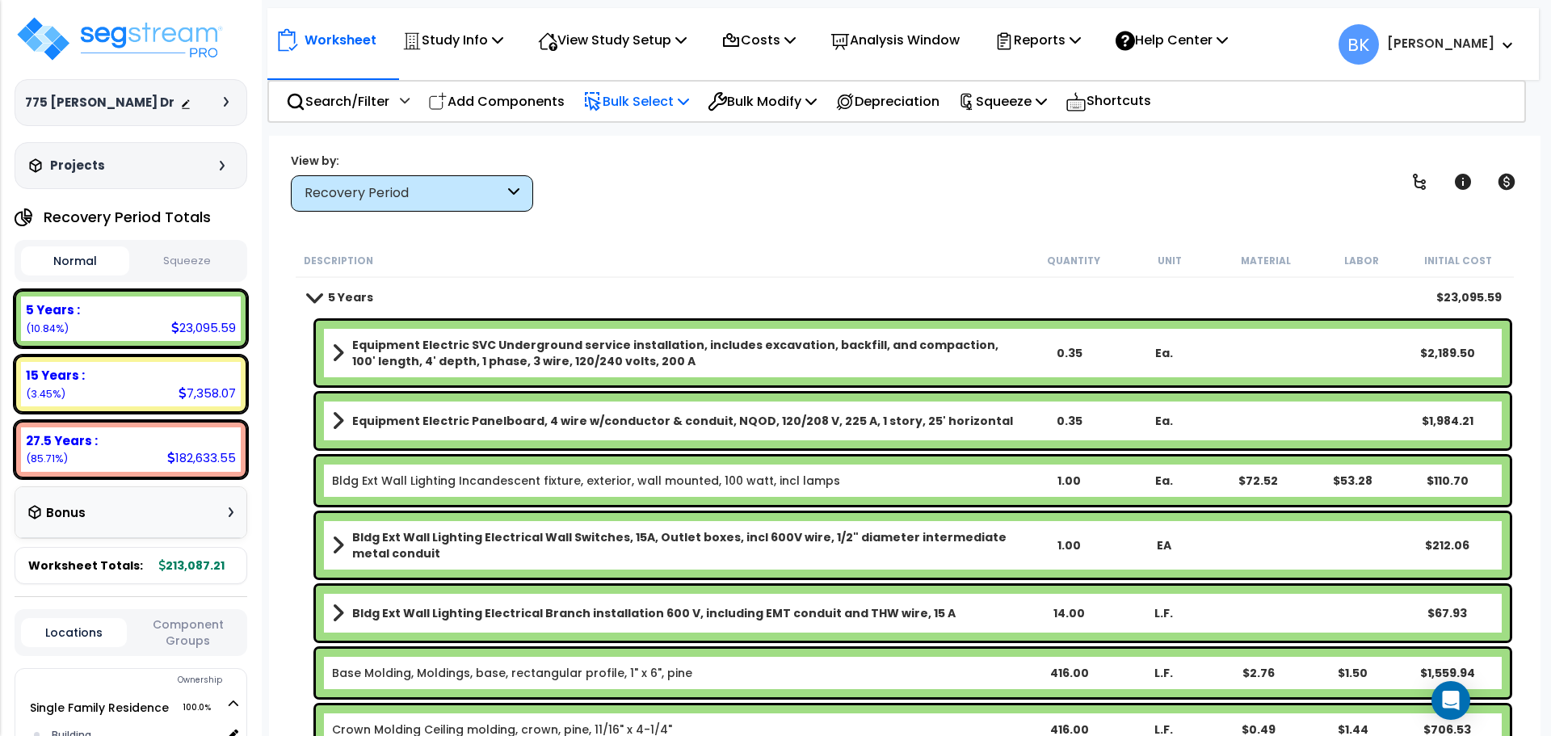
click at [657, 103] on p "Bulk Select" at bounding box center [636, 101] width 106 height 22
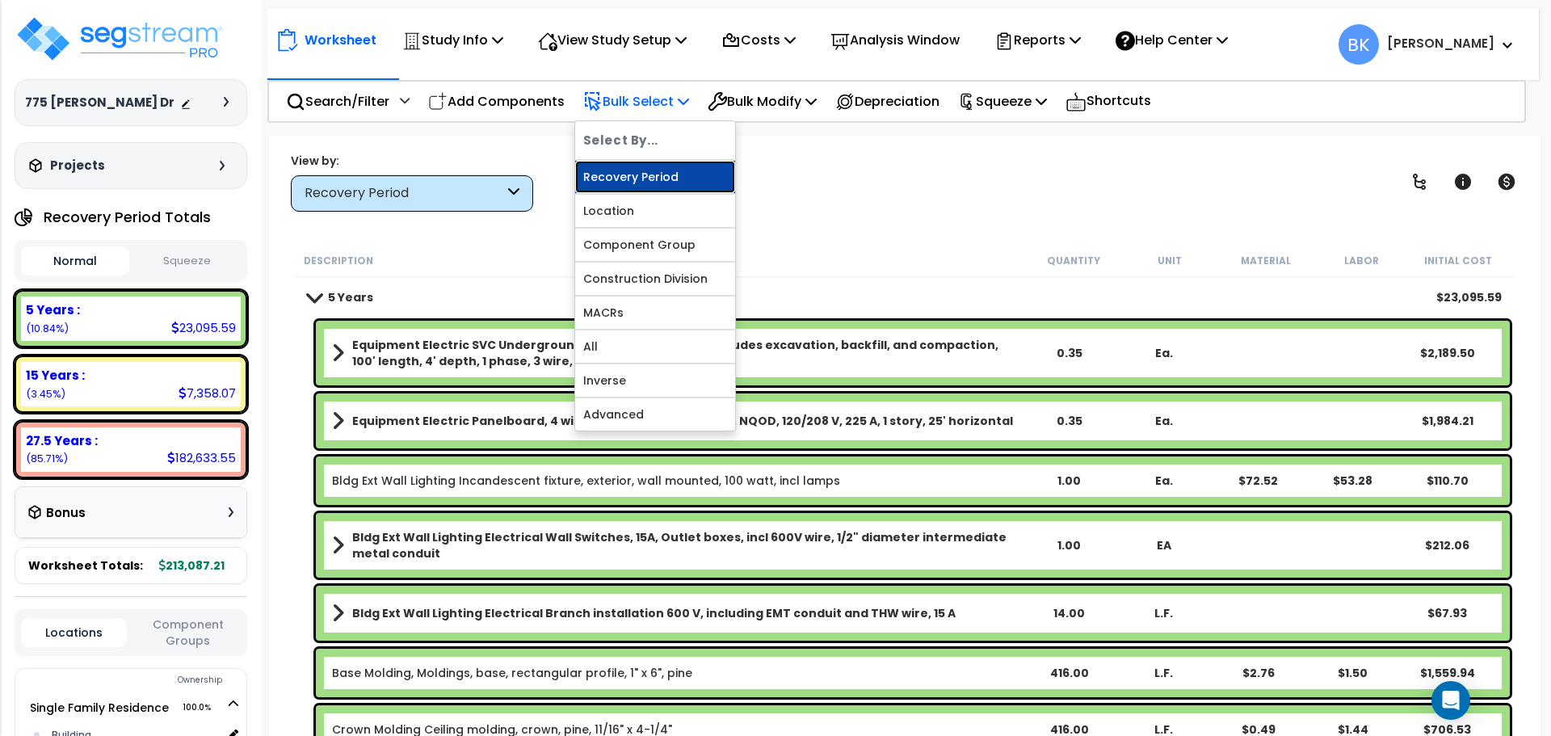
click at [650, 174] on link "Recovery Period" at bounding box center [655, 177] width 160 height 32
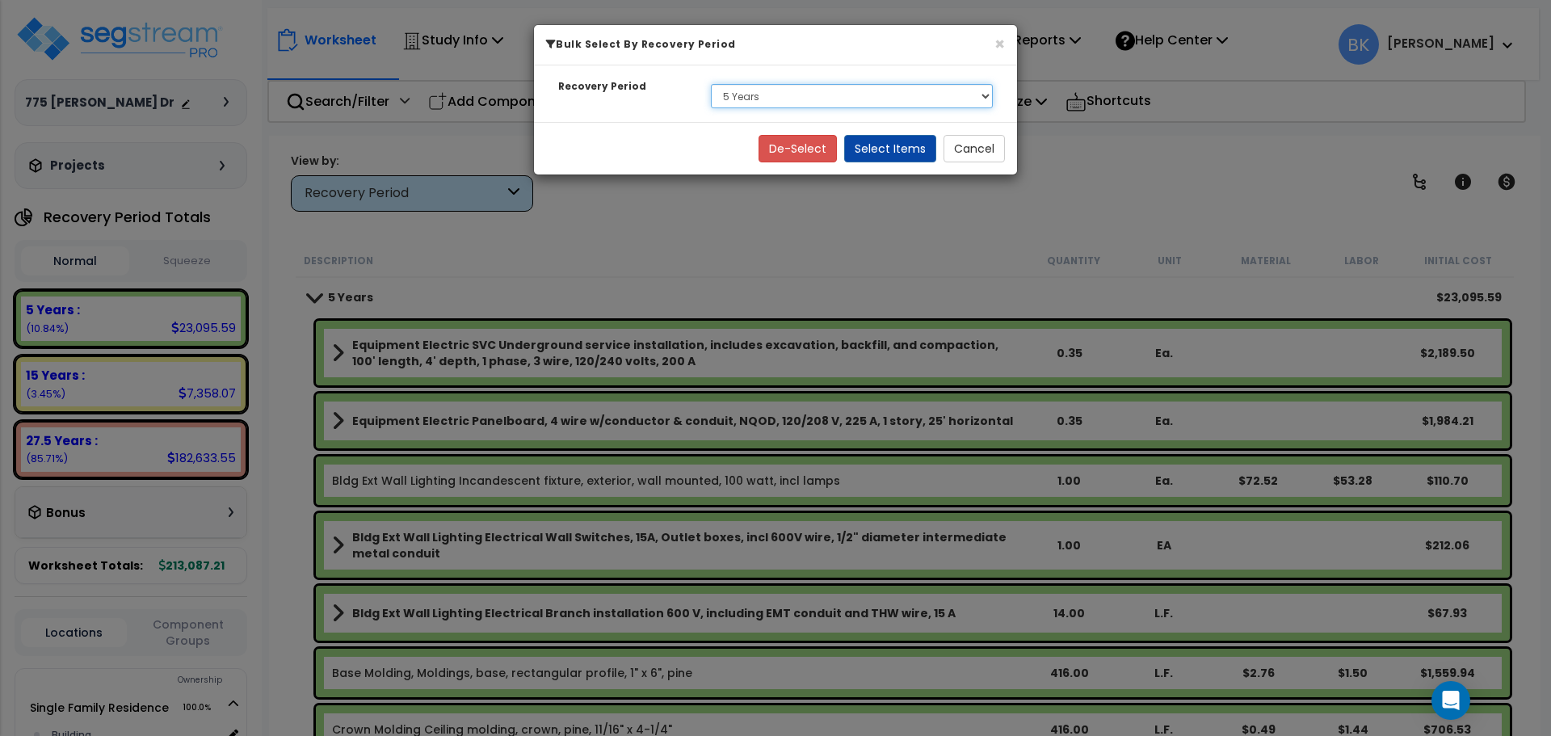
click at [738, 105] on select "Select 5 Years 15 Years 27.5 Years" at bounding box center [852, 96] width 282 height 24
select select "275Y"
click at [711, 84] on select "Select 5 Years 15 Years 27.5 Years" at bounding box center [852, 96] width 282 height 24
click at [877, 139] on button "Select Items" at bounding box center [890, 148] width 92 height 27
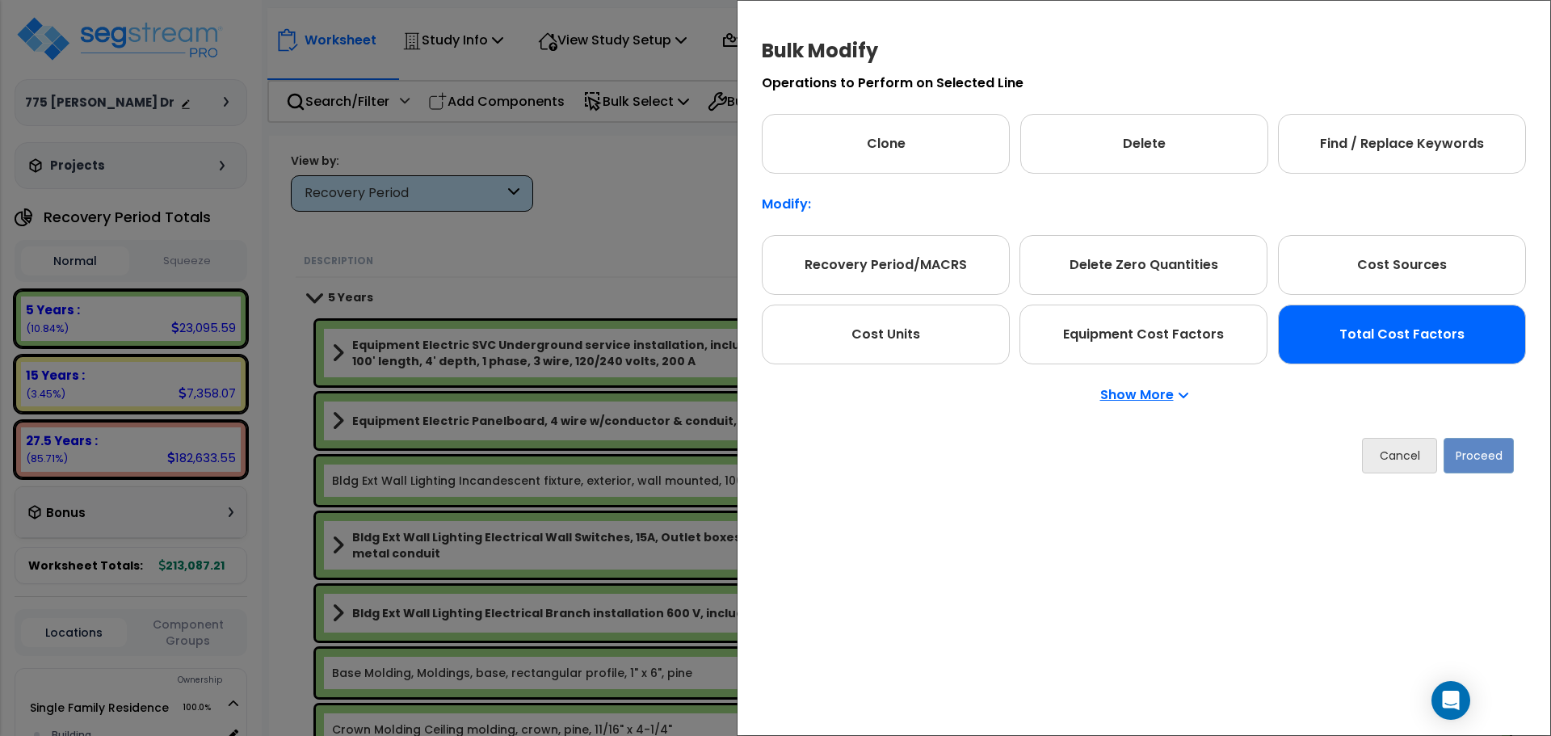
click at [1410, 347] on div "Total Cost Factors" at bounding box center [1402, 335] width 248 height 60
click at [1505, 468] on button "Proceed" at bounding box center [1479, 456] width 70 height 36
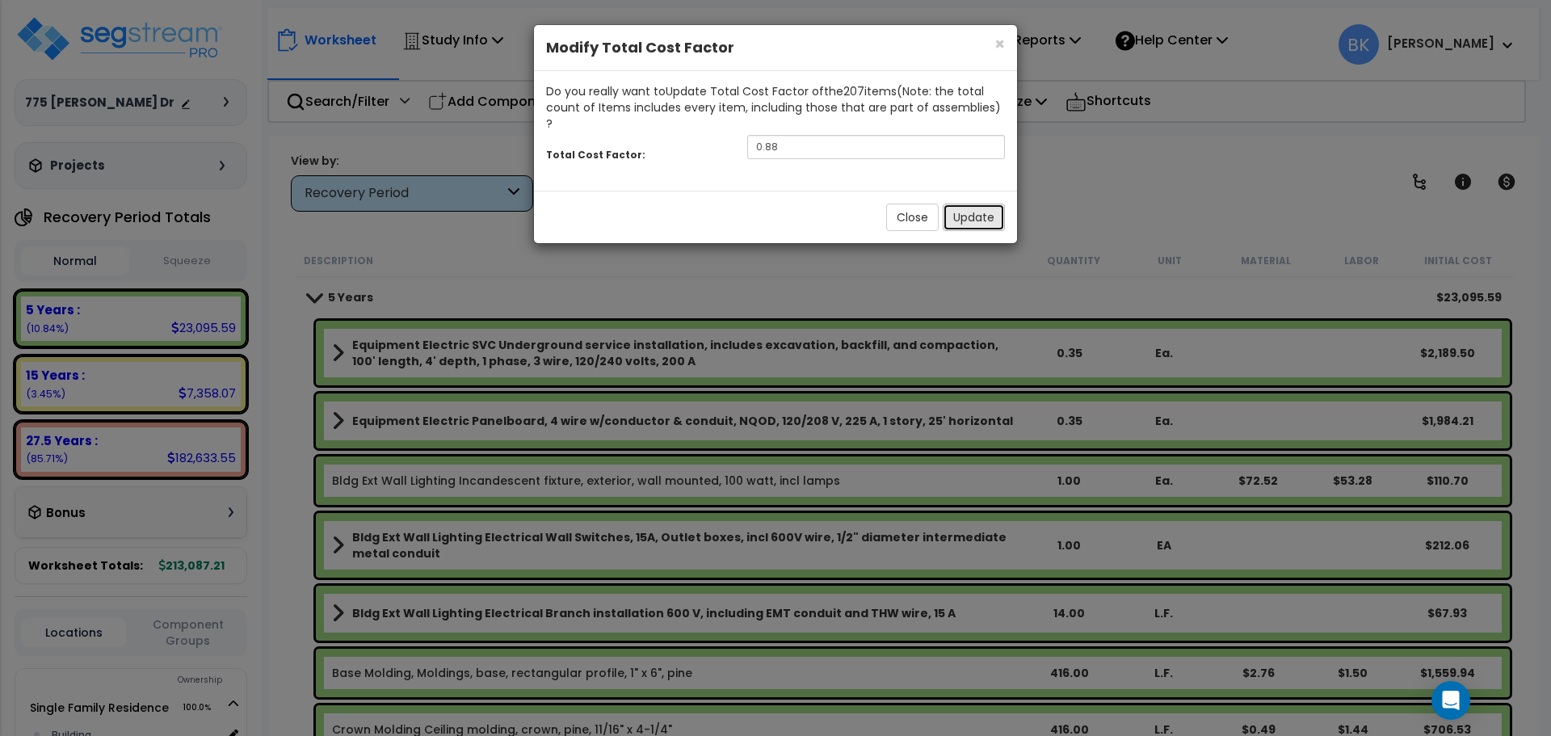
click at [975, 213] on button "Update" at bounding box center [974, 217] width 62 height 27
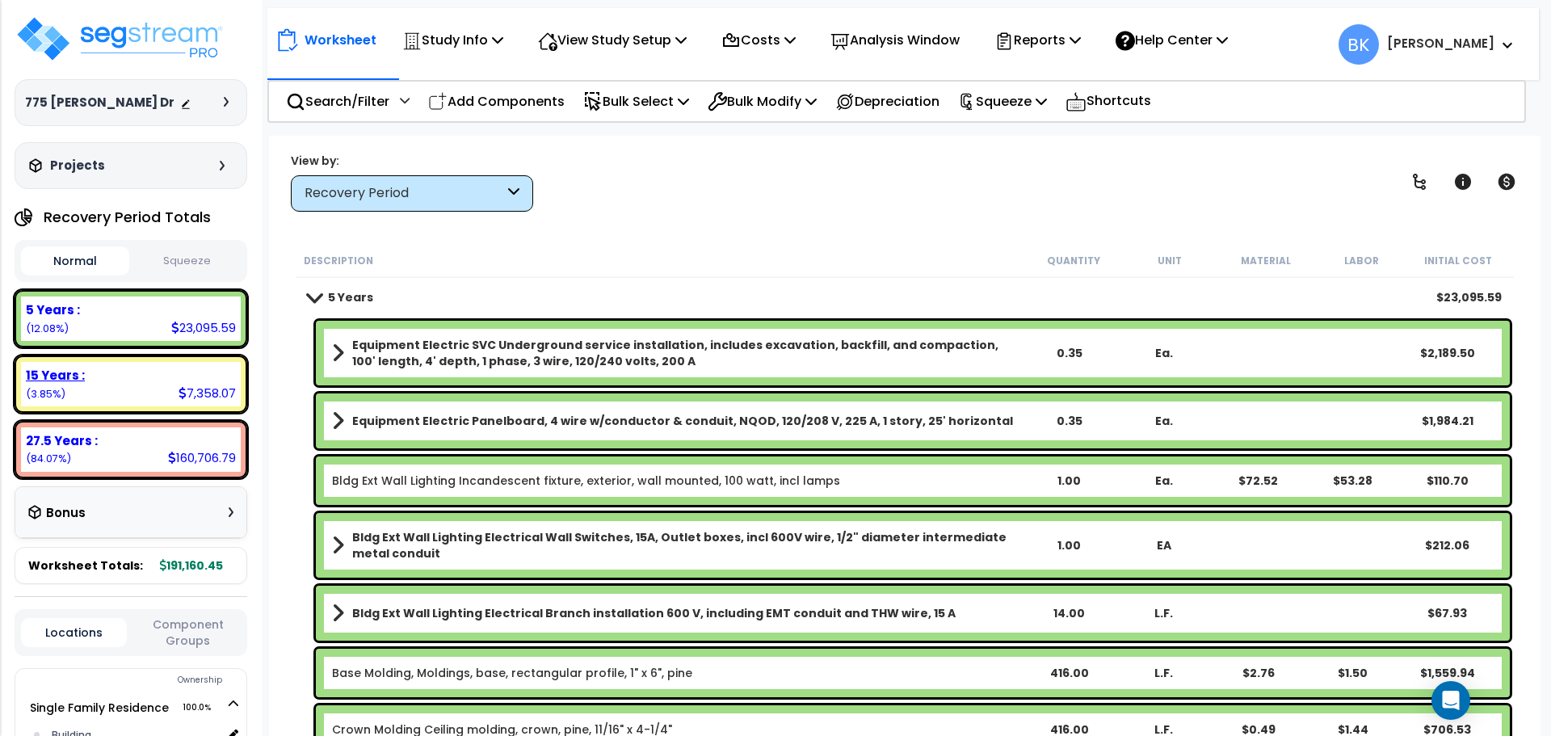
click at [131, 391] on div "15 Years : 7,358.07 (3.85%)" at bounding box center [131, 384] width 220 height 44
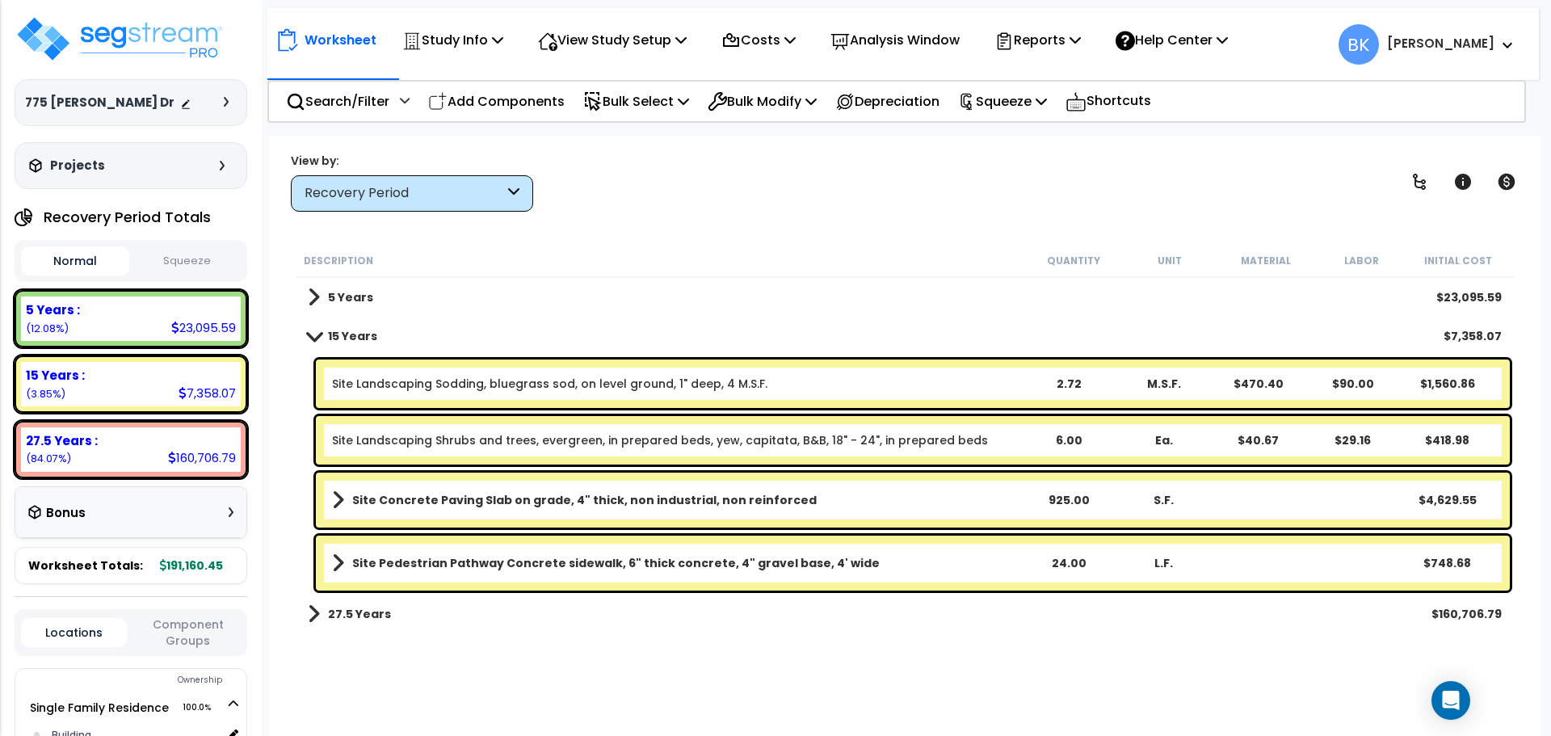
click at [485, 385] on link "Site Landscaping Sodding, bluegrass sod, on level ground, 1" deep, 4 M.S.F." at bounding box center [549, 384] width 435 height 16
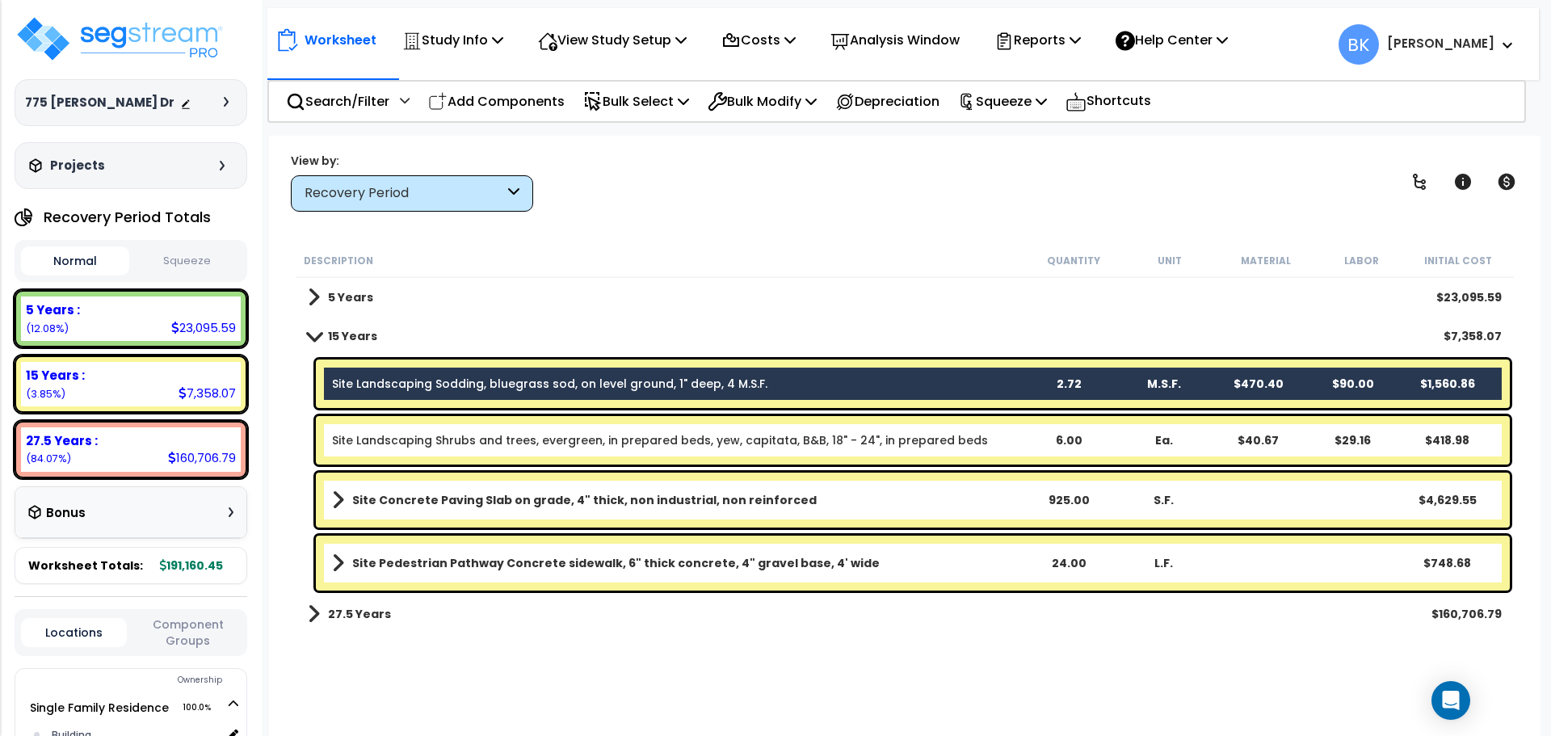
click at [430, 382] on link "Site Landscaping Sodding, bluegrass sod, on level ground, 1" deep, 4 M.S.F." at bounding box center [549, 384] width 435 height 16
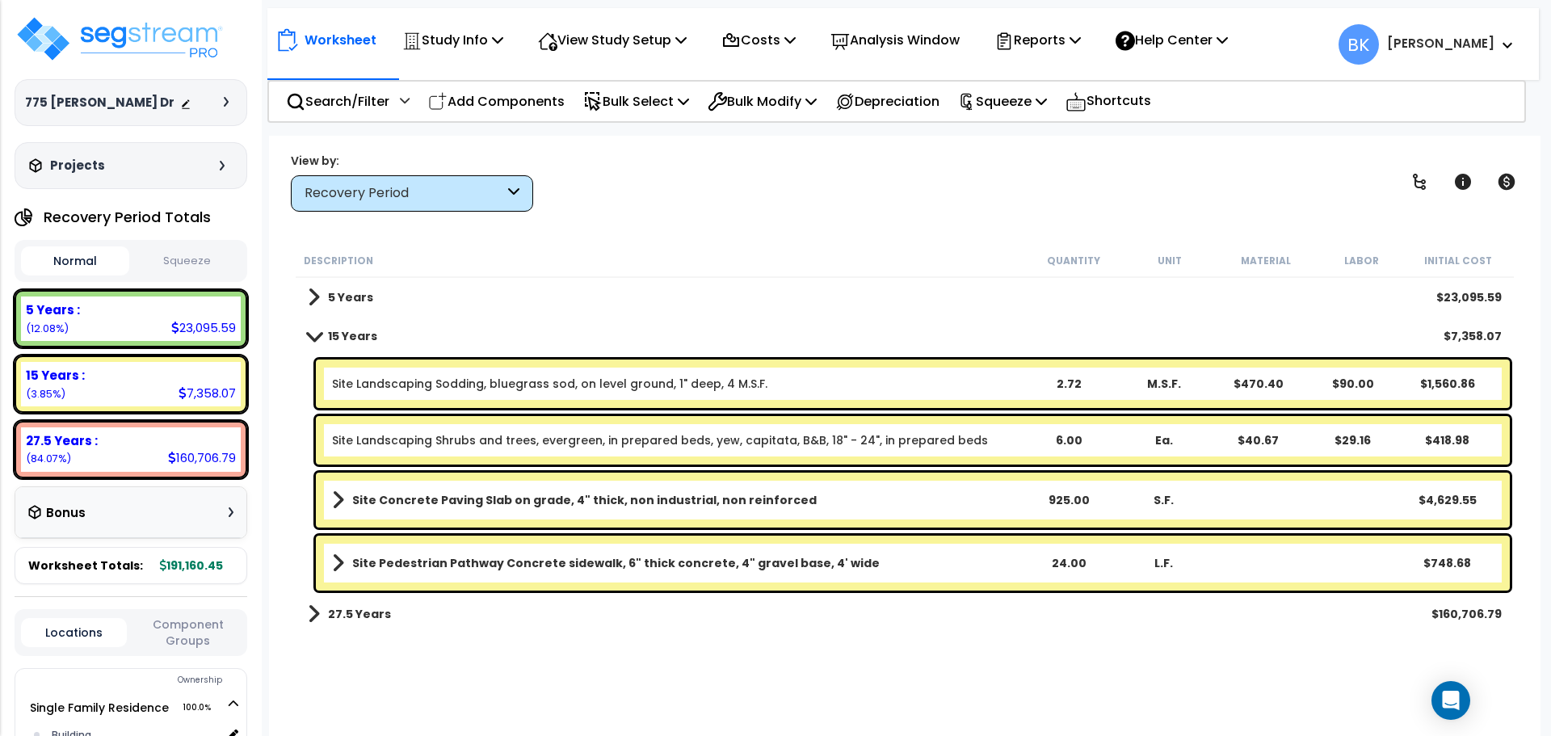
click at [292, 416] on div "Description Quantity Unit Material Labor Initial Cost 5 Years $23,095.59 15 Yea…" at bounding box center [904, 490] width 1239 height 493
click at [110, 441] on div "27.5 Years :" at bounding box center [131, 440] width 210 height 17
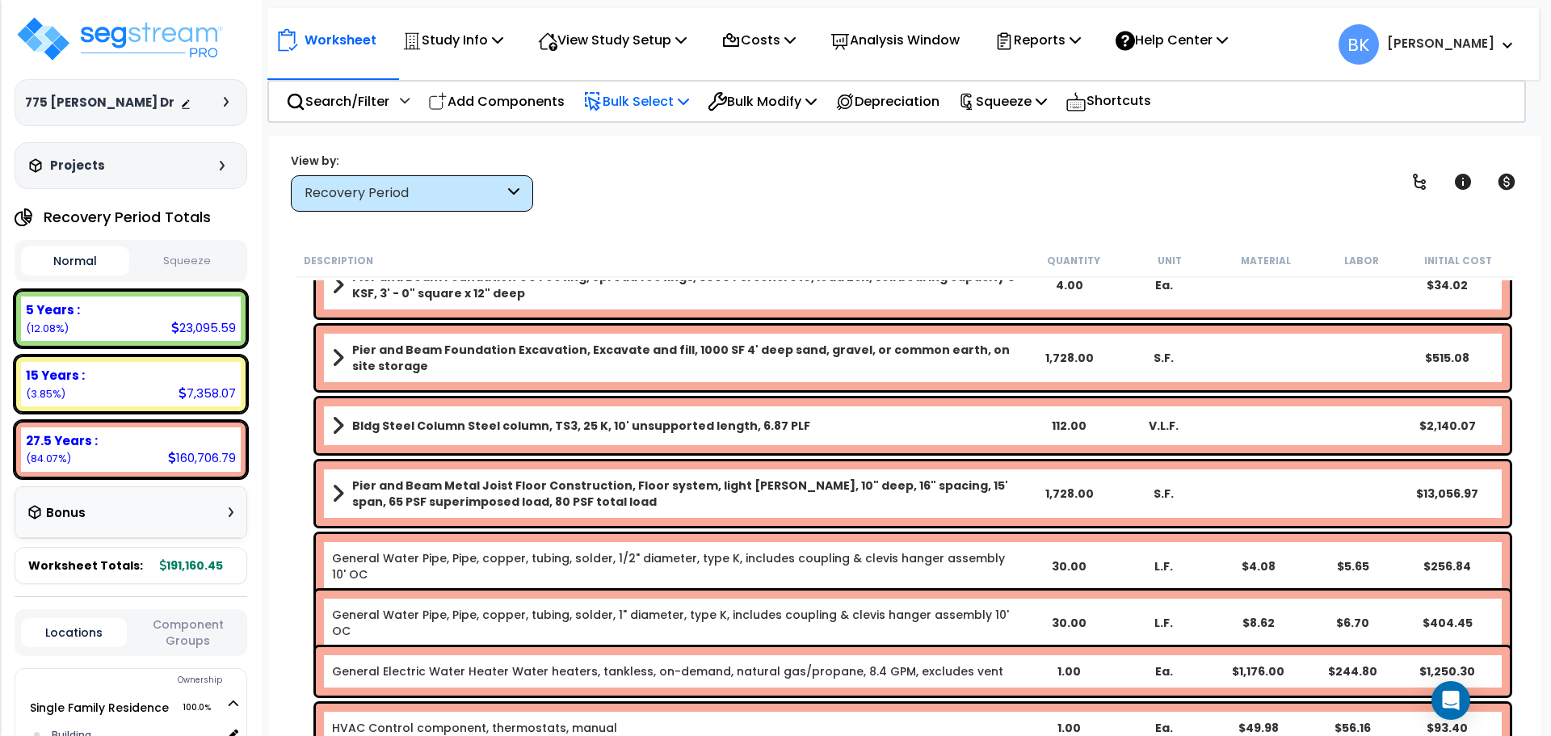
scroll to position [969, 0]
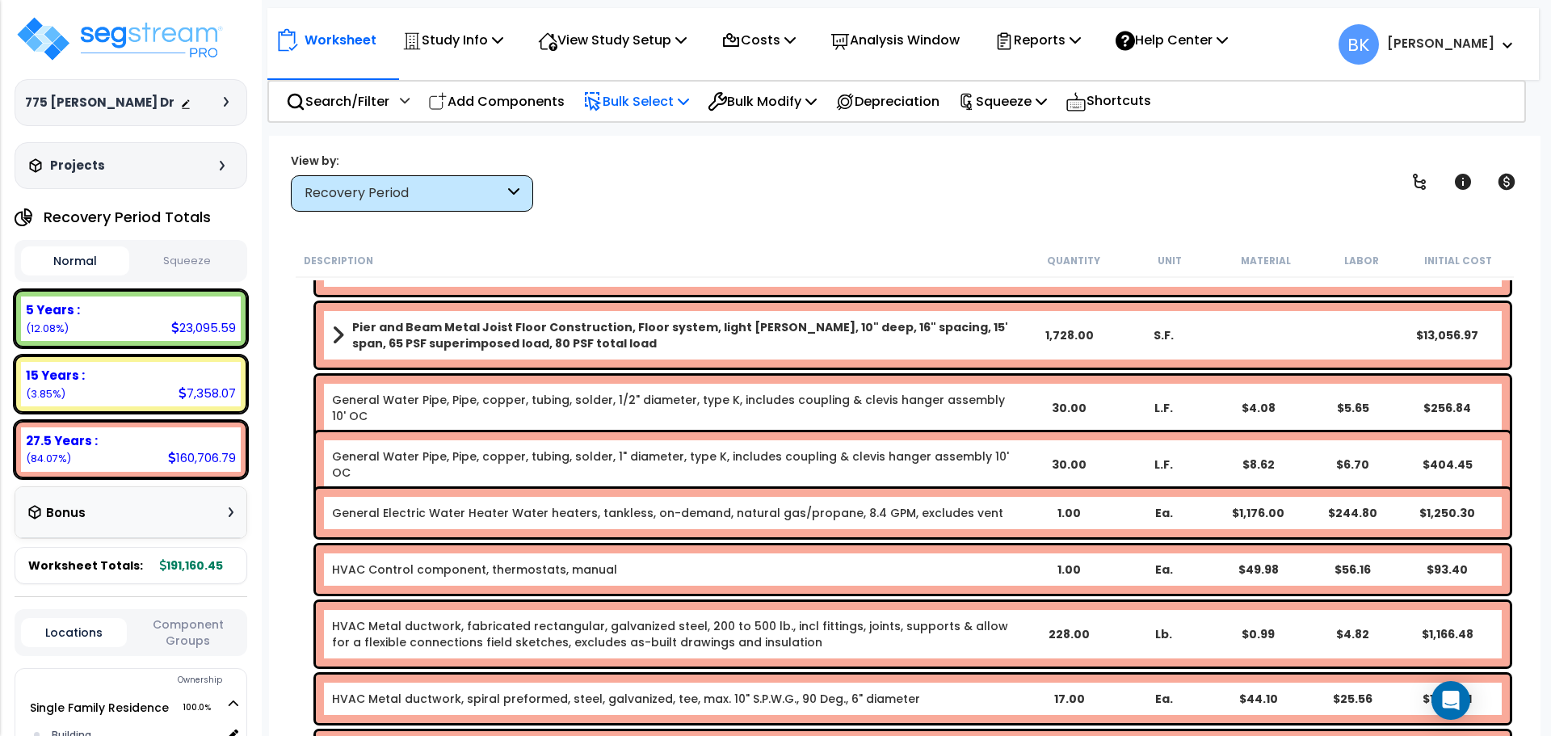
click at [616, 100] on p "Bulk Select" at bounding box center [636, 101] width 106 height 22
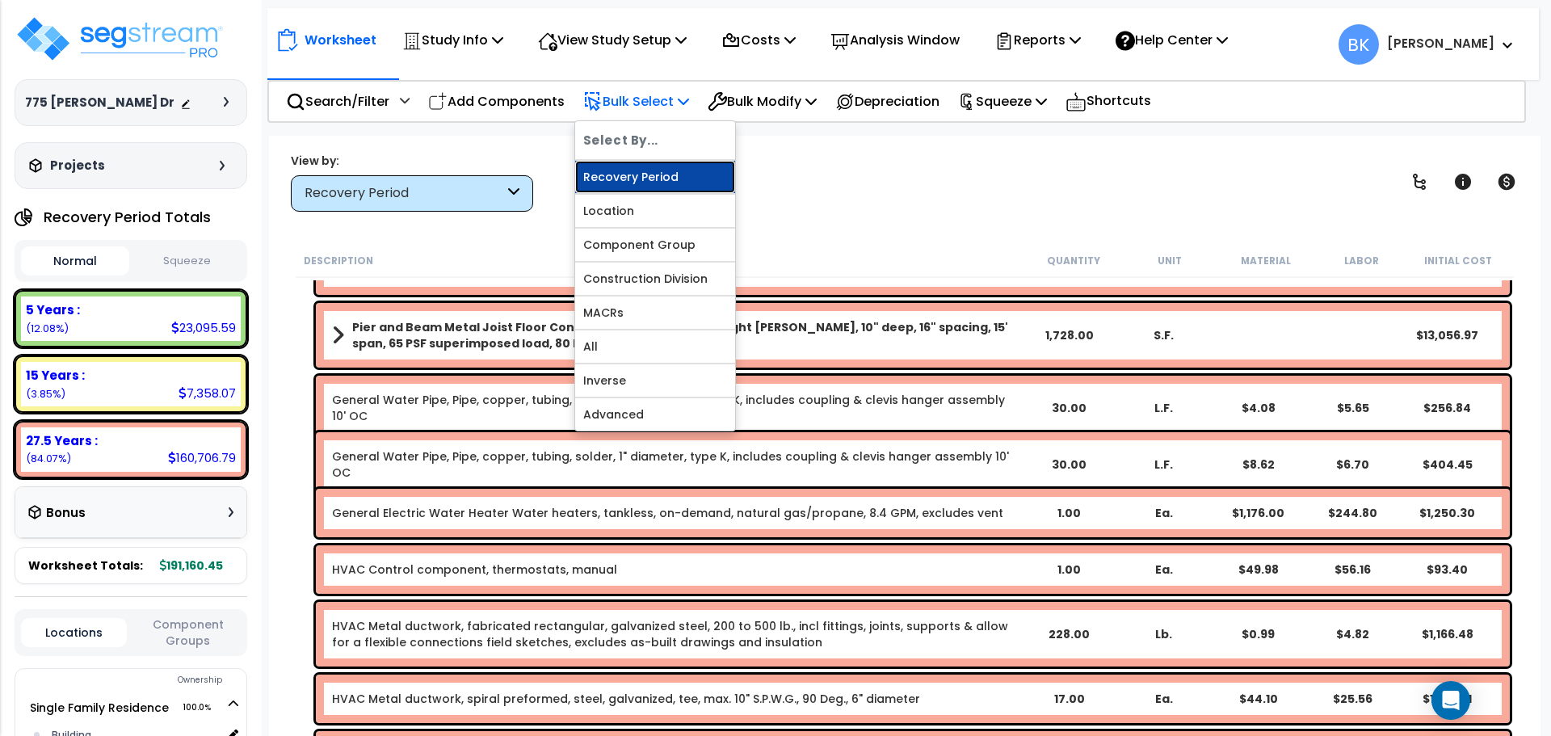
click at [635, 178] on link "Recovery Period" at bounding box center [655, 177] width 160 height 32
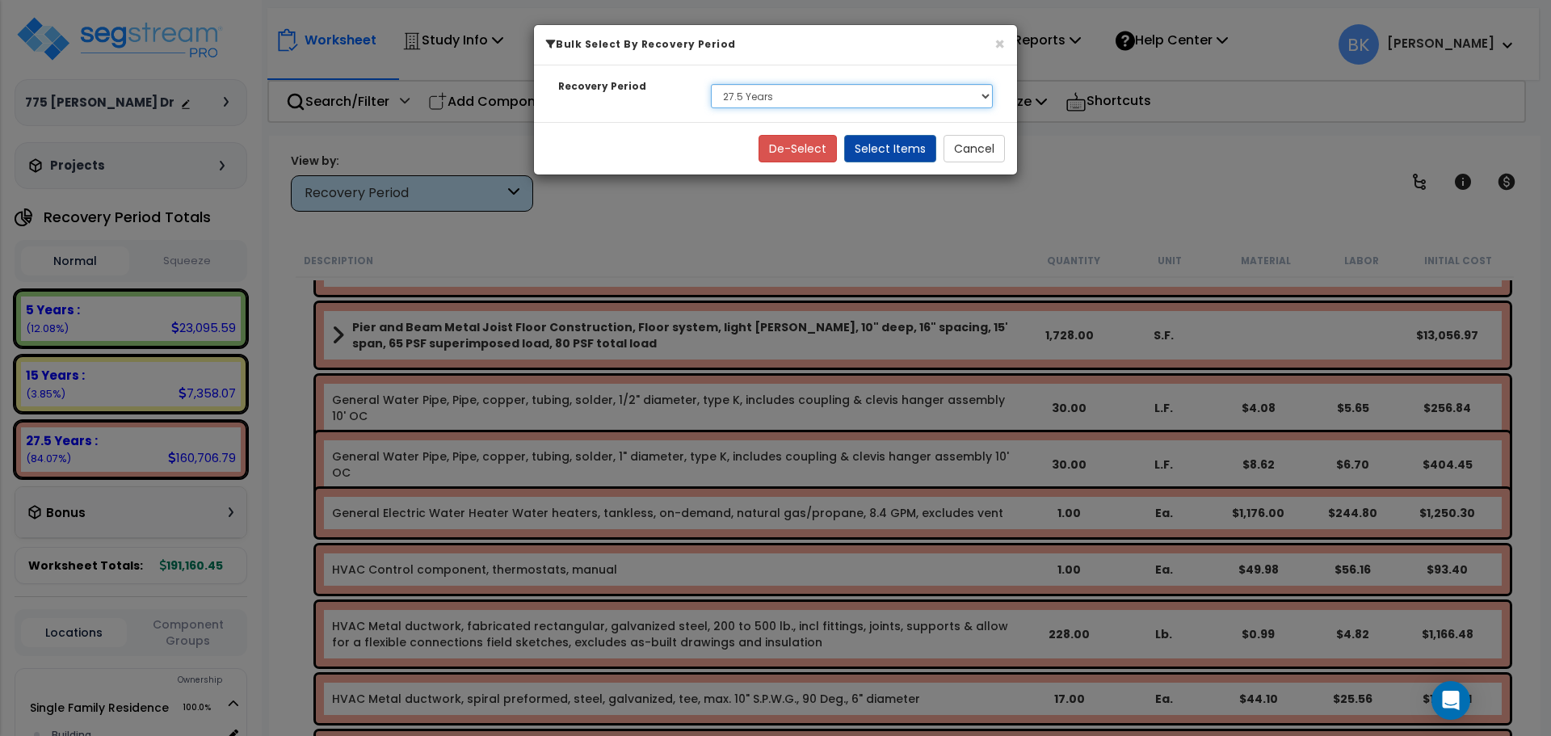
click at [742, 101] on select "Select 5 Years 15 Years 27.5 Years" at bounding box center [852, 96] width 282 height 24
click at [711, 84] on select "Select 5 Years 15 Years 27.5 Years" at bounding box center [852, 96] width 282 height 24
click at [889, 152] on button "Select Items" at bounding box center [890, 148] width 92 height 27
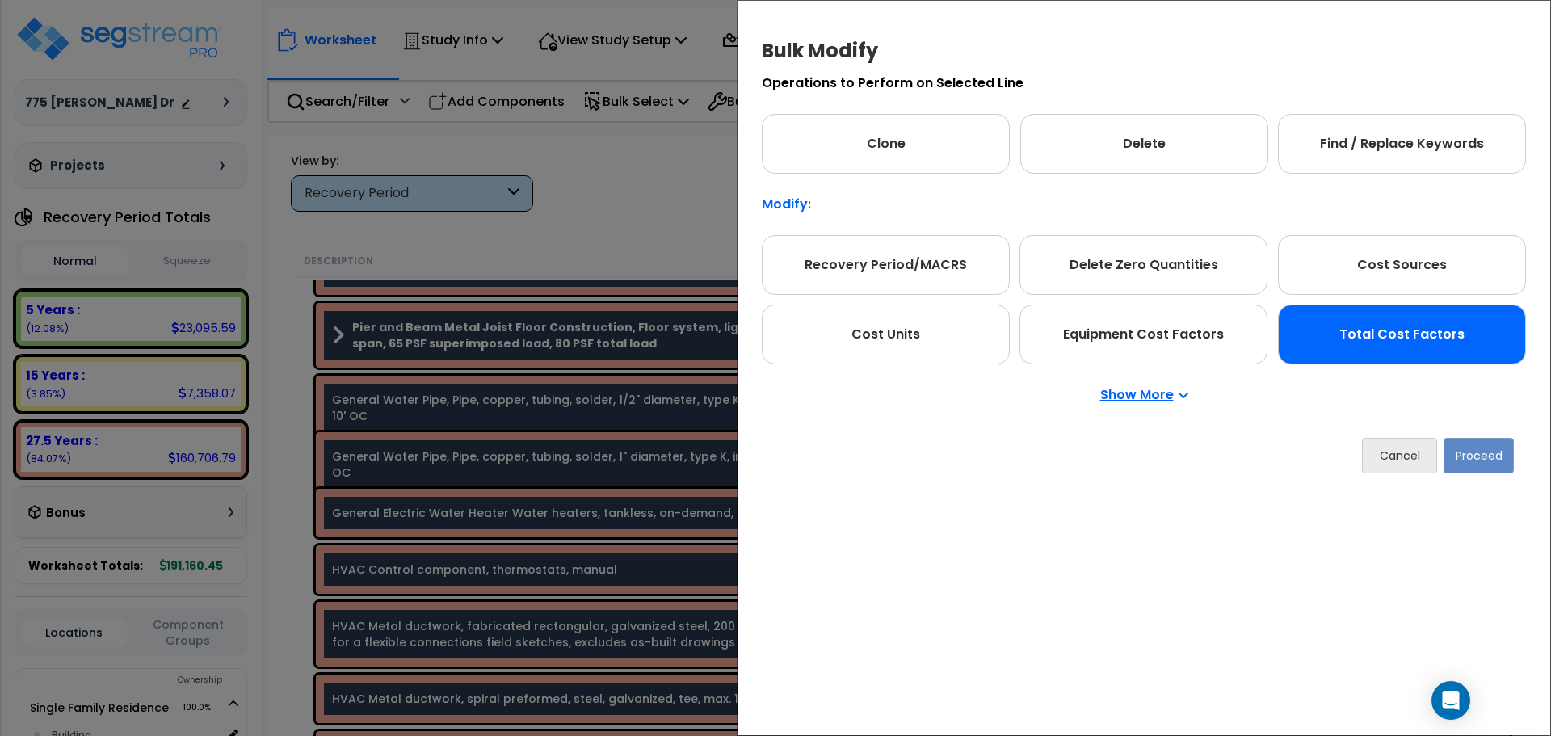
click at [1433, 338] on div "Total Cost Factors" at bounding box center [1402, 335] width 248 height 60
click at [1496, 449] on button "Proceed" at bounding box center [1479, 456] width 70 height 36
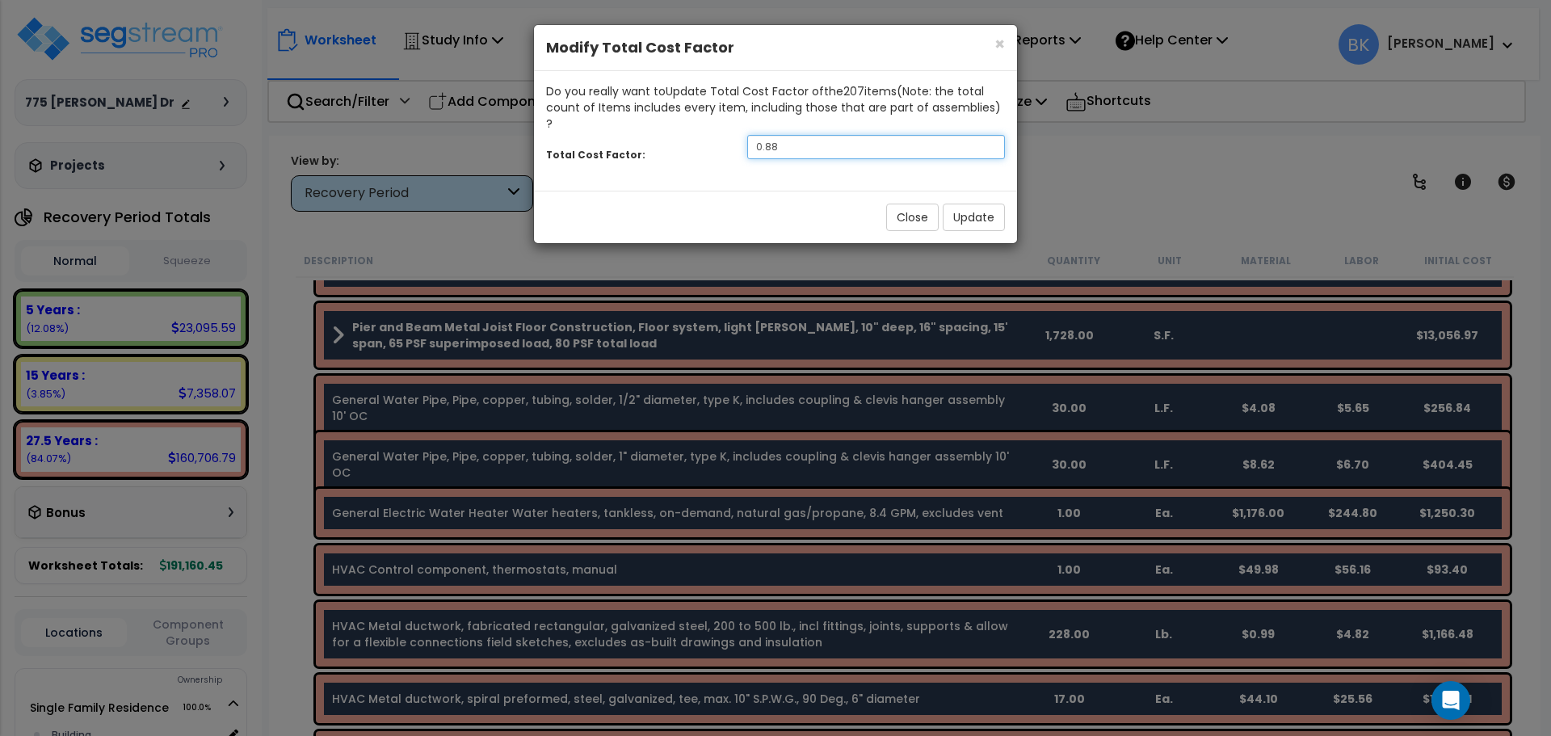
click at [851, 135] on input "0.88" at bounding box center [876, 147] width 258 height 24
type input "0.8"
click at [972, 204] on button "Update" at bounding box center [974, 217] width 62 height 27
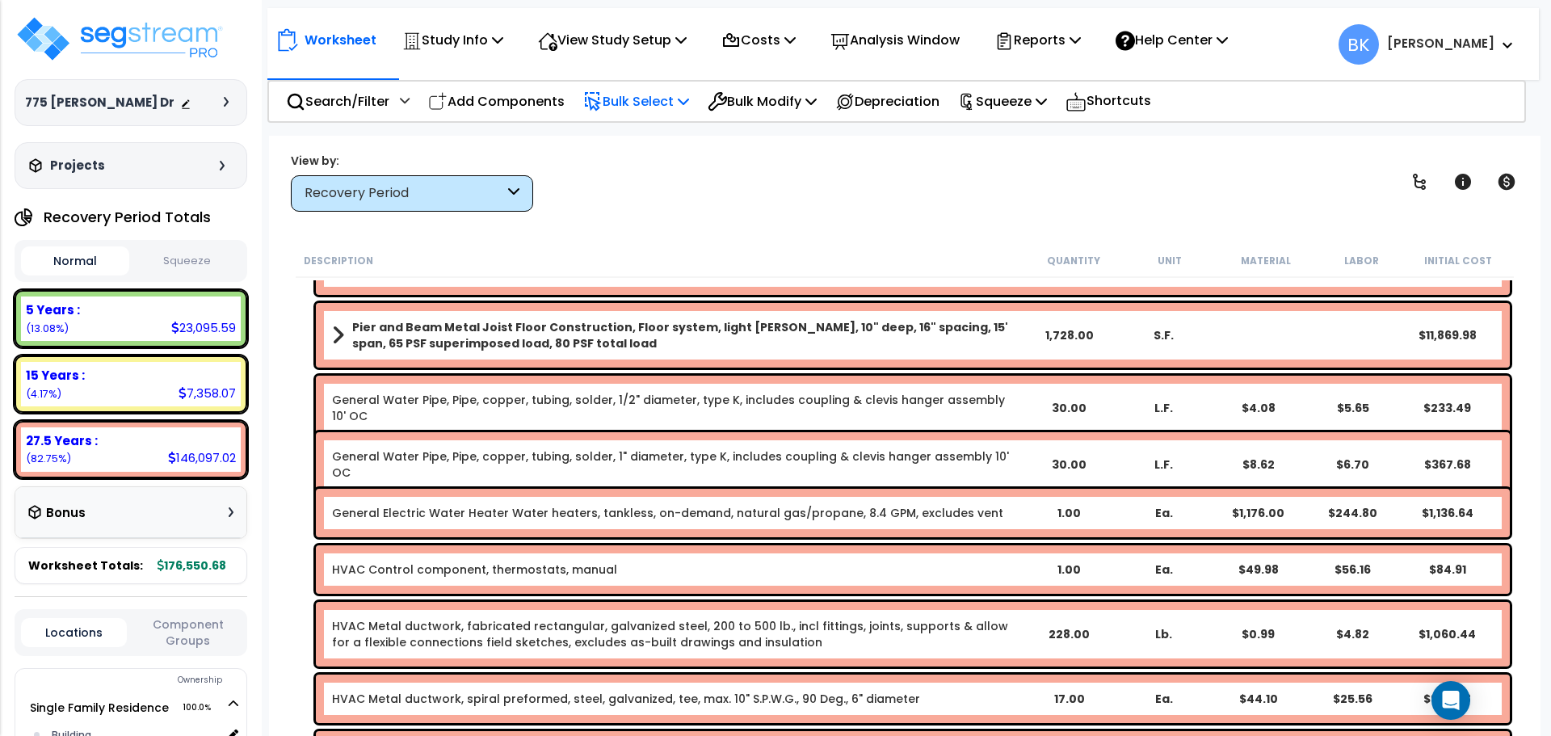
click at [646, 107] on p "Bulk Select" at bounding box center [636, 101] width 106 height 22
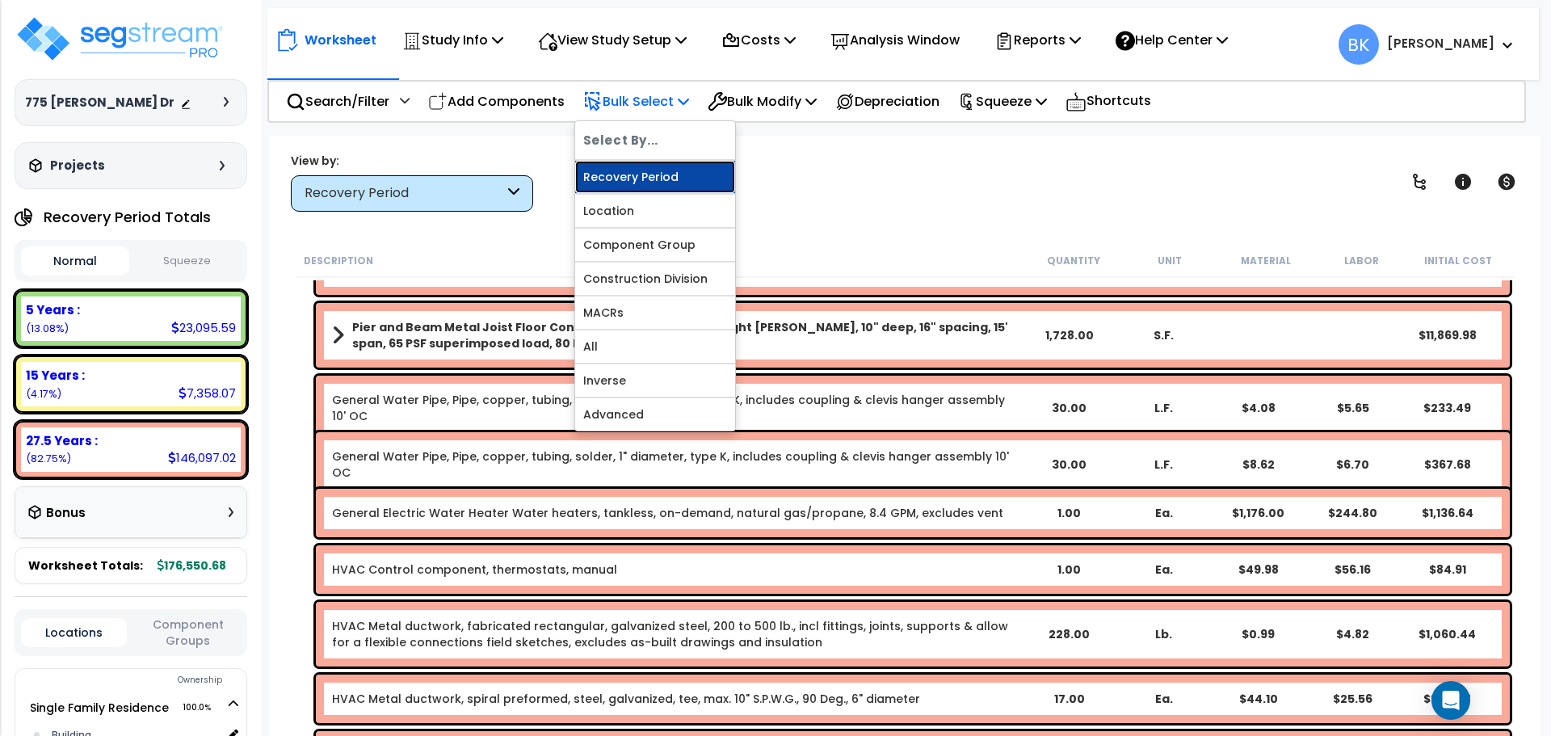
click at [648, 173] on link "Recovery Period" at bounding box center [655, 177] width 160 height 32
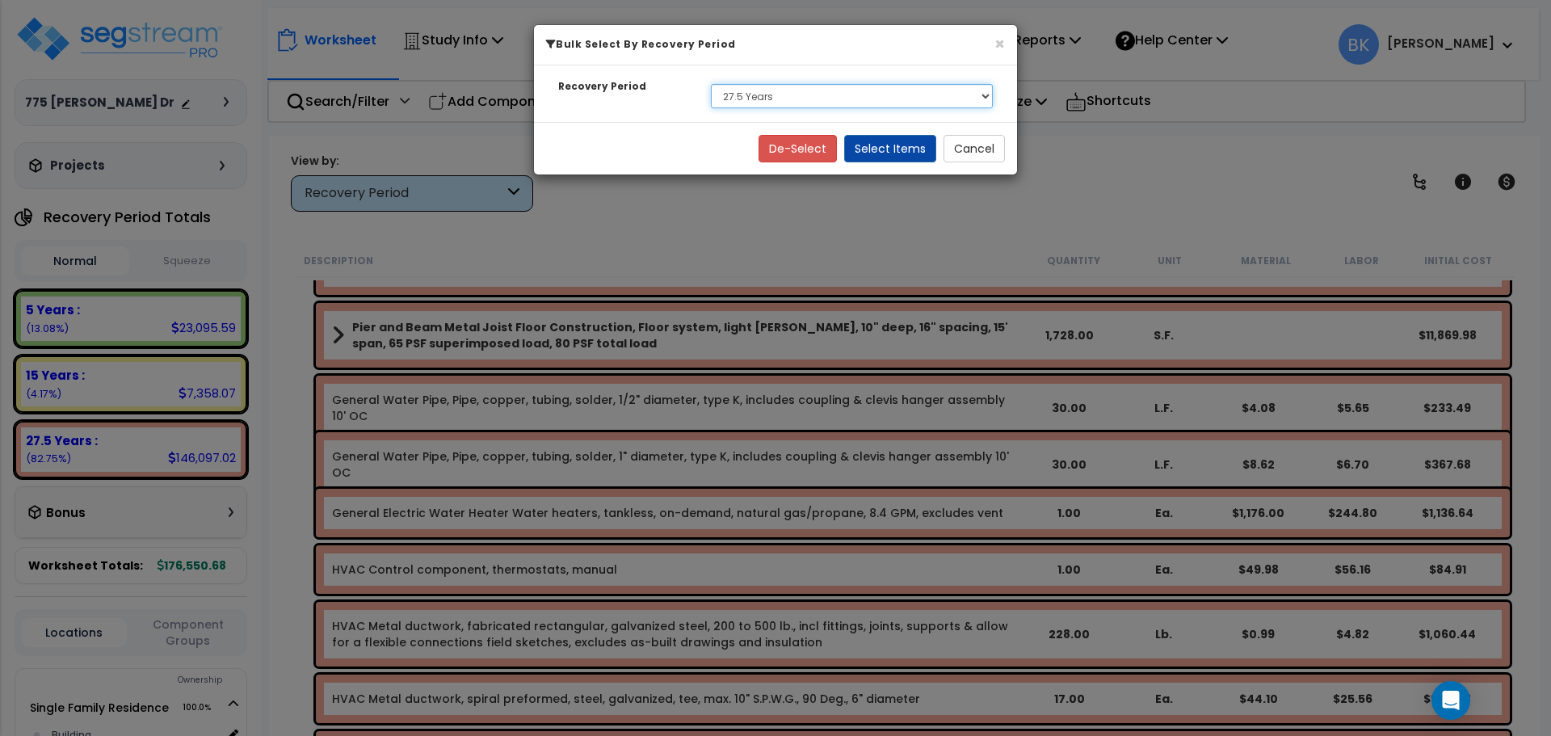
click at [775, 96] on select "Select 5 Years 15 Years 27.5 Years" at bounding box center [852, 96] width 282 height 24
select select "15Y"
click at [711, 84] on select "Select 5 Years 15 Years 27.5 Years" at bounding box center [852, 96] width 282 height 24
click at [891, 153] on button "Select Items" at bounding box center [890, 148] width 92 height 27
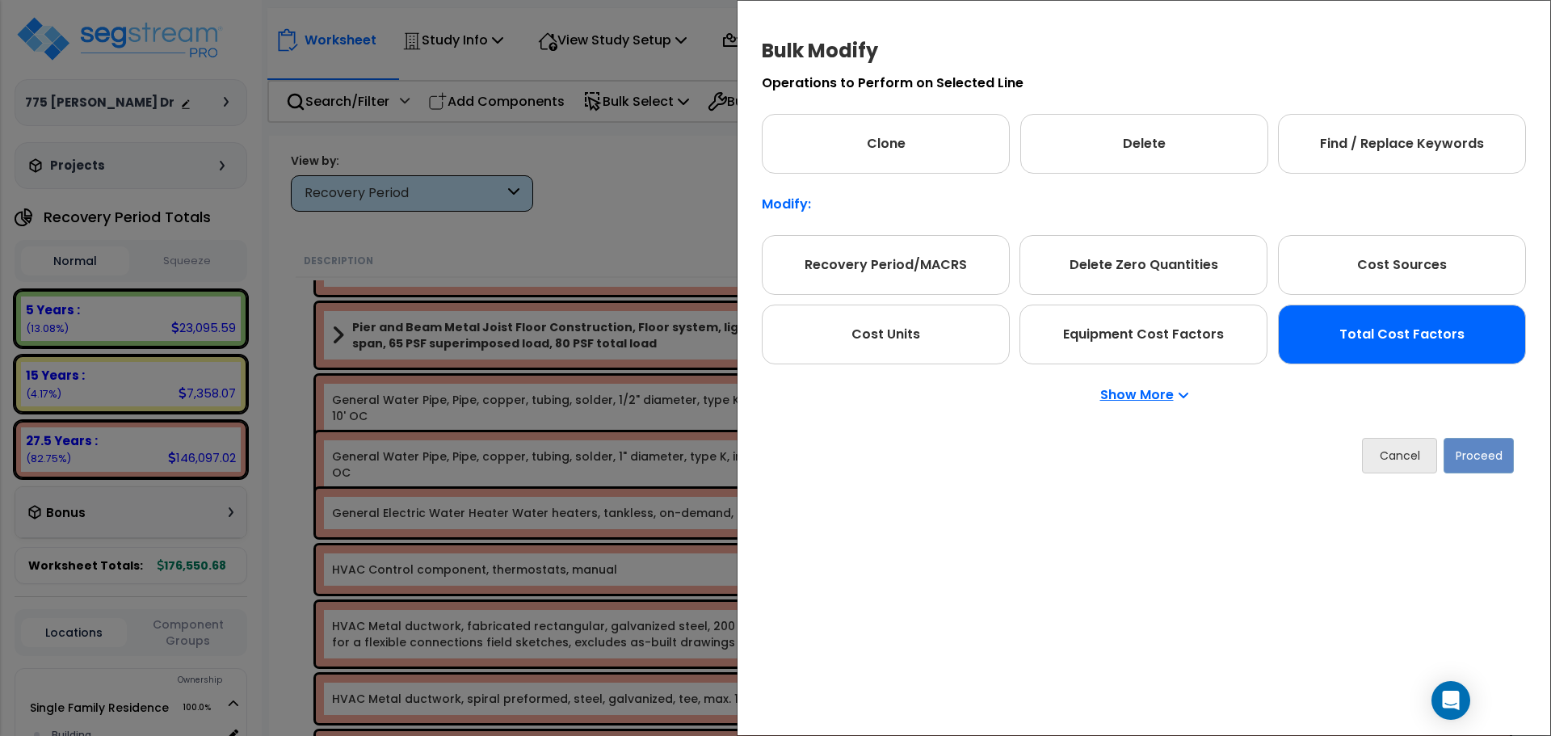
click at [1388, 324] on div "Total Cost Factors" at bounding box center [1402, 335] width 248 height 60
click at [1475, 449] on button "Proceed" at bounding box center [1479, 456] width 70 height 36
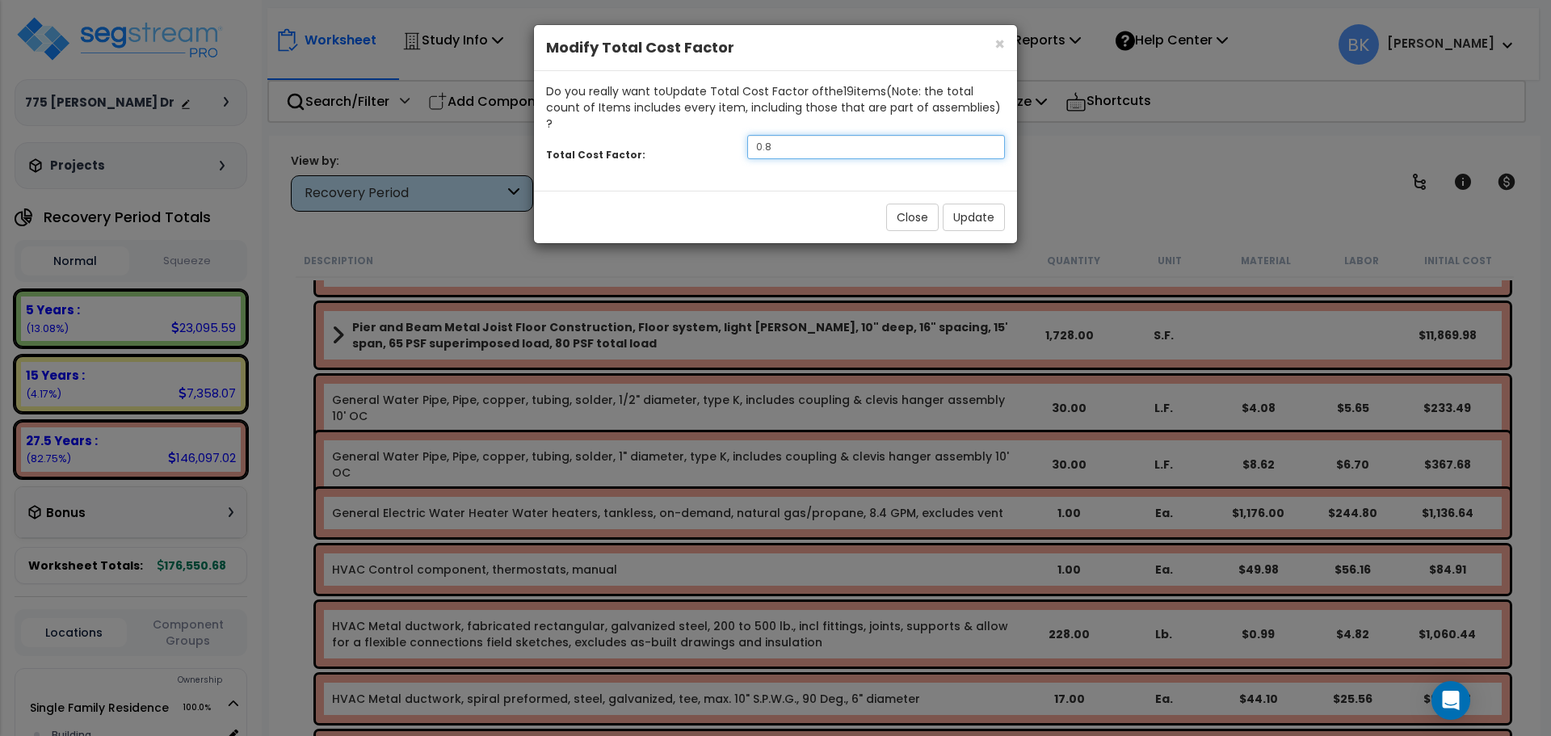
click at [822, 135] on input "0.8" at bounding box center [876, 147] width 258 height 24
type input "0.75"
click at [982, 204] on button "Update" at bounding box center [974, 217] width 62 height 27
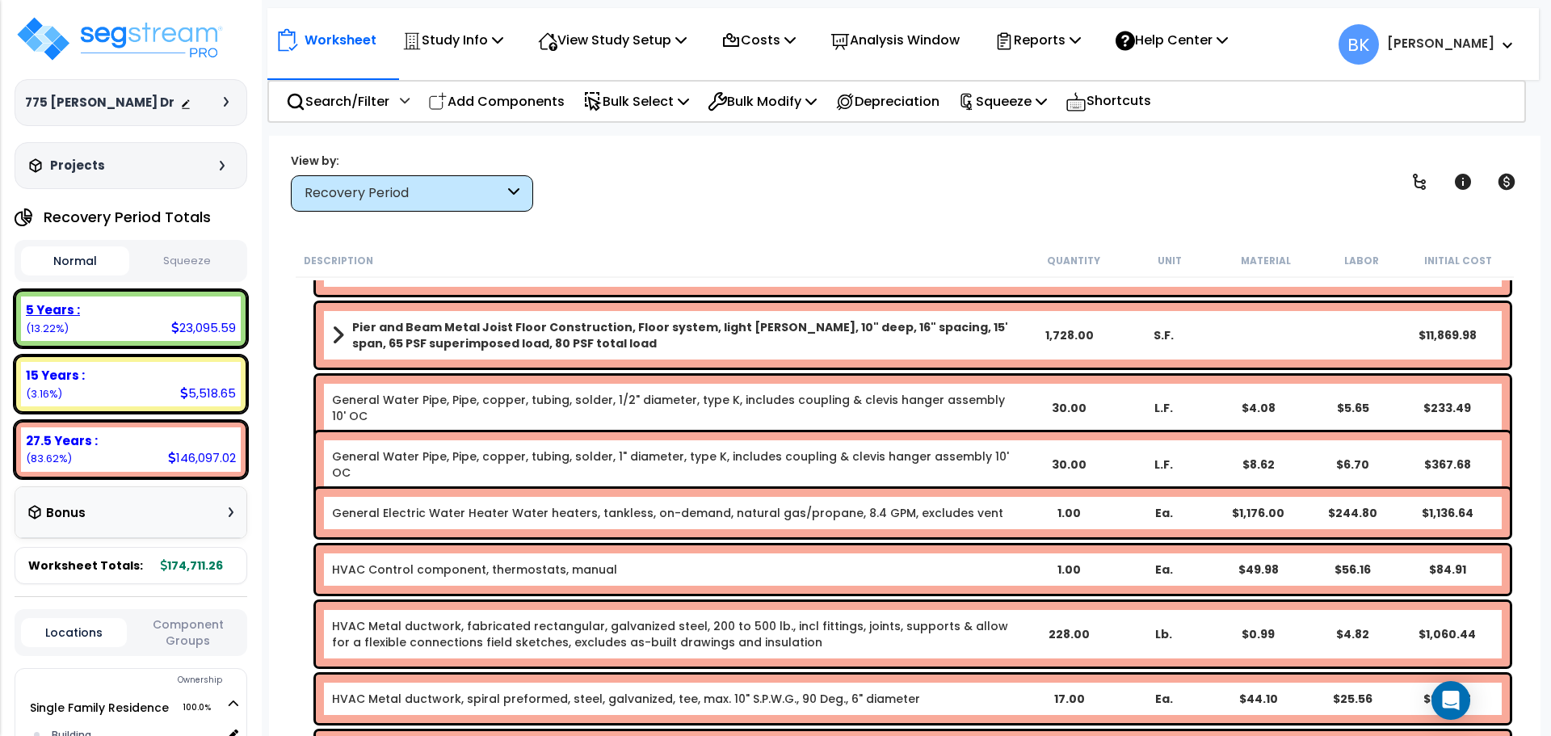
click at [107, 301] on div "5 Years : 23,095.59 (13.22%)" at bounding box center [131, 318] width 220 height 44
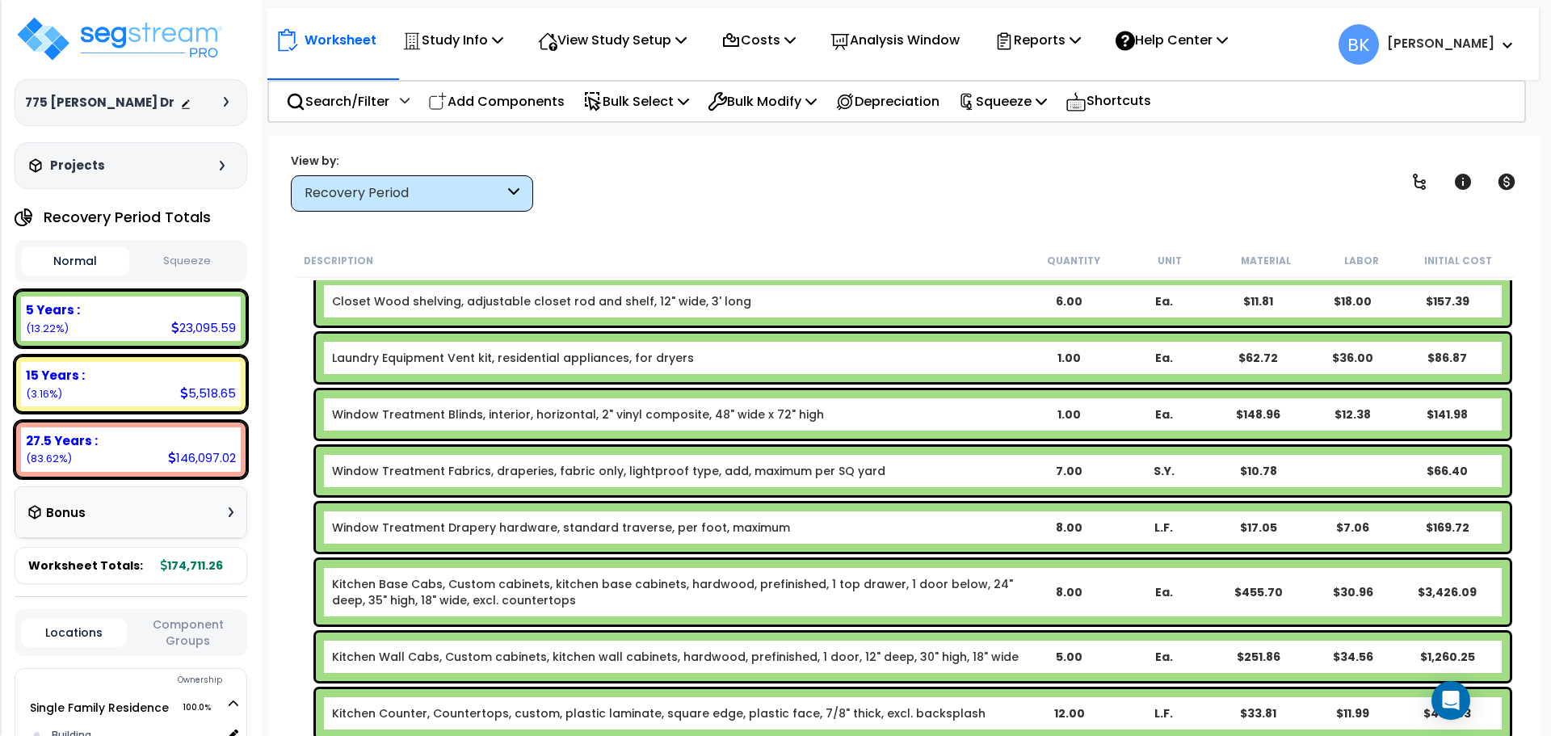
scroll to position [808, 0]
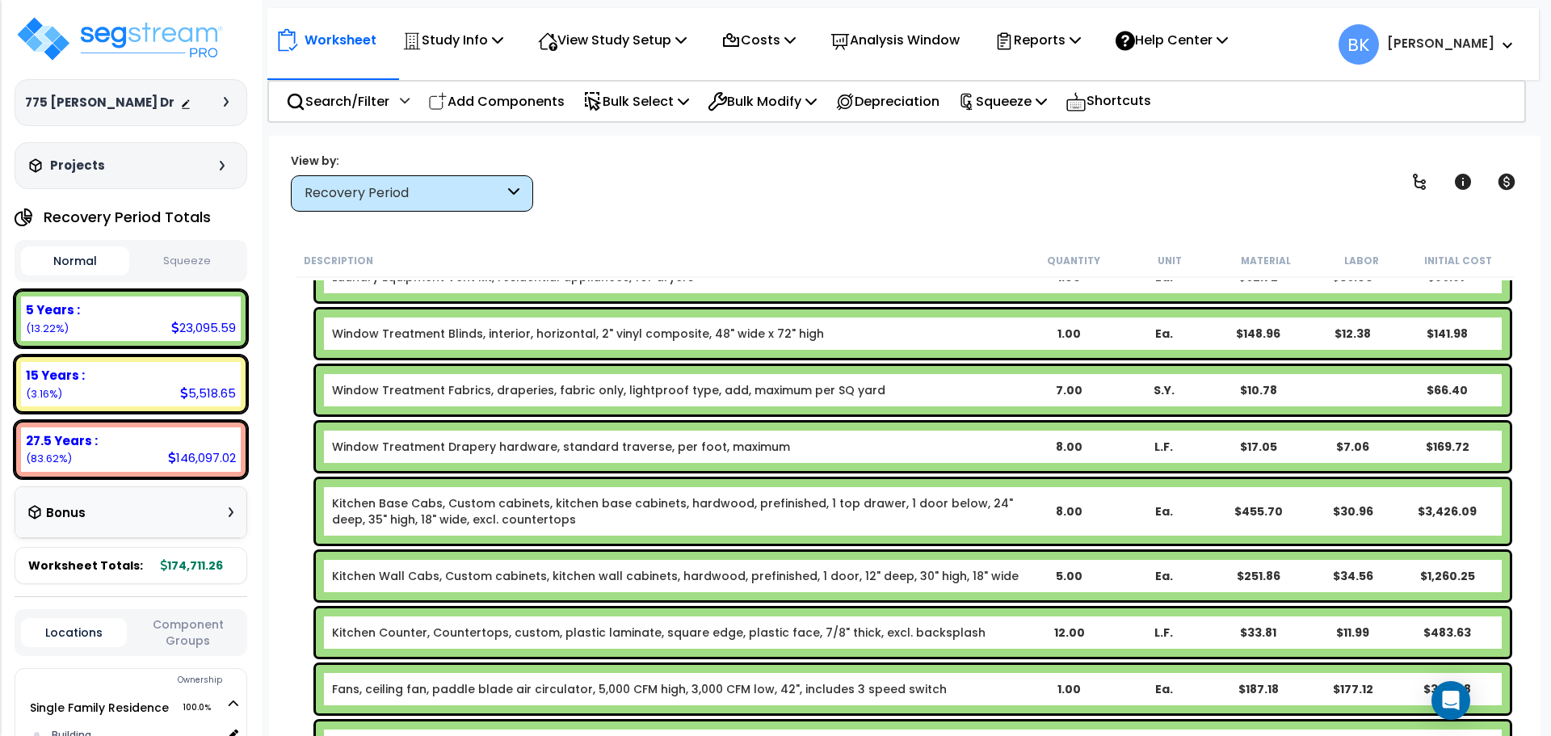
click at [425, 508] on link "Kitchen Base Cabs, Custom cabinets, kitchen base cabinets, hardwood, prefinishe…" at bounding box center [676, 511] width 689 height 32
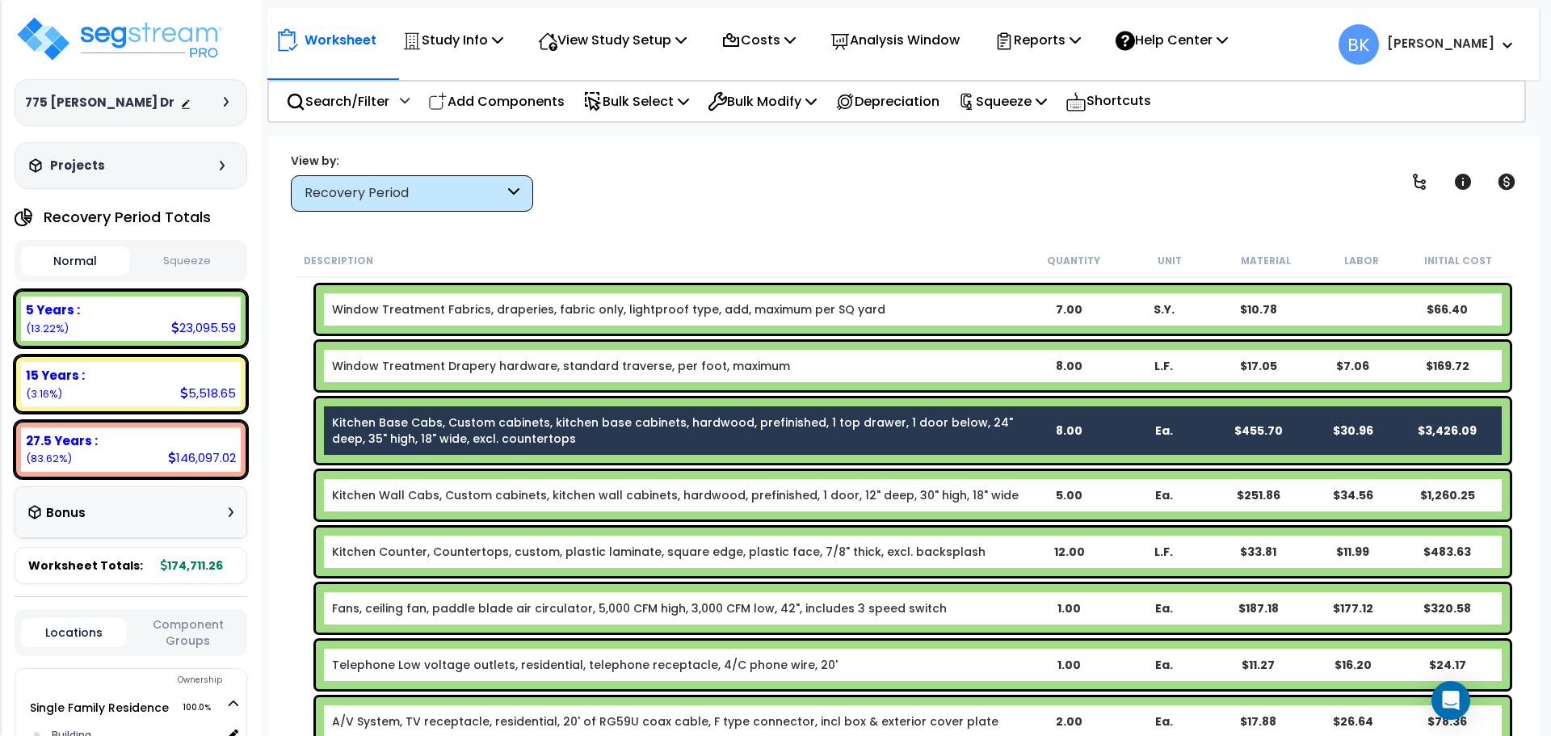
click at [415, 497] on link "Kitchen Wall Cabs, Custom cabinets, kitchen wall cabinets, hardwood, prefinishe…" at bounding box center [675, 495] width 687 height 16
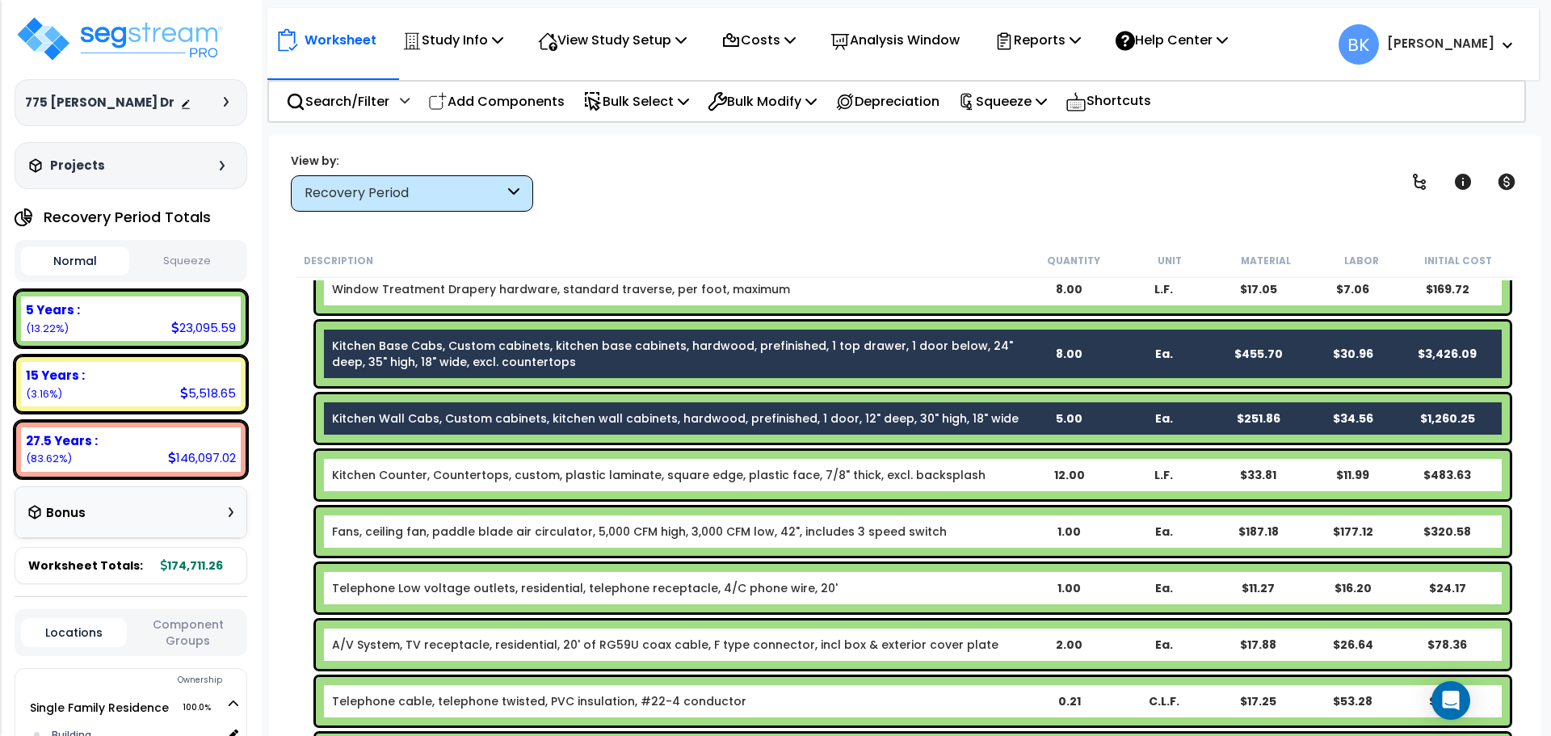
scroll to position [969, 0]
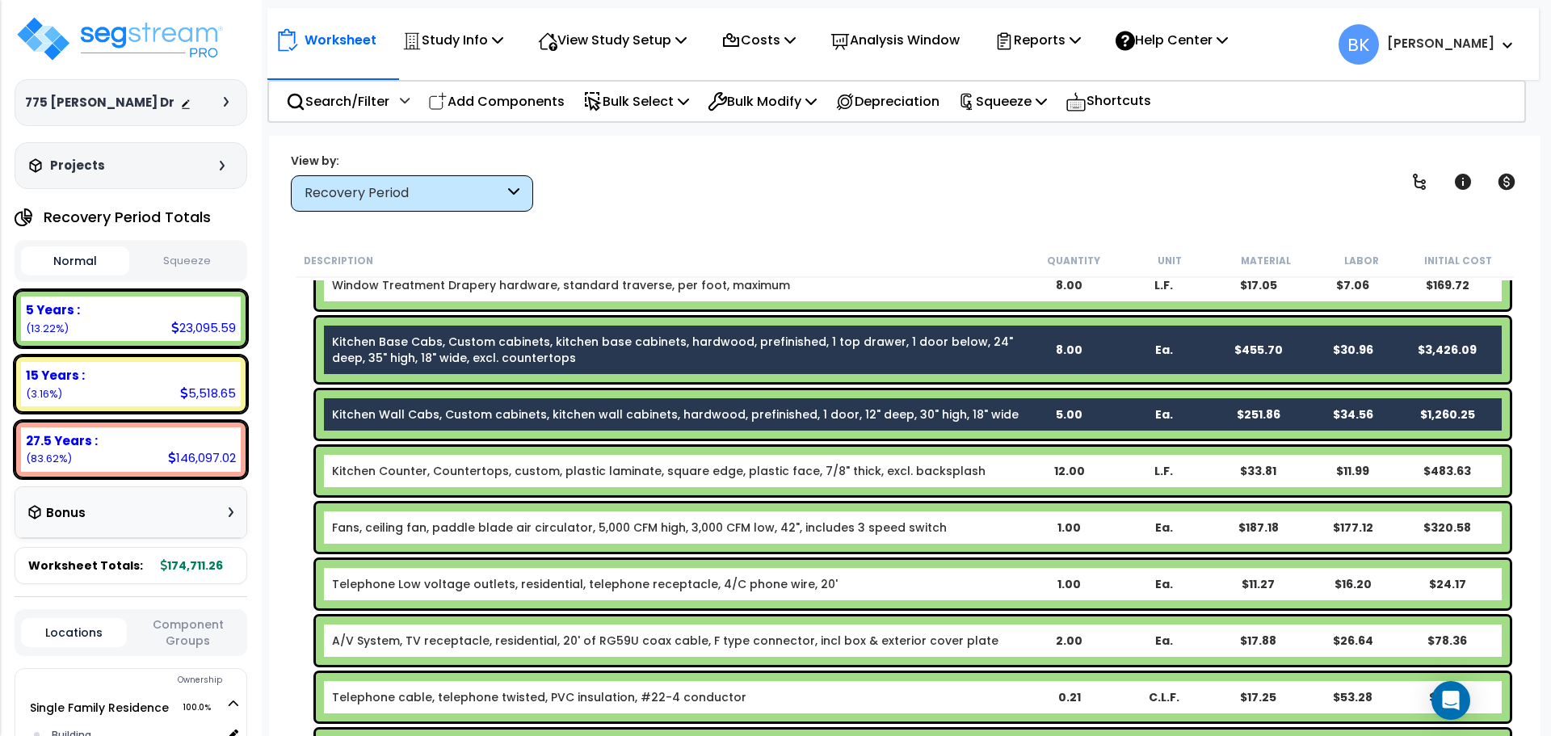
click at [404, 467] on link "Kitchen Counter, Countertops, custom, plastic laminate, square edge, plastic fa…" at bounding box center [659, 471] width 654 height 16
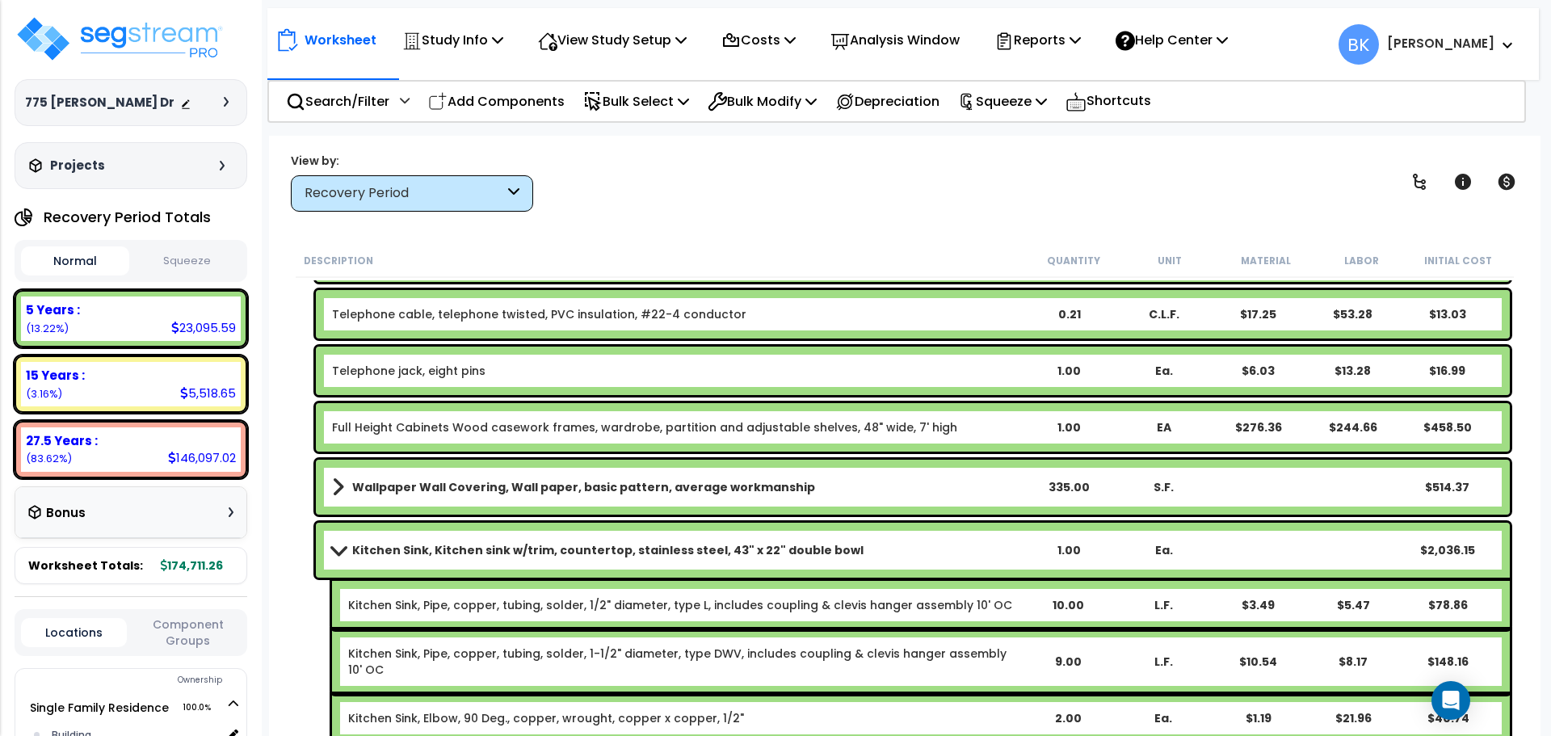
scroll to position [1293, 0]
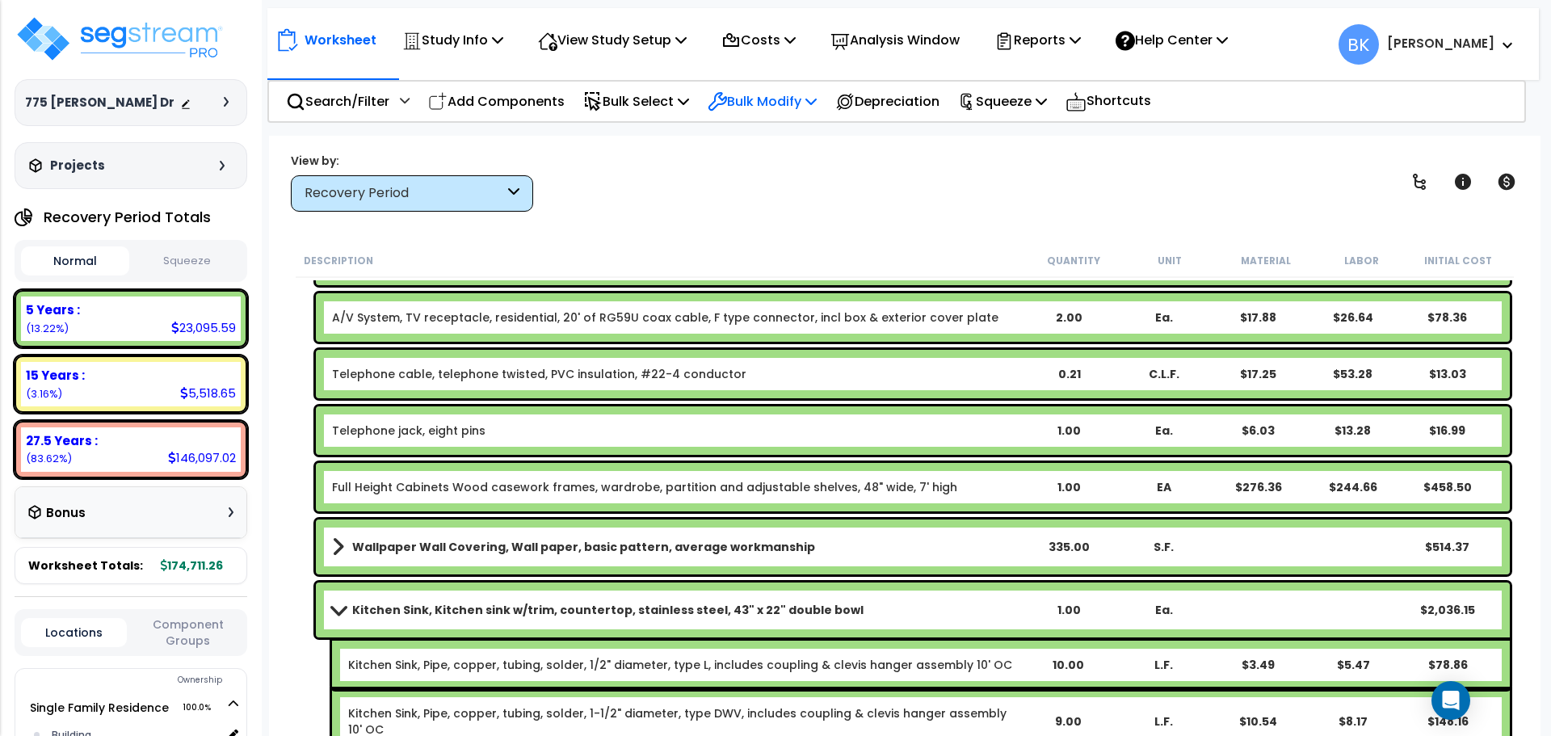
click at [758, 99] on p "Bulk Modify" at bounding box center [762, 101] width 109 height 22
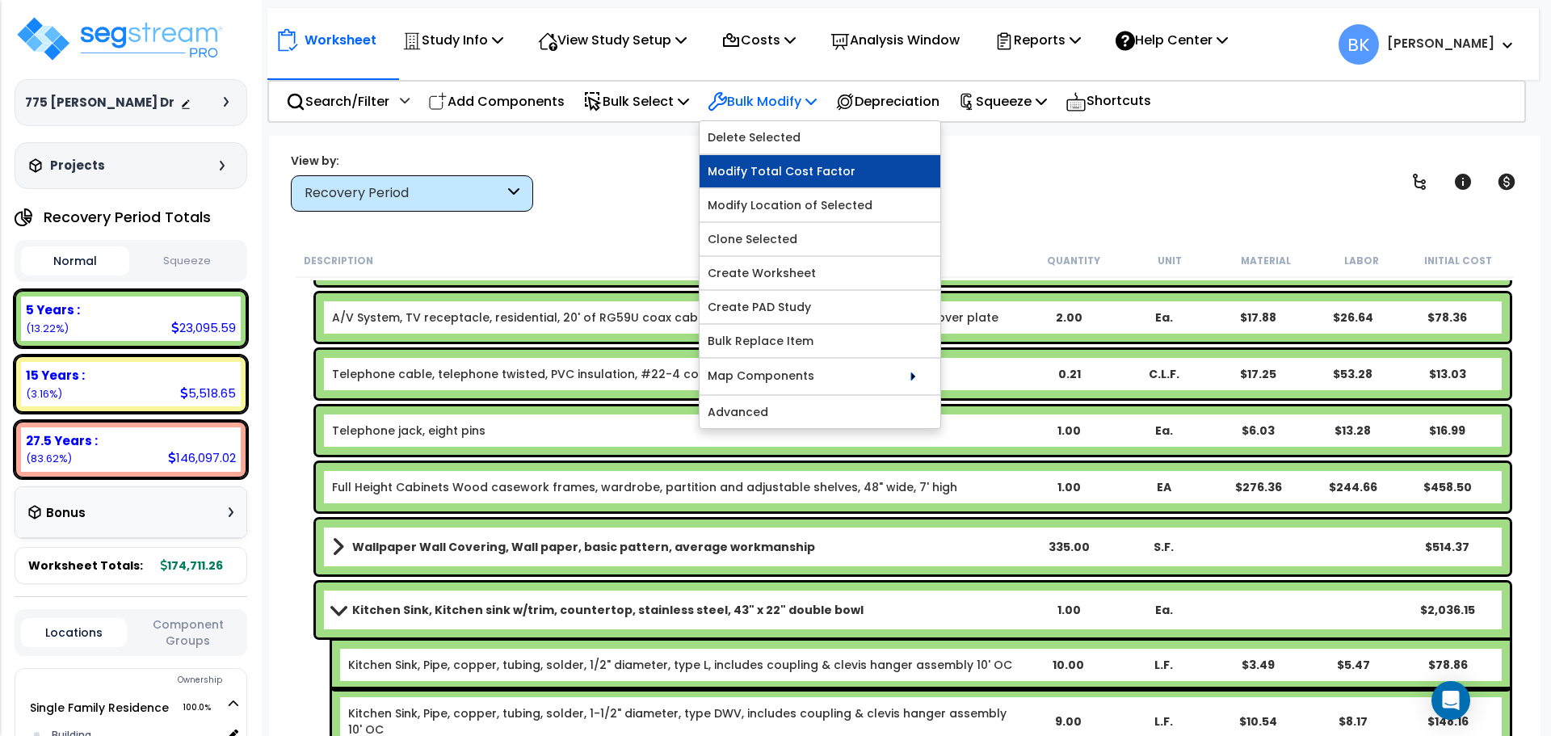
click at [774, 172] on link "Modify Total Cost Factor" at bounding box center [820, 171] width 241 height 32
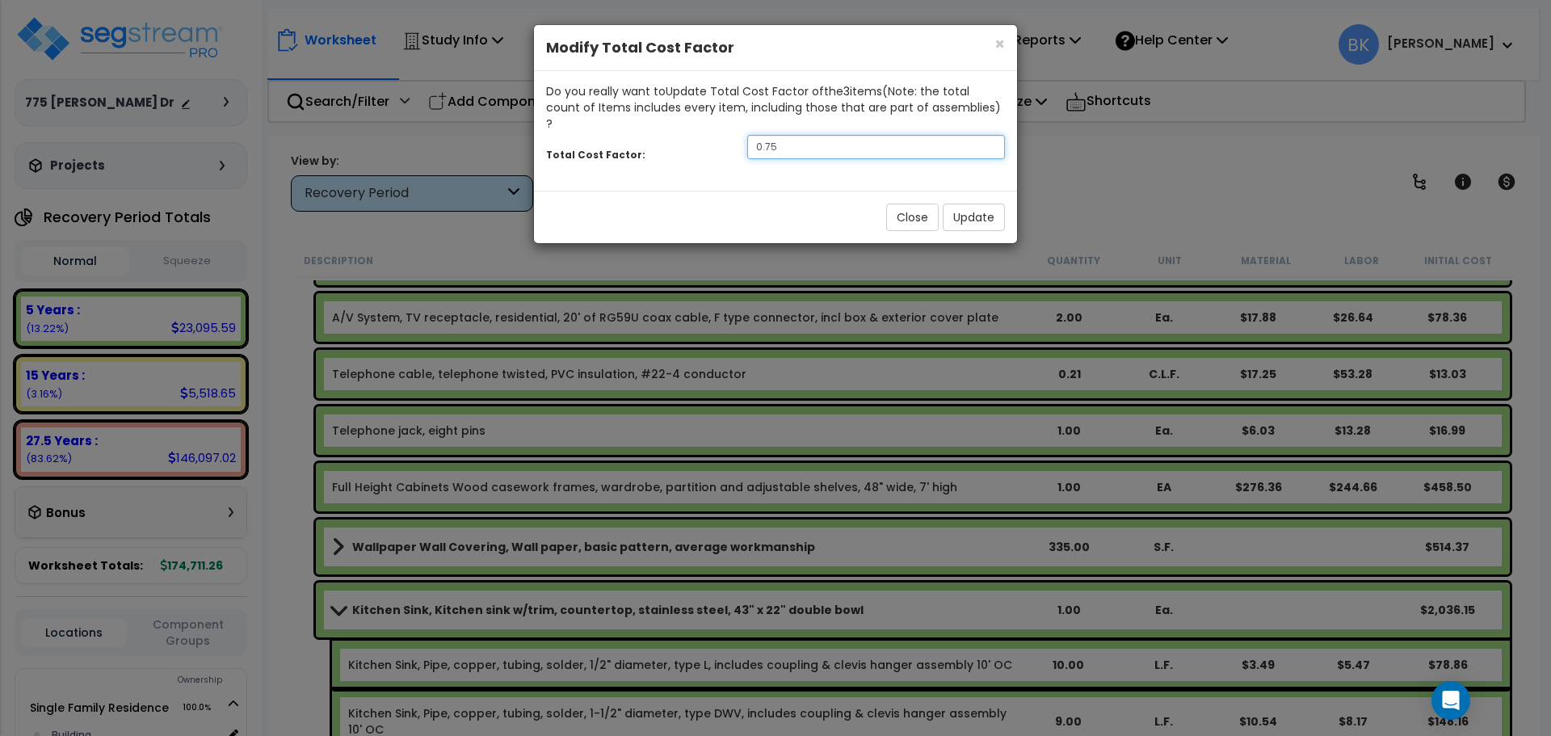
click at [912, 136] on input "0.75" at bounding box center [876, 147] width 258 height 24
type input "0.7"
click at [960, 204] on button "Update" at bounding box center [974, 217] width 62 height 27
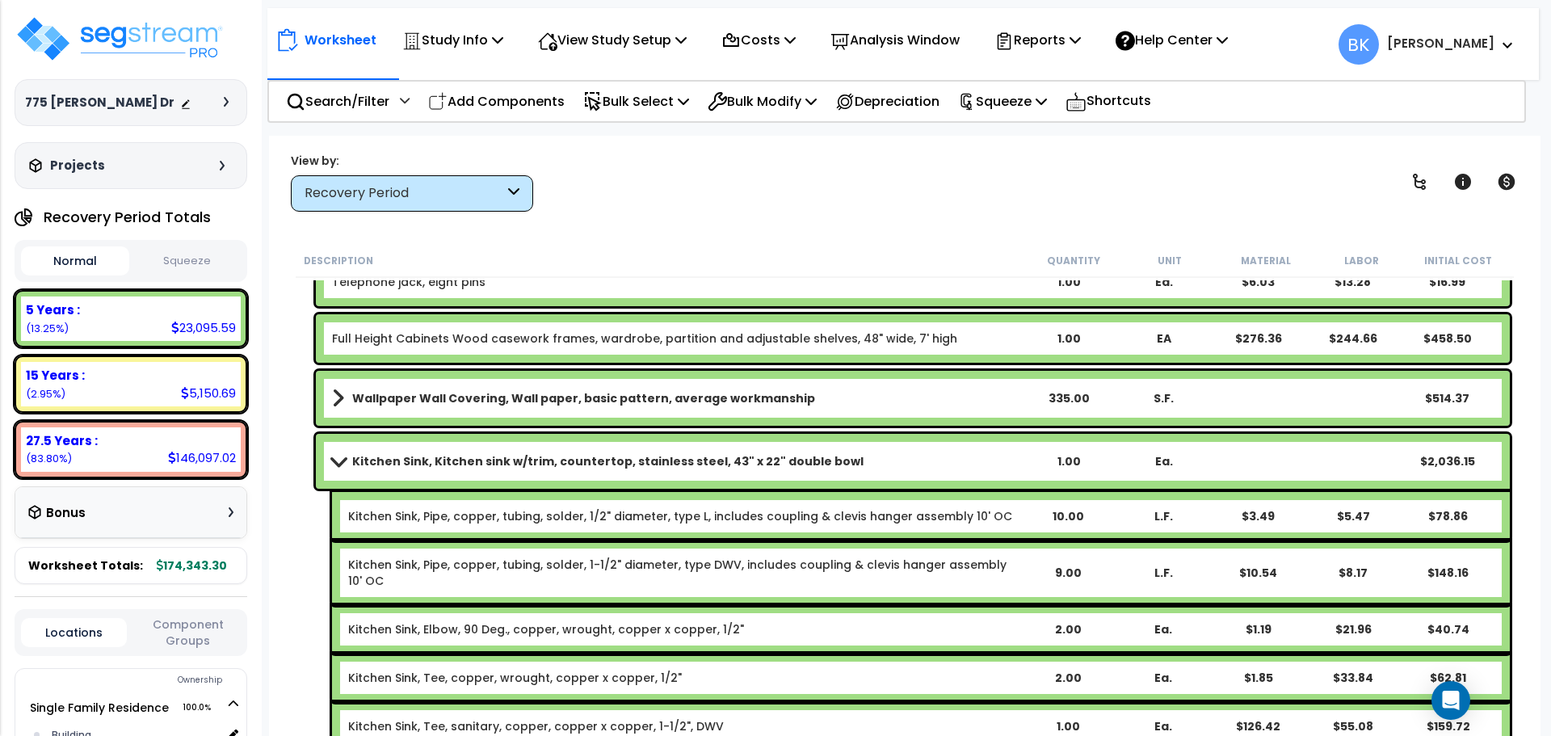
scroll to position [1454, 0]
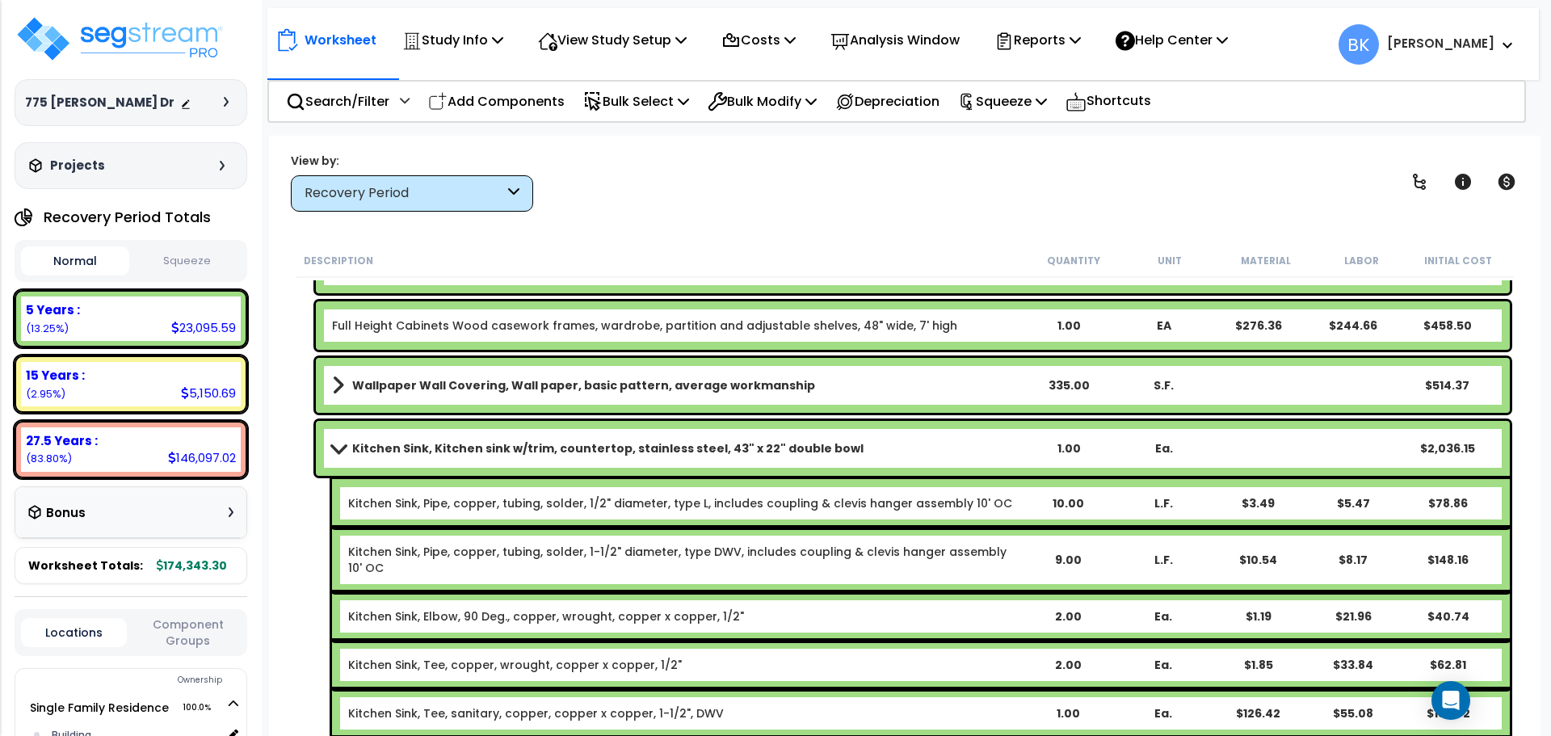
click at [347, 456] on link "Kitchen Sink, Kitchen sink w/trim, countertop, stainless steel, 43" x 22" doubl…" at bounding box center [676, 448] width 689 height 23
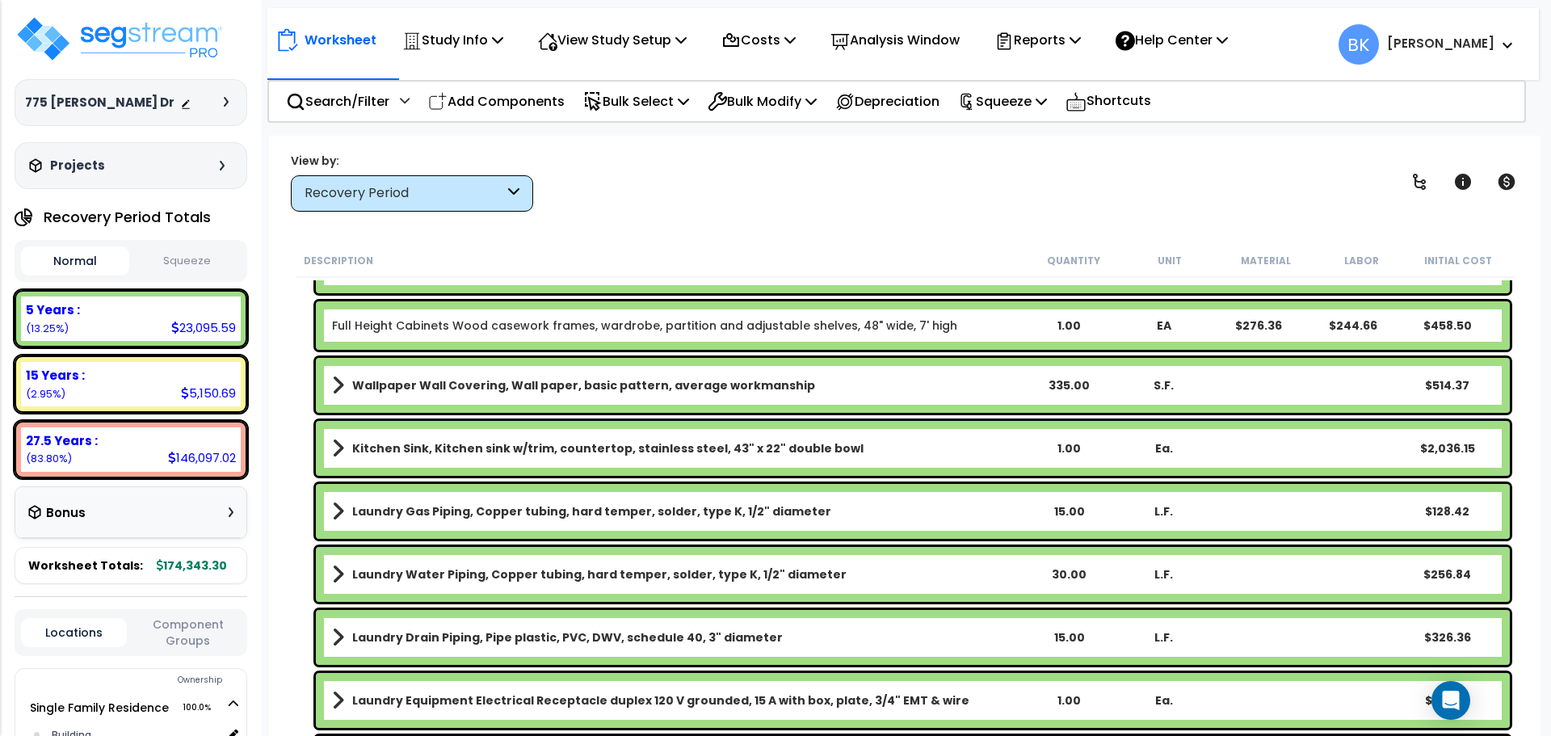
click at [430, 452] on b "Kitchen Sink, Kitchen sink w/trim, countertop, stainless steel, 43" x 22" doubl…" at bounding box center [607, 448] width 511 height 16
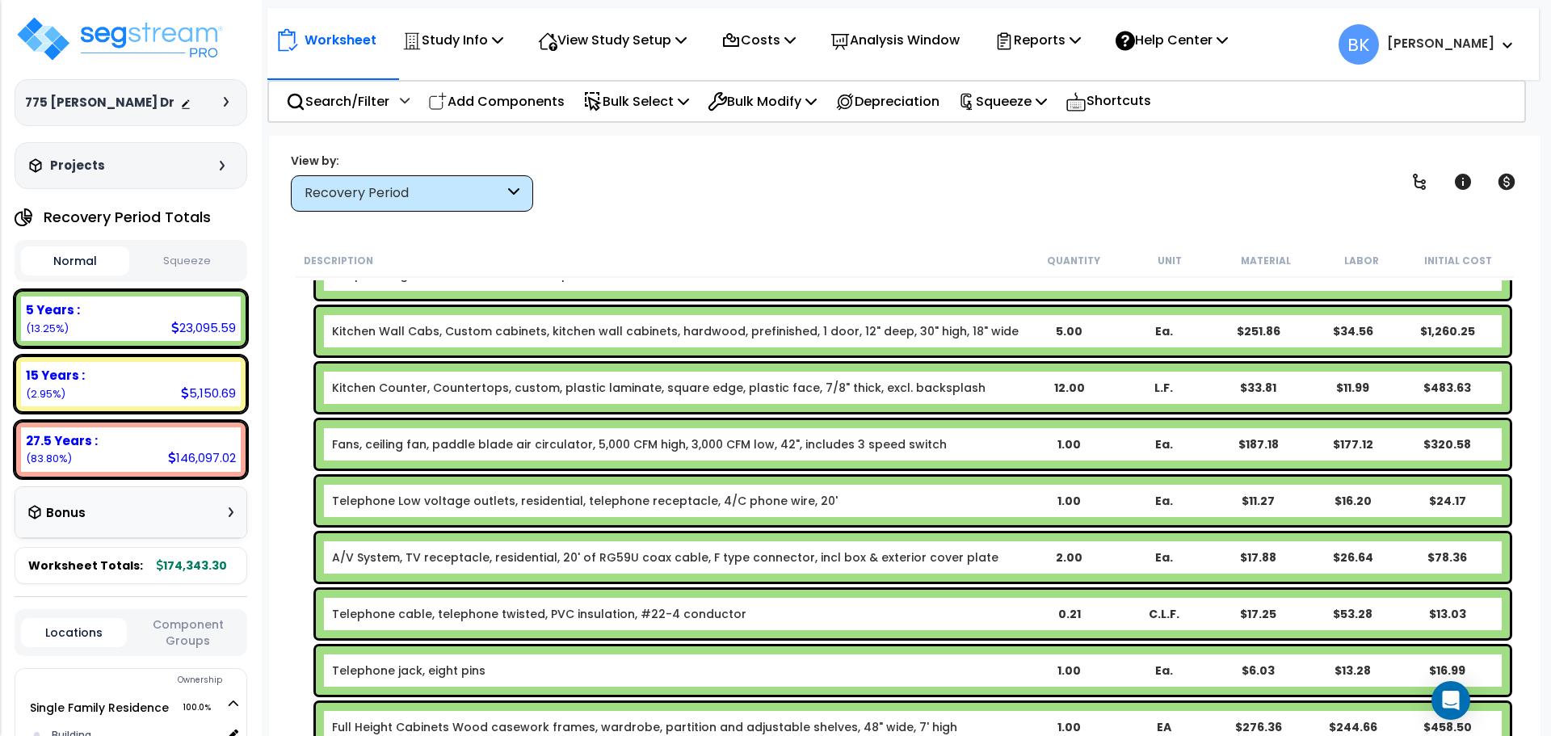
scroll to position [1050, 0]
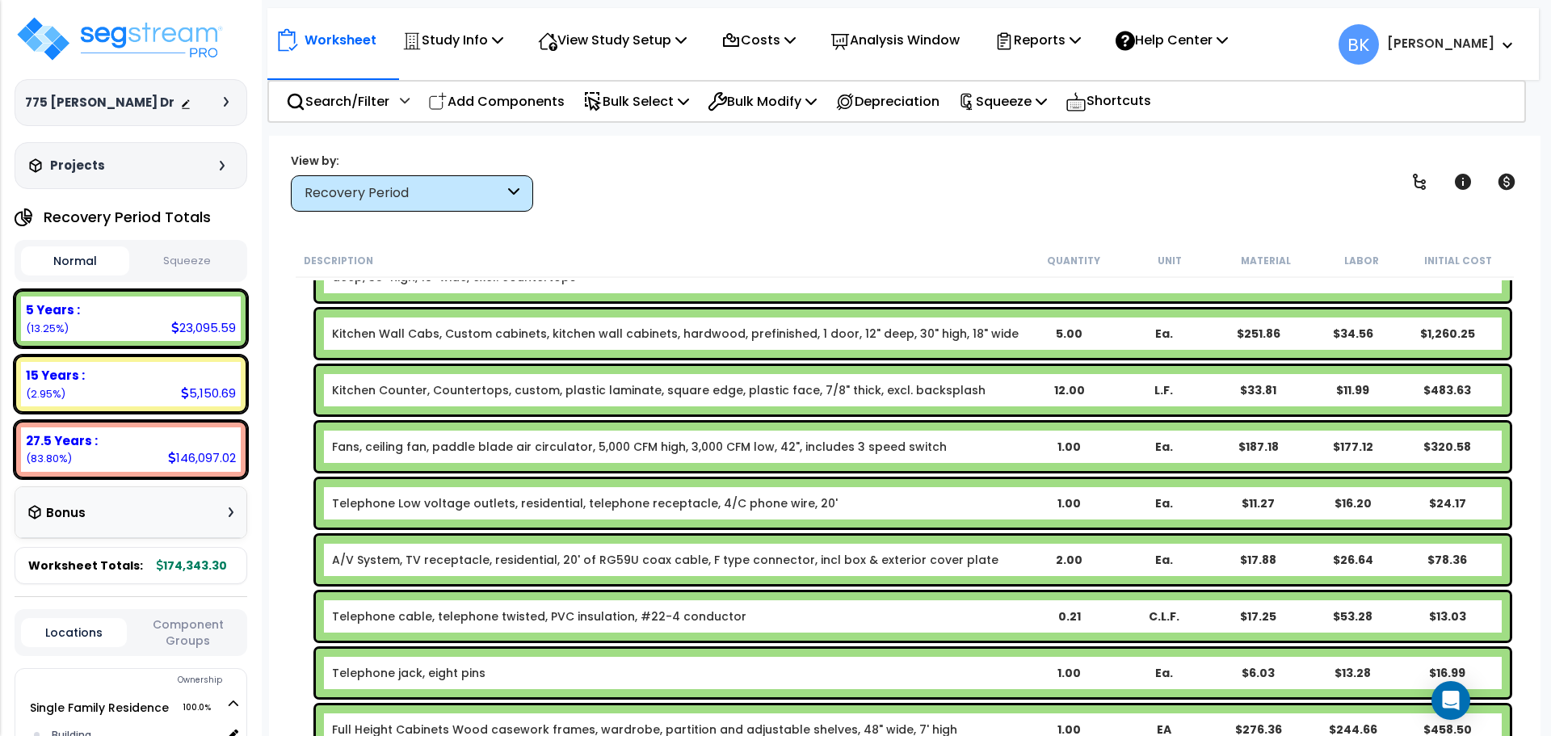
click at [439, 396] on link "Kitchen Counter, Countertops, custom, plastic laminate, square edge, plastic fa…" at bounding box center [659, 390] width 654 height 16
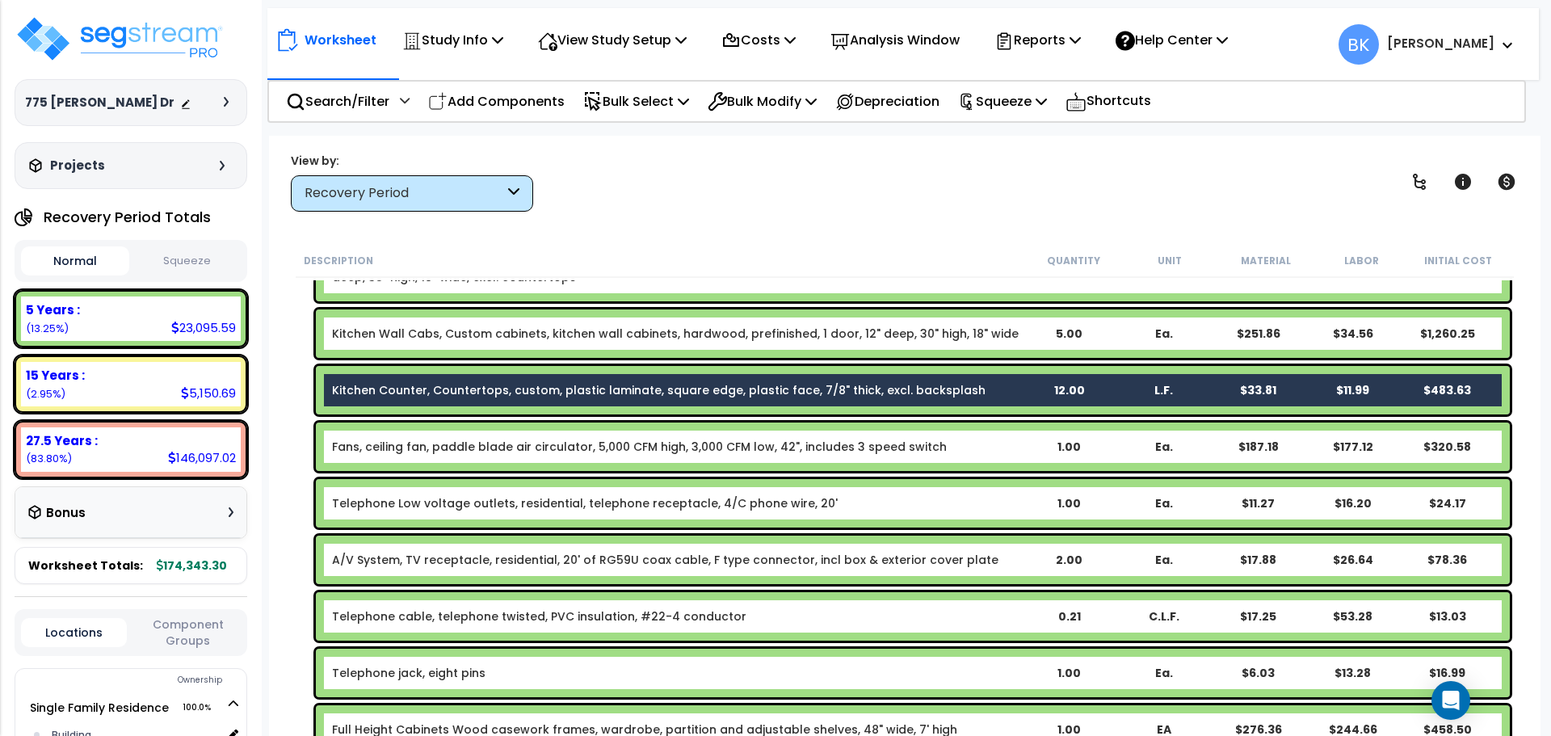
click at [455, 333] on link "Kitchen Wall Cabs, Custom cabinets, kitchen wall cabinets, hardwood, prefinishe…" at bounding box center [675, 334] width 687 height 16
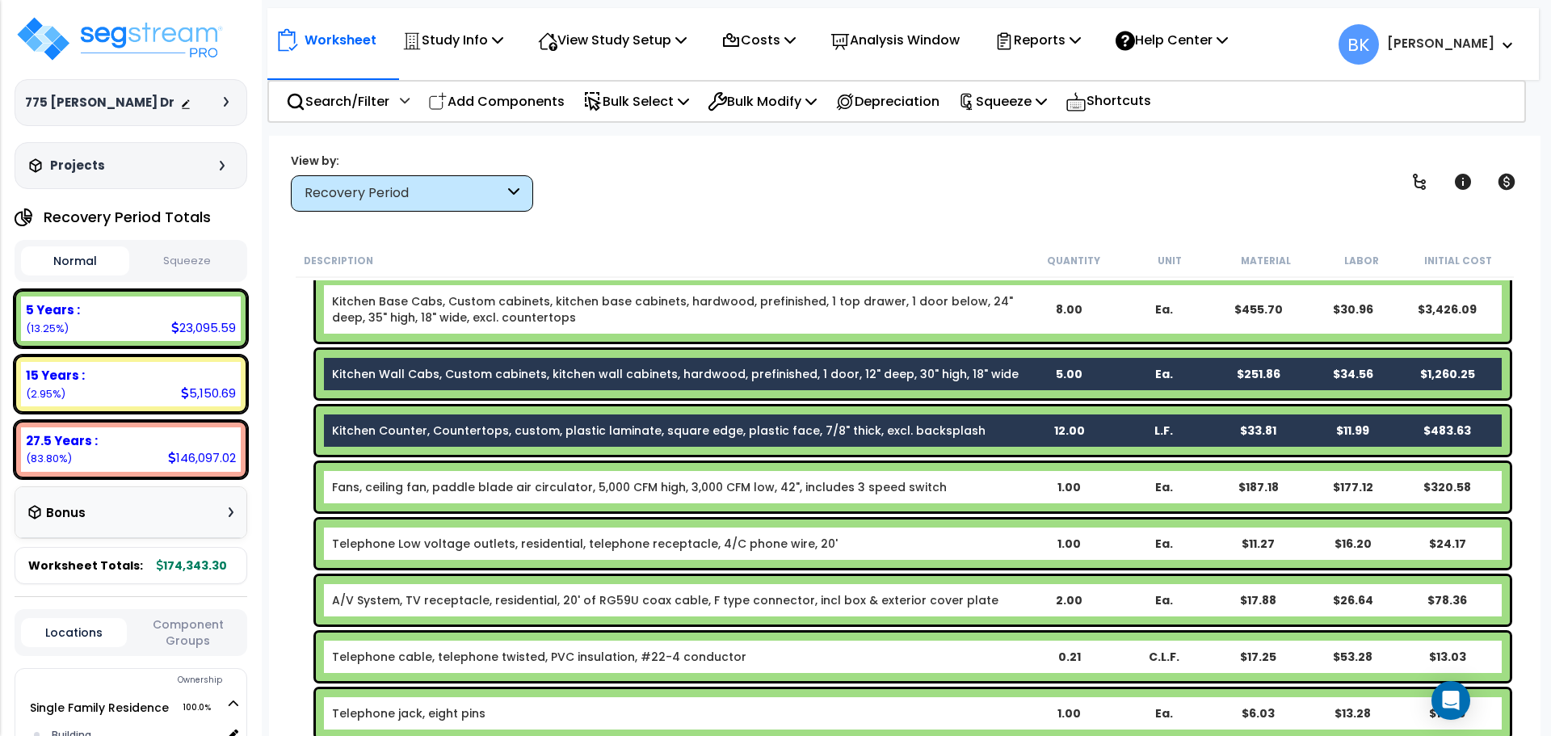
scroll to position [969, 0]
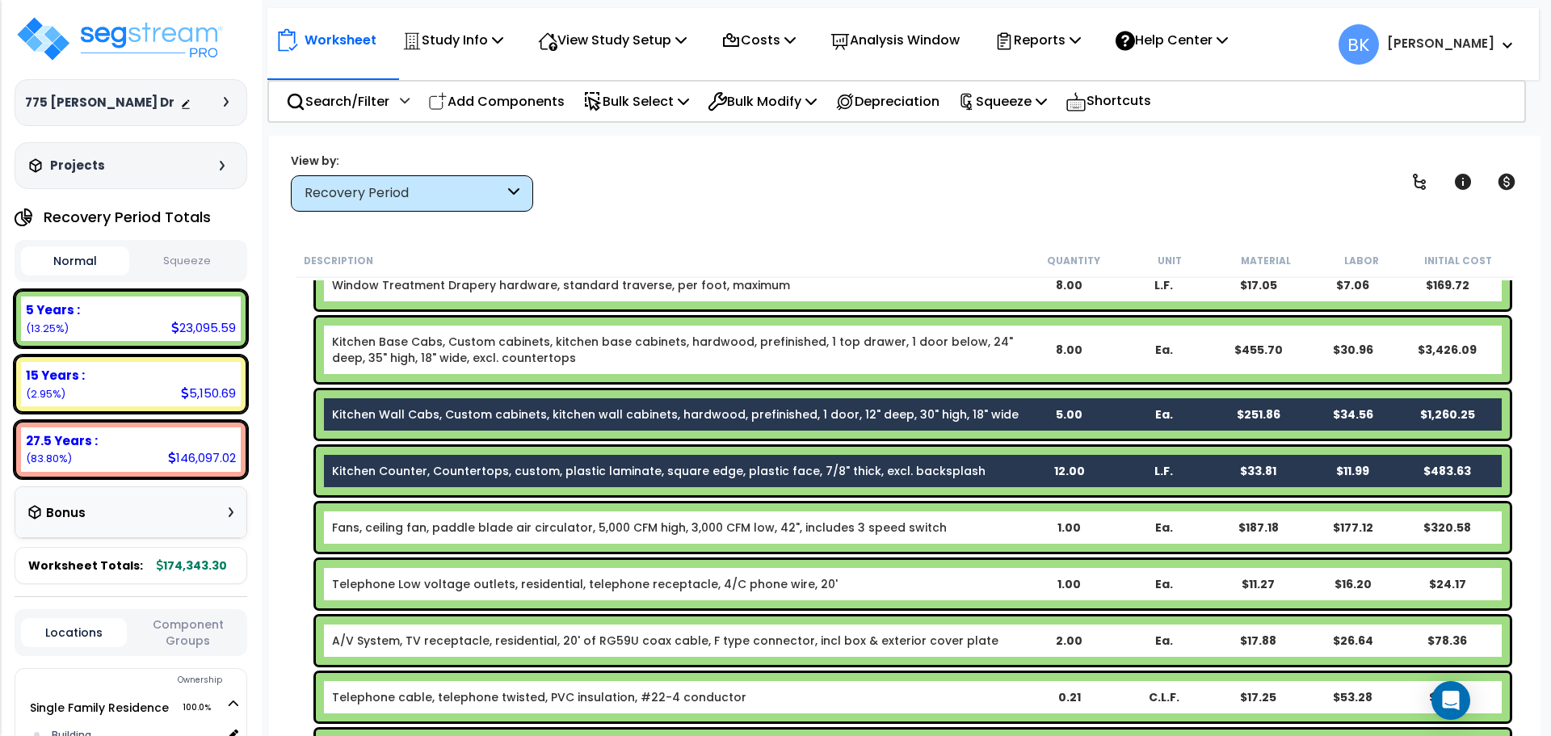
click at [485, 348] on link "Kitchen Base Cabs, Custom cabinets, kitchen base cabinets, hardwood, prefinishe…" at bounding box center [676, 350] width 689 height 32
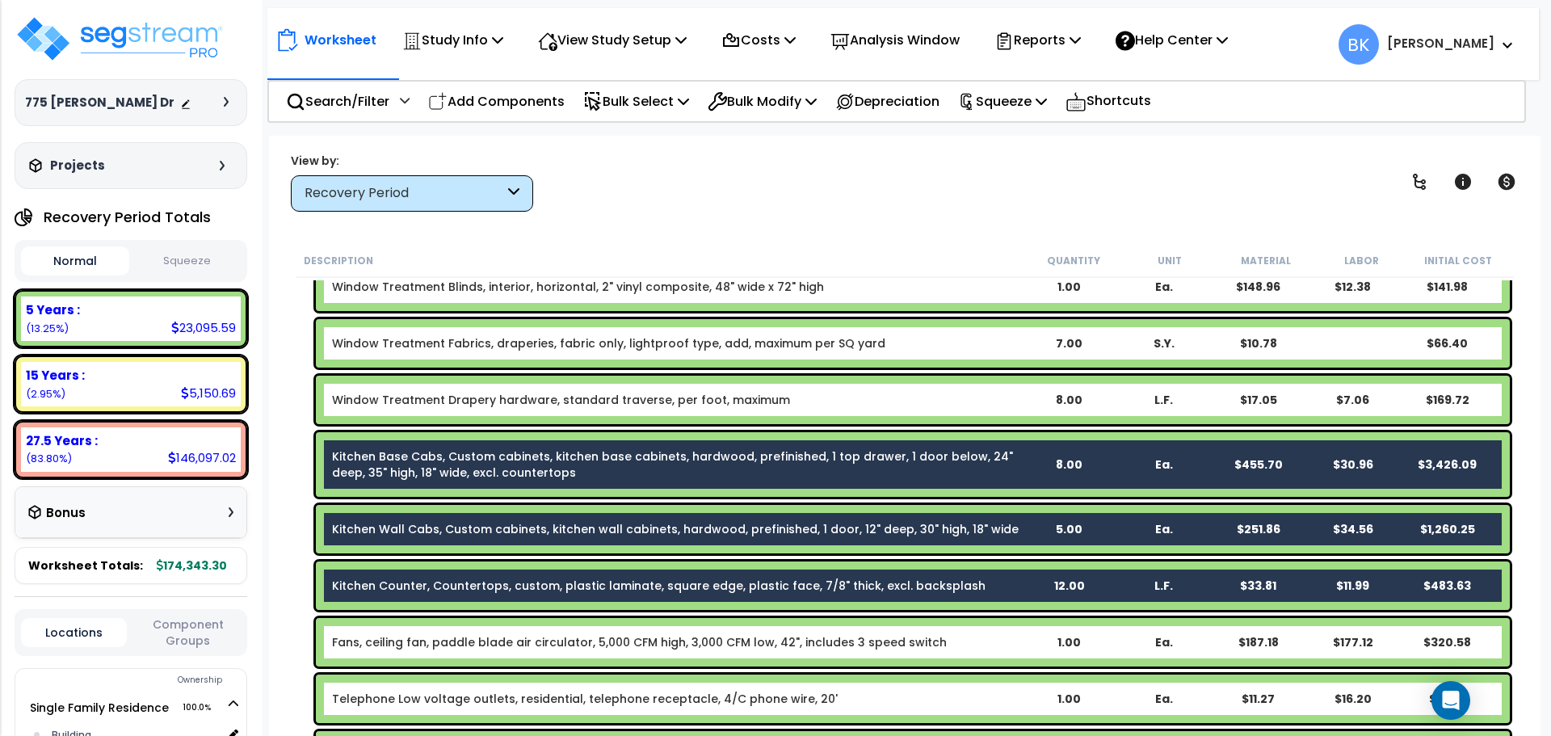
scroll to position [808, 0]
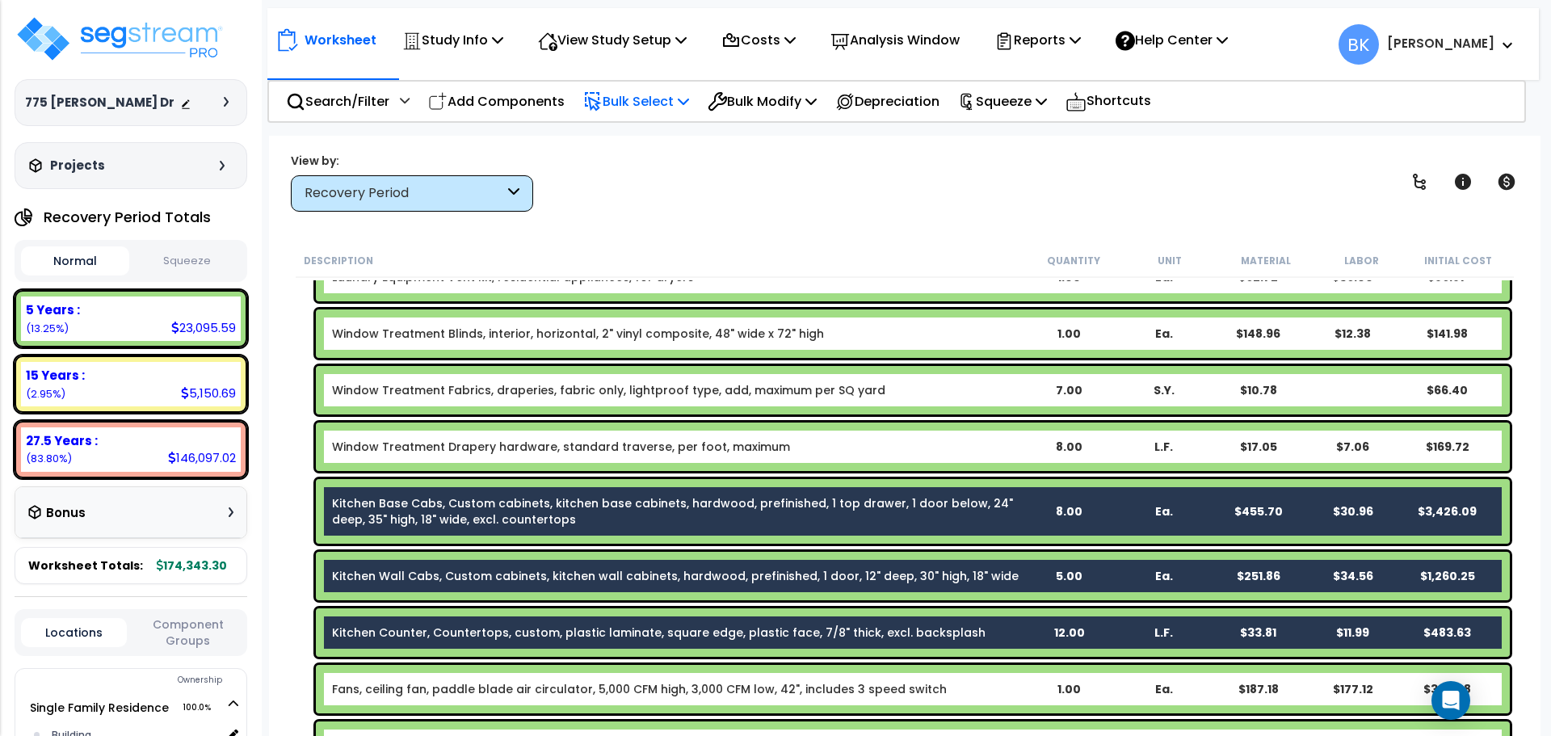
click at [679, 100] on p "Bulk Select" at bounding box center [636, 101] width 106 height 22
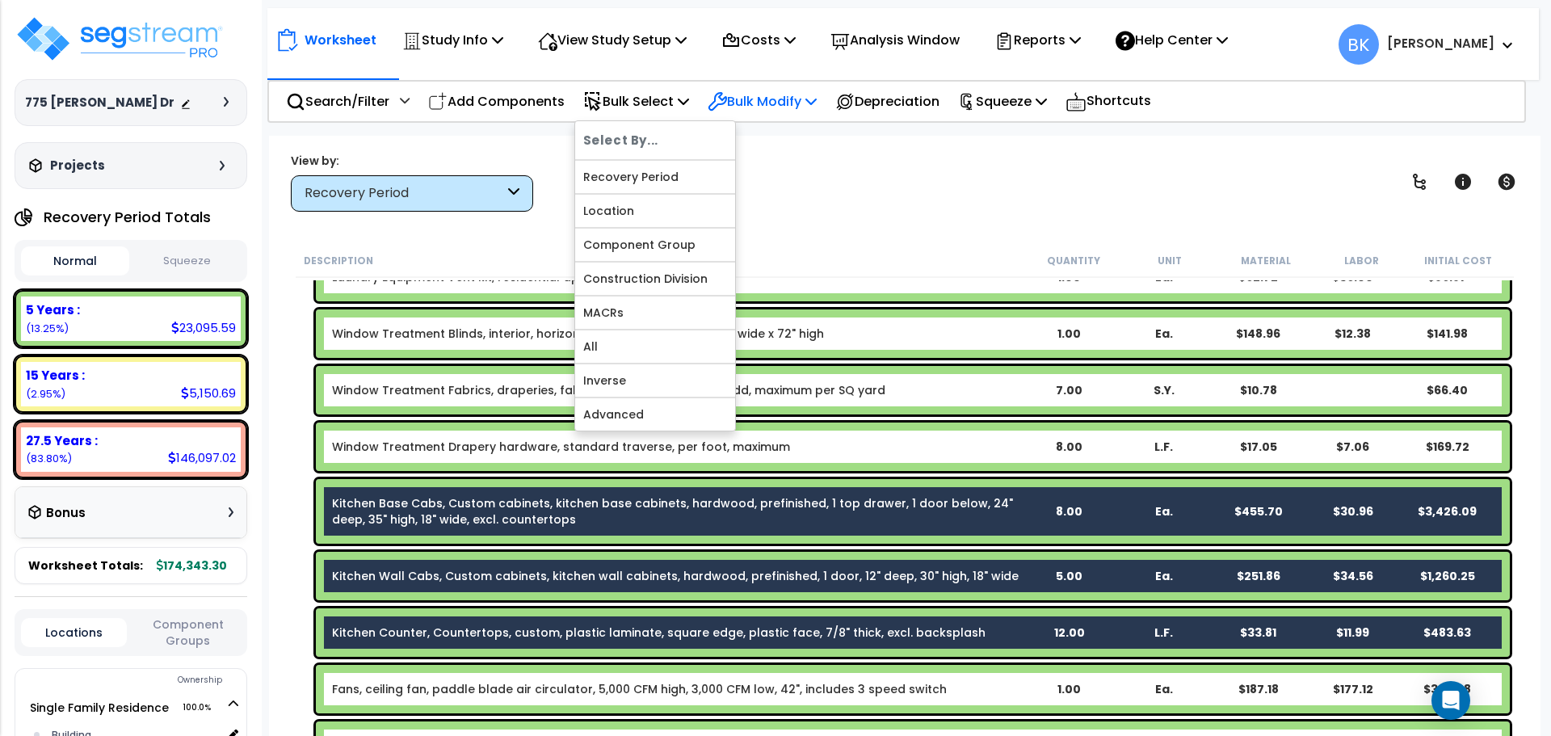
click at [759, 107] on p "Bulk Modify" at bounding box center [762, 101] width 109 height 22
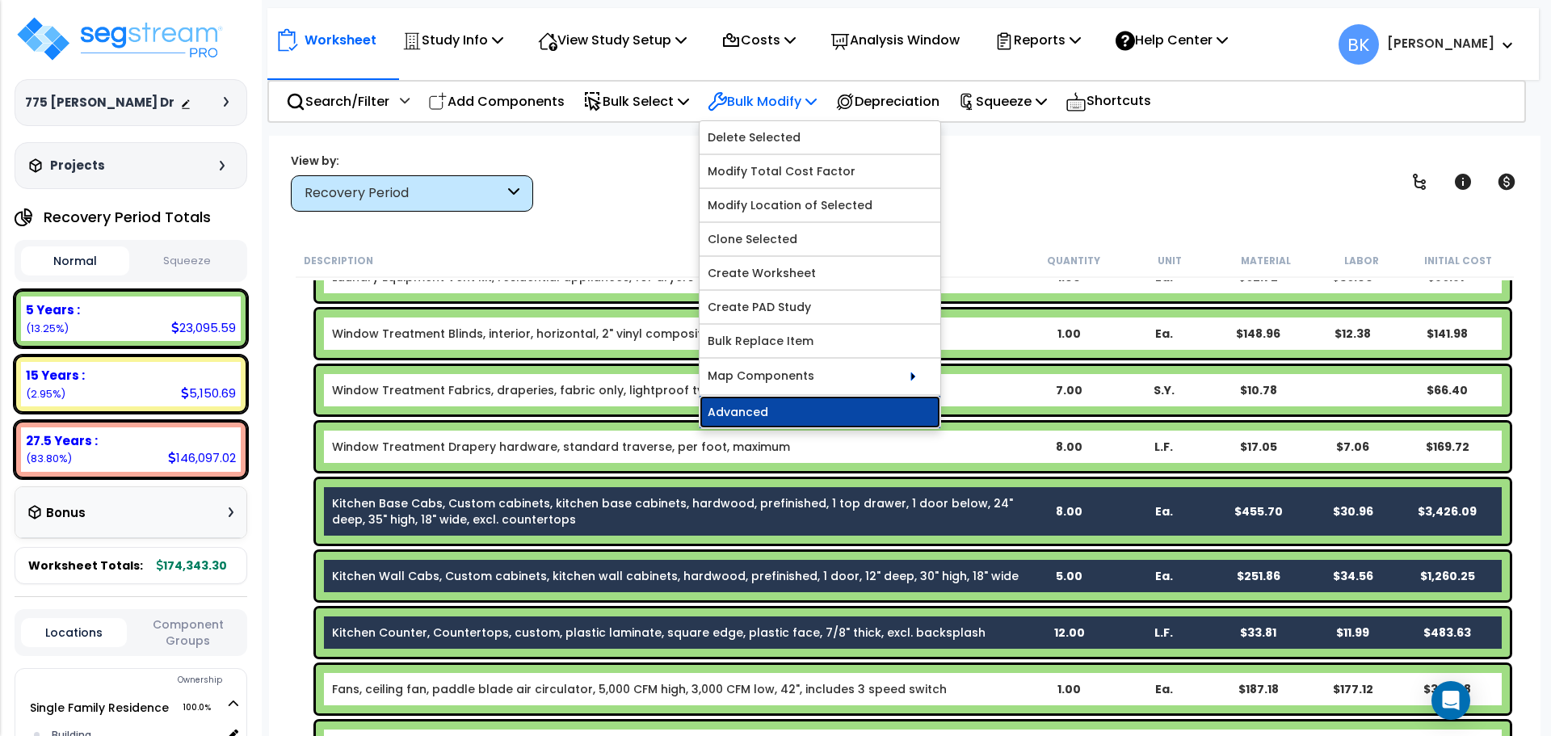
click at [774, 396] on link "Advanced" at bounding box center [820, 412] width 241 height 32
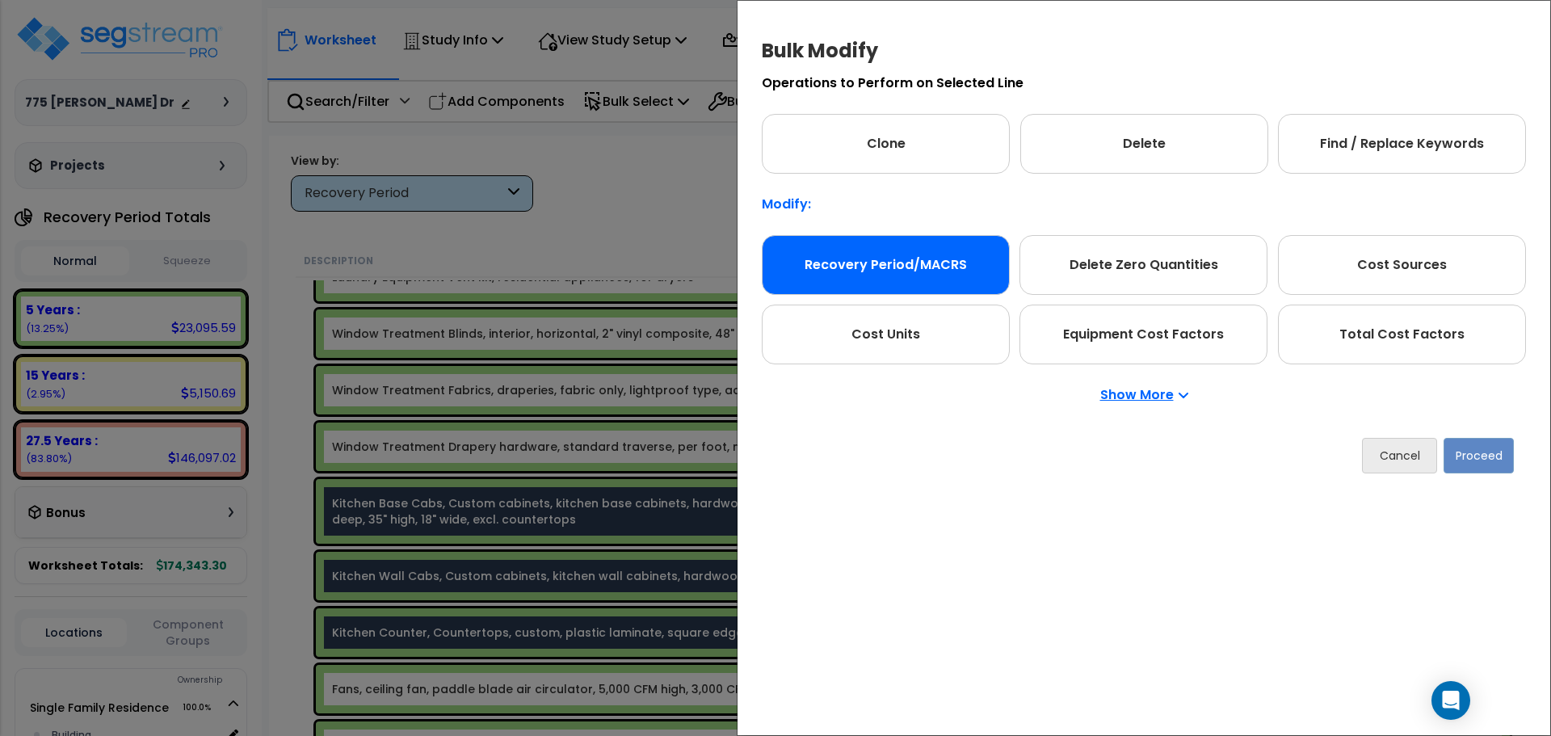
click at [850, 262] on div "Recovery Period/MACRS" at bounding box center [886, 265] width 248 height 60
click at [1488, 454] on button "Proceed" at bounding box center [1479, 456] width 70 height 36
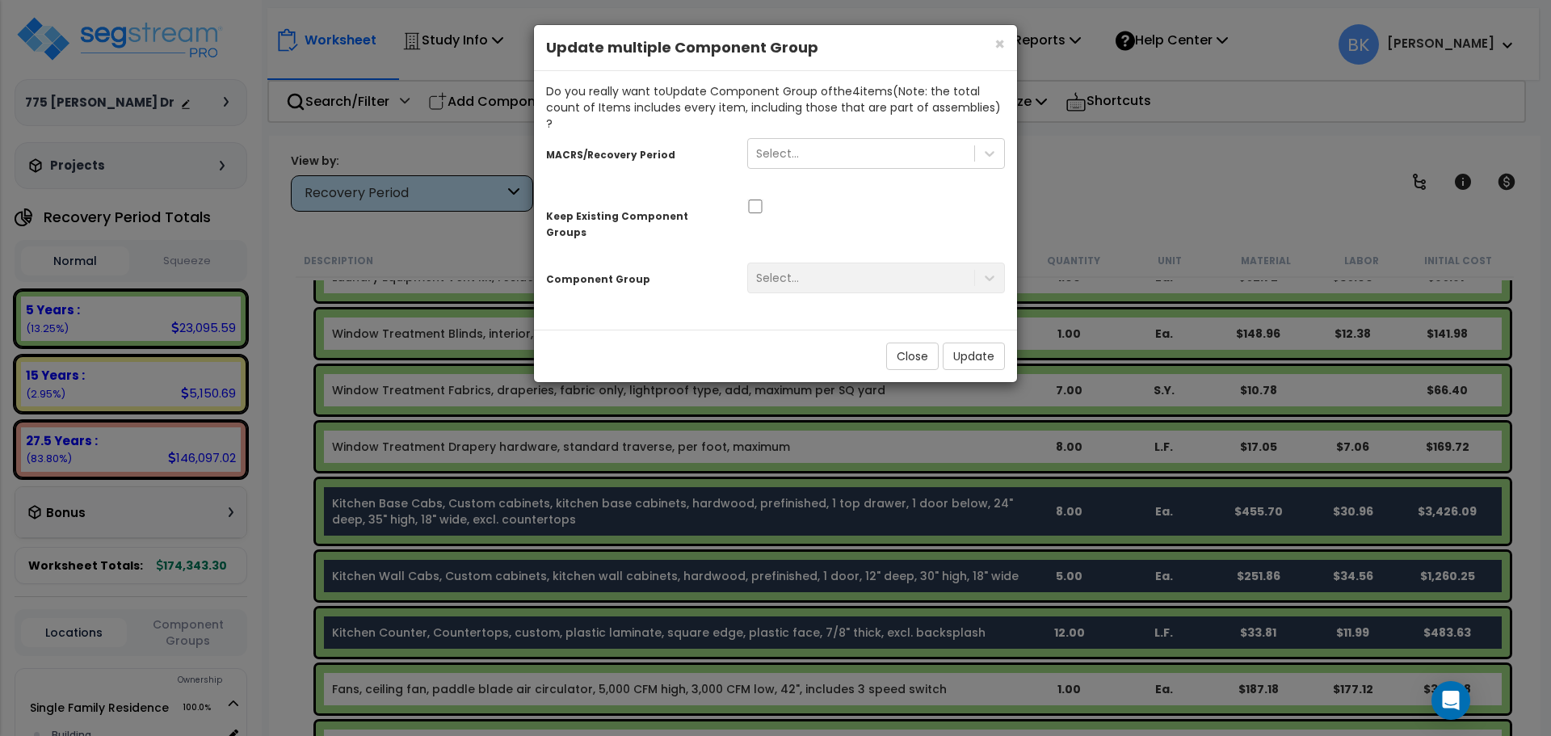
click at [793, 153] on div "Select..." at bounding box center [876, 158] width 282 height 46
click at [797, 145] on div "Select..." at bounding box center [777, 153] width 43 height 16
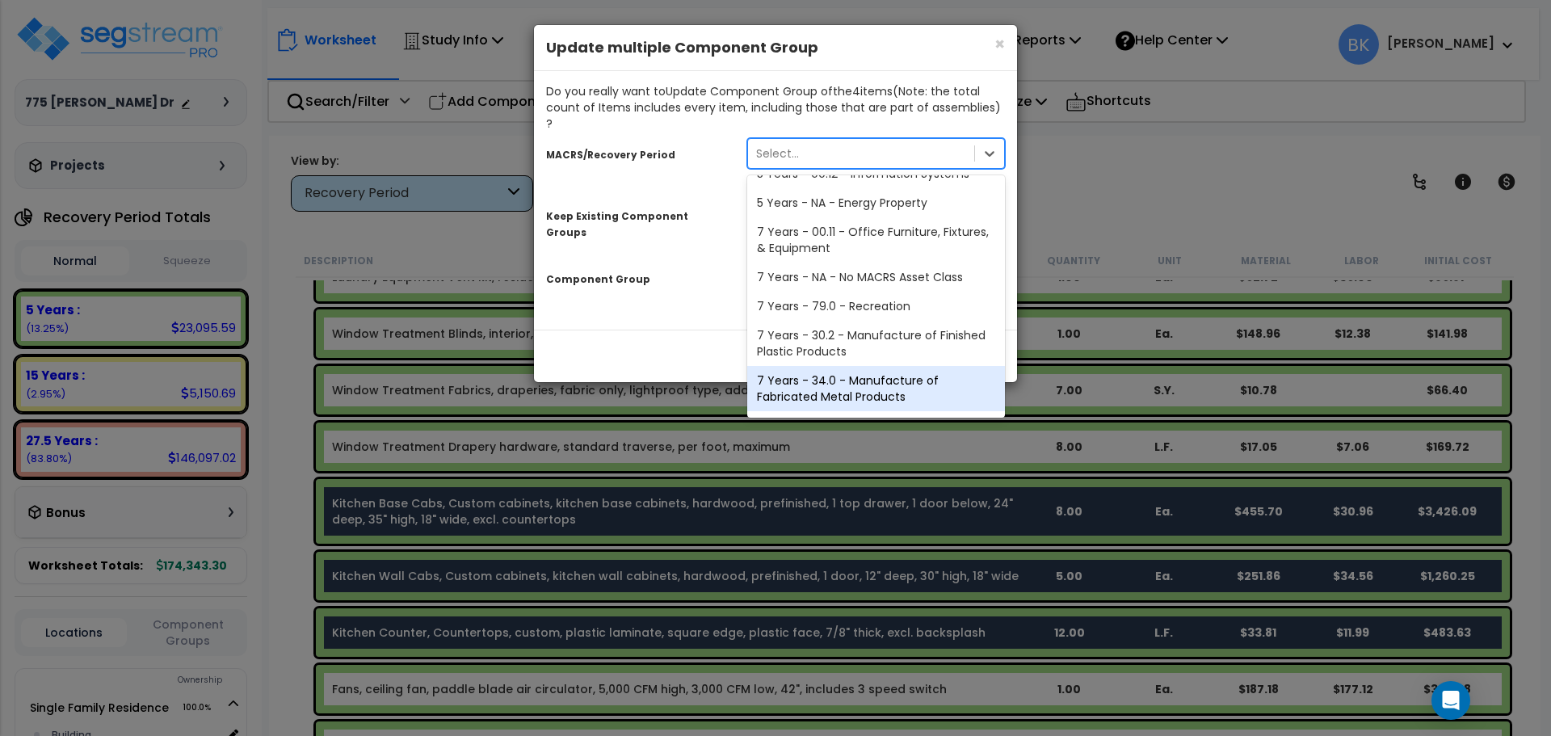
scroll to position [197, 0]
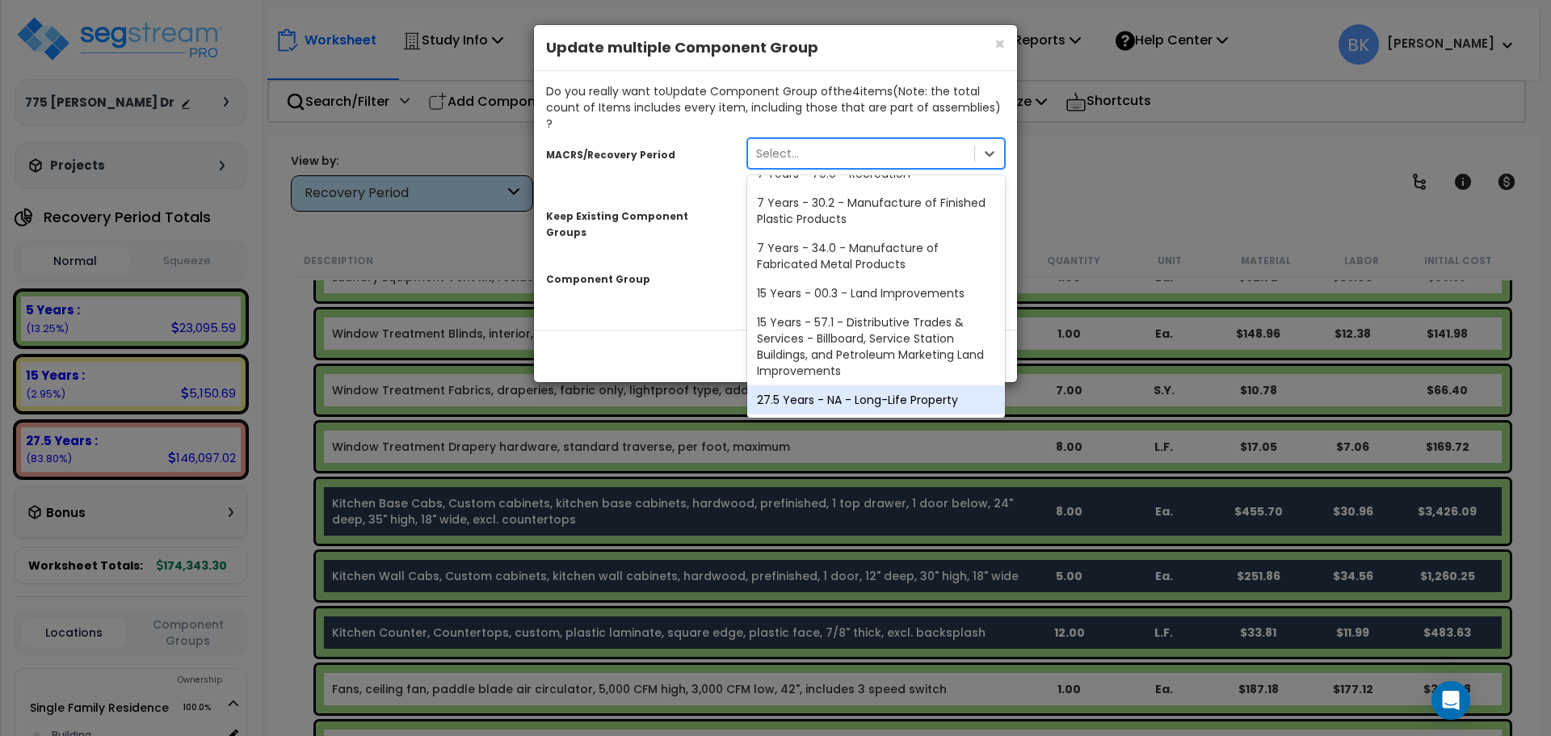
click at [795, 385] on div "27.5 Years - NA - Long-Life Property" at bounding box center [876, 399] width 258 height 29
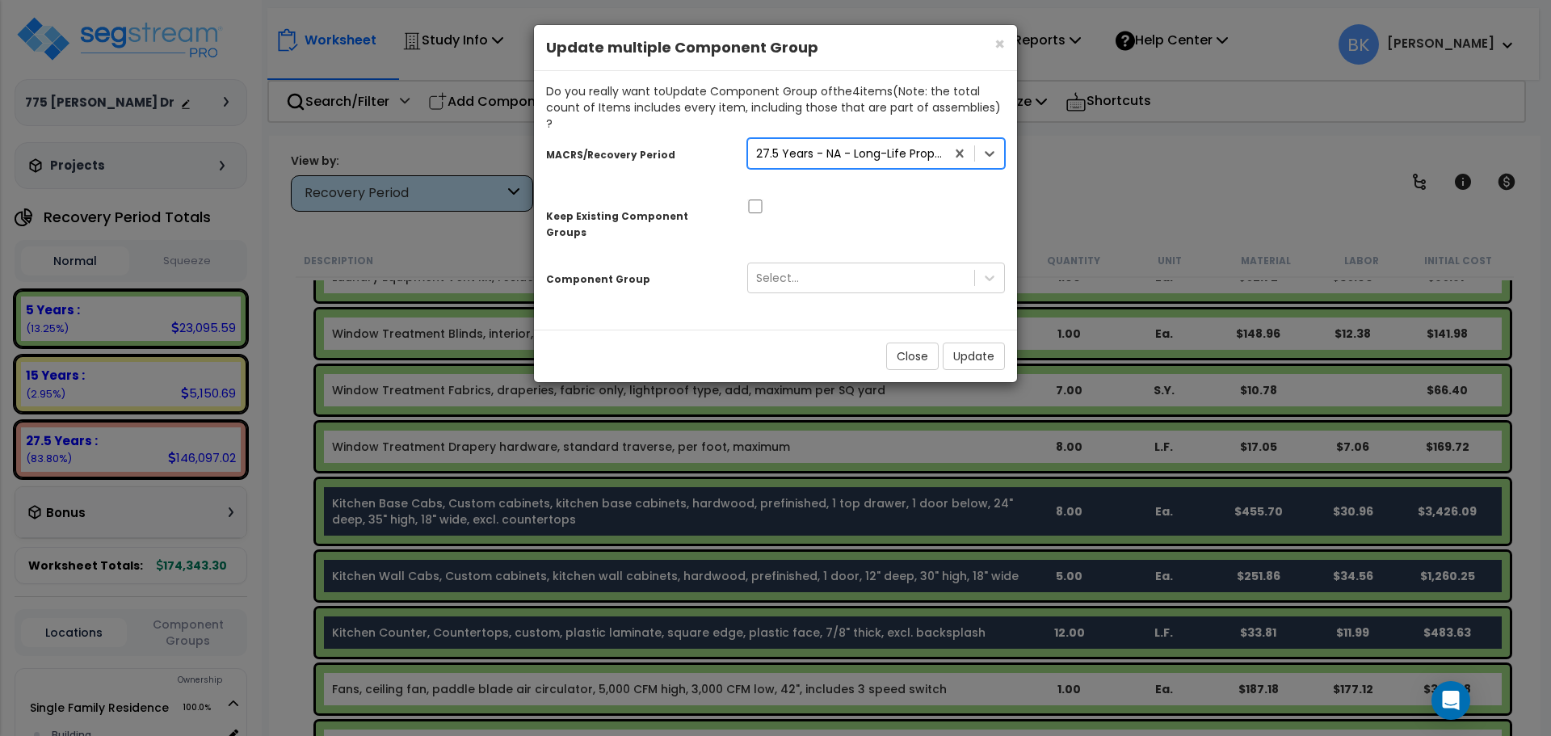
click at [770, 196] on div at bounding box center [876, 204] width 282 height 17
click at [763, 200] on input "checkbox" at bounding box center [755, 207] width 16 height 14
checkbox input "true"
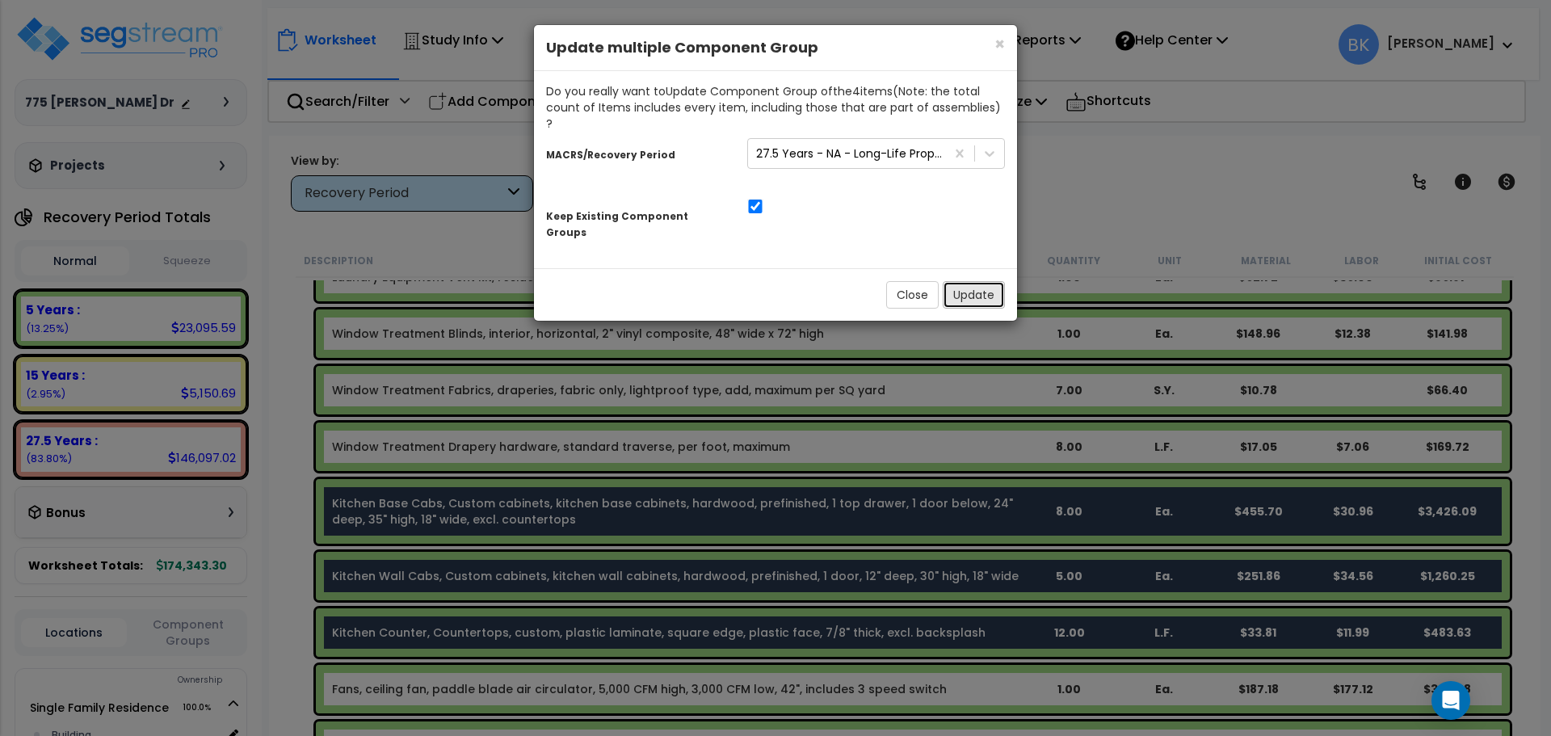
click at [975, 281] on button "Update" at bounding box center [974, 294] width 62 height 27
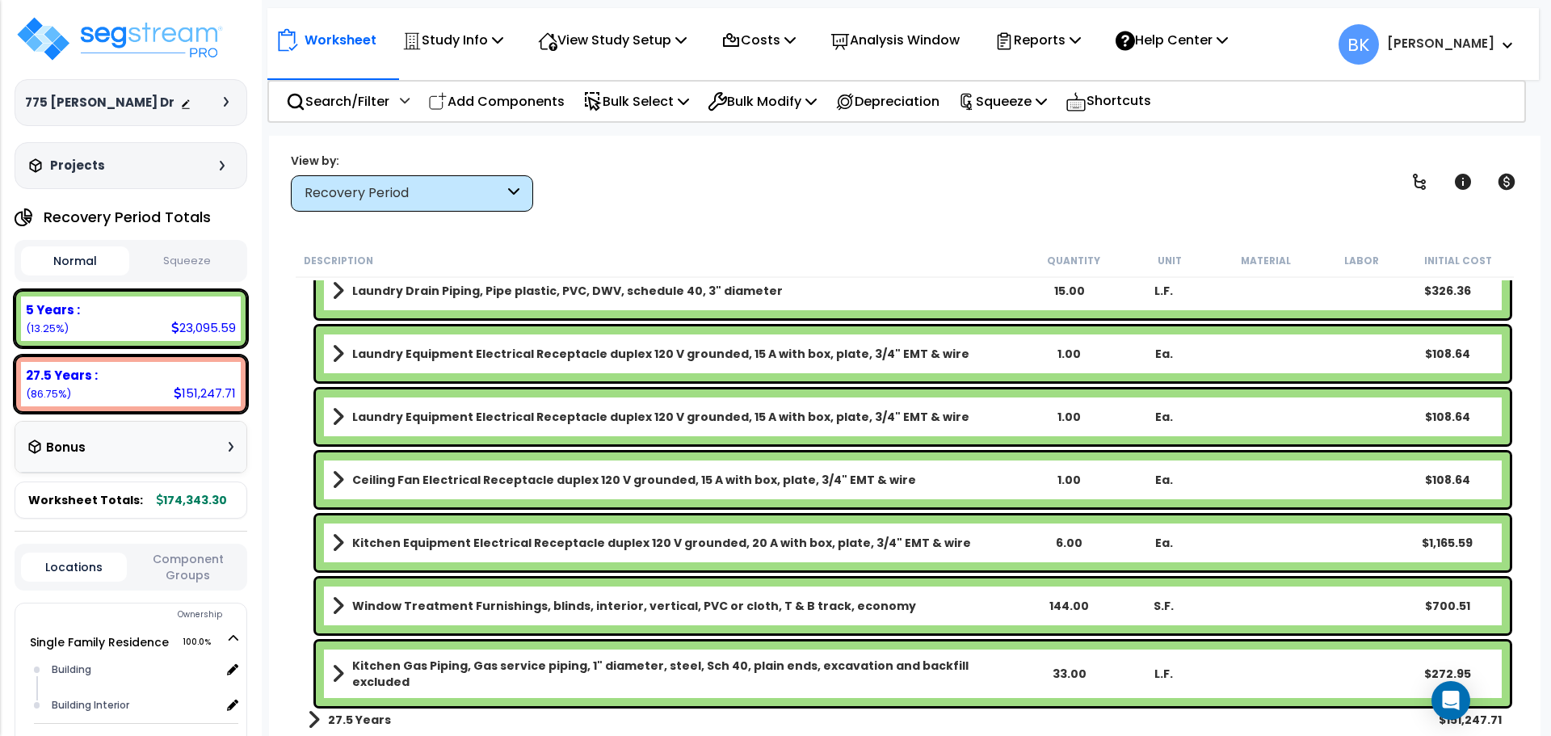
scroll to position [1803, 0]
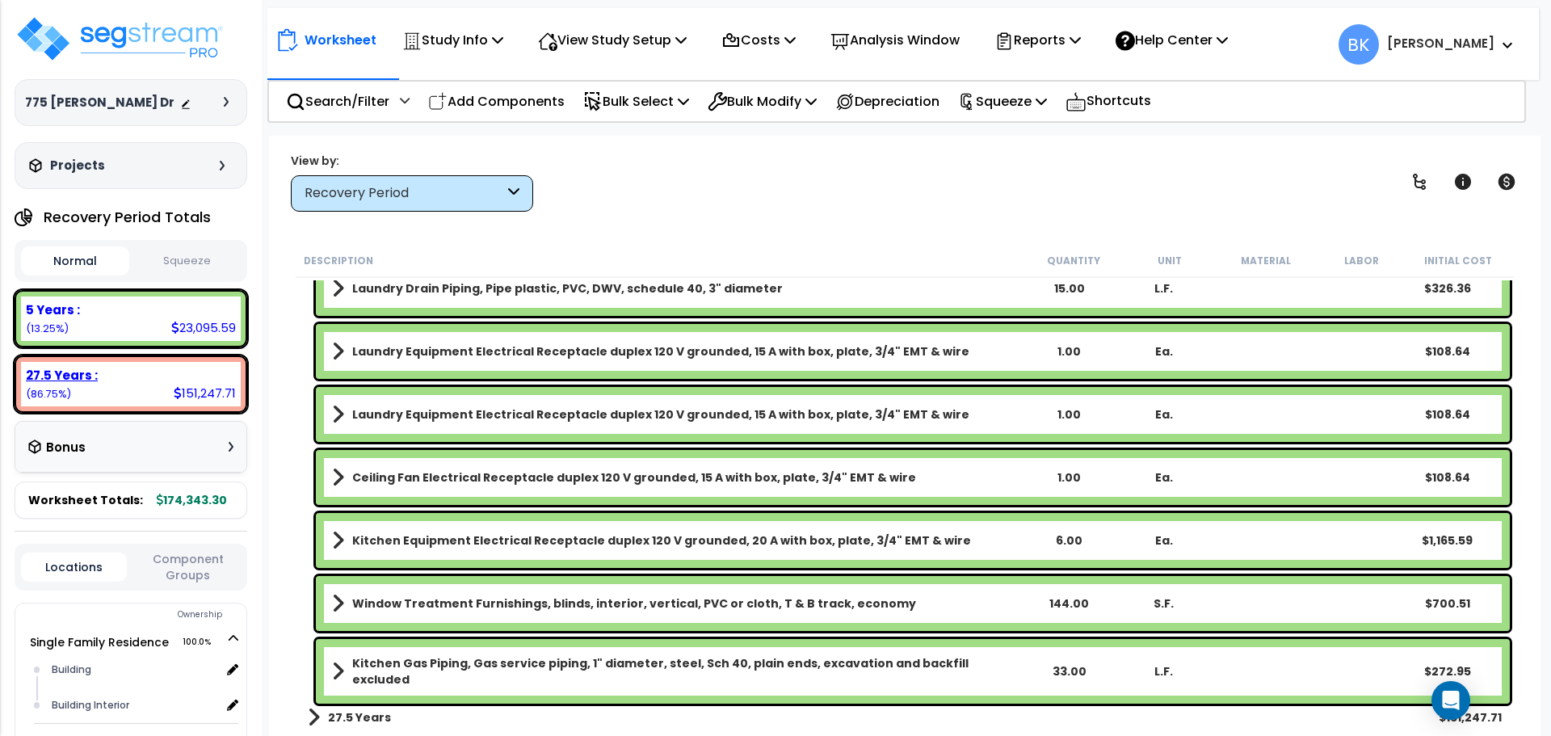
click at [116, 369] on div "27.5 Years :" at bounding box center [131, 375] width 210 height 17
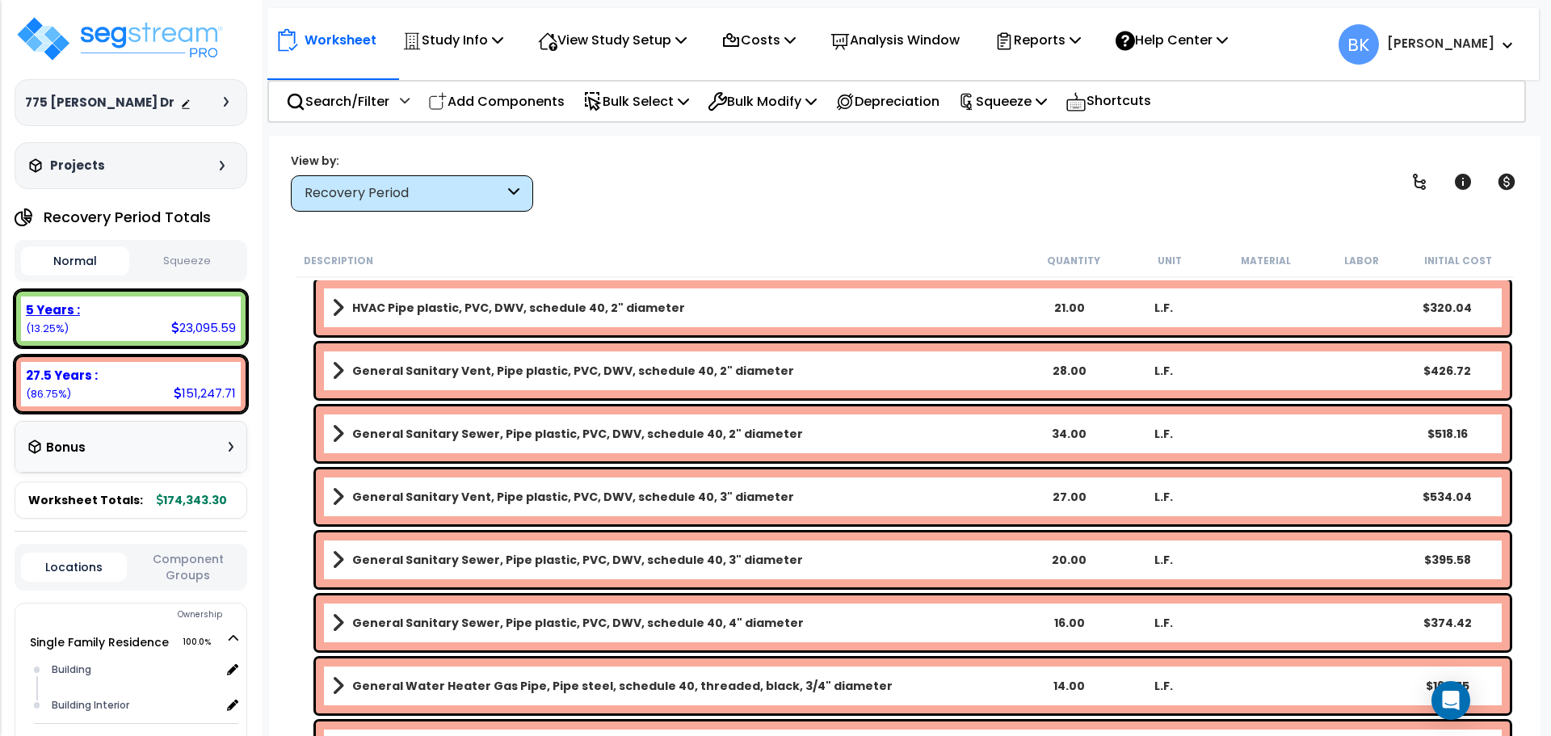
click at [139, 338] on div "5 Years : 23,095.59 (13.25%)" at bounding box center [131, 318] width 220 height 44
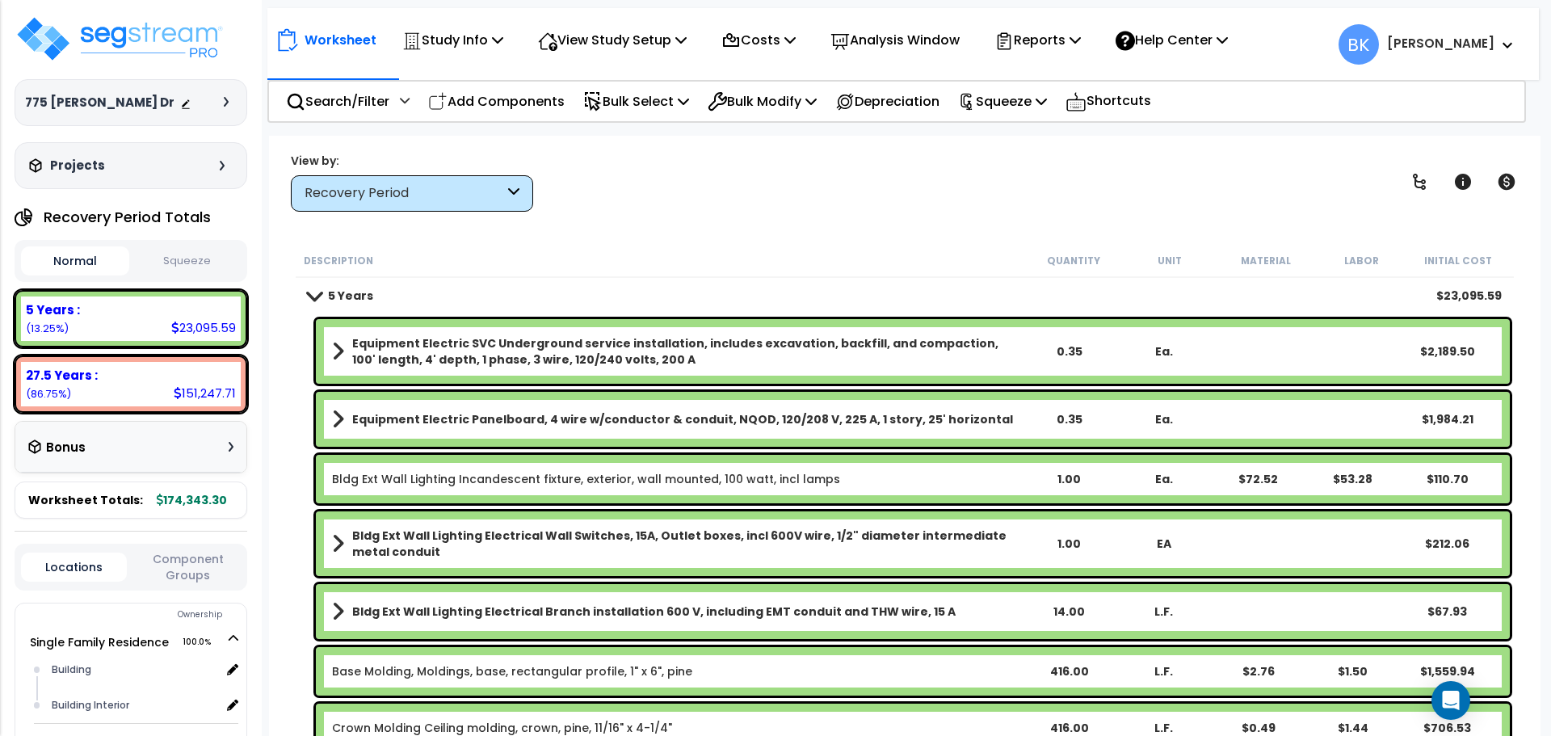
scroll to position [0, 0]
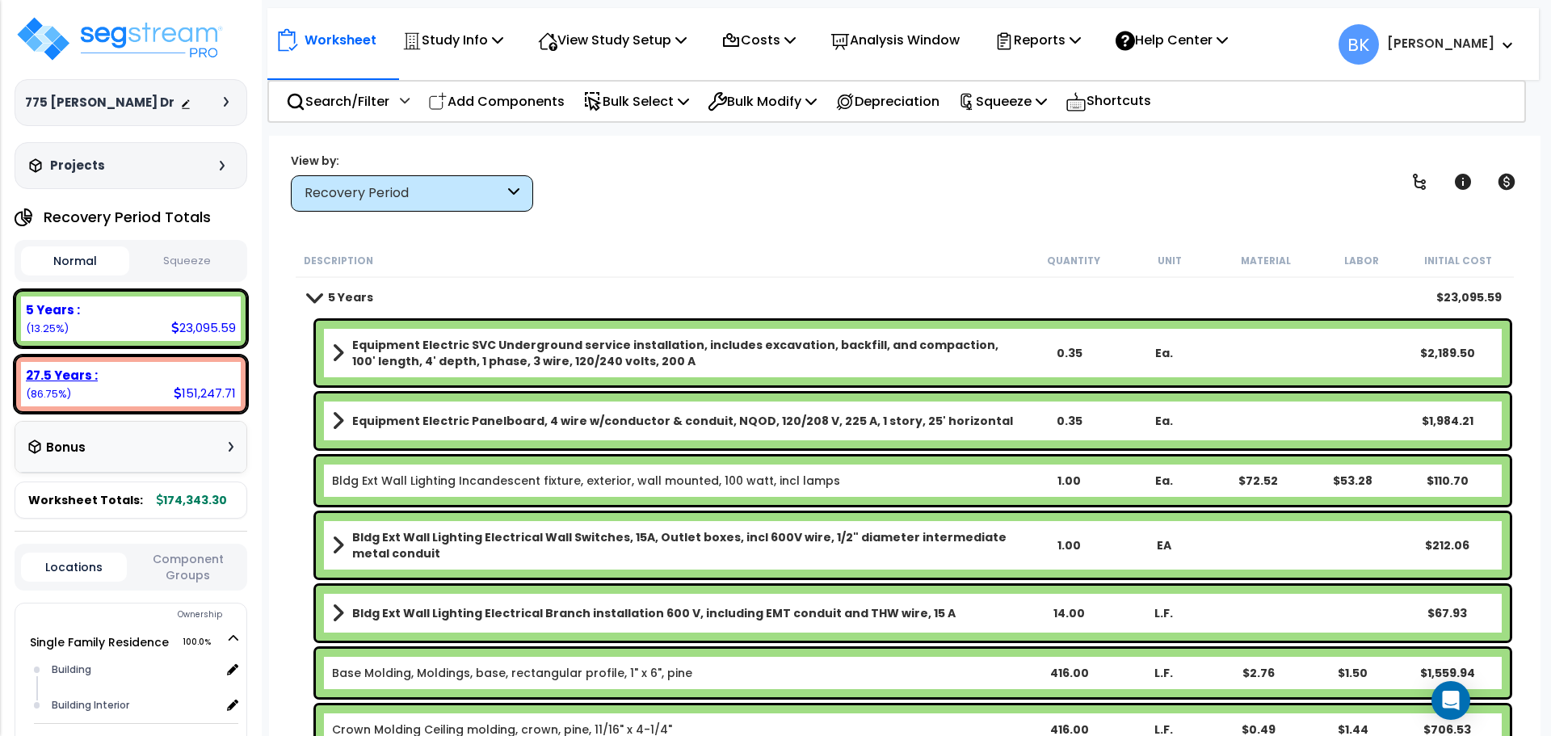
click at [132, 389] on div "27.5 Years : 151,247.71 (86.75%)" at bounding box center [131, 384] width 220 height 44
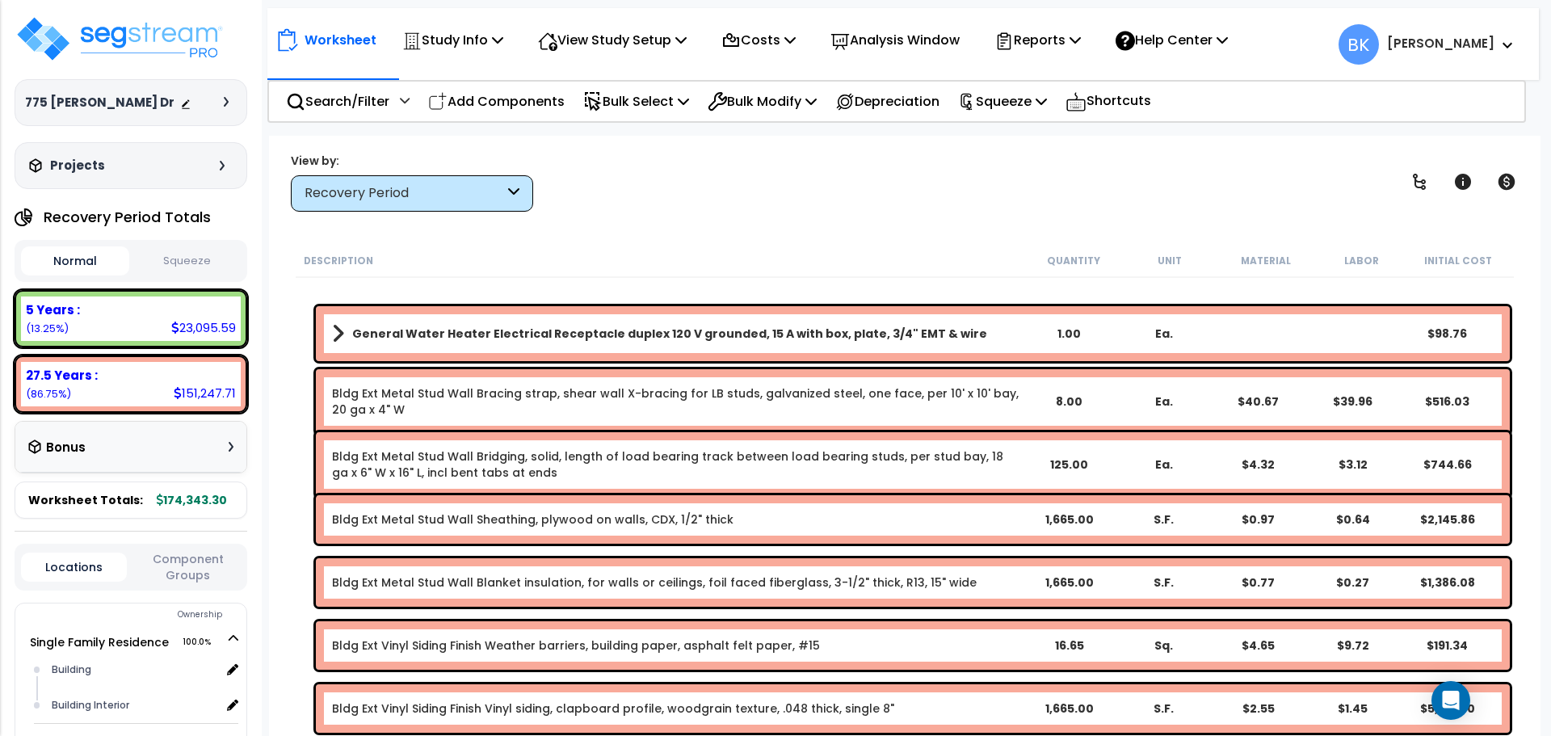
scroll to position [2827, 0]
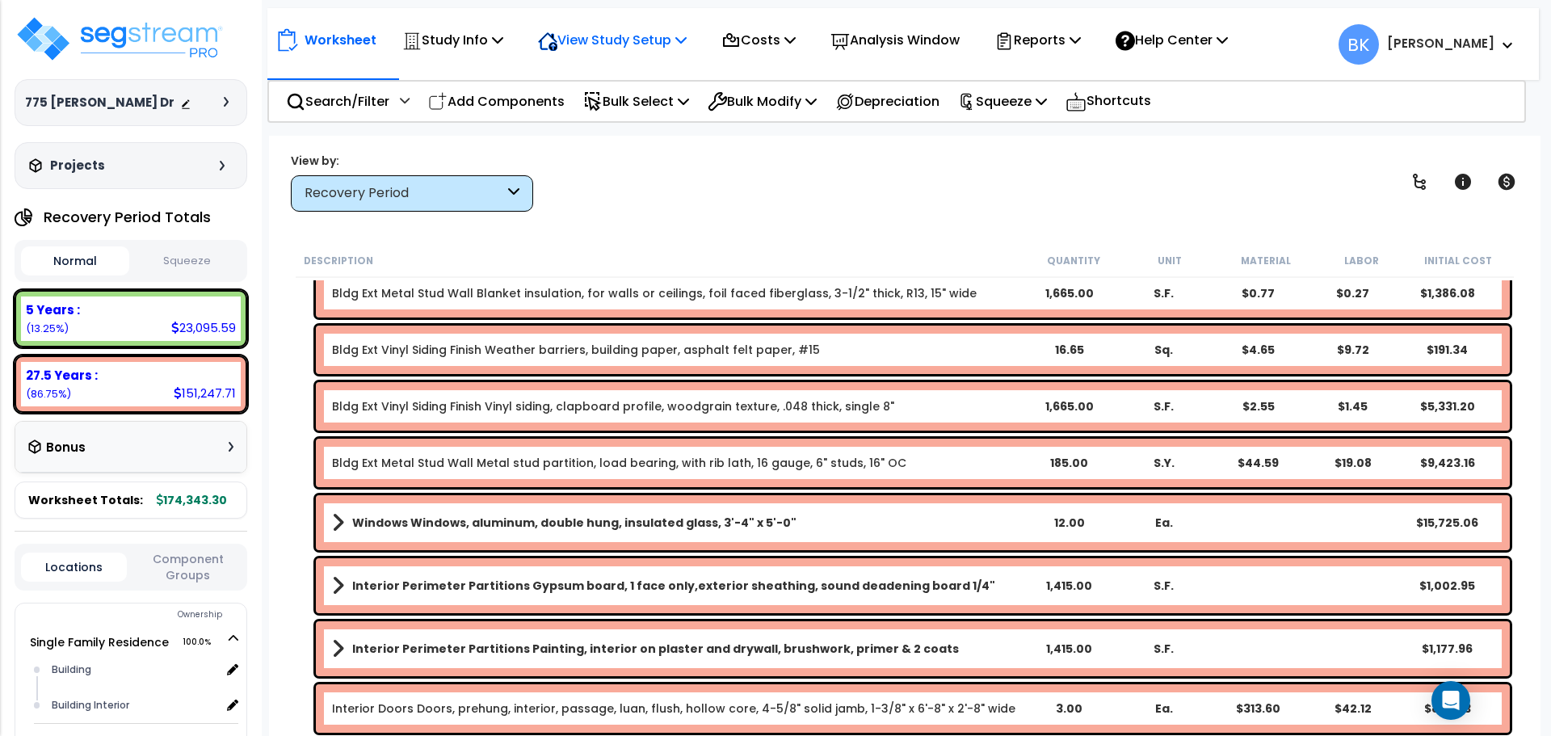
click at [661, 37] on p "View Study Setup" at bounding box center [612, 40] width 149 height 22
click at [628, 111] on link "View Questionnaire" at bounding box center [610, 111] width 160 height 32
click at [183, 368] on div "27.5 Years :" at bounding box center [131, 375] width 210 height 17
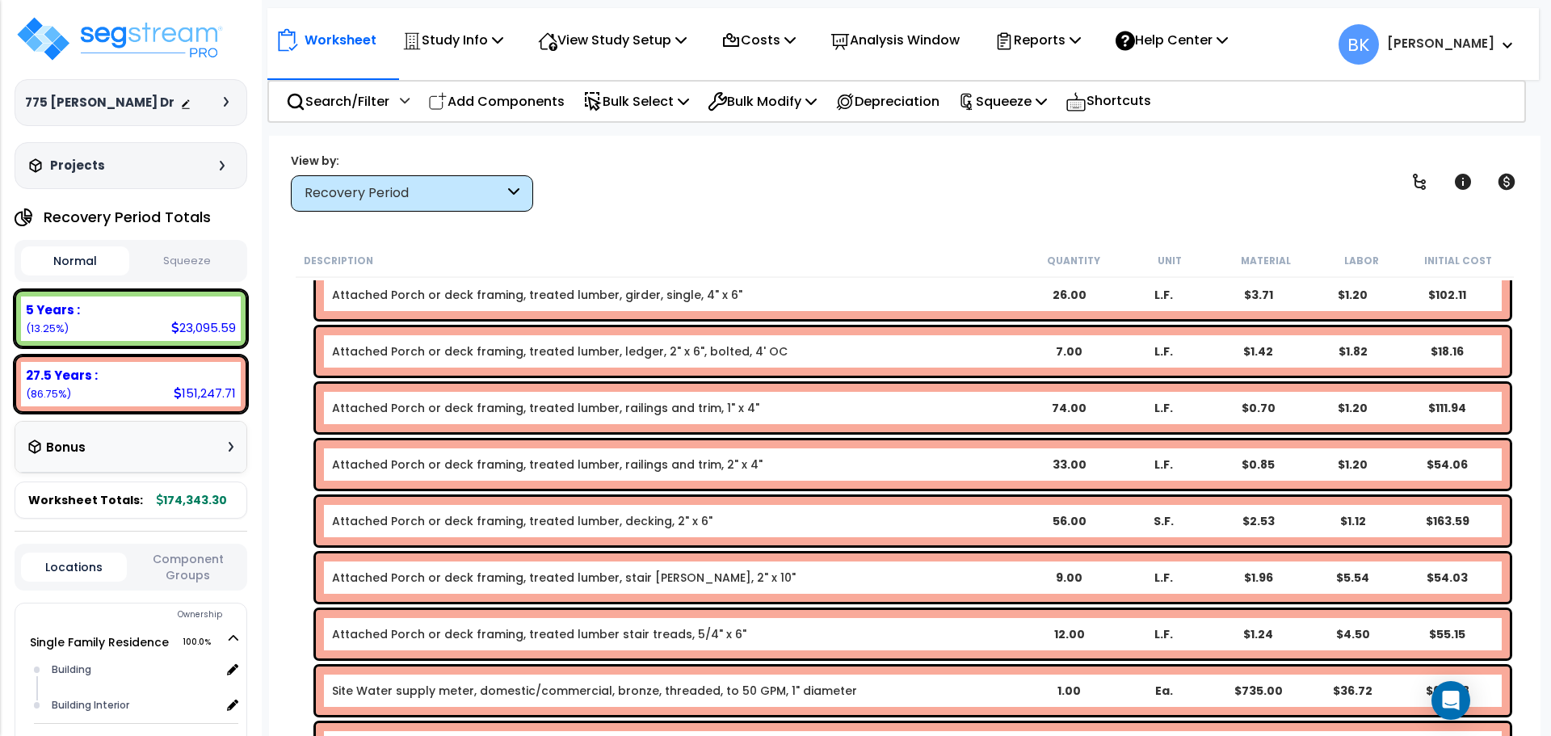
scroll to position [5073, 0]
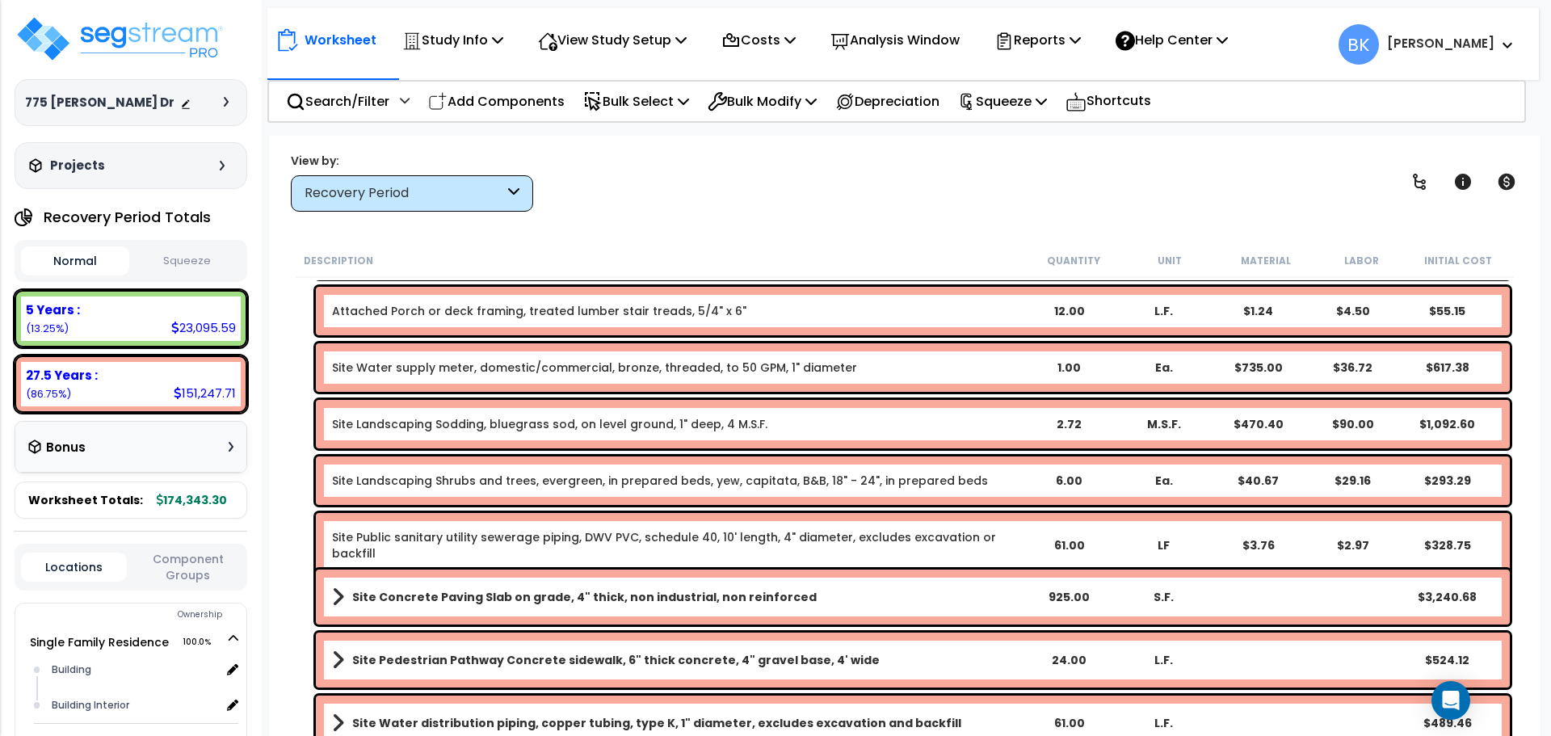
click at [410, 499] on div "Site Landscaping Shrubs and trees, evergreen, in prepared beds, yew, capitata, …" at bounding box center [913, 480] width 1194 height 48
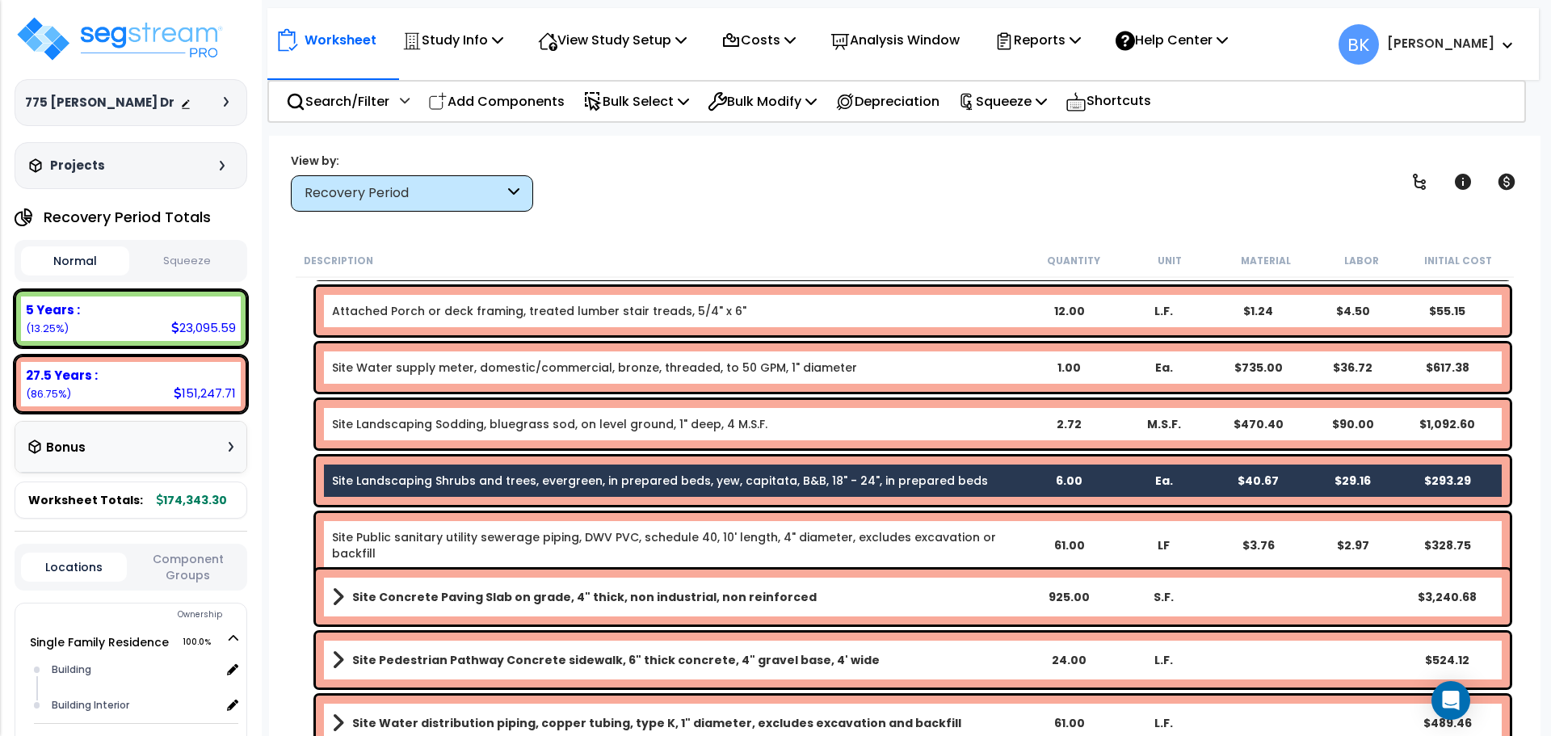
click at [428, 431] on link "Site Landscaping Sodding, bluegrass sod, on level ground, 1" deep, 4 M.S.F." at bounding box center [549, 424] width 435 height 16
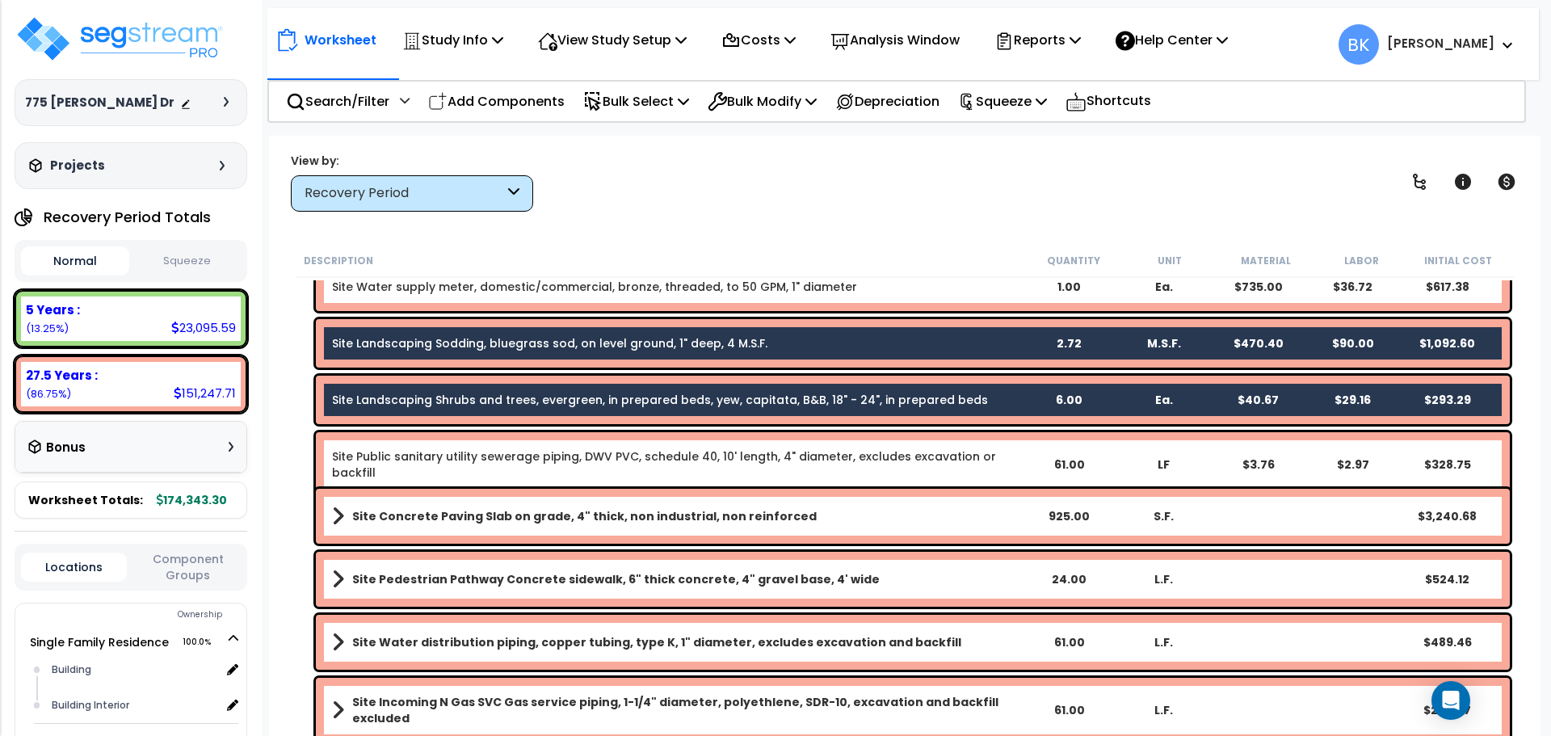
scroll to position [71, 0]
click at [469, 579] on b "Site Pedestrian Pathway Concrete sidewalk, 6" thick concrete, 4" gravel base, 4…" at bounding box center [616, 579] width 528 height 16
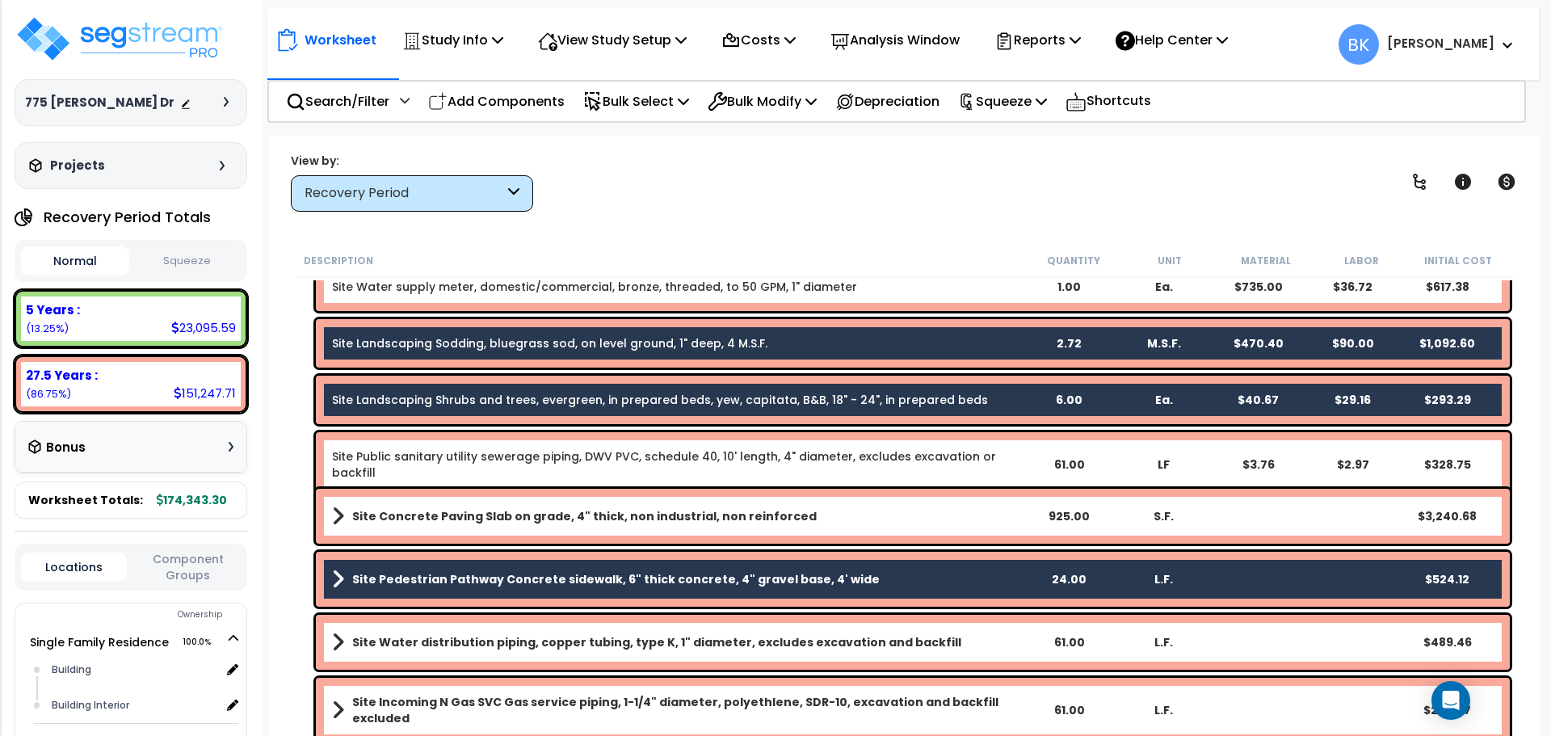
click at [493, 521] on b "Site Concrete Paving Slab on grade, 4" thick, non industrial, non reinforced" at bounding box center [584, 516] width 464 height 16
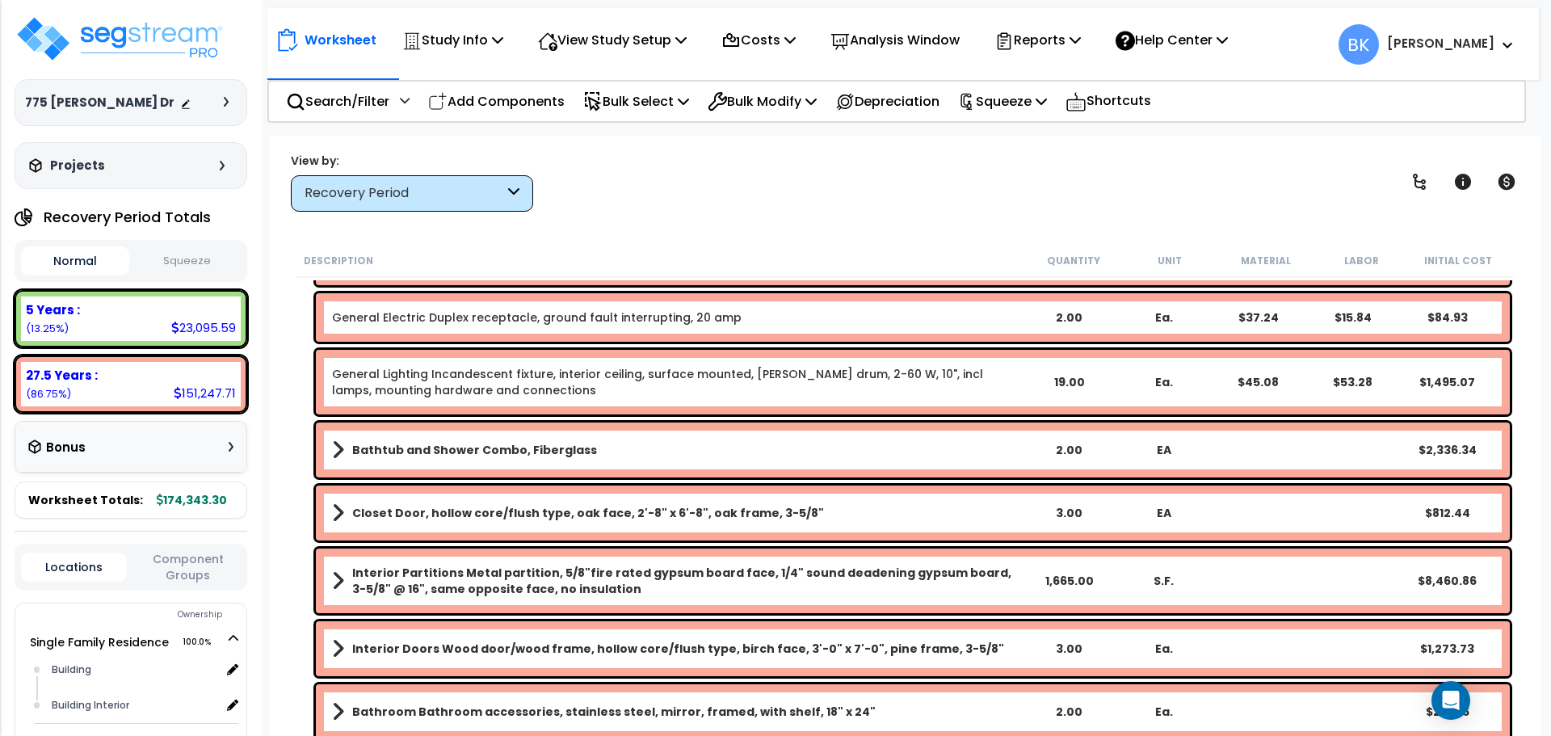
scroll to position [3700, 0]
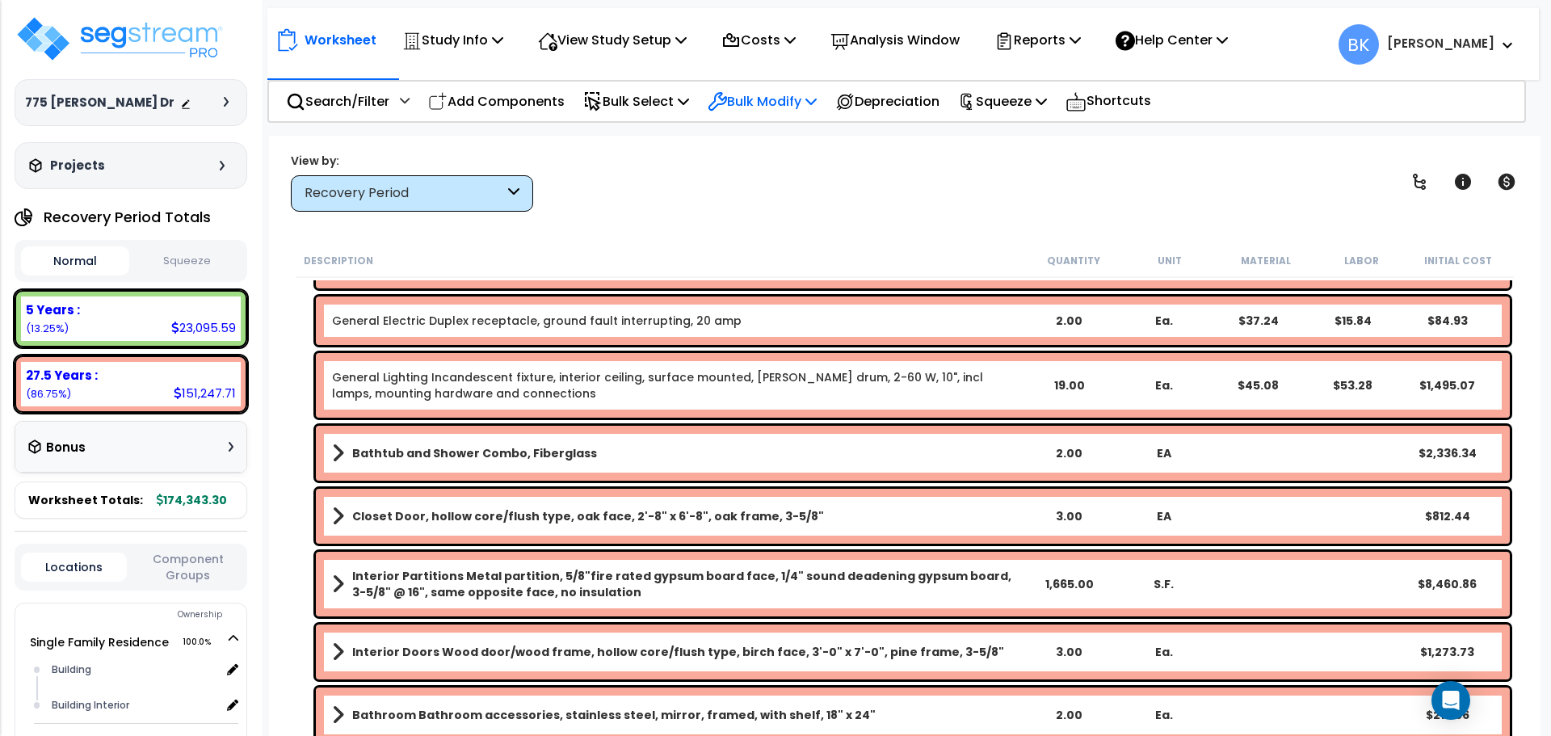
click at [754, 107] on p "Bulk Modify" at bounding box center [762, 101] width 109 height 22
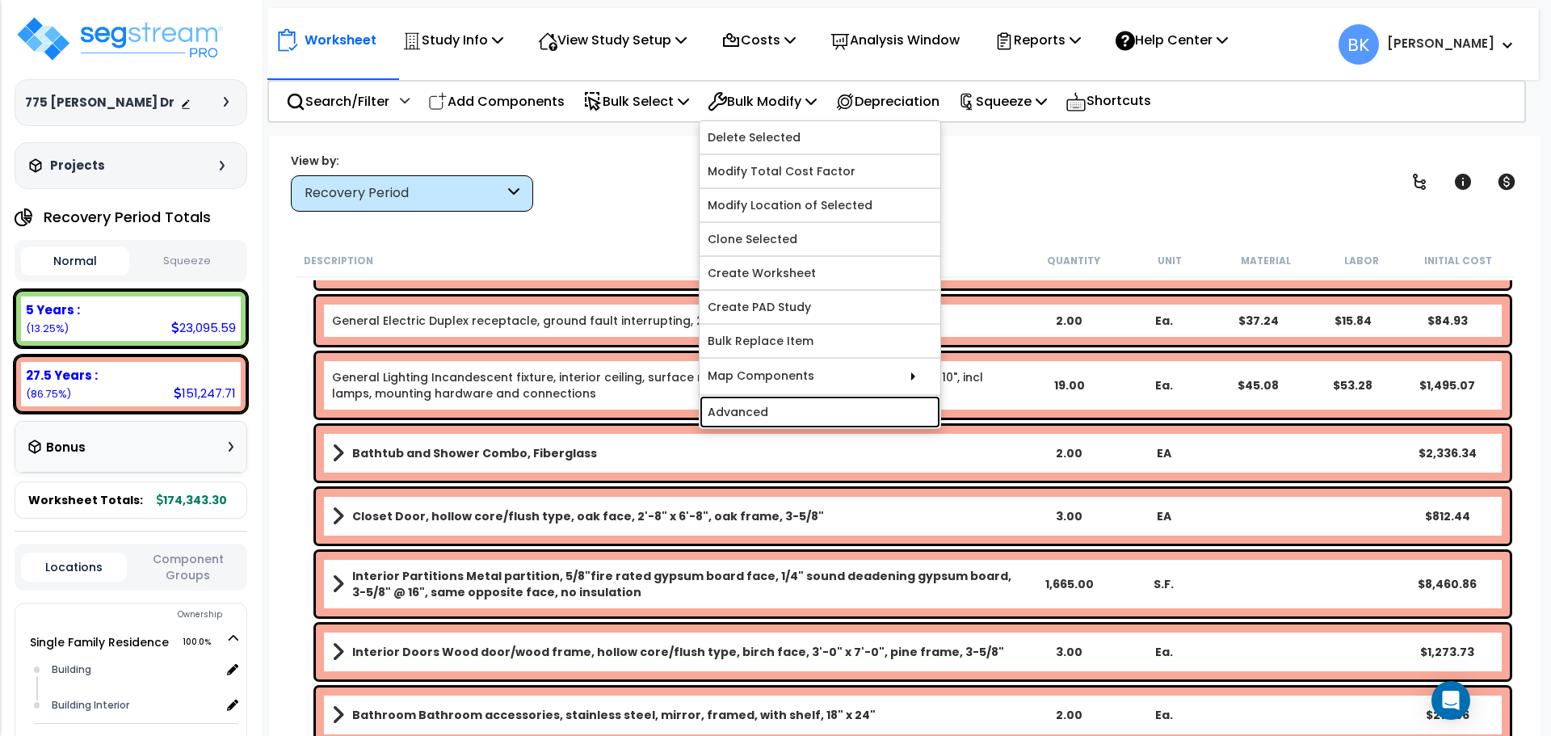
drag, startPoint x: 767, startPoint y: 413, endPoint x: 779, endPoint y: 399, distance: 17.8
click at [767, 413] on link "Advanced" at bounding box center [820, 412] width 241 height 32
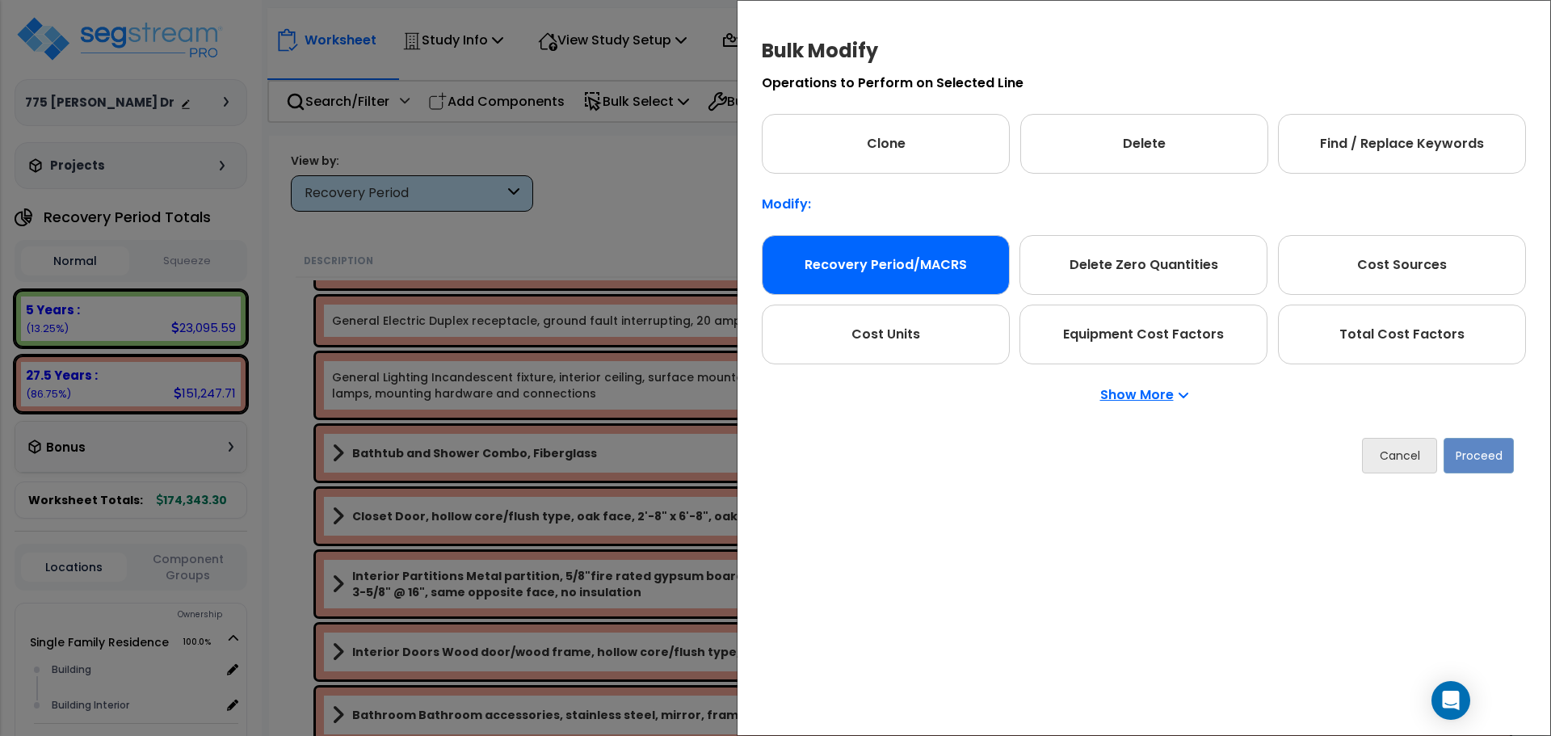
click at [925, 272] on div "Recovery Period/MACRS" at bounding box center [886, 265] width 248 height 60
click at [1470, 451] on button "Proceed" at bounding box center [1479, 456] width 70 height 36
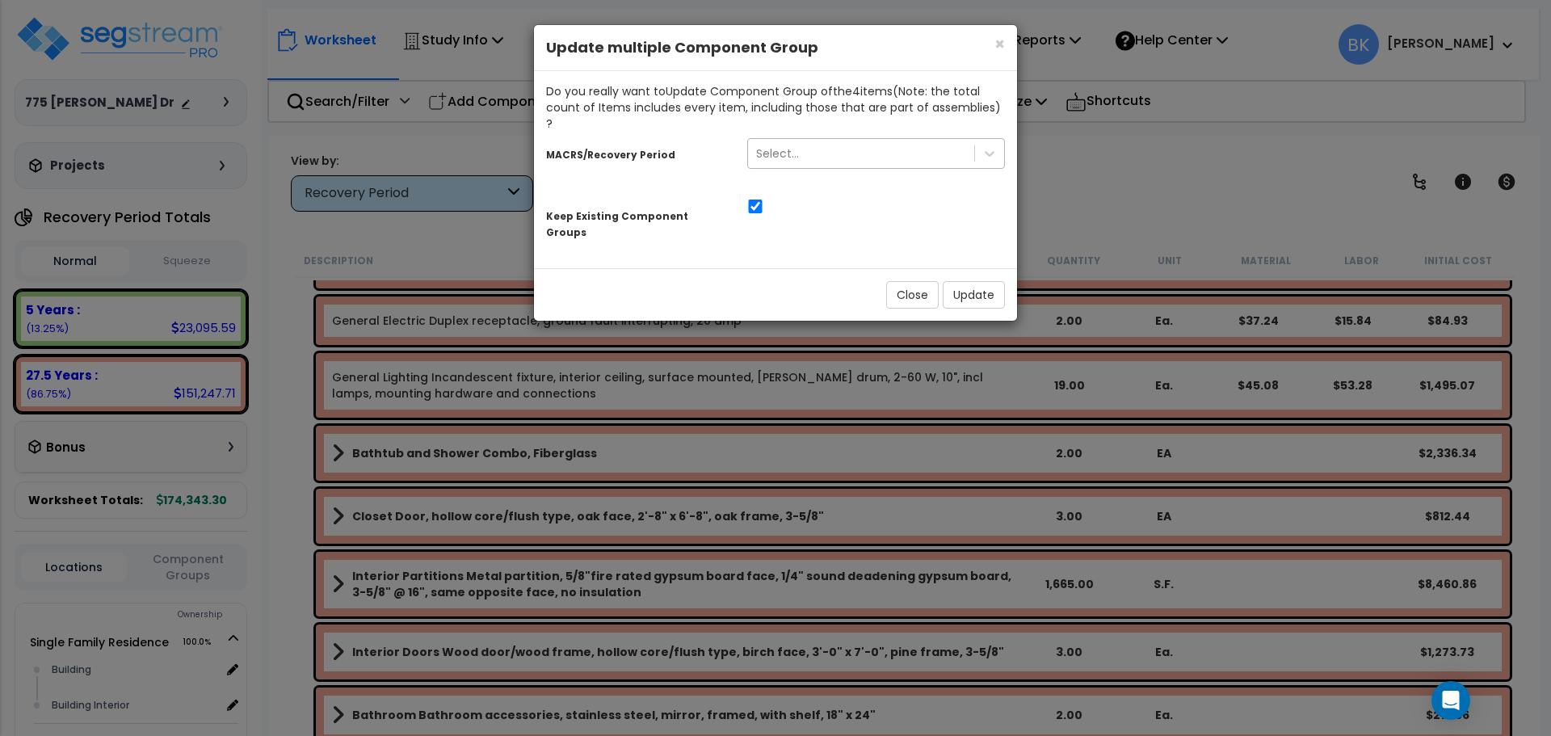
click at [807, 150] on div "Select..." at bounding box center [876, 153] width 258 height 31
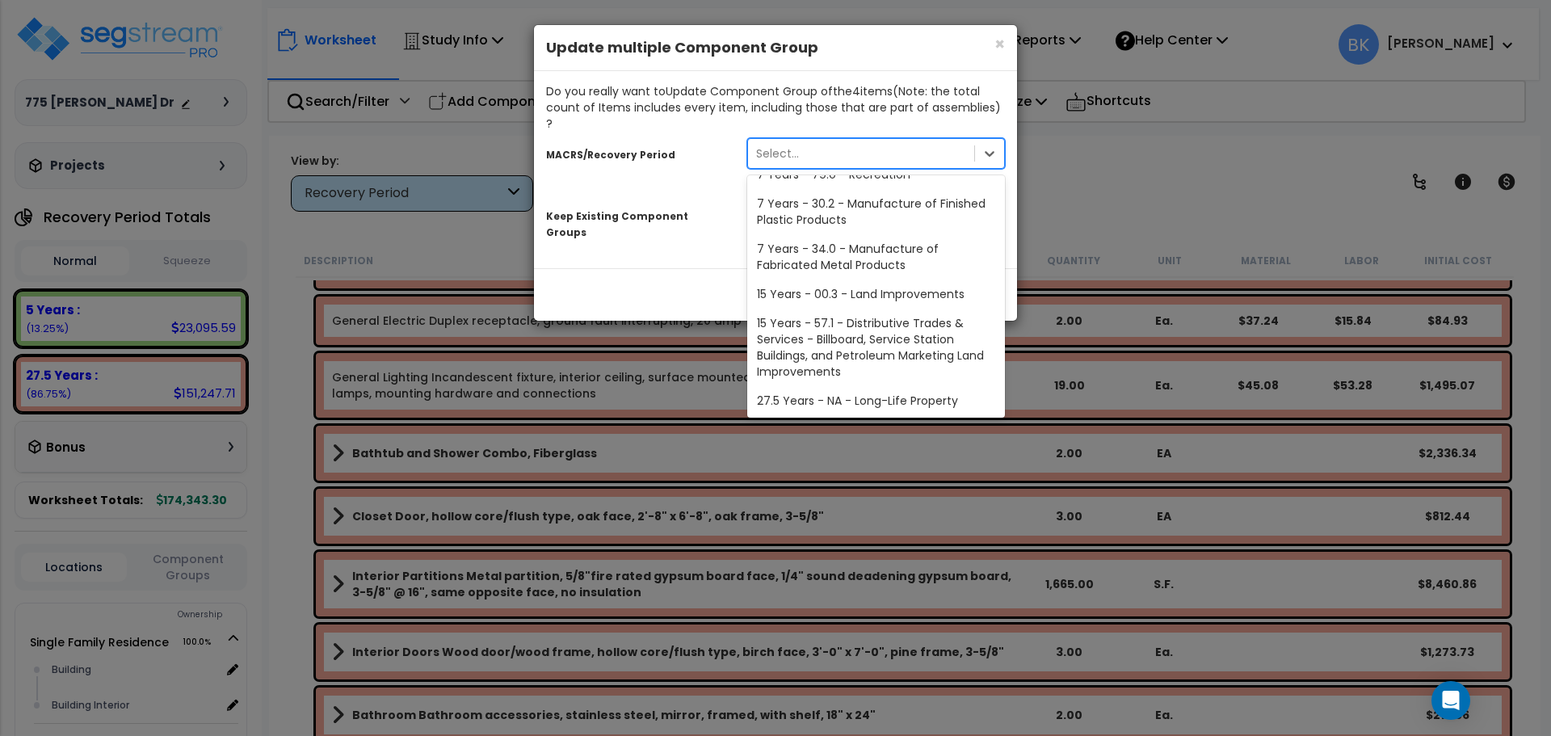
scroll to position [197, 0]
click at [826, 279] on div "15 Years - 00.3 - Land Improvements" at bounding box center [876, 293] width 258 height 29
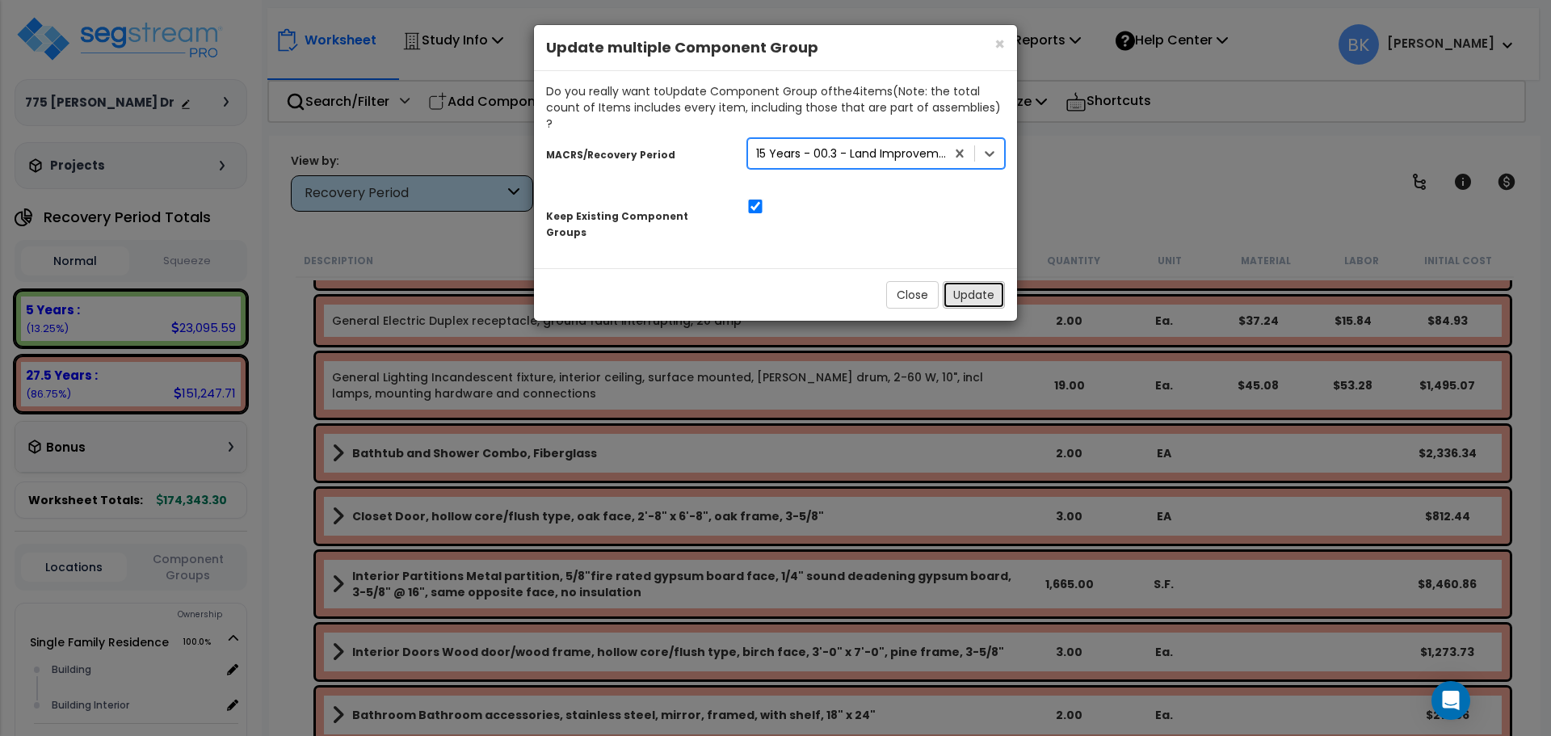
click at [966, 281] on button "Update" at bounding box center [974, 294] width 62 height 27
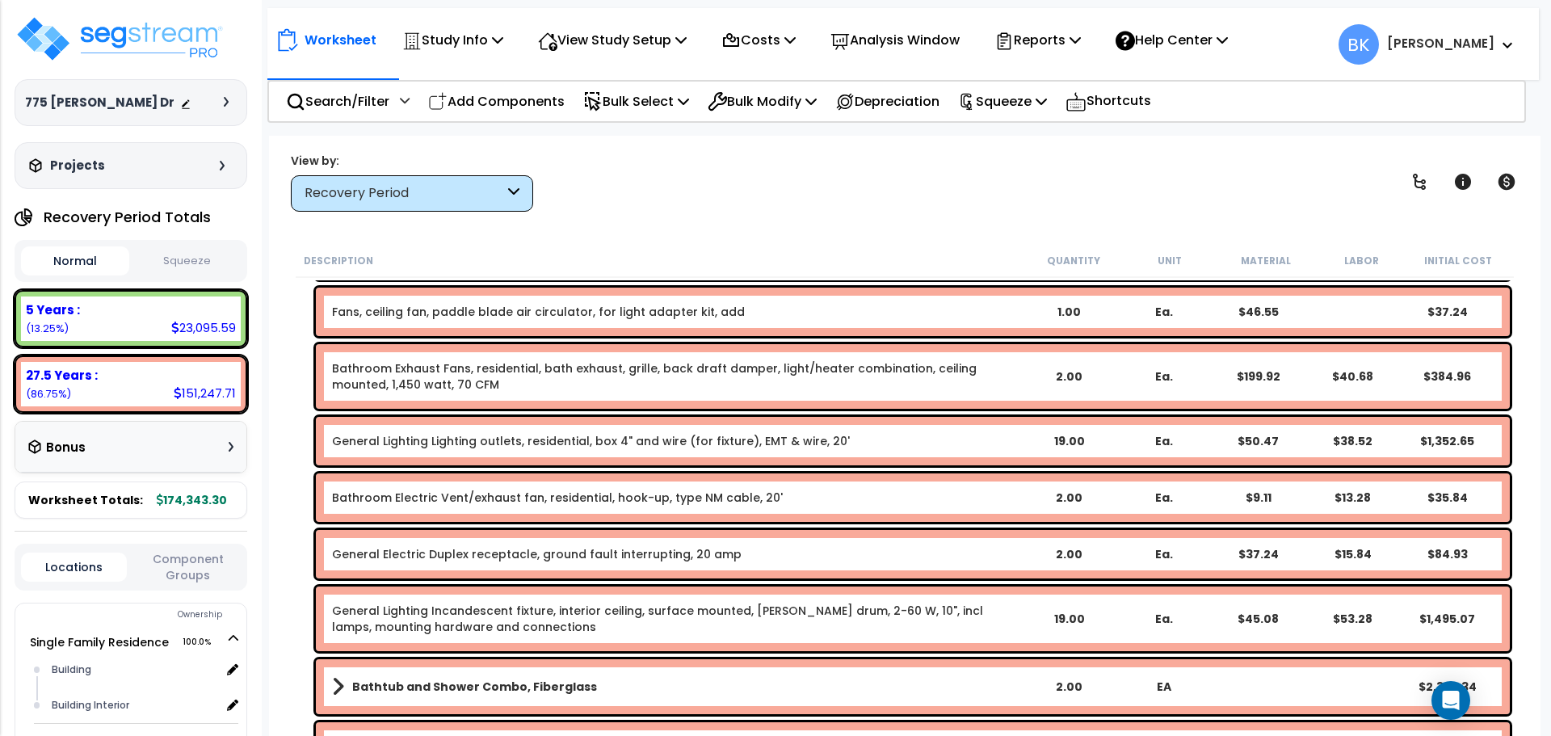
scroll to position [3457, 0]
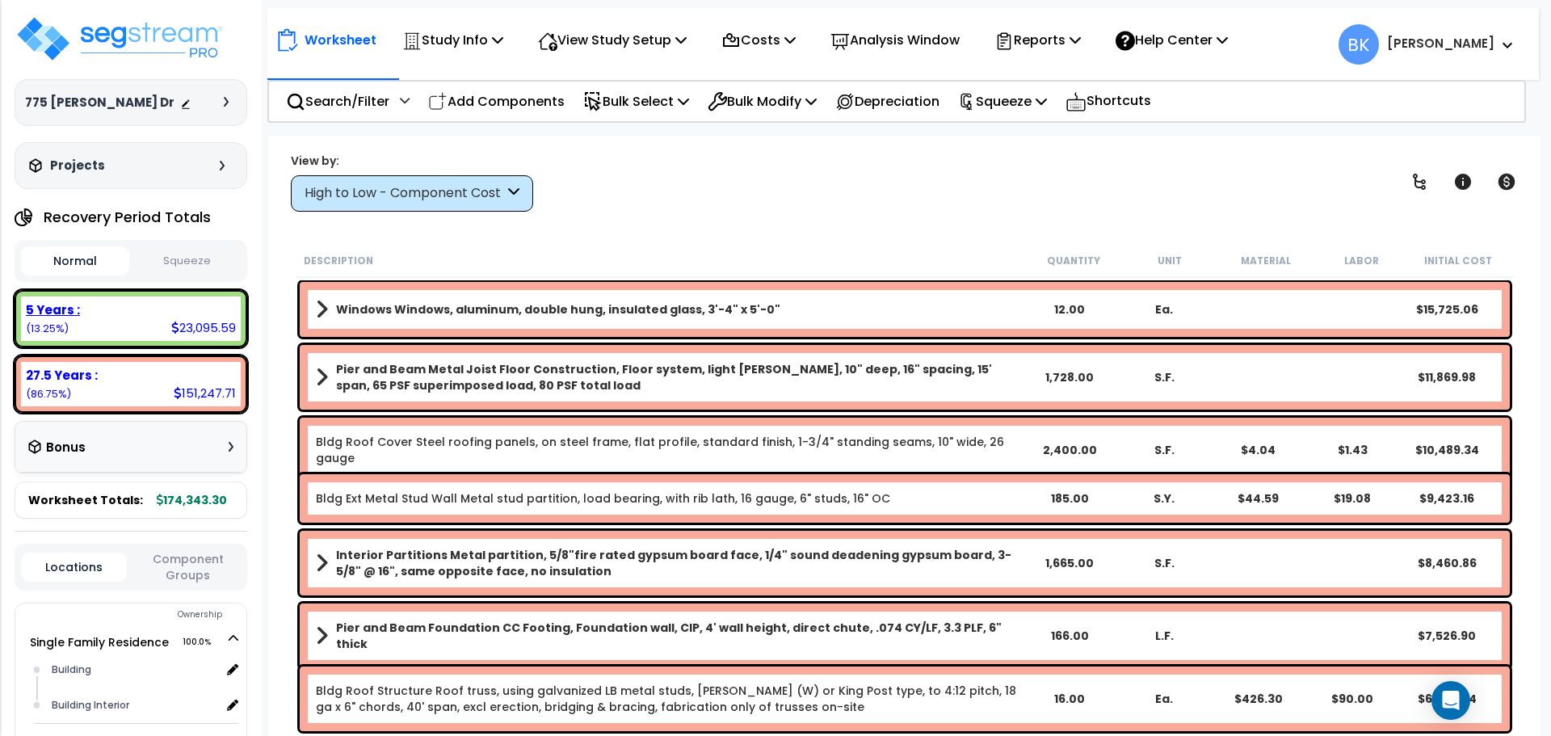
click at [137, 333] on div "5 Years : 23,095.59 (13.25%)" at bounding box center [131, 318] width 220 height 44
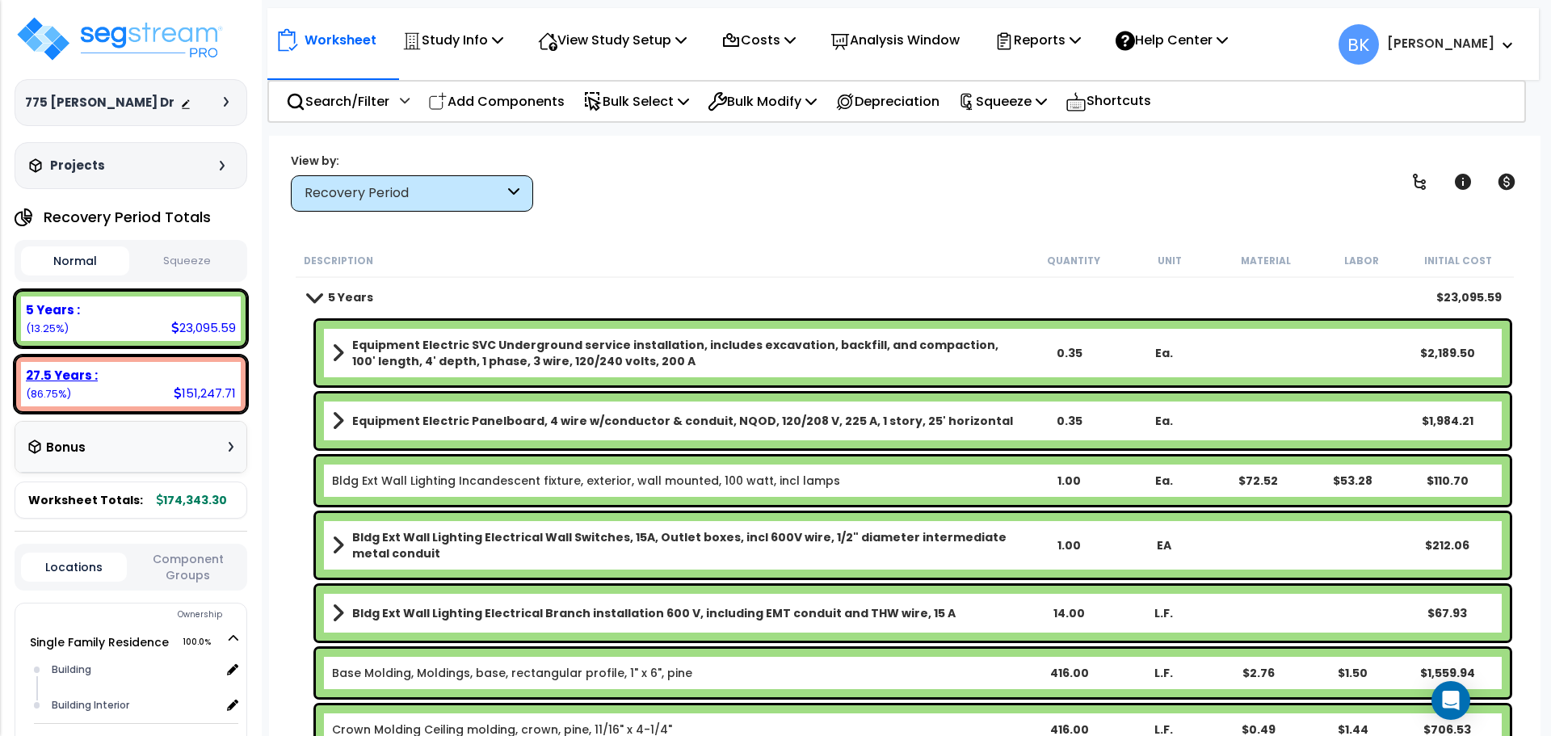
click at [158, 406] on div "27.5 Years : 151,247.71 (86.75%)" at bounding box center [131, 384] width 220 height 44
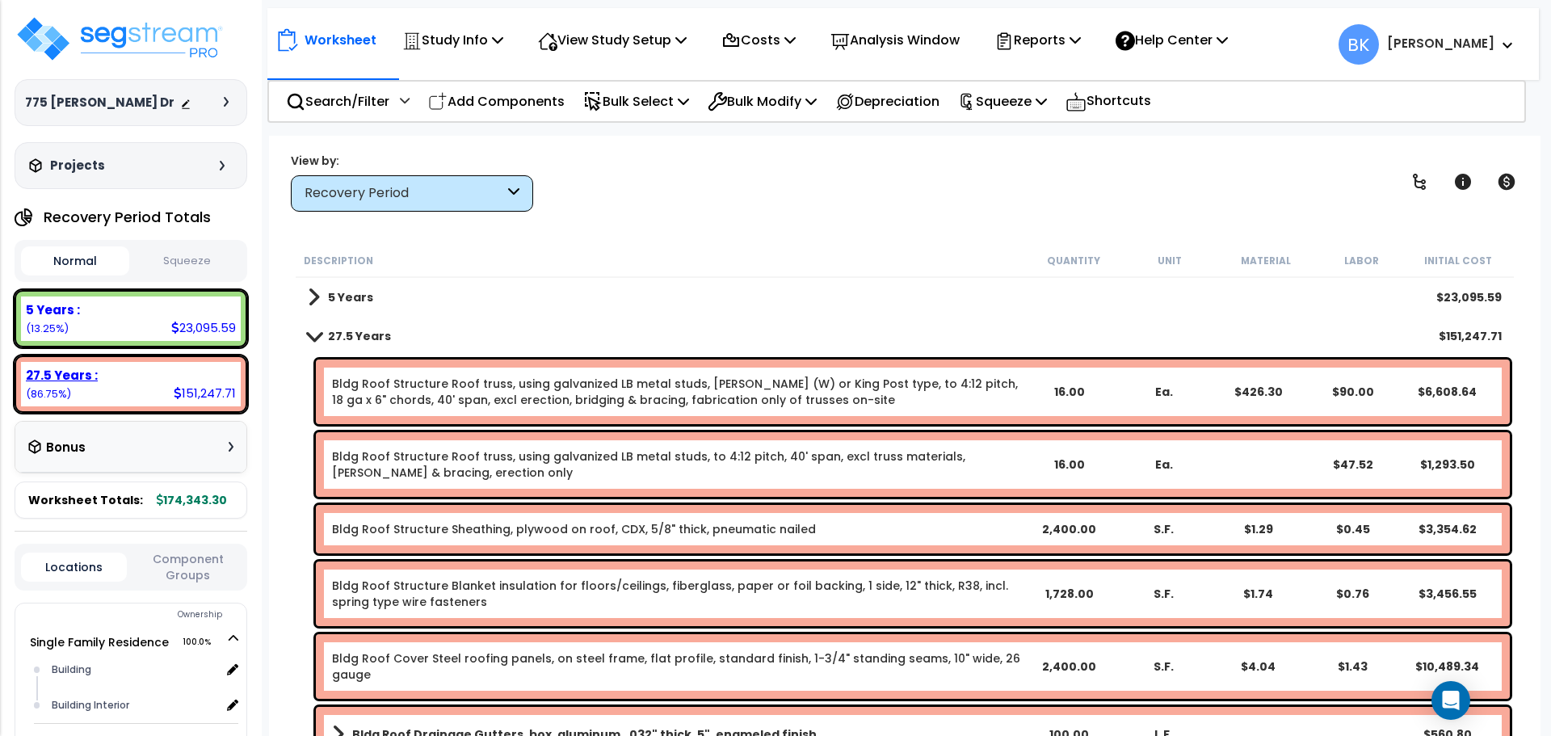
click at [183, 332] on div "23,095.59" at bounding box center [203, 327] width 65 height 17
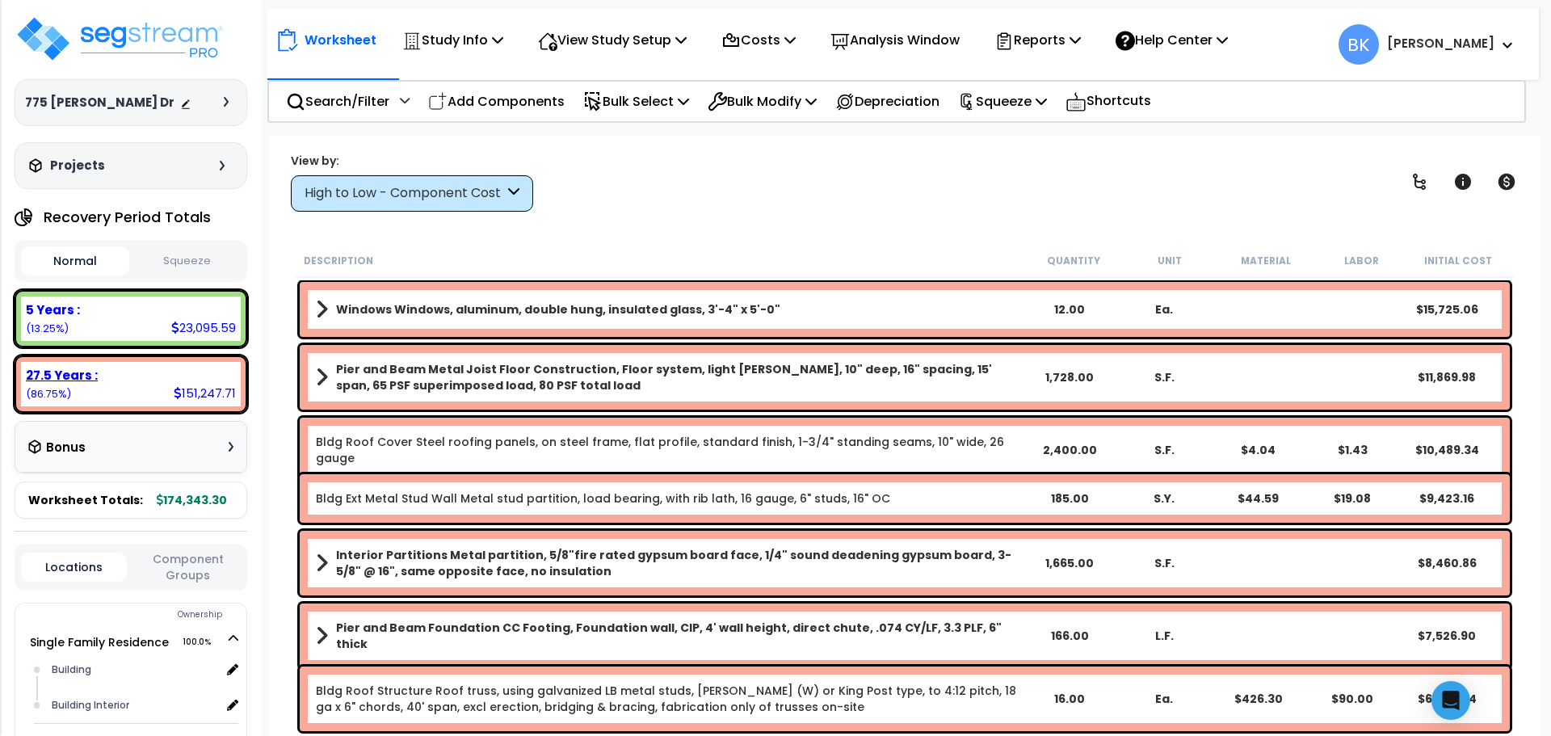
click at [141, 388] on div "27.5 Years : 151,247.71 (86.75%)" at bounding box center [131, 384] width 220 height 44
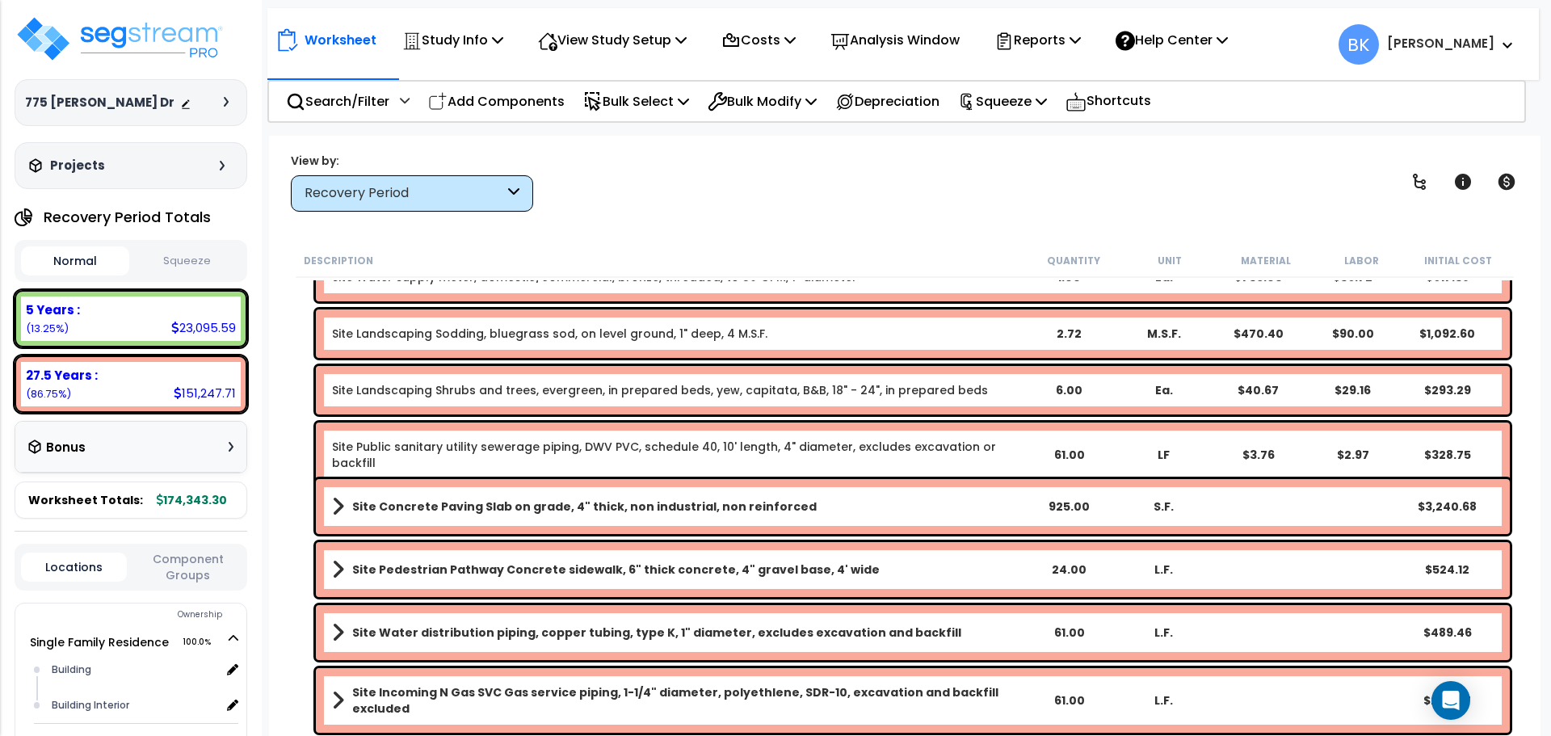
scroll to position [5154, 0]
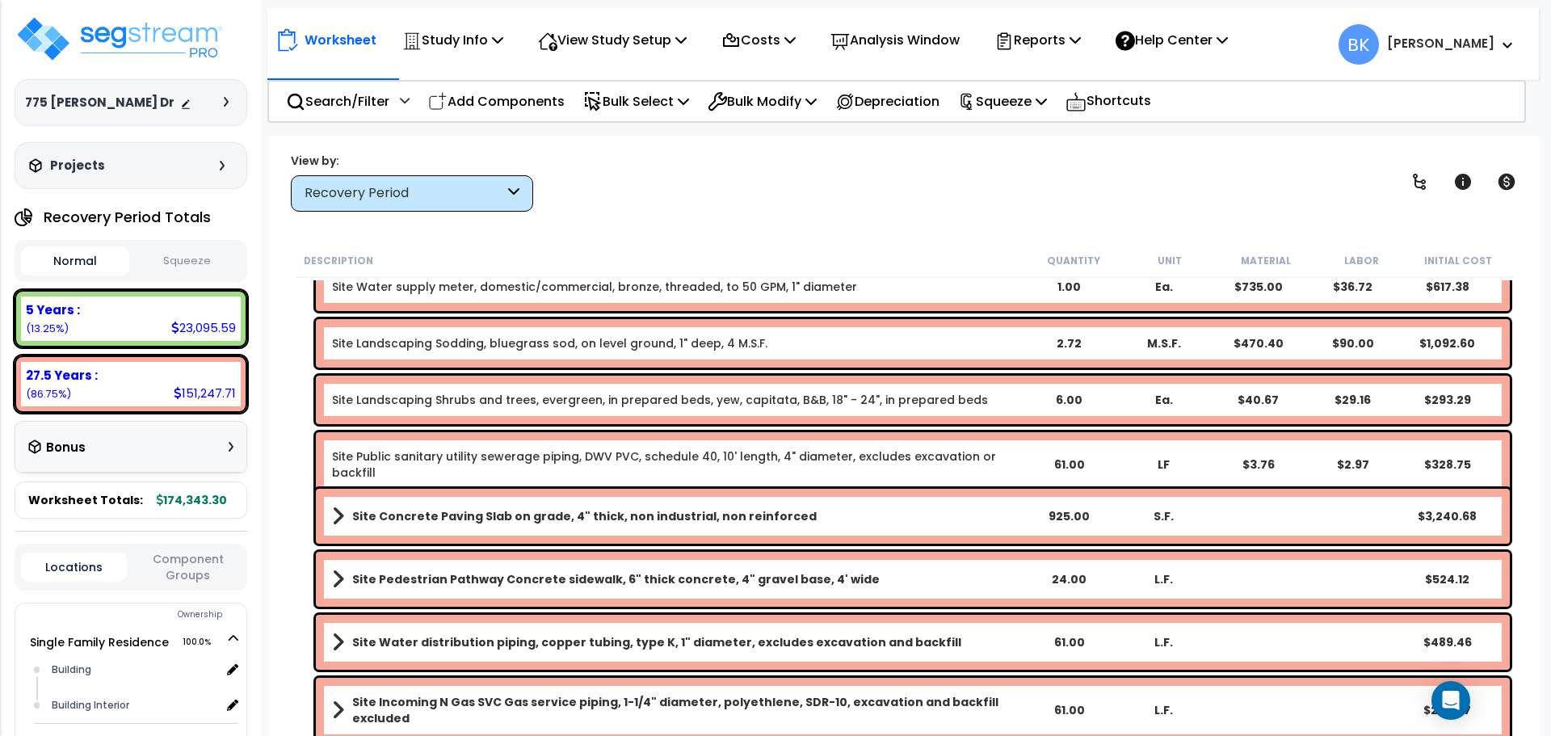
click at [439, 518] on b "Site Concrete Paving Slab on grade, 4" thick, non industrial, non reinforced" at bounding box center [584, 516] width 464 height 16
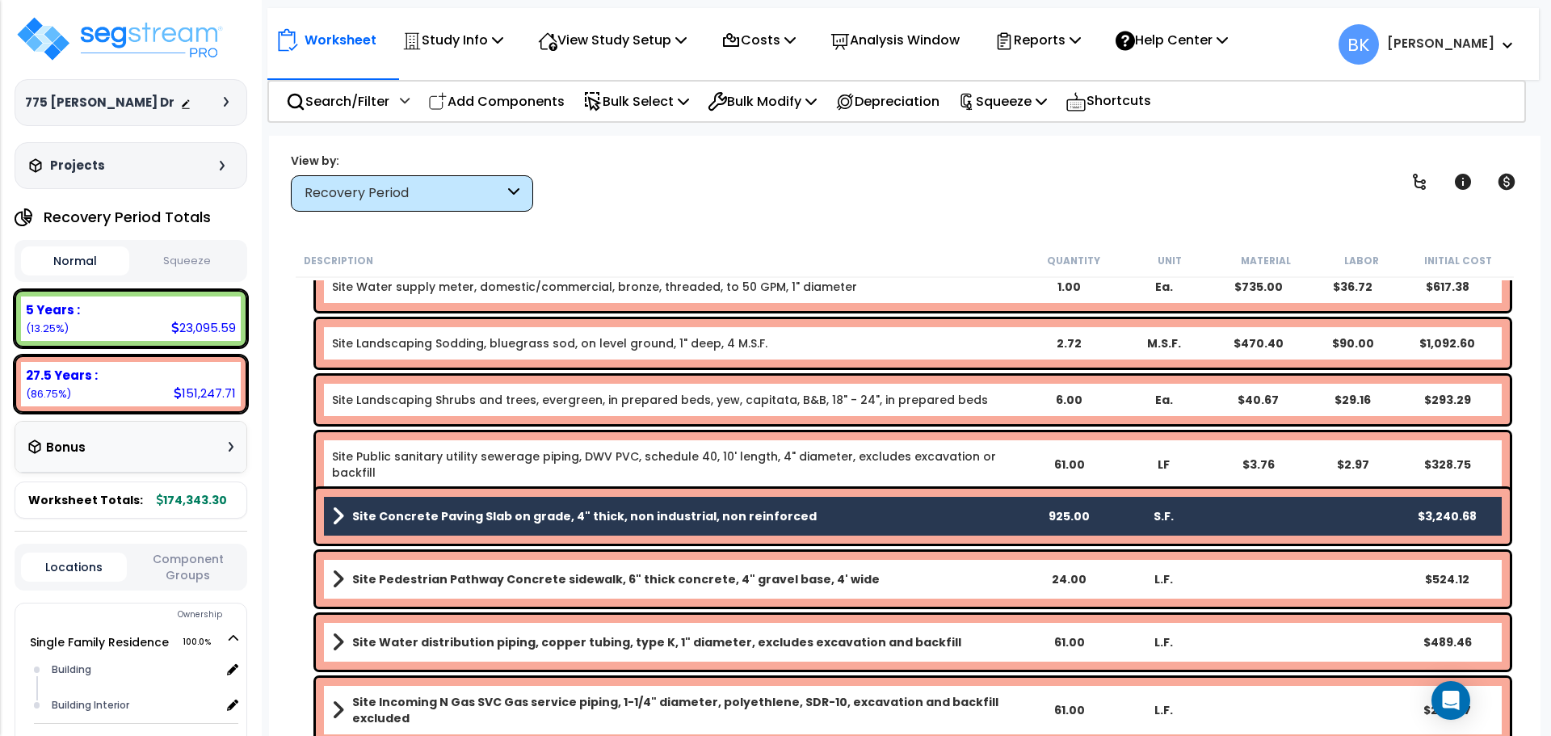
click at [433, 568] on link "Site Pedestrian Pathway Concrete sidewalk, 6" thick concrete, 4" gravel base, 4…" at bounding box center [676, 579] width 689 height 23
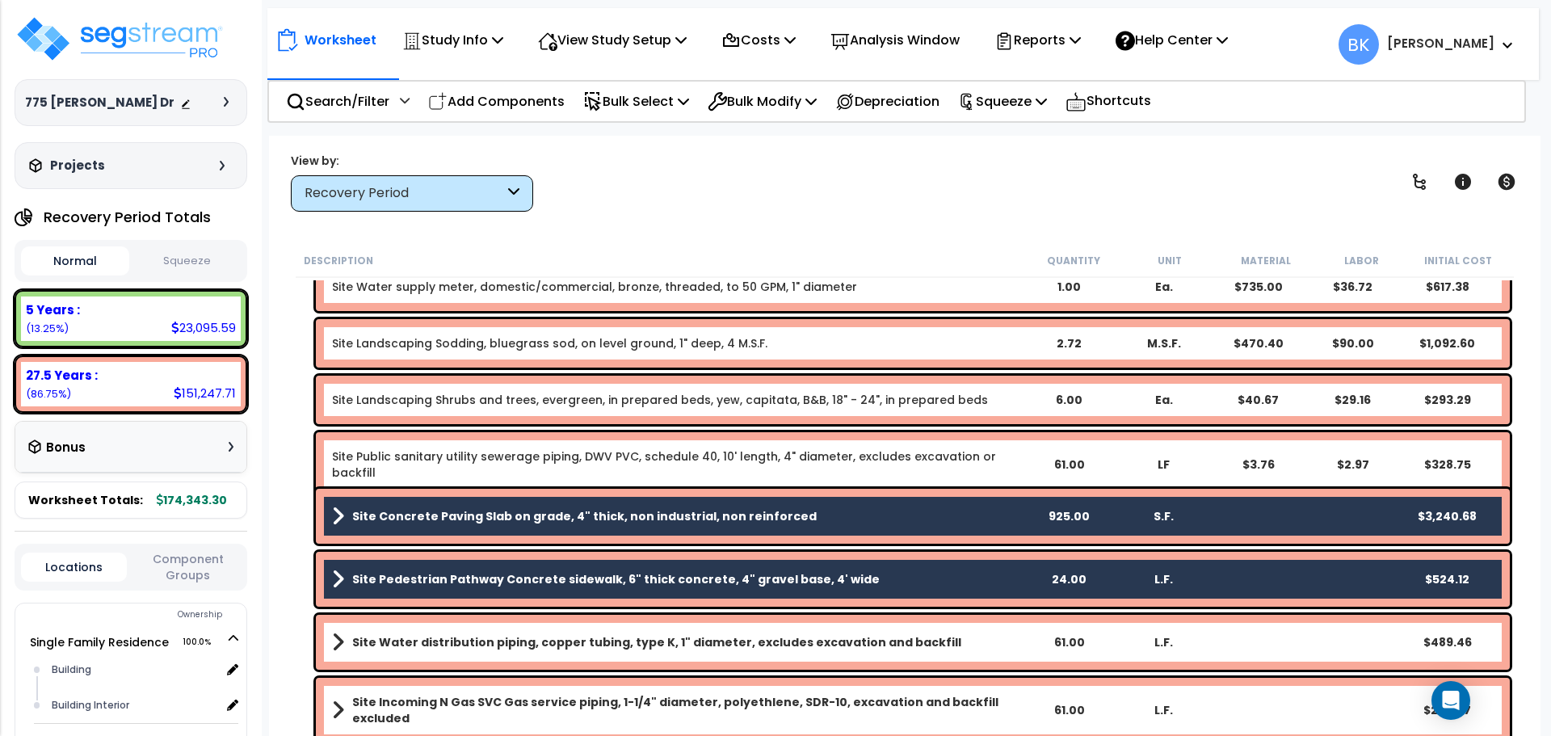
scroll to position [5073, 0]
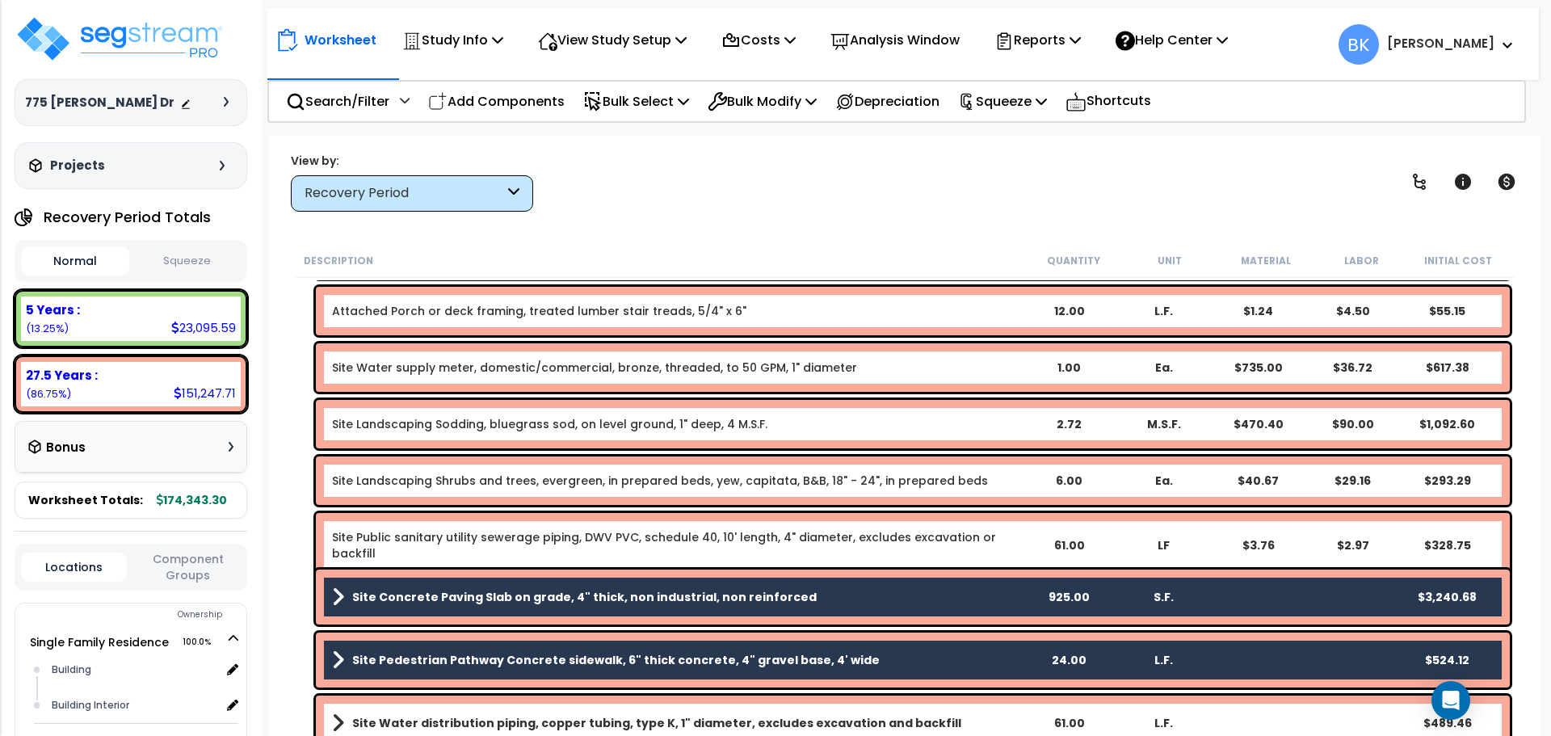
click at [401, 541] on link "Site Public sanitary utility sewerage piping, DWV PVC, schedule 40, 10' length,…" at bounding box center [676, 545] width 689 height 32
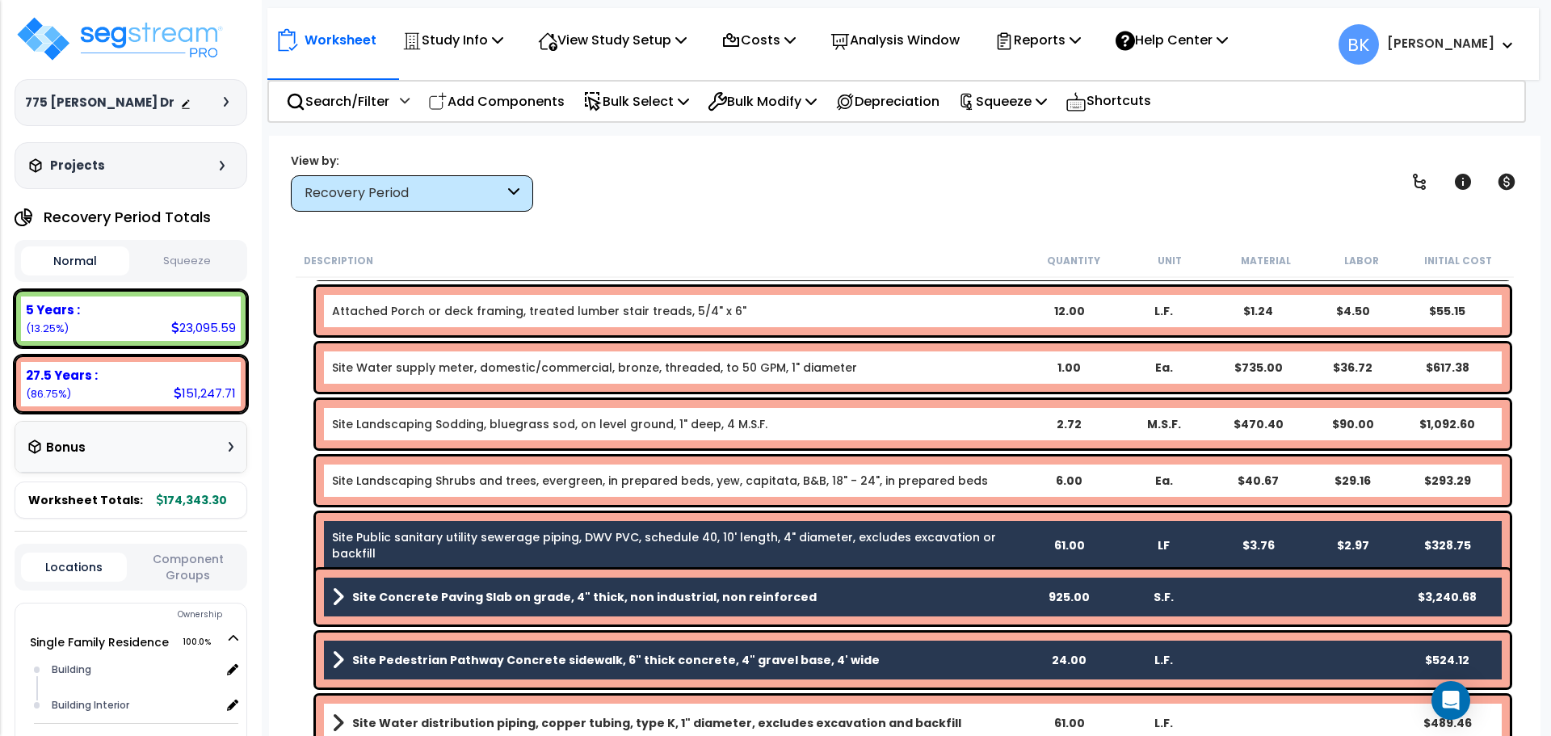
click at [402, 535] on link "Site Public sanitary utility sewerage piping, DWV PVC, schedule 40, 10' length,…" at bounding box center [676, 545] width 689 height 32
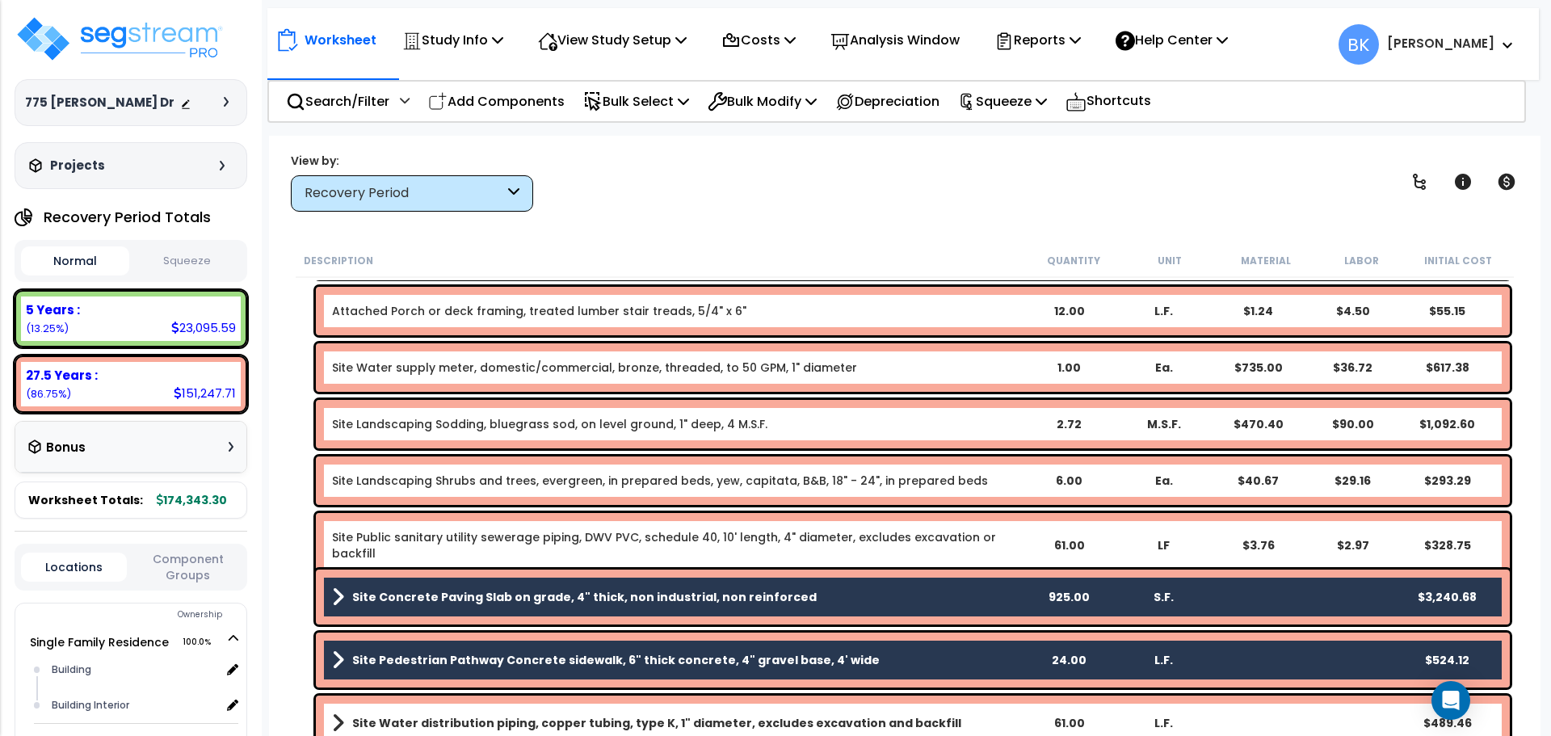
click at [431, 474] on link "Site Landscaping Shrubs and trees, evergreen, in prepared beds, yew, capitata, …" at bounding box center [660, 481] width 656 height 16
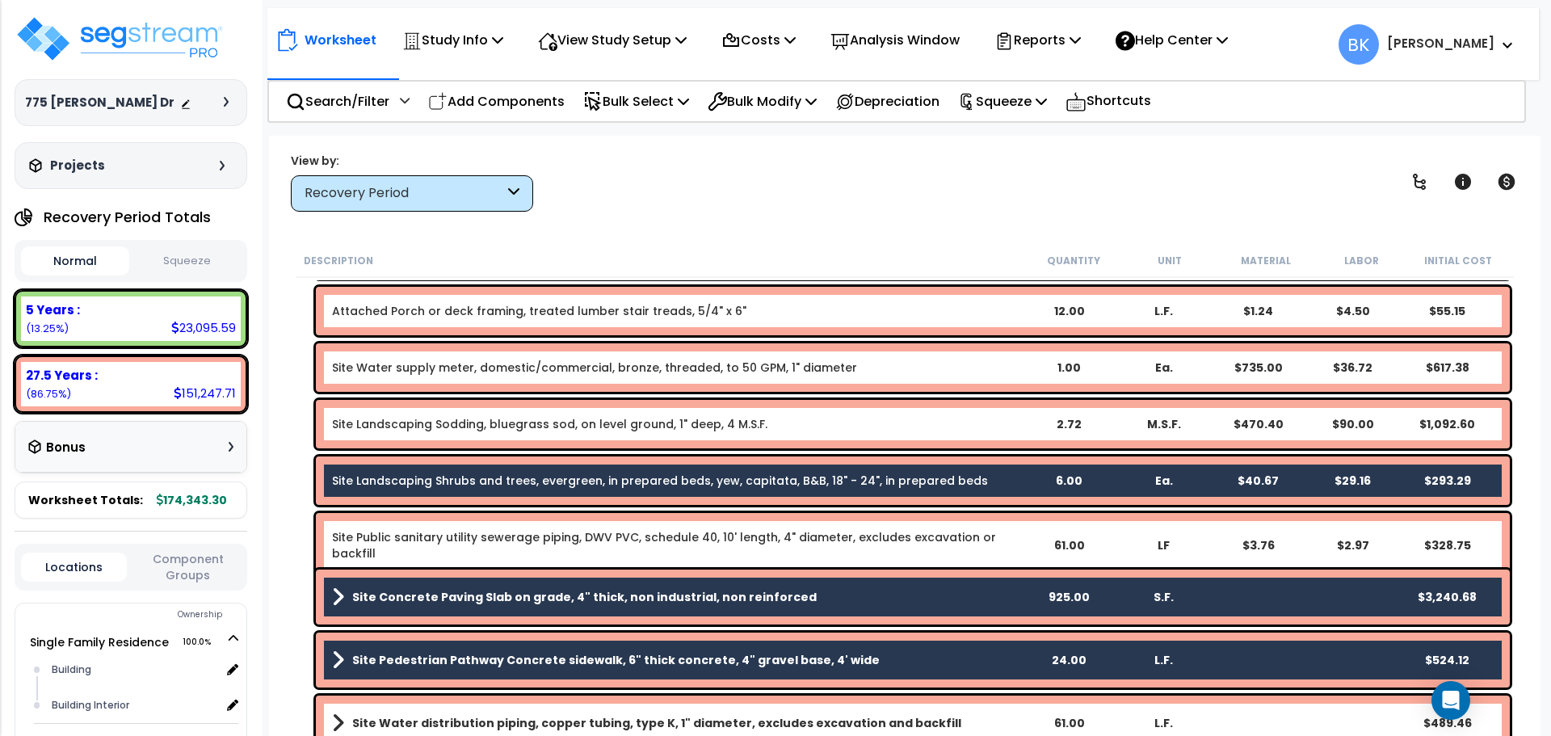
click at [451, 427] on link "Site Landscaping Sodding, bluegrass sod, on level ground, 1" deep, 4 M.S.F." at bounding box center [549, 424] width 435 height 16
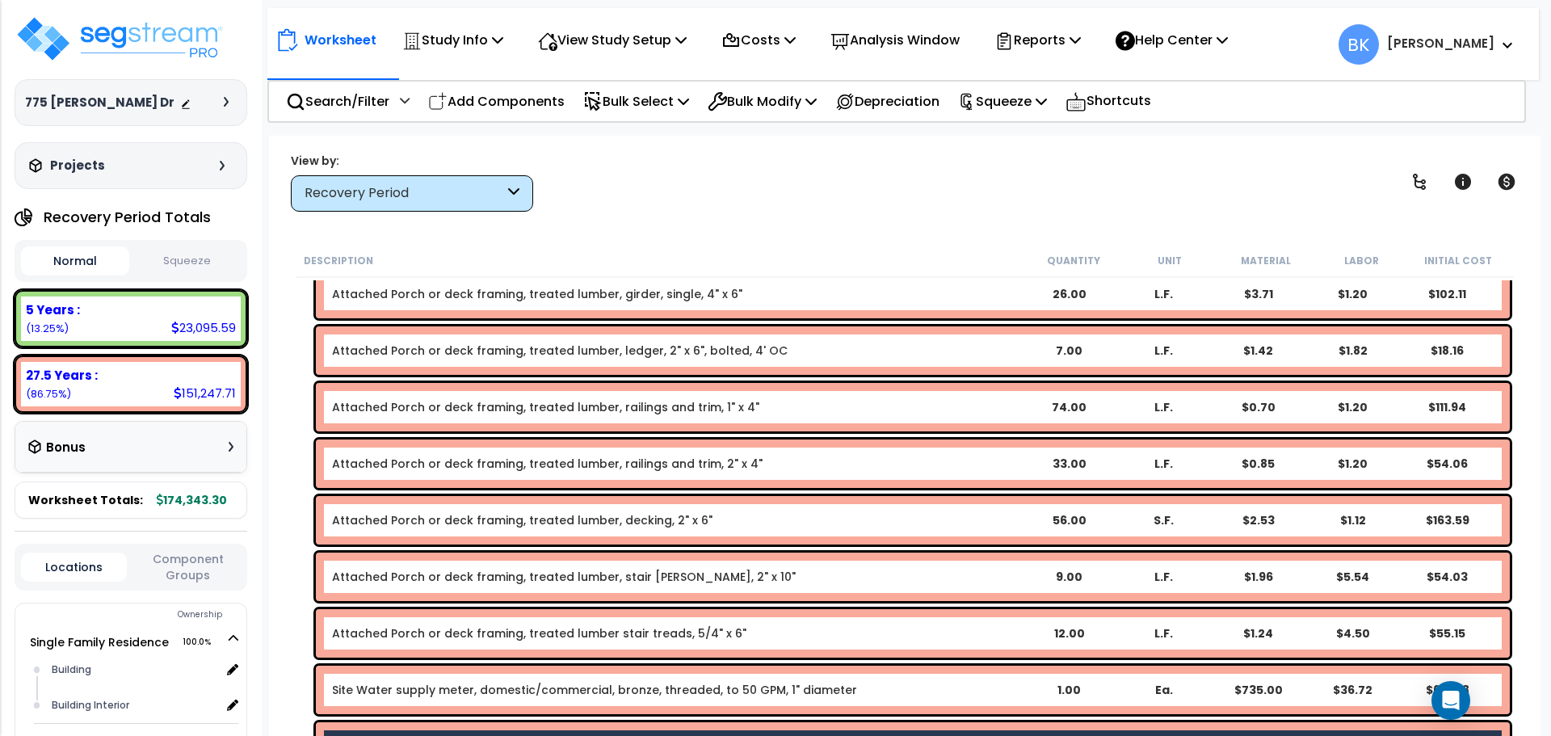
scroll to position [4750, 0]
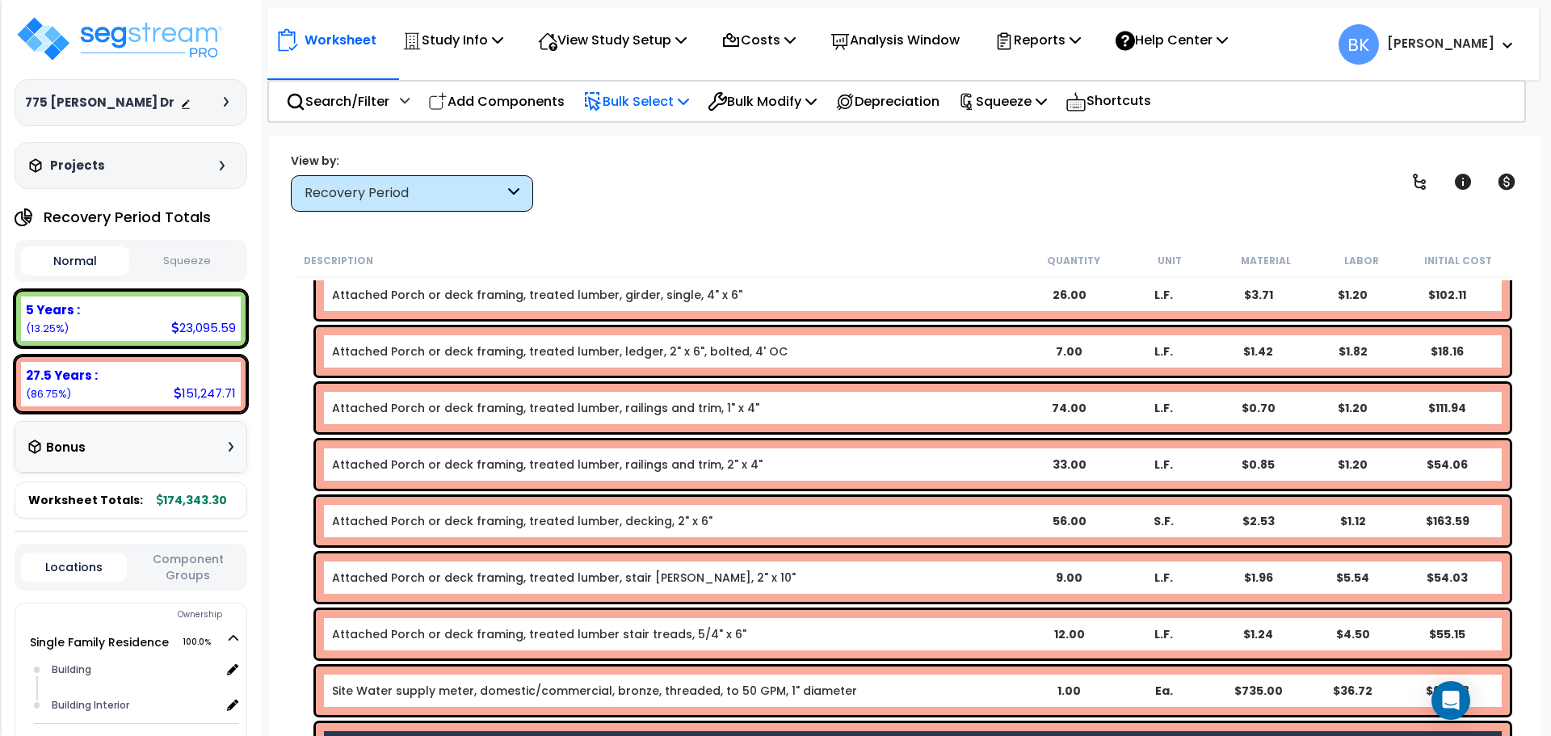
click at [668, 102] on p "Bulk Select" at bounding box center [636, 101] width 106 height 22
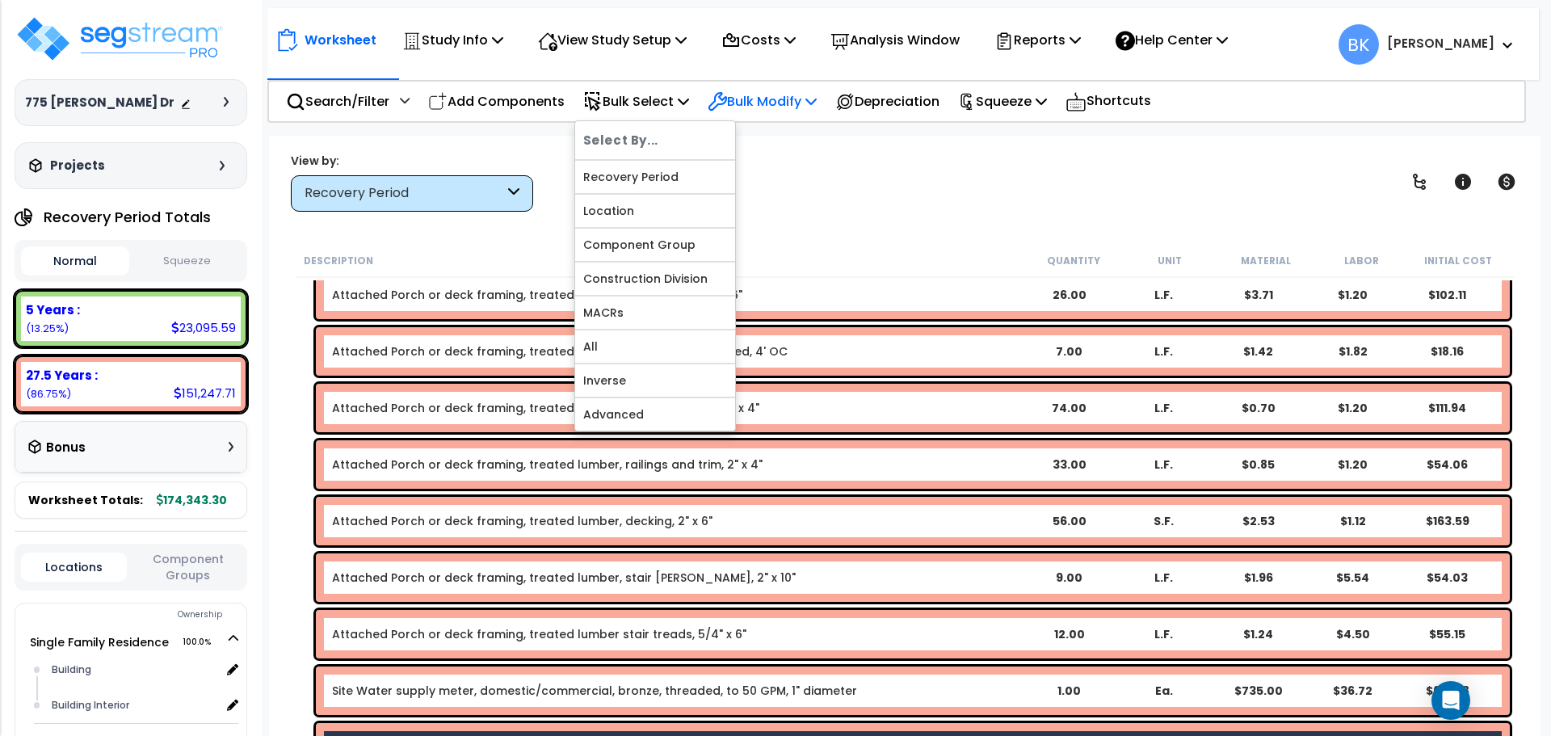
click at [749, 95] on p "Bulk Modify" at bounding box center [762, 101] width 109 height 22
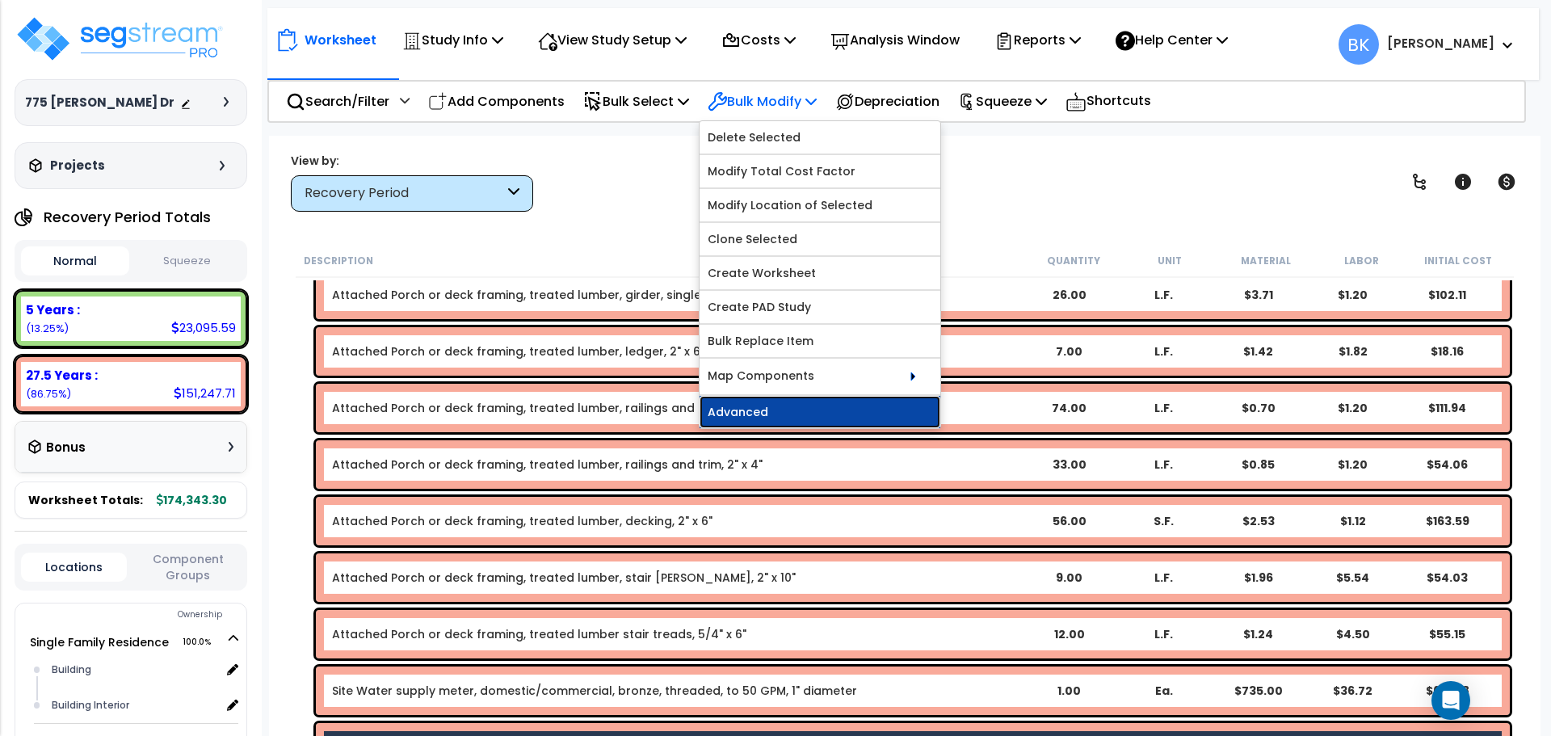
click at [784, 406] on link "Advanced" at bounding box center [820, 412] width 241 height 32
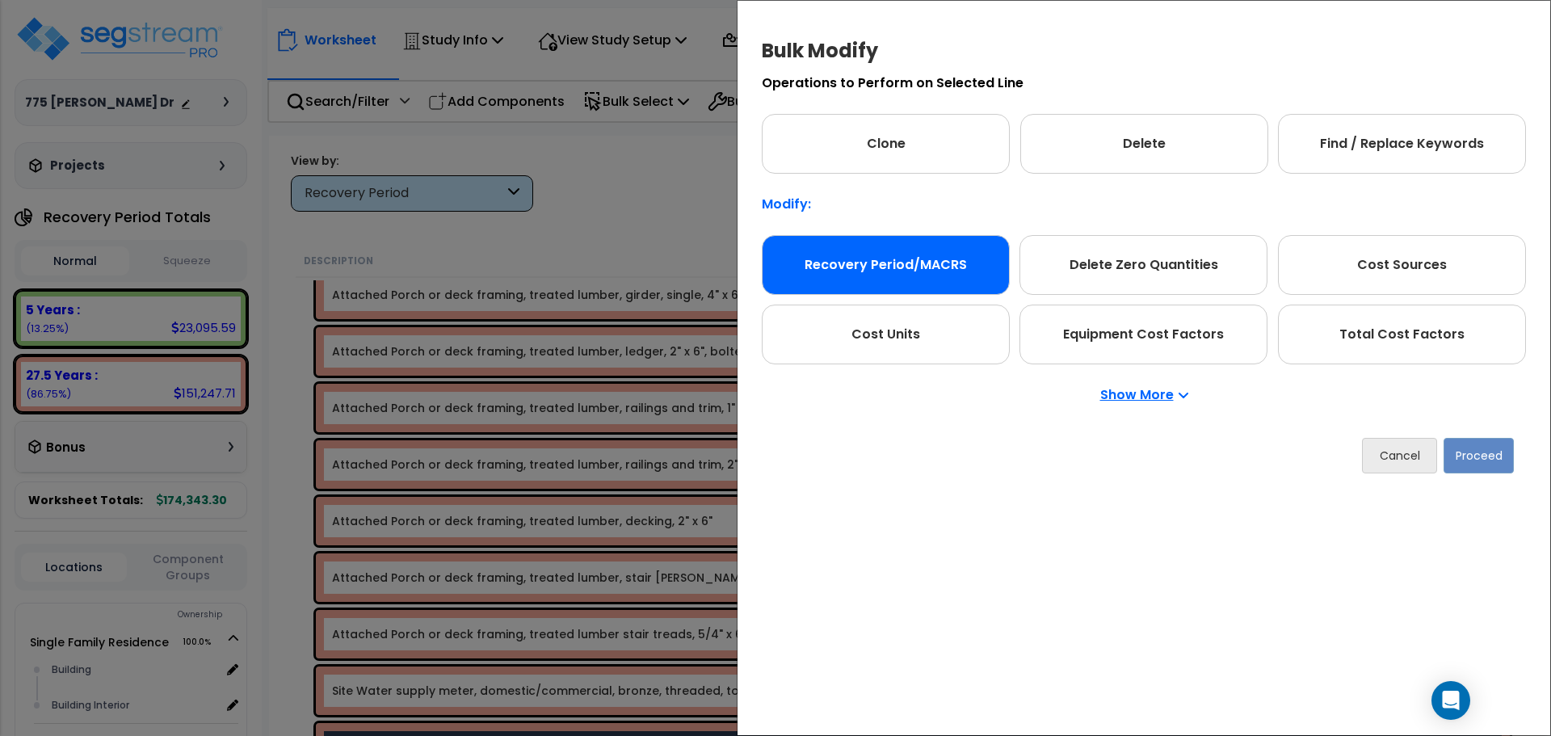
click at [890, 267] on div "Recovery Period/MACRS" at bounding box center [886, 265] width 248 height 60
click at [1479, 446] on button "Proceed" at bounding box center [1479, 456] width 70 height 36
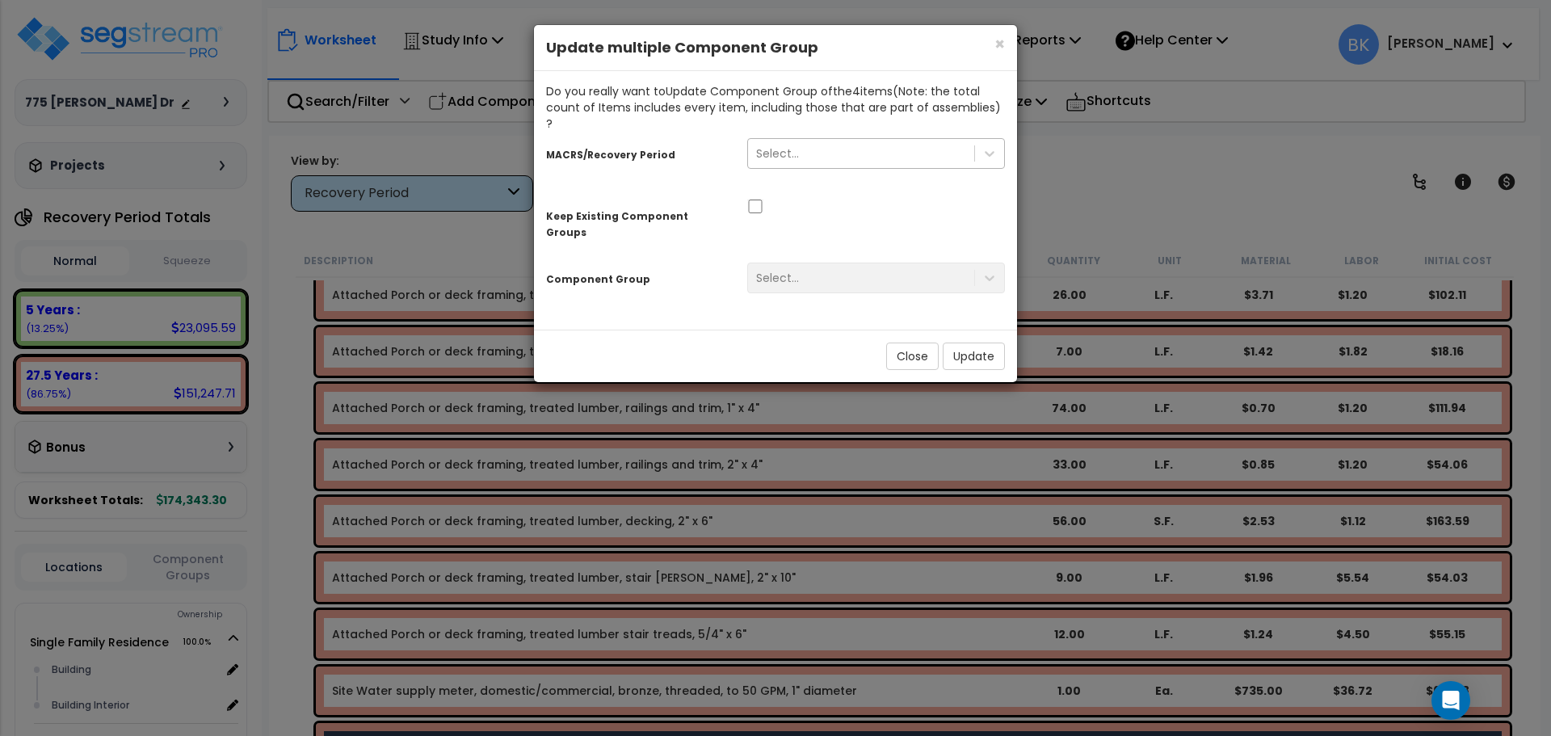
click at [788, 145] on div "Select..." at bounding box center [777, 153] width 43 height 16
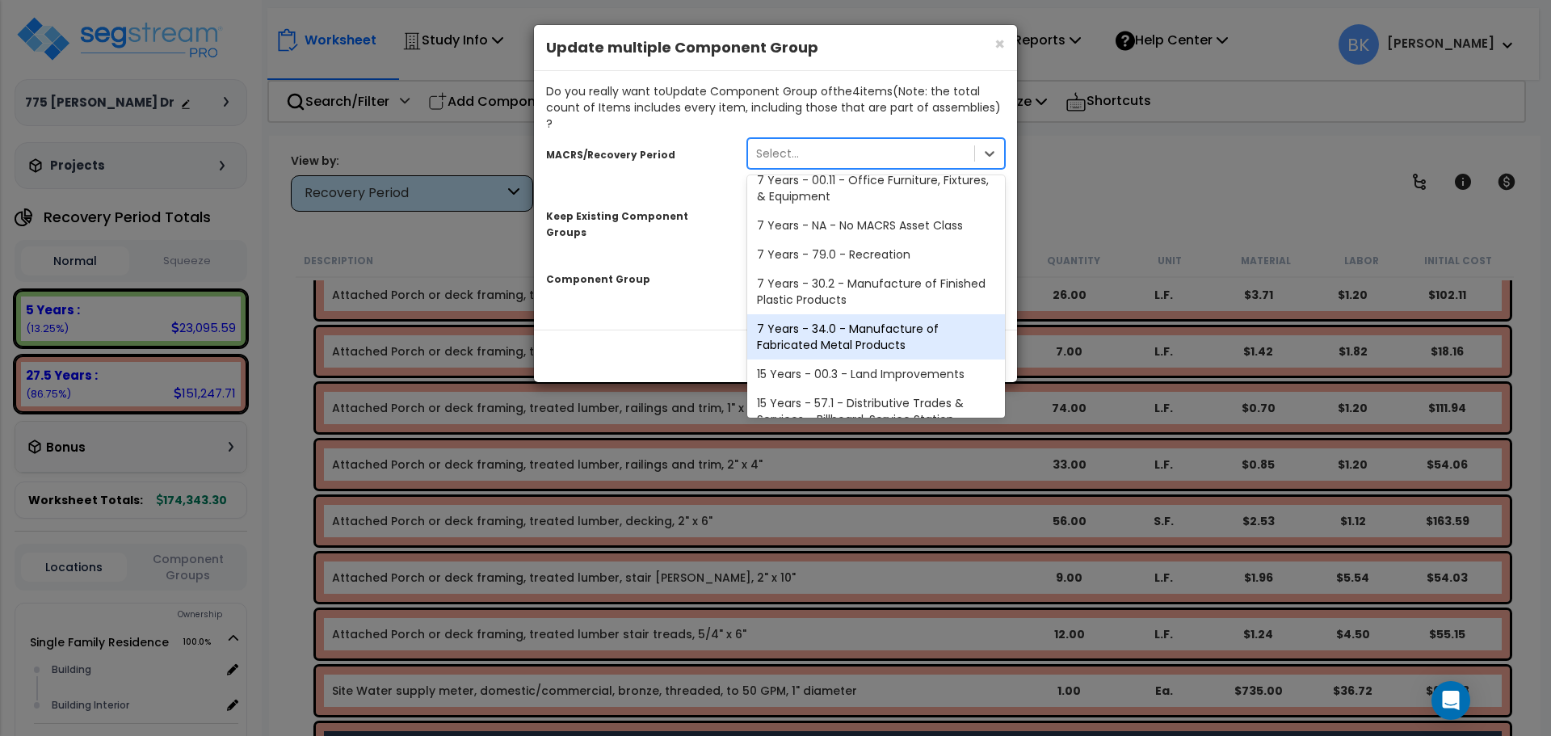
scroll to position [162, 0]
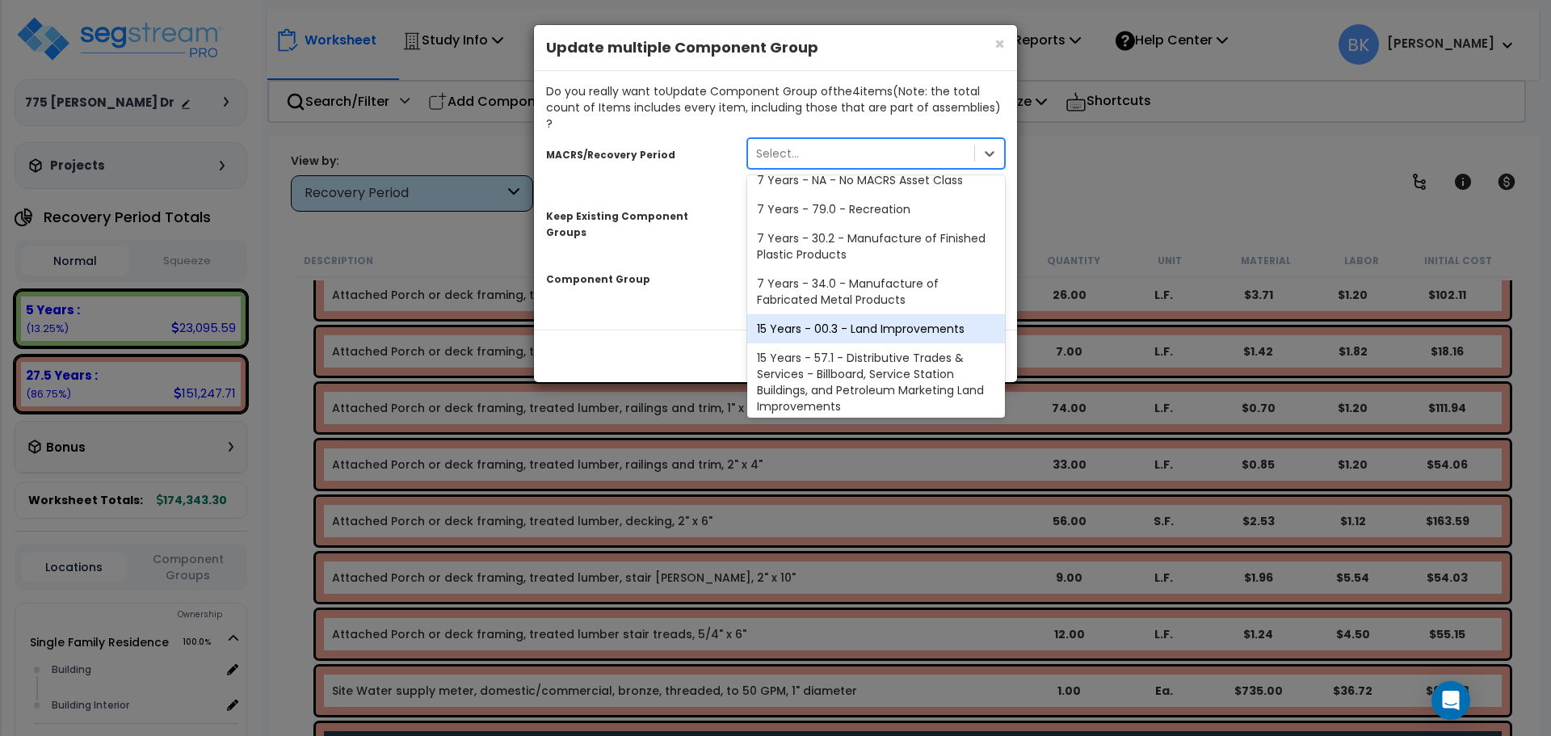
click at [823, 315] on div "15 Years - 00.3 - Land Improvements" at bounding box center [876, 328] width 258 height 29
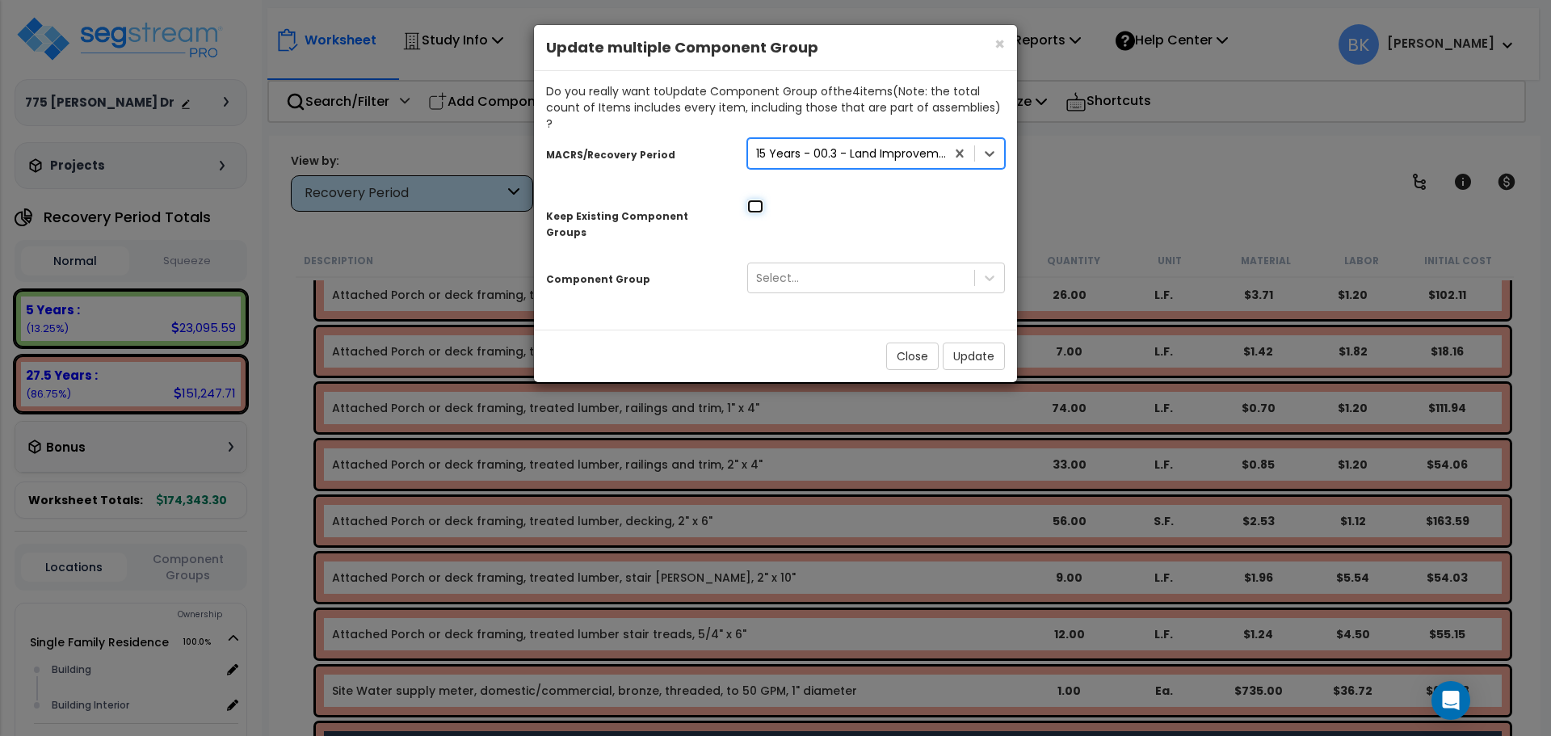
click at [763, 200] on input "checkbox" at bounding box center [755, 207] width 16 height 14
checkbox input "true"
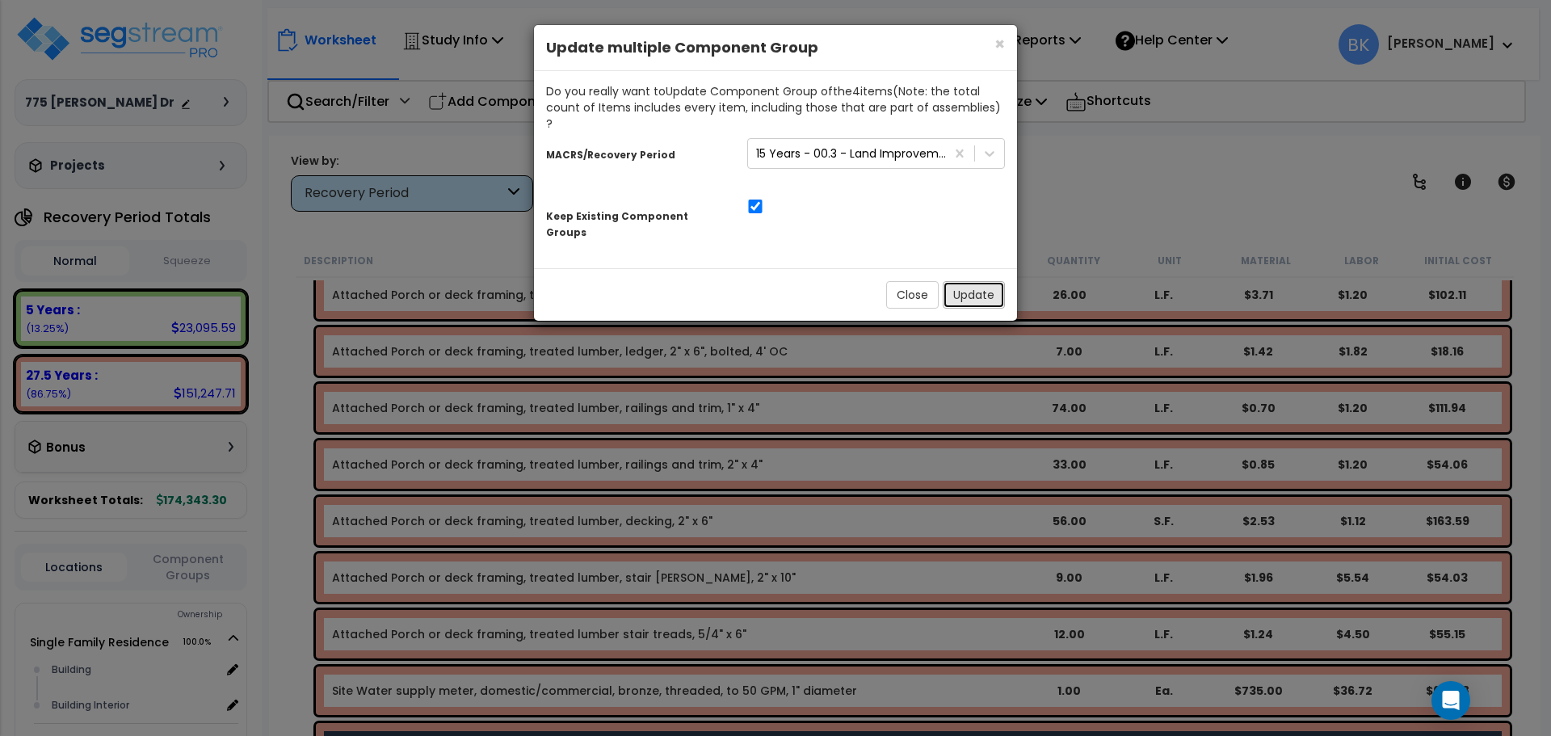
click at [962, 281] on button "Update" at bounding box center [974, 294] width 62 height 27
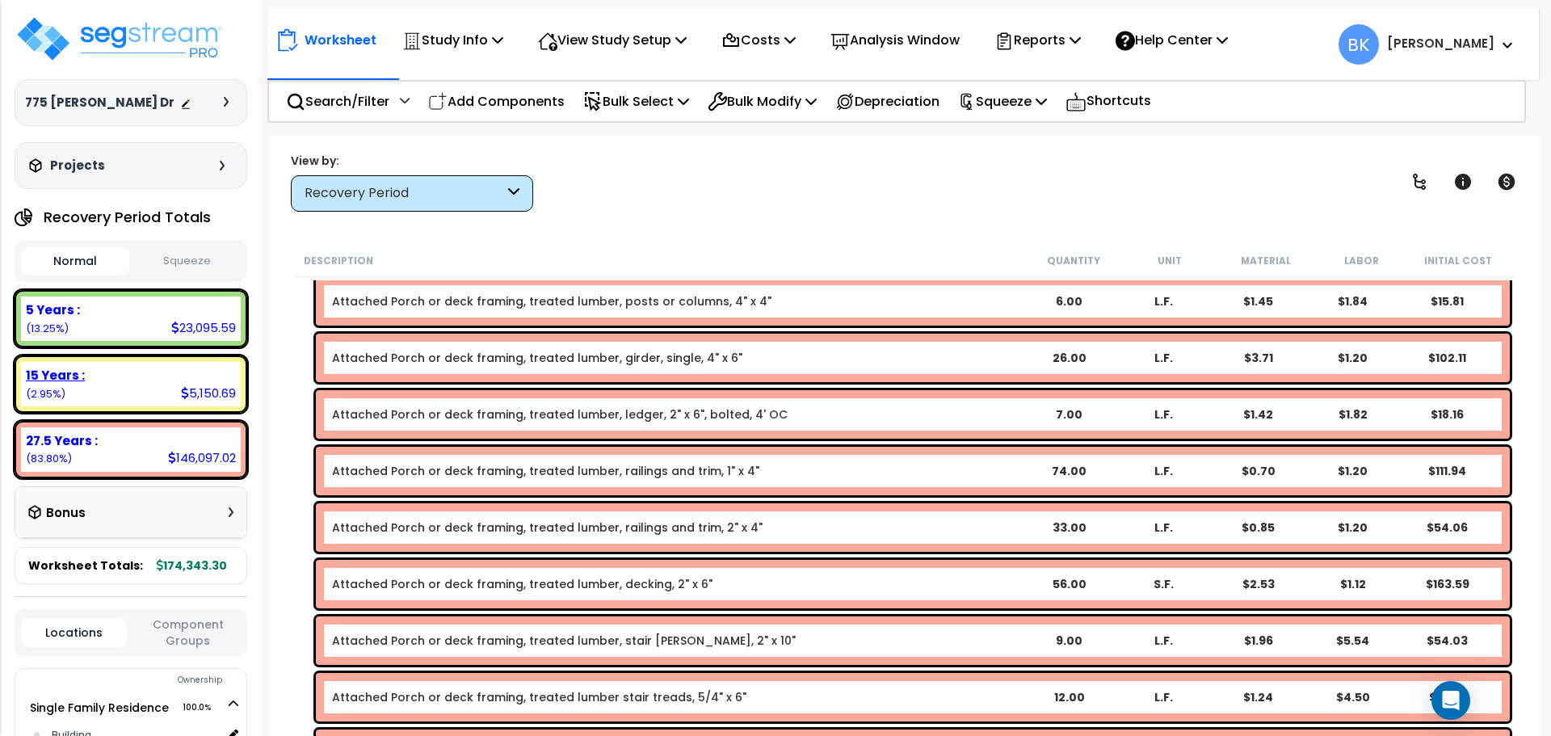
click at [95, 384] on div "15 Years : 5,150.69 (2.95%)" at bounding box center [131, 384] width 220 height 44
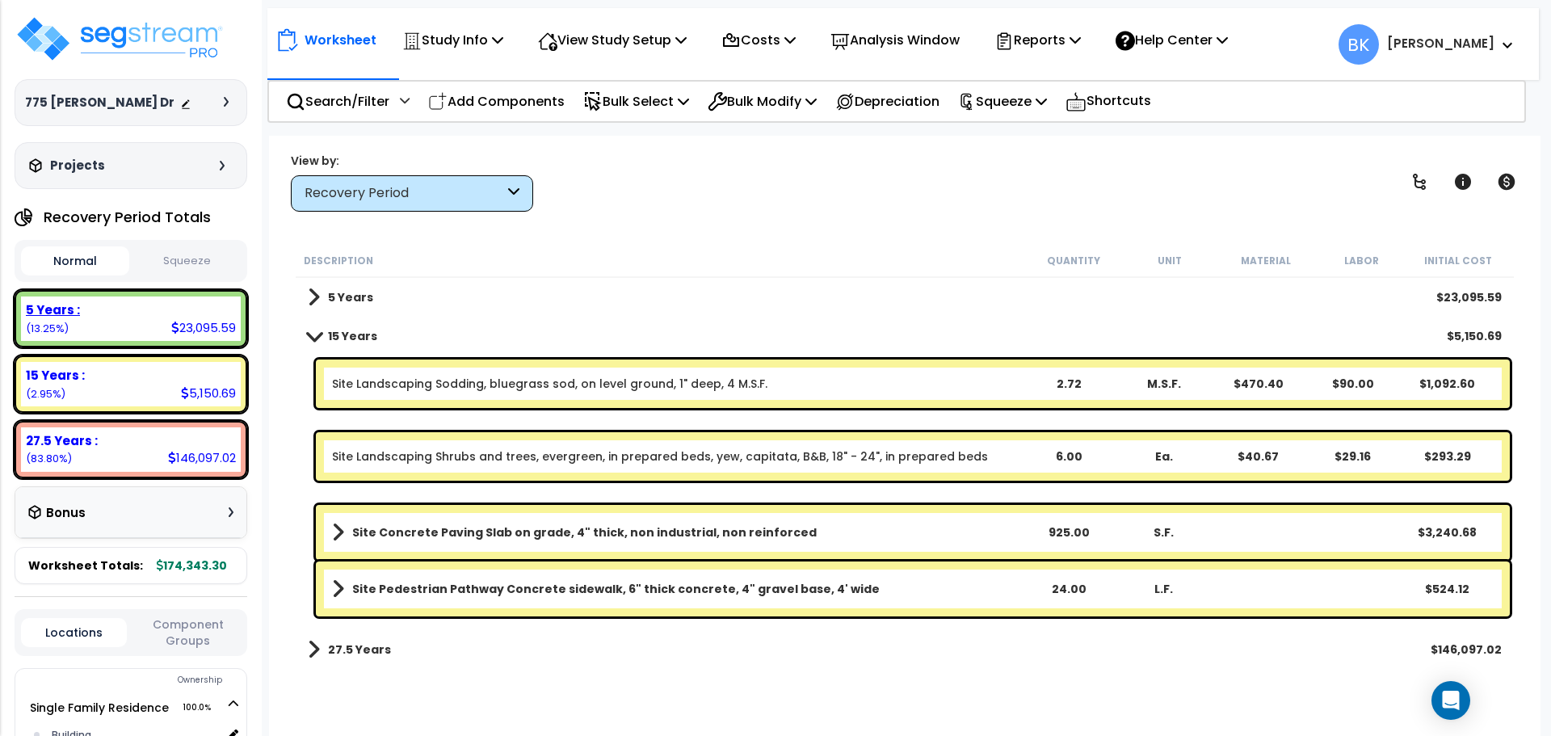
click at [133, 330] on div "5 Years : 23,095.59 (13.25%)" at bounding box center [131, 318] width 220 height 44
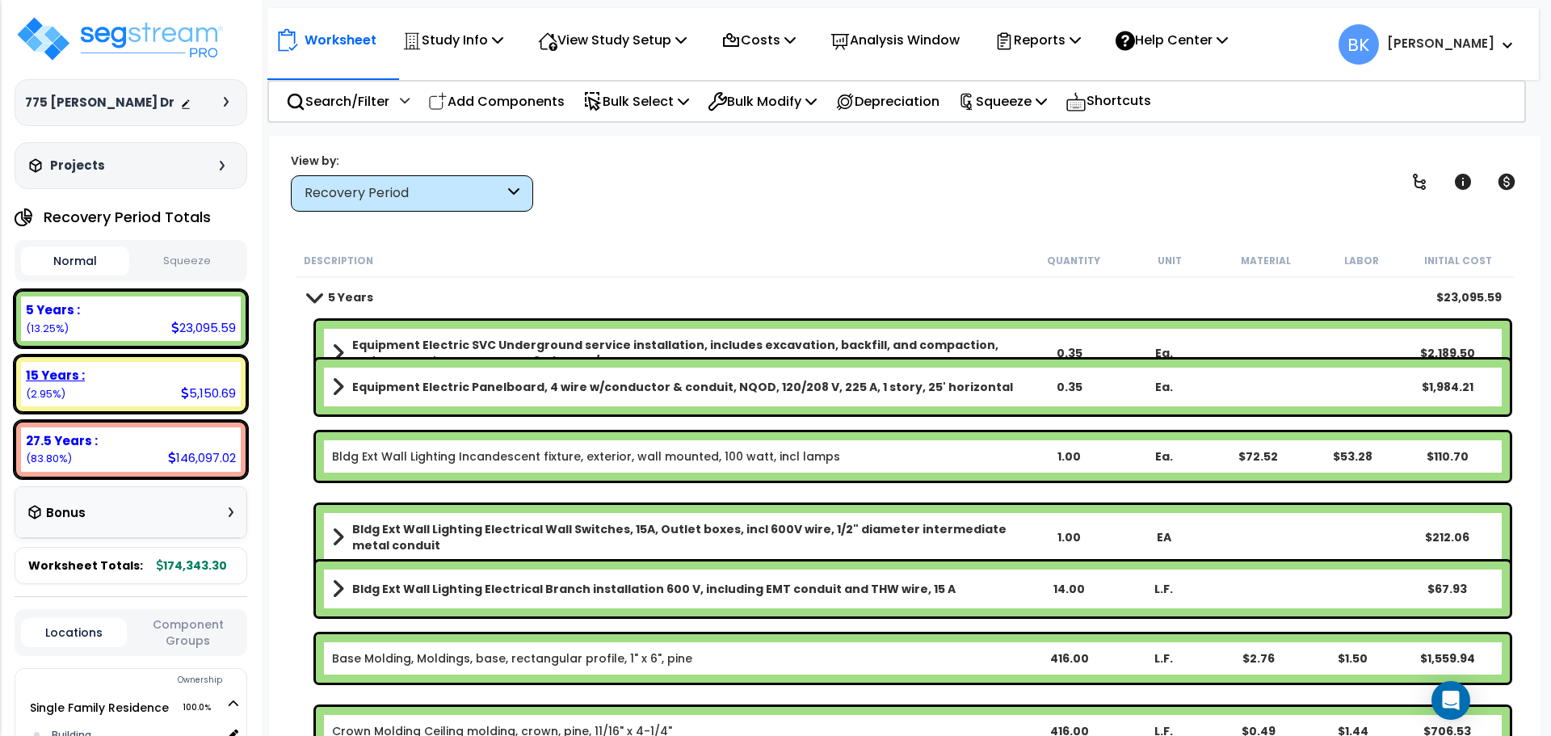
click at [159, 408] on div "15 Years : 5,150.69 (2.95%)" at bounding box center [131, 383] width 233 height 57
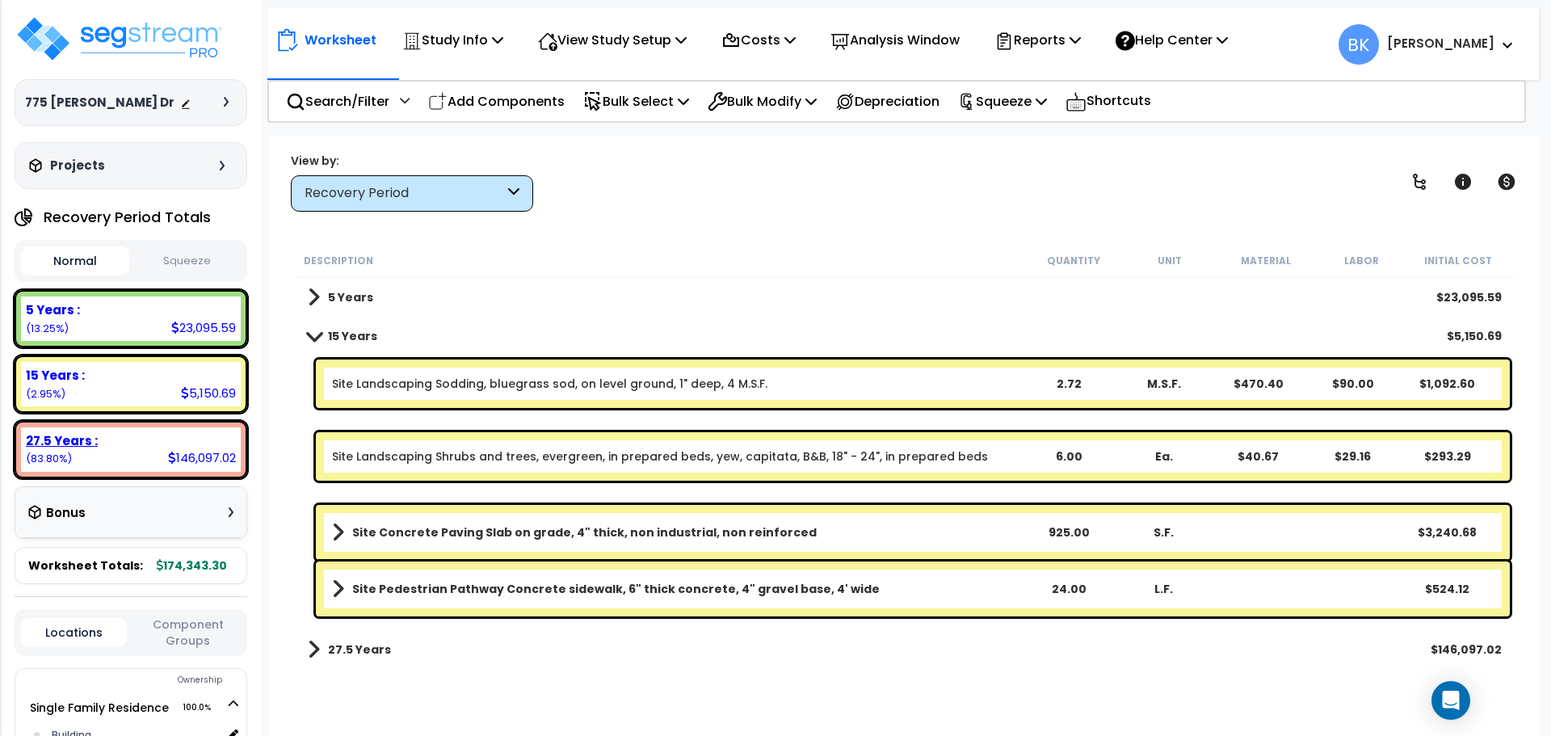
click at [165, 450] on div "27.5 Years : 146,097.02 (83.80%)" at bounding box center [131, 449] width 220 height 44
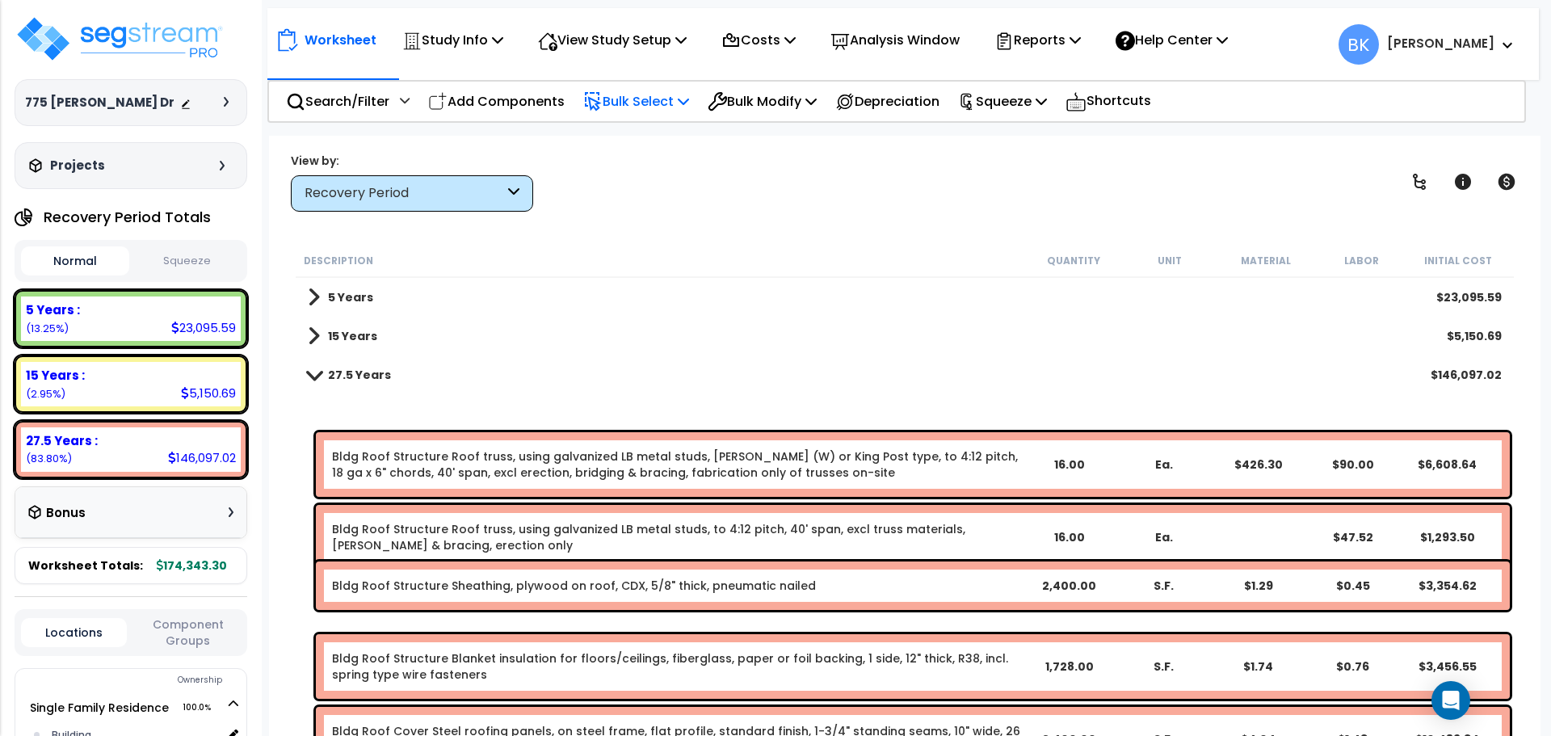
click at [669, 100] on p "Bulk Select" at bounding box center [636, 101] width 106 height 22
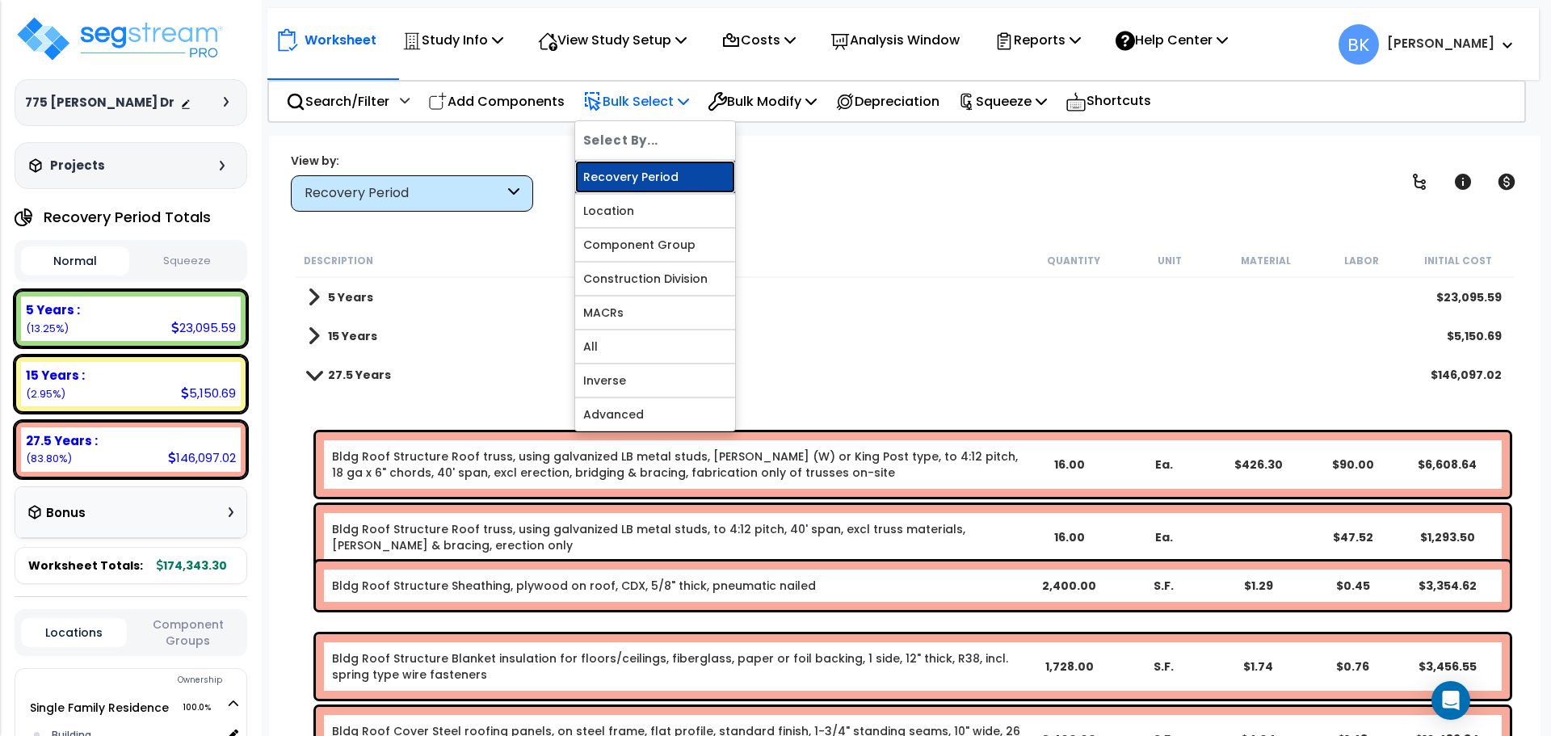
click at [666, 171] on link "Recovery Period" at bounding box center [655, 177] width 160 height 32
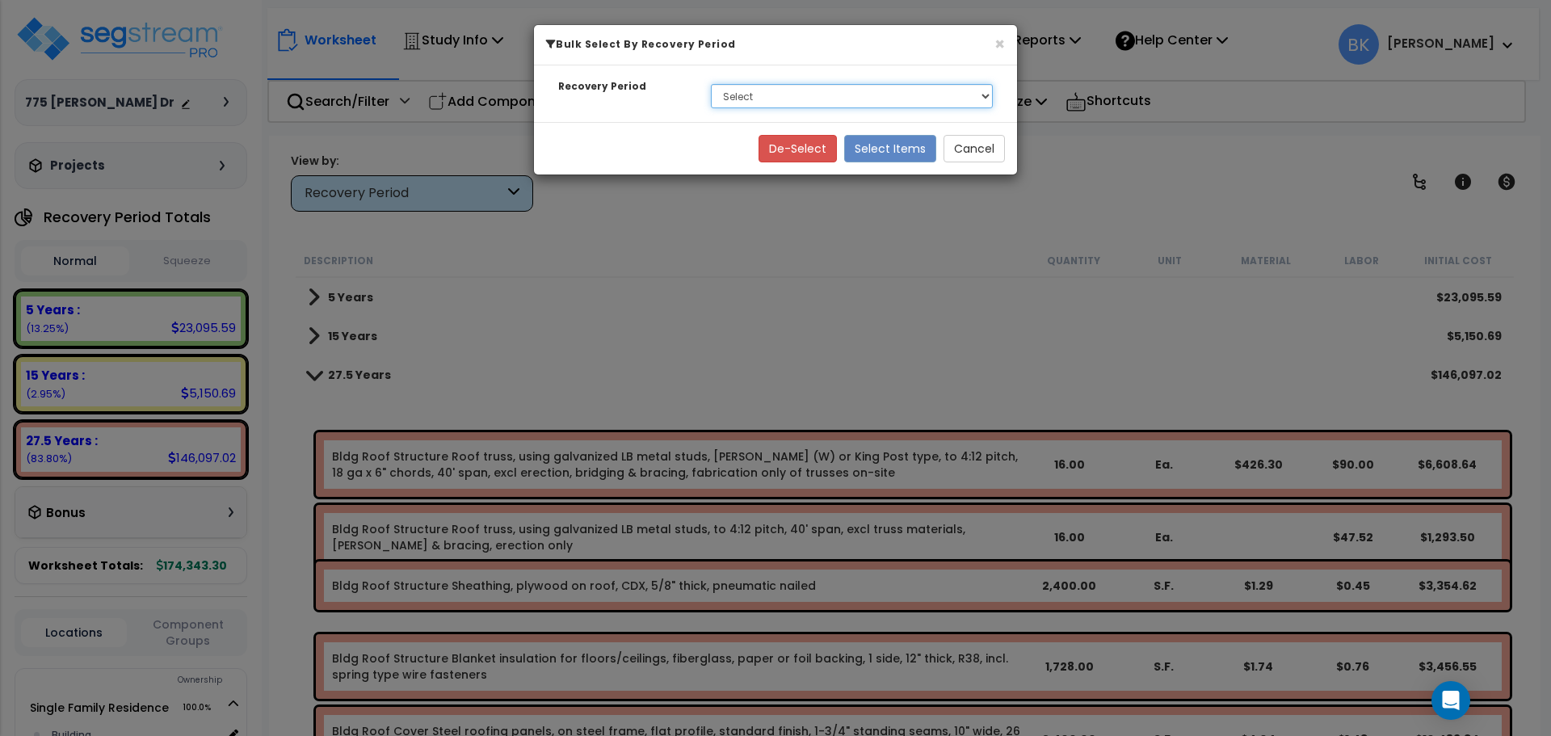
click at [778, 103] on select "Select 5 Years 27.5 Years" at bounding box center [852, 96] width 282 height 24
select select "275Y"
click at [711, 84] on select "Select 5 Years 27.5 Years" at bounding box center [852, 96] width 282 height 24
click at [889, 149] on button "Select Items" at bounding box center [890, 148] width 92 height 27
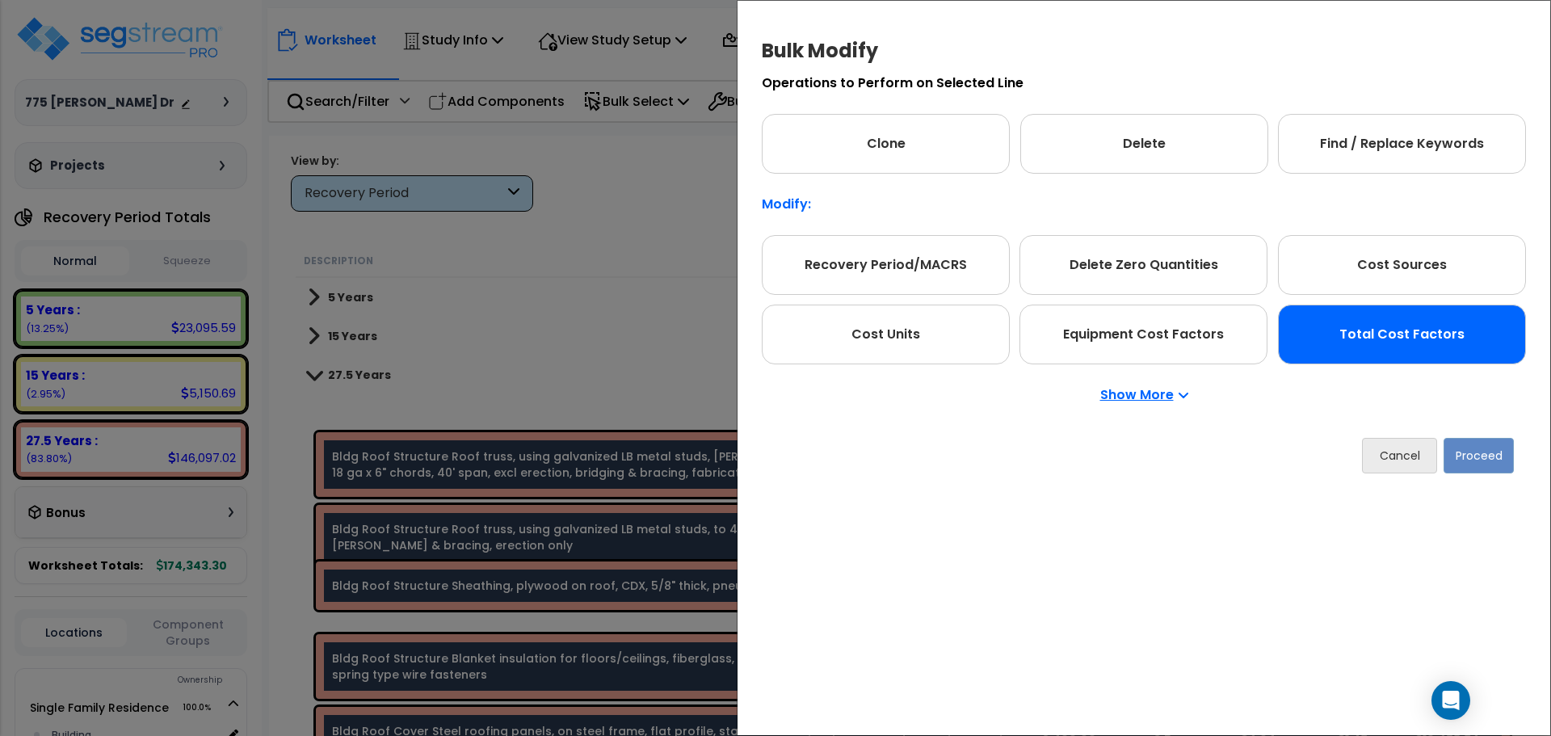
click at [1351, 344] on div "Total Cost Factors" at bounding box center [1402, 335] width 248 height 60
click at [1490, 457] on button "Proceed" at bounding box center [1479, 456] width 70 height 36
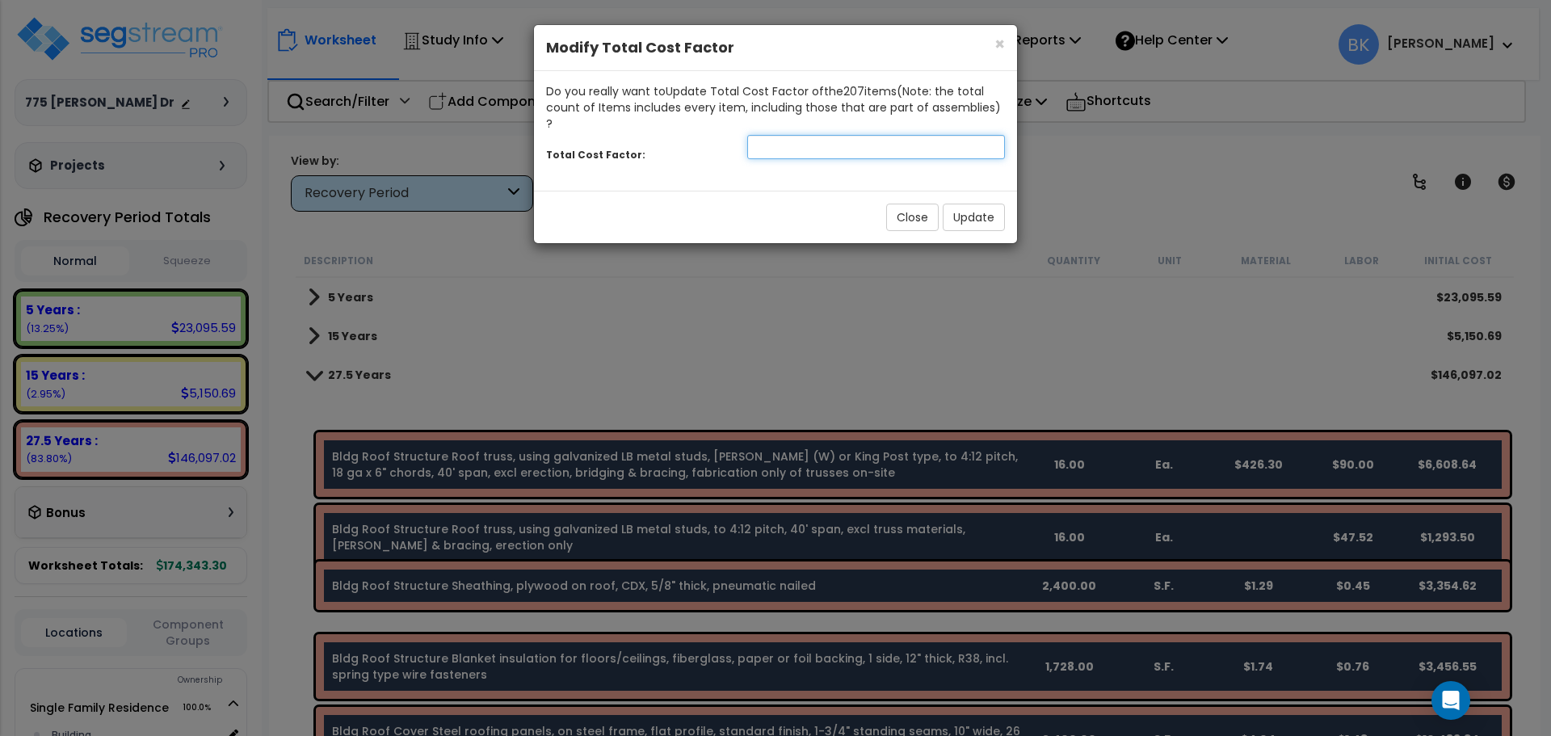
click at [770, 135] on input "number" at bounding box center [876, 147] width 258 height 24
type input "0.80"
click at [998, 205] on button "Update" at bounding box center [974, 217] width 62 height 27
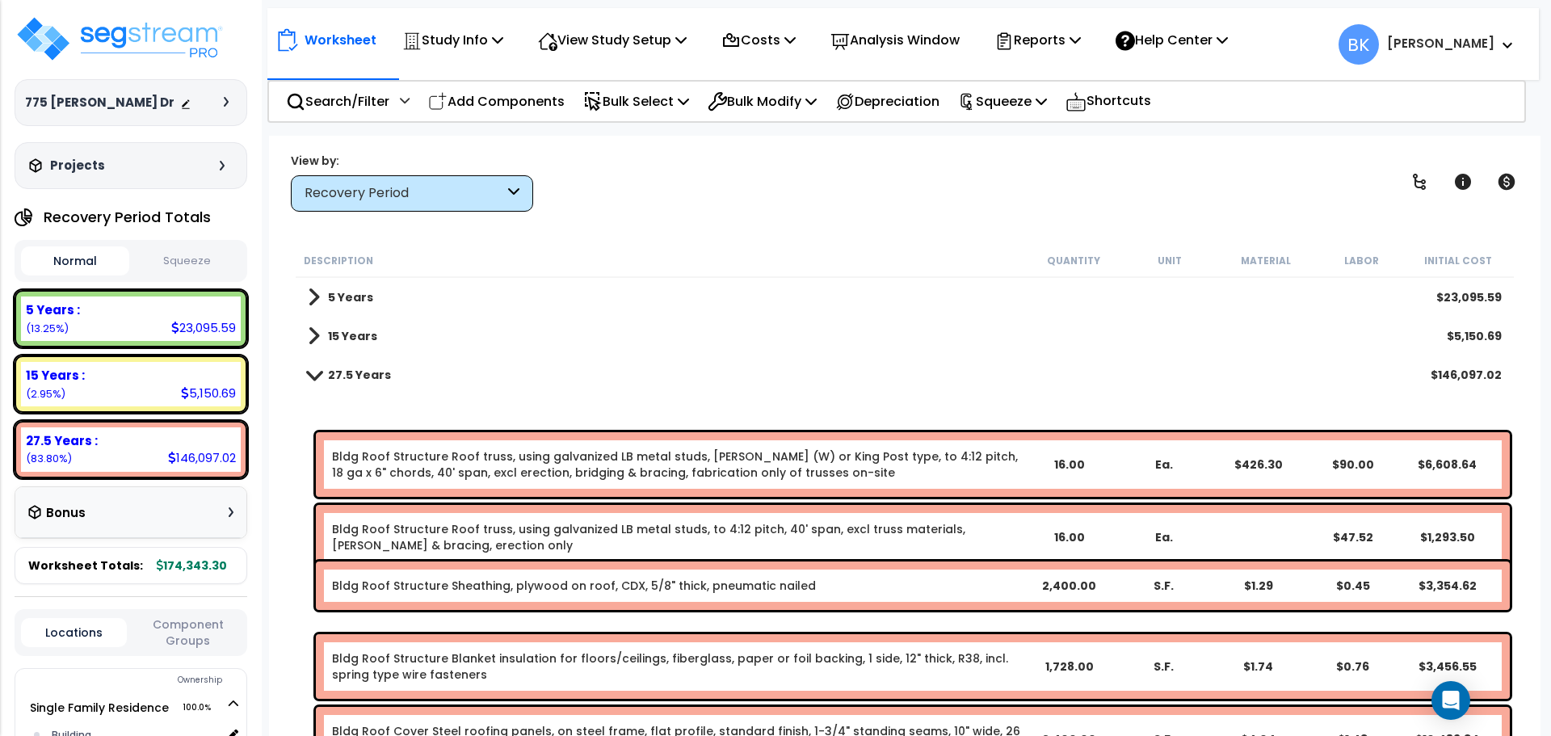
click at [316, 375] on span at bounding box center [314, 374] width 23 height 12
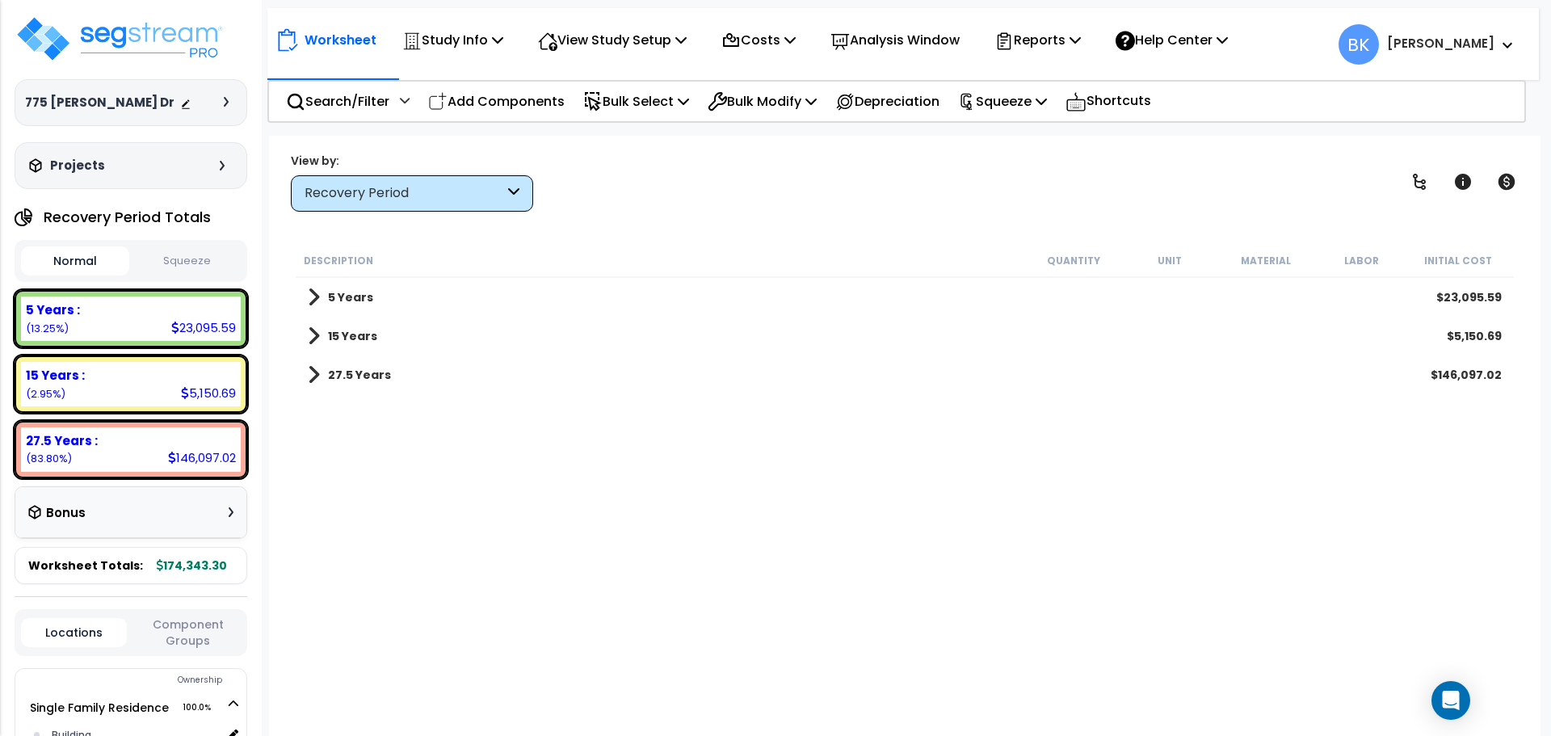
click at [316, 375] on span at bounding box center [314, 375] width 12 height 23
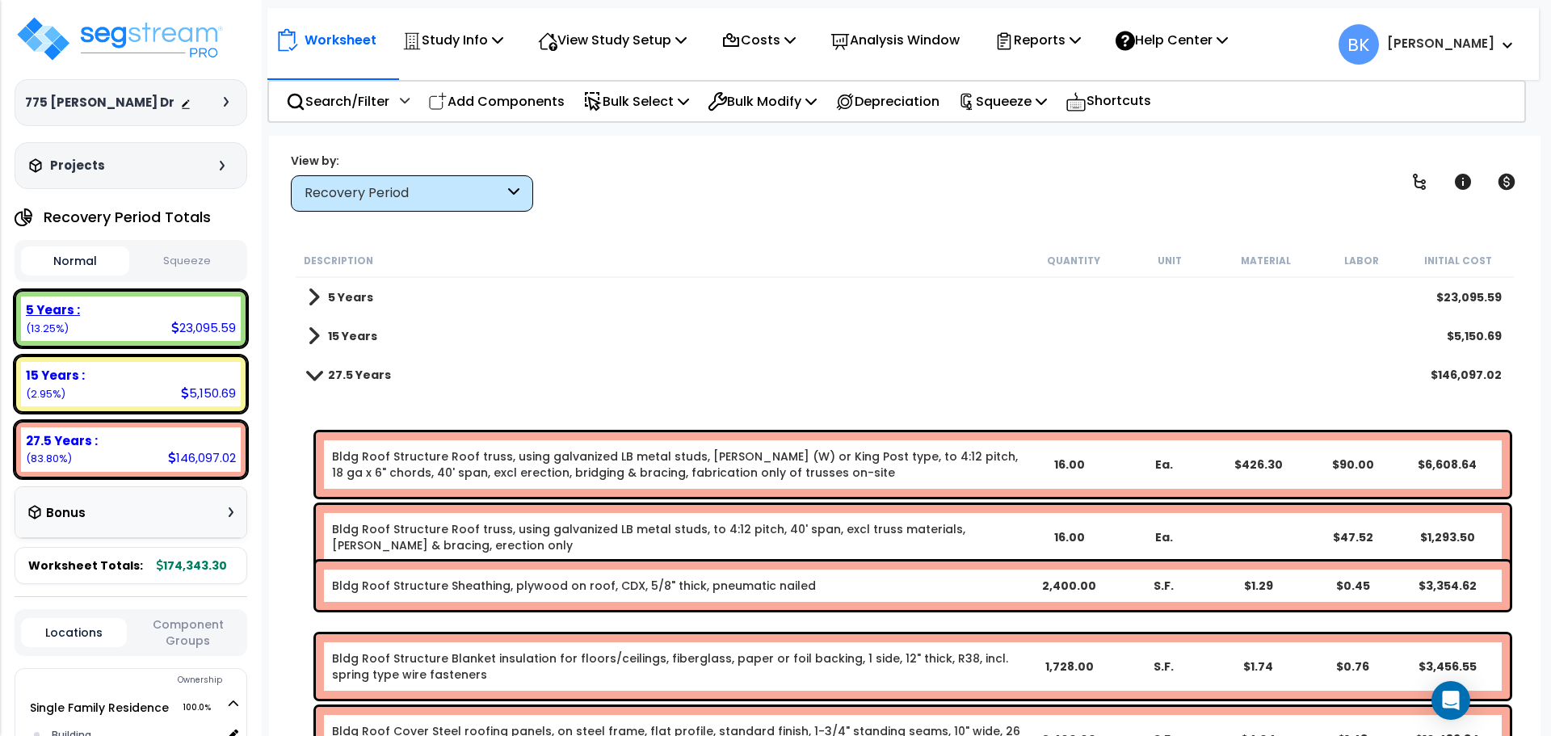
click at [137, 317] on div "5 Years :" at bounding box center [131, 309] width 210 height 17
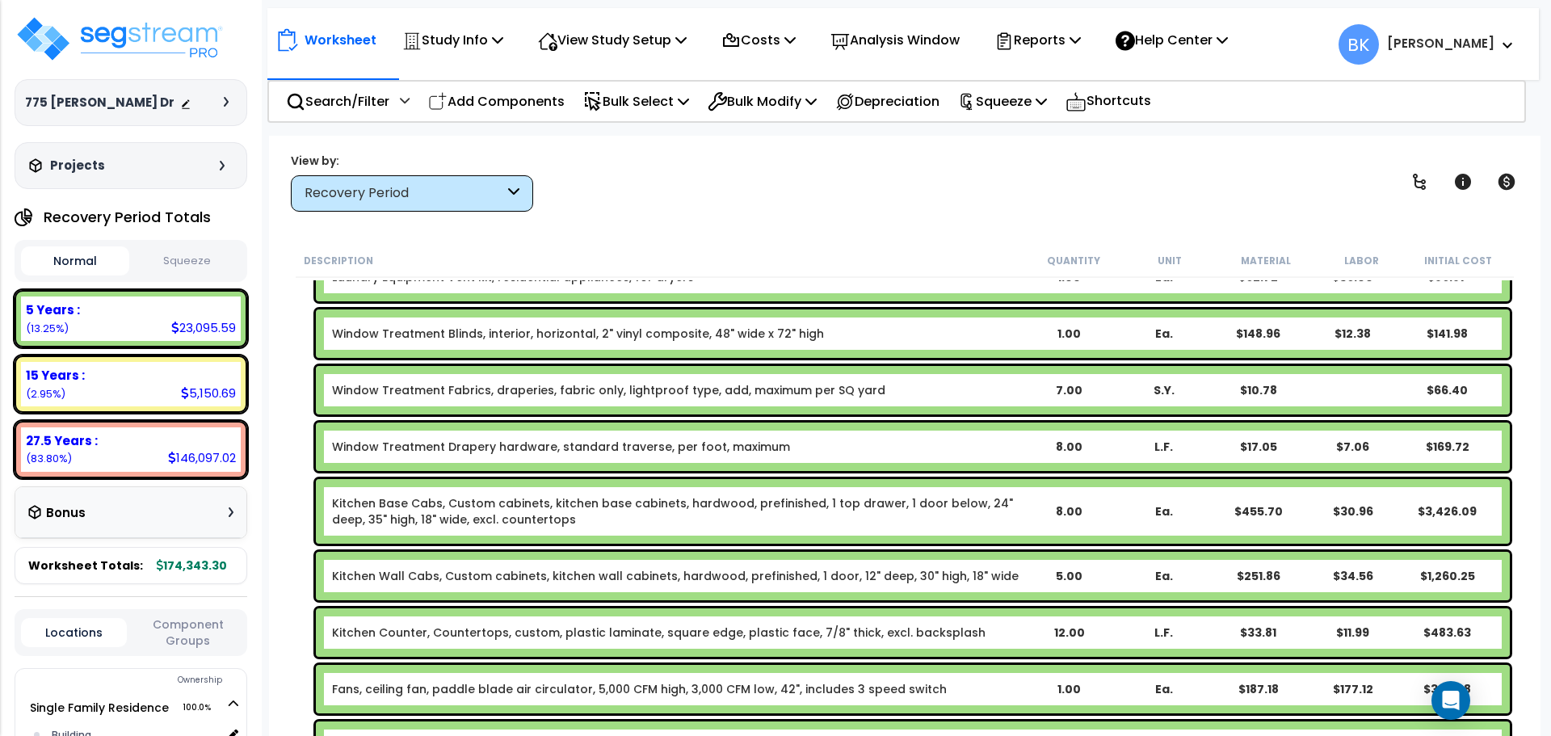
scroll to position [889, 0]
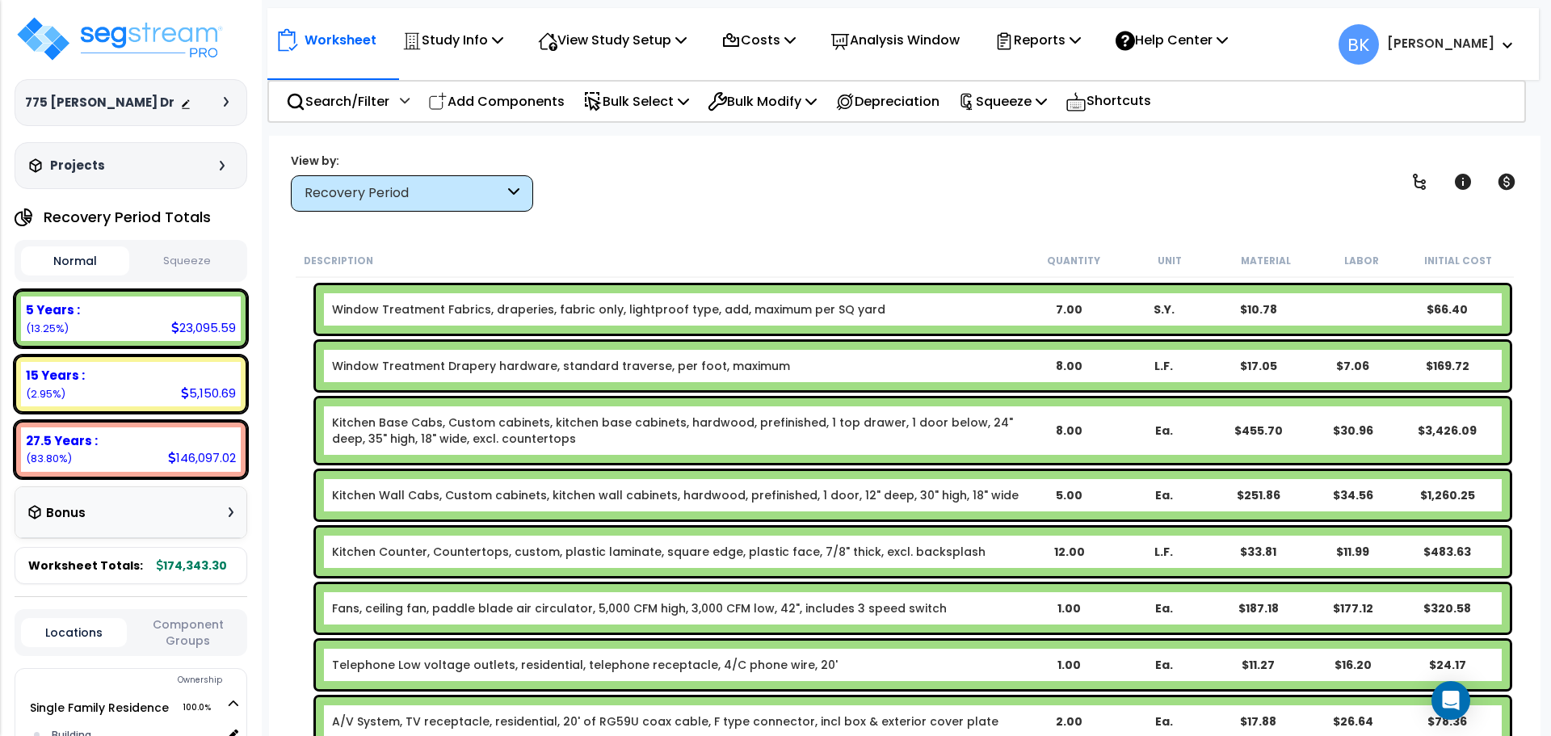
click at [402, 424] on link "Kitchen Base Cabs, Custom cabinets, kitchen base cabinets, hardwood, prefinishe…" at bounding box center [676, 430] width 689 height 32
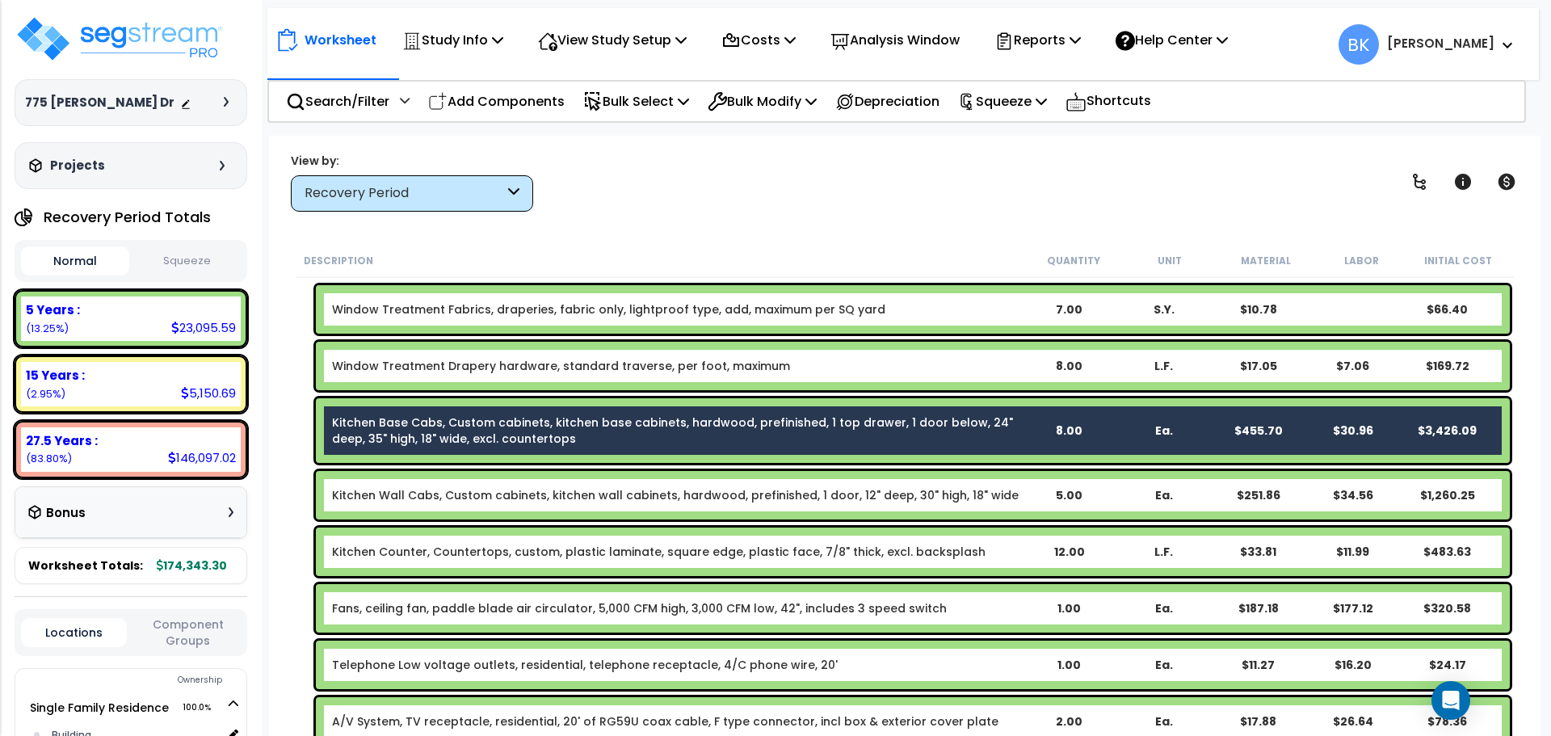
click at [399, 491] on link "Kitchen Wall Cabs, Custom cabinets, kitchen wall cabinets, hardwood, prefinishe…" at bounding box center [675, 495] width 687 height 16
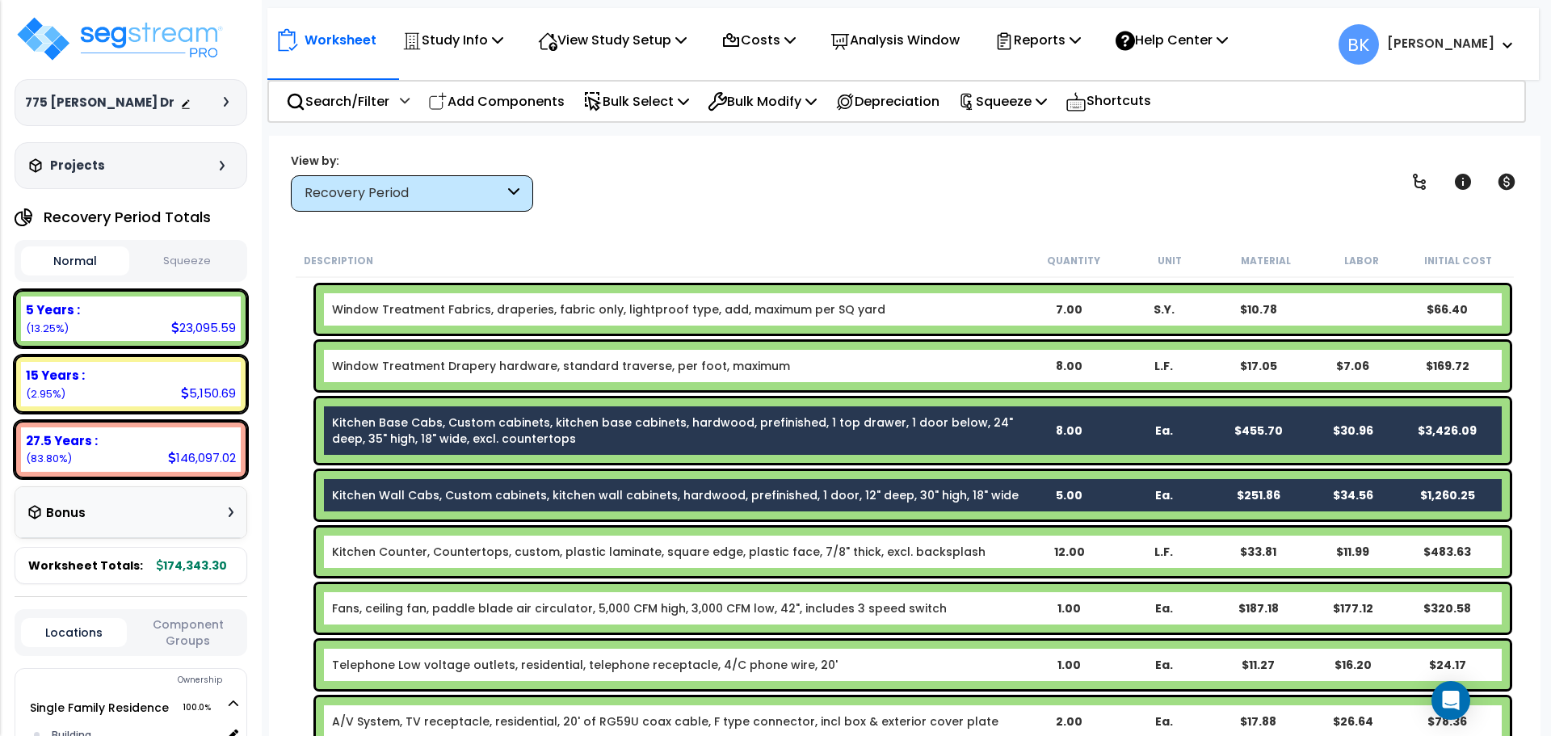
click at [405, 549] on link "Kitchen Counter, Countertops, custom, plastic laminate, square edge, plastic fa…" at bounding box center [659, 552] width 654 height 16
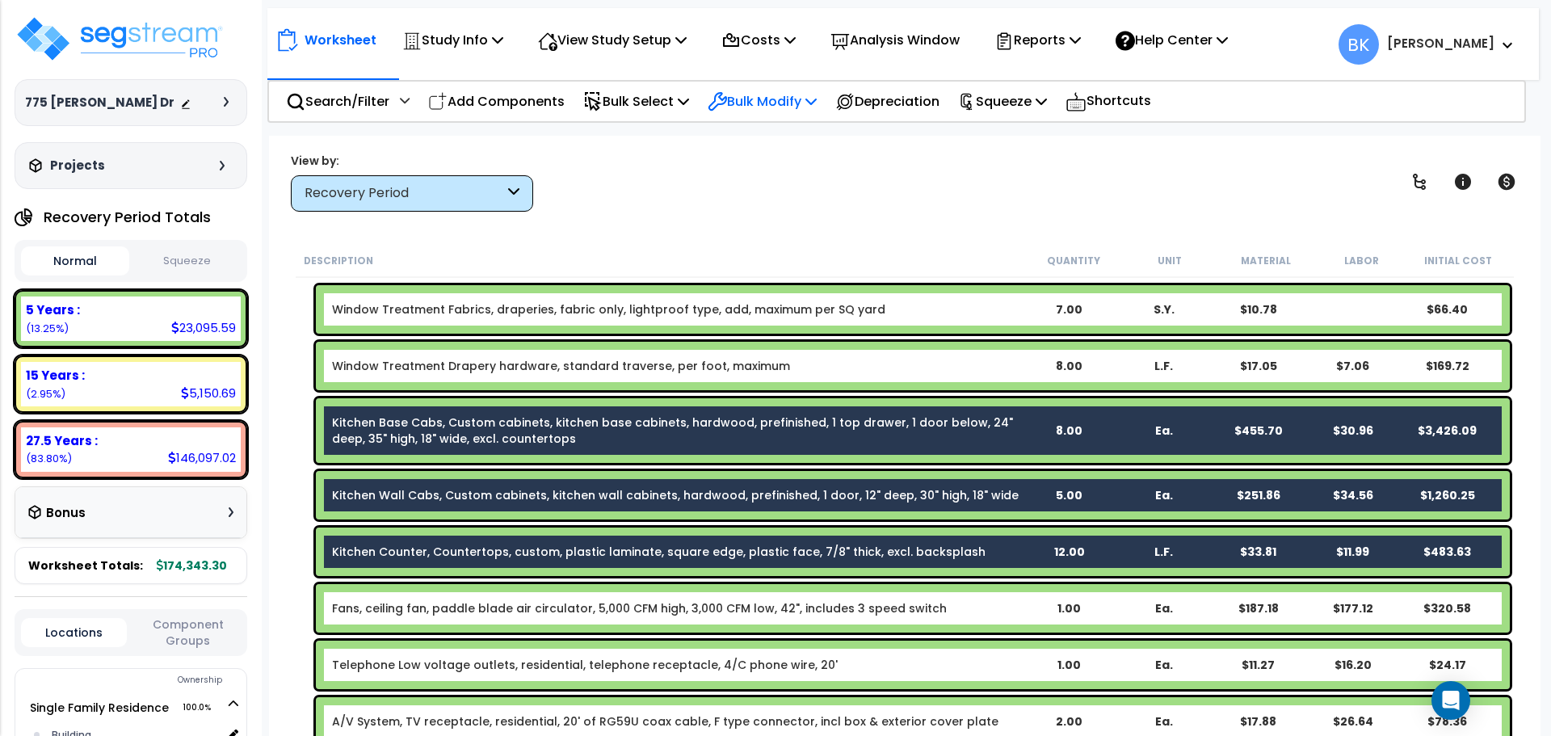
click at [740, 105] on p "Bulk Modify" at bounding box center [762, 101] width 109 height 22
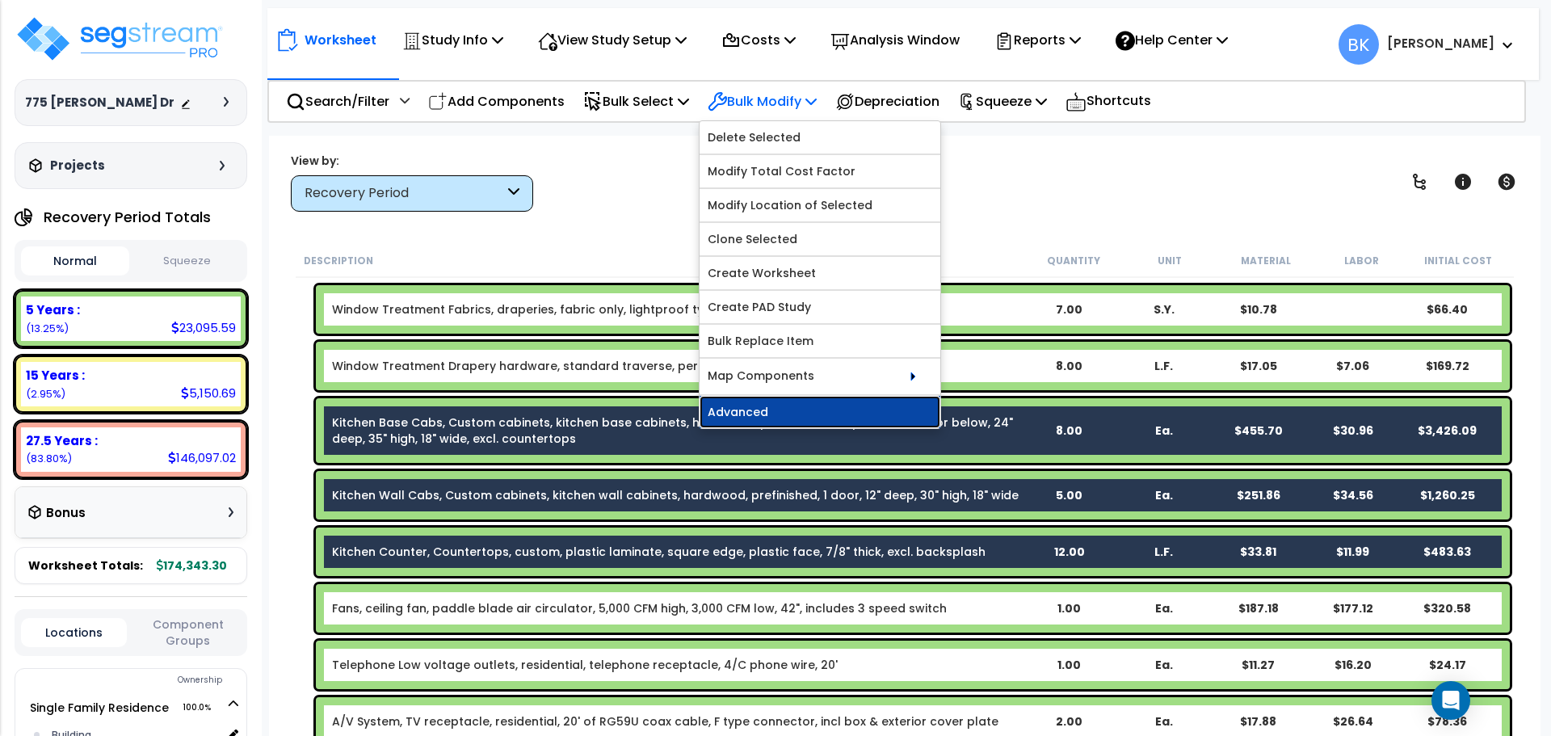
click at [784, 409] on link "Advanced" at bounding box center [820, 412] width 241 height 32
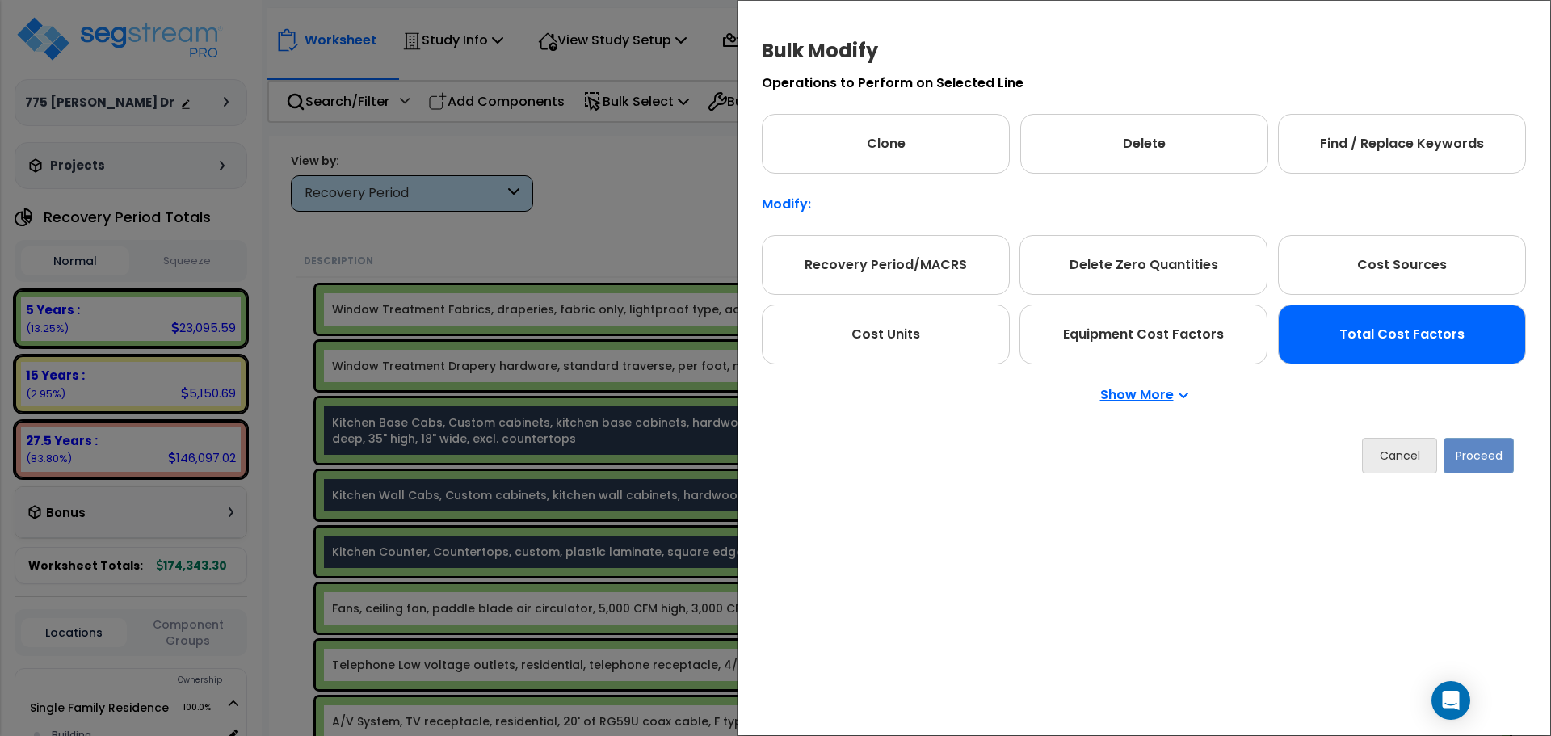
click at [1364, 351] on div "Total Cost Factors" at bounding box center [1402, 335] width 248 height 60
click at [1408, 453] on button "Cancel" at bounding box center [1399, 456] width 75 height 36
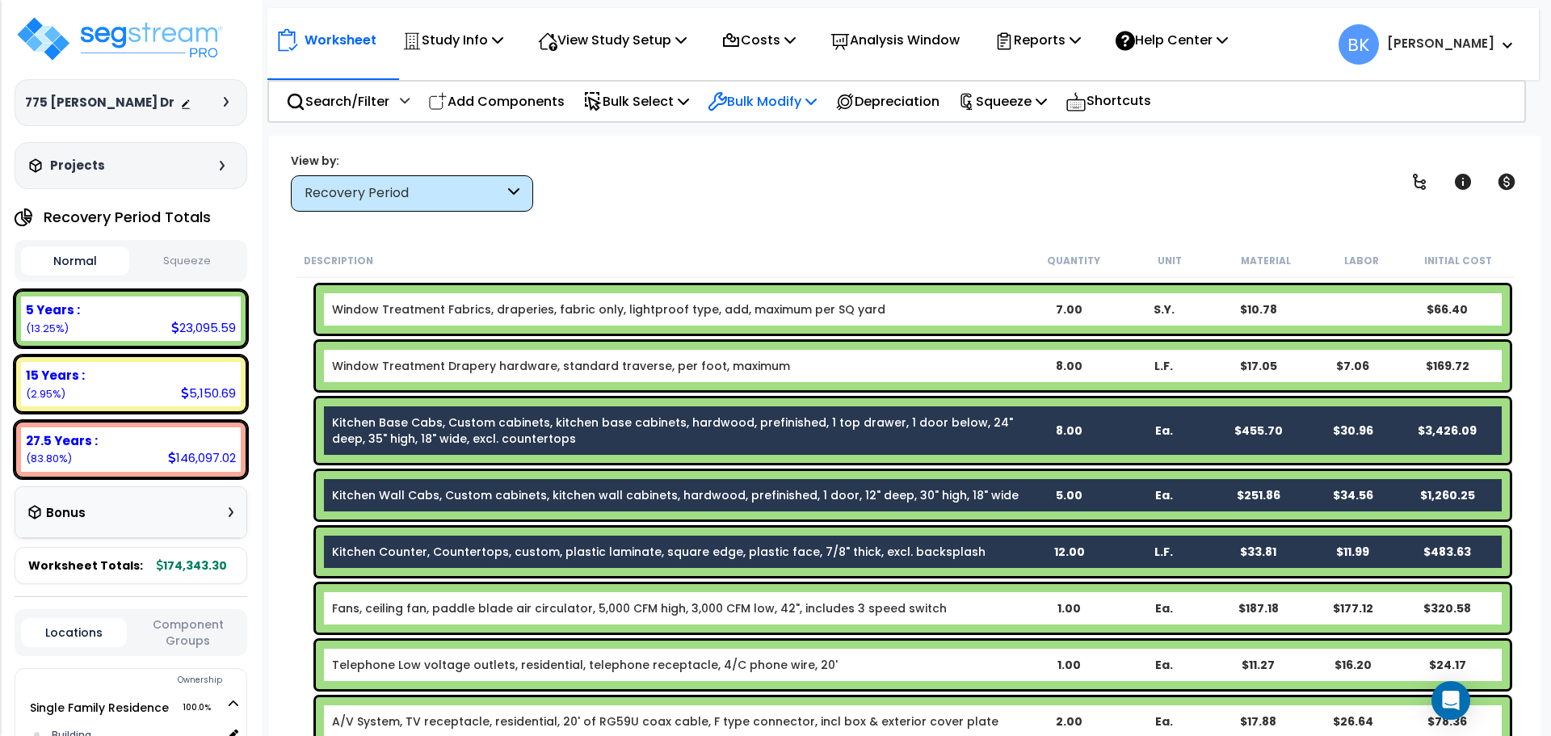
click at [744, 102] on p "Bulk Modify" at bounding box center [762, 101] width 109 height 22
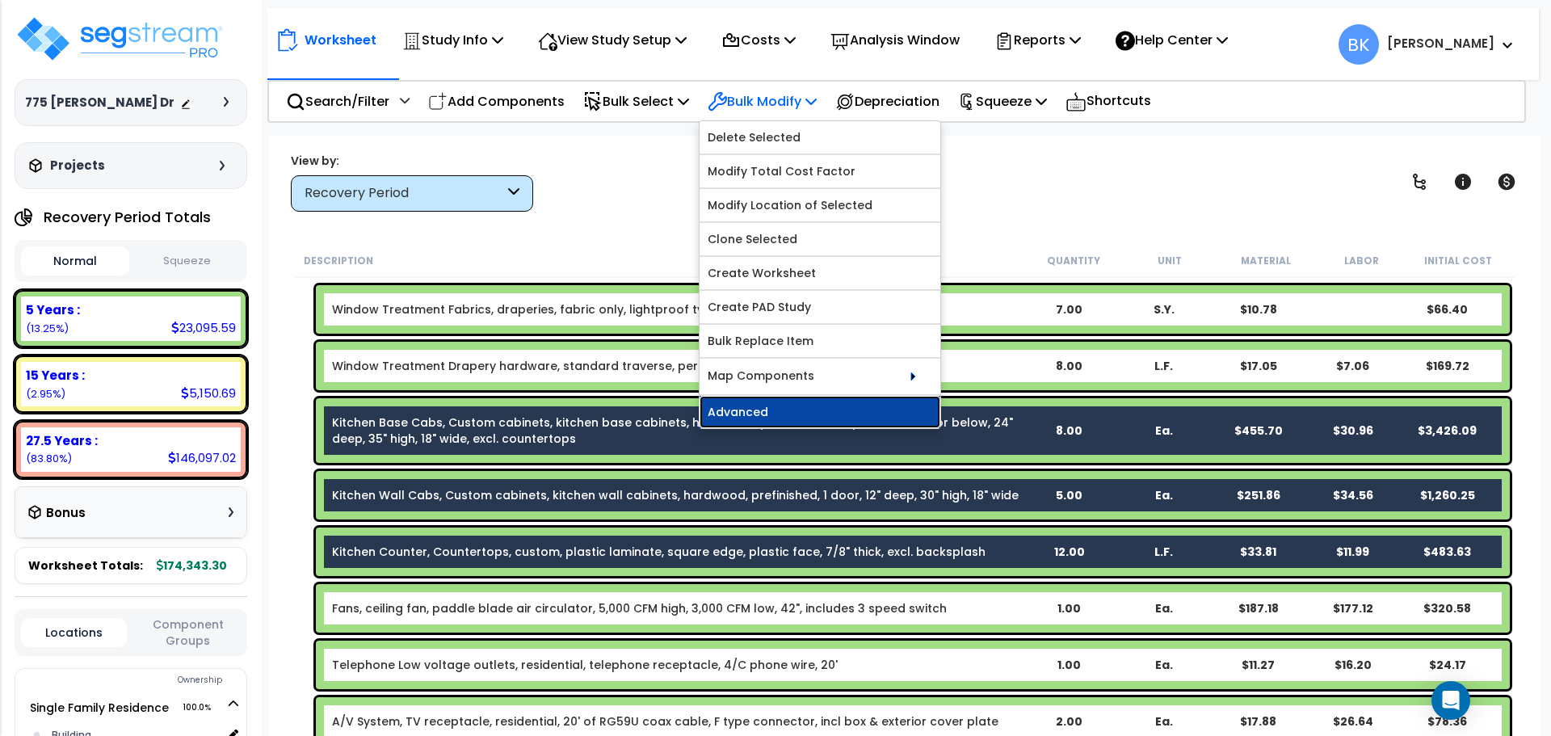
click at [784, 412] on link "Advanced" at bounding box center [820, 412] width 241 height 32
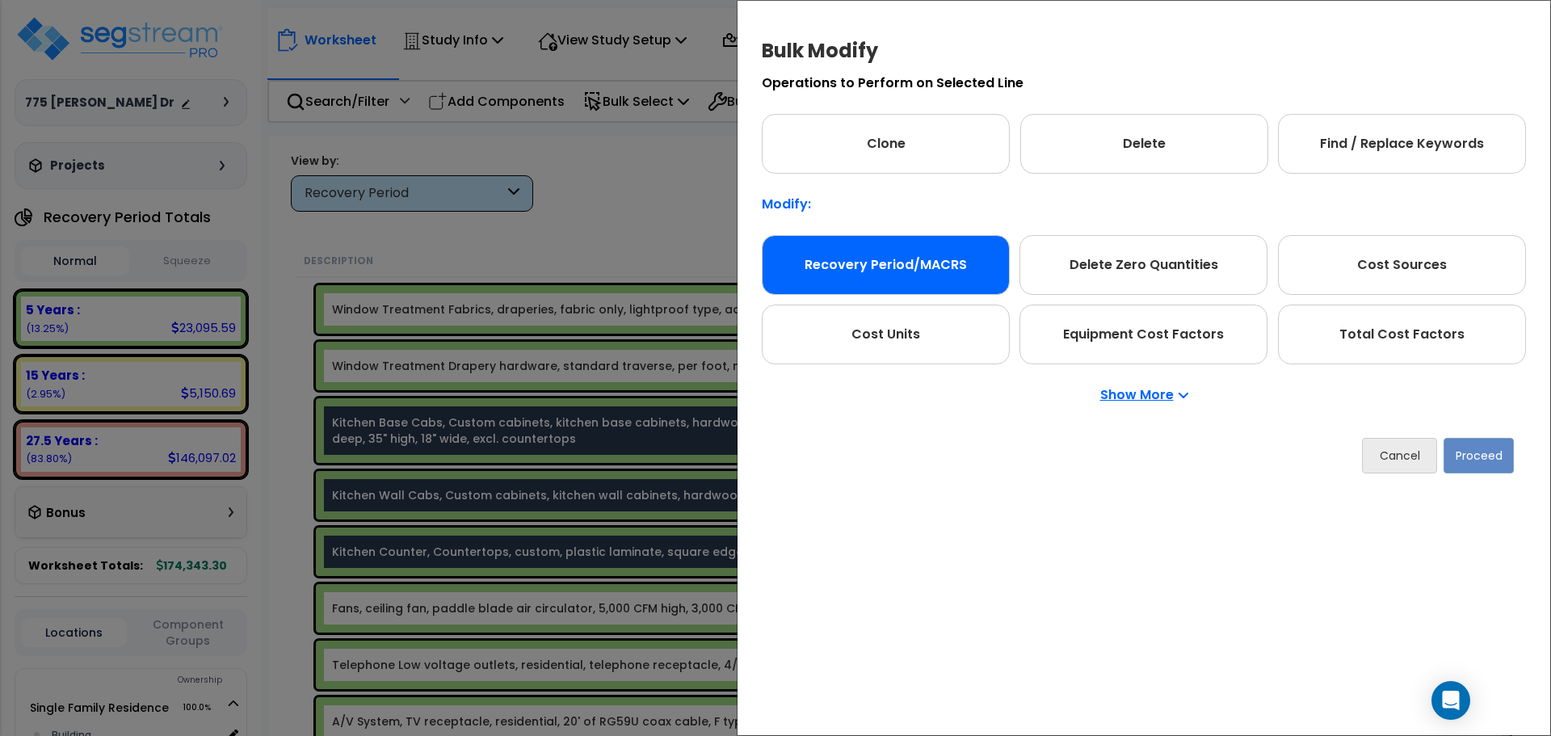
click at [861, 242] on div "Recovery Period/MACRS" at bounding box center [886, 265] width 248 height 60
click at [1493, 450] on button "Proceed" at bounding box center [1479, 456] width 70 height 36
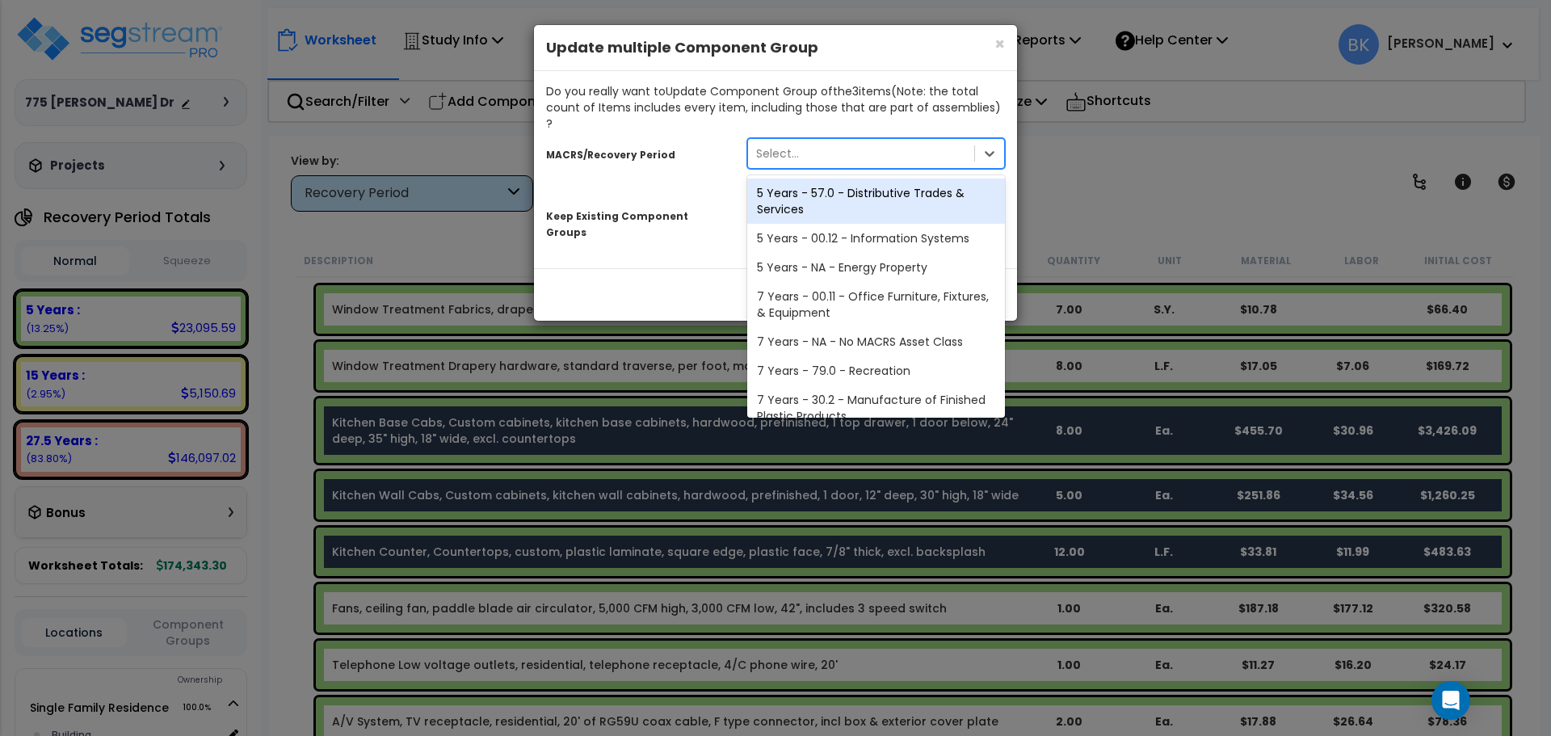
click at [795, 152] on div "Select..." at bounding box center [876, 153] width 258 height 31
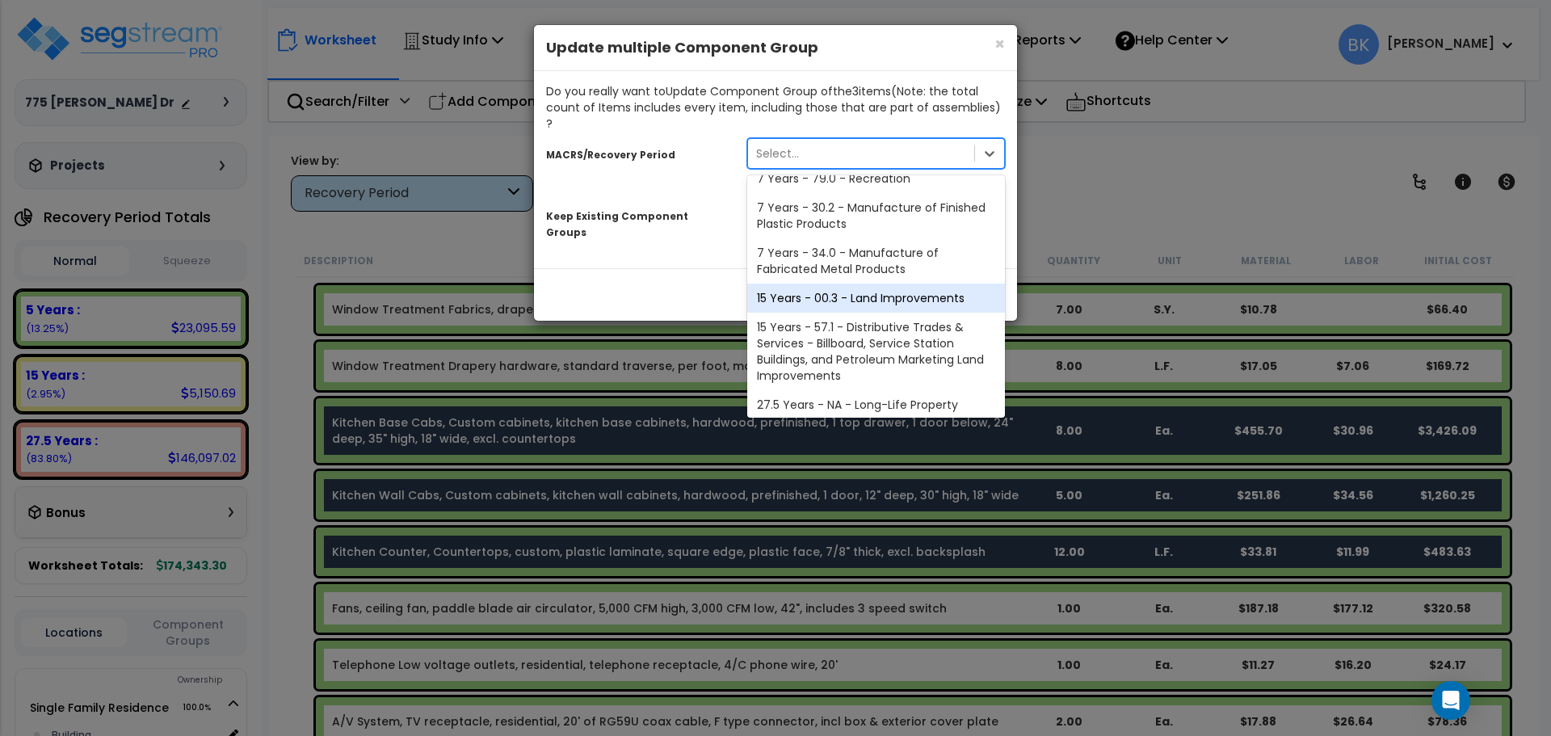
scroll to position [197, 0]
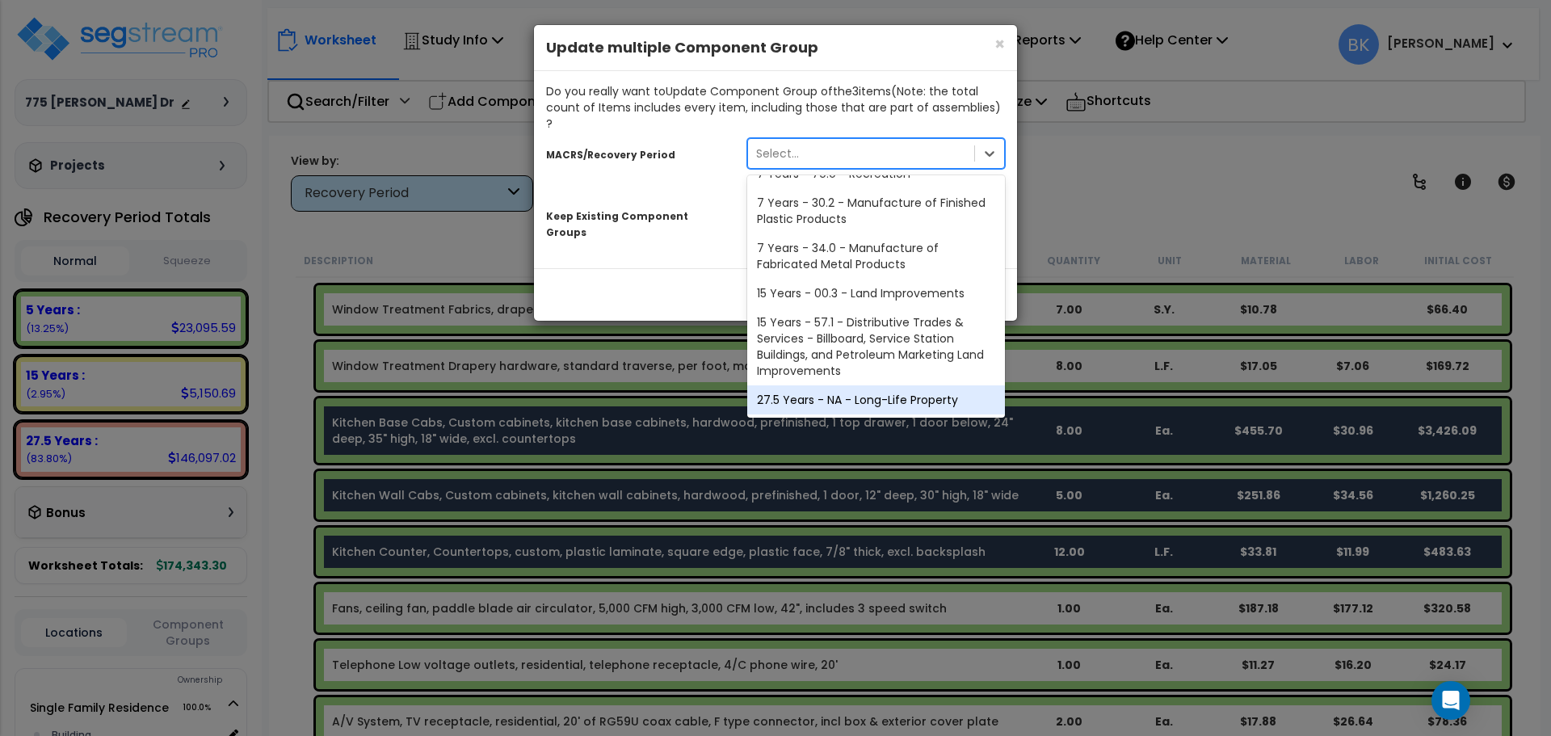
click at [846, 385] on div "27.5 Years - NA - Long-Life Property" at bounding box center [876, 399] width 258 height 29
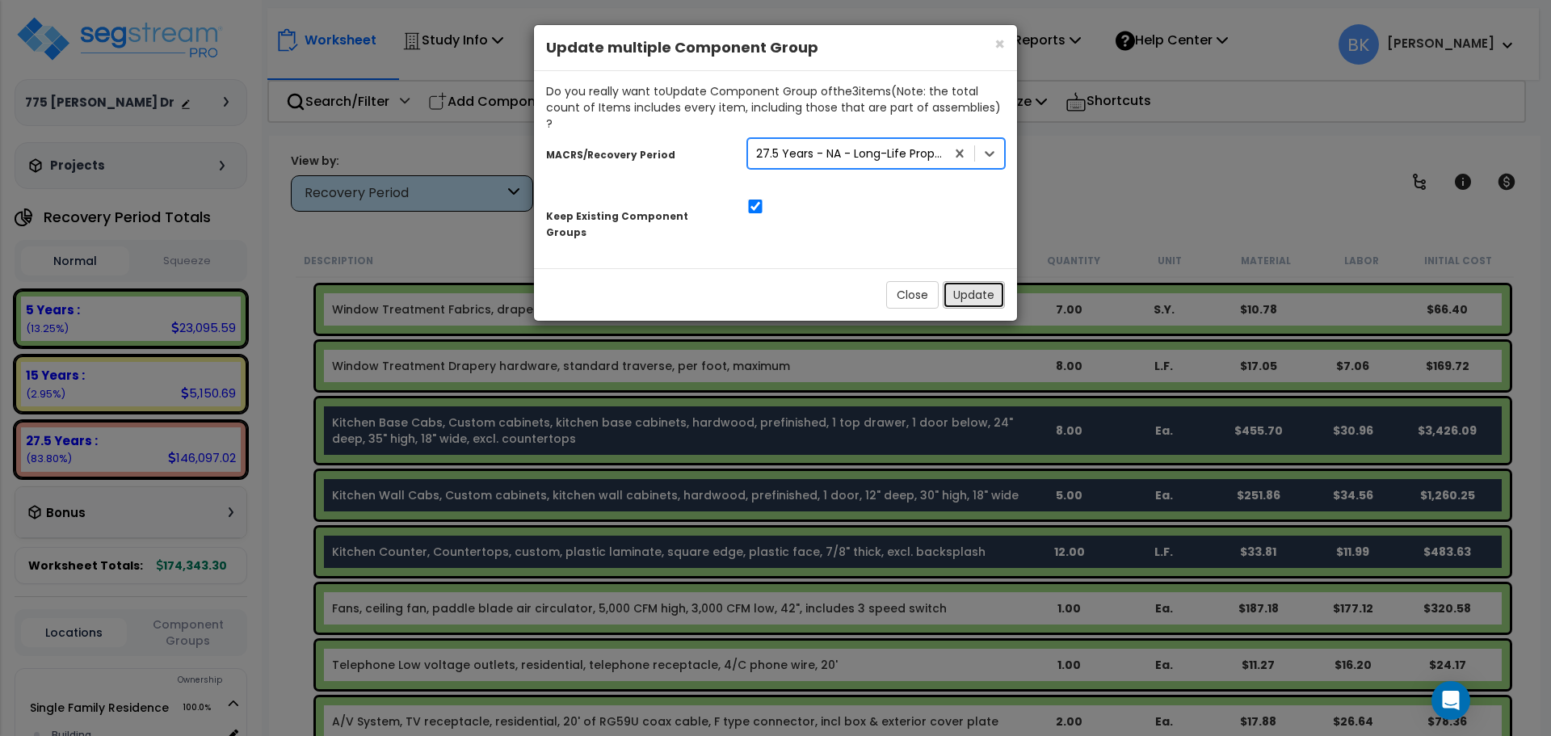
click at [970, 281] on button "Update" at bounding box center [974, 294] width 62 height 27
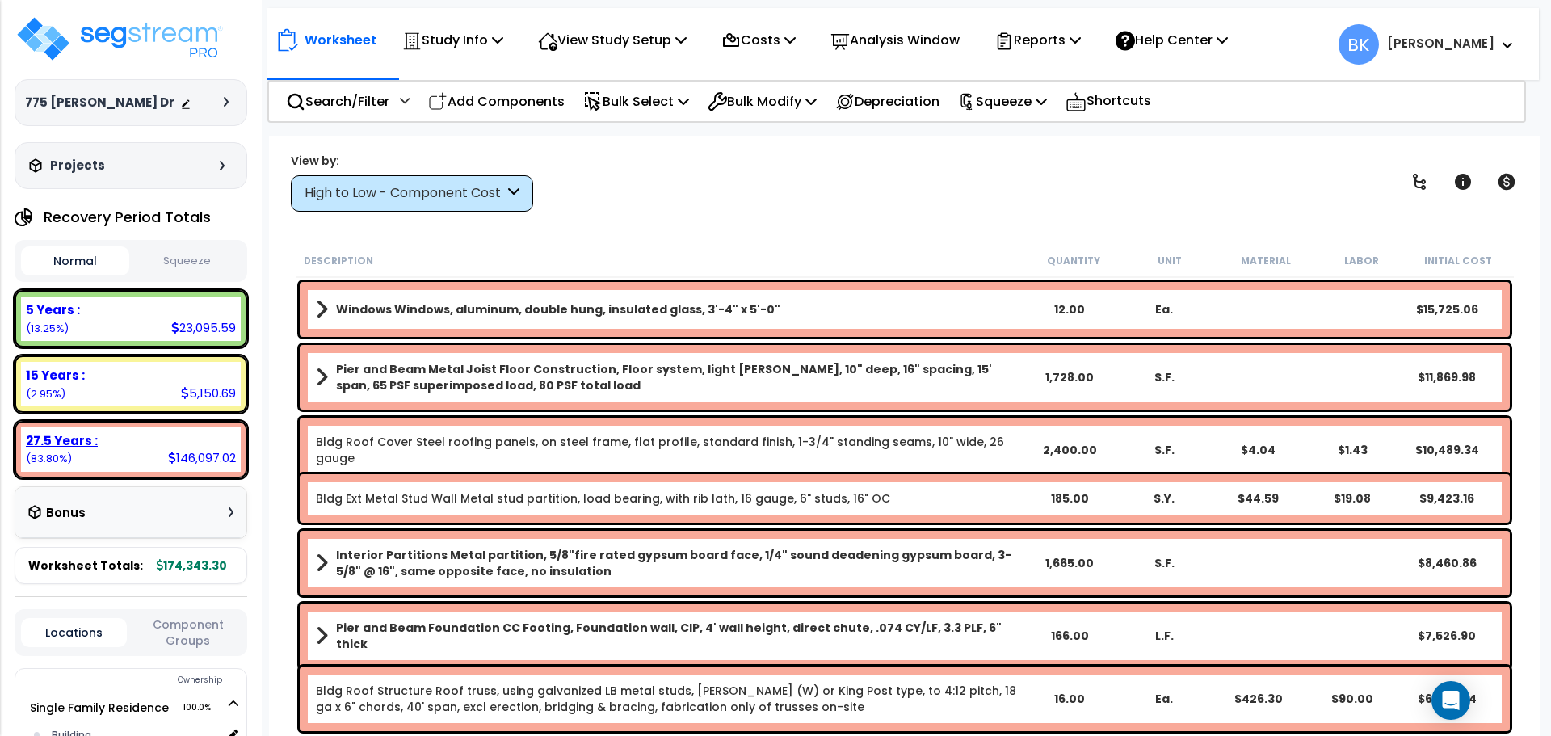
click at [92, 464] on div "27.5 Years : 146,097.02 (83.80%)" at bounding box center [131, 449] width 220 height 44
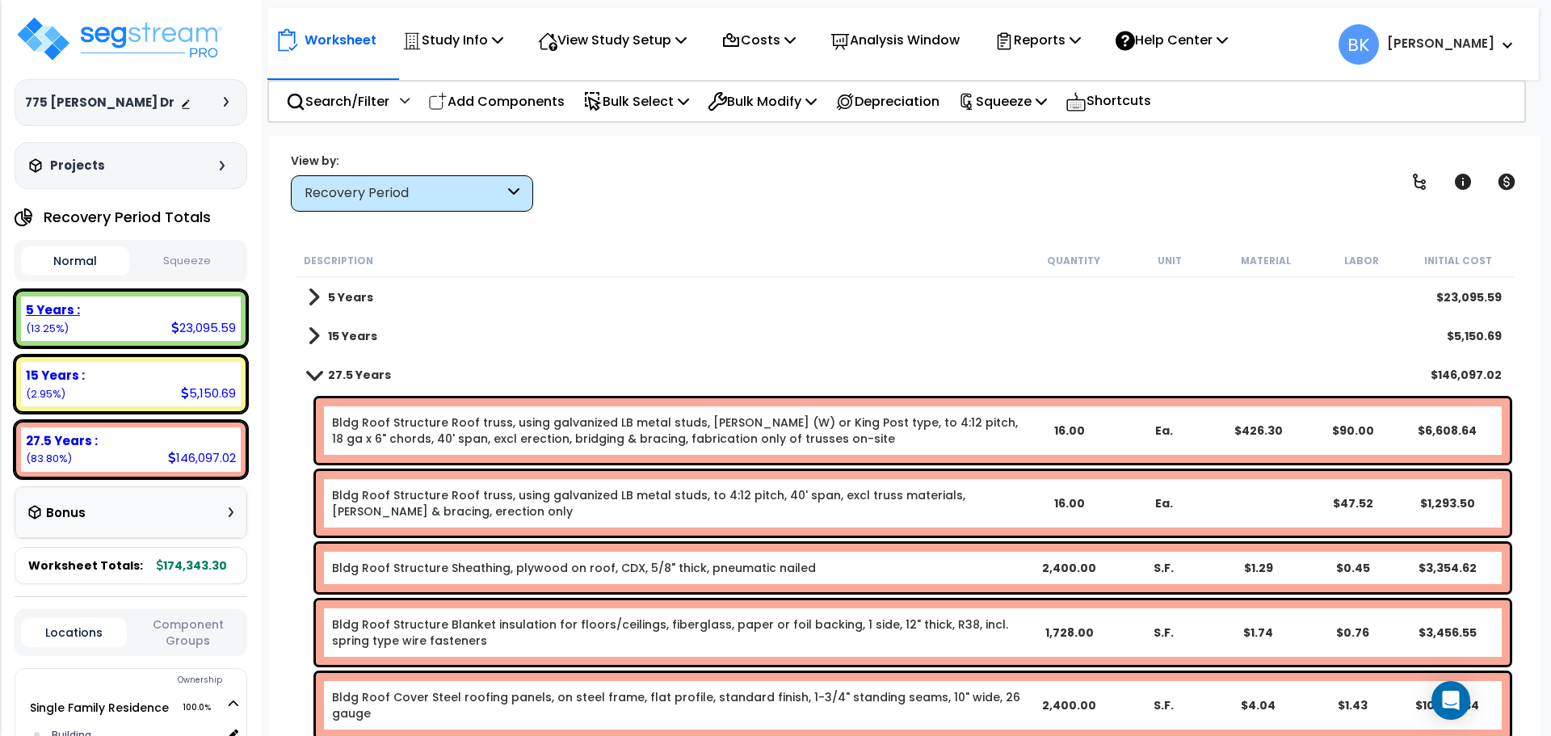
click at [124, 345] on div "5 Years : 23,095.59 (13.25%)" at bounding box center [131, 318] width 233 height 57
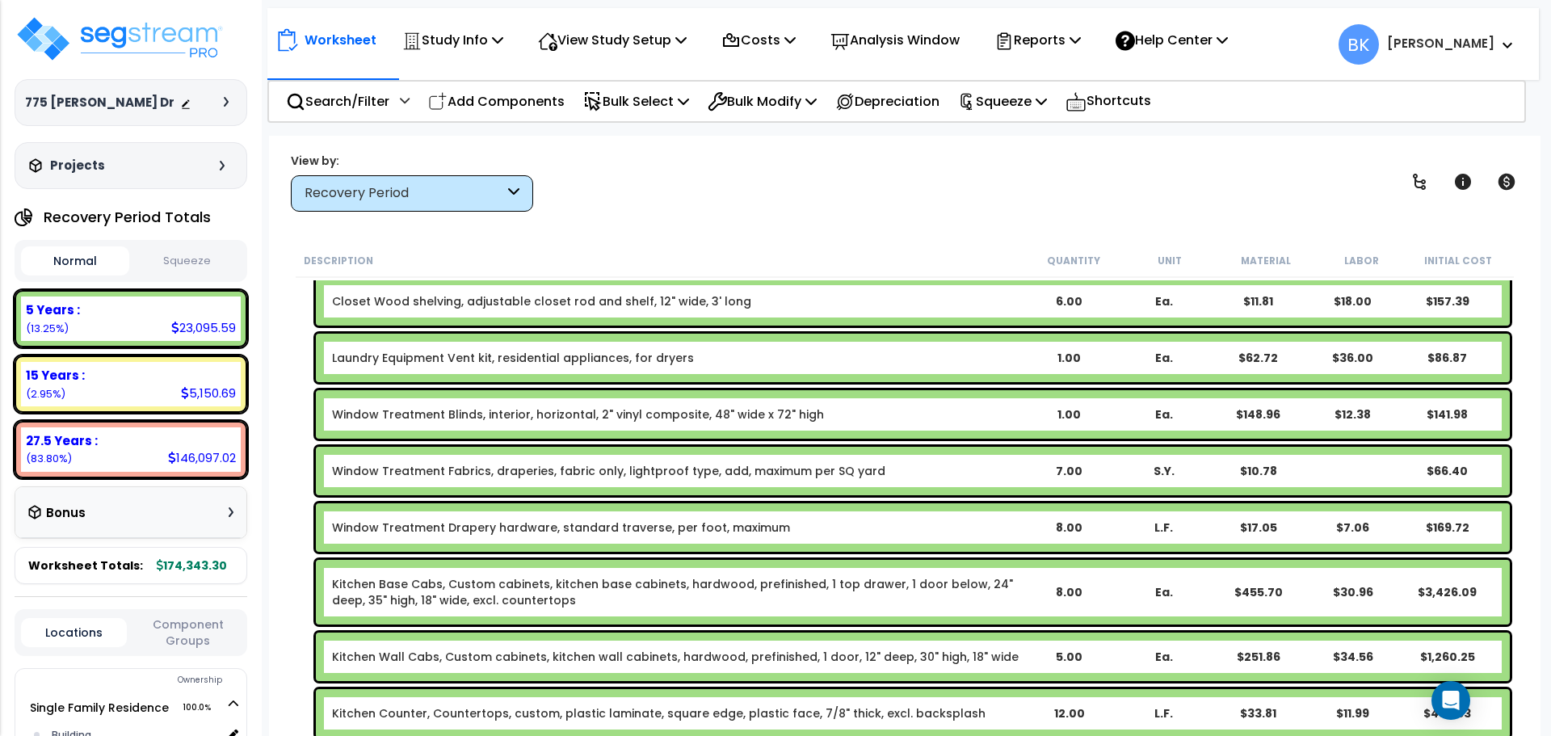
click at [416, 586] on link "Kitchen Base Cabs, Custom cabinets, kitchen base cabinets, hardwood, prefinishe…" at bounding box center [676, 592] width 689 height 32
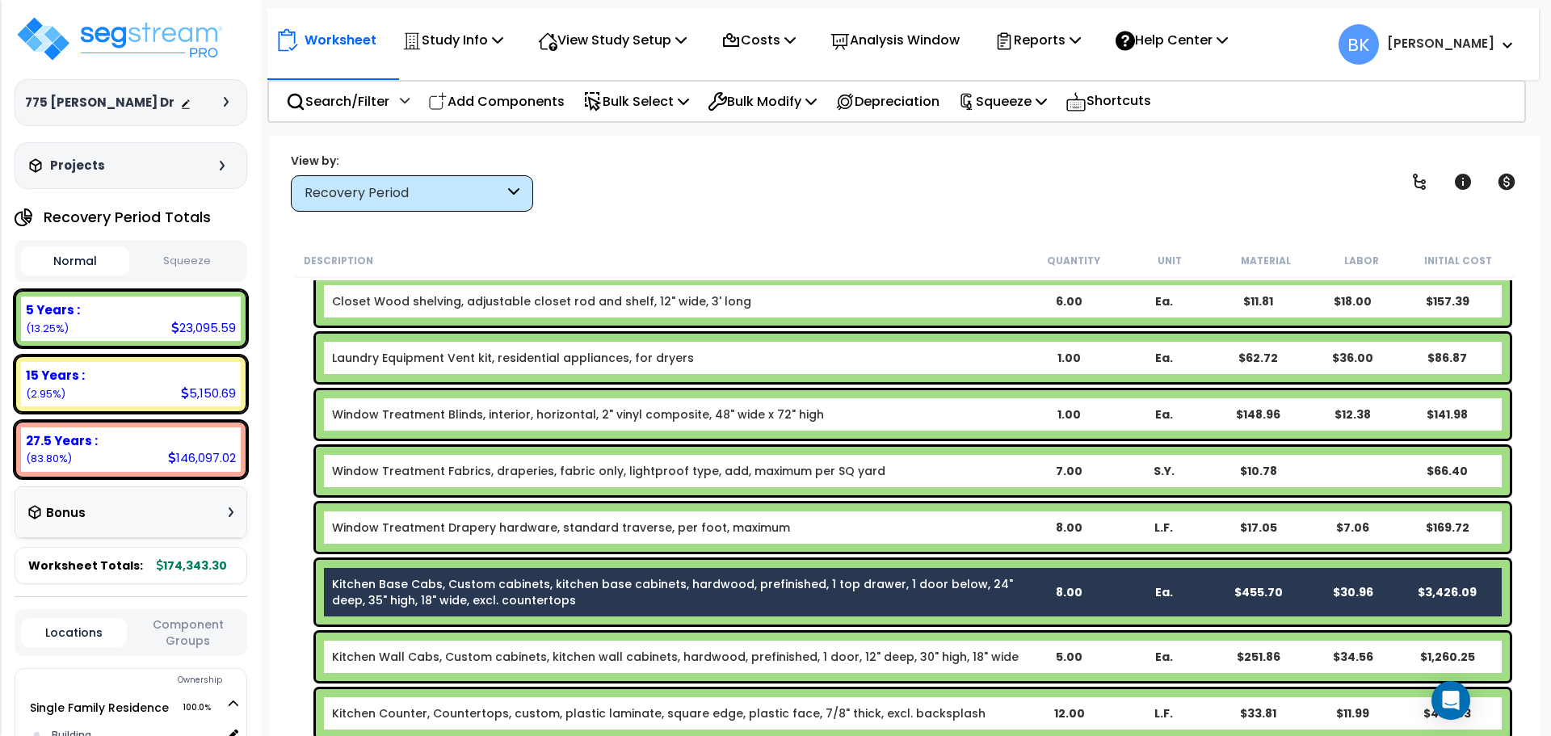
scroll to position [808, 0]
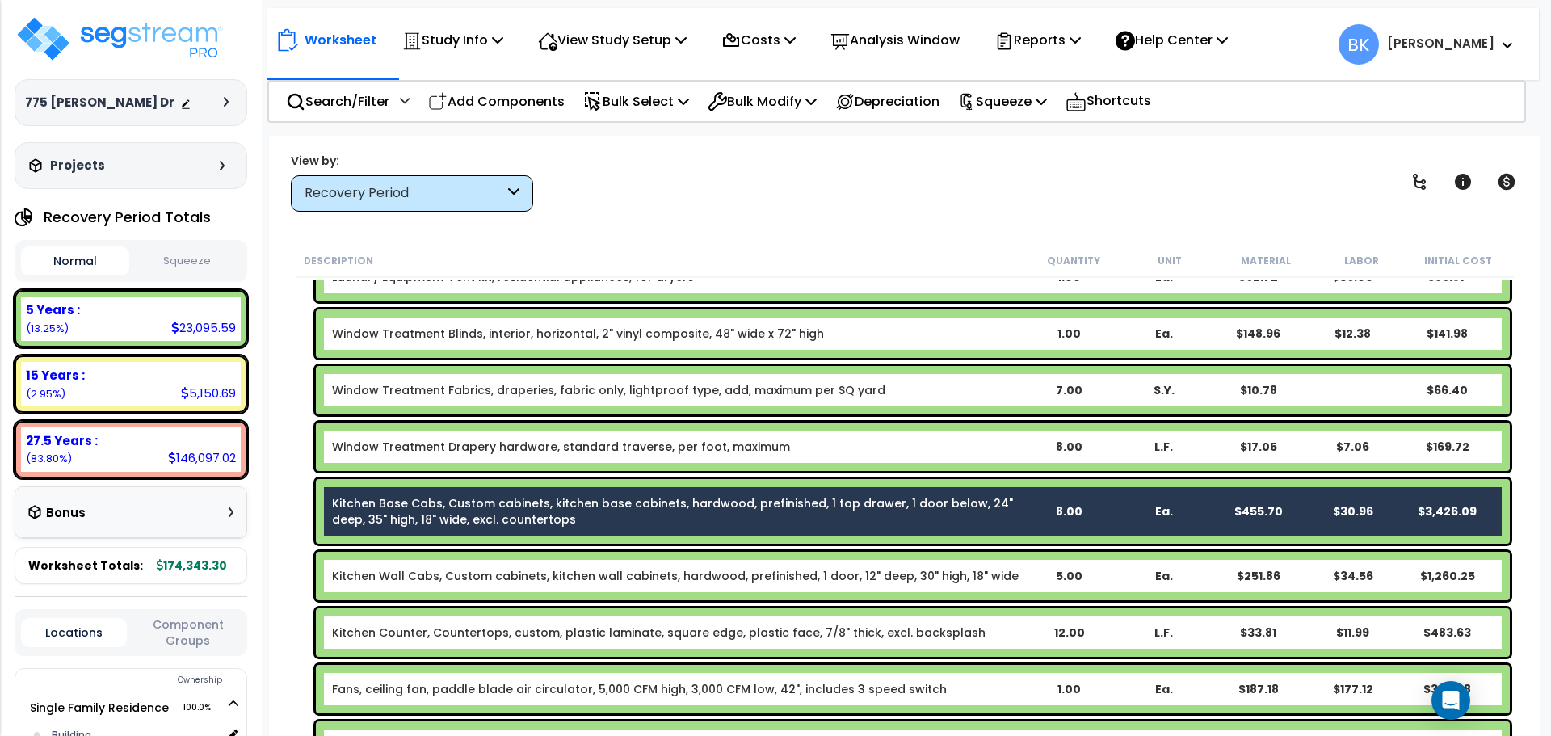
click at [410, 579] on link "Kitchen Wall Cabs, Custom cabinets, kitchen wall cabinets, hardwood, prefinishe…" at bounding box center [675, 576] width 687 height 16
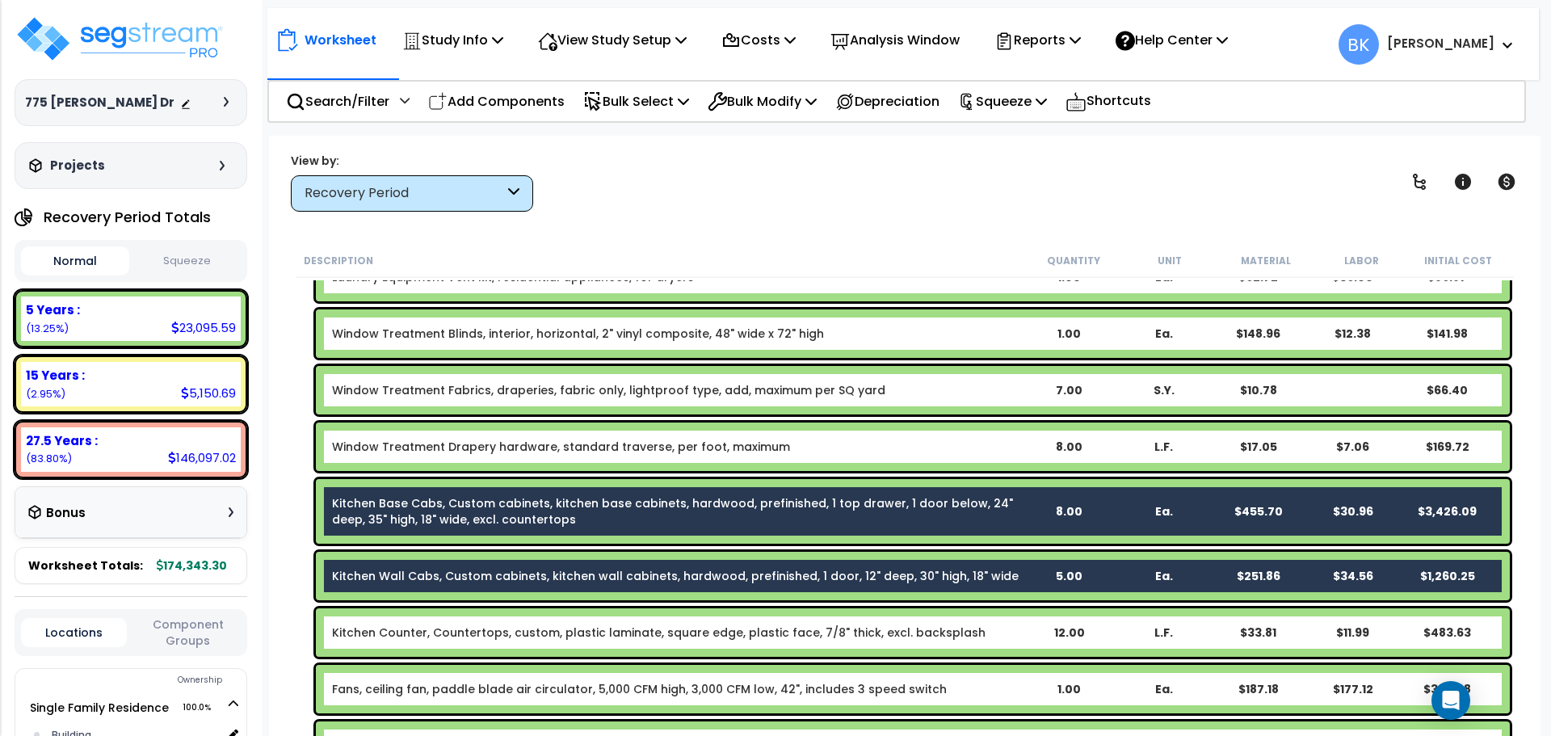
click at [408, 630] on link "Kitchen Counter, Countertops, custom, plastic laminate, square edge, plastic fa…" at bounding box center [659, 632] width 654 height 16
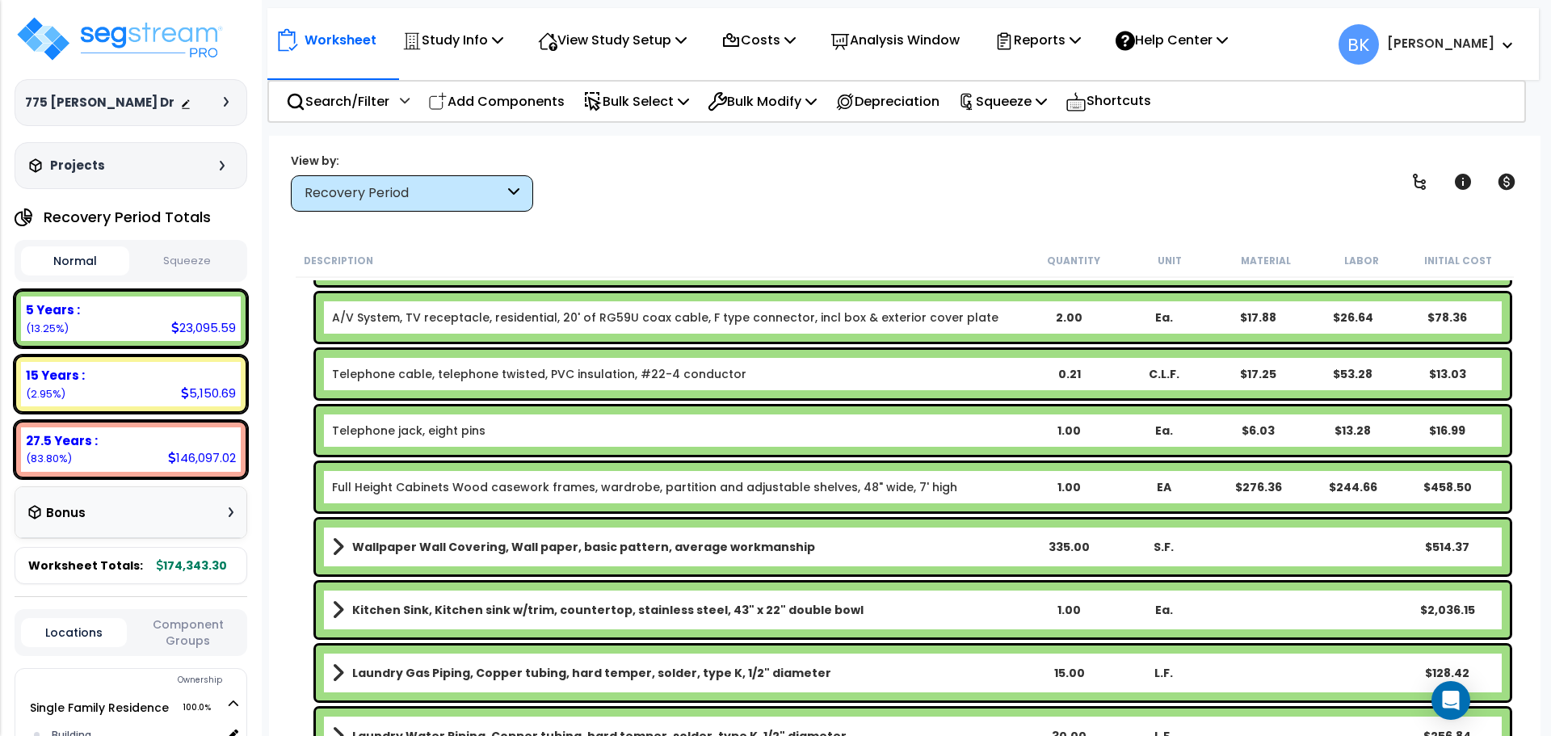
scroll to position [1373, 0]
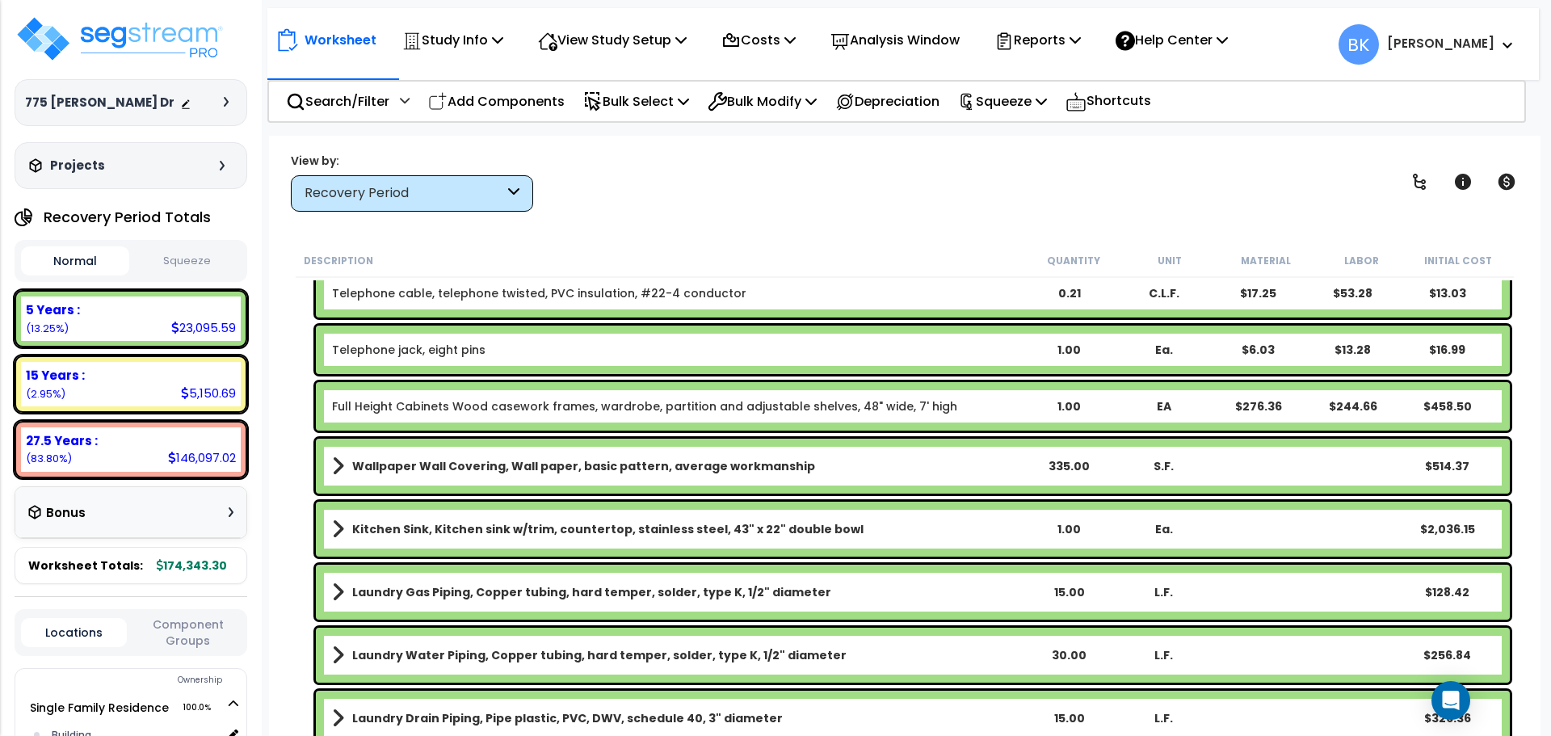
click at [428, 539] on link "Kitchen Sink, Kitchen sink w/trim, countertop, stainless steel, 43" x 22" doubl…" at bounding box center [676, 529] width 689 height 23
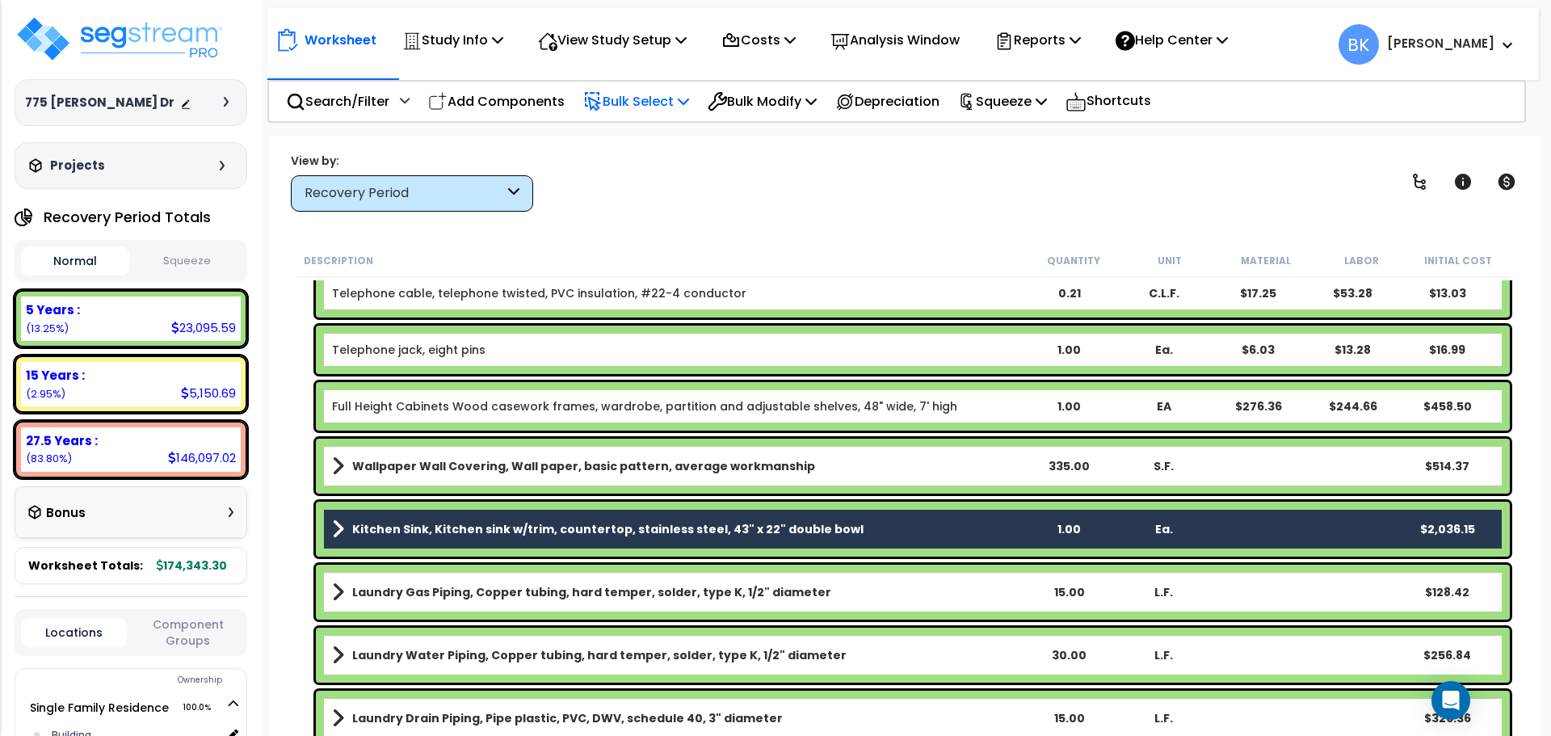
click at [684, 102] on p "Bulk Select" at bounding box center [636, 101] width 106 height 22
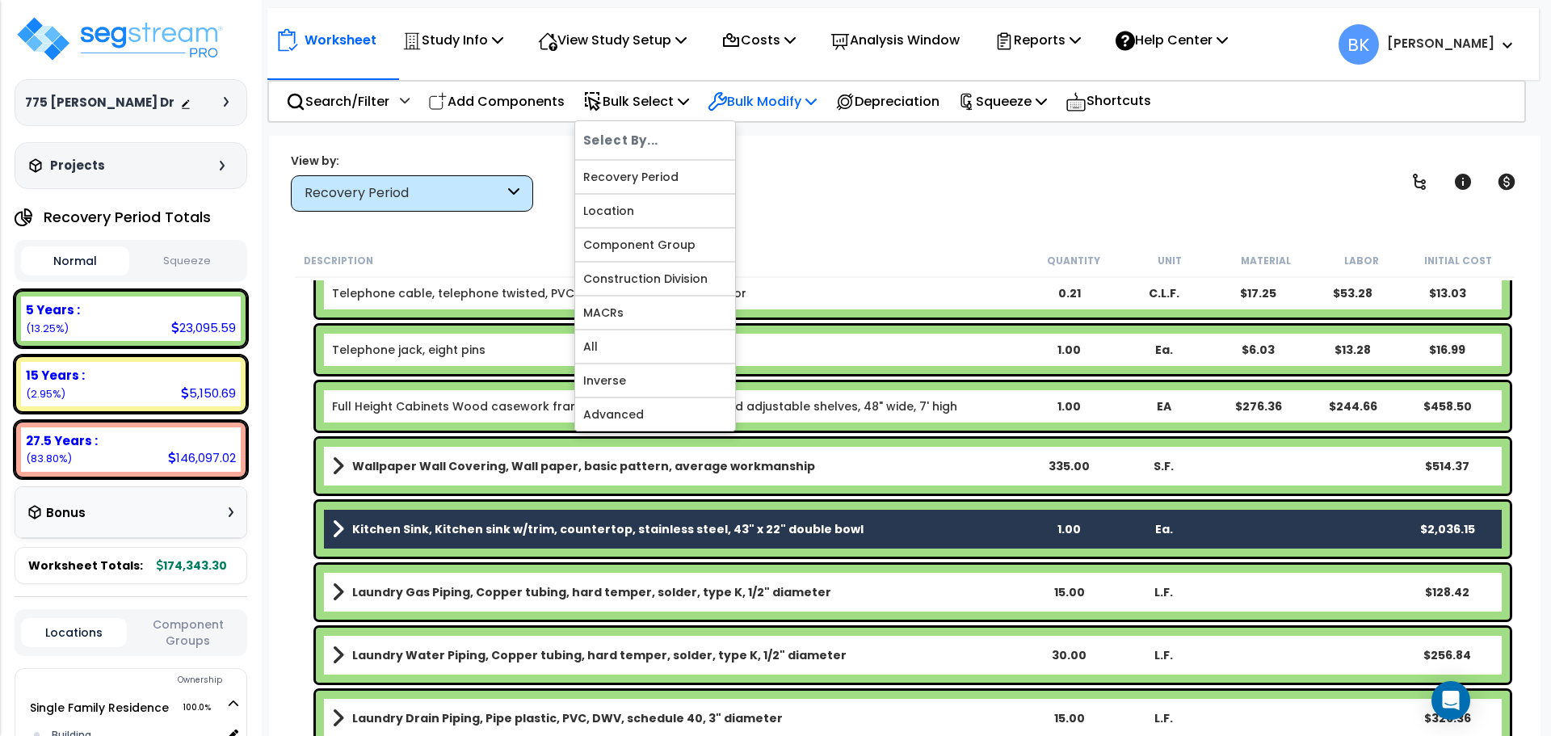
click at [758, 99] on p "Bulk Modify" at bounding box center [762, 101] width 109 height 22
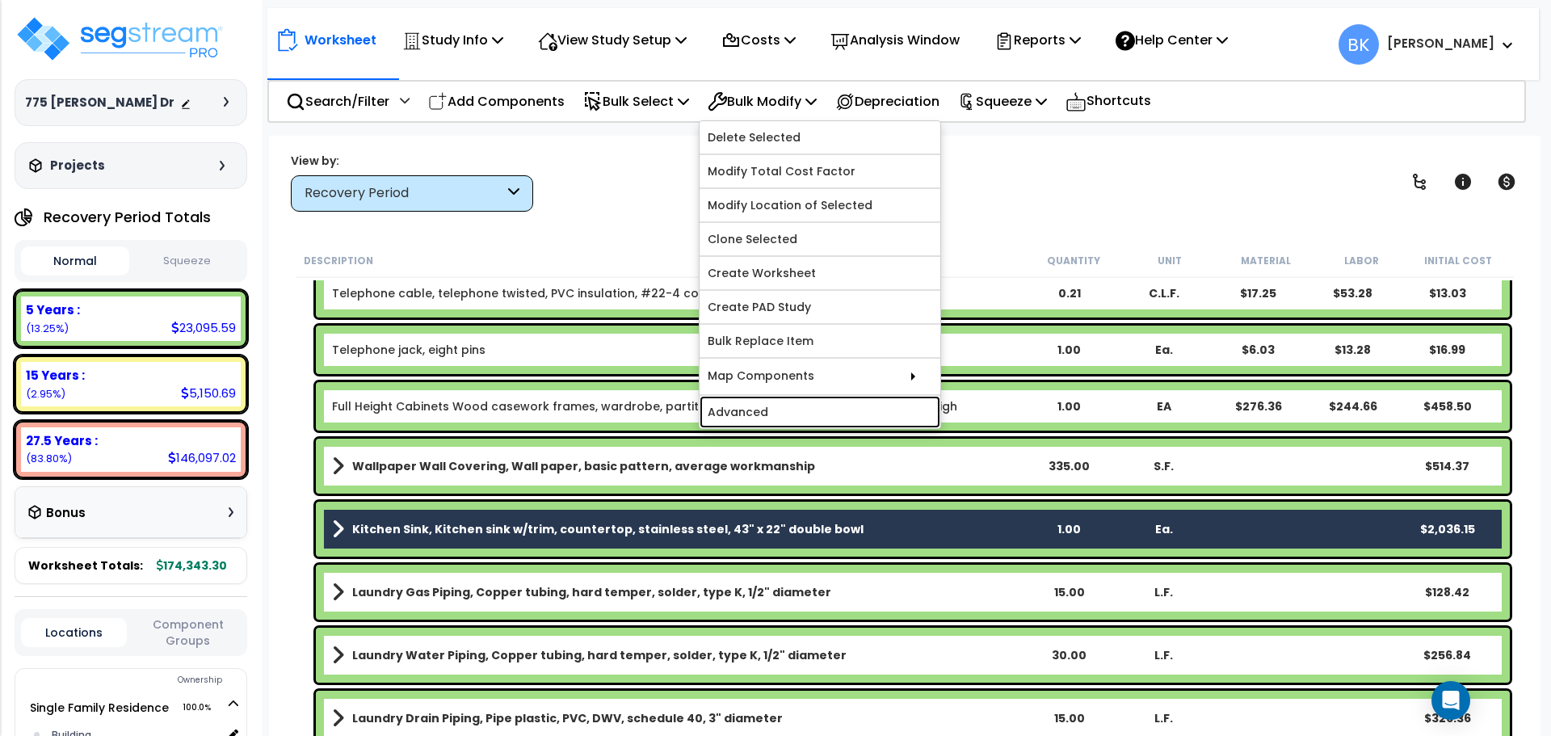
click at [790, 422] on link "Advanced" at bounding box center [820, 412] width 241 height 32
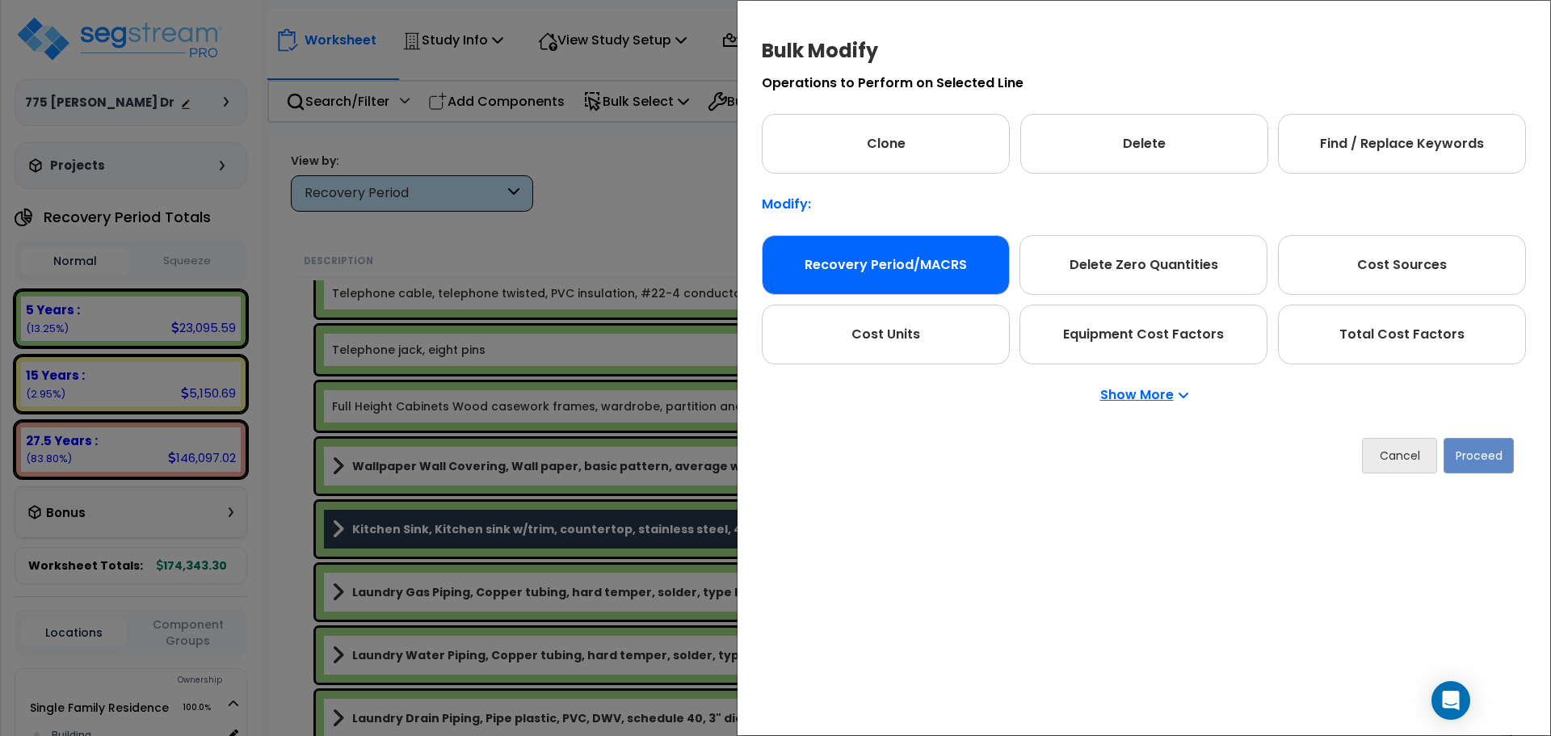
click at [898, 286] on div "Recovery Period/MACRS" at bounding box center [886, 265] width 248 height 60
click at [1503, 459] on button "Proceed" at bounding box center [1479, 456] width 70 height 36
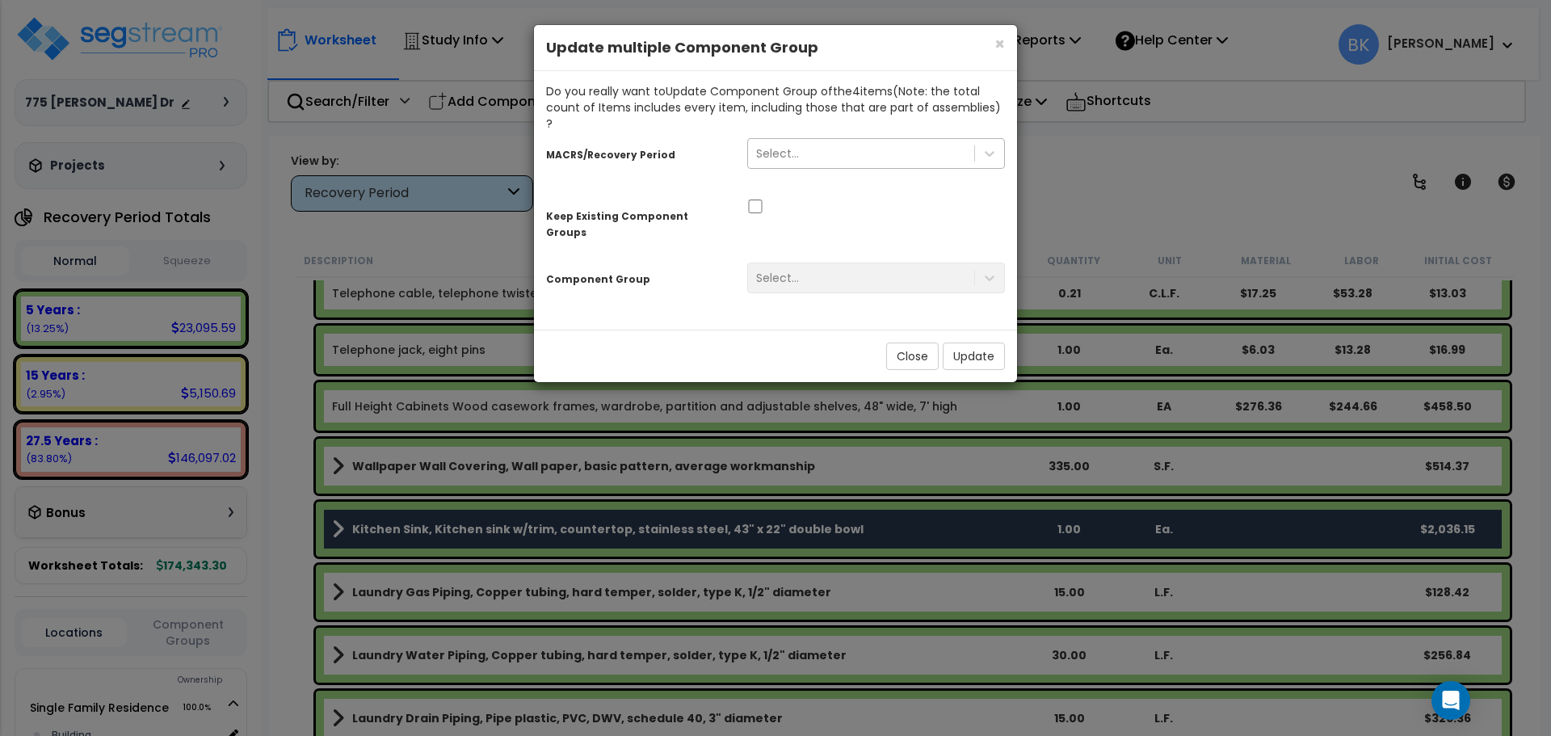
click at [810, 141] on div "Select..." at bounding box center [861, 154] width 226 height 26
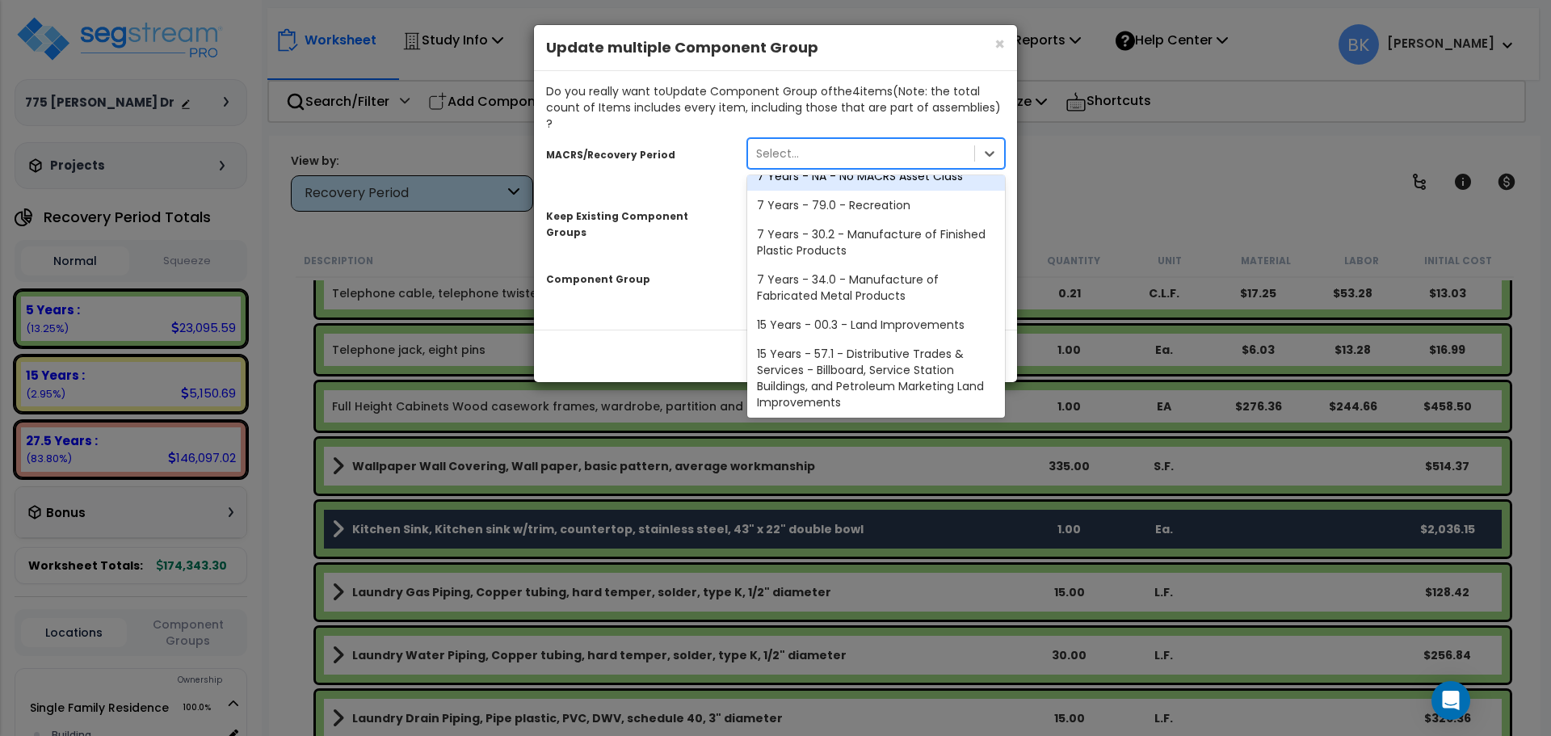
scroll to position [197, 0]
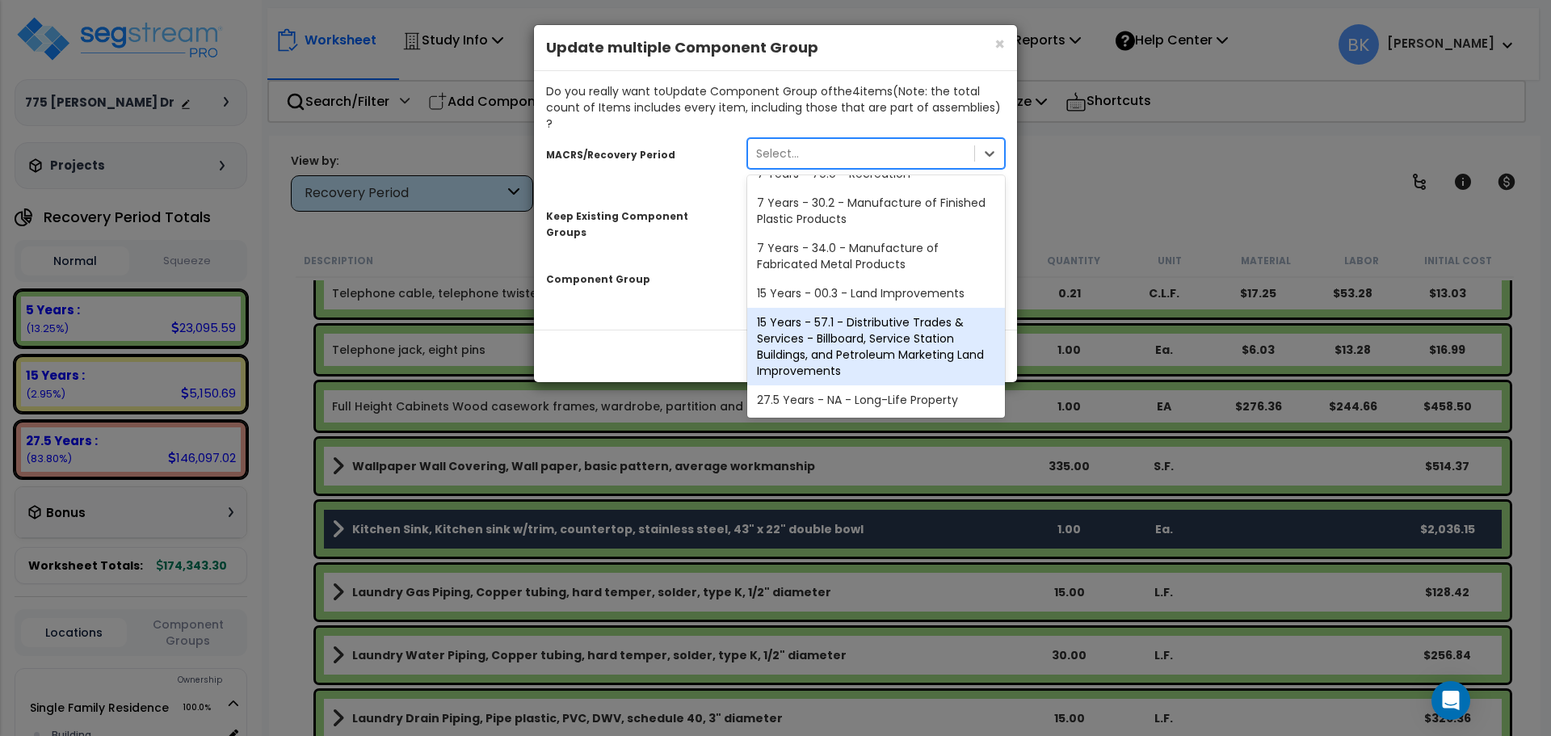
click at [838, 385] on div "27.5 Years - NA - Long-Life Property" at bounding box center [876, 399] width 258 height 29
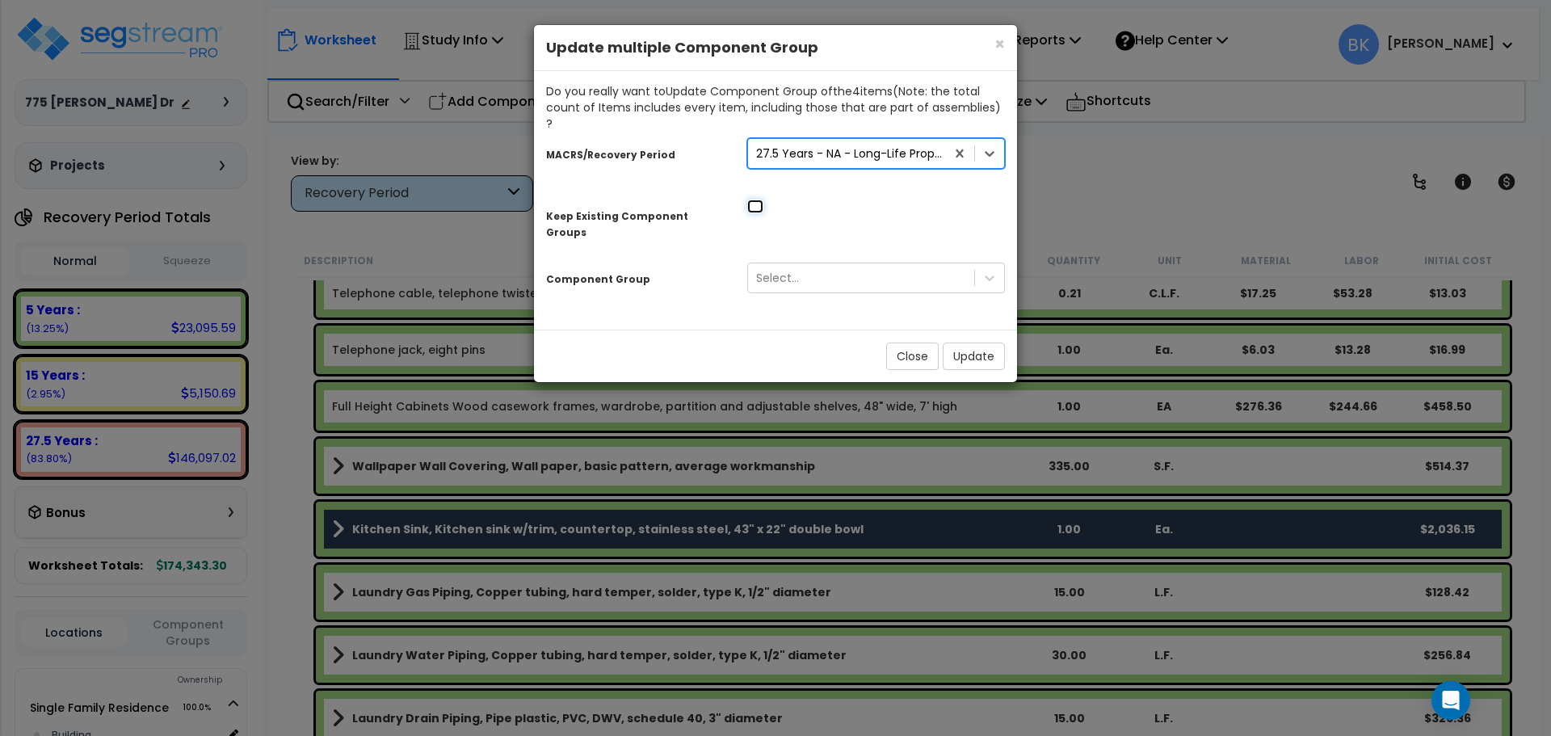
click at [753, 200] on input "checkbox" at bounding box center [755, 207] width 16 height 14
checkbox input "true"
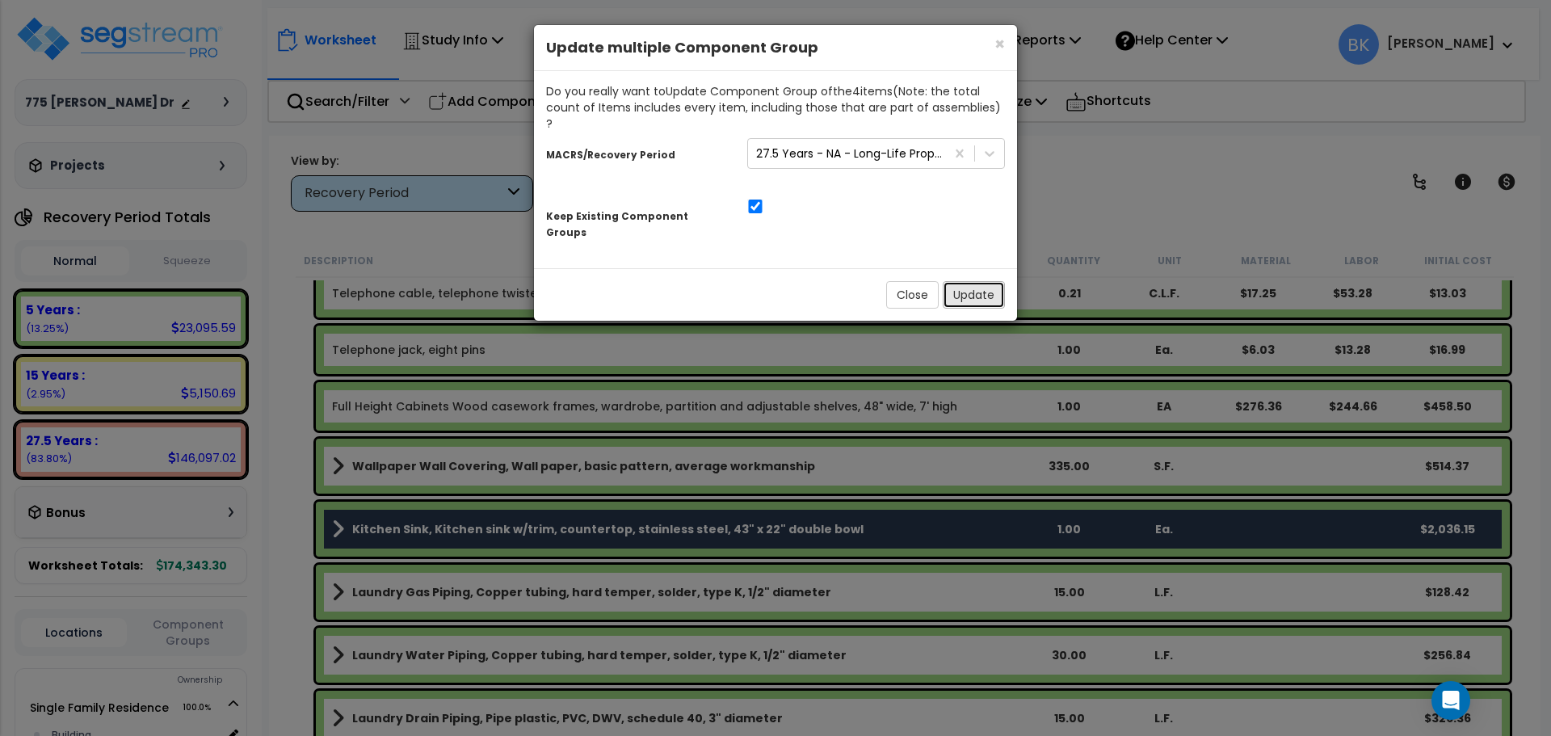
click at [948, 281] on button "Update" at bounding box center [974, 294] width 62 height 27
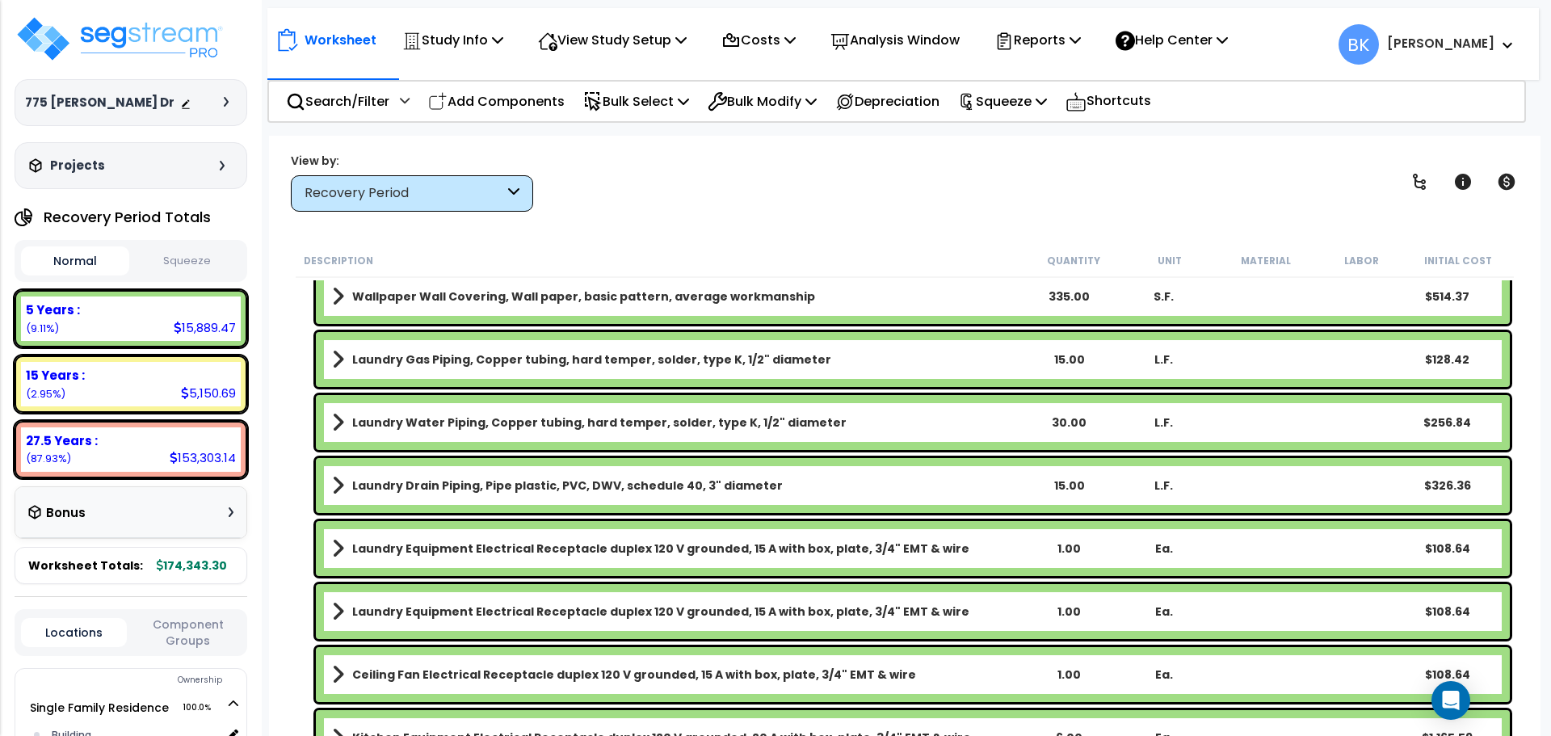
click at [34, 389] on small "(2.95%)" at bounding box center [46, 394] width 40 height 14
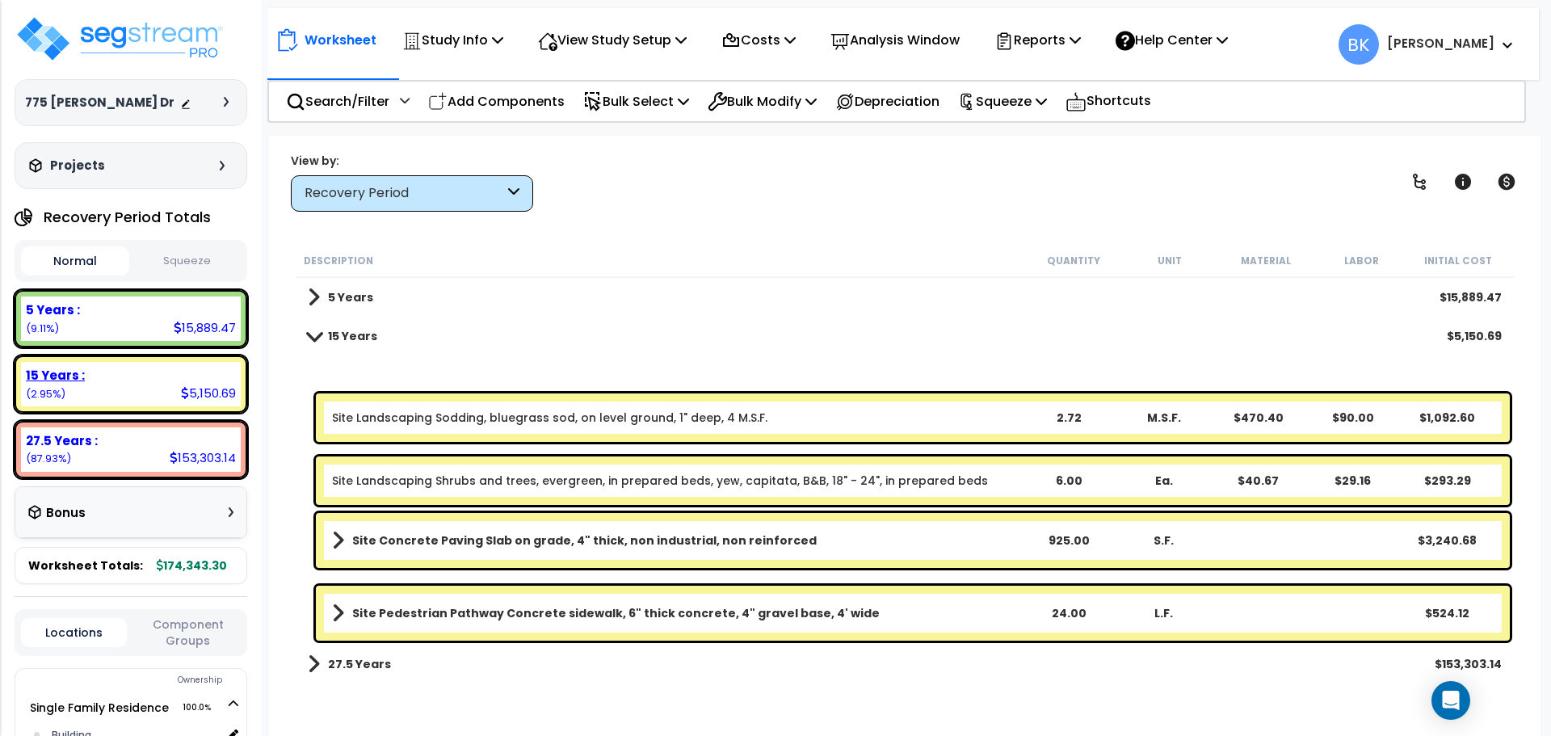
scroll to position [0, 0]
click at [89, 334] on div "5 Years : 15,889.47 (9.11%)" at bounding box center [131, 318] width 220 height 44
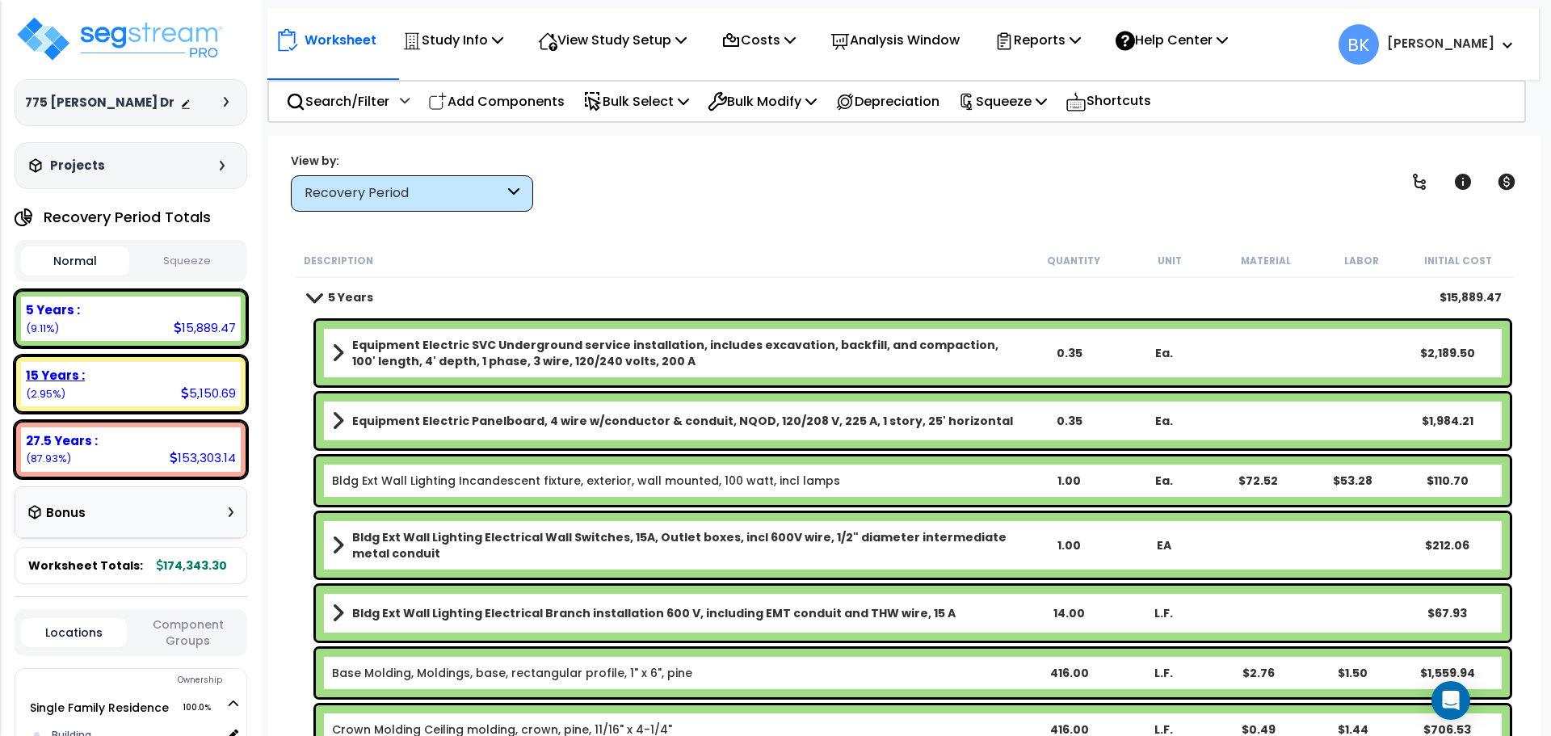
click at [88, 382] on div "15 Years :" at bounding box center [131, 375] width 210 height 17
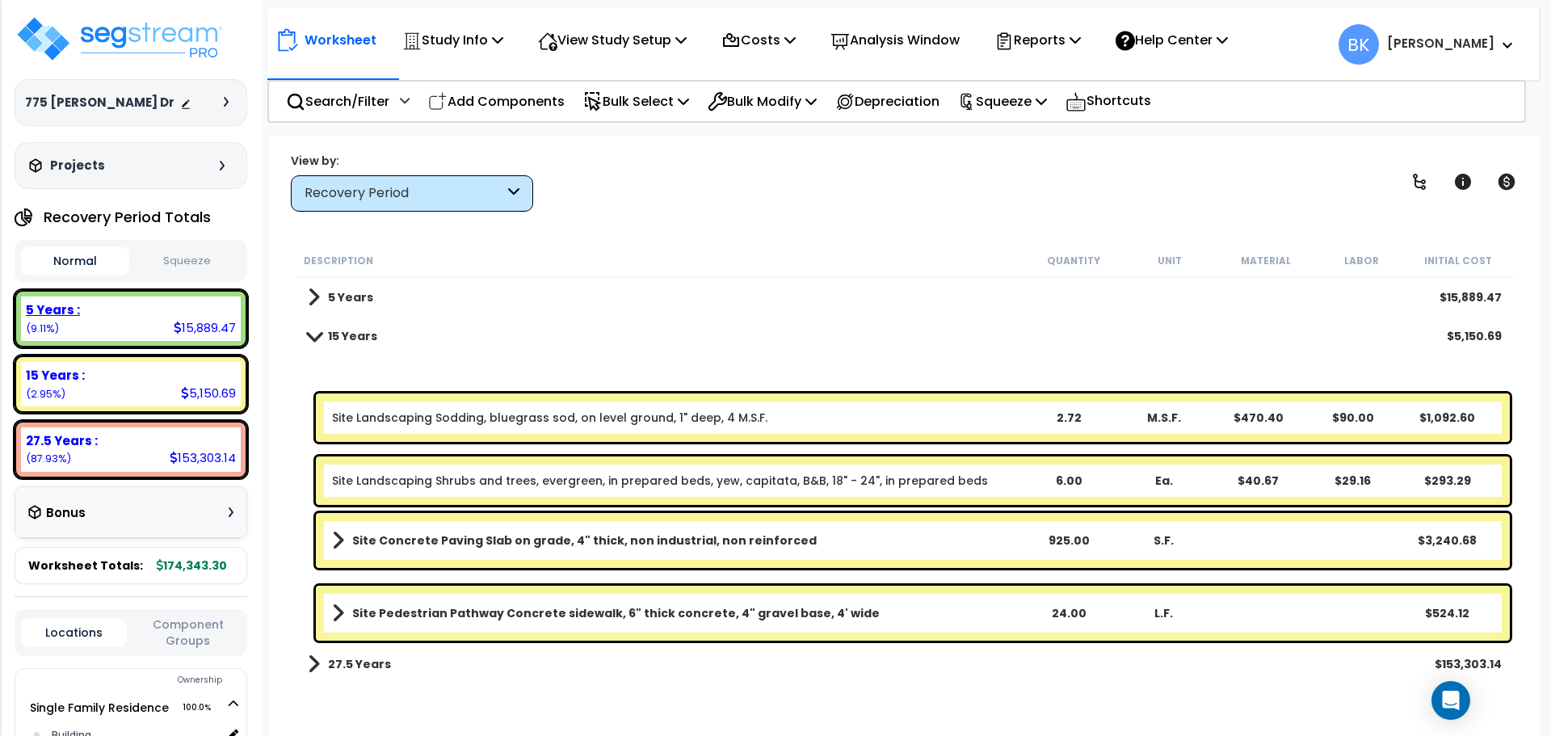
click at [158, 343] on div "5 Years : 15,889.47 (9.11%)" at bounding box center [131, 318] width 233 height 57
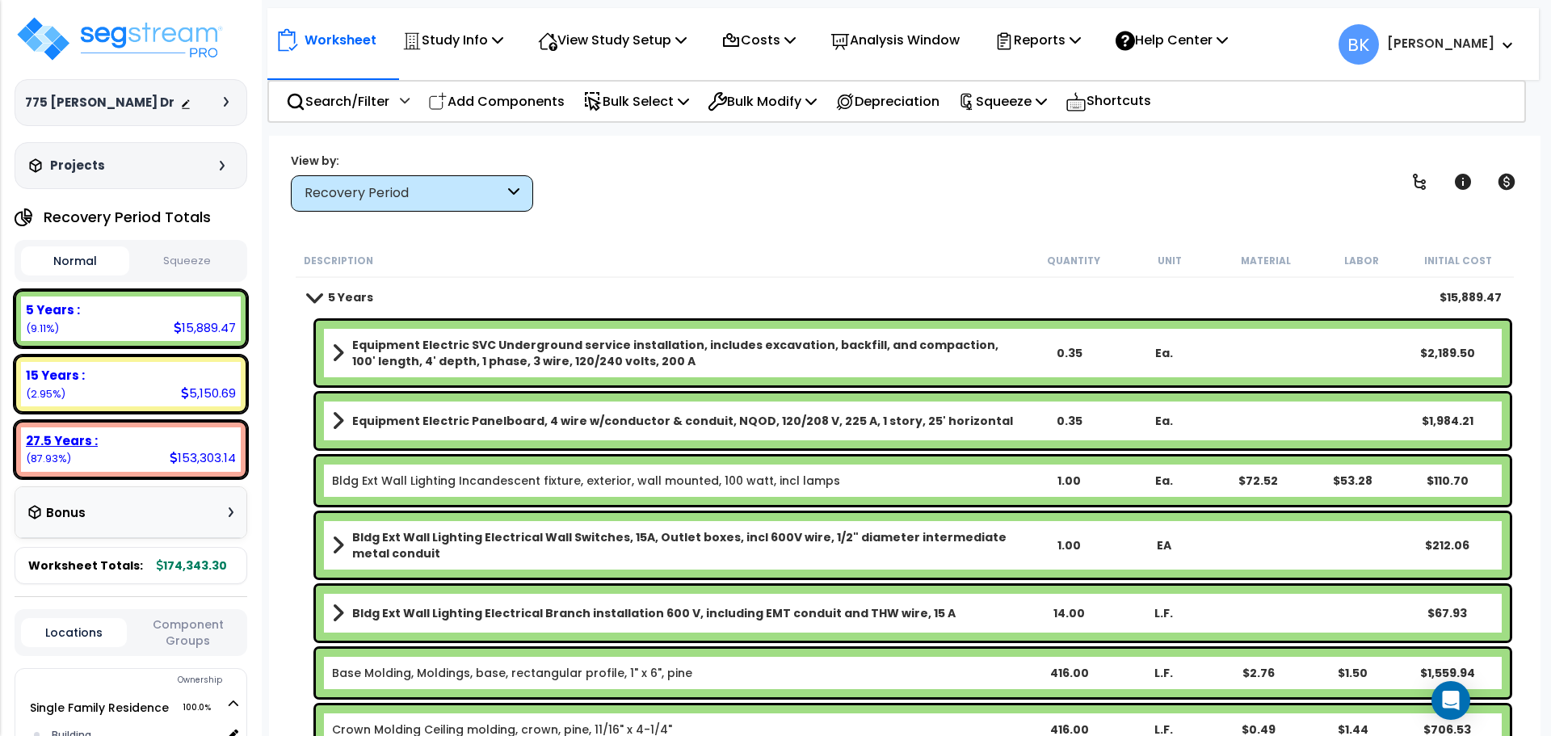
click at [151, 442] on div "27.5 Years :" at bounding box center [131, 440] width 210 height 17
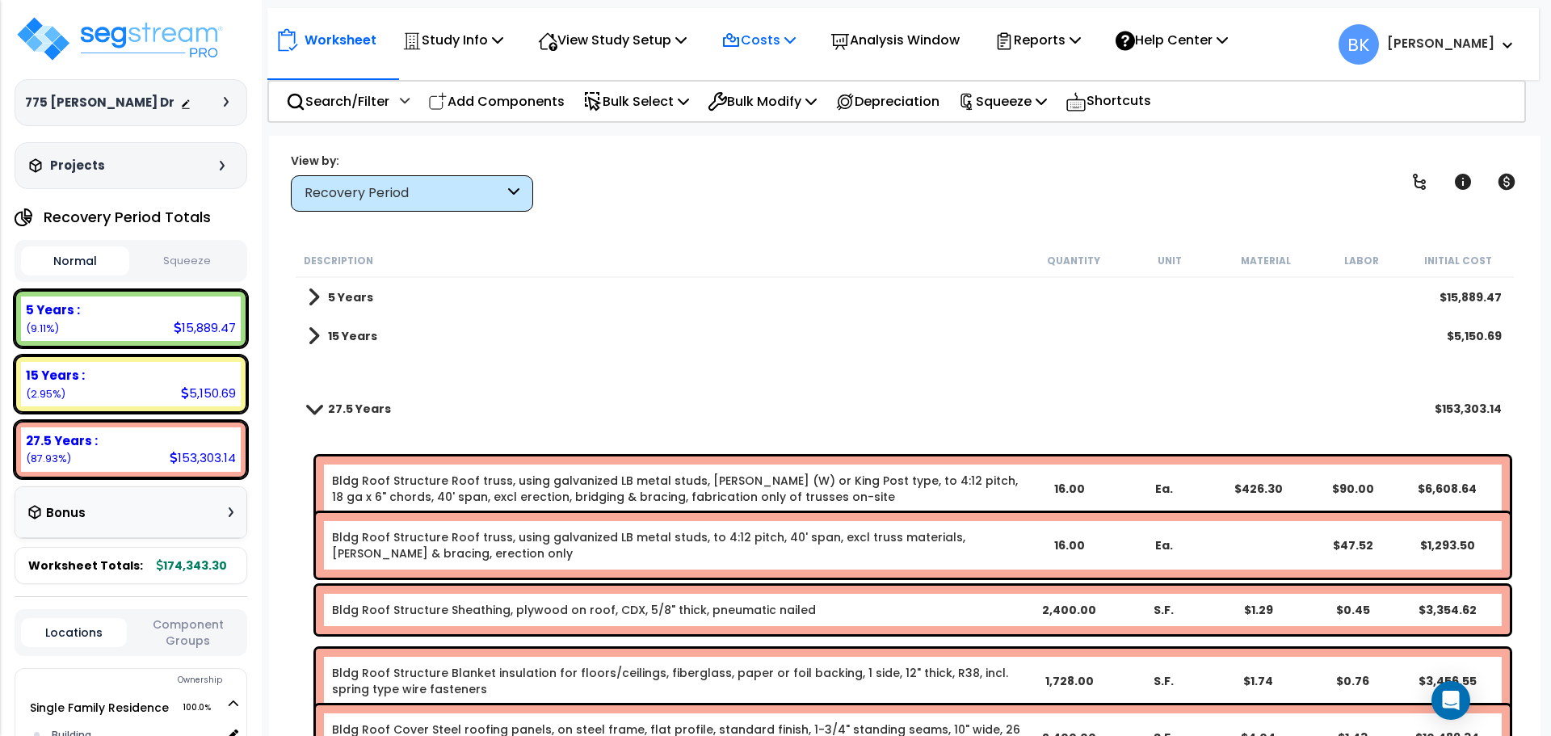
click at [779, 44] on p "Costs" at bounding box center [758, 40] width 74 height 22
click at [772, 107] on link "Direct Costs" at bounding box center [793, 111] width 160 height 32
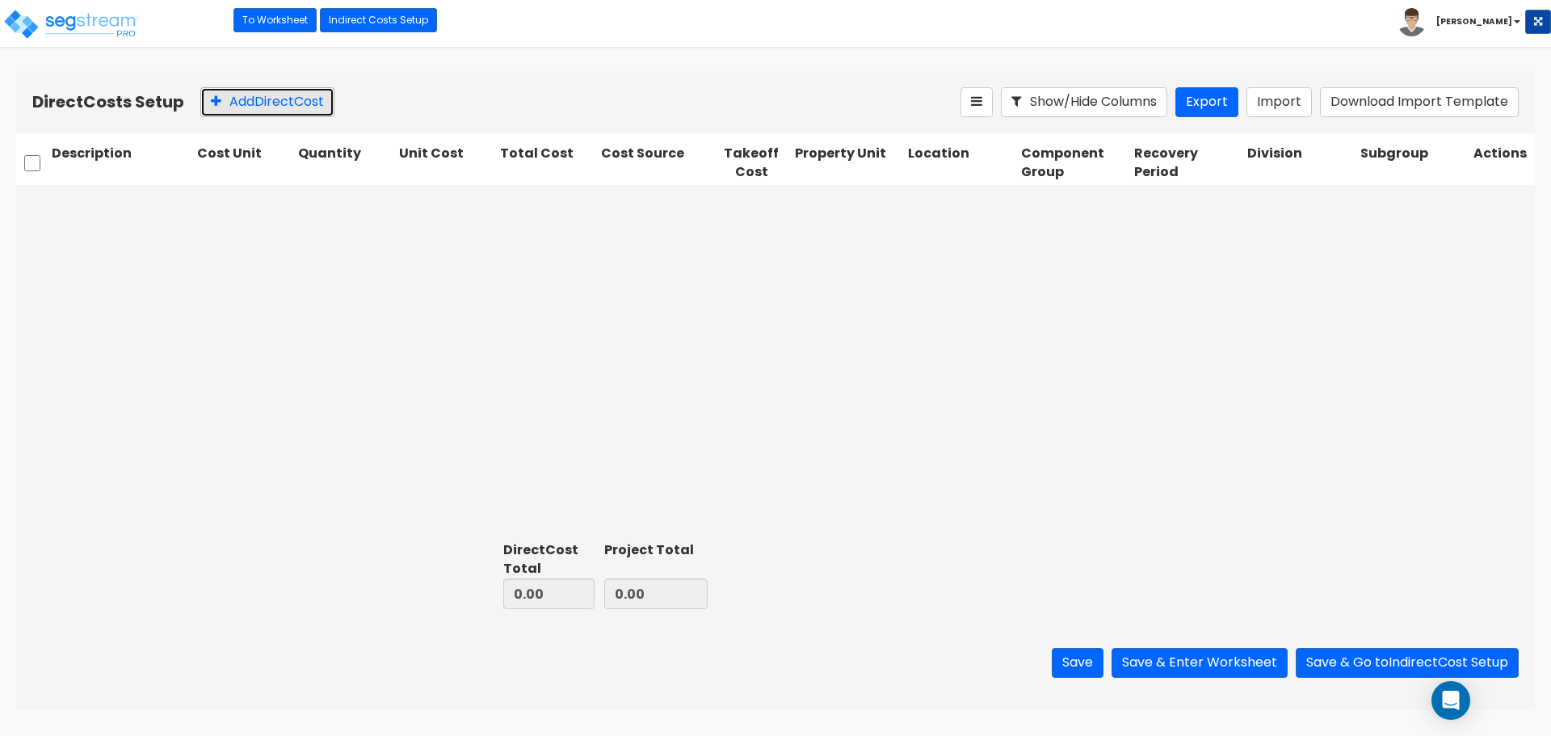
click at [275, 102] on button "Add Direct Cost" at bounding box center [267, 102] width 134 height 30
type input "Refrigerator"
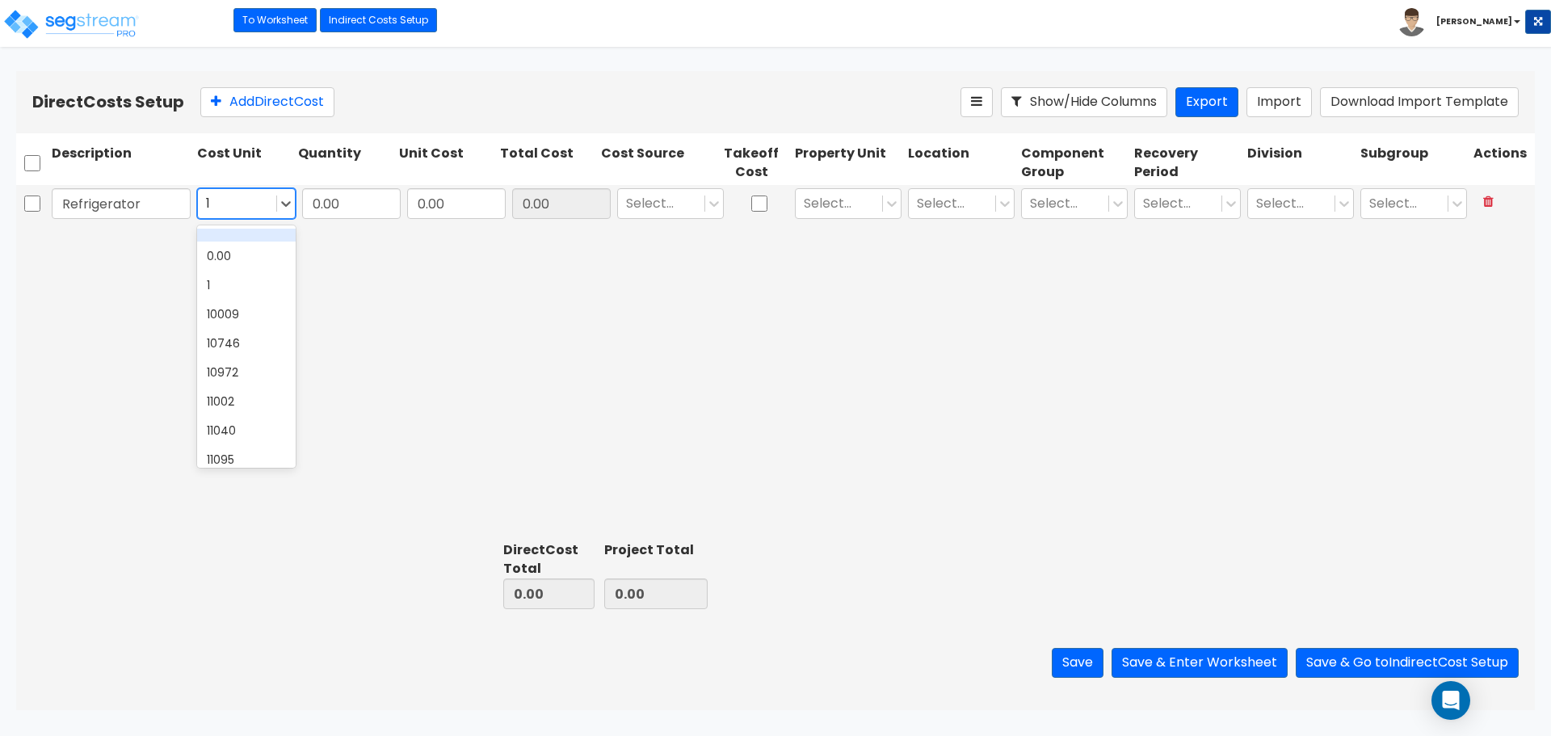
type input "1"
click at [357, 205] on input "0.00" at bounding box center [351, 203] width 99 height 31
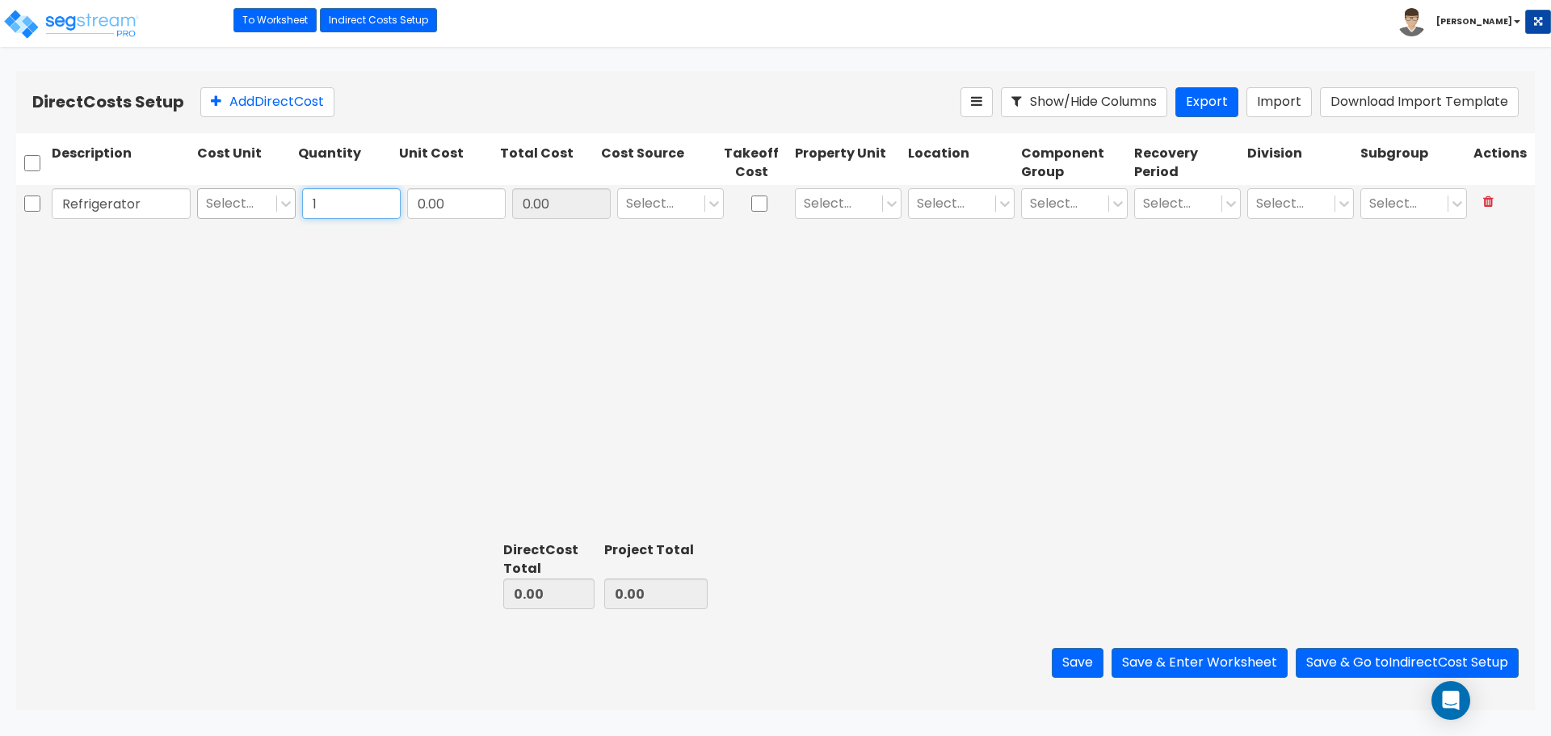
type input "1"
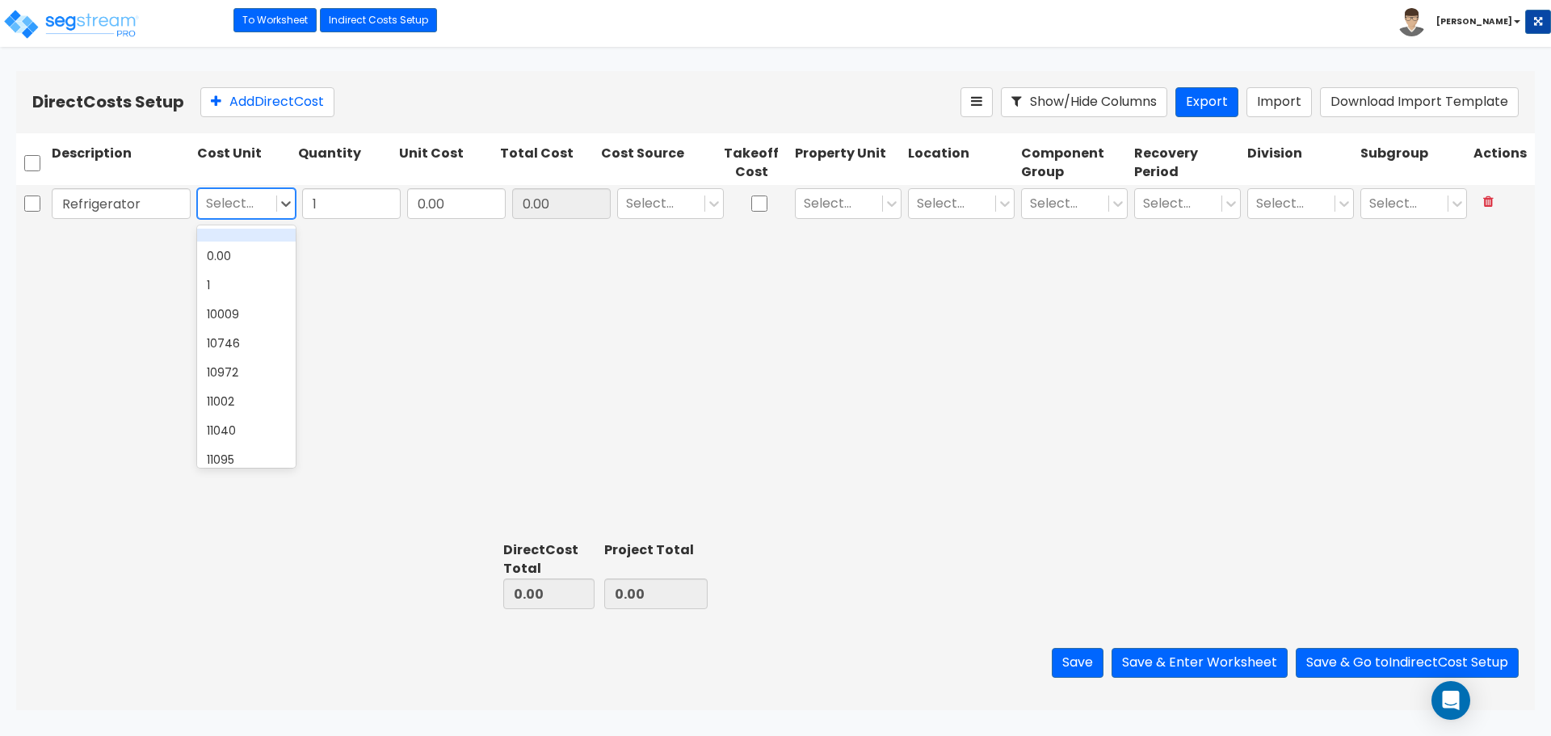
click at [259, 208] on div at bounding box center [237, 204] width 62 height 22
click at [242, 287] on div "1" at bounding box center [246, 285] width 99 height 29
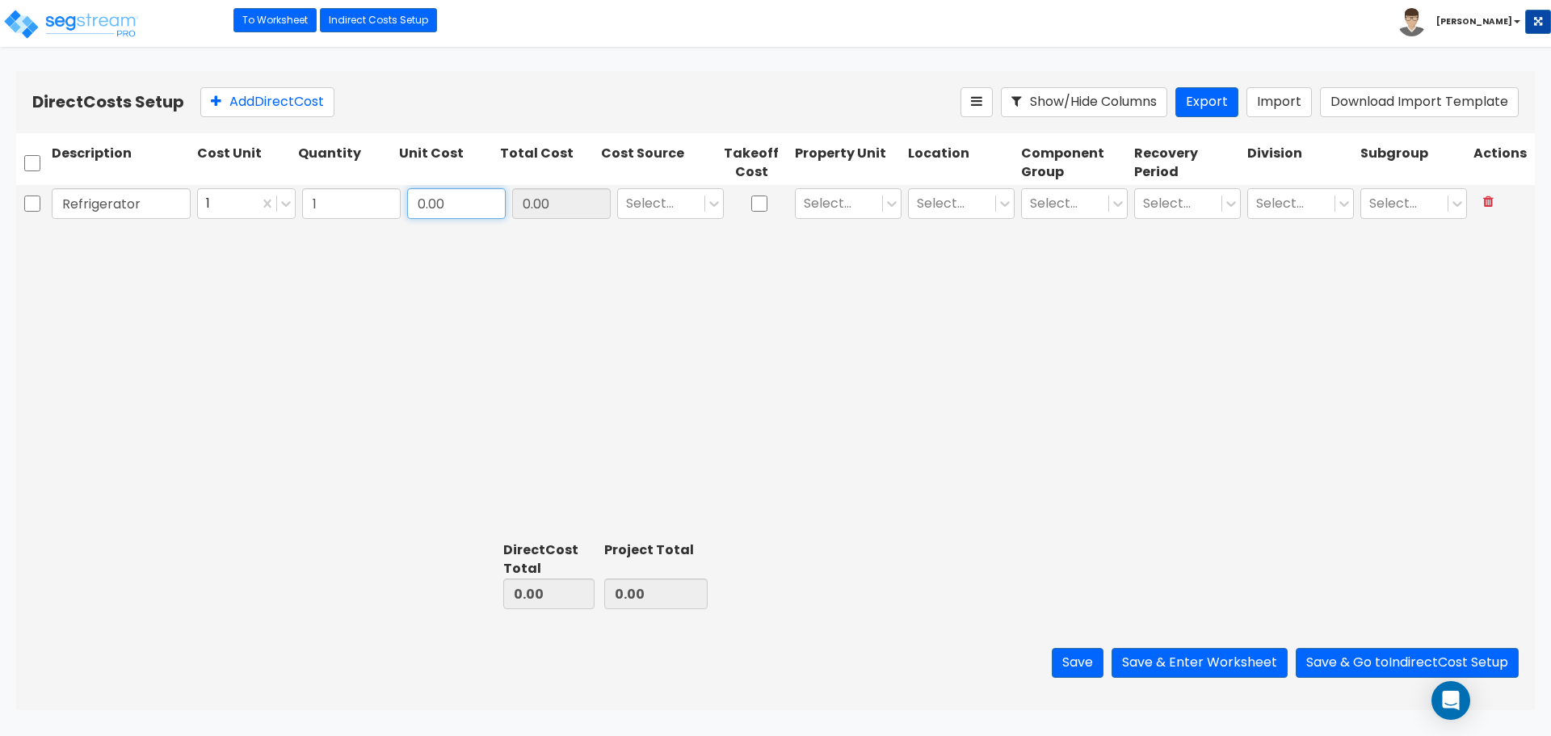
click at [454, 201] on input "0.00" at bounding box center [456, 203] width 99 height 31
type input "1,443"
type input "1,443.00"
click at [466, 259] on div "Refrigerator 1 1 1,443 1,443.00 Select... Select... Select... Select... Select.…" at bounding box center [775, 360] width 1519 height 350
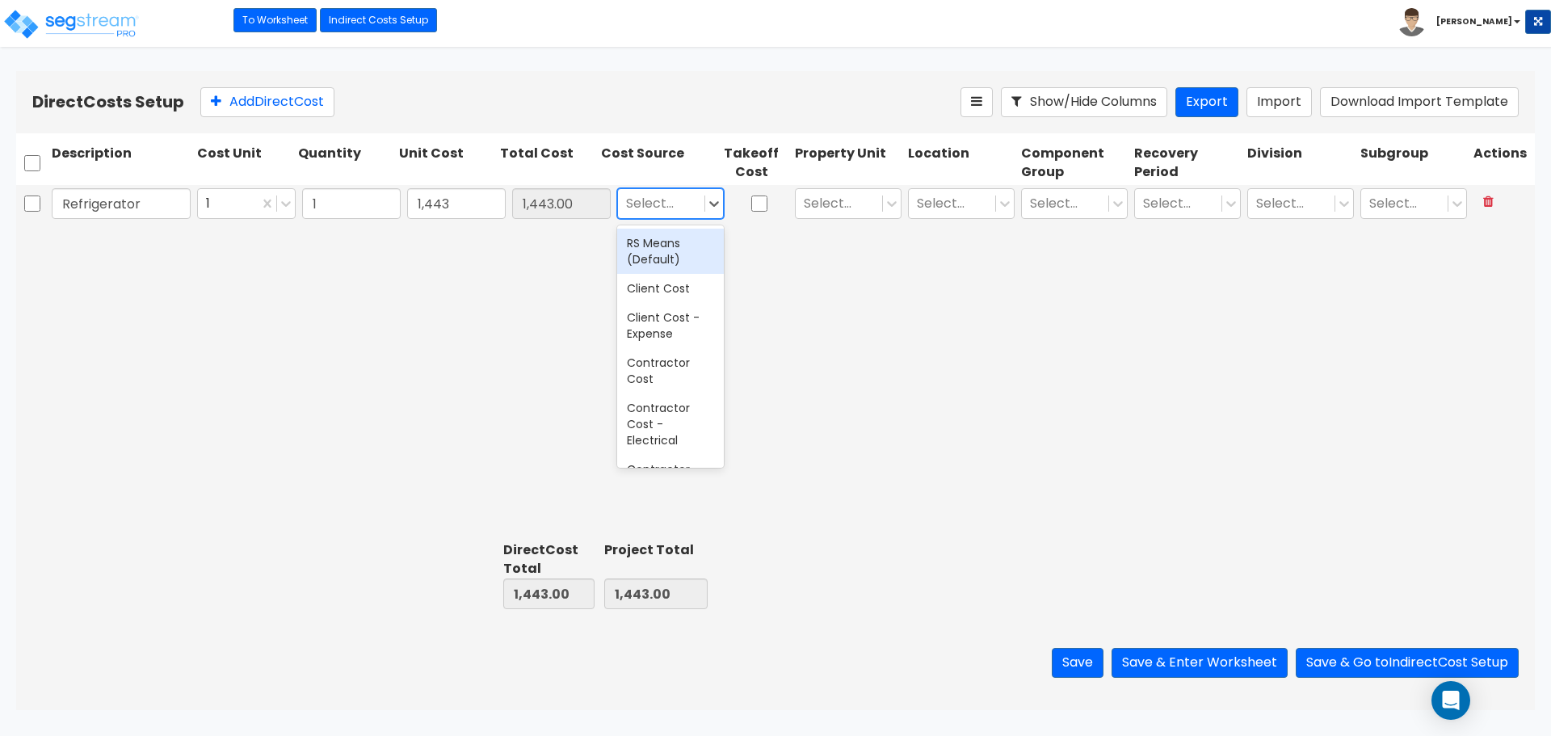
click at [658, 208] on div at bounding box center [661, 204] width 70 height 22
type input "Various"
click at [663, 248] on div "Various" at bounding box center [670, 243] width 107 height 29
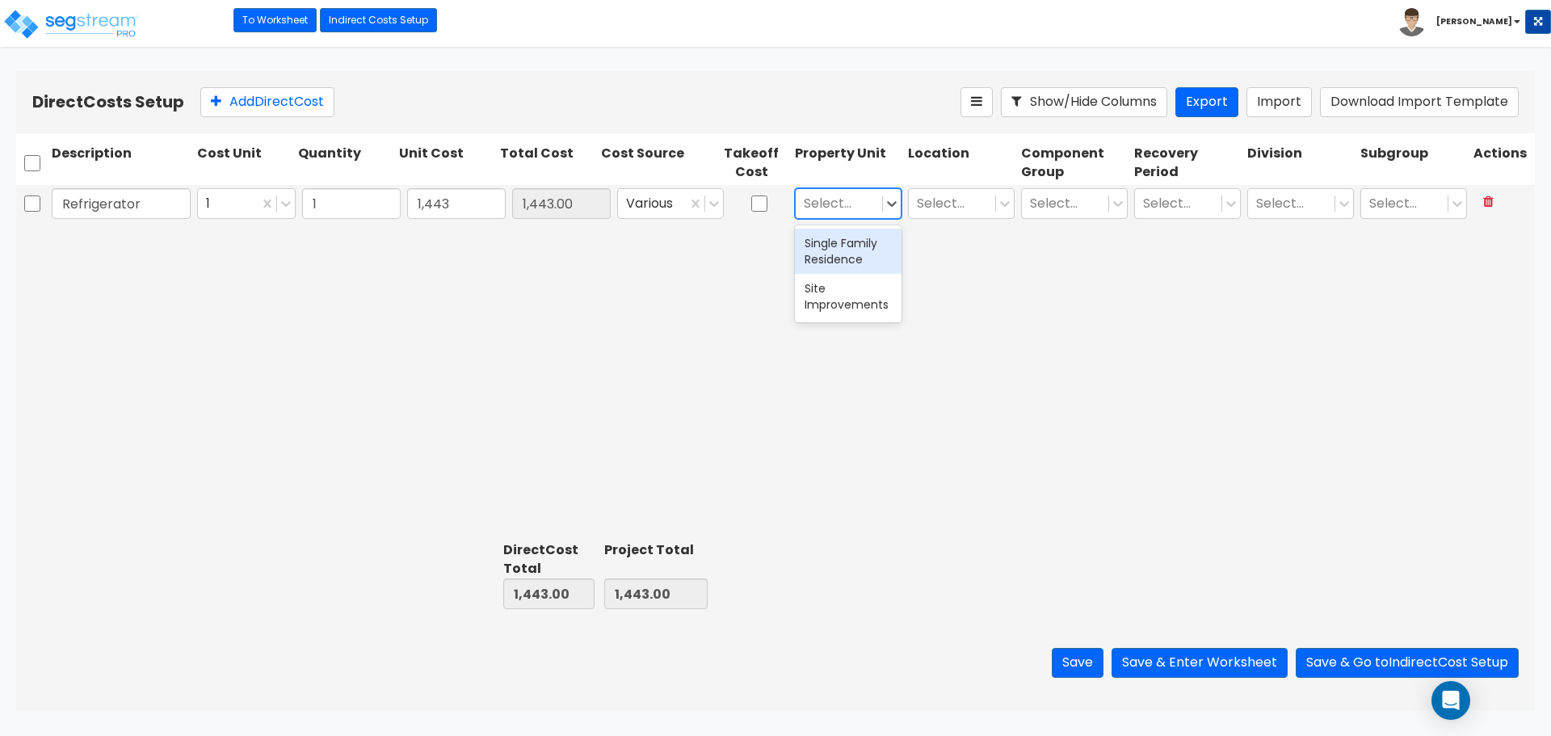
click at [837, 201] on div at bounding box center [839, 204] width 70 height 22
click at [851, 254] on div "Single Family Residence" at bounding box center [848, 251] width 107 height 45
click at [952, 195] on div at bounding box center [952, 204] width 70 height 22
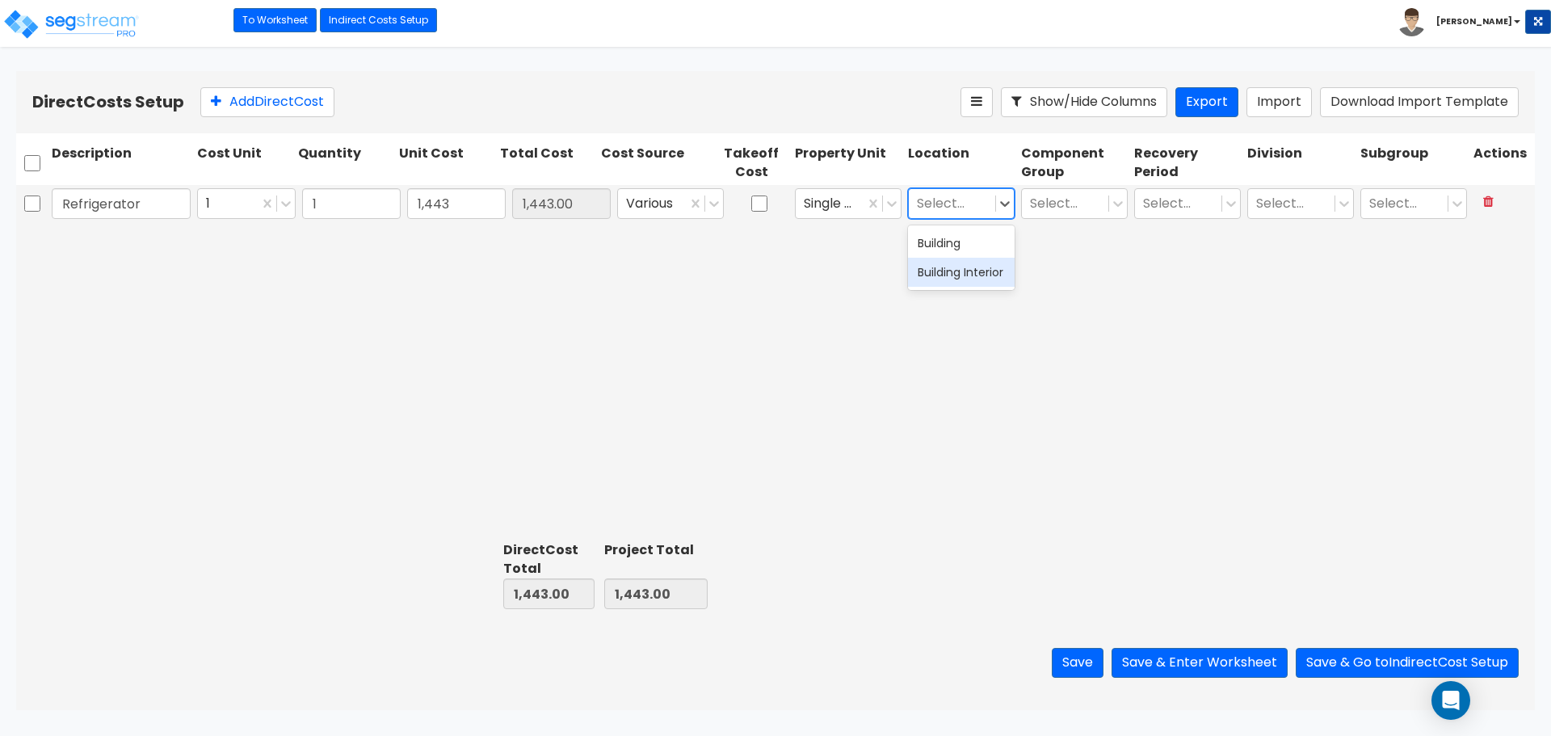
click at [954, 275] on div "Building Interior" at bounding box center [961, 272] width 107 height 29
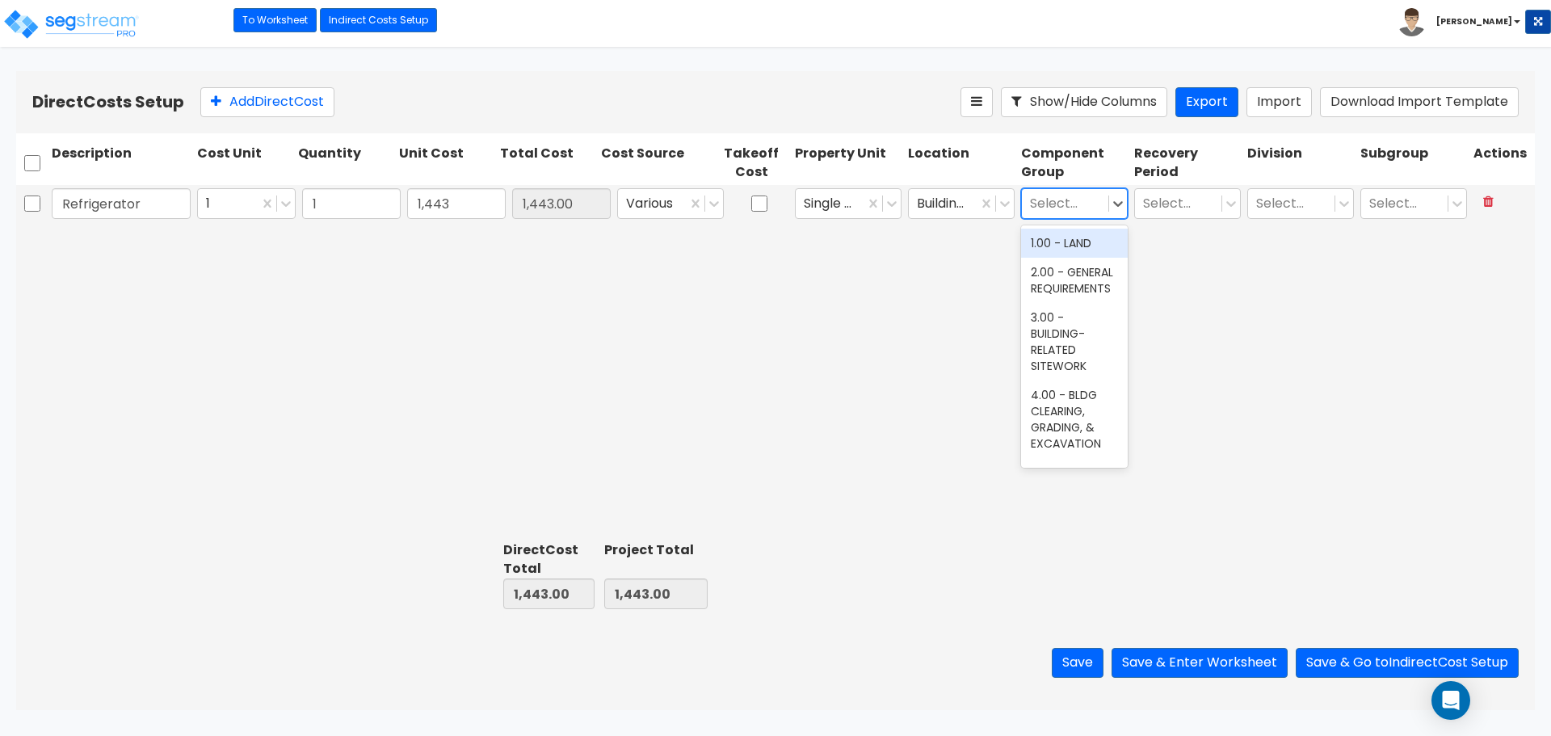
click at [1054, 209] on div at bounding box center [1065, 204] width 70 height 22
type input "kitchen"
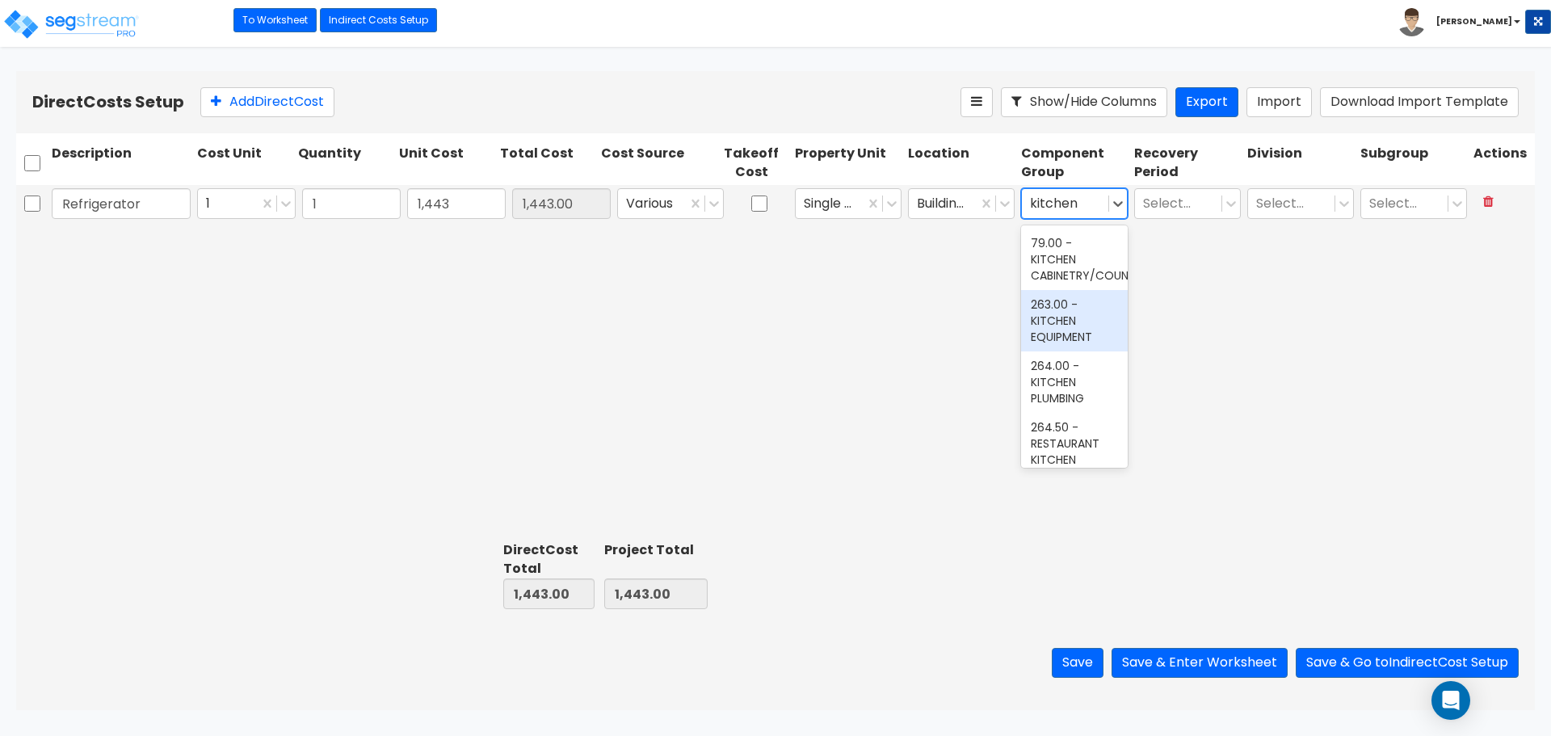
click at [1050, 327] on div "263.00 - KITCHEN EQUIPMENT" at bounding box center [1074, 320] width 107 height 61
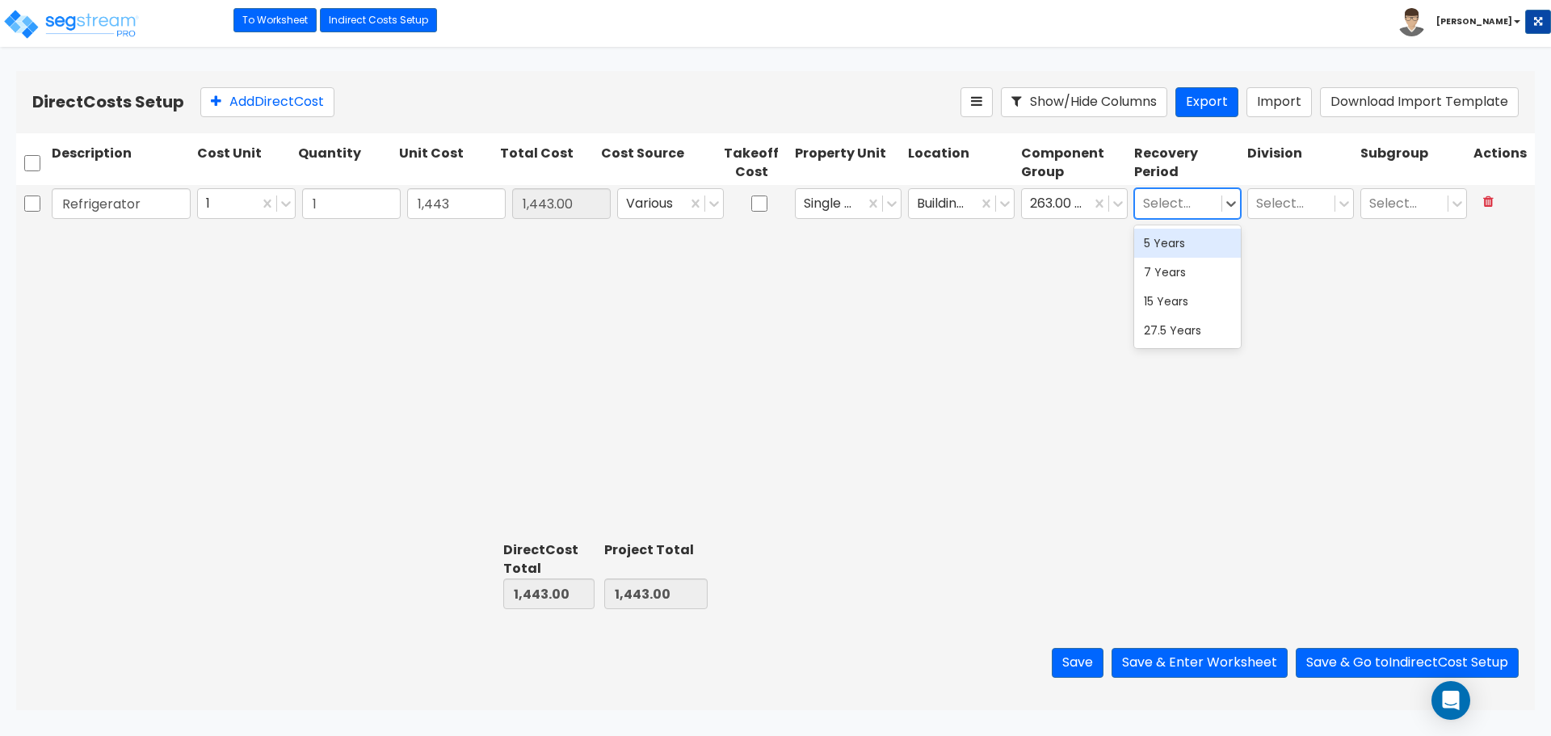
click at [1166, 206] on div at bounding box center [1178, 204] width 70 height 22
click at [1183, 237] on div "5 Years" at bounding box center [1187, 243] width 107 height 29
click at [1273, 214] on div at bounding box center [1291, 204] width 70 height 22
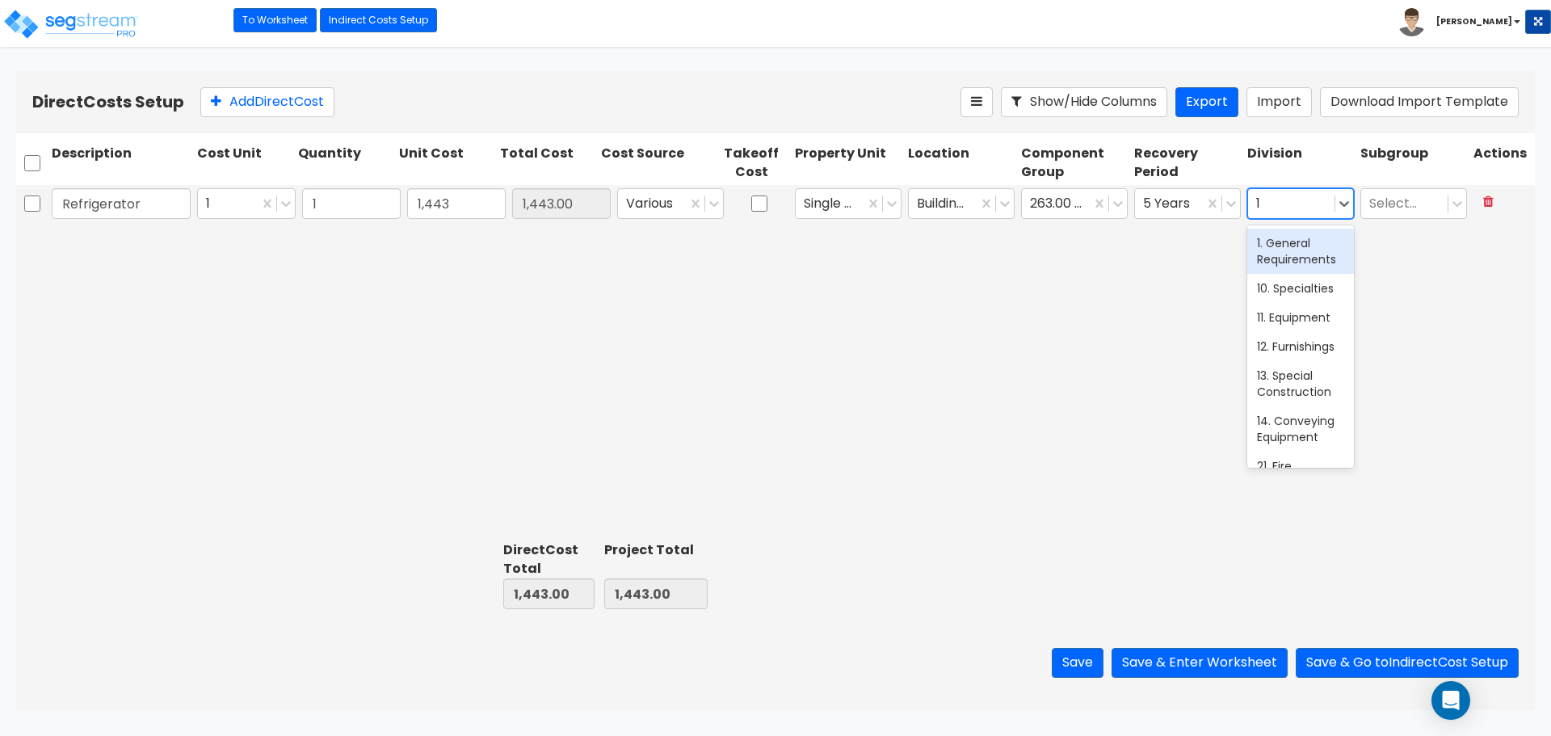
type input "11"
click at [1276, 240] on div "11. Equipment" at bounding box center [1300, 243] width 107 height 29
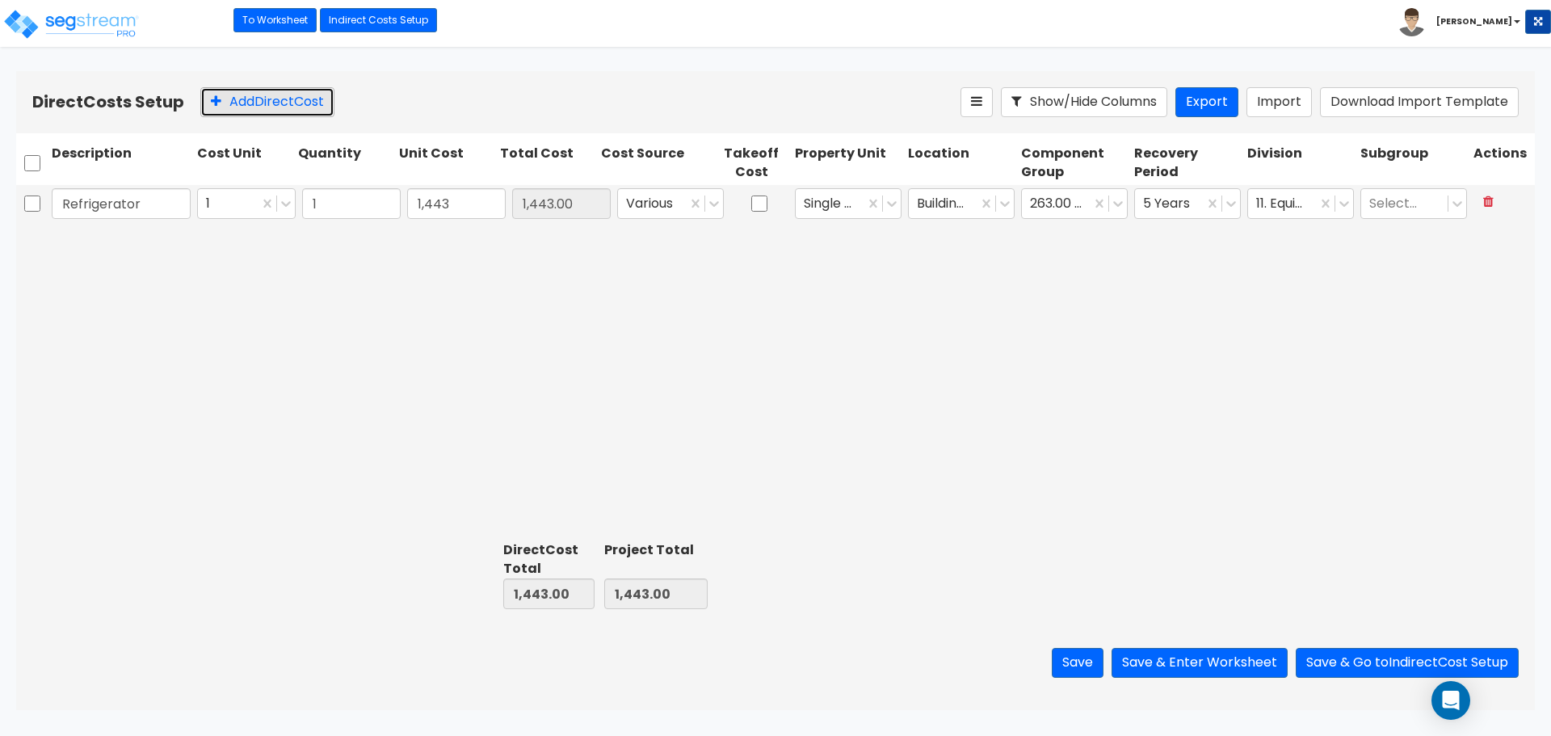
click at [280, 103] on button "Add Direct Cost" at bounding box center [267, 102] width 134 height 30
click at [80, 244] on input "text" at bounding box center [121, 242] width 139 height 31
type input "Dishwasher"
click at [447, 244] on input "0" at bounding box center [456, 242] width 99 height 31
type input "429"
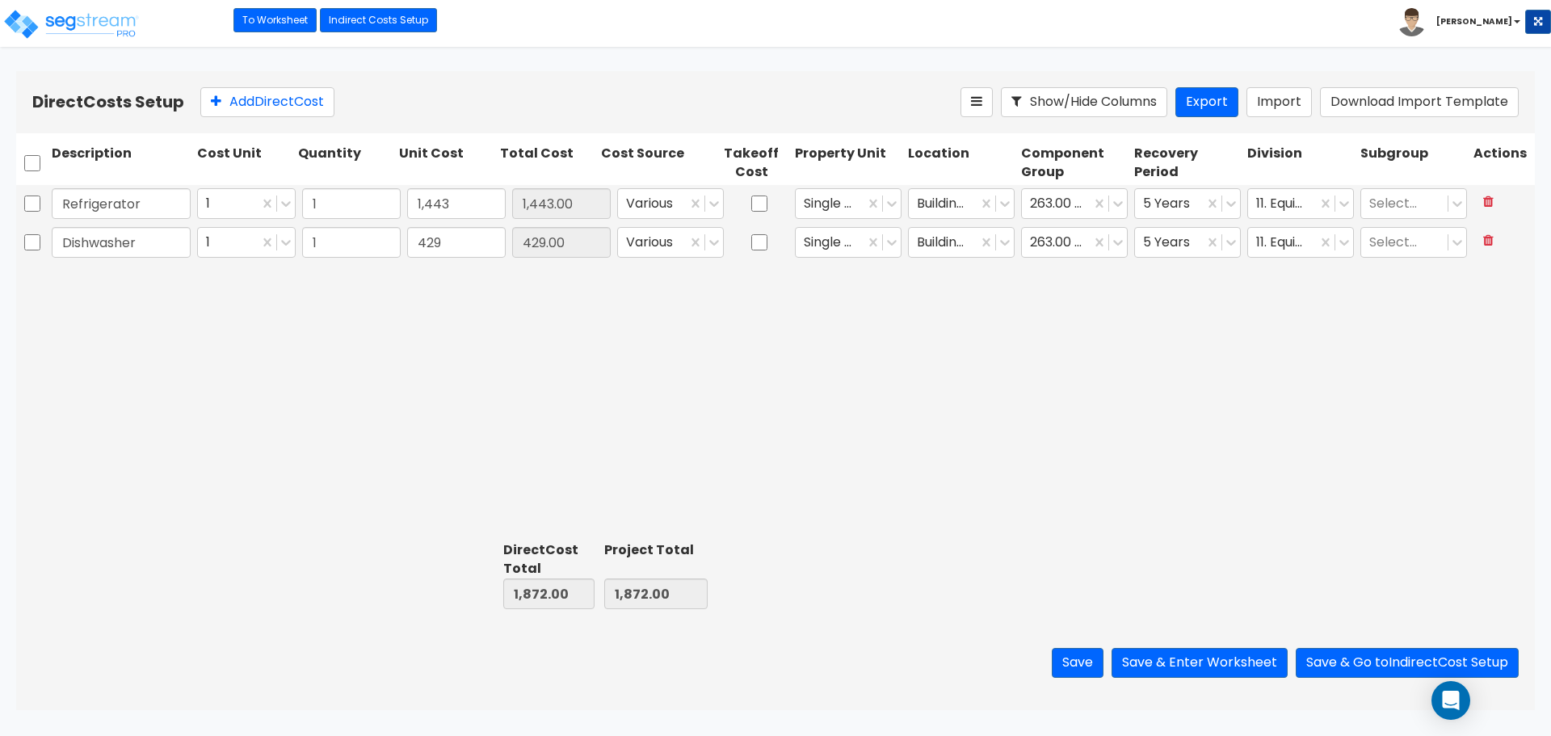
type input "429.00"
click at [519, 319] on div "Refrigerator 1 1 1,443 1,443.00 Various Single Family Residence Building Interi…" at bounding box center [775, 360] width 1519 height 350
click at [649, 250] on div at bounding box center [652, 243] width 53 height 22
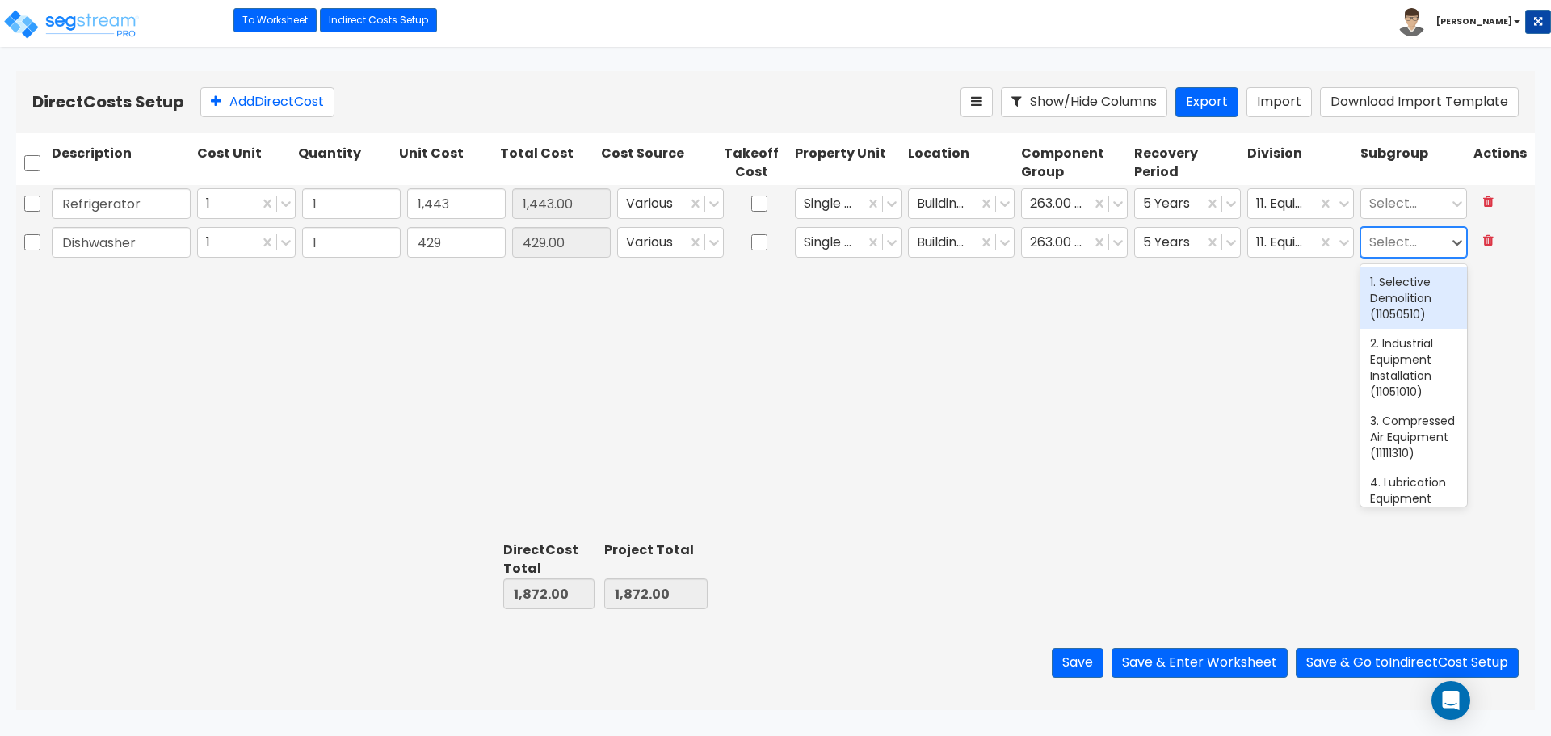
click at [1409, 238] on div at bounding box center [1404, 243] width 70 height 22
click at [1158, 322] on div "Refrigerator 1 1 1,443 1,443.00 Various Single Family Residence Building Interi…" at bounding box center [775, 360] width 1519 height 350
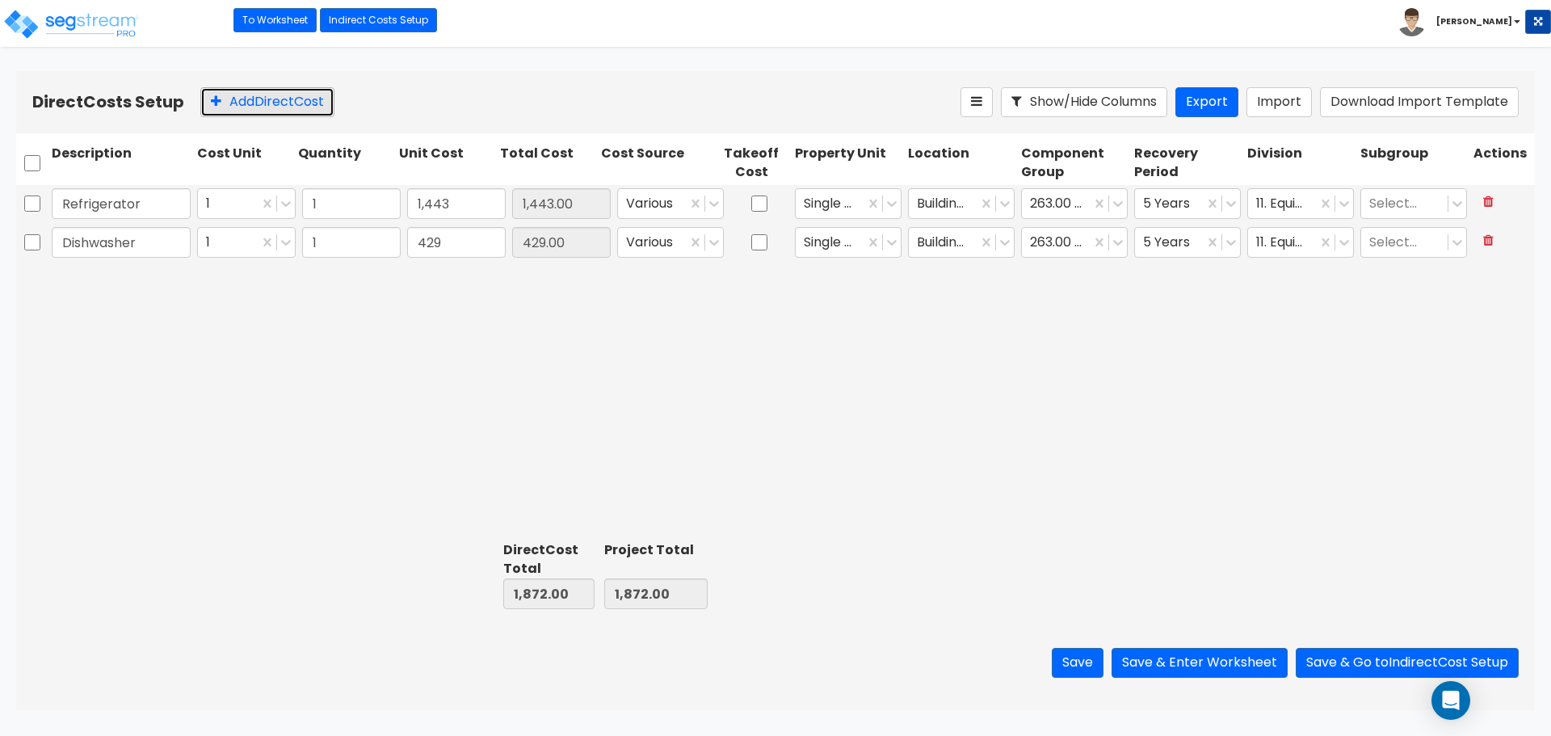
click at [259, 104] on button "Add Direct Cost" at bounding box center [267, 102] width 134 height 30
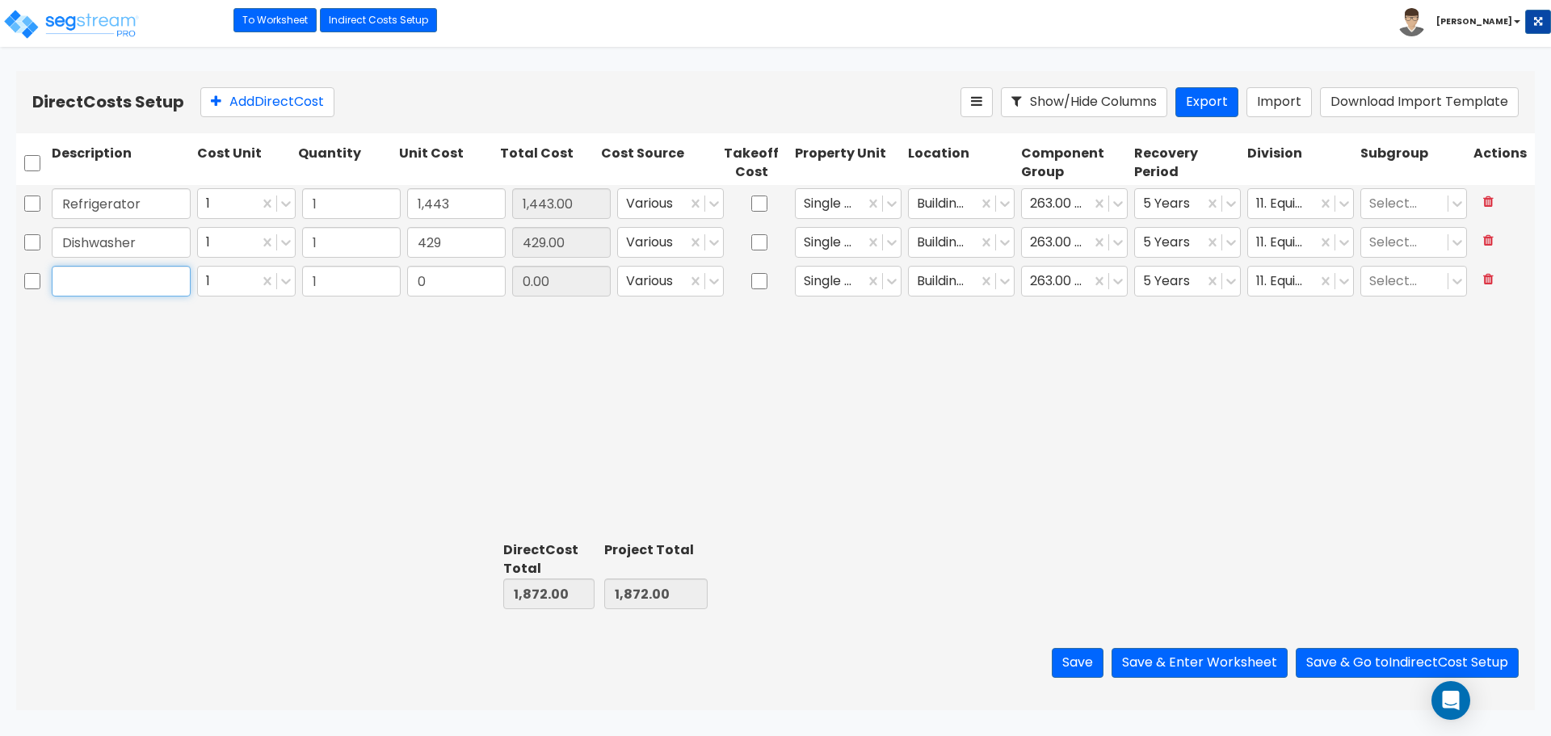
click at [125, 289] on input "text" at bounding box center [121, 281] width 139 height 31
click at [101, 278] on input "text" at bounding box center [121, 281] width 139 height 31
type input "Range"
type input "799"
type input "799.00"
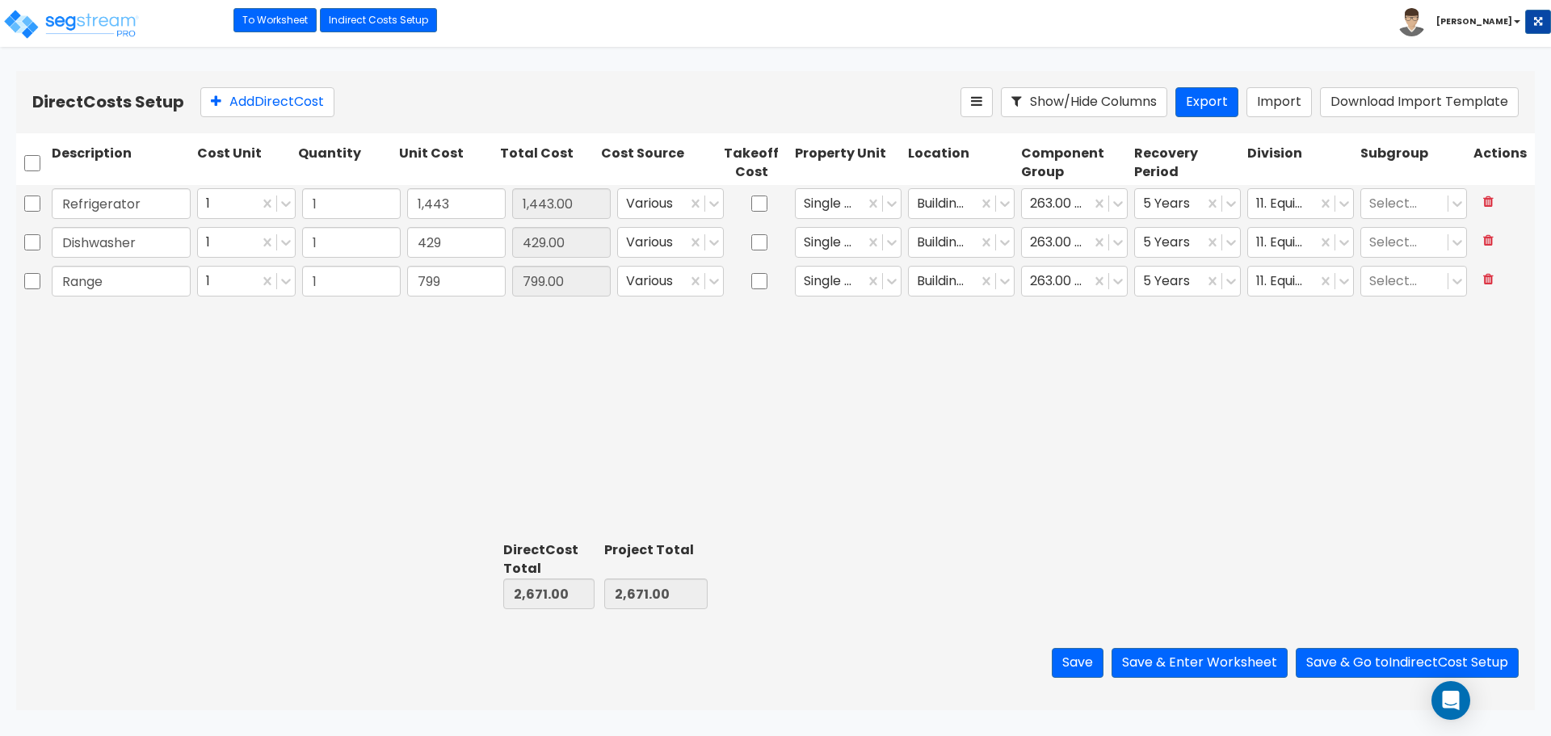
click at [795, 391] on div "Refrigerator 1 1 1,443 1,443.00 Various Single Family Residence Building Interi…" at bounding box center [775, 360] width 1519 height 350
click at [237, 93] on button "Add Direct Cost" at bounding box center [267, 102] width 134 height 30
click at [105, 329] on input "text" at bounding box center [121, 320] width 139 height 31
type input "Rangehood"
type input "121"
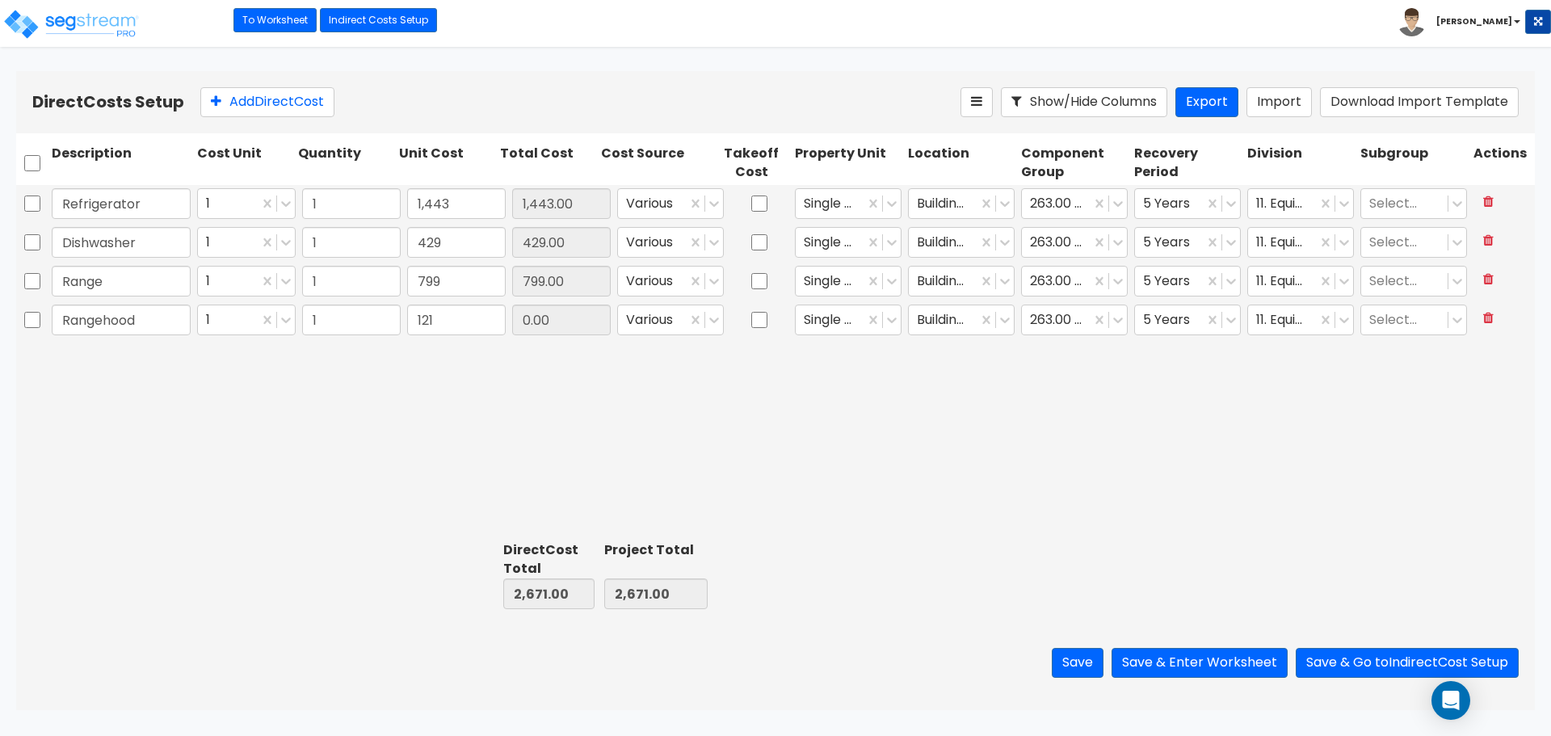
type input "121.00"
click at [581, 443] on div "Refrigerator 1 1 1,443 1,443.00 Various Single Family Residence Building Interi…" at bounding box center [775, 360] width 1519 height 350
click at [236, 93] on button "Add Direct Cost" at bounding box center [267, 102] width 134 height 30
click at [64, 343] on input "text" at bounding box center [121, 358] width 139 height 31
type input "D"
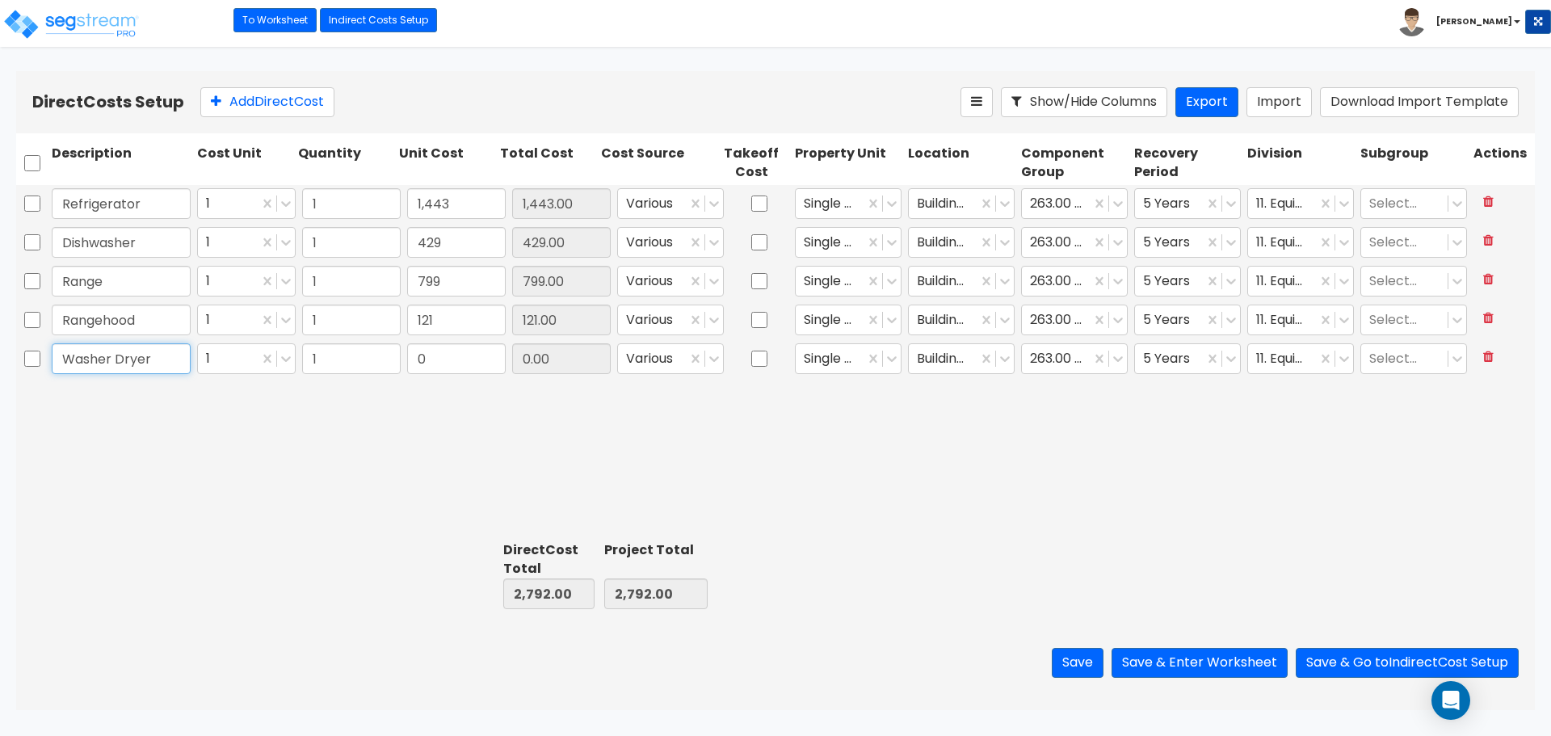
type input "Washer Dryer"
click at [1048, 551] on div at bounding box center [1074, 575] width 113 height 74
click at [437, 372] on input "0" at bounding box center [456, 358] width 99 height 31
click at [477, 363] on input "0" at bounding box center [456, 358] width 99 height 31
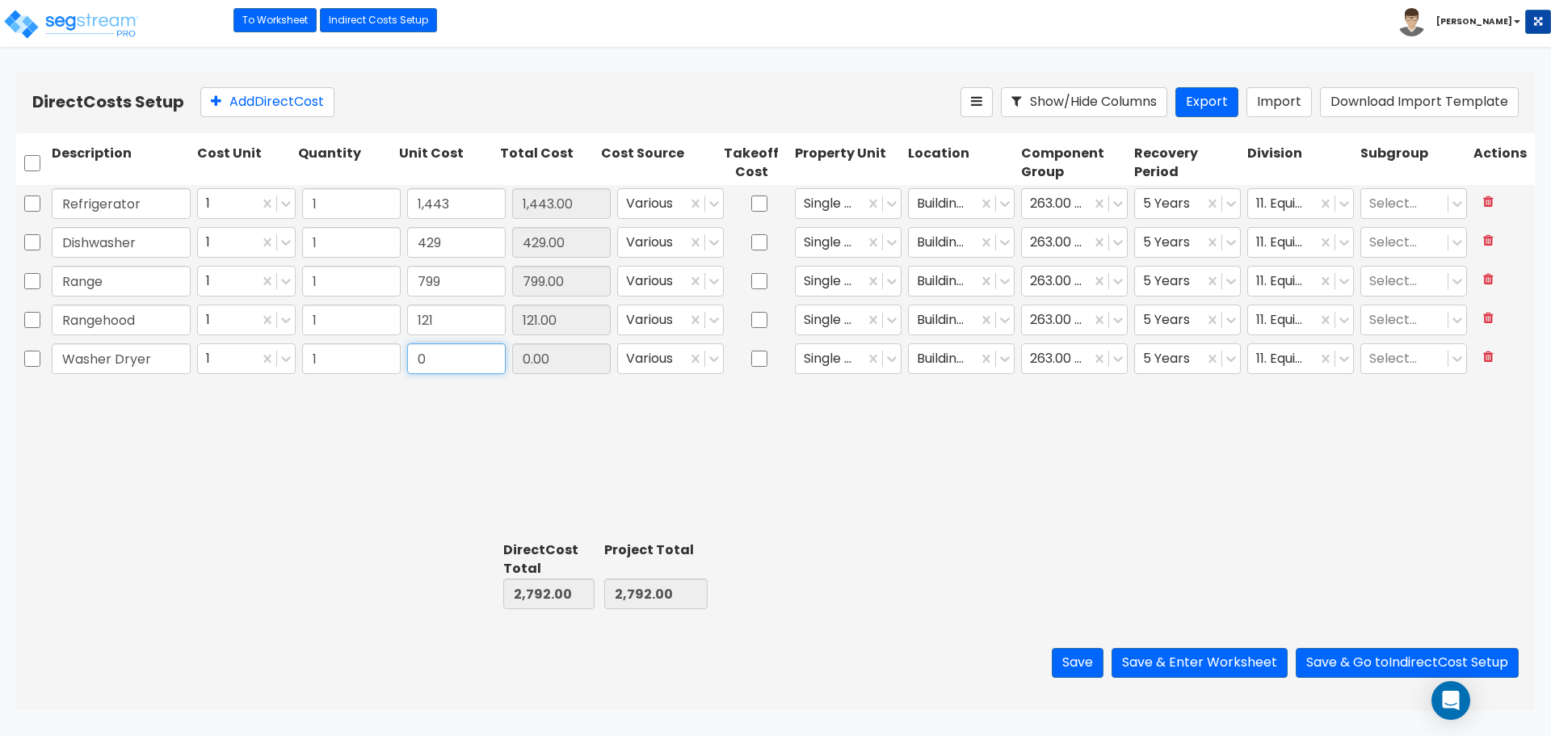
click at [477, 363] on input "0" at bounding box center [456, 358] width 99 height 31
type input "1,499"
type input "1,499.00"
click at [604, 443] on div "Refrigerator 1 1 1,443 1,443.00 Various Single Family Residence Building Interi…" at bounding box center [775, 360] width 1519 height 350
click at [1052, 359] on div at bounding box center [1056, 359] width 53 height 22
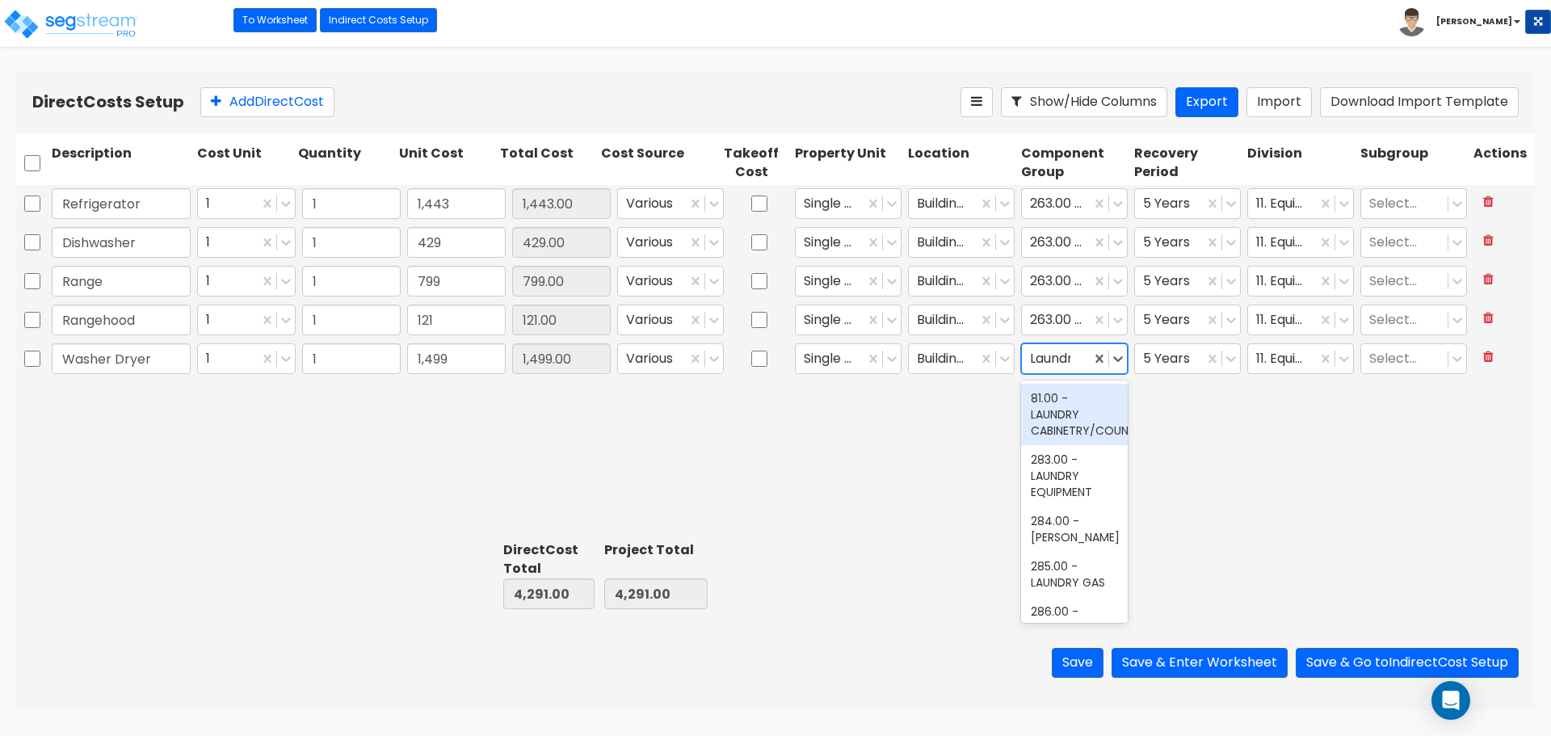
type input "Laundry"
click at [1061, 494] on div "283.00 - LAUNDRY EQUIPMENT" at bounding box center [1074, 475] width 107 height 61
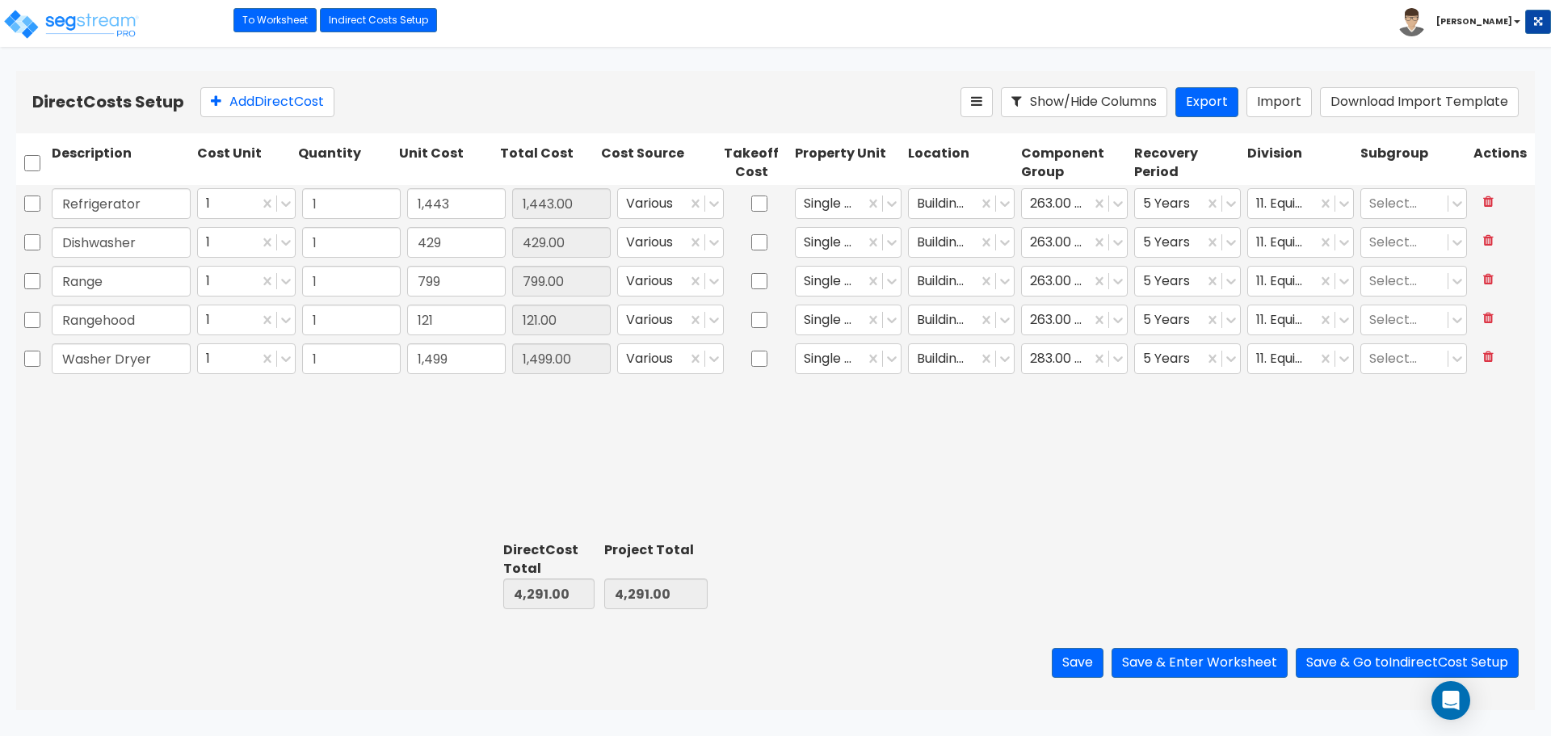
click at [1079, 460] on div "Refrigerator 1 1 1,443 1,443.00 Various Single Family Residence Building Interi…" at bounding box center [775, 360] width 1519 height 350
click at [1245, 662] on button "Save & Enter Worksheet" at bounding box center [1200, 663] width 176 height 30
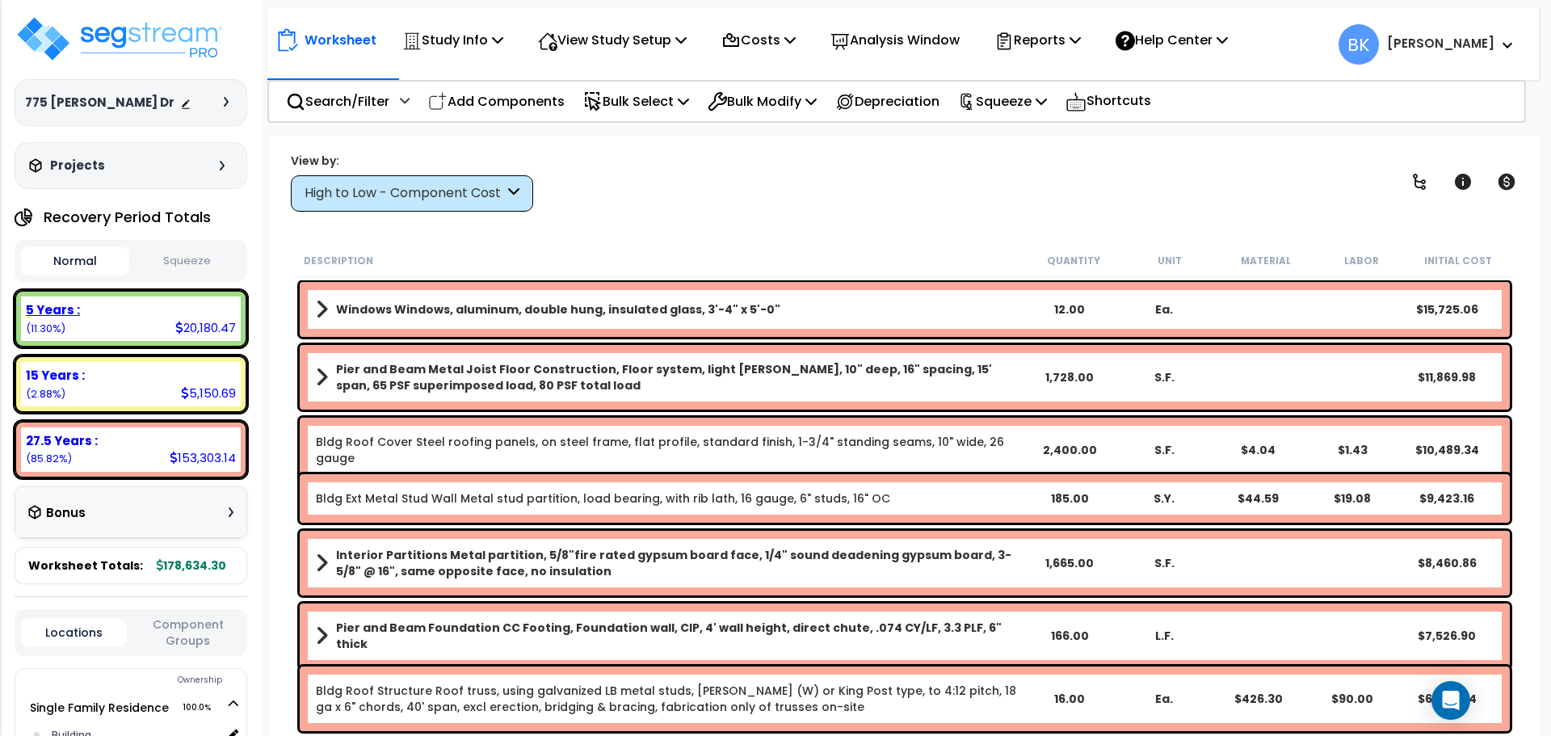
click at [166, 331] on div "5 Years : 20,180.47 (11.30%)" at bounding box center [131, 318] width 220 height 44
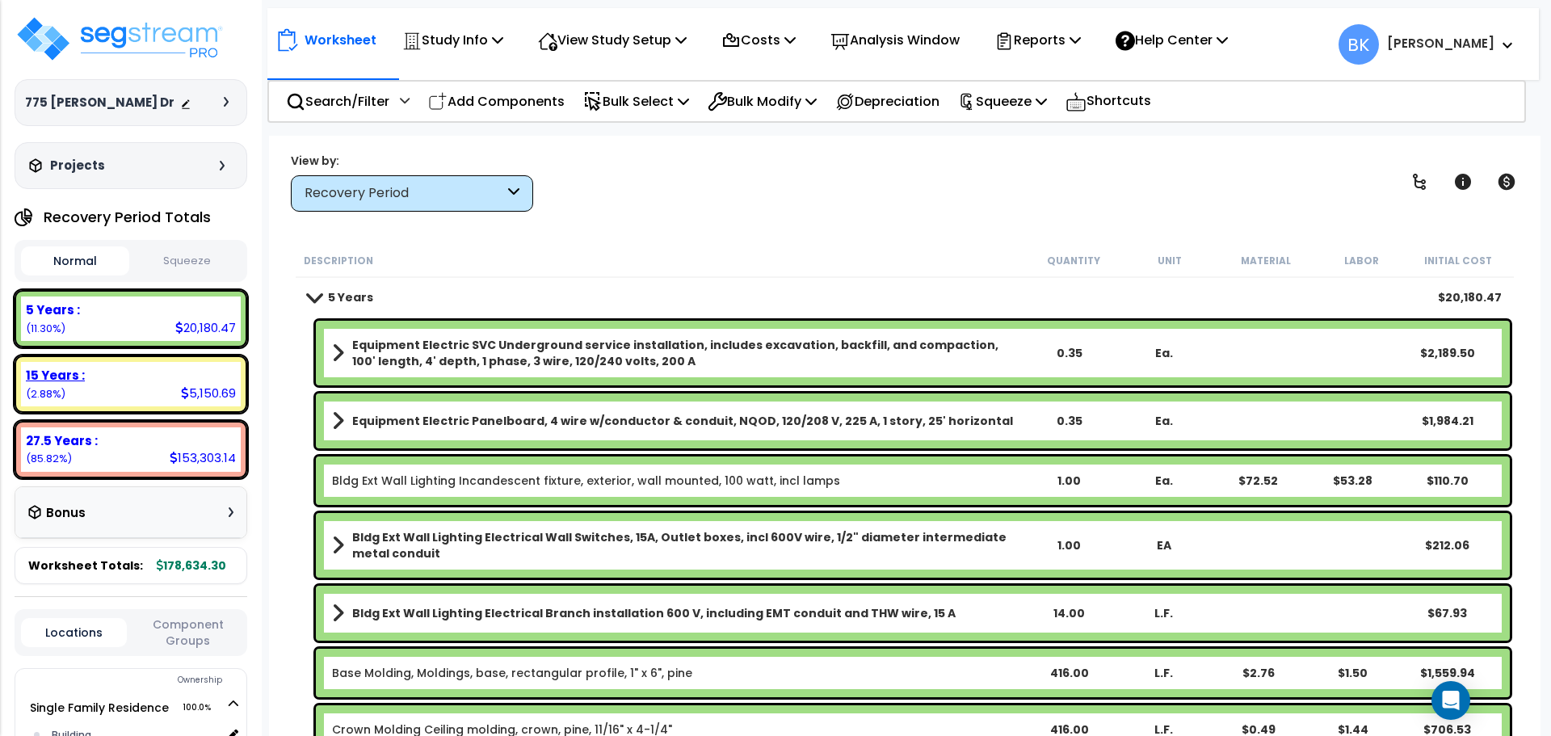
click at [152, 375] on div "15 Years :" at bounding box center [131, 375] width 210 height 17
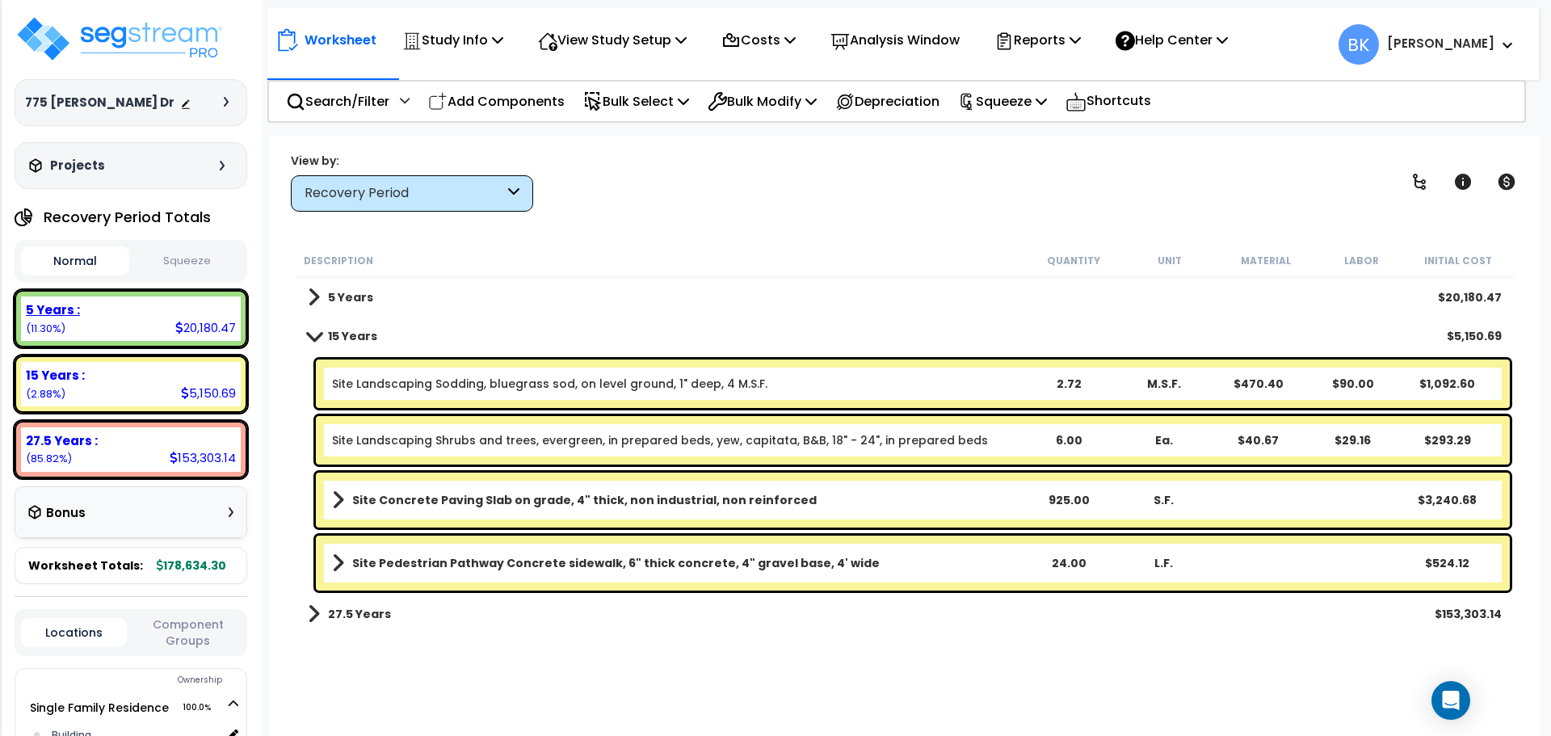
click at [161, 327] on div "5 Years : 20,180.47 (11.30%)" at bounding box center [131, 318] width 220 height 44
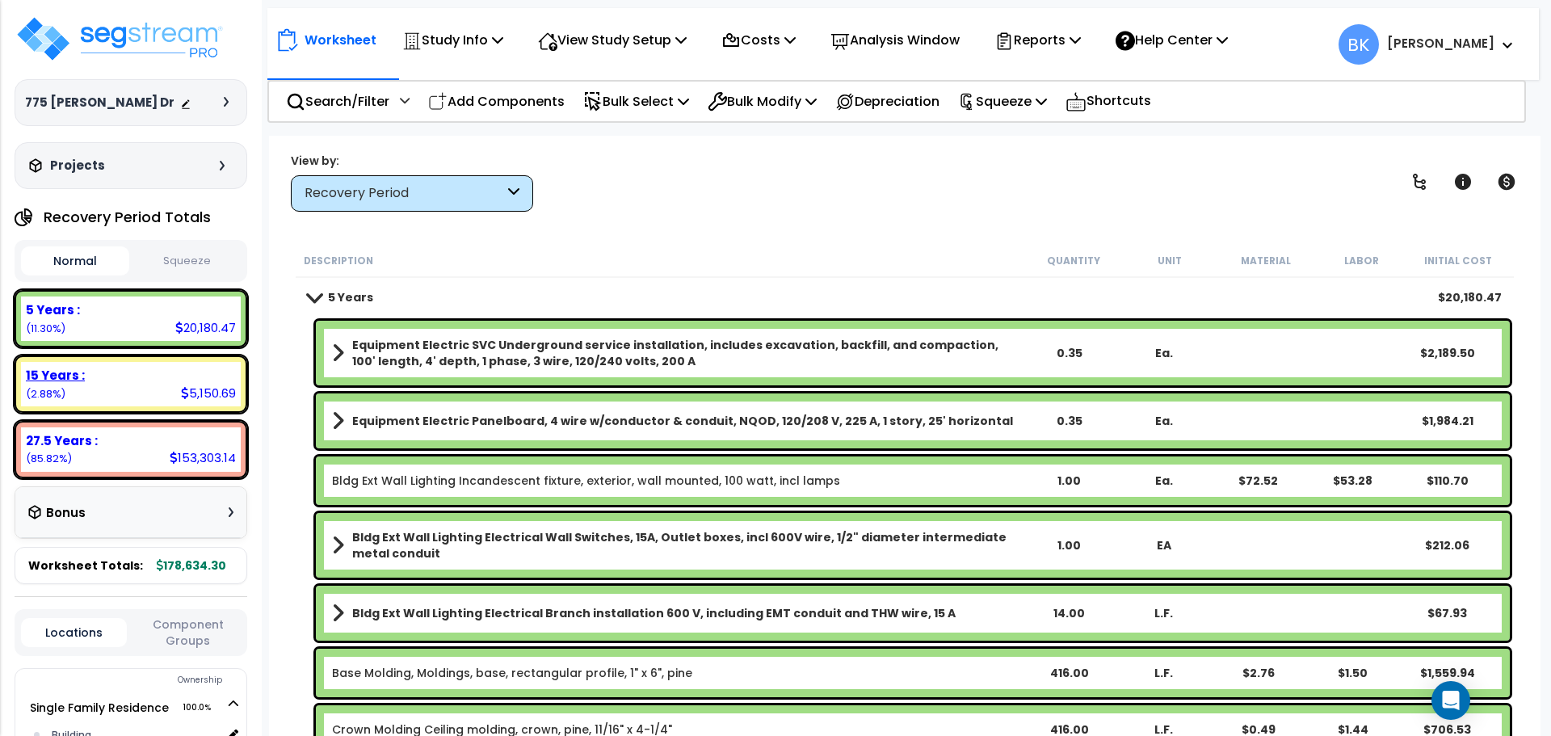
click at [138, 375] on div "15 Years :" at bounding box center [131, 375] width 210 height 17
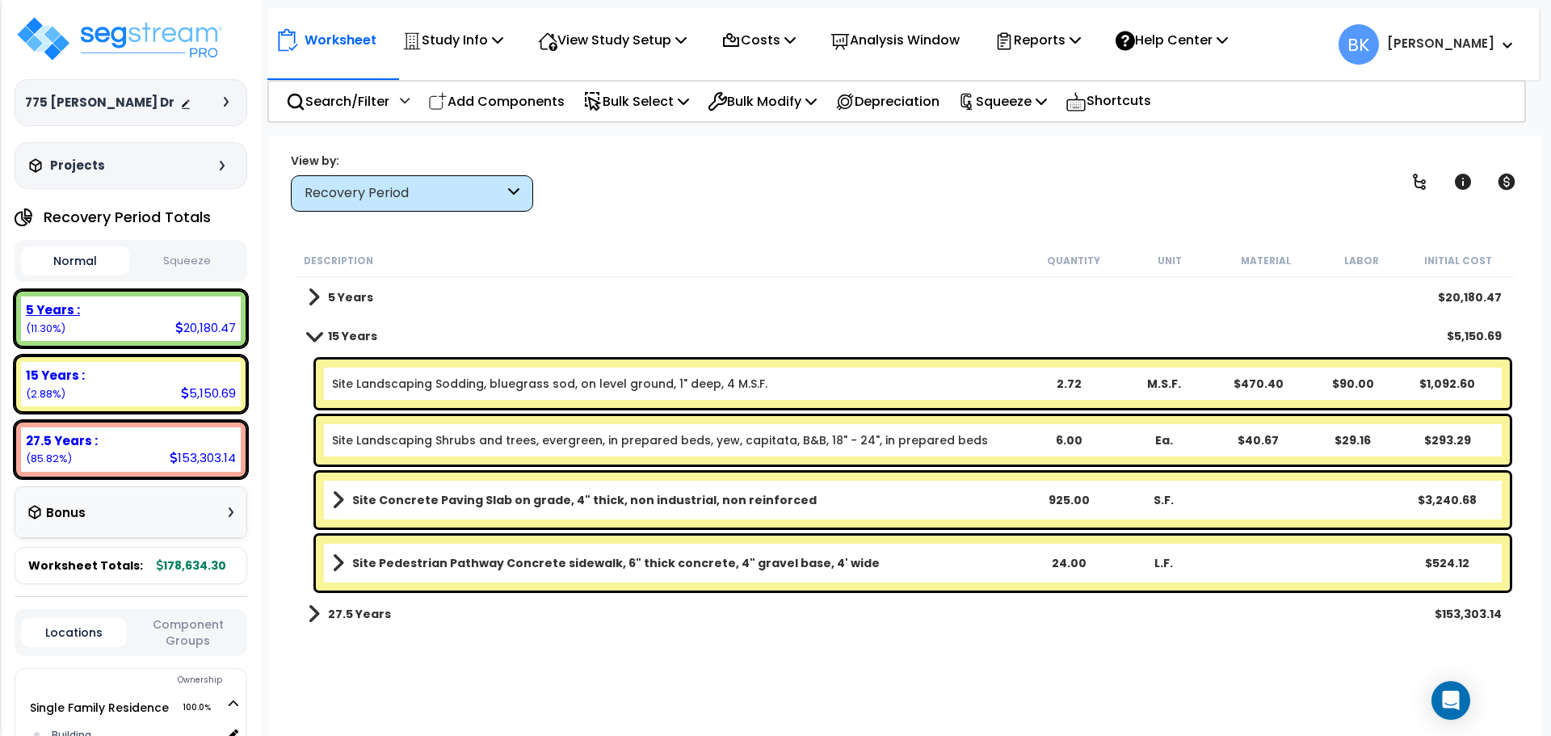
click at [144, 315] on div "5 Years :" at bounding box center [131, 309] width 210 height 17
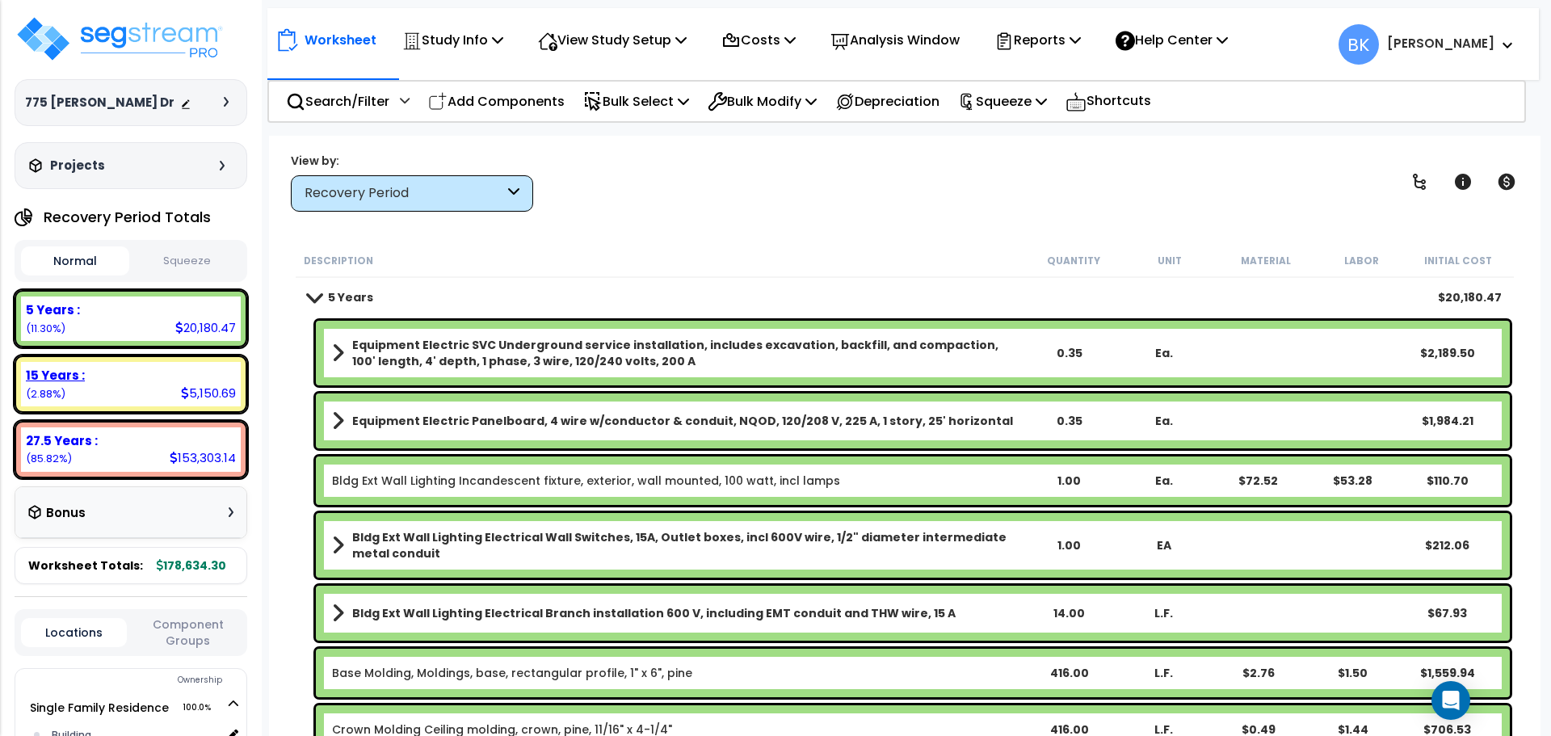
click at [125, 378] on div "15 Years :" at bounding box center [131, 375] width 210 height 17
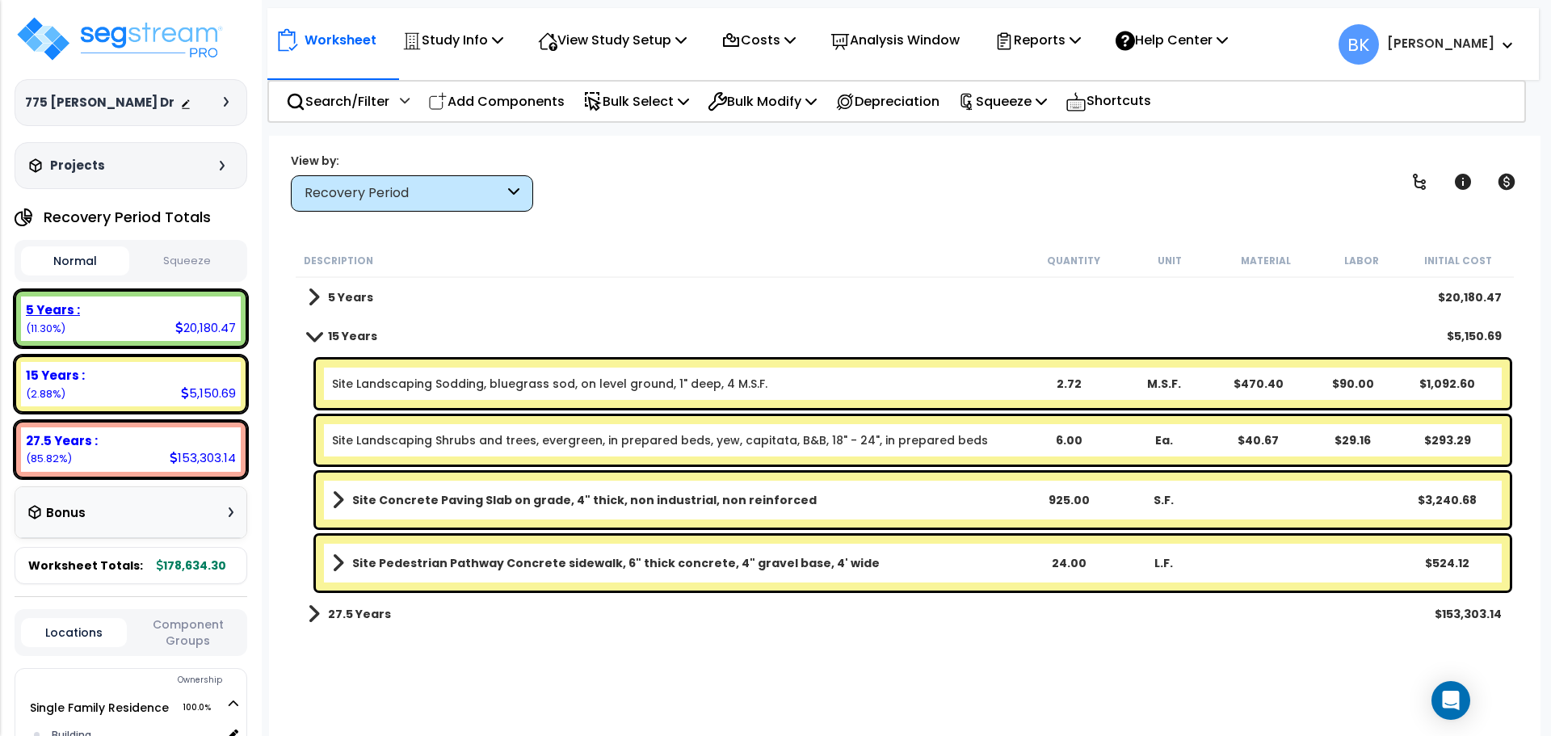
click at [162, 325] on div "5 Years : 20,180.47 (11.30%)" at bounding box center [131, 318] width 220 height 44
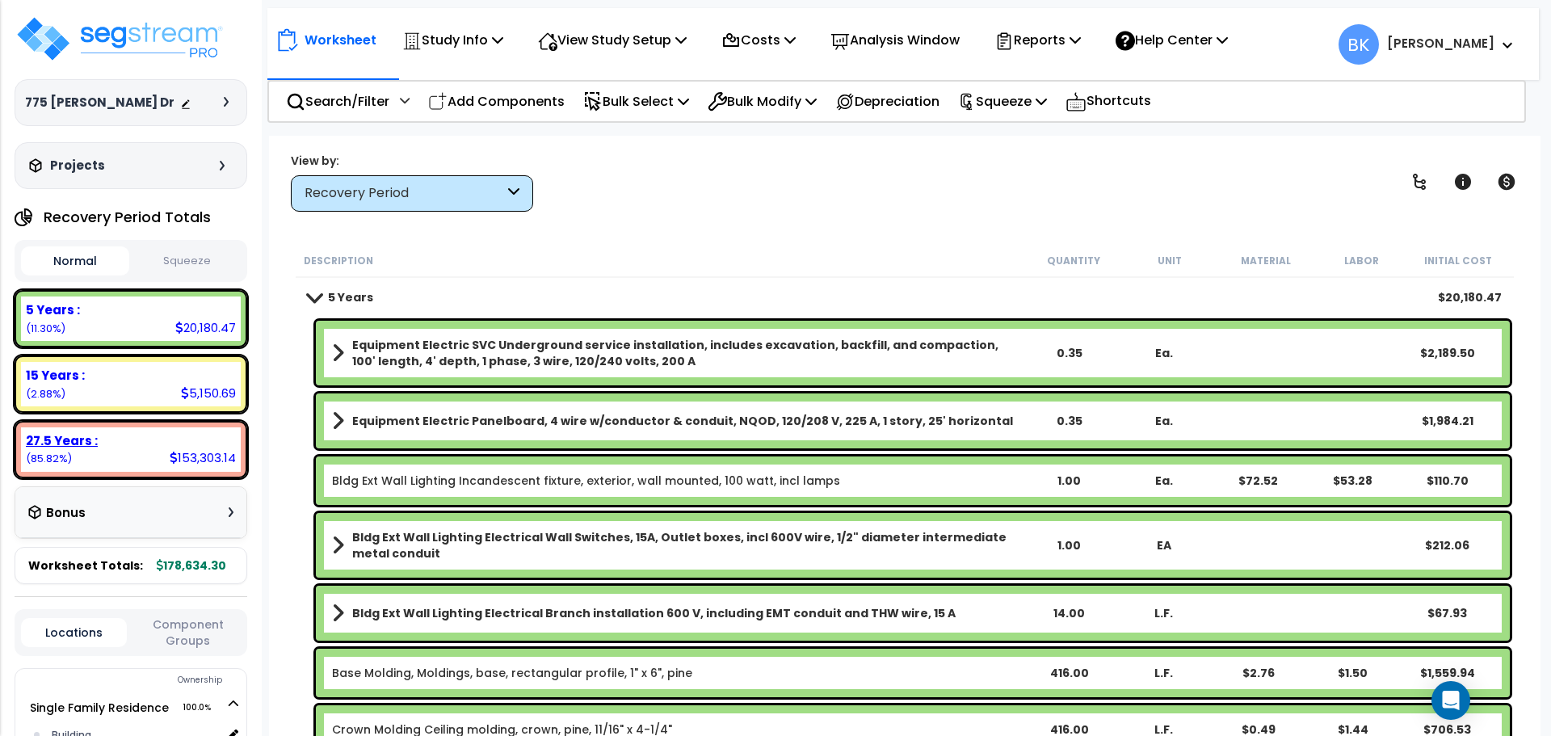
click at [135, 464] on div "27.5 Years : 153,303.14 (85.82%)" at bounding box center [131, 449] width 220 height 44
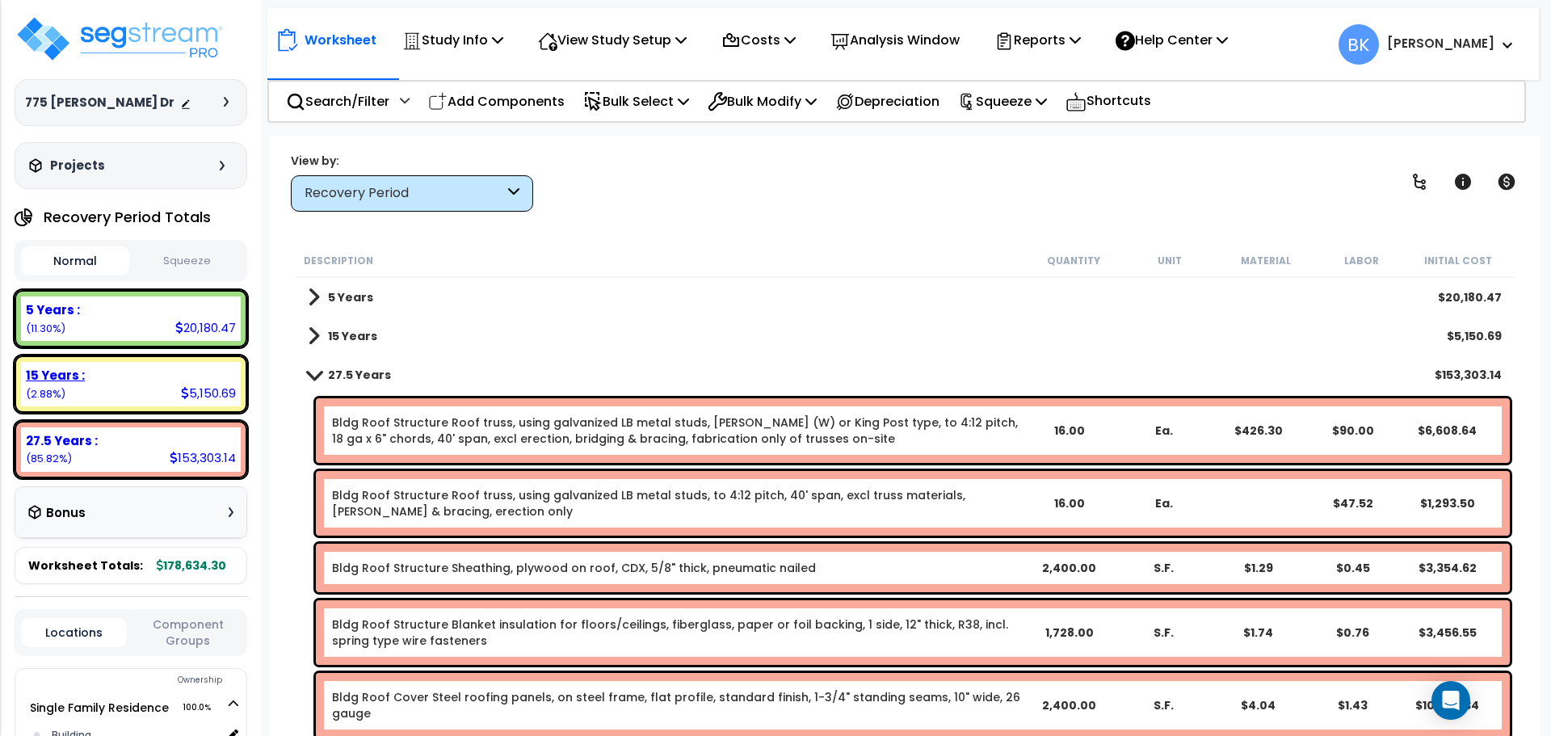
click at [175, 389] on div "15 Years : 5,150.69 (2.88%)" at bounding box center [131, 384] width 220 height 44
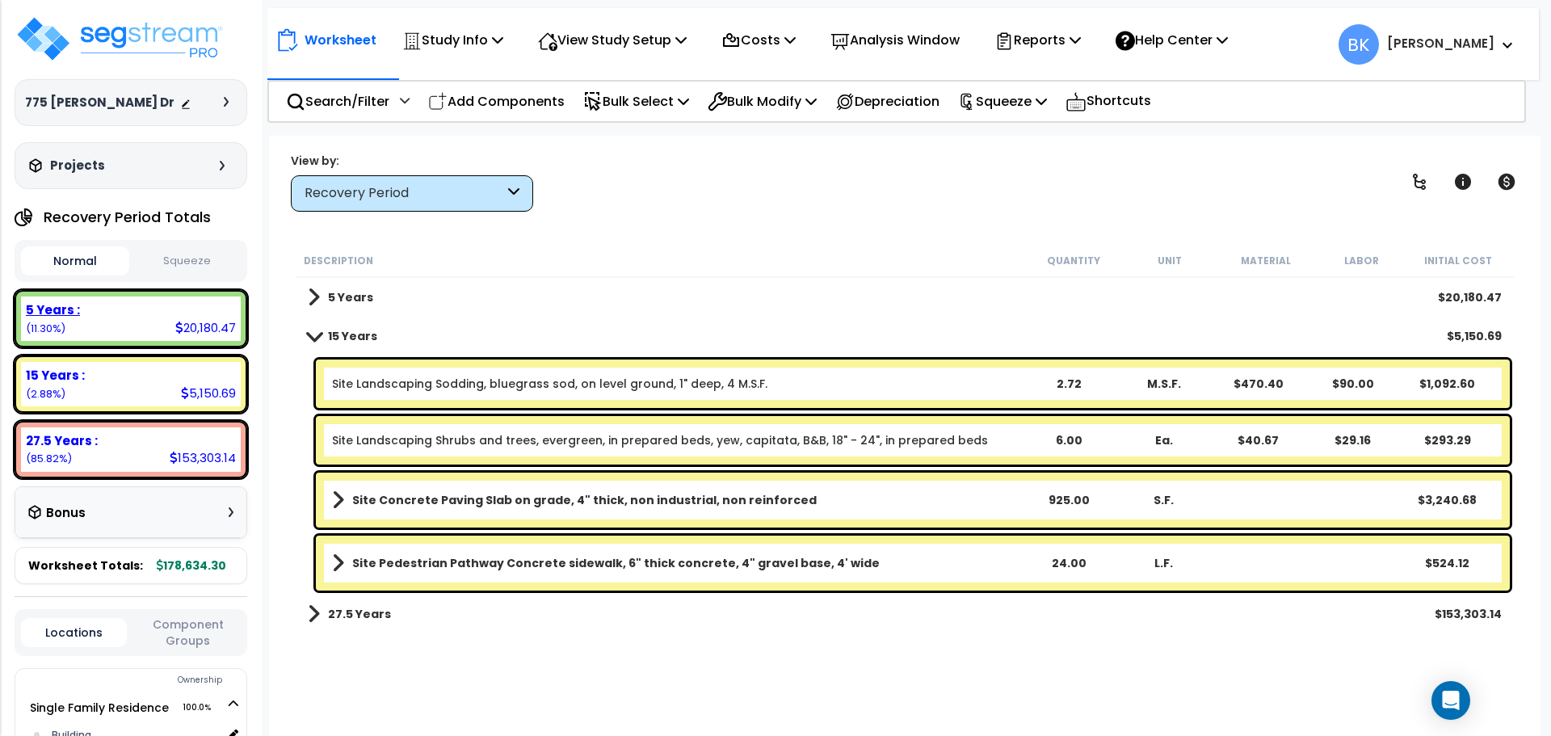
click at [200, 334] on div "20,180.47" at bounding box center [205, 327] width 61 height 17
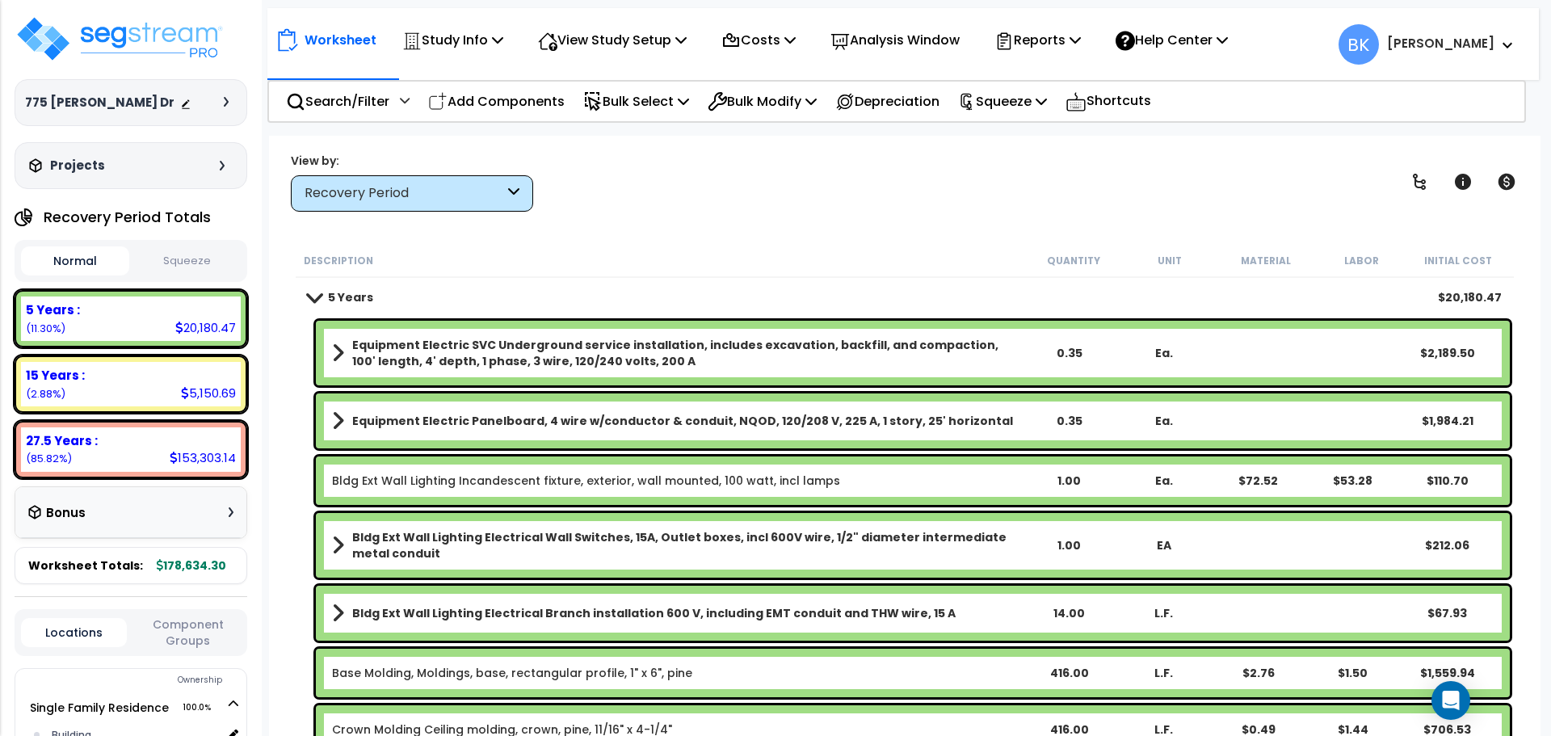
click at [313, 297] on span at bounding box center [314, 297] width 23 height 12
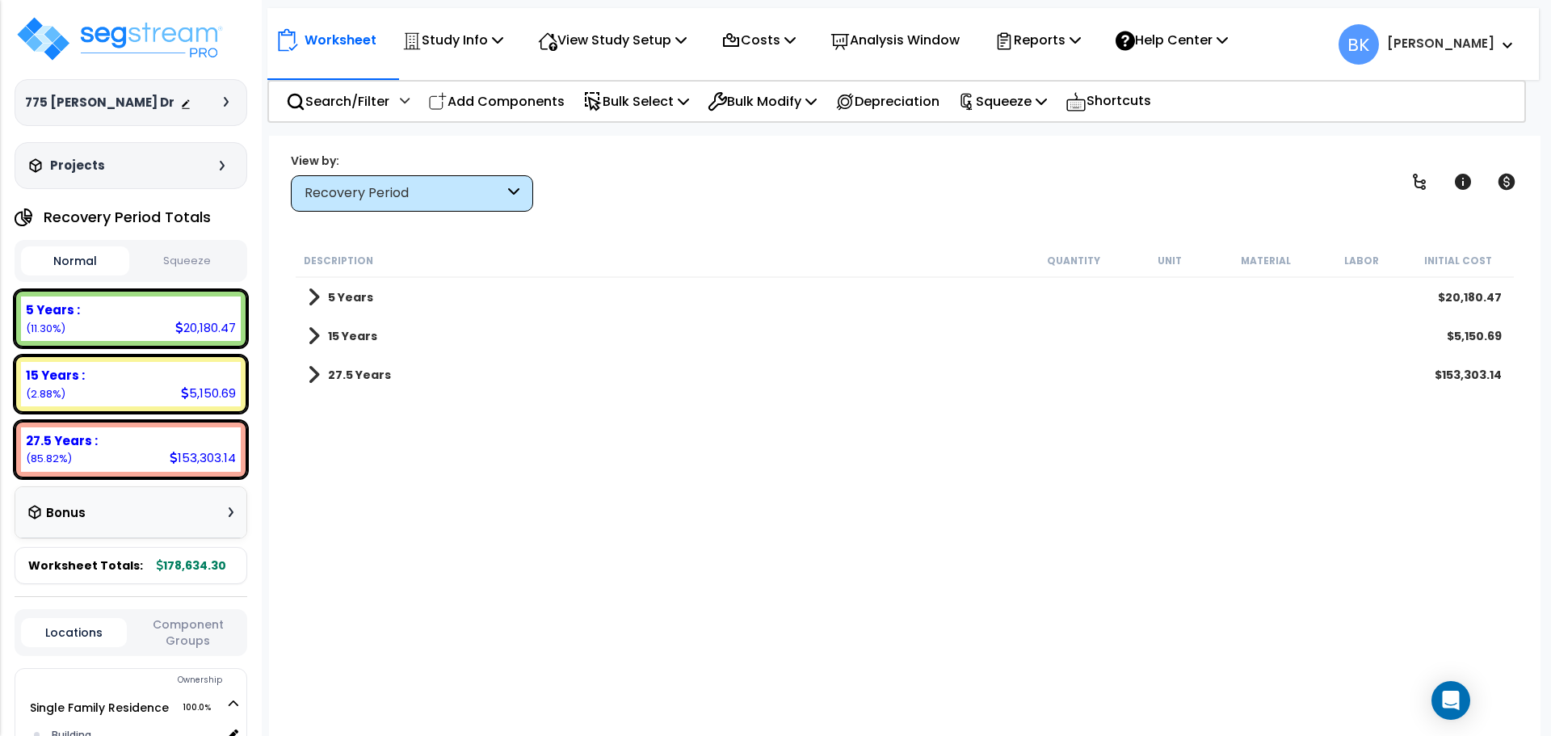
click at [313, 297] on span at bounding box center [314, 297] width 12 height 23
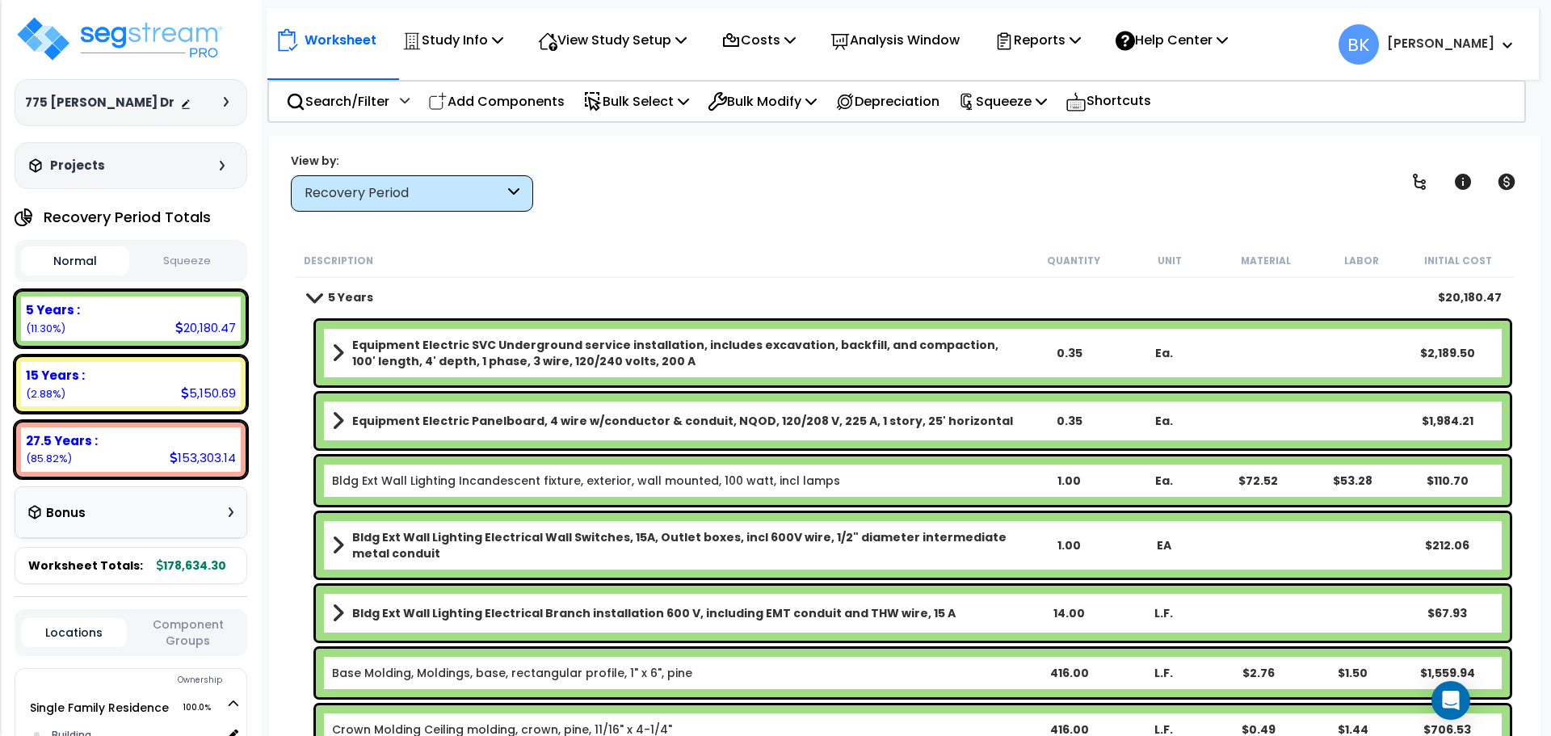
click at [319, 301] on span at bounding box center [314, 297] width 23 height 12
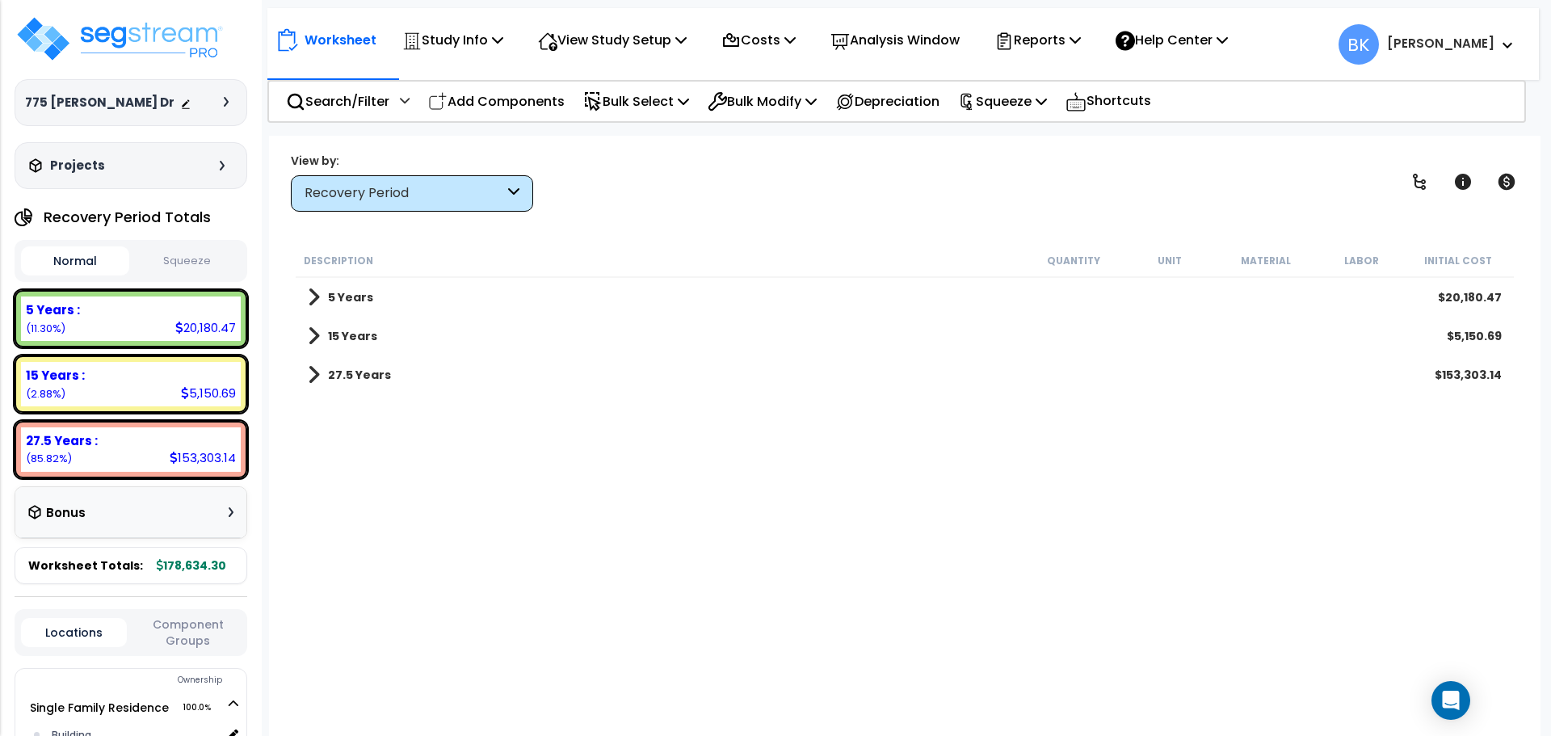
click at [314, 343] on span at bounding box center [314, 336] width 12 height 23
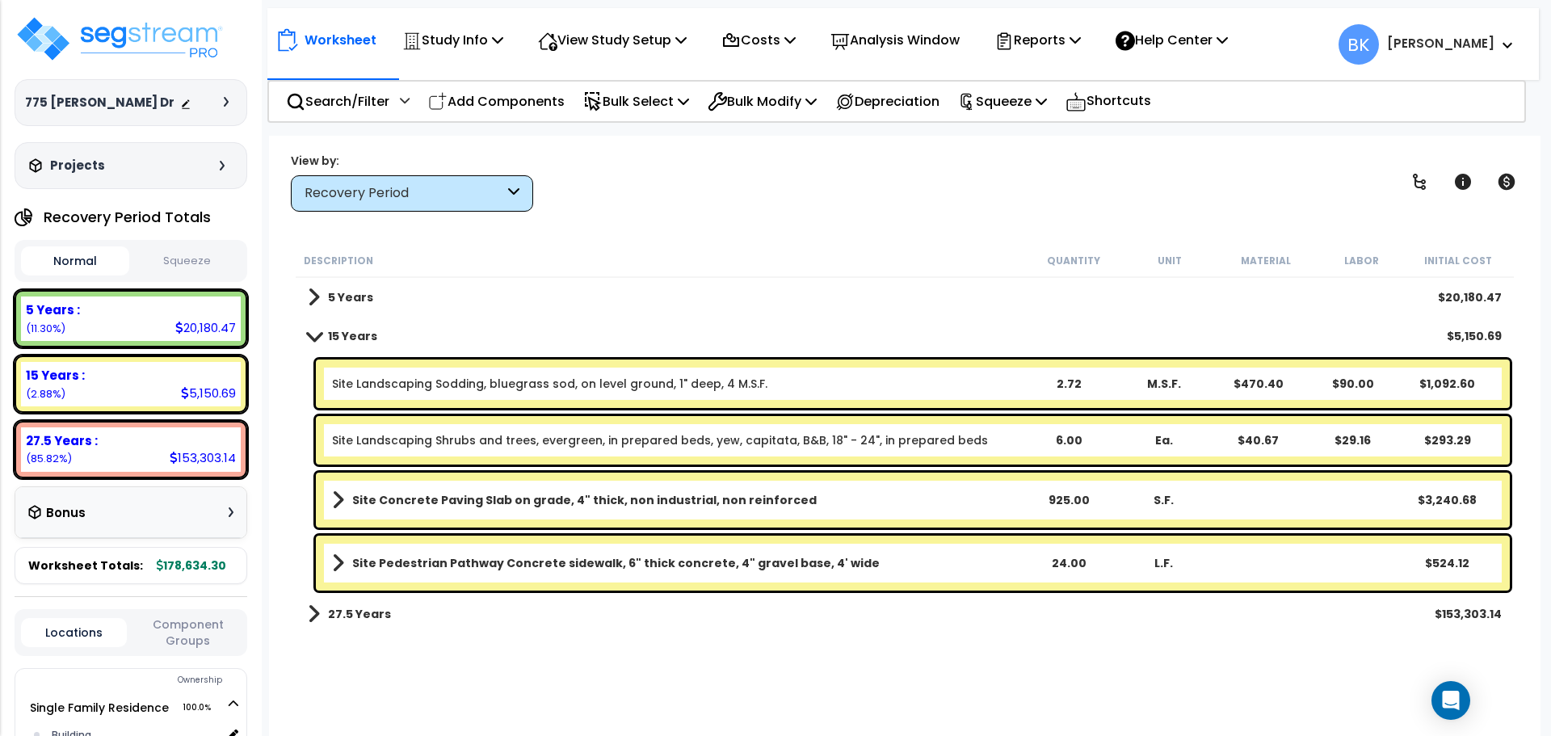
click at [314, 343] on link "15 Years" at bounding box center [342, 336] width 69 height 23
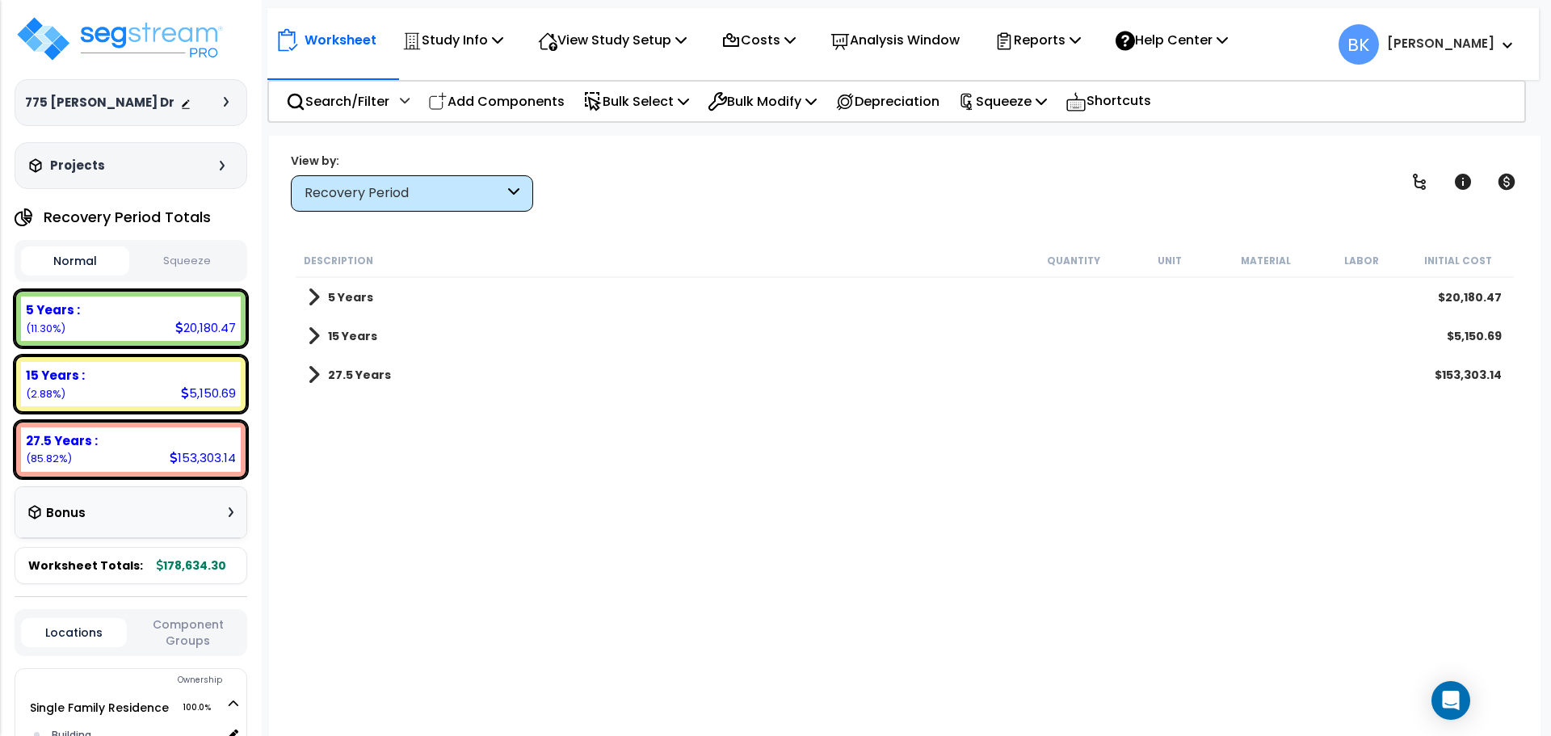
click at [308, 380] on span at bounding box center [314, 375] width 12 height 23
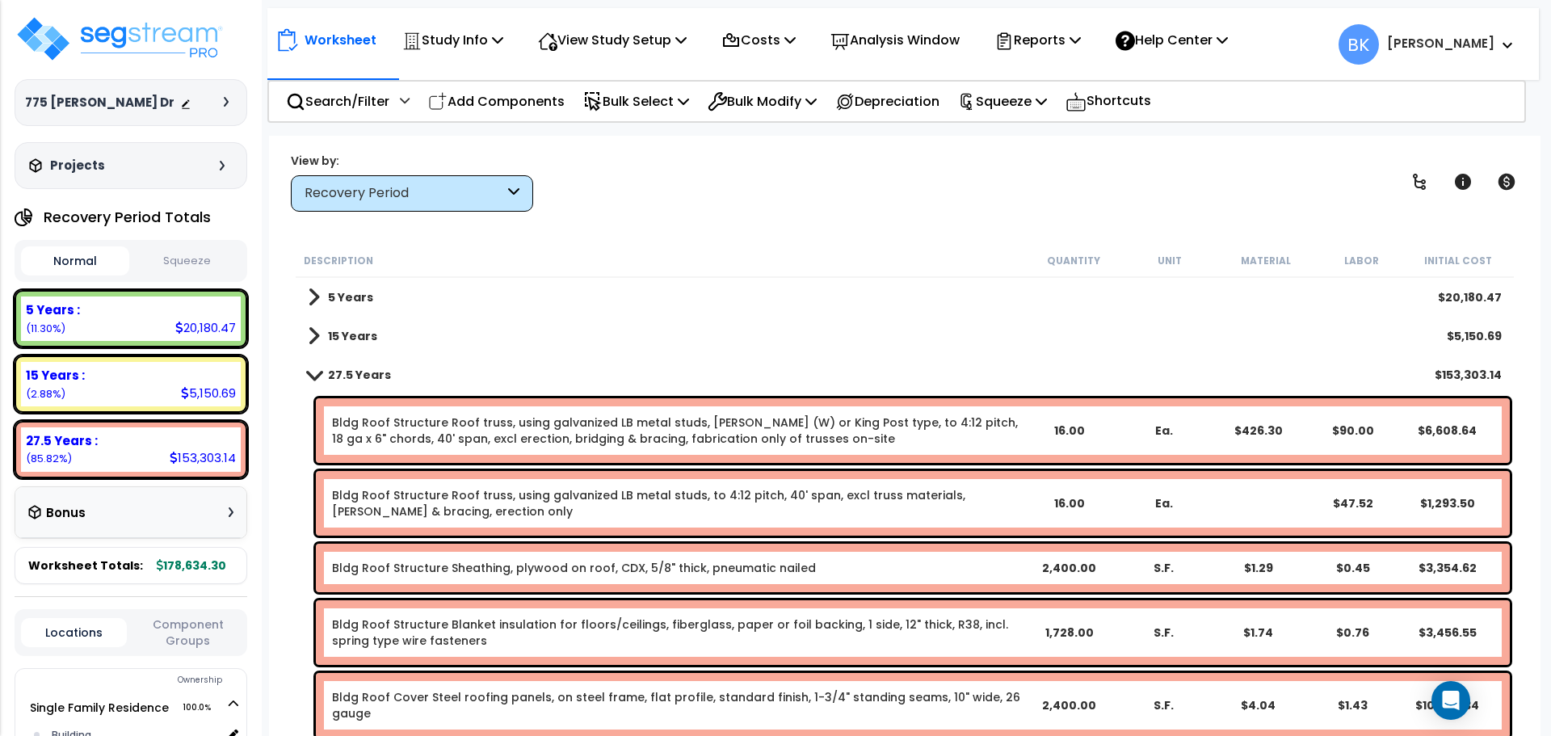
click at [319, 379] on span at bounding box center [314, 374] width 23 height 12
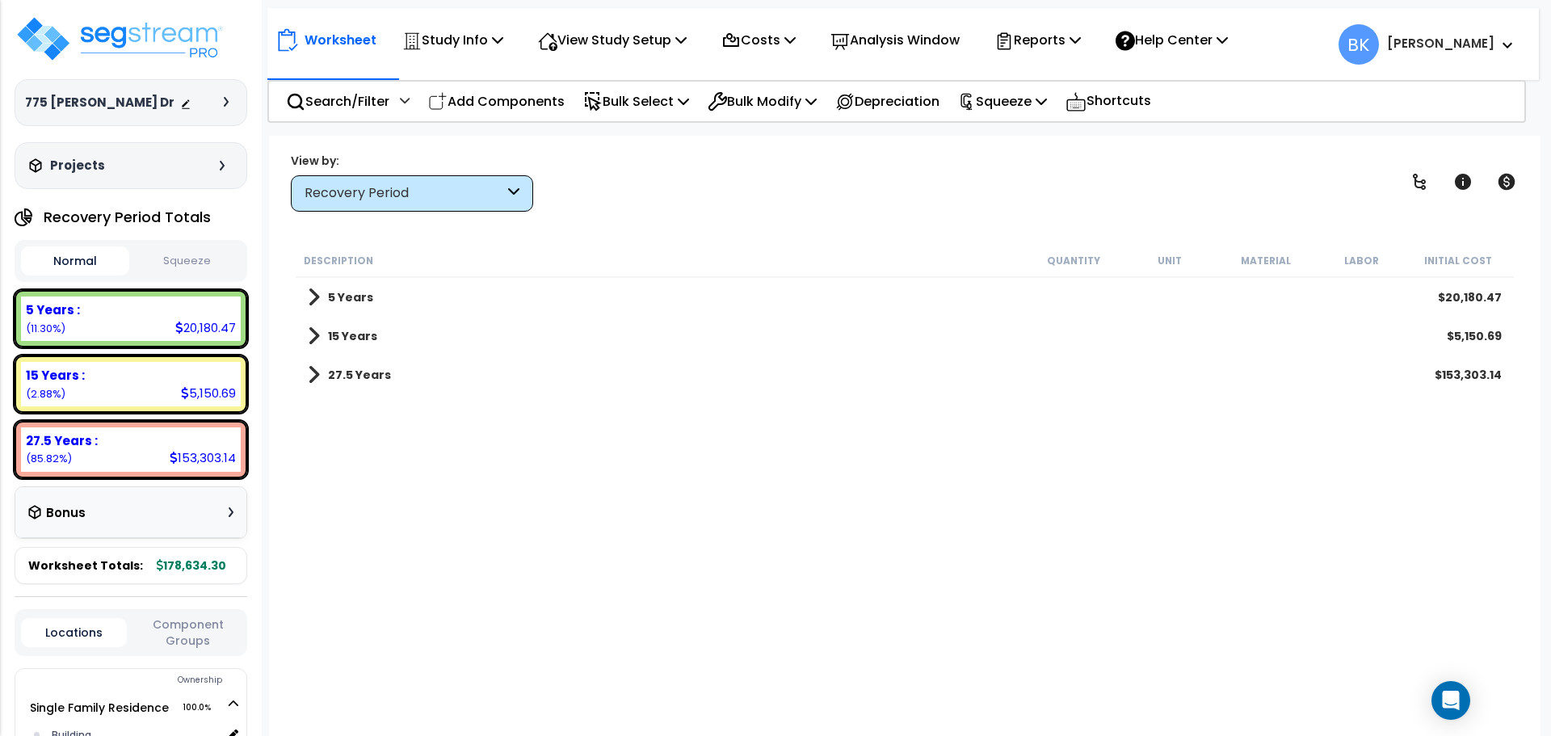
click at [322, 344] on link "15 Years" at bounding box center [342, 336] width 69 height 23
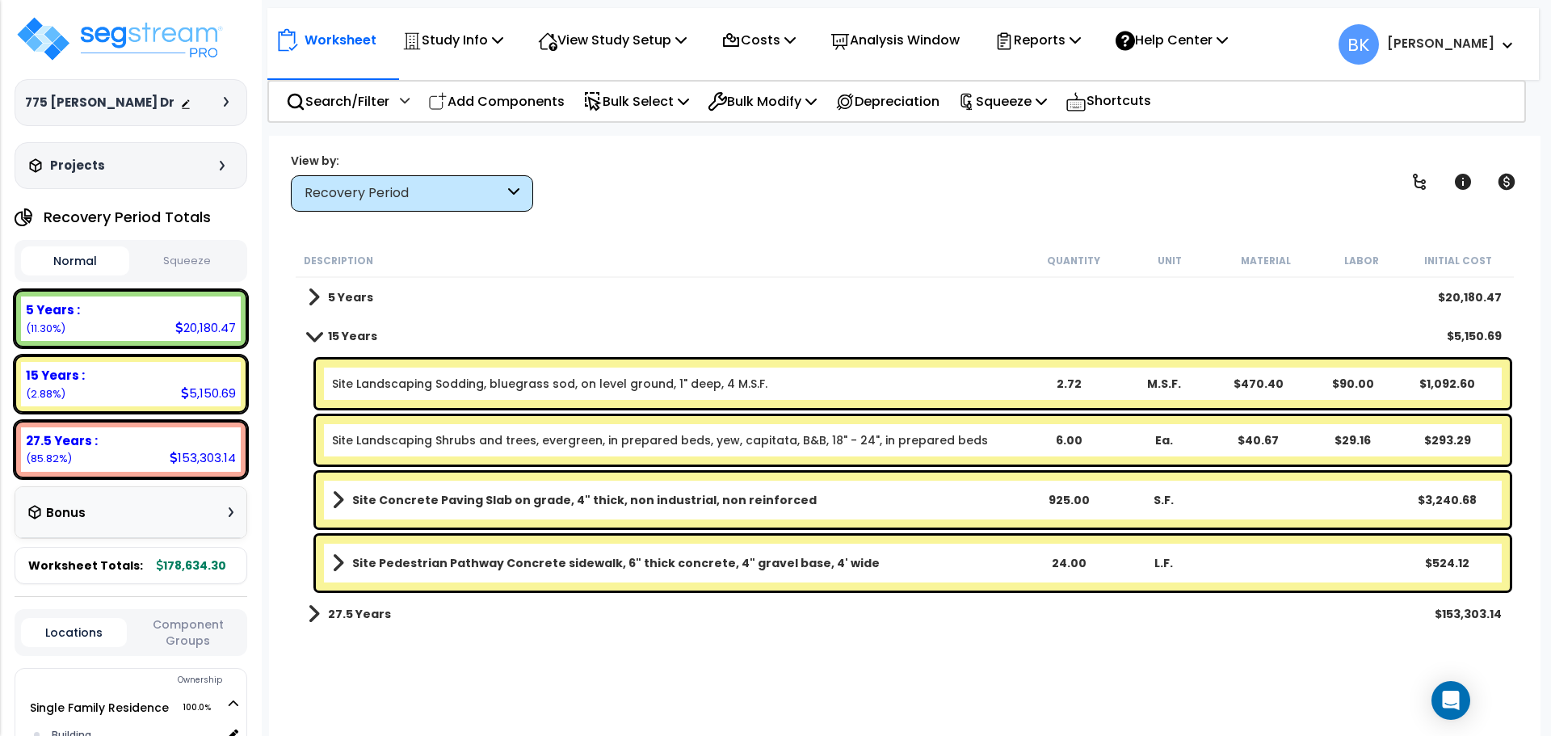
click at [320, 343] on link "15 Years" at bounding box center [342, 336] width 69 height 23
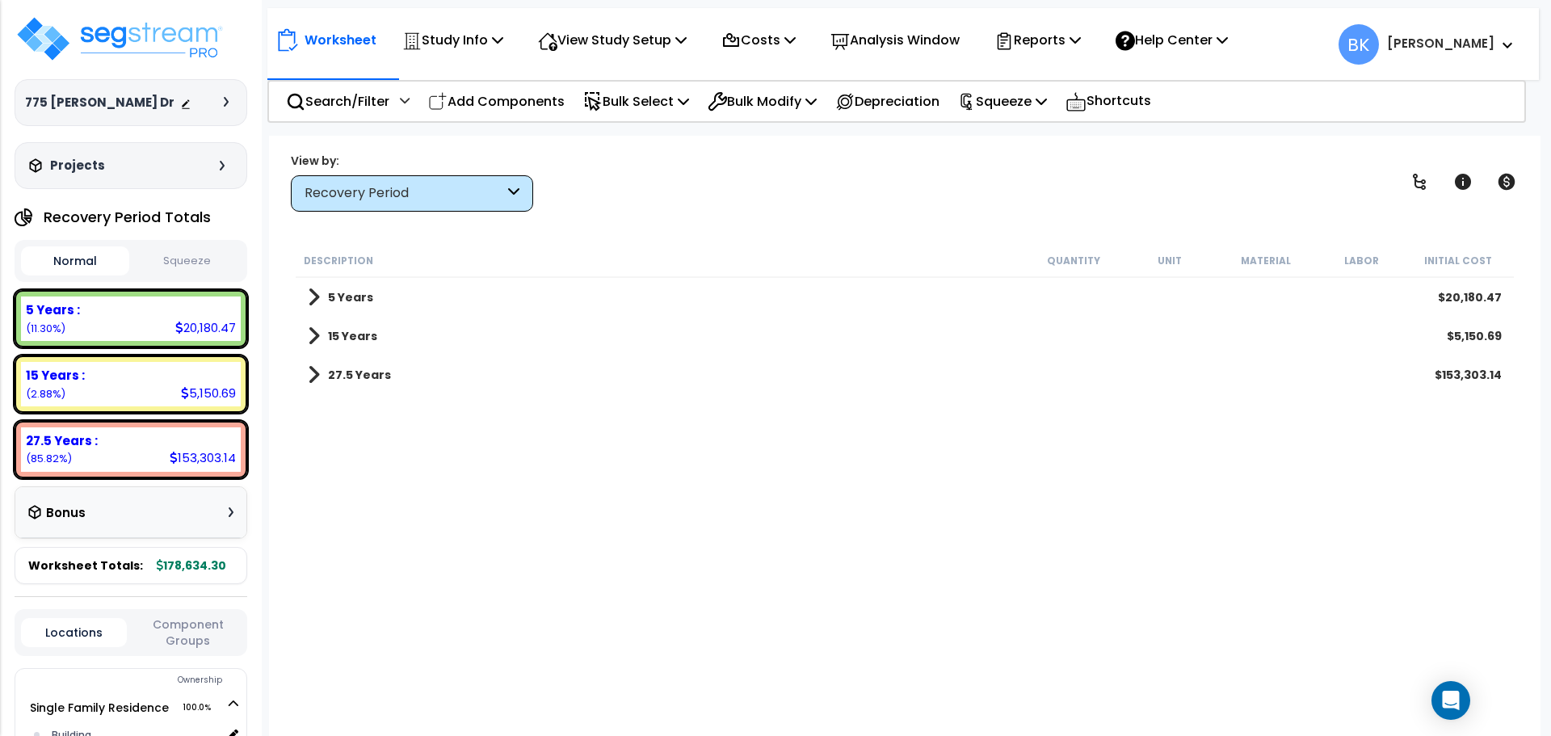
click at [313, 284] on div "5 Years $20,180.47" at bounding box center [905, 297] width 1210 height 39
click at [312, 295] on span at bounding box center [314, 297] width 12 height 23
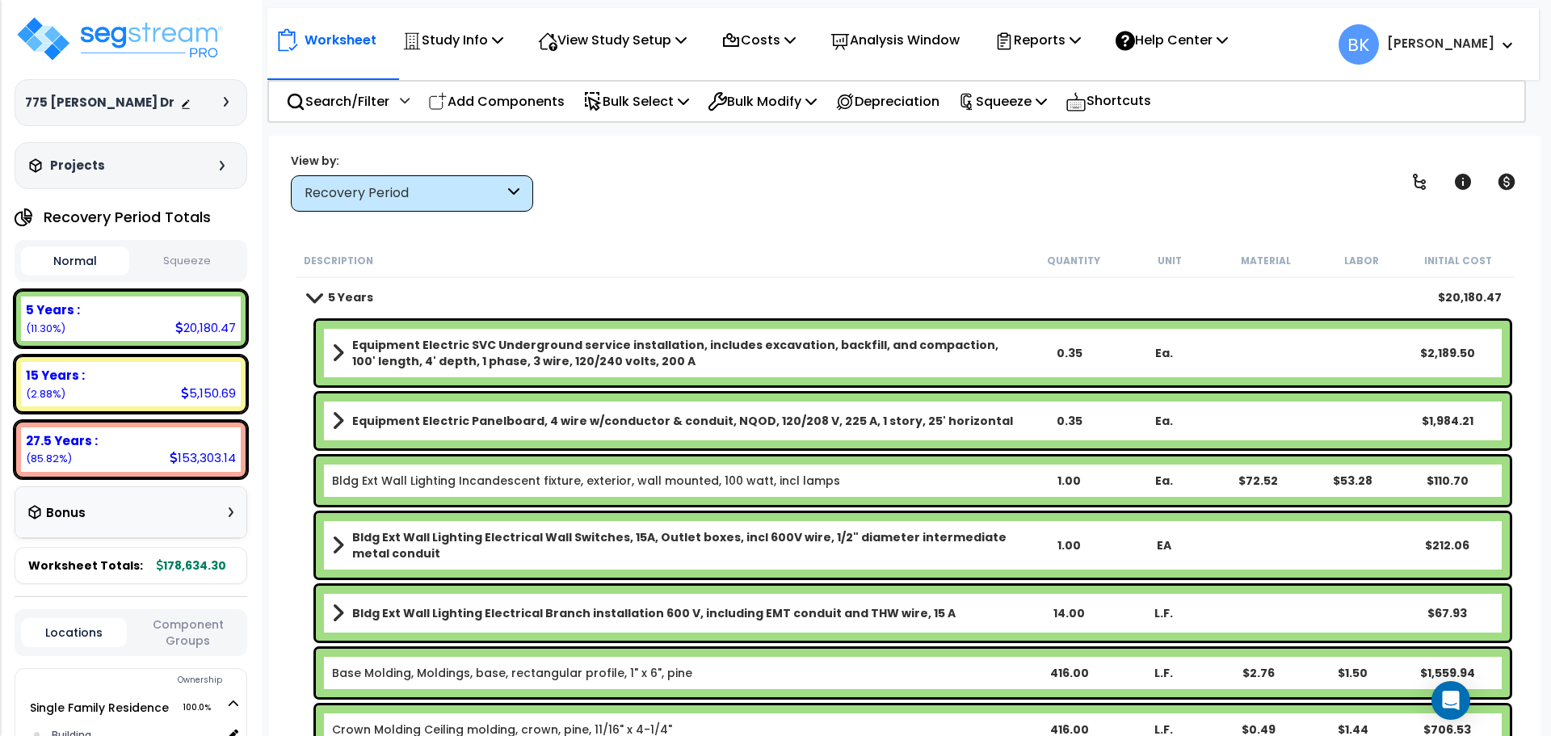
click at [312, 295] on span at bounding box center [314, 297] width 23 height 12
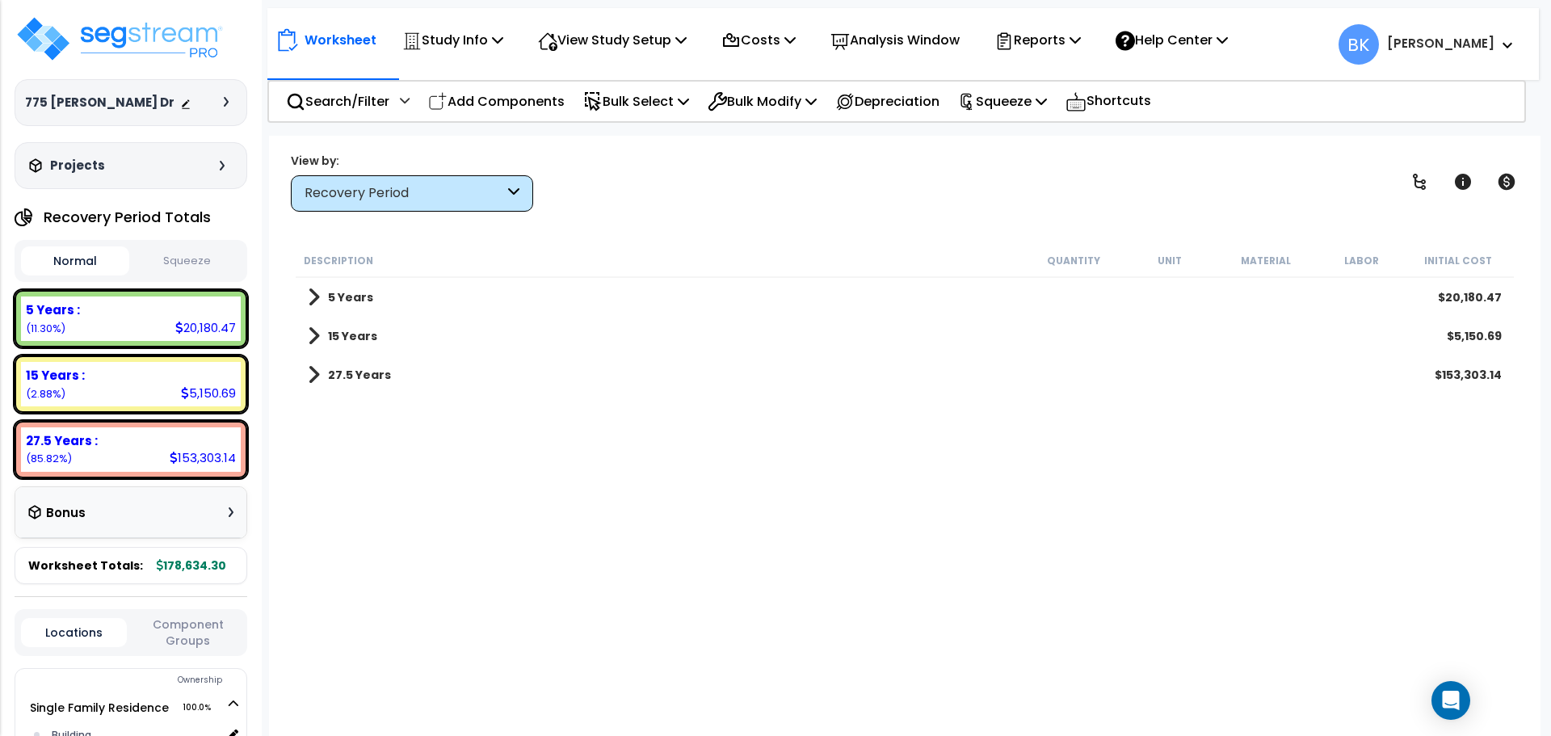
click at [313, 305] on span at bounding box center [314, 297] width 12 height 23
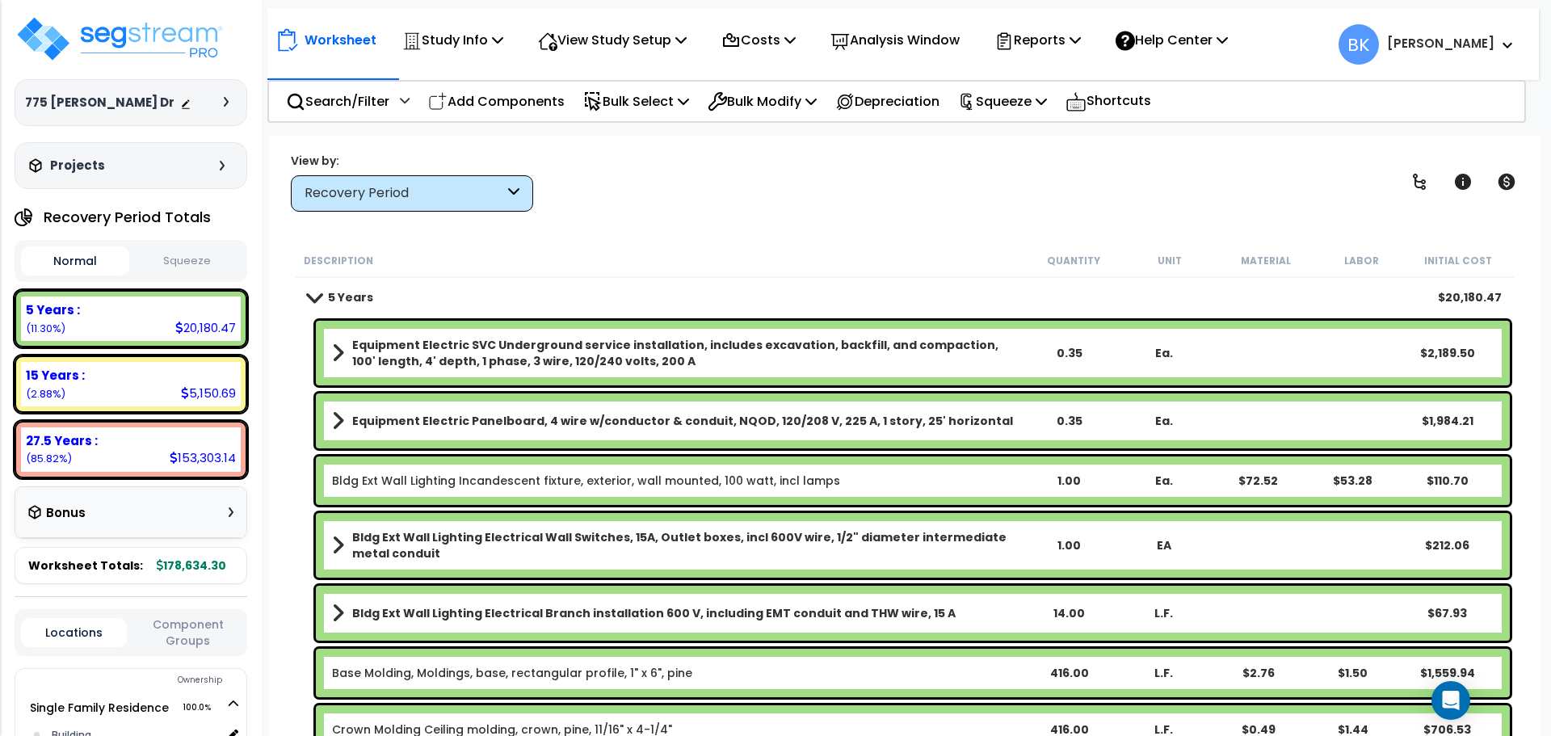
click at [315, 296] on span at bounding box center [314, 297] width 23 height 12
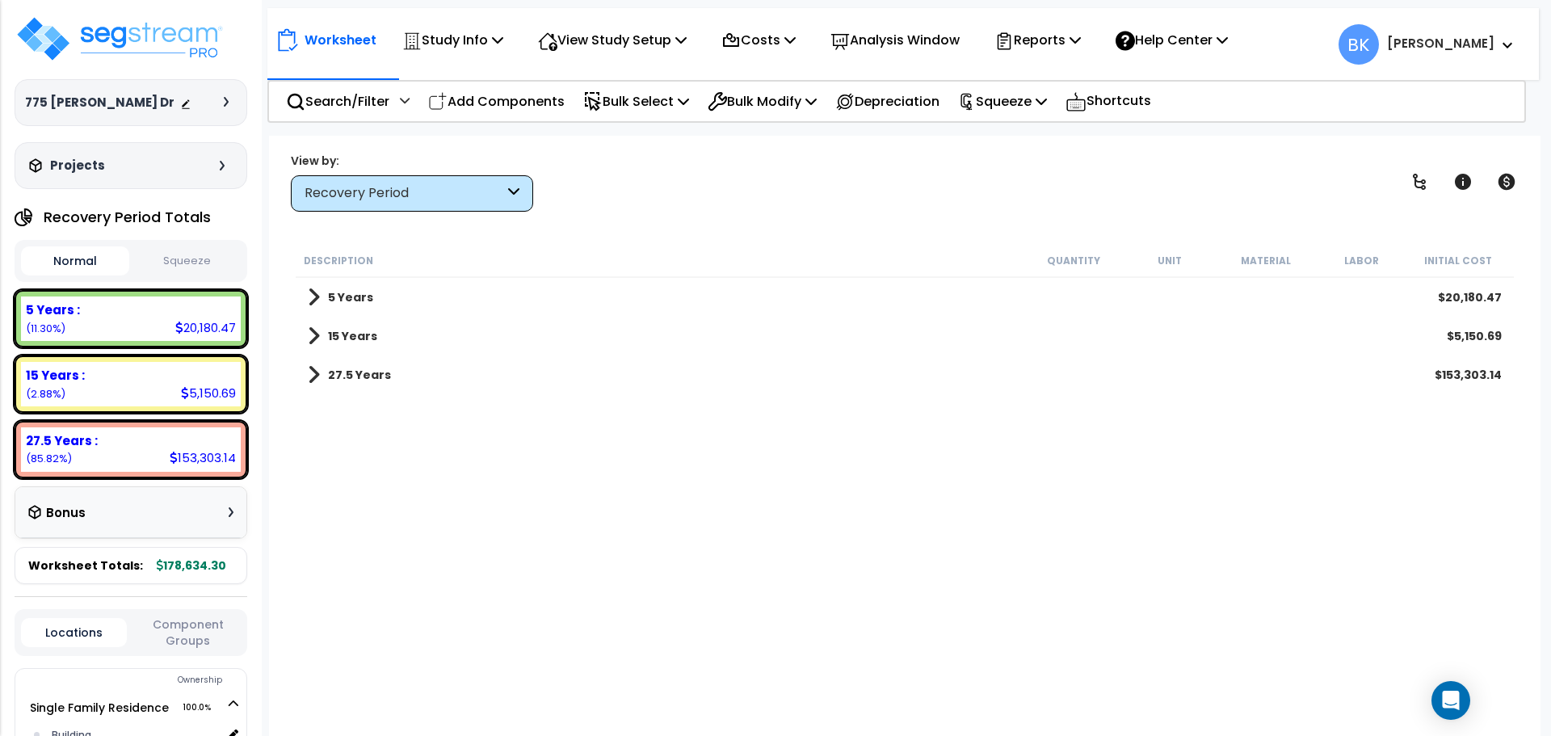
click at [353, 295] on b "5 Years" at bounding box center [350, 297] width 45 height 16
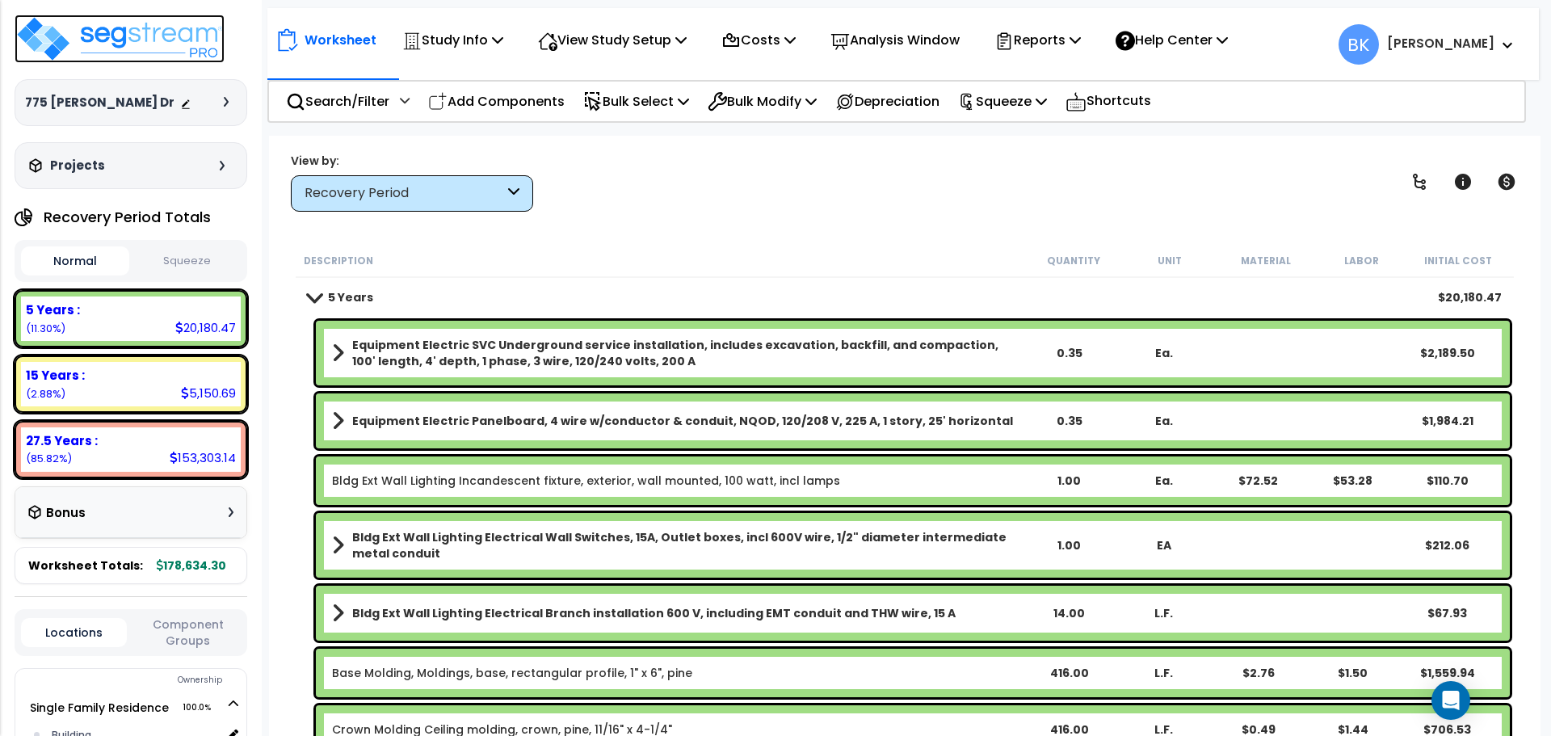
click at [141, 50] on img at bounding box center [120, 39] width 210 height 48
